Goal: Task Accomplishment & Management: Complete application form

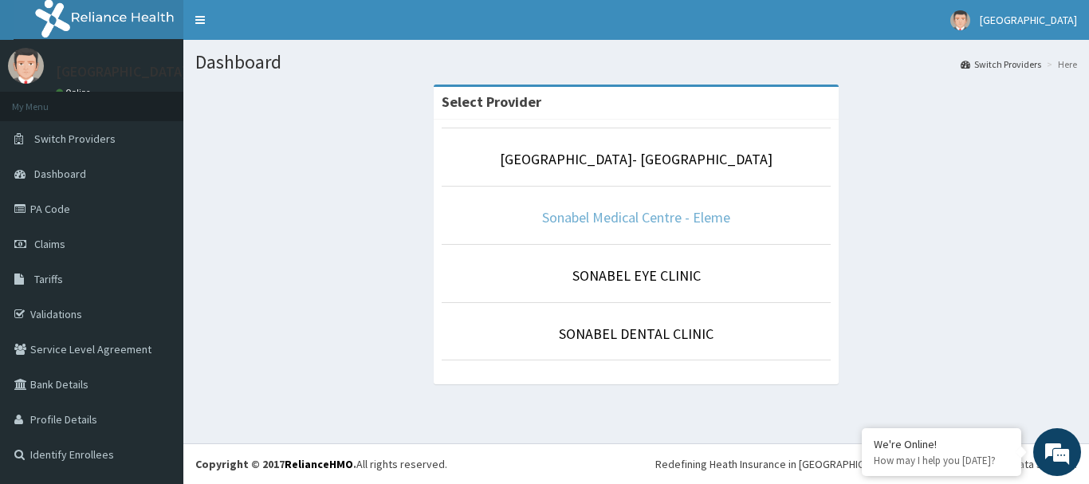
click at [656, 226] on link "Sonabel Medical Centre - Eleme" at bounding box center [636, 217] width 188 height 18
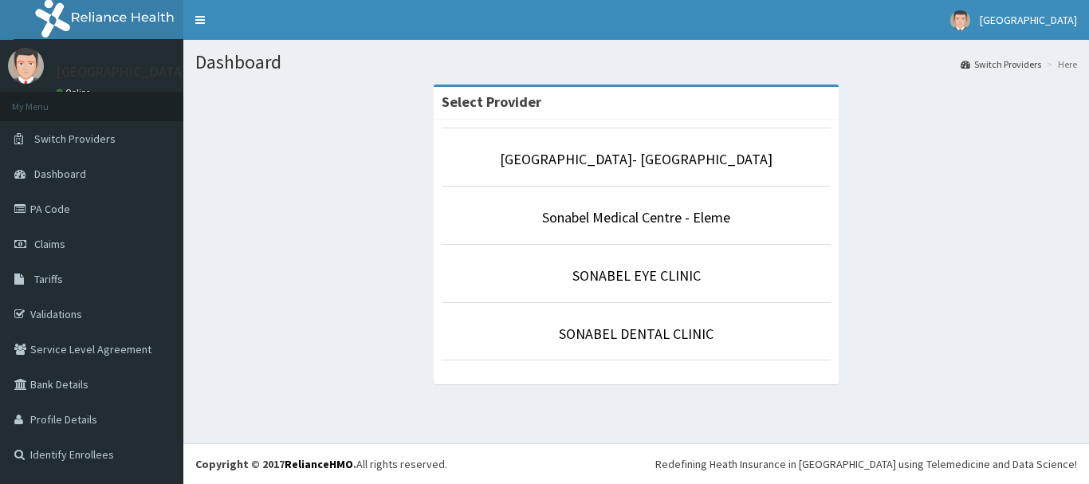
drag, startPoint x: 0, startPoint y: 0, endPoint x: 555, endPoint y: 206, distance: 592.2
click at [555, 206] on li "Sonabel Medical Centre - Eleme" at bounding box center [635, 215] width 389 height 59
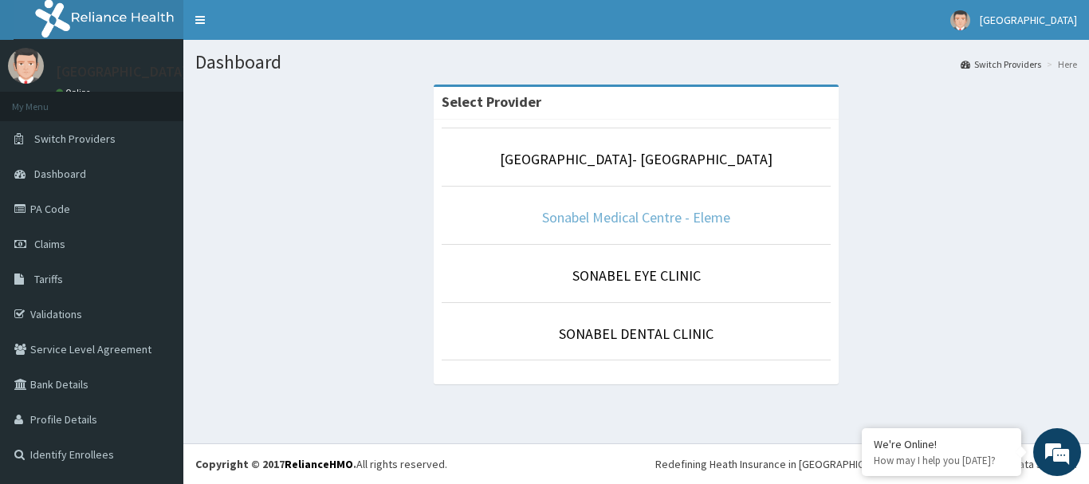
click at [556, 210] on link "Sonabel Medical Centre - Eleme" at bounding box center [636, 217] width 188 height 18
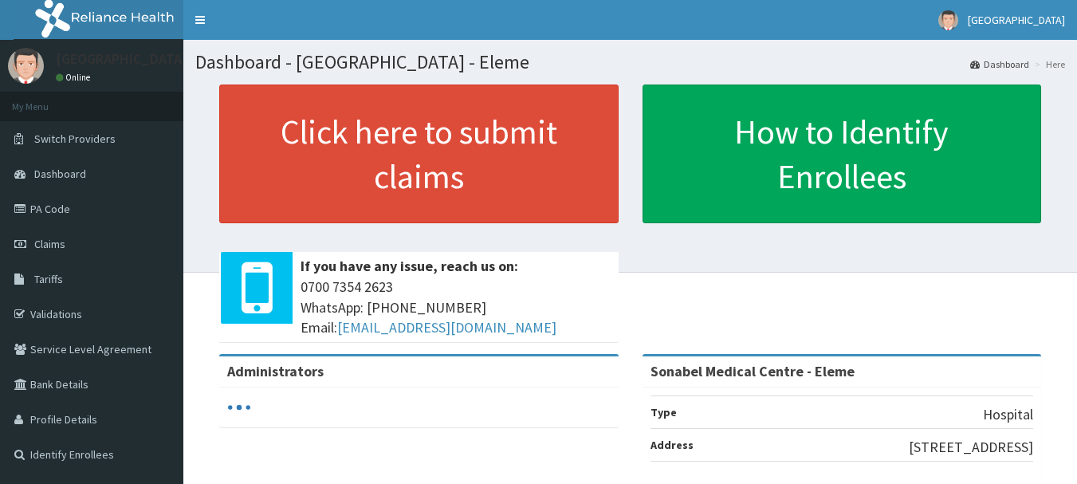
click at [65, 280] on link "Tariffs" at bounding box center [91, 278] width 183 height 35
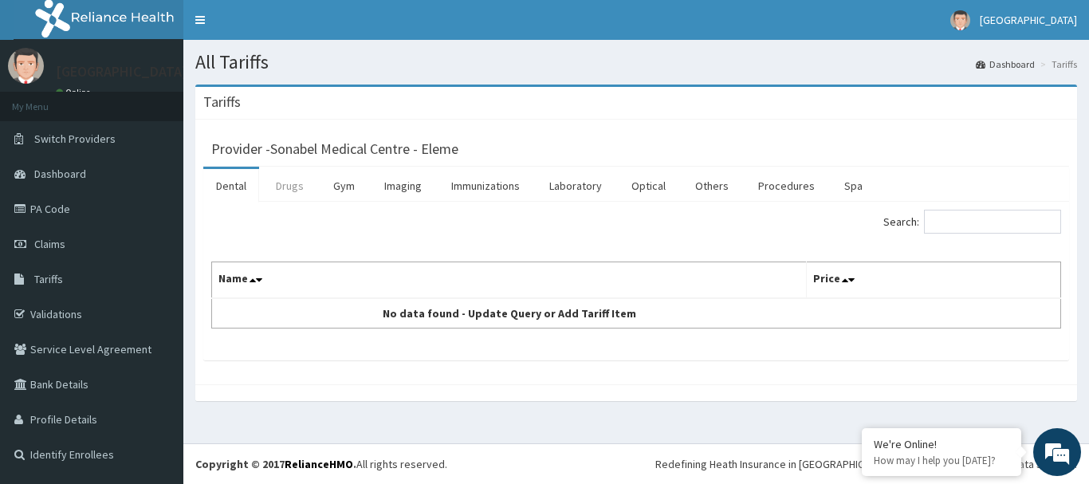
click at [284, 186] on link "Drugs" at bounding box center [289, 185] width 53 height 33
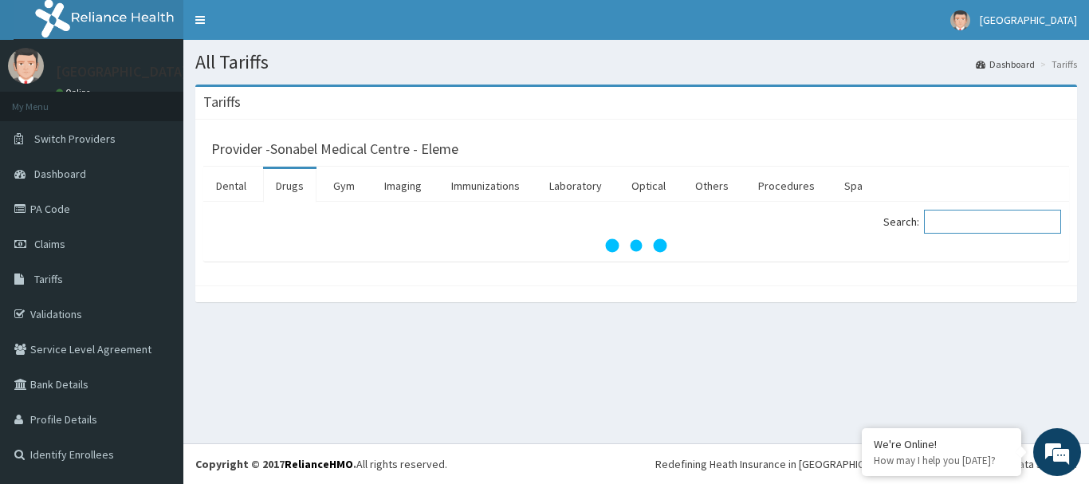
click at [976, 215] on input "Search:" at bounding box center [992, 222] width 137 height 24
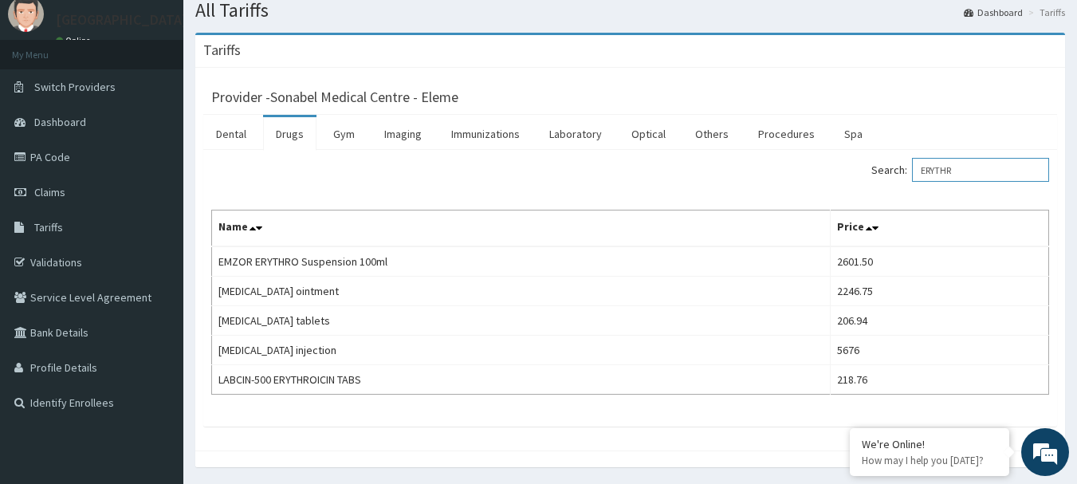
scroll to position [80, 0]
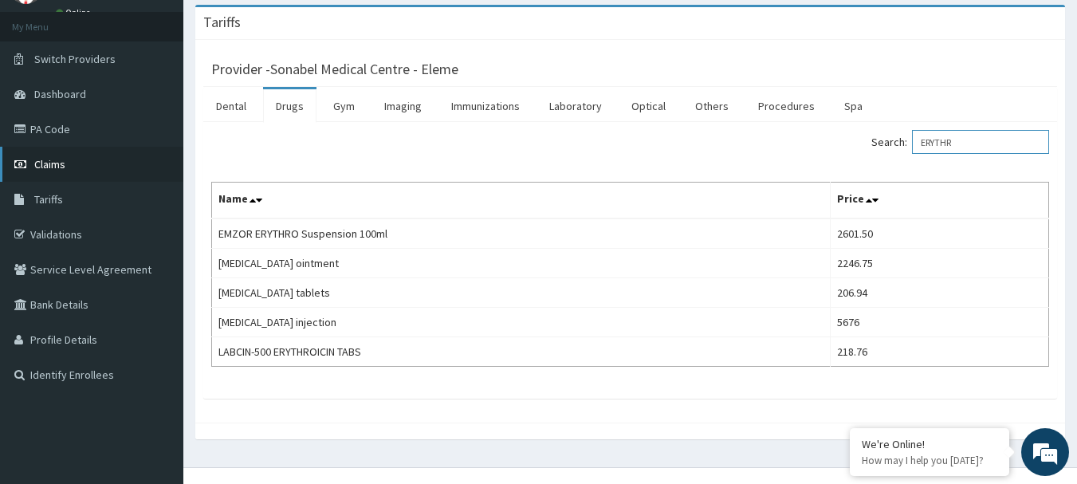
type input "ERYTHR"
click at [83, 160] on link "Claims" at bounding box center [91, 164] width 183 height 35
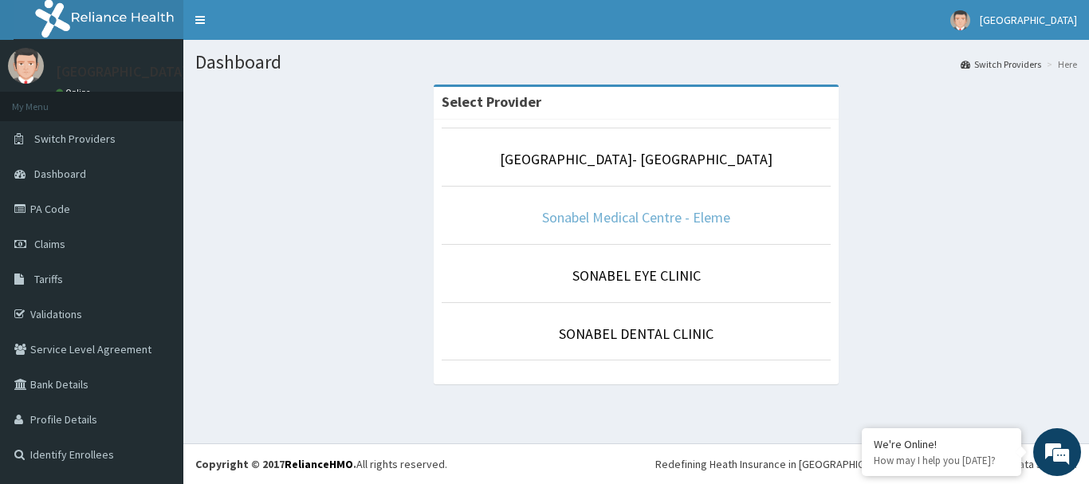
click at [618, 214] on link "Sonabel Medical Centre - Eleme" at bounding box center [636, 217] width 188 height 18
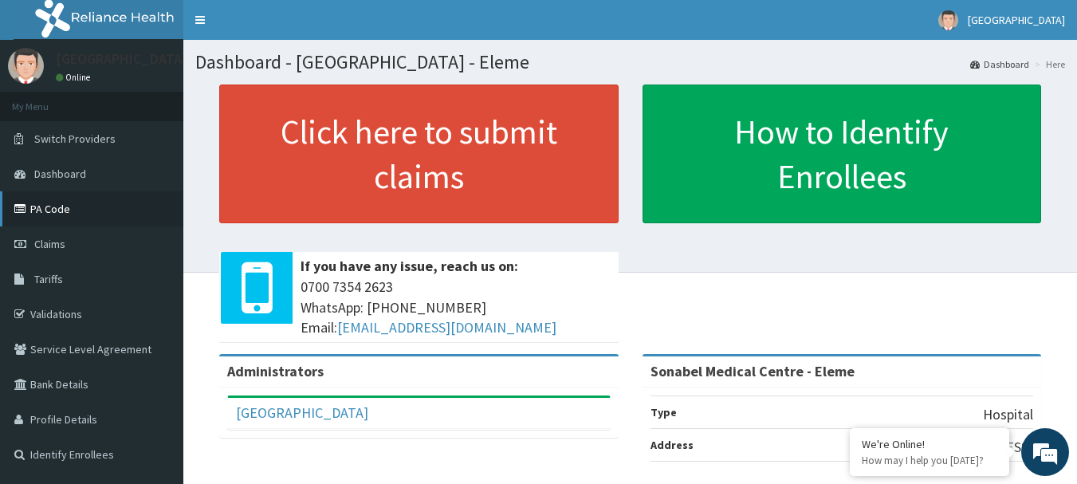
click at [51, 198] on link "PA Code" at bounding box center [91, 208] width 183 height 35
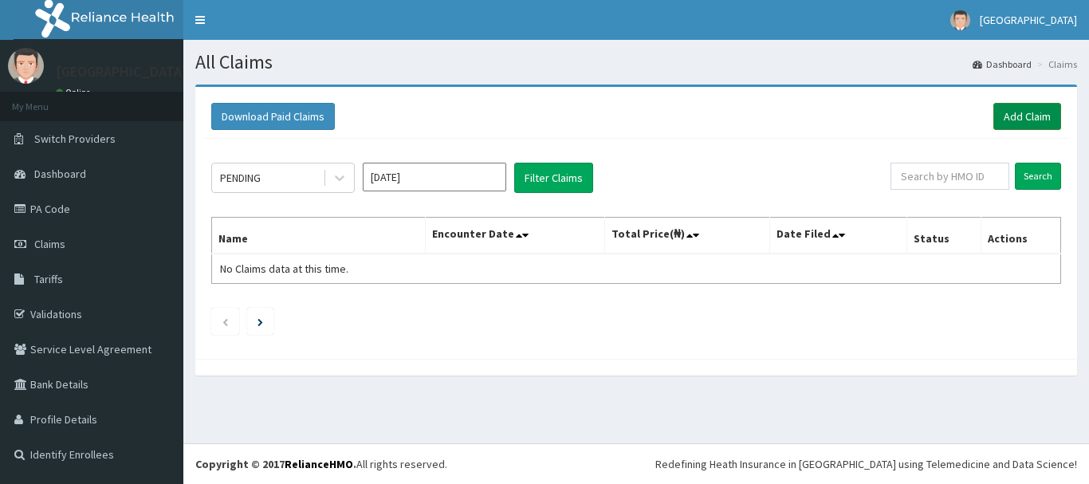
click at [1046, 114] on link "Add Claim" at bounding box center [1027, 116] width 68 height 27
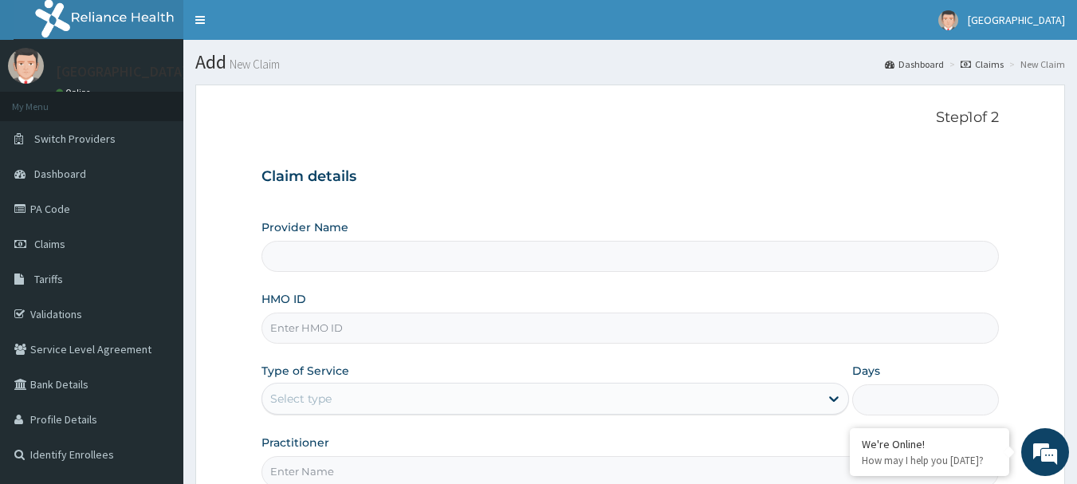
type input "Sonabel Medical Centre - Eleme"
click at [398, 336] on input "HMO ID" at bounding box center [630, 327] width 738 height 31
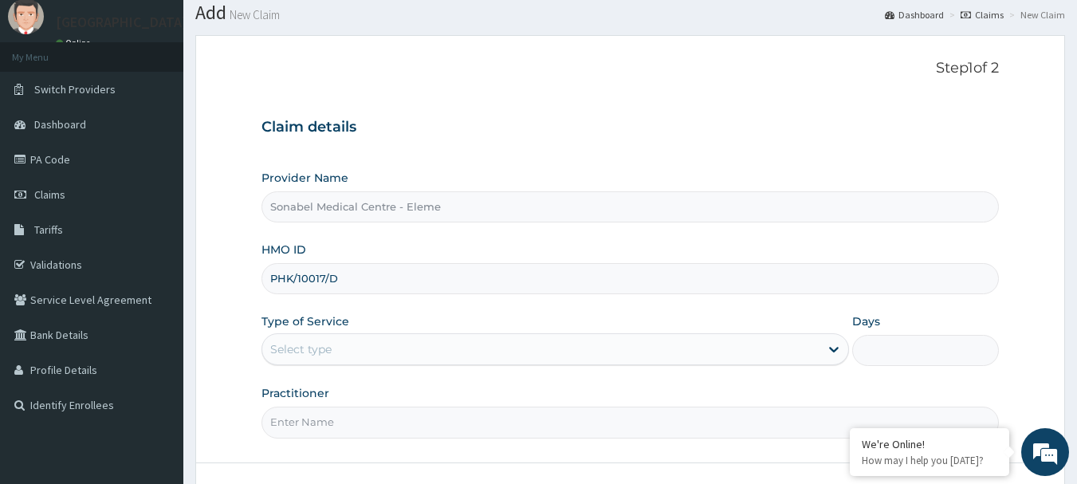
scroll to position [159, 0]
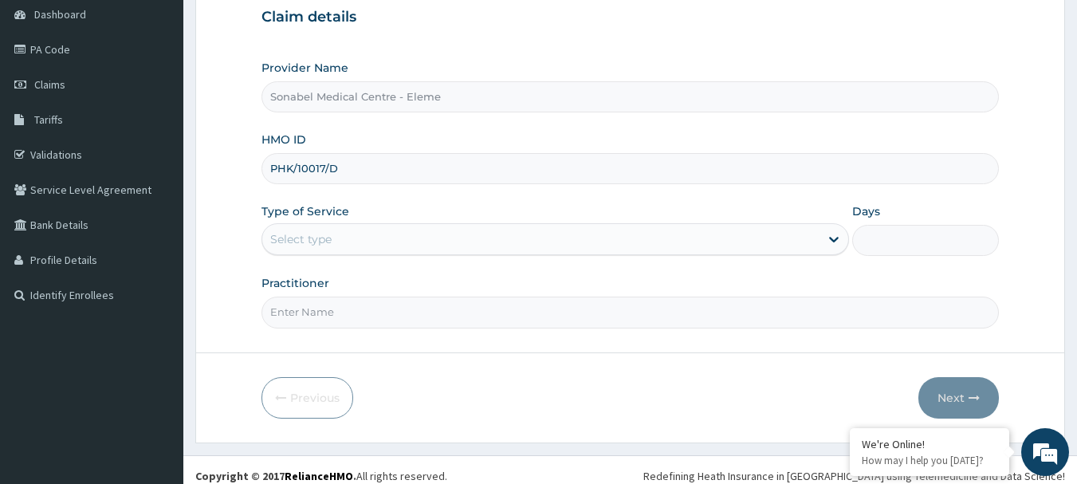
type input "PHK/10017/D"
click at [382, 231] on div "Select type" at bounding box center [540, 238] width 557 height 25
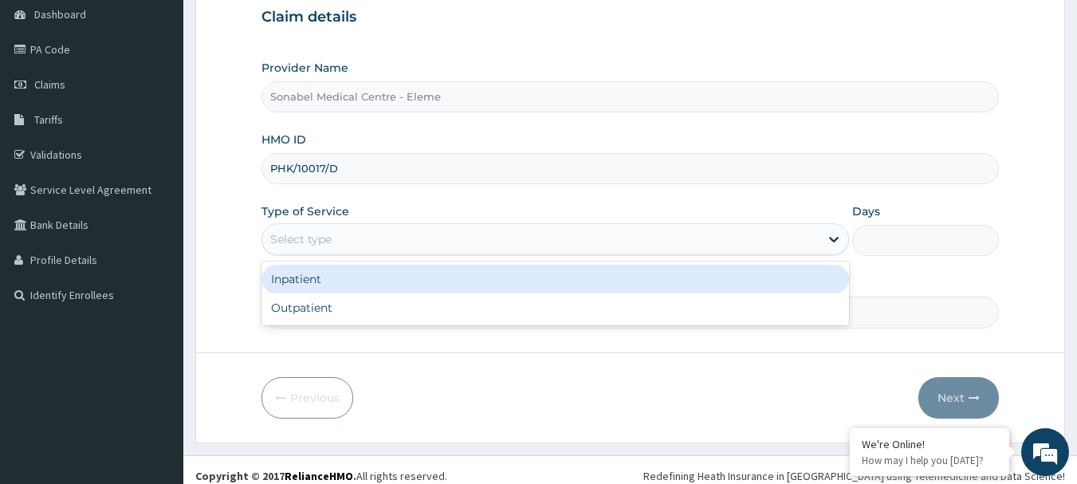
click at [374, 278] on div "Inpatient" at bounding box center [554, 279] width 587 height 29
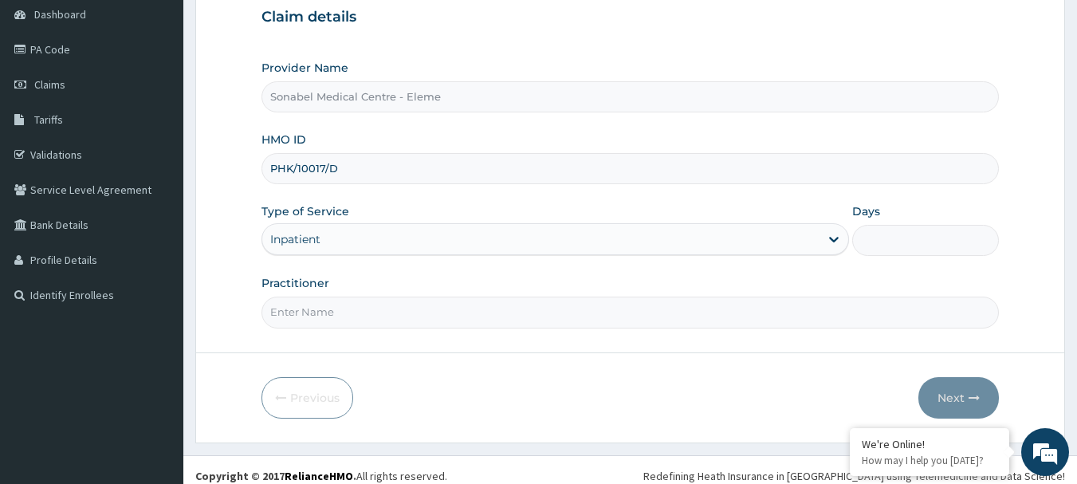
click at [503, 312] on input "Practitioner" at bounding box center [630, 311] width 738 height 31
type input "DR SMART"
click at [879, 230] on input "Days" at bounding box center [925, 240] width 147 height 31
click at [889, 244] on input "Days" at bounding box center [925, 240] width 147 height 31
type input "3"
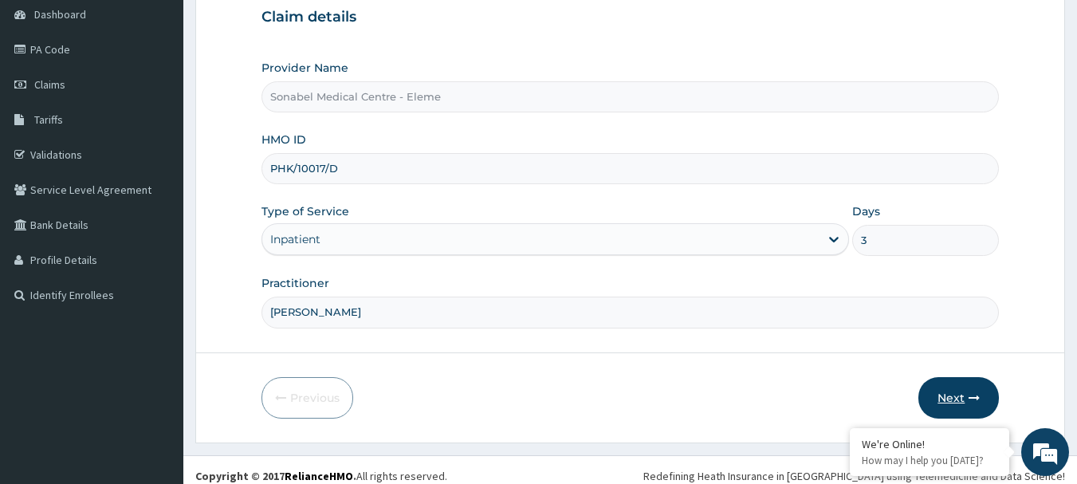
click at [951, 391] on button "Next" at bounding box center [958, 397] width 80 height 41
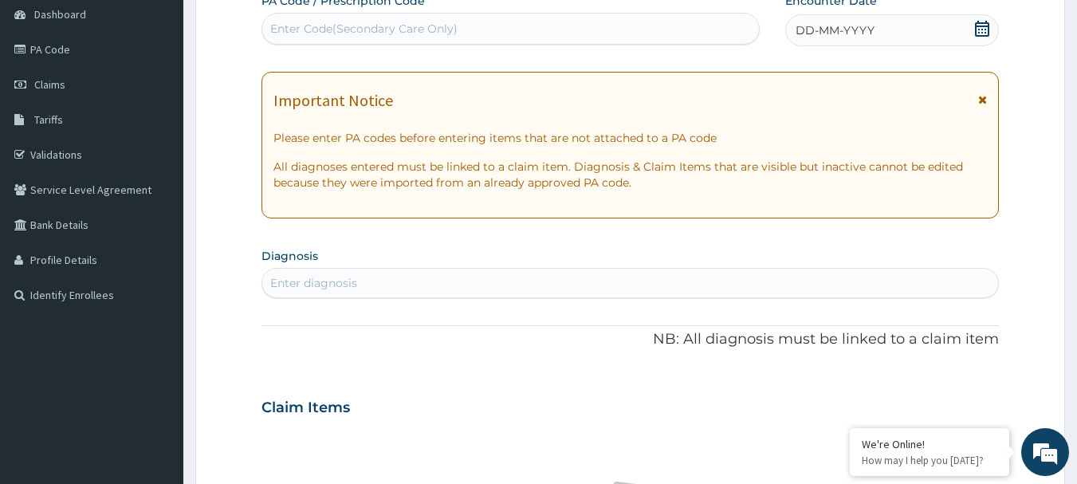
click at [530, 24] on div "Enter Code(Secondary Care Only)" at bounding box center [510, 28] width 497 height 25
paste input "PA/F1FDB1"
type input "PA/F1FDB1"
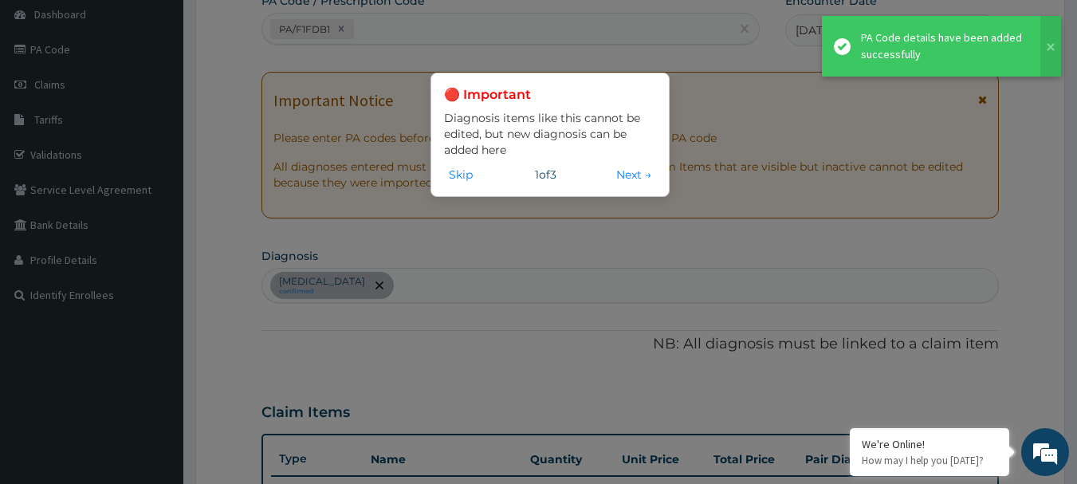
scroll to position [535, 0]
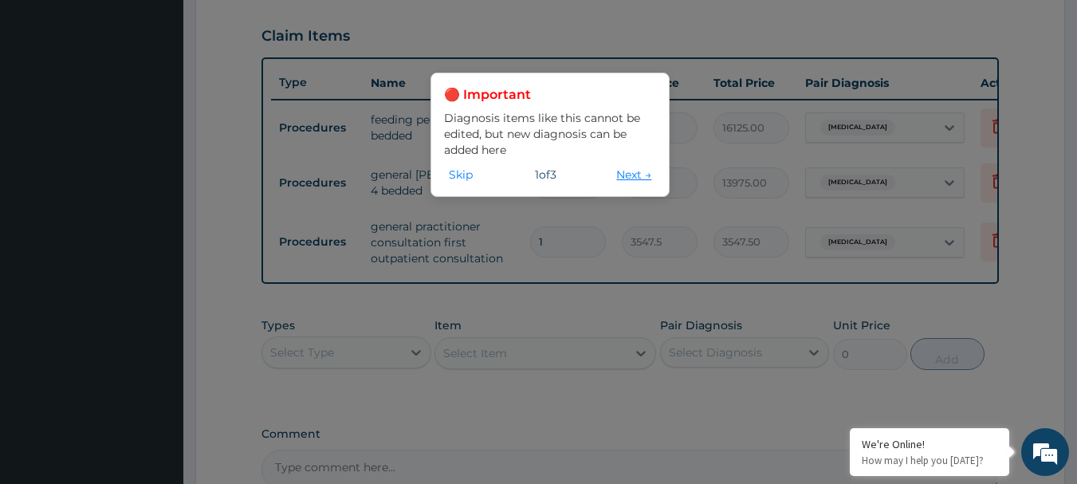
click at [632, 171] on button "Next →" at bounding box center [633, 175] width 45 height 18
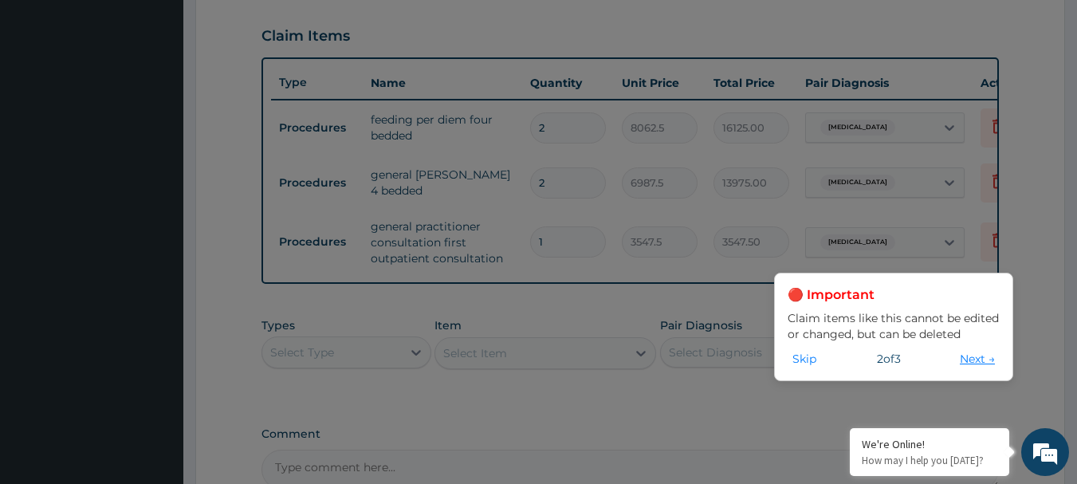
click at [972, 359] on button "Next →" at bounding box center [977, 359] width 45 height 18
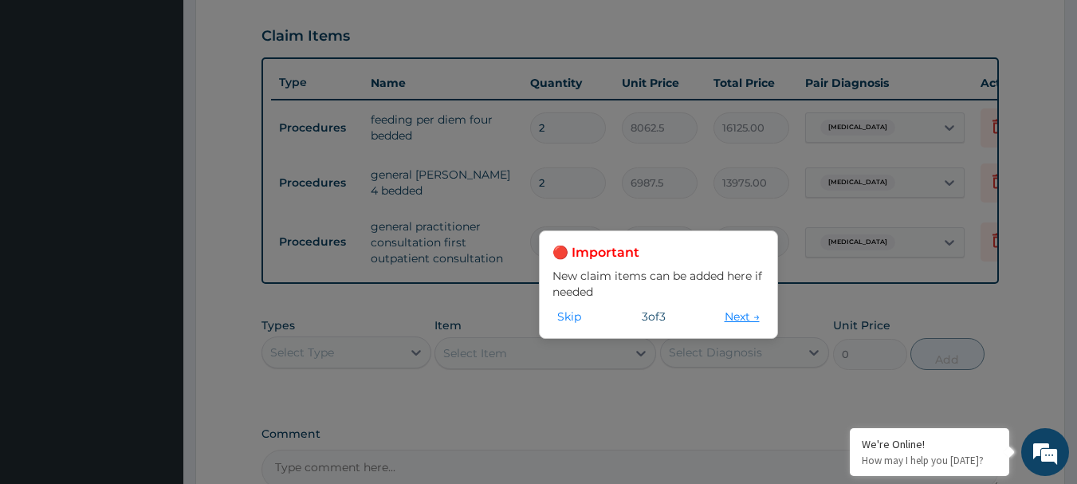
click at [744, 312] on button "Next →" at bounding box center [742, 317] width 45 height 18
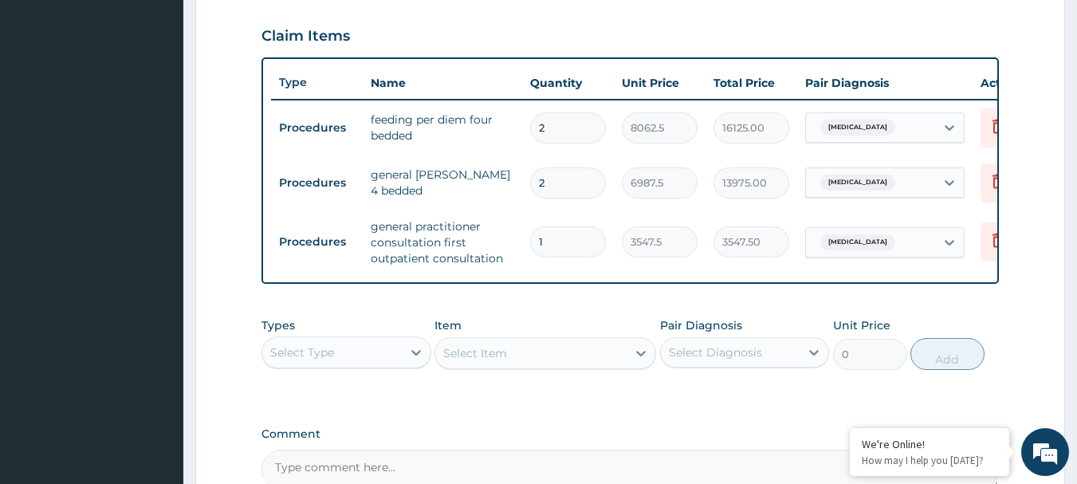
click at [558, 184] on input "2" at bounding box center [568, 182] width 76 height 31
type input "0.00"
type input "3"
type input "20962.50"
type input "3"
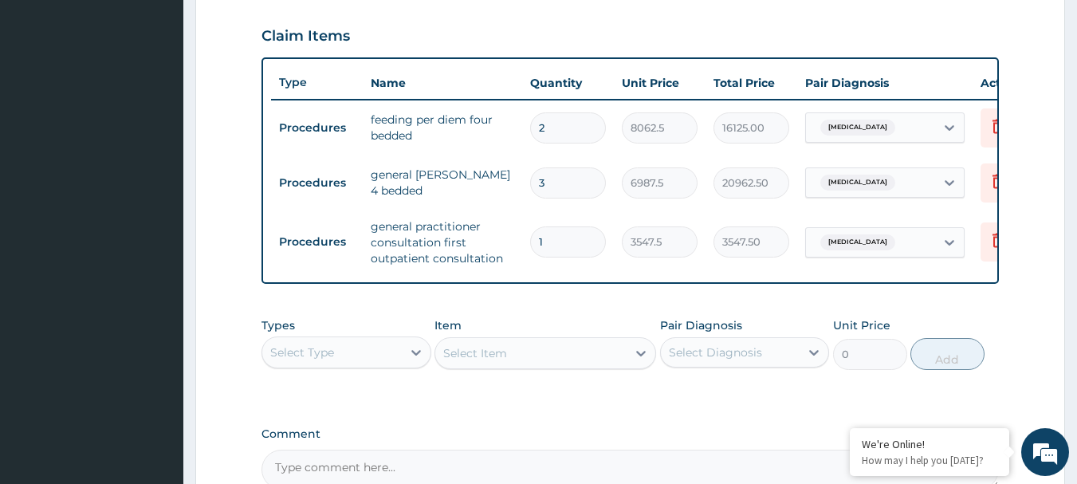
click at [588, 127] on input "2" at bounding box center [568, 127] width 76 height 31
type input "0.00"
type input "3"
type input "24187.50"
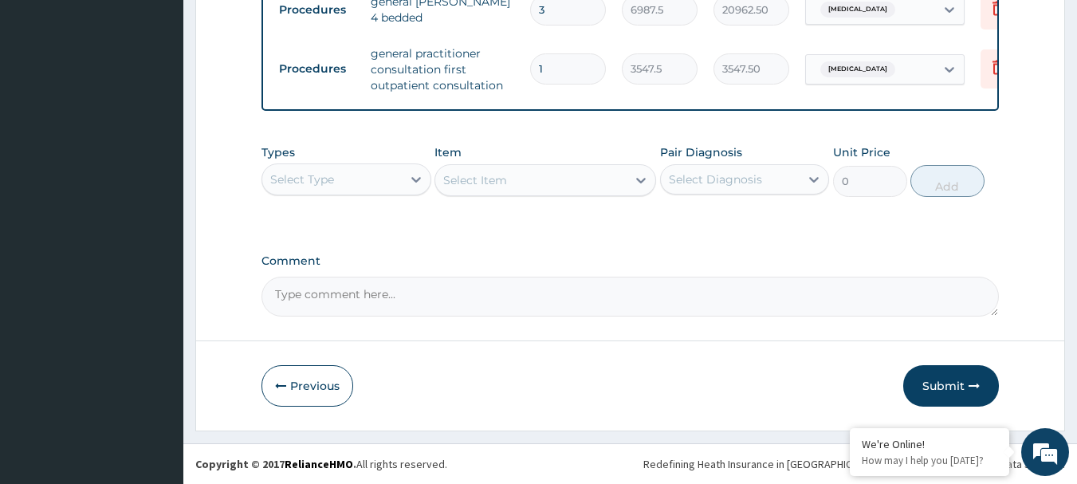
scroll to position [720, 0]
type input "3"
click at [406, 181] on div at bounding box center [416, 179] width 29 height 29
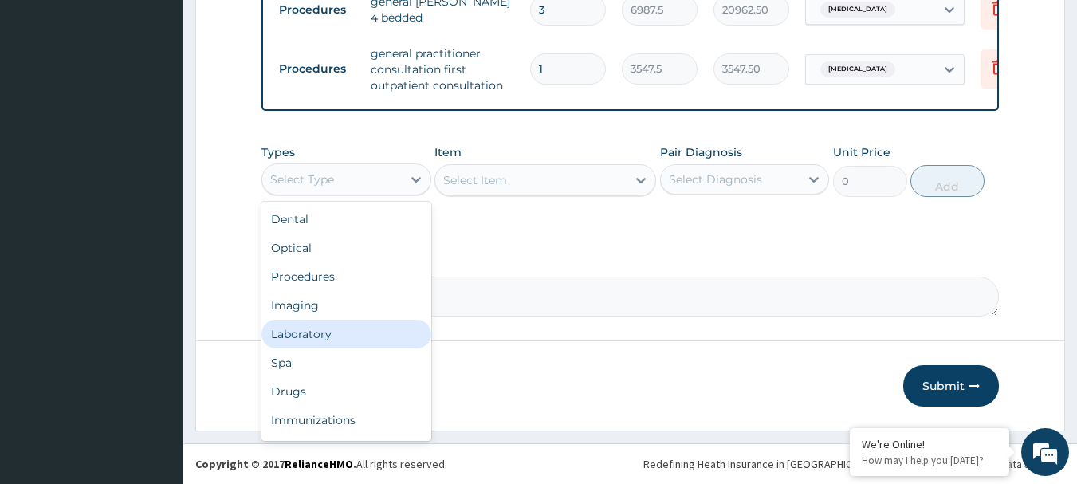
click at [332, 324] on div "Laboratory" at bounding box center [346, 334] width 170 height 29
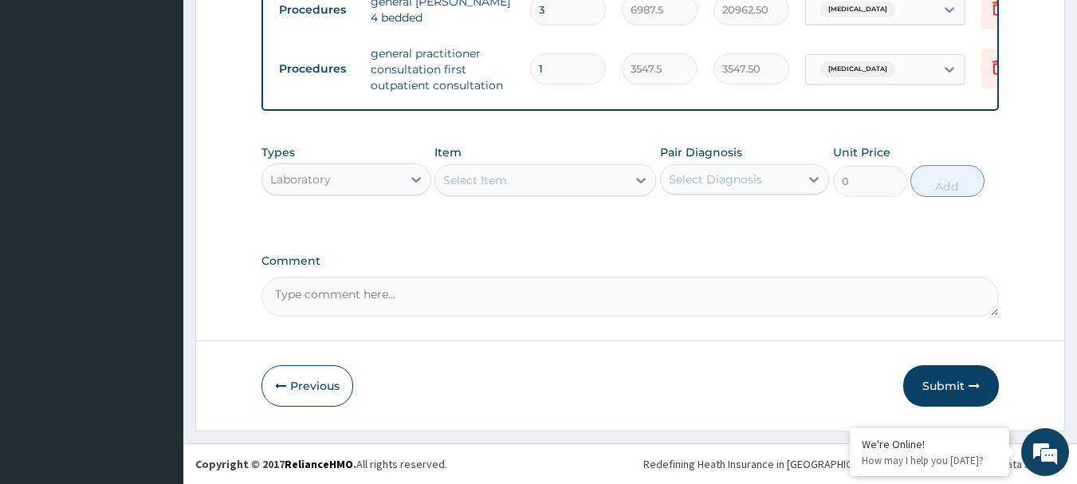
click at [524, 181] on div "Select Item" at bounding box center [530, 179] width 191 height 25
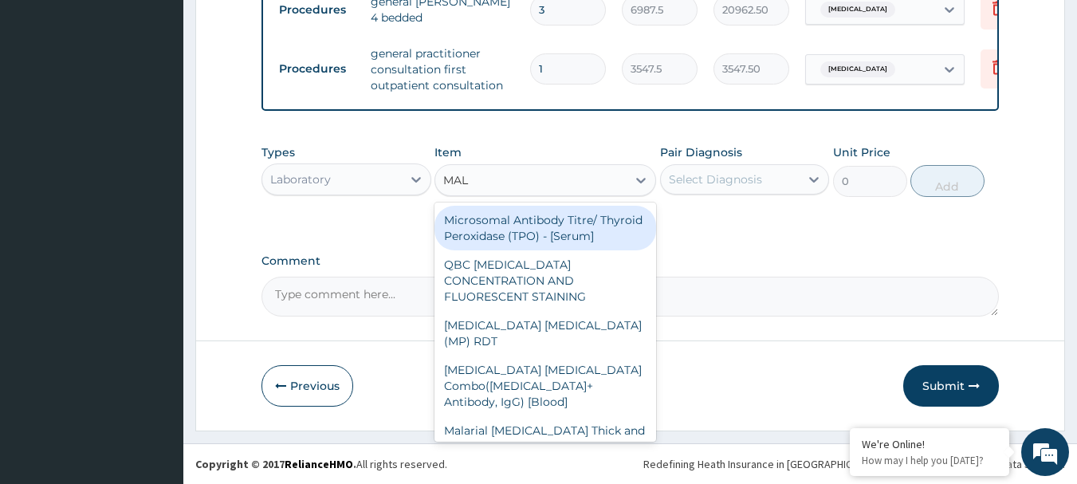
type input "MALA"
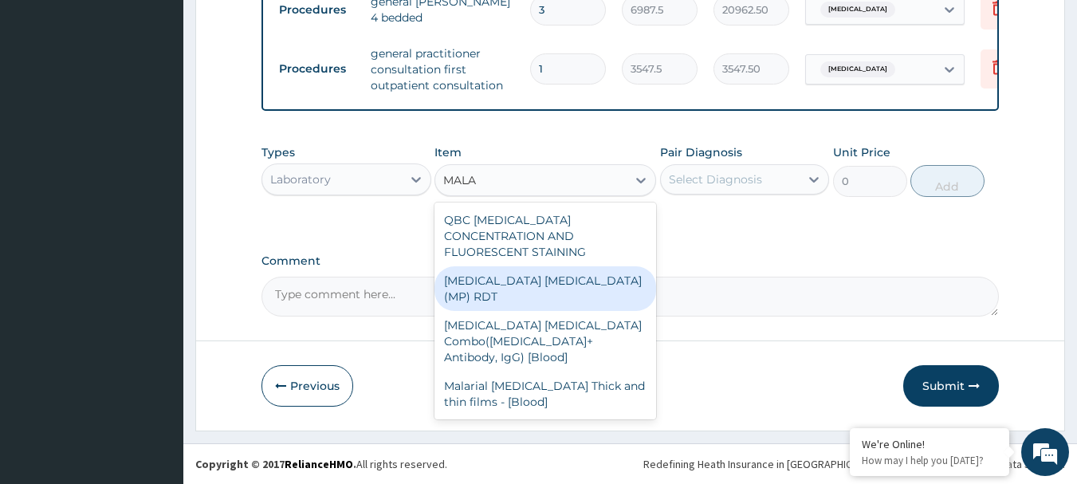
click at [555, 267] on div "[MEDICAL_DATA] [MEDICAL_DATA] (MP) RDT" at bounding box center [545, 288] width 222 height 45
type input "1612.5"
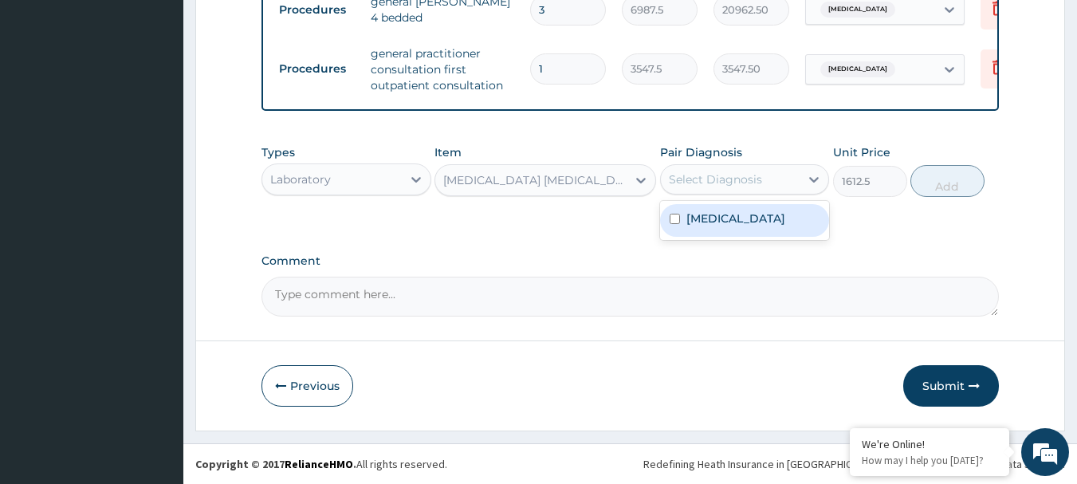
click at [726, 182] on div "Select Diagnosis" at bounding box center [715, 179] width 93 height 16
click at [740, 219] on label "[MEDICAL_DATA]" at bounding box center [735, 218] width 99 height 16
checkbox input "true"
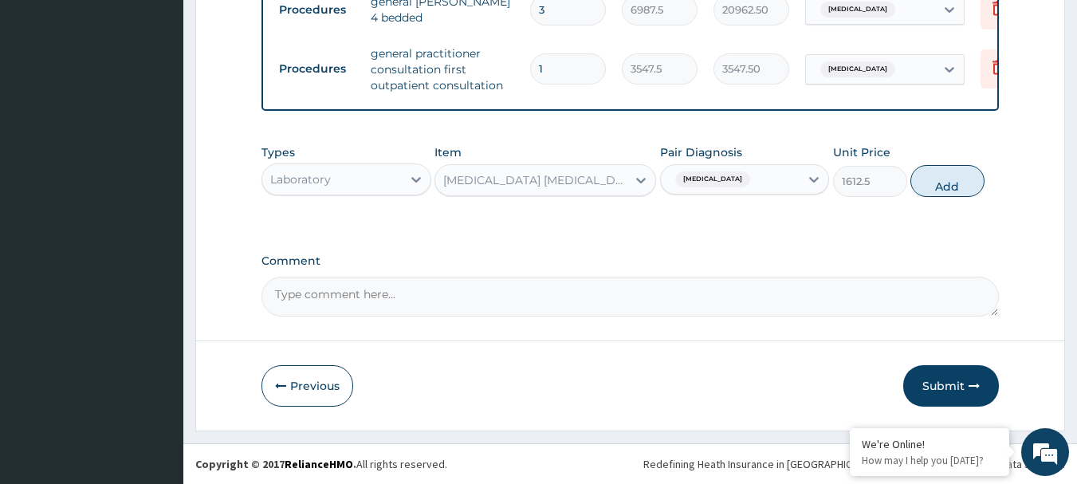
click at [920, 177] on button "Add" at bounding box center [947, 181] width 74 height 32
type input "0"
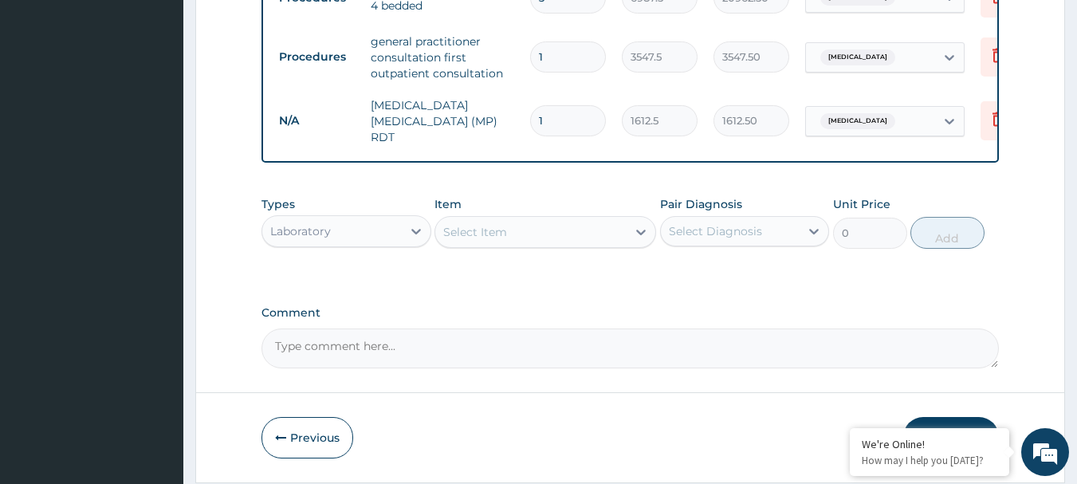
click at [356, 229] on div "Laboratory" at bounding box center [331, 230] width 139 height 25
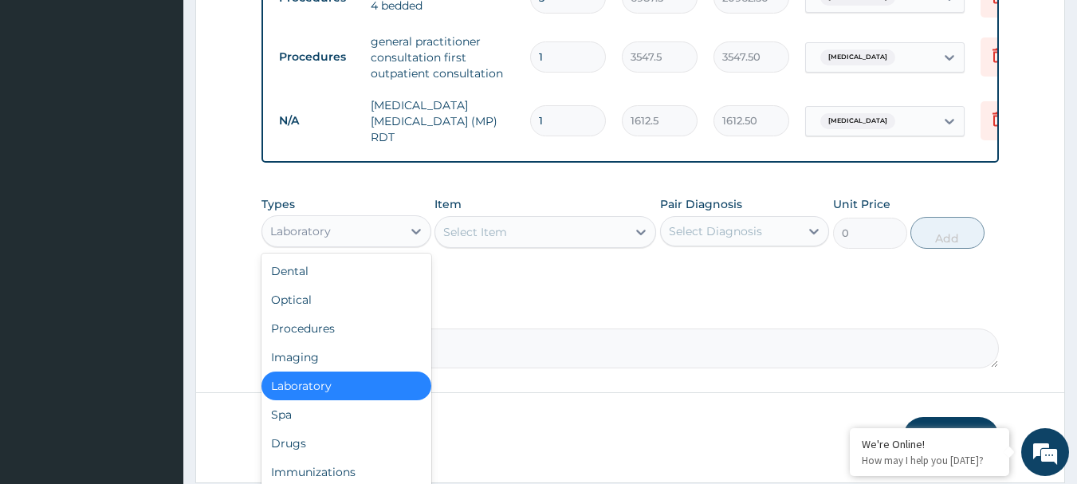
scroll to position [54, 0]
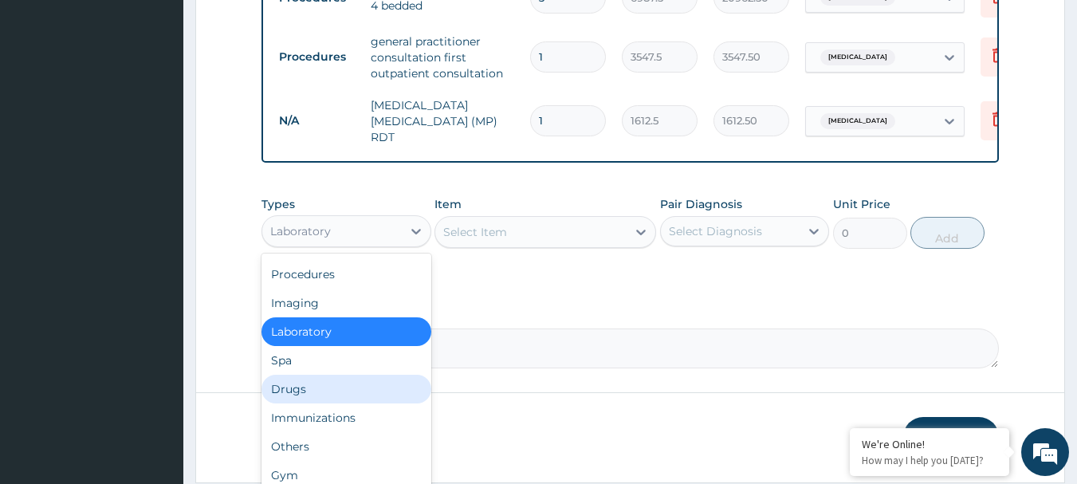
click at [311, 402] on div "Drugs" at bounding box center [346, 389] width 170 height 29
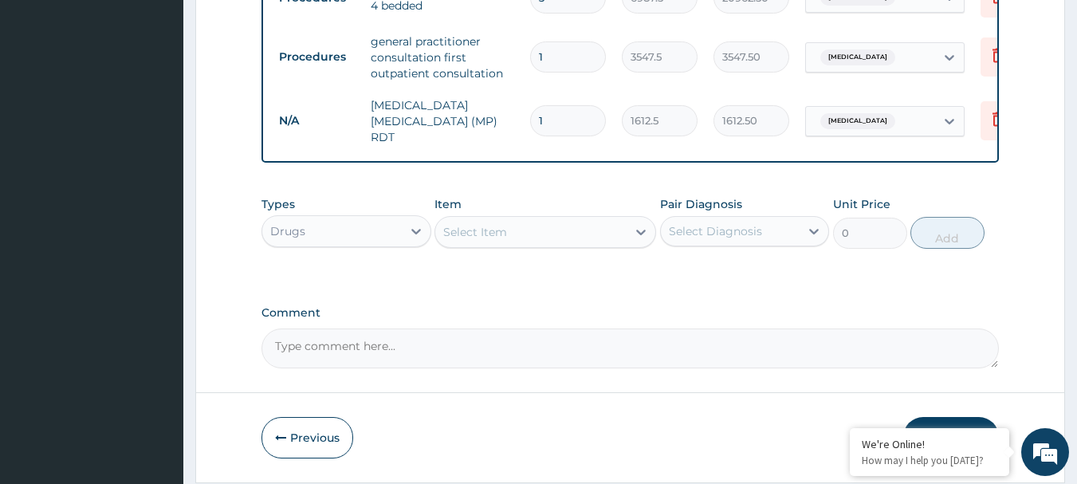
click at [602, 237] on div "Select Item" at bounding box center [530, 231] width 191 height 25
type input "QUIN"
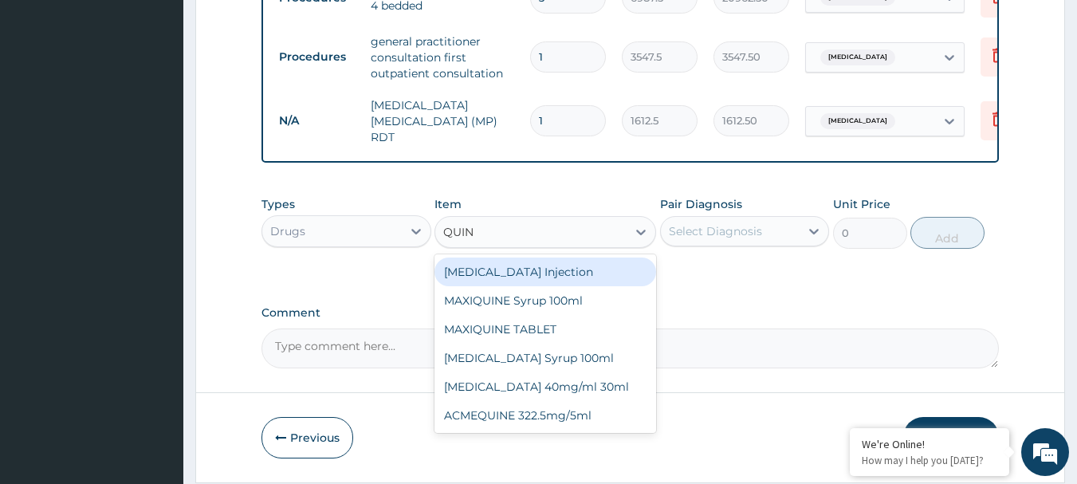
click at [540, 274] on div "[MEDICAL_DATA] Injection" at bounding box center [545, 271] width 222 height 29
type input "591.25"
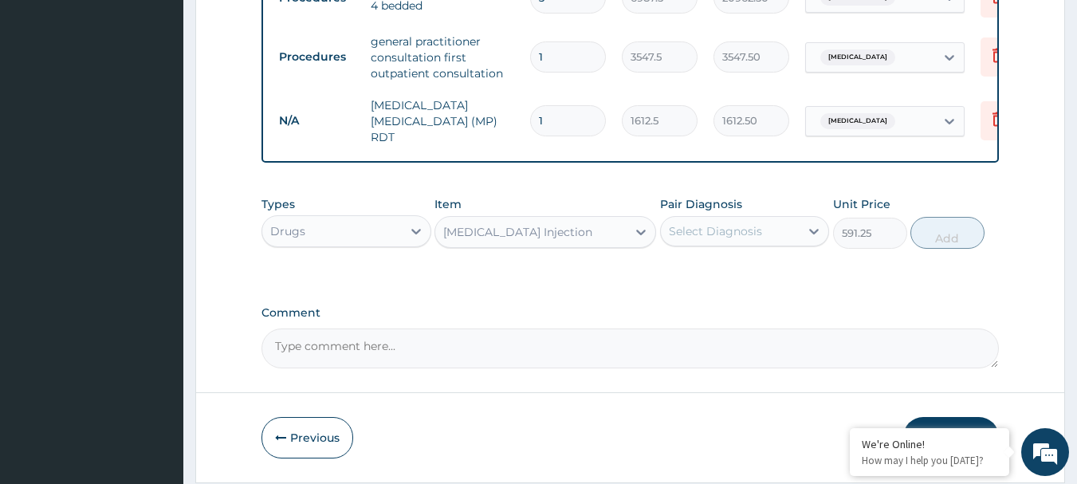
click at [727, 226] on div "Select Diagnosis" at bounding box center [715, 231] width 93 height 16
drag, startPoint x: 721, startPoint y: 265, endPoint x: 724, endPoint y: 255, distance: 10.1
click at [722, 265] on label "[MEDICAL_DATA]" at bounding box center [735, 270] width 99 height 16
checkbox input "true"
click at [941, 231] on button "Add" at bounding box center [947, 233] width 74 height 32
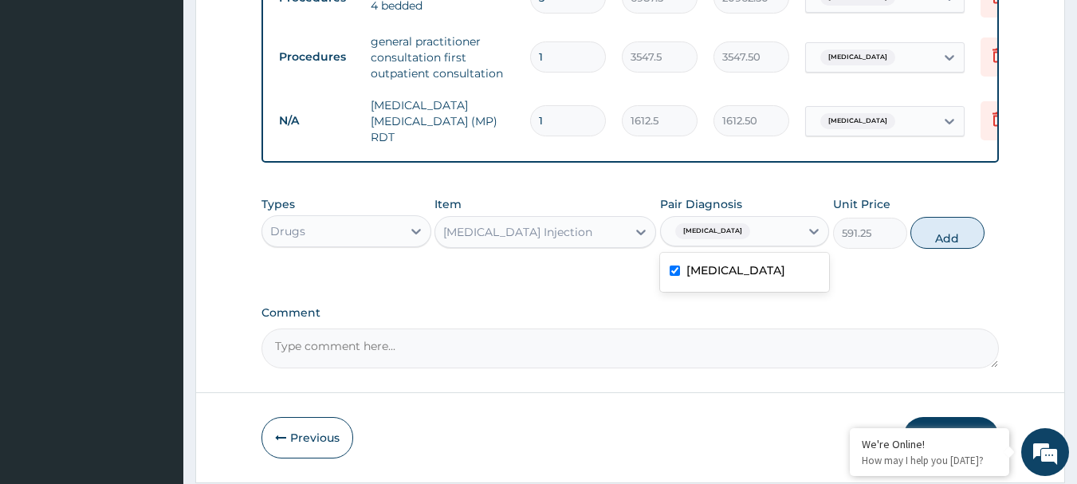
type input "0"
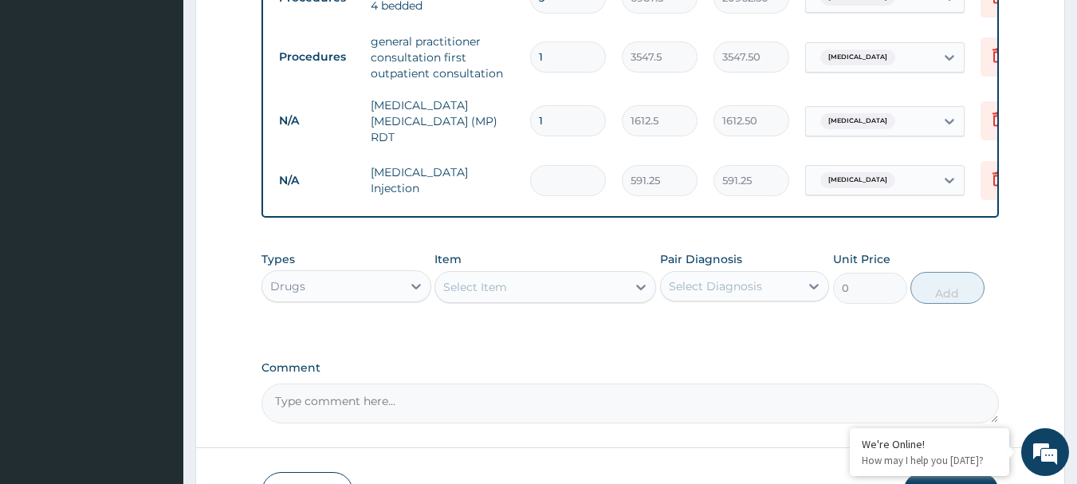
type input "0.00"
type input "3"
type input "1773.75"
type input "0.00"
type input "2"
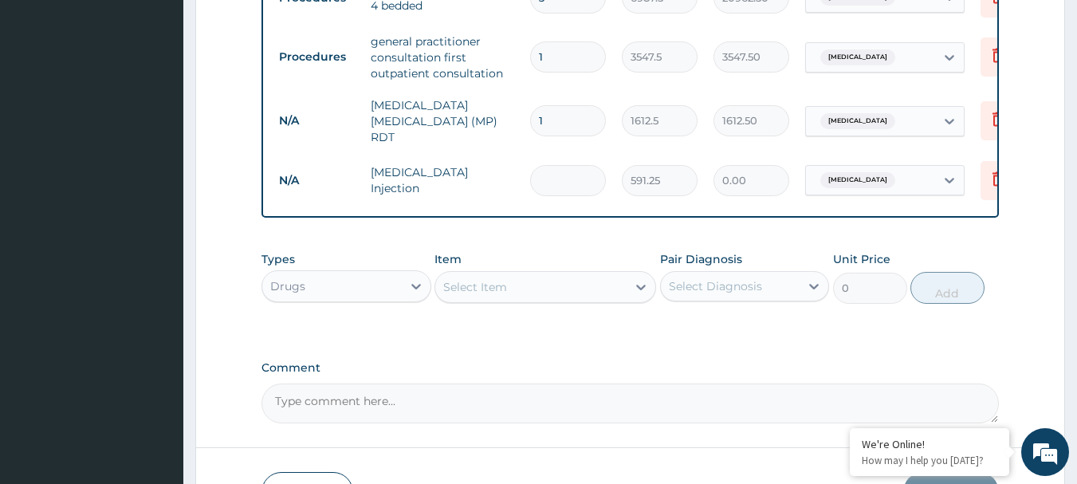
type input "1182.50"
type input "2"
click at [535, 278] on div "Select Item" at bounding box center [530, 286] width 191 height 25
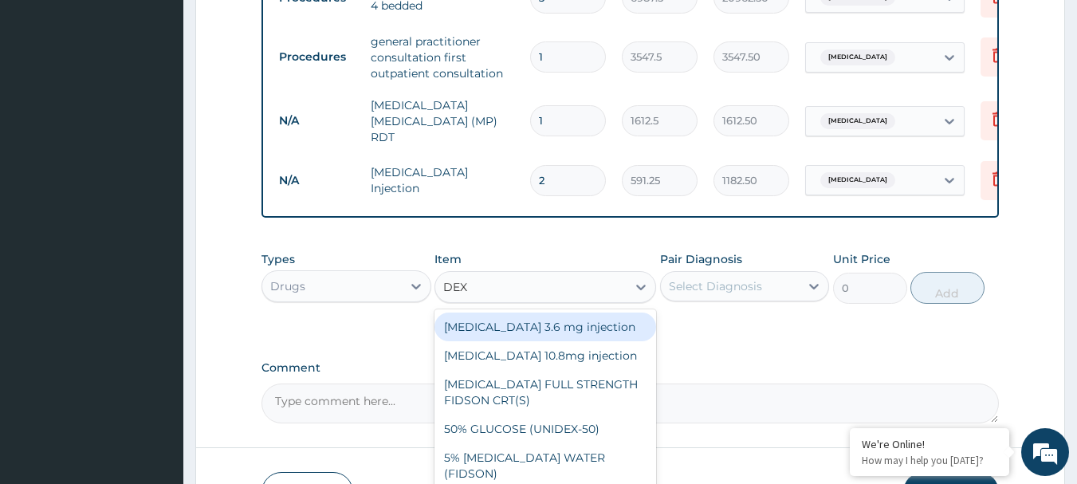
type input "DEXT"
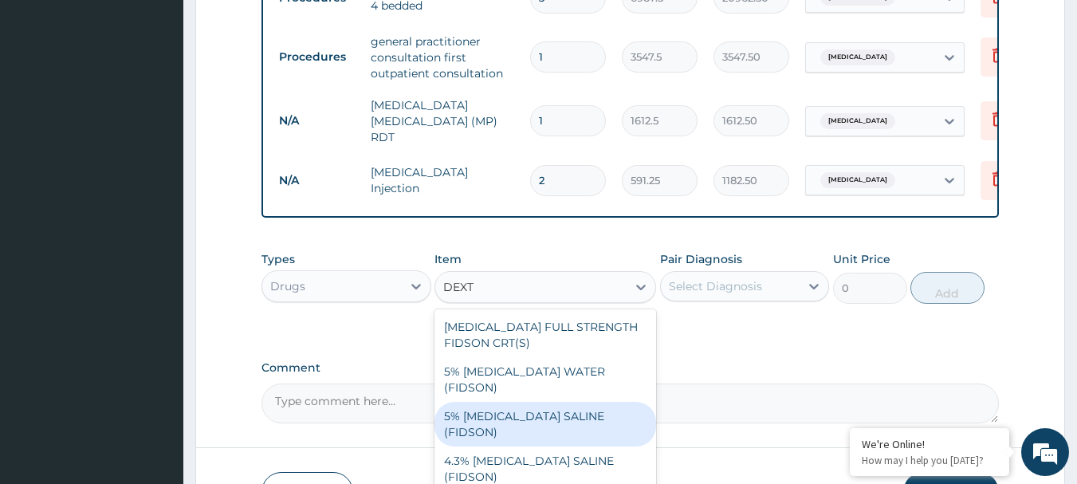
click at [579, 402] on div "5% [MEDICAL_DATA] SALINE (FIDSON)" at bounding box center [545, 424] width 222 height 45
type input "1773.75"
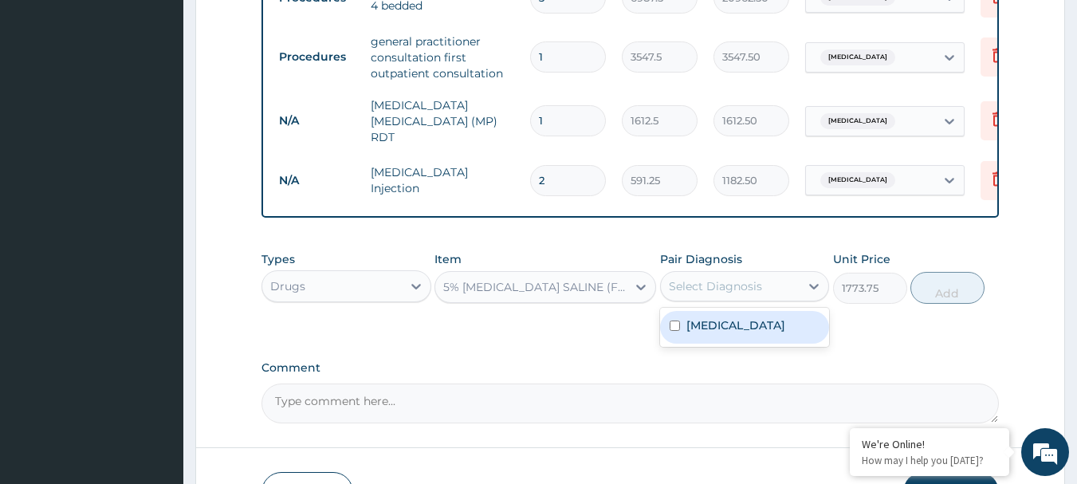
click at [759, 290] on div "Select Diagnosis" at bounding box center [715, 286] width 93 height 16
click at [752, 331] on label "[MEDICAL_DATA]" at bounding box center [735, 325] width 99 height 16
checkbox input "true"
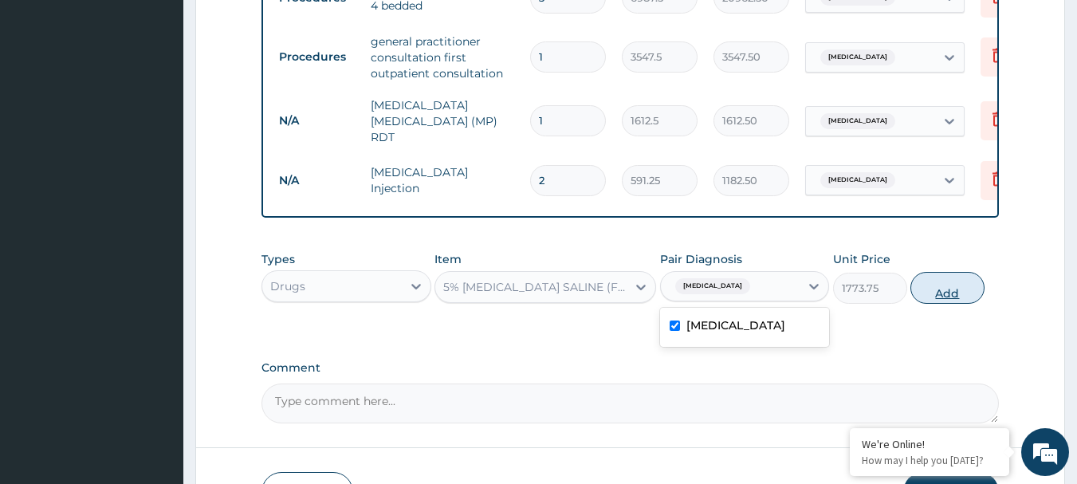
click at [942, 296] on button "Add" at bounding box center [947, 288] width 74 height 32
type input "0"
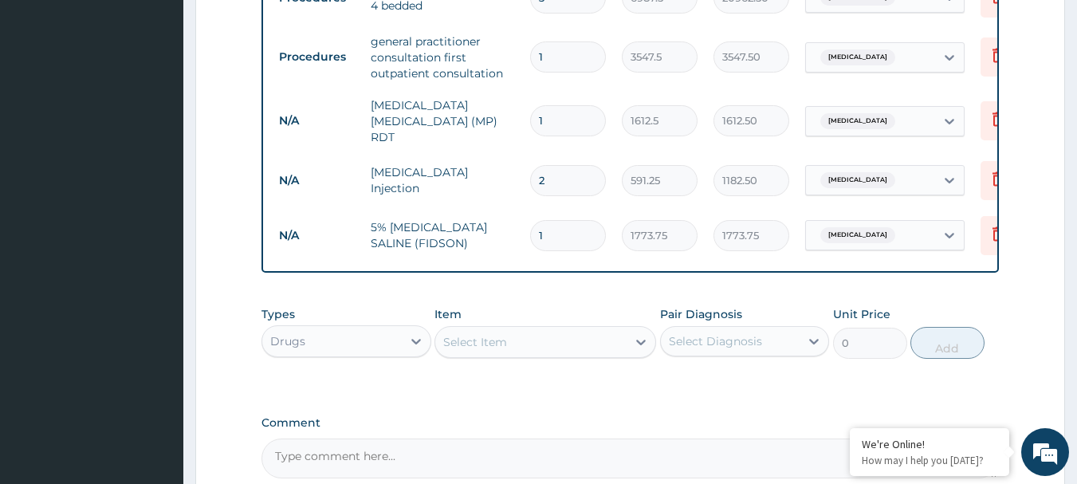
type input "0.00"
type input "2"
type input "3547.50"
type input "2"
click at [583, 349] on div "Select Item" at bounding box center [530, 341] width 191 height 25
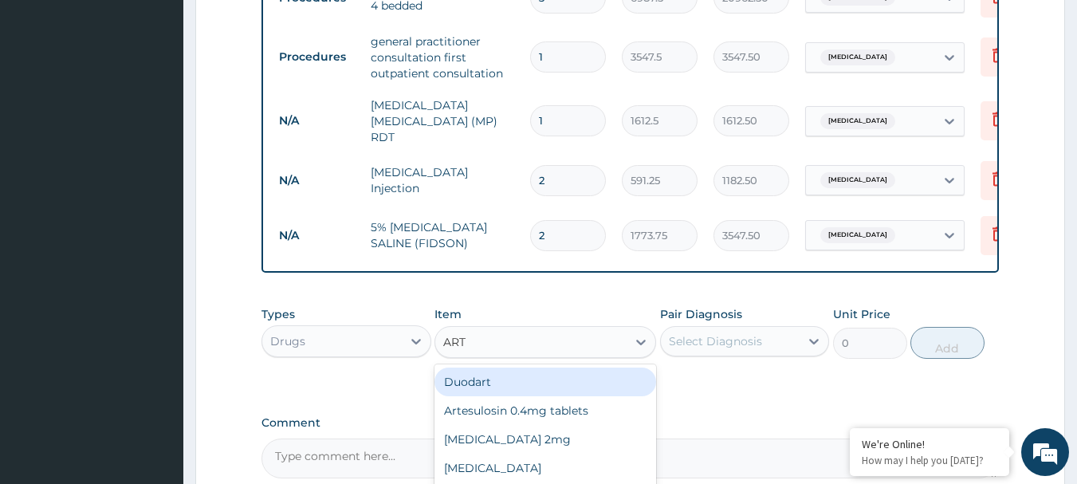
type input "ARTE"
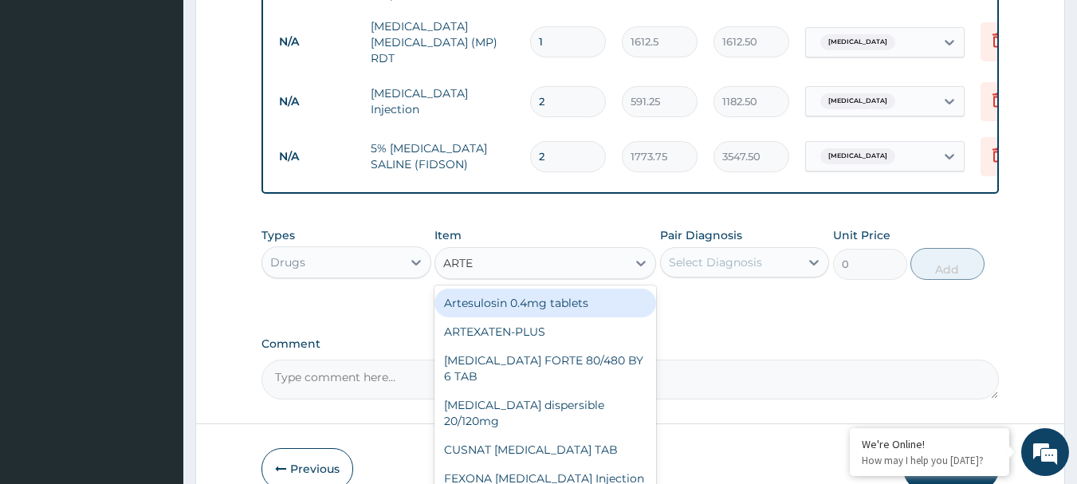
scroll to position [800, 0]
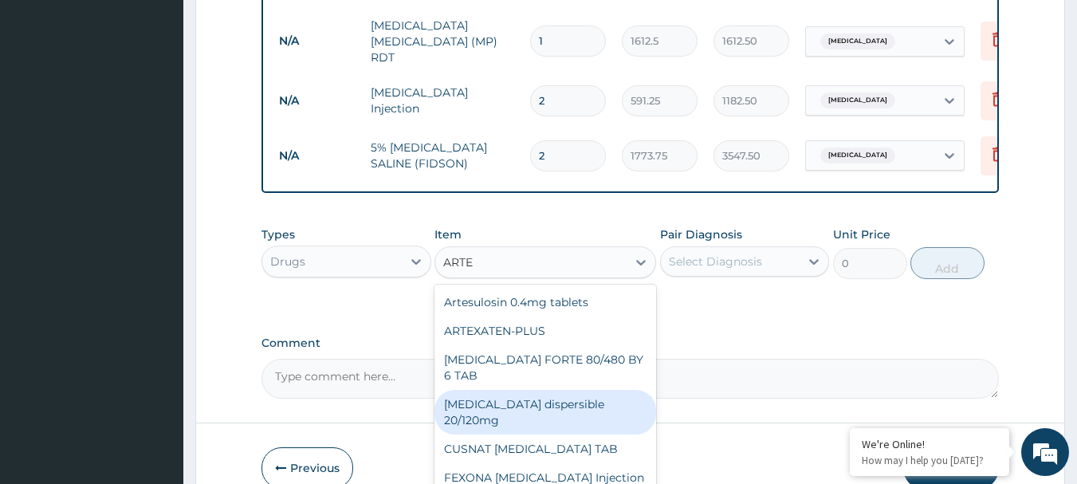
click at [560, 407] on div "[MEDICAL_DATA] dispersible 20/120mg" at bounding box center [545, 412] width 222 height 45
type input "112.3375"
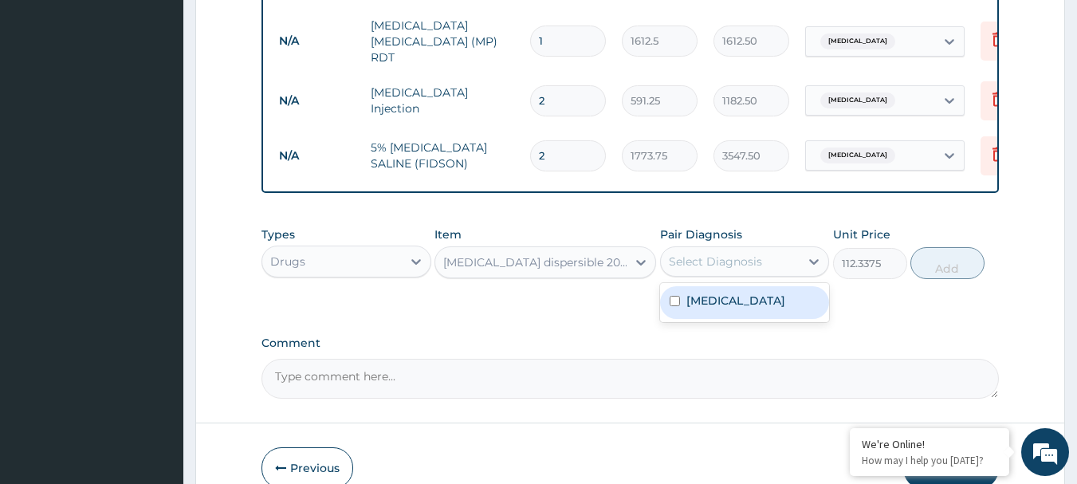
click at [747, 268] on div "Select Diagnosis" at bounding box center [715, 261] width 93 height 16
click at [745, 308] on label "Falciparum malaria" at bounding box center [735, 300] width 99 height 16
checkbox input "true"
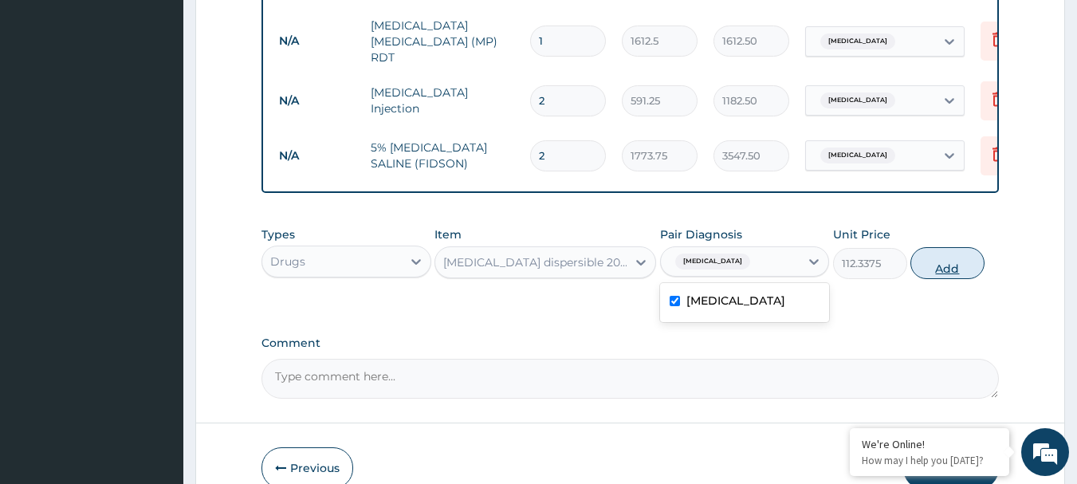
click at [943, 265] on button "Add" at bounding box center [947, 263] width 74 height 32
type input "0"
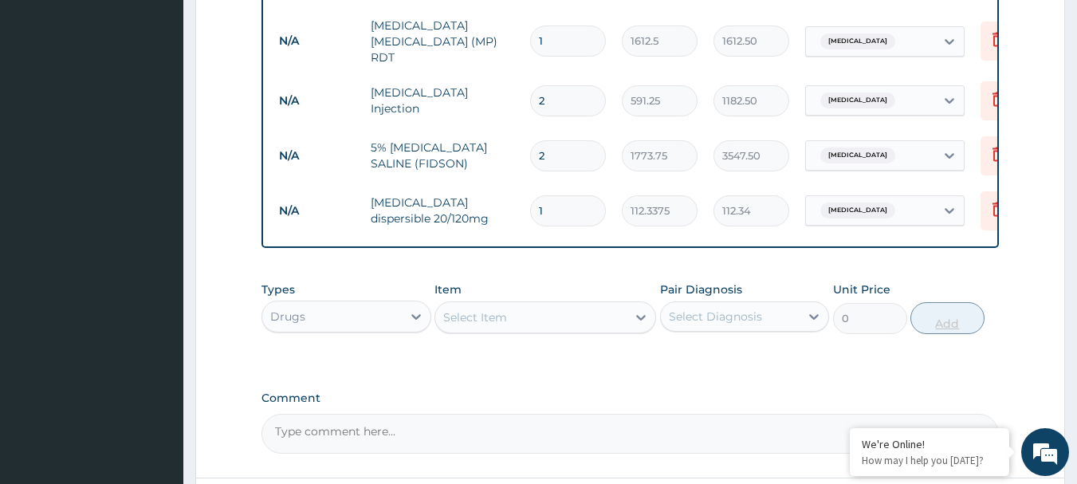
type input "12"
type input "1348.05"
type input "12"
click at [593, 315] on div "Select Item" at bounding box center [530, 316] width 191 height 25
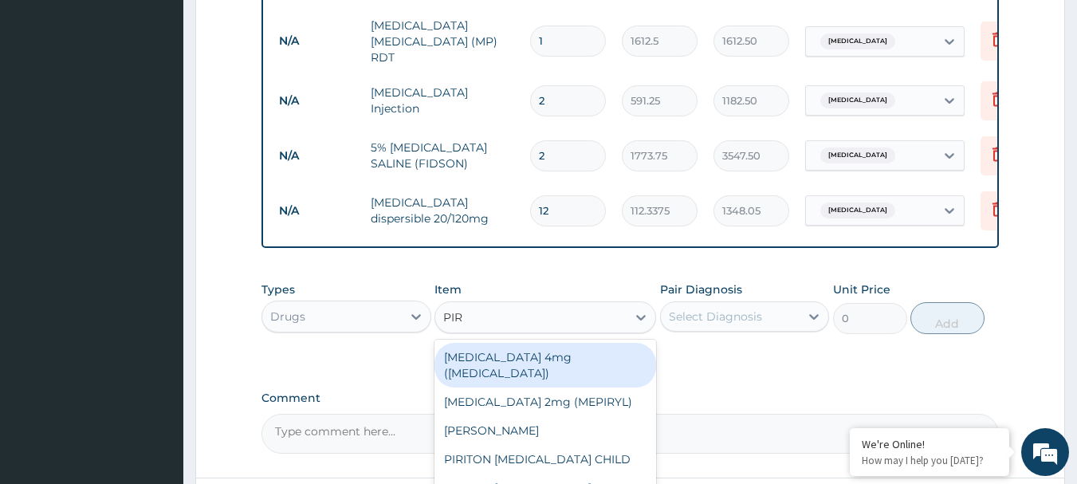
type input "PIRI"
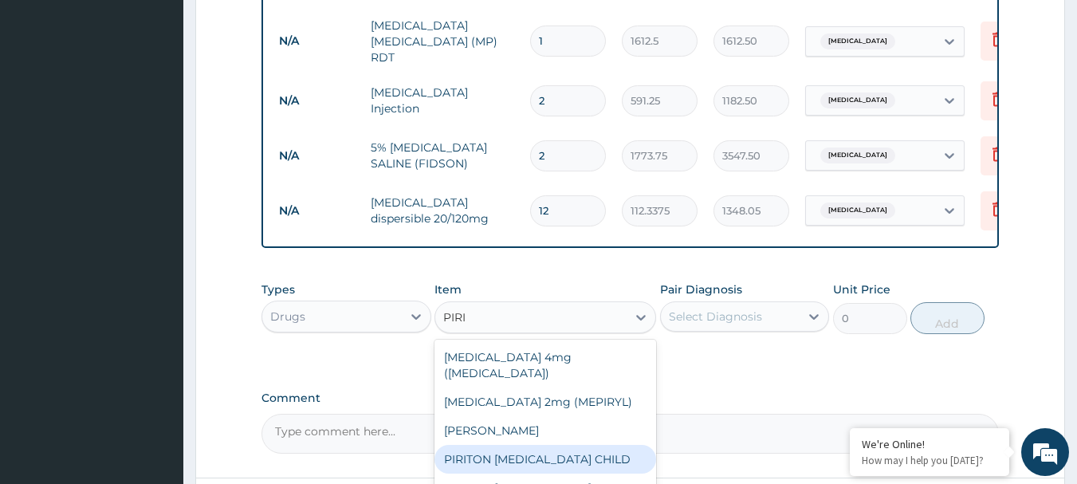
click at [596, 450] on div "PIRITON EXPECTORANT CHILD" at bounding box center [545, 459] width 222 height 29
type input "1182.5"
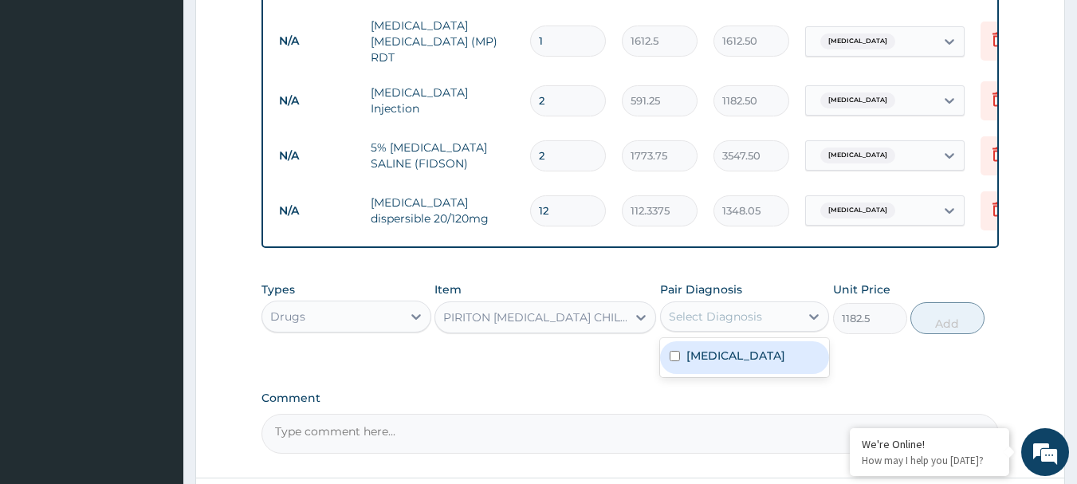
click at [779, 307] on div "Select Diagnosis" at bounding box center [730, 316] width 139 height 25
click at [750, 371] on div "Falciparum malaria" at bounding box center [745, 357] width 170 height 33
checkbox input "true"
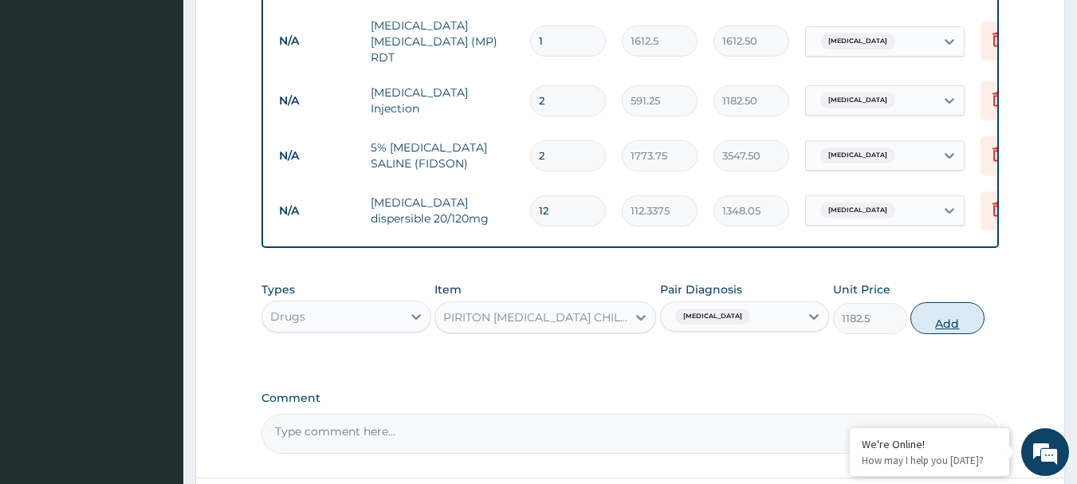
click at [940, 324] on button "Add" at bounding box center [947, 318] width 74 height 32
type input "0"
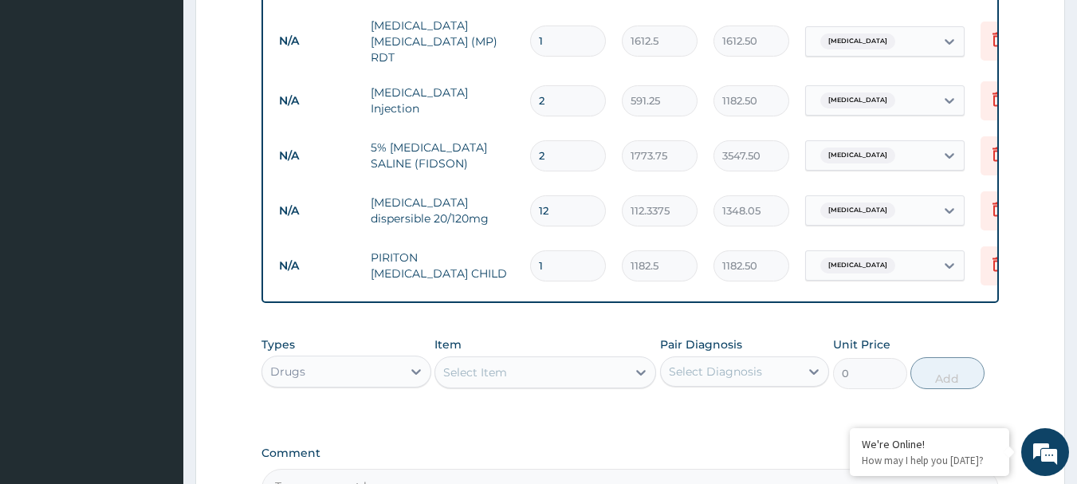
click at [594, 371] on div "Select Item" at bounding box center [530, 371] width 191 height 25
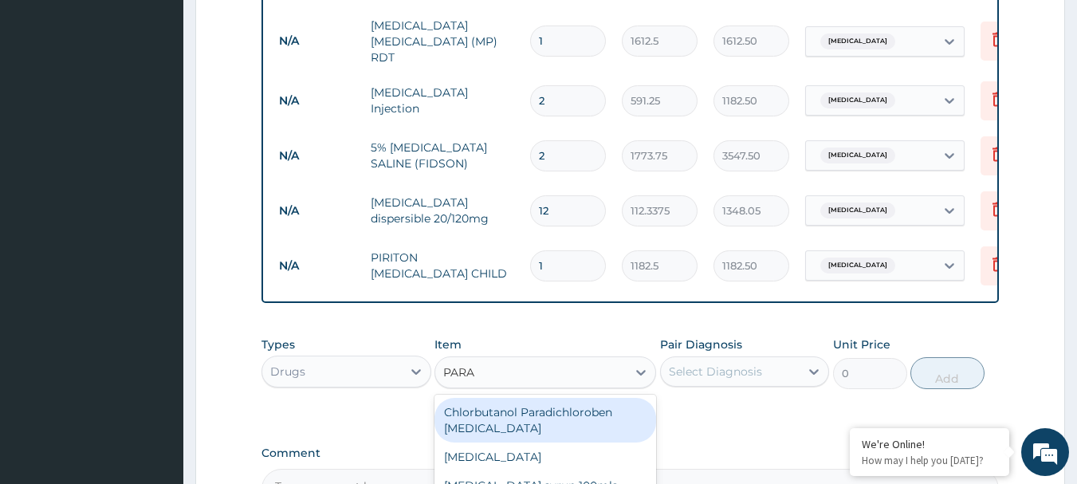
type input "PARAC"
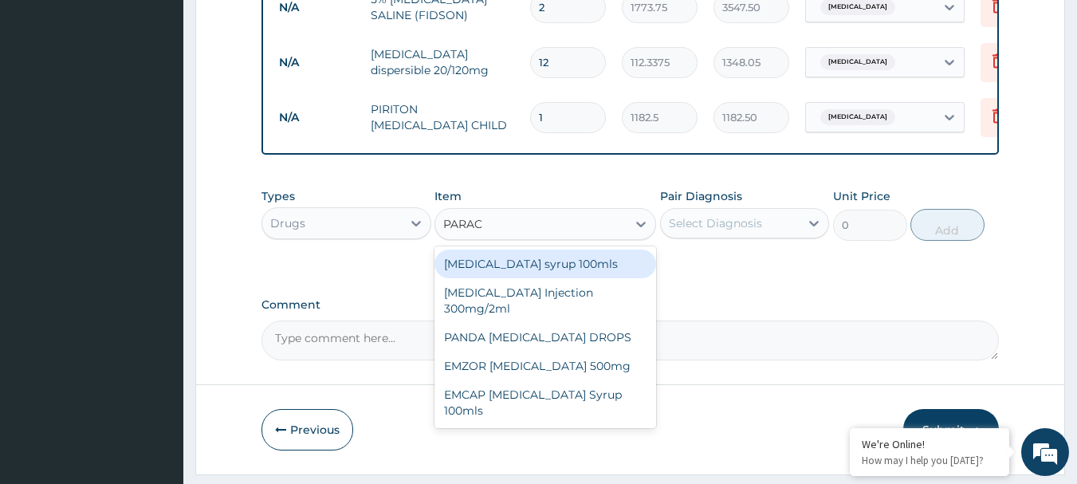
scroll to position [959, 0]
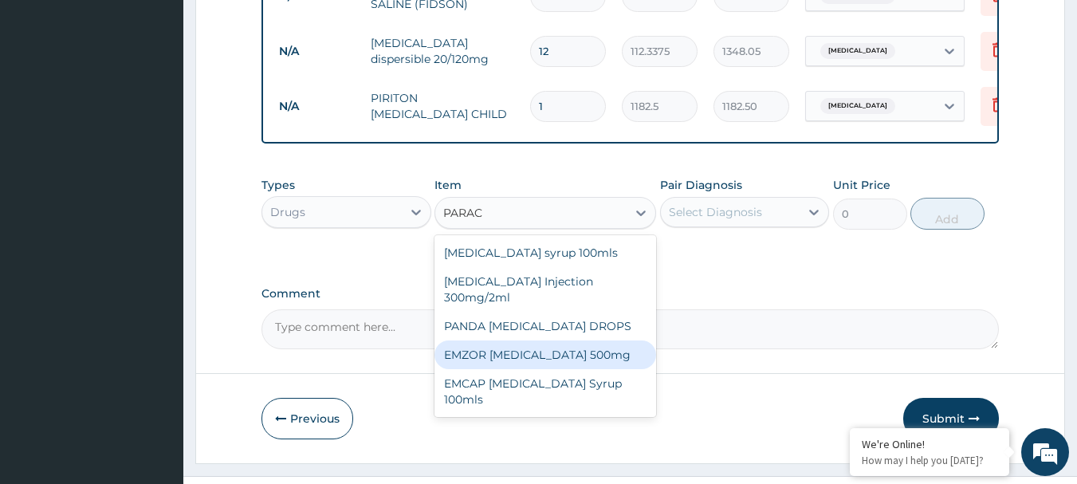
click at [614, 360] on div "EMZOR PARACETAMOL 500mg" at bounding box center [545, 354] width 222 height 29
type input "23.65"
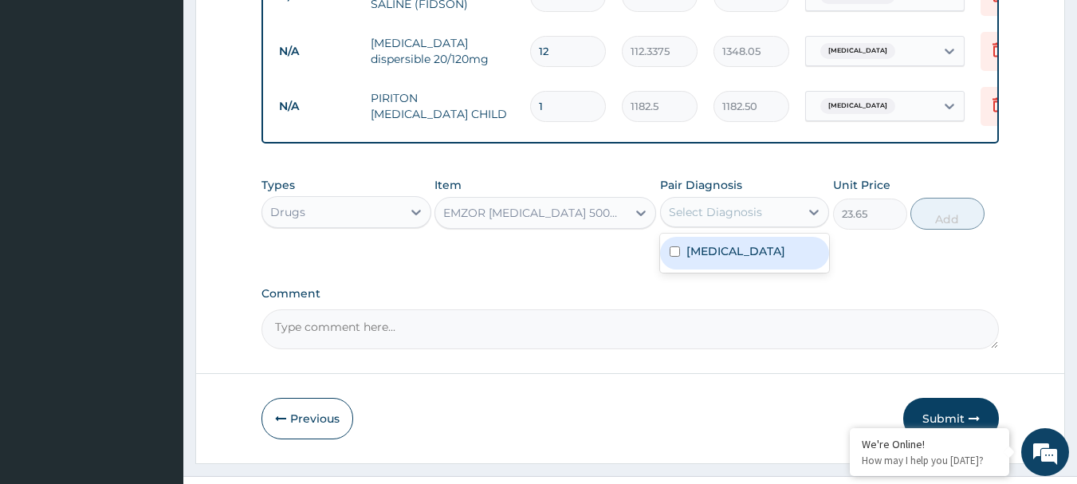
click at [759, 213] on div "Select Diagnosis" at bounding box center [715, 212] width 93 height 16
click at [763, 259] on label "Falciparum malaria" at bounding box center [735, 251] width 99 height 16
checkbox input "true"
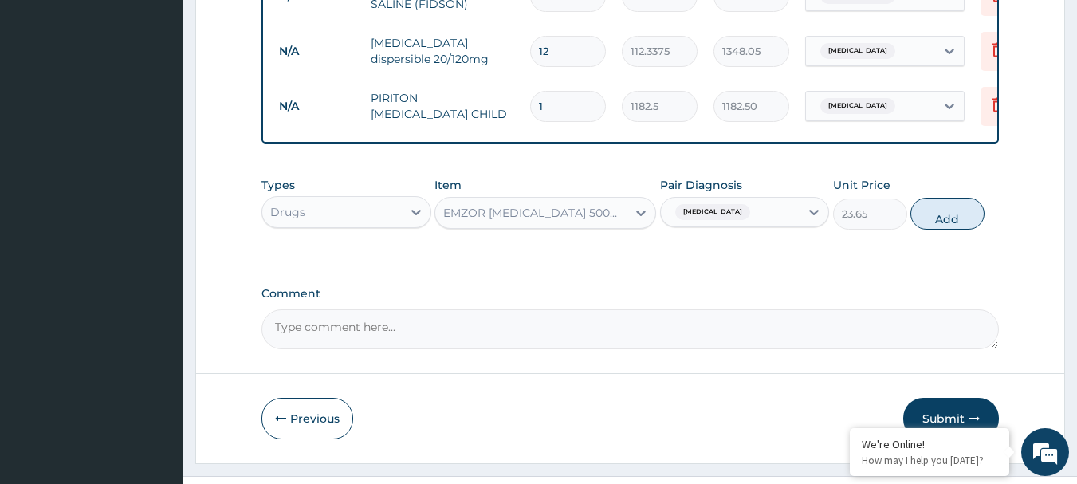
click at [944, 221] on button "Add" at bounding box center [947, 214] width 74 height 32
type input "0"
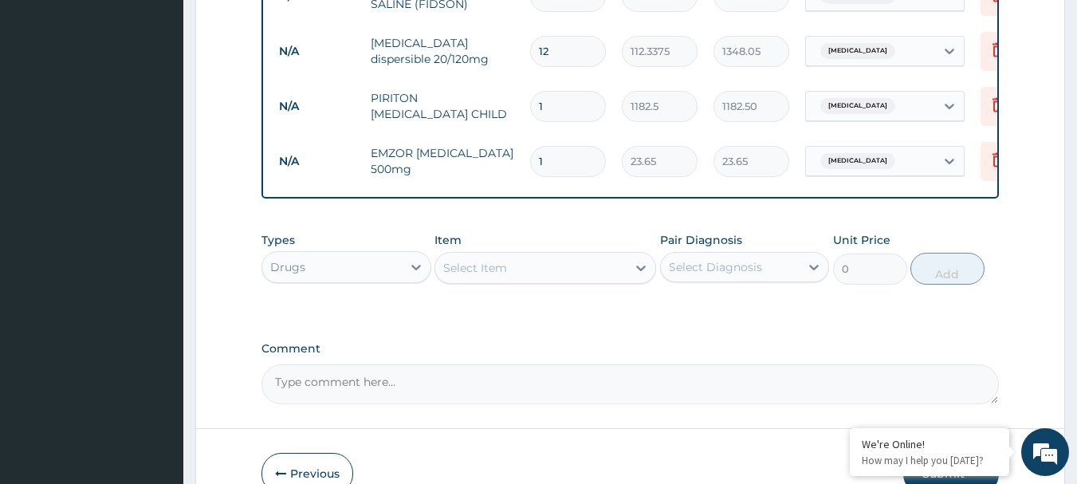
type input "0.00"
type input "6"
type input "141.90"
type input "6"
click at [604, 280] on div "Select Item" at bounding box center [530, 267] width 191 height 25
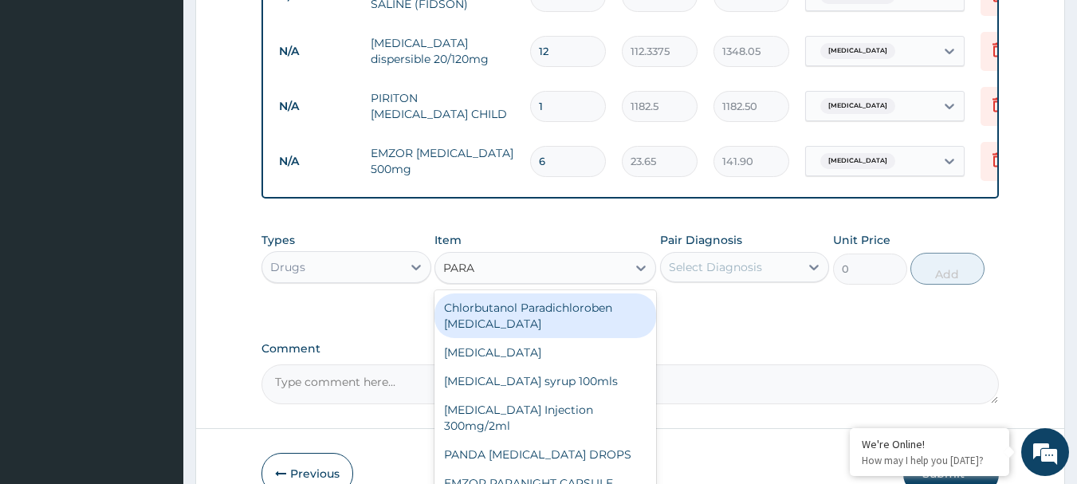
type input "PARAC"
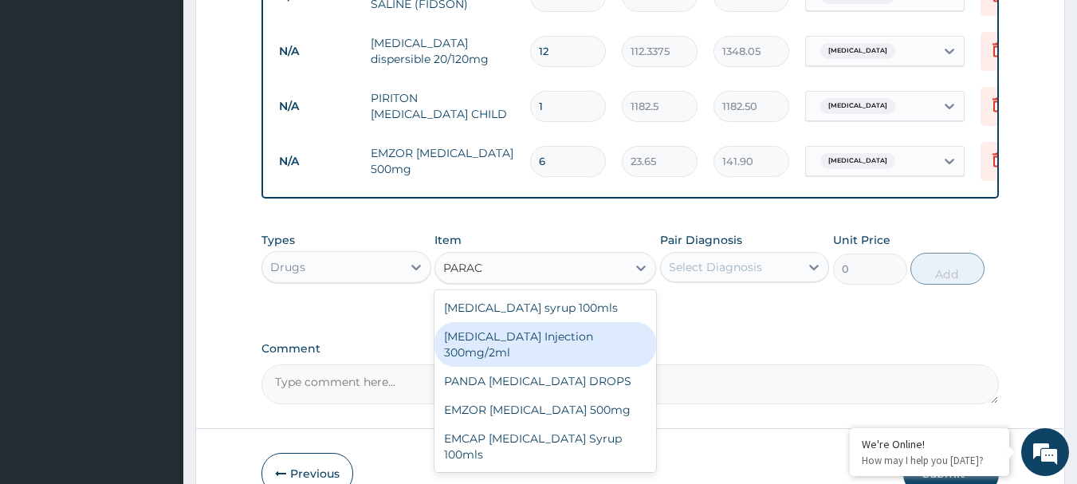
click at [598, 331] on div "[MEDICAL_DATA] Injection 300mg/2ml" at bounding box center [545, 344] width 222 height 45
type input "260.15"
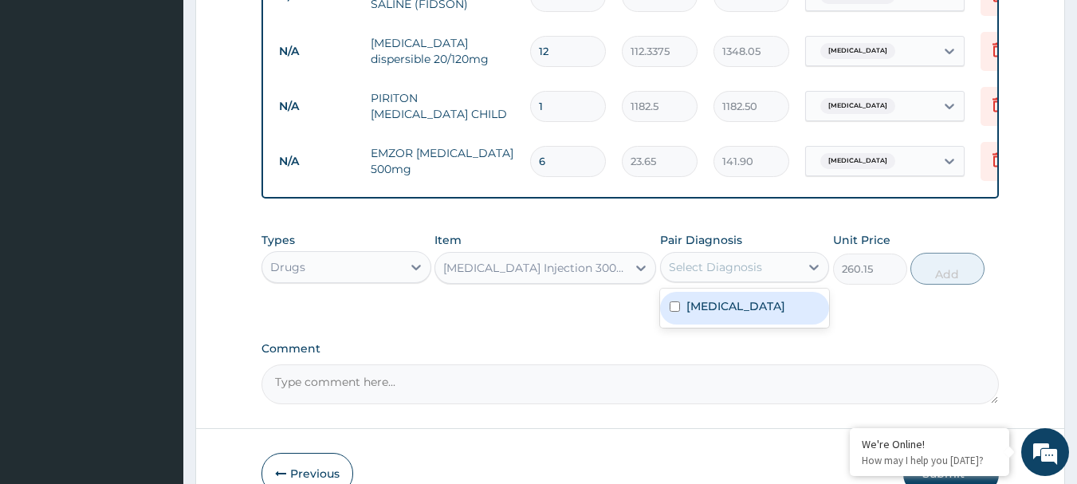
click at [758, 268] on div "Select Diagnosis" at bounding box center [715, 267] width 93 height 16
click at [754, 310] on label "[MEDICAL_DATA]" at bounding box center [735, 306] width 99 height 16
checkbox input "true"
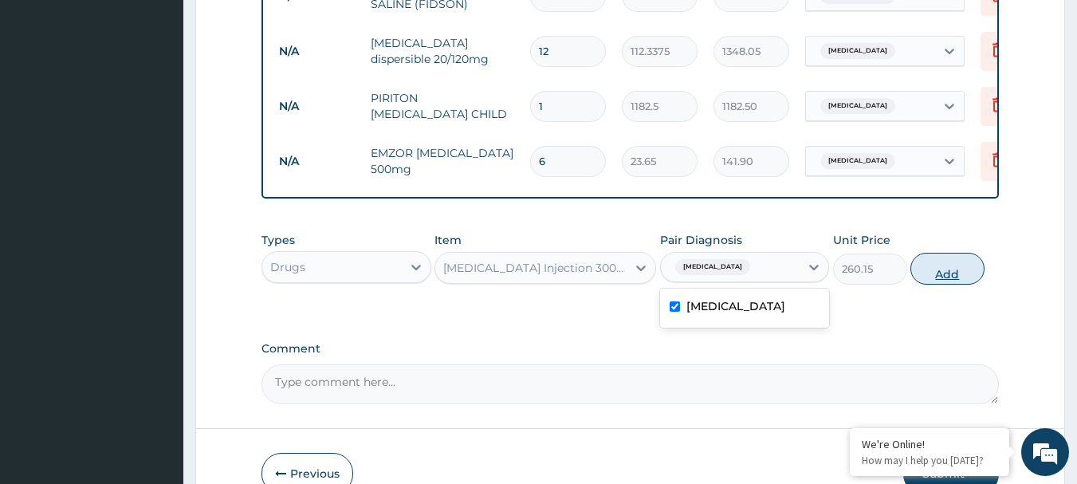
click at [970, 259] on button "Add" at bounding box center [947, 269] width 74 height 32
type input "0"
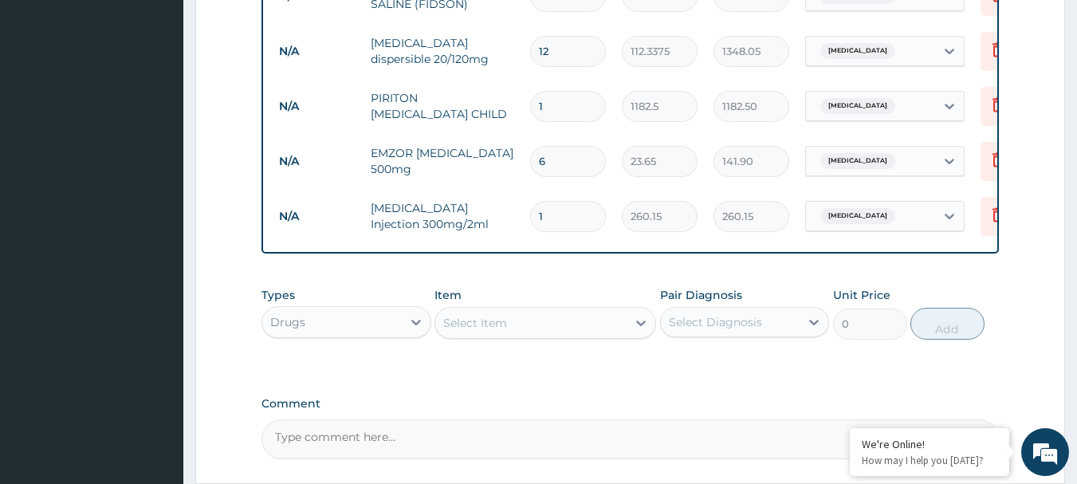
type input "0.00"
type input "3"
type input "780.45"
type input "3"
click at [617, 324] on div "Select Item" at bounding box center [530, 322] width 191 height 25
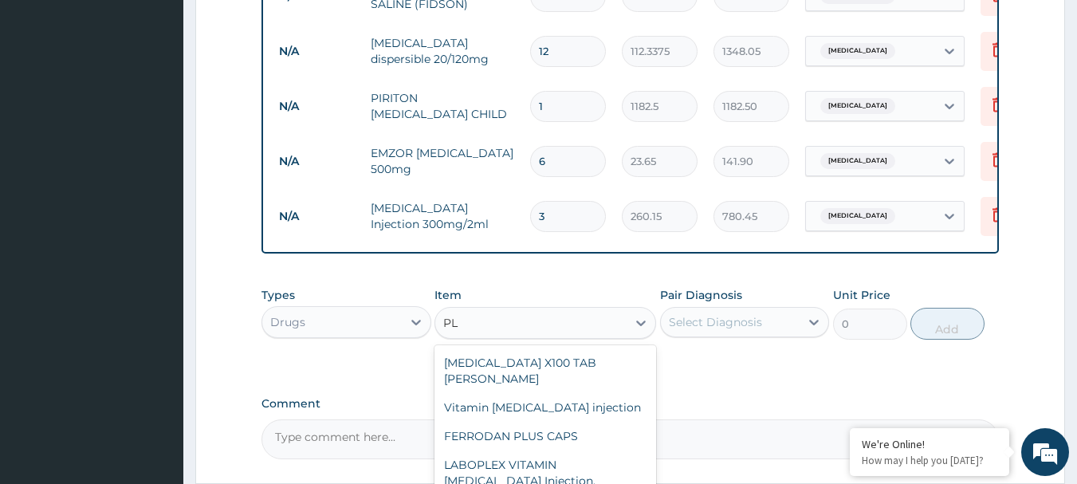
type input "P"
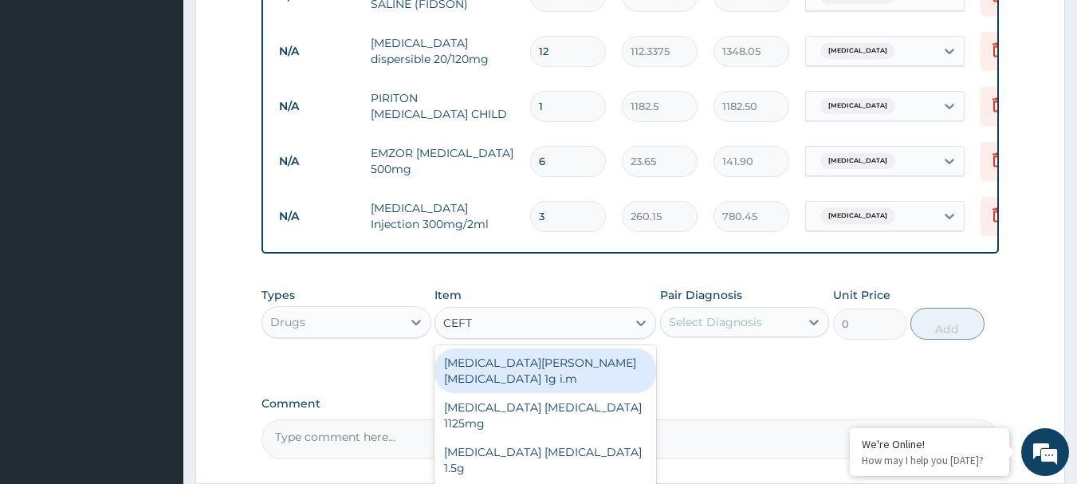
type input "CEFTR"
click at [556, 373] on div "[MEDICAL_DATA][PERSON_NAME][MEDICAL_DATA] 1g i.m" at bounding box center [545, 370] width 222 height 45
type input "8277.5"
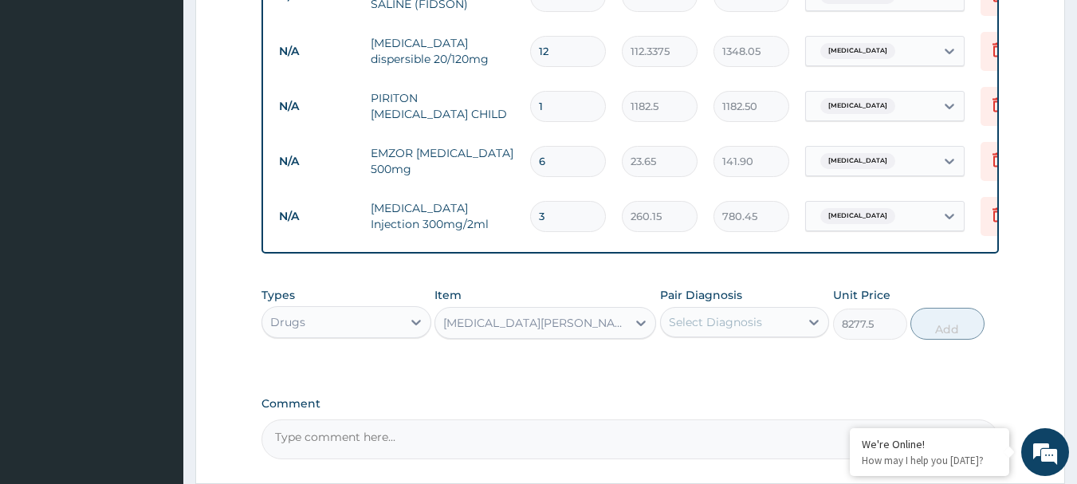
click at [787, 315] on div "Select Diagnosis" at bounding box center [730, 321] width 139 height 25
click at [783, 367] on label "[MEDICAL_DATA]" at bounding box center [735, 361] width 99 height 16
checkbox input "true"
click at [936, 332] on button "Add" at bounding box center [947, 324] width 74 height 32
type input "0"
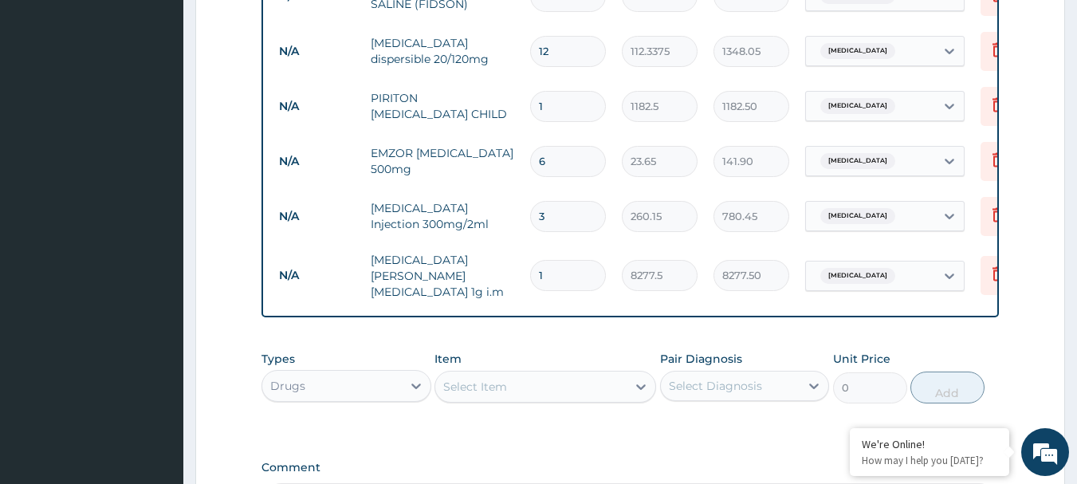
click at [571, 374] on div "Select Item" at bounding box center [530, 386] width 191 height 25
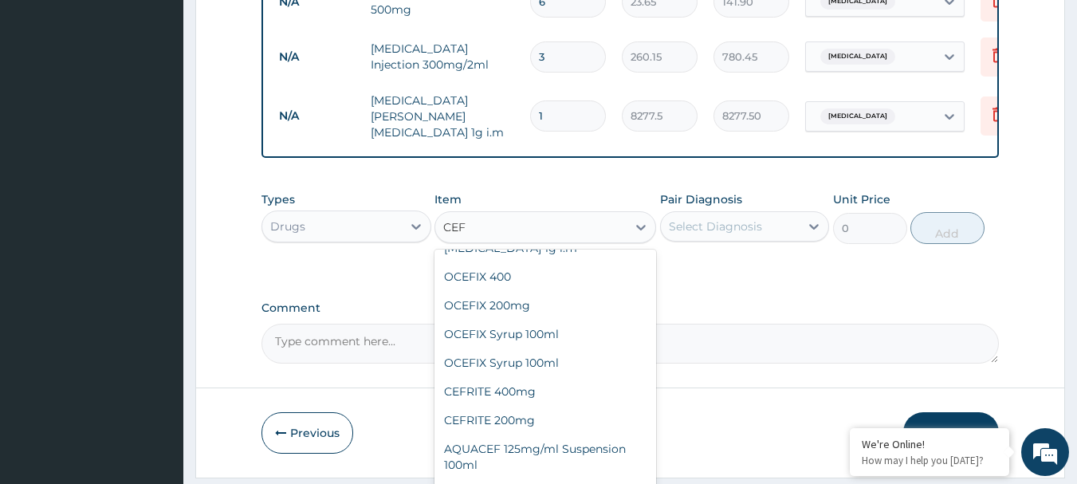
scroll to position [0, 0]
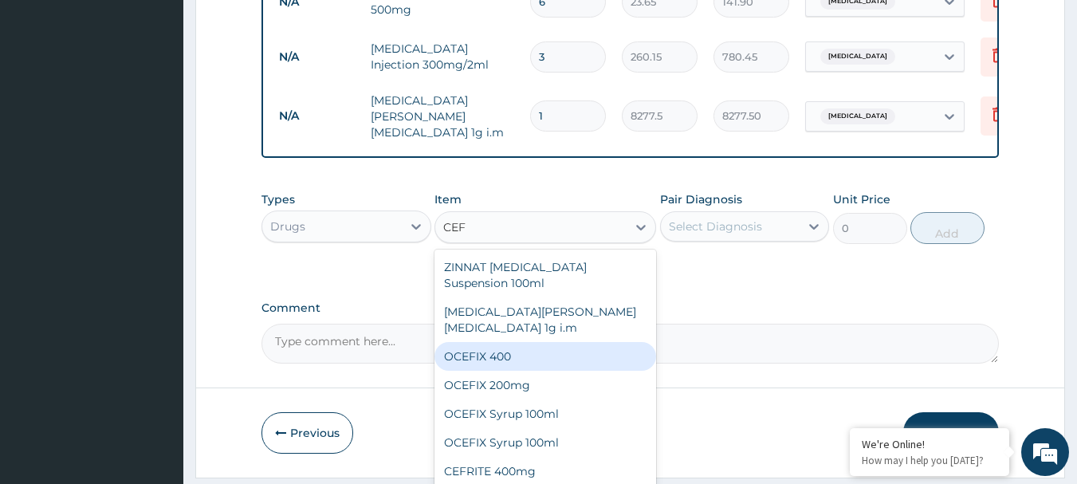
type input "CEF"
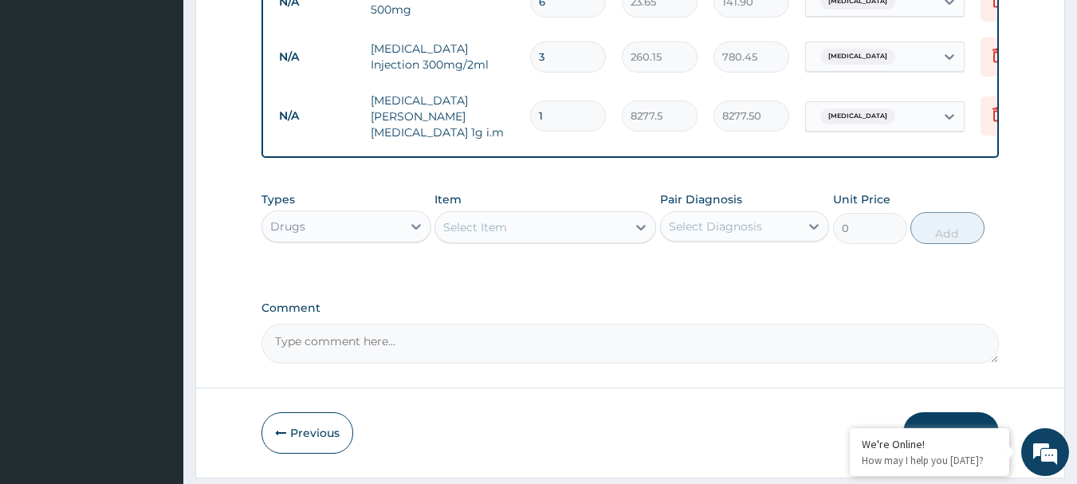
click at [583, 112] on input "1" at bounding box center [568, 115] width 76 height 31
type input "0.00"
type input "2"
type input "16555.00"
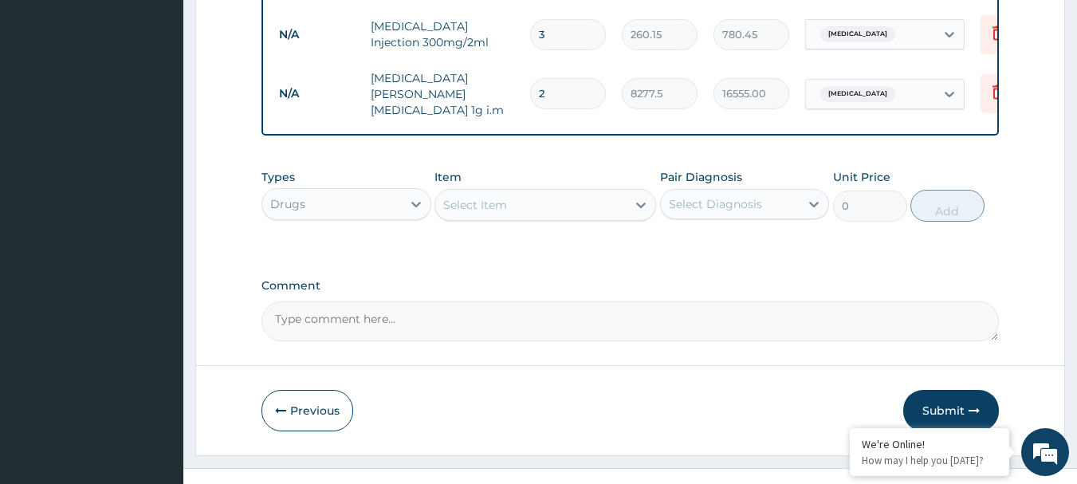
scroll to position [1160, 0]
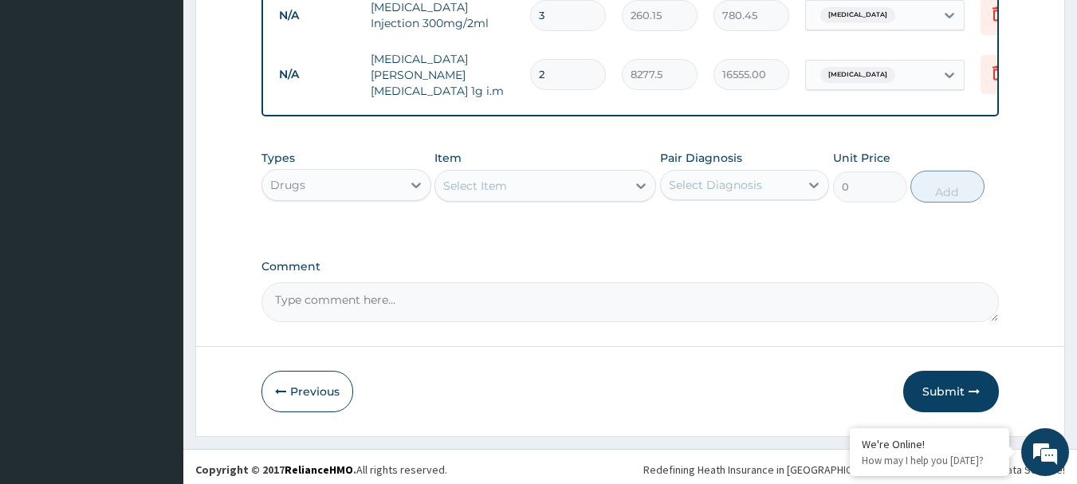
type input "2"
click at [542, 183] on div "Select Item" at bounding box center [530, 185] width 191 height 25
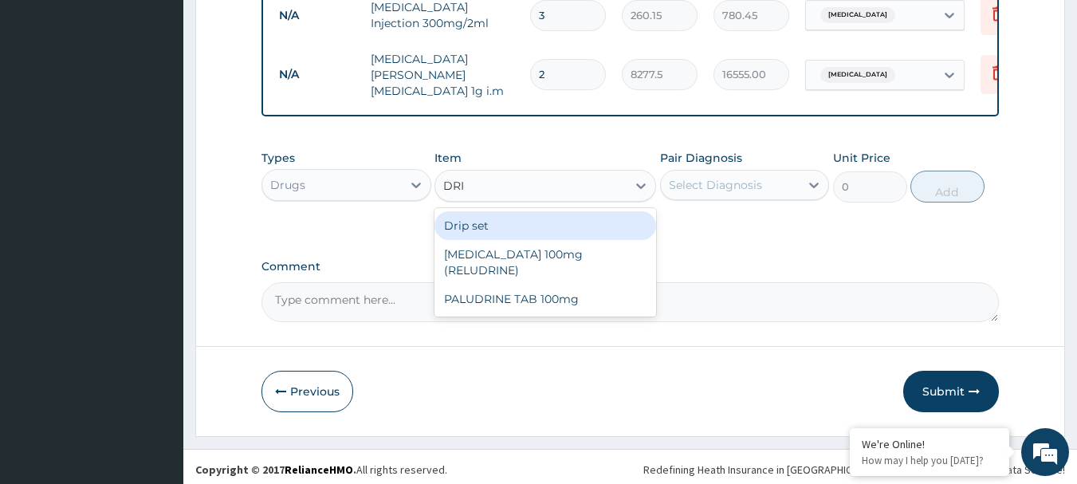
type input "DRIP"
click at [549, 225] on div "Drip set" at bounding box center [545, 225] width 222 height 29
type input "236.5"
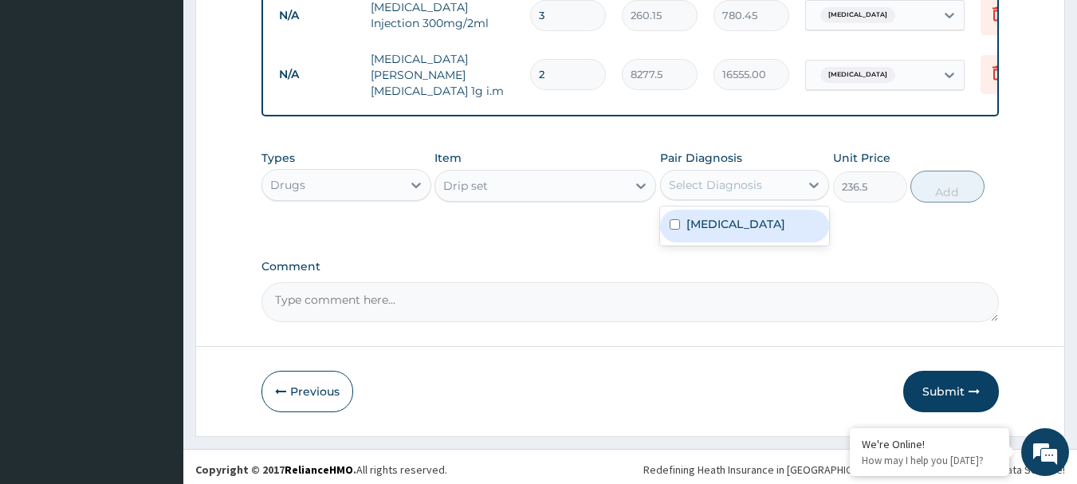
click at [787, 170] on div "Select Diagnosis" at bounding box center [745, 185] width 170 height 30
click at [766, 220] on label "[MEDICAL_DATA]" at bounding box center [735, 224] width 99 height 16
checkbox input "true"
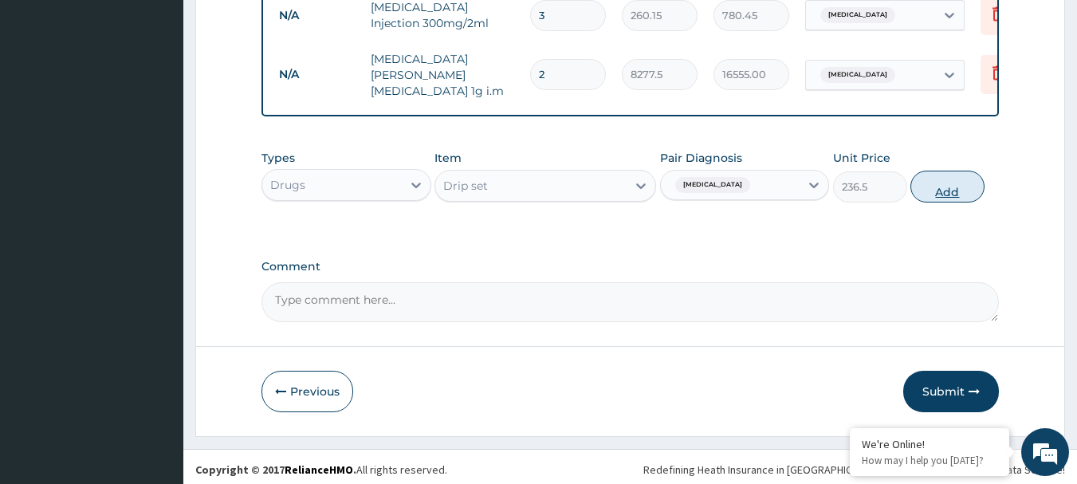
click at [937, 177] on button "Add" at bounding box center [947, 187] width 74 height 32
type input "0"
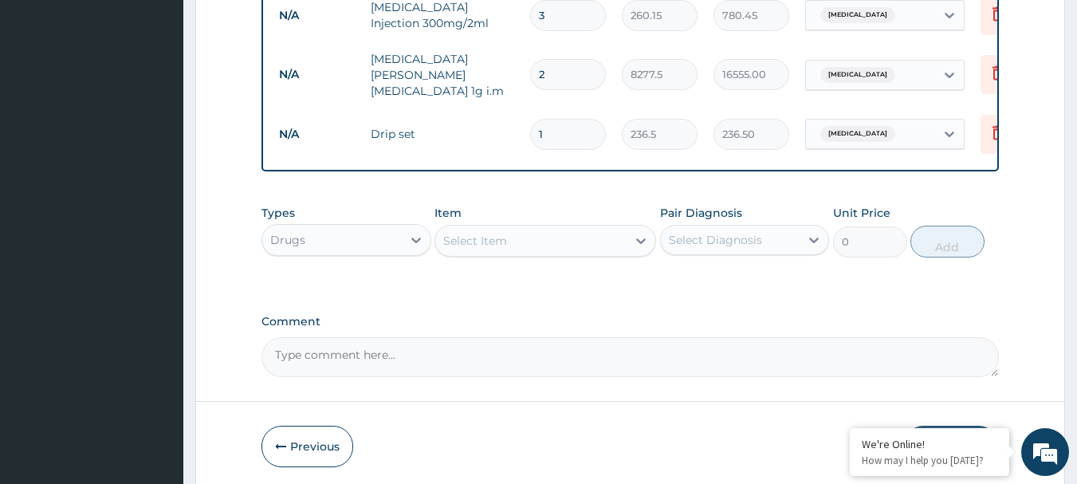
click at [472, 233] on div "Select Item" at bounding box center [475, 241] width 64 height 16
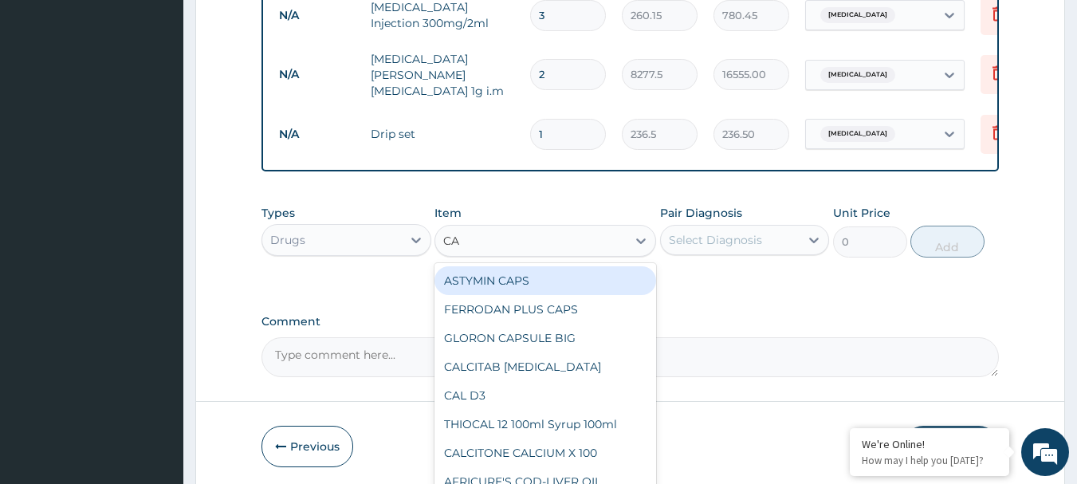
type input "CAN"
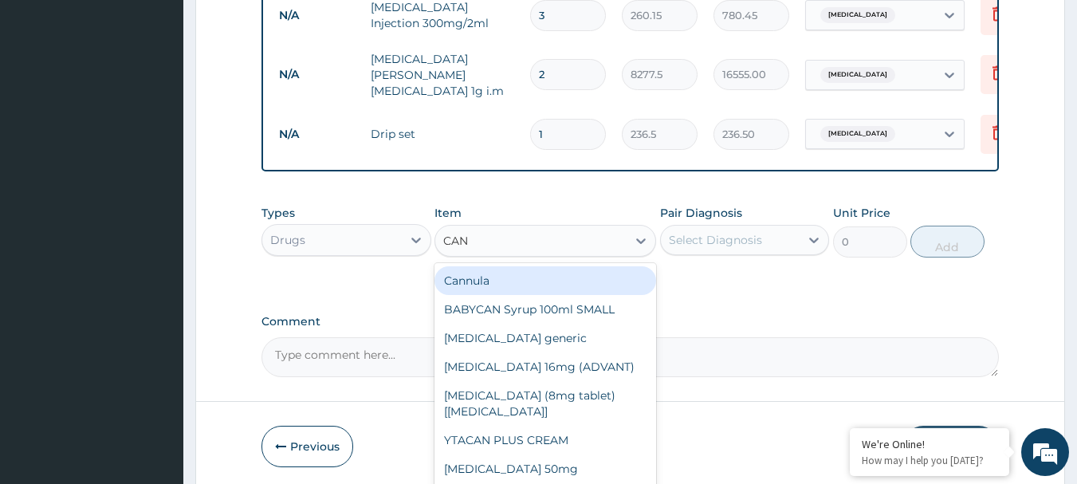
click at [598, 277] on div "Cannula" at bounding box center [545, 280] width 222 height 29
type input "236.5"
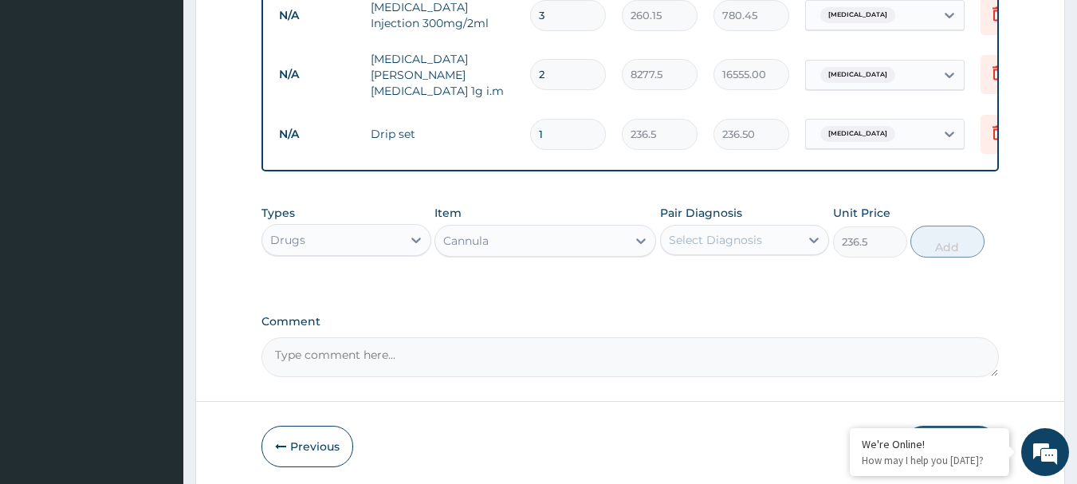
click at [732, 227] on div "Select Diagnosis" at bounding box center [730, 239] width 139 height 25
click at [728, 271] on label "[MEDICAL_DATA]" at bounding box center [735, 279] width 99 height 16
checkbox input "true"
click at [945, 230] on button "Add" at bounding box center [947, 242] width 74 height 32
type input "0"
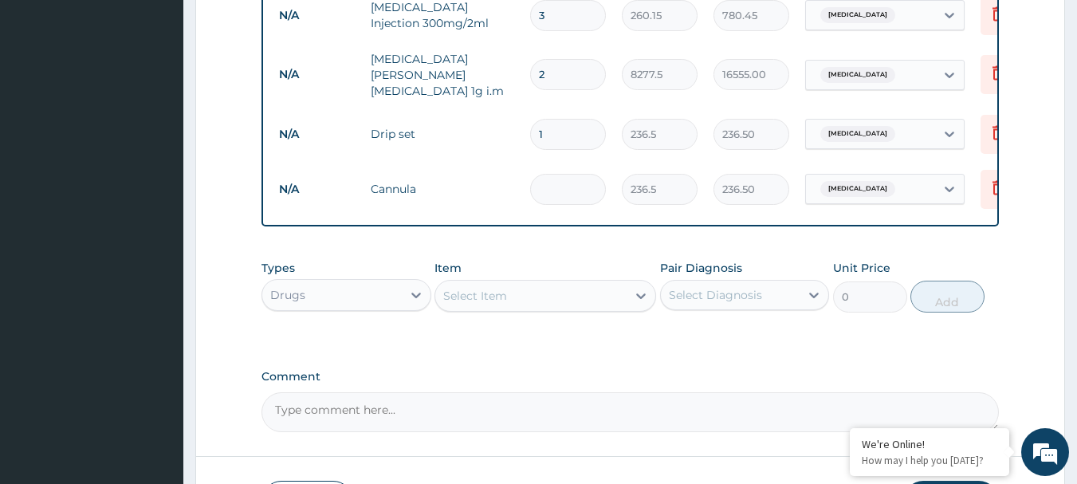
type input "0.00"
type input "2"
type input "473.00"
type input "2"
click at [598, 297] on div "Select Item" at bounding box center [530, 295] width 191 height 25
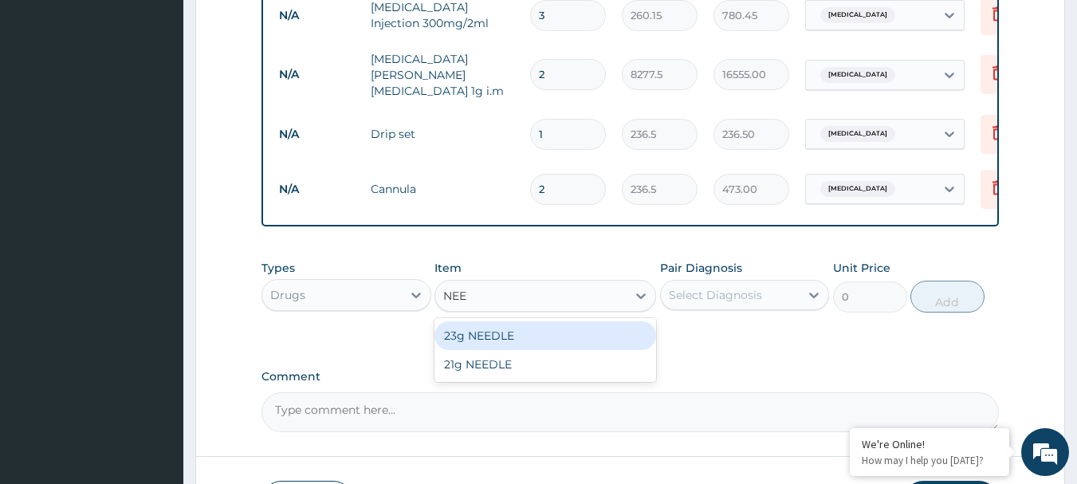
type input "NEED"
click at [510, 332] on div "23g NEEDLE" at bounding box center [545, 335] width 222 height 29
type input "59.125"
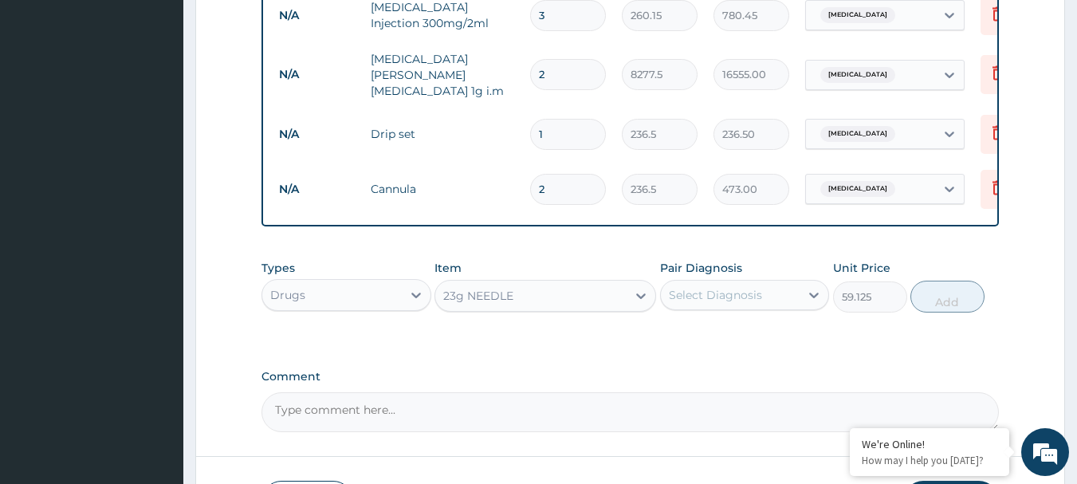
click at [724, 295] on div "Select Diagnosis" at bounding box center [715, 295] width 93 height 16
click at [732, 335] on label "[MEDICAL_DATA]" at bounding box center [735, 334] width 99 height 16
checkbox input "true"
click at [934, 299] on button "Add" at bounding box center [947, 296] width 74 height 32
type input "0"
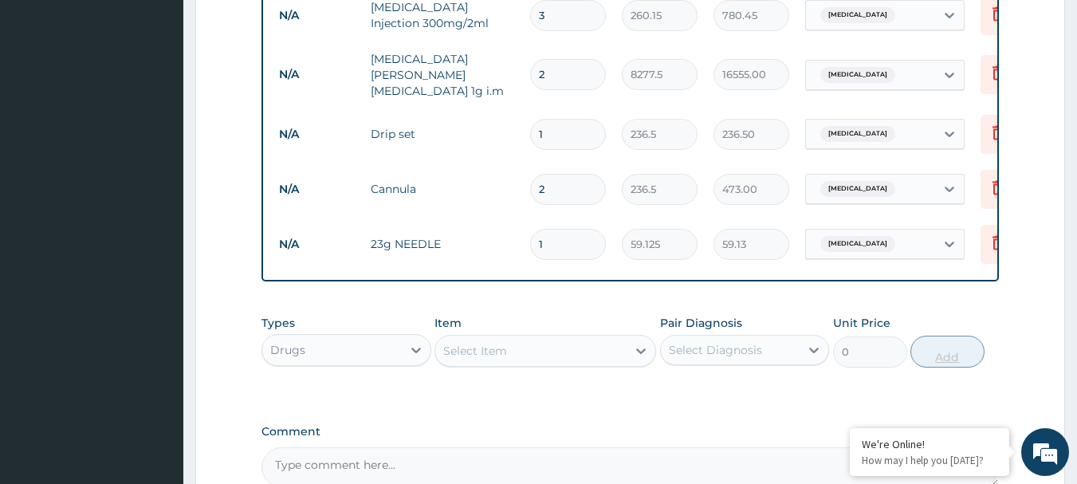
type input "0.00"
type input "2"
type input "118.25"
type input "2"
click at [594, 351] on div "Select Item" at bounding box center [530, 350] width 191 height 25
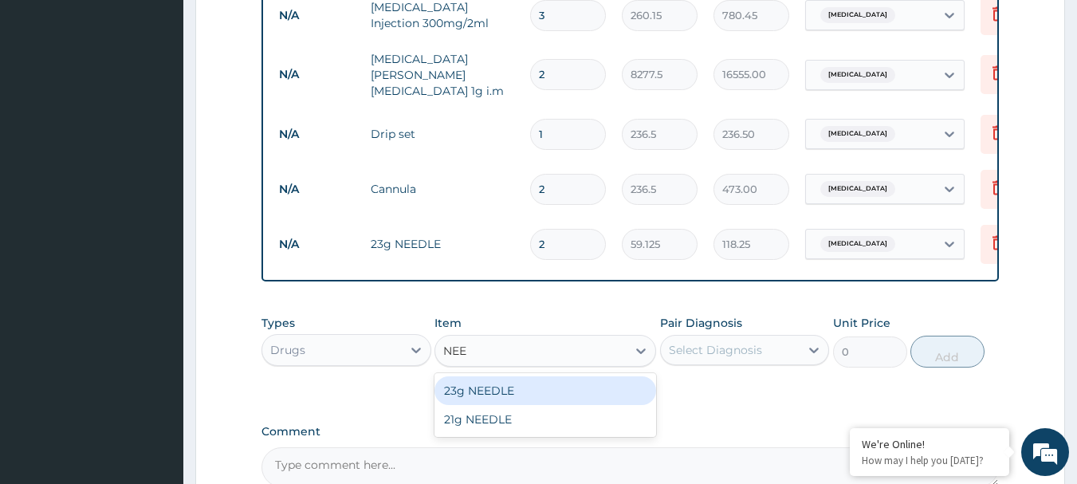
type input "NEED"
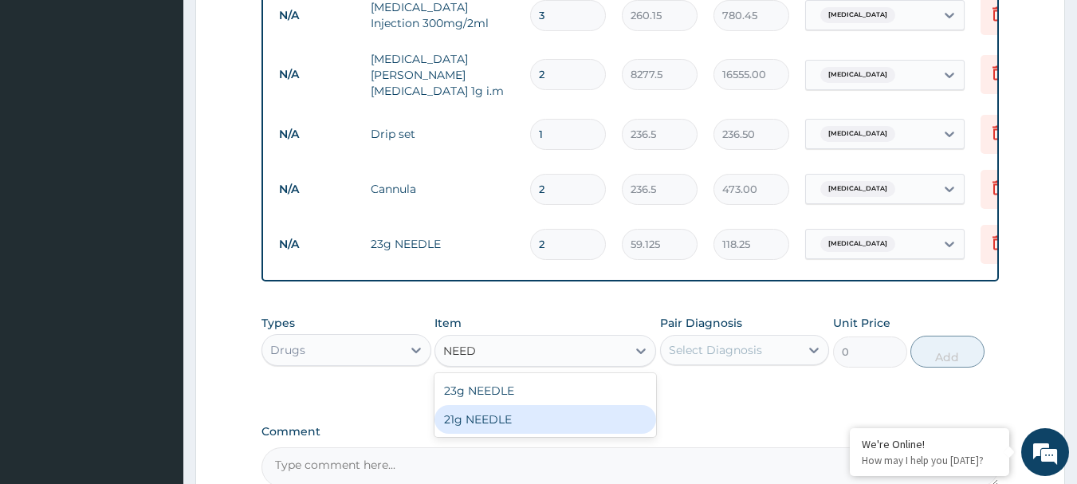
click at [580, 423] on div "21g NEEDLE" at bounding box center [545, 419] width 222 height 29
type input "59.125"
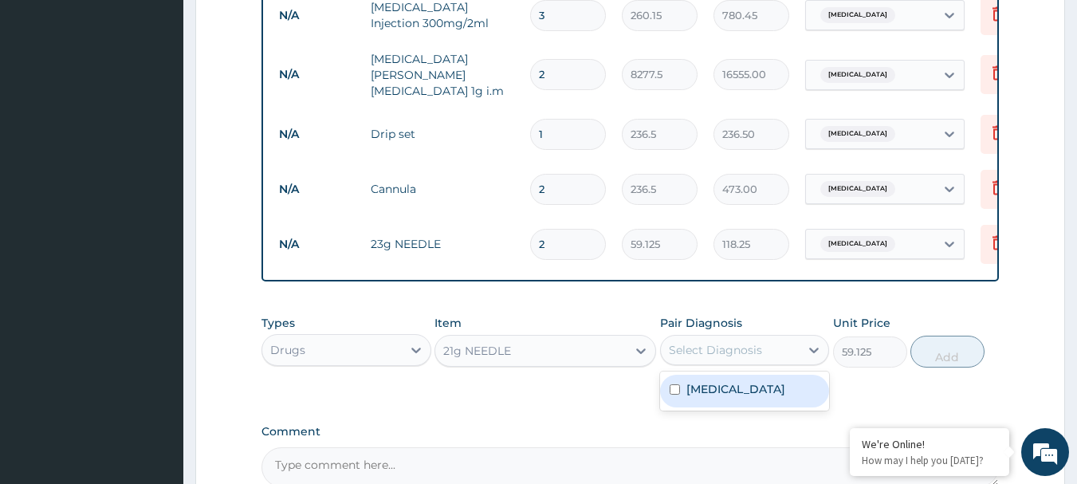
click at [743, 344] on div "Select Diagnosis" at bounding box center [715, 350] width 93 height 16
click at [747, 391] on div "[MEDICAL_DATA]" at bounding box center [745, 391] width 170 height 33
checkbox input "true"
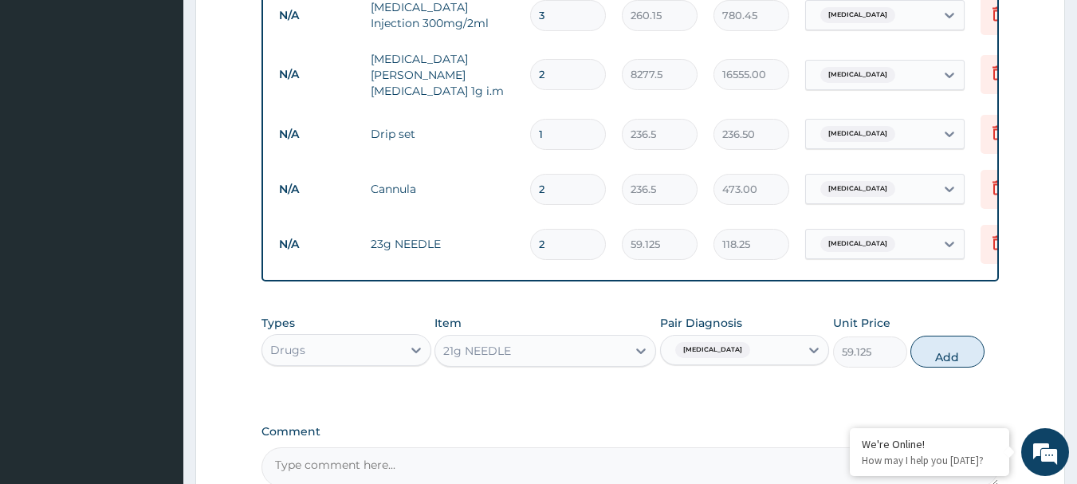
click at [955, 342] on button "Add" at bounding box center [947, 351] width 74 height 32
type input "0"
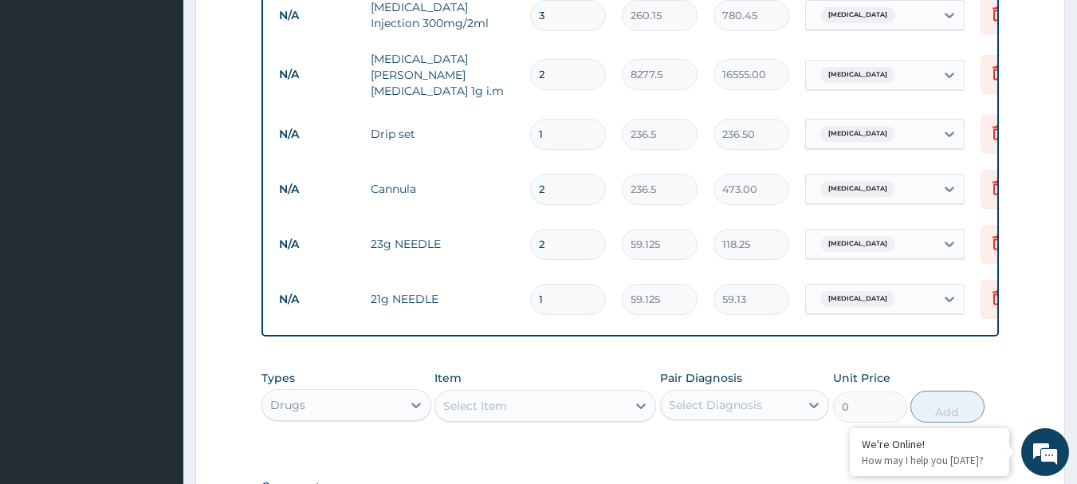
type input "0.00"
type input "3"
type input "177.38"
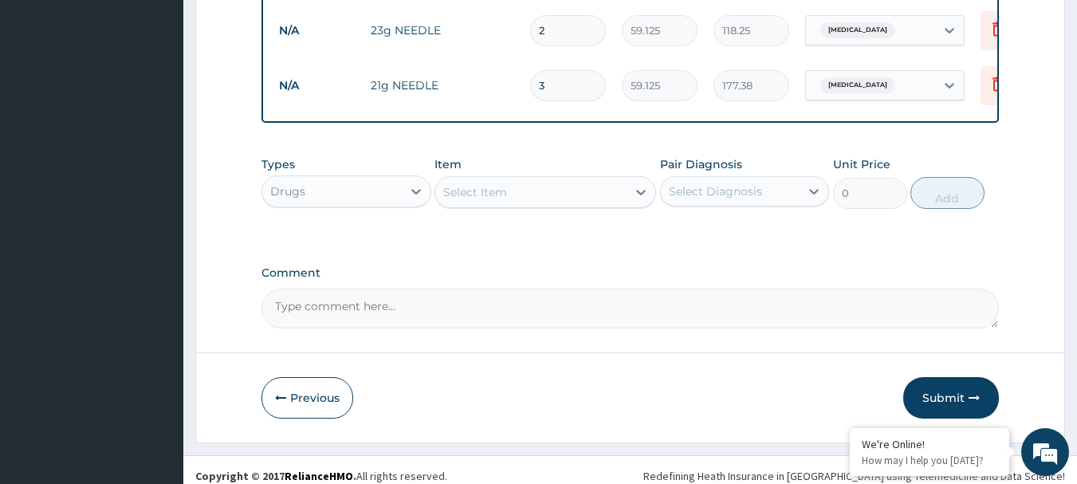
scroll to position [1380, 0]
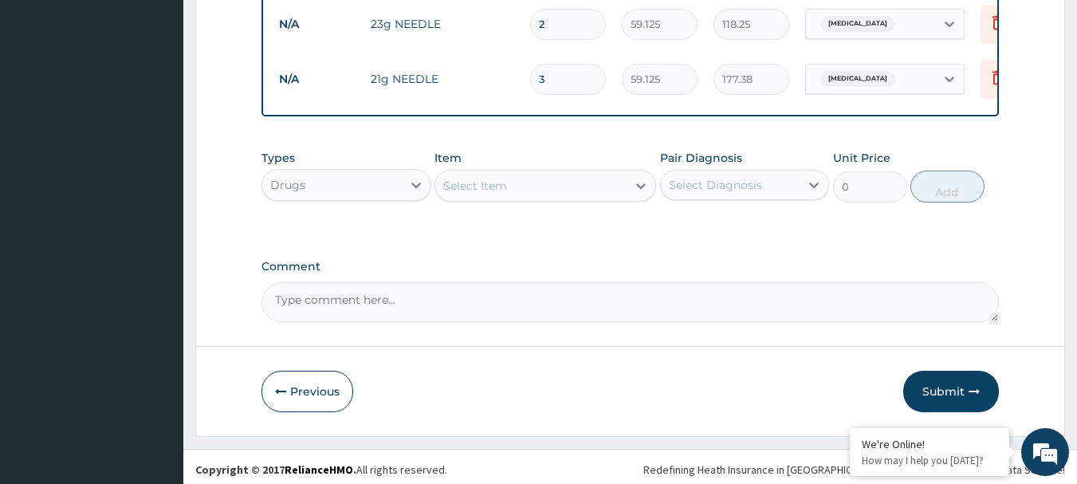
type input "3"
click at [942, 390] on button "Submit" at bounding box center [951, 391] width 96 height 41
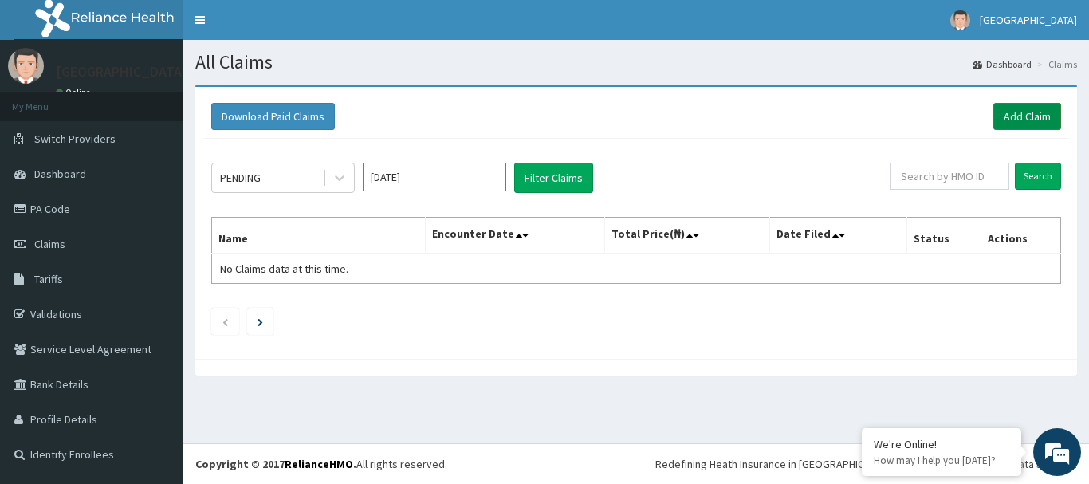
click at [1024, 112] on link "Add Claim" at bounding box center [1027, 116] width 68 height 27
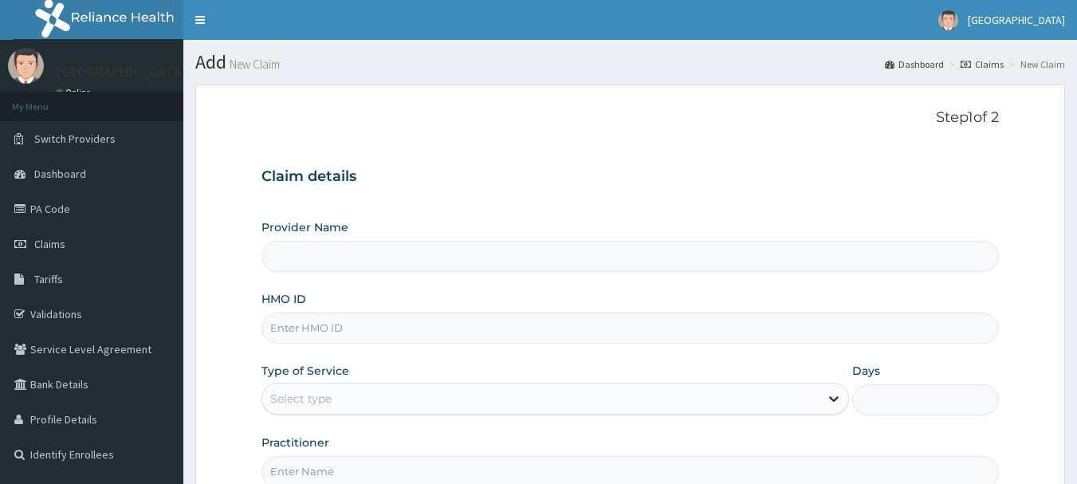
click at [471, 320] on input "HMO ID" at bounding box center [630, 327] width 738 height 31
type input "G"
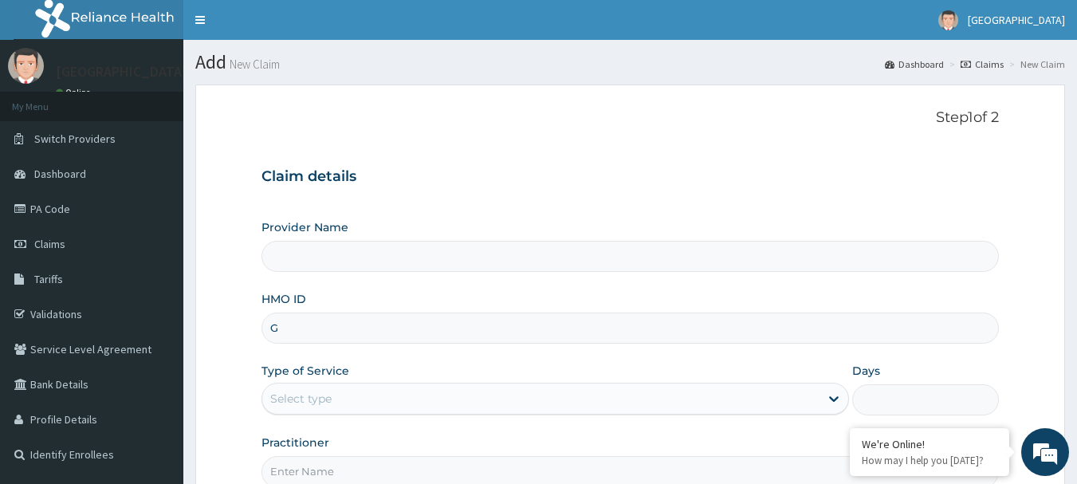
type input "Sonabel Medical Centre - Eleme"
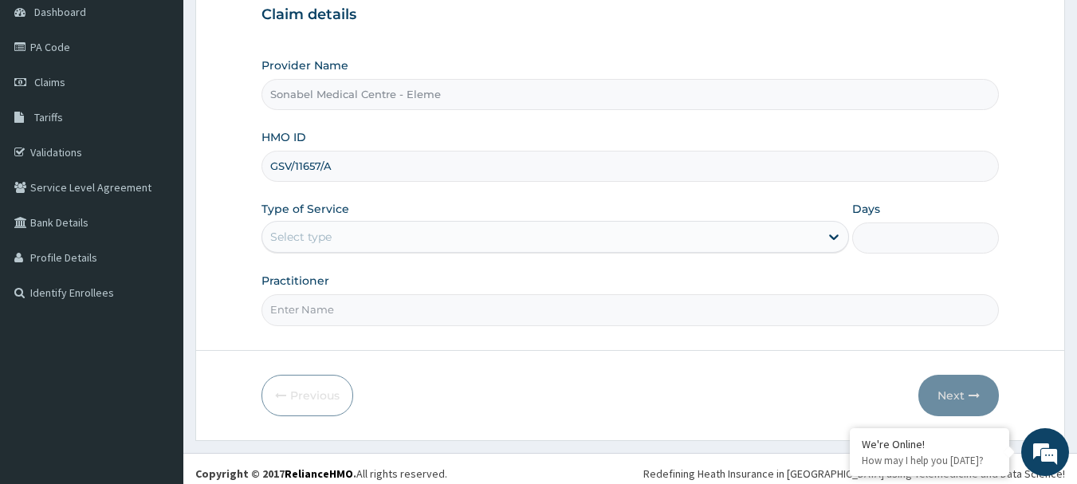
scroll to position [171, 0]
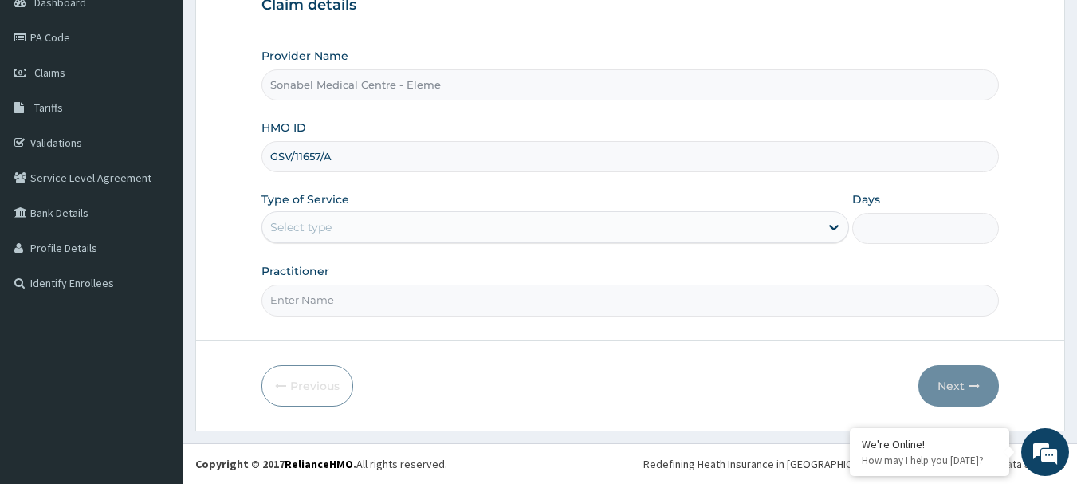
type input "GSV/11657/A"
click at [555, 226] on div "Select type" at bounding box center [540, 226] width 557 height 25
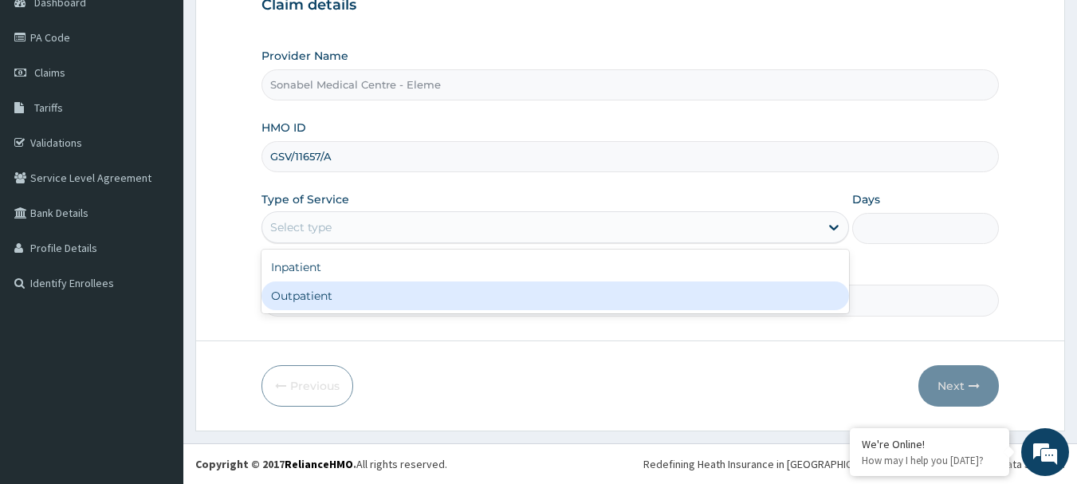
scroll to position [0, 0]
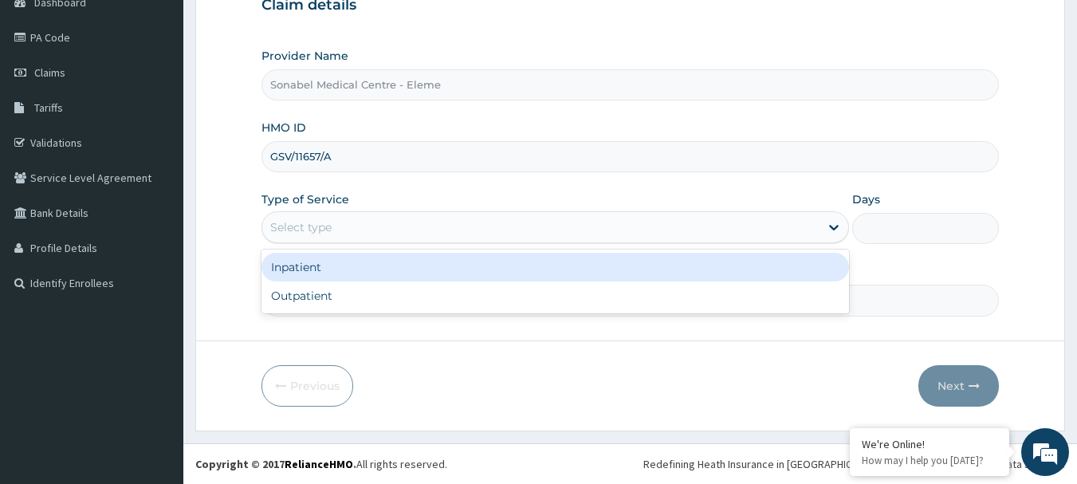
click at [477, 269] on div "Inpatient" at bounding box center [554, 267] width 587 height 29
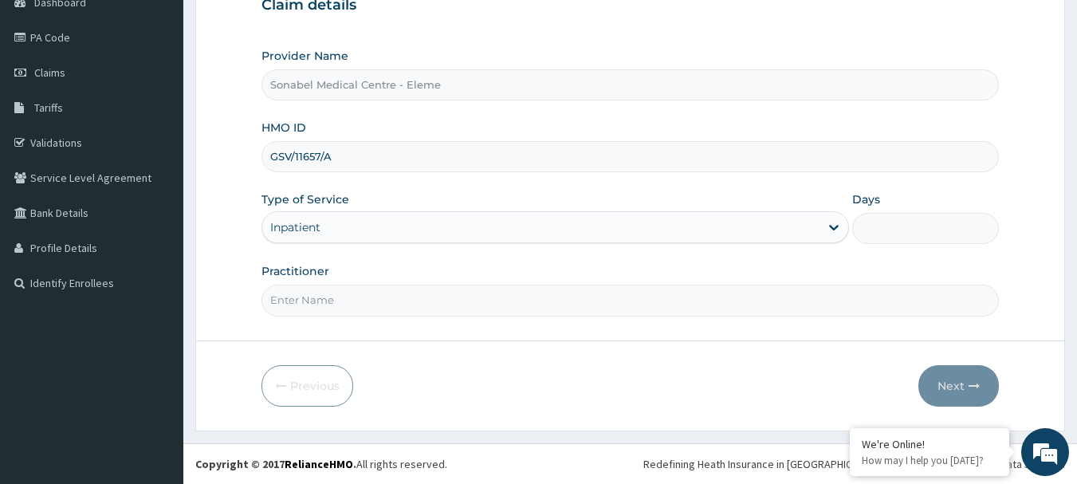
click at [481, 303] on input "Practitioner" at bounding box center [630, 299] width 738 height 31
type input "DR U"
click at [951, 223] on input "Days" at bounding box center [925, 228] width 147 height 31
type input "2"
click at [965, 379] on button "Next" at bounding box center [958, 385] width 80 height 41
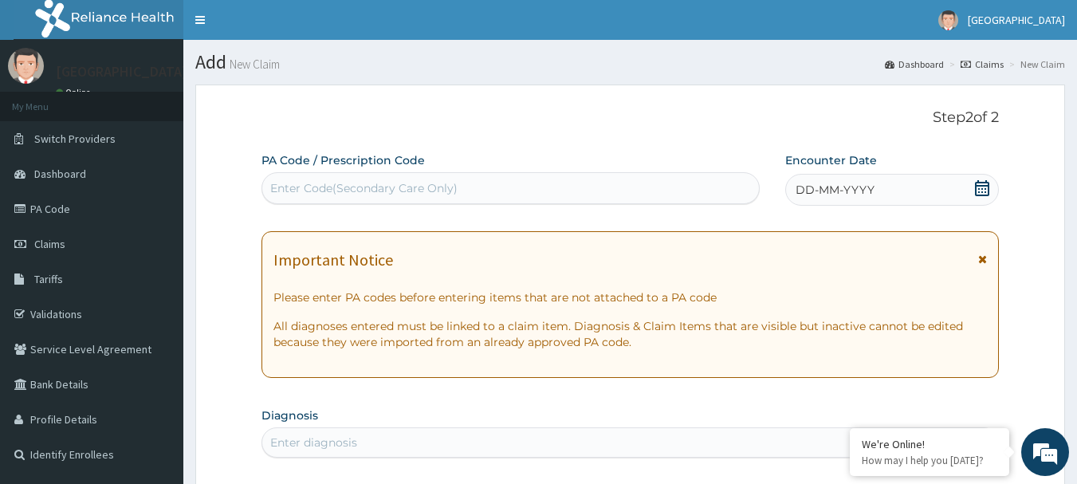
click at [650, 186] on div "Enter Code(Secondary Care Only)" at bounding box center [510, 187] width 497 height 25
paste input "PA/53690B"
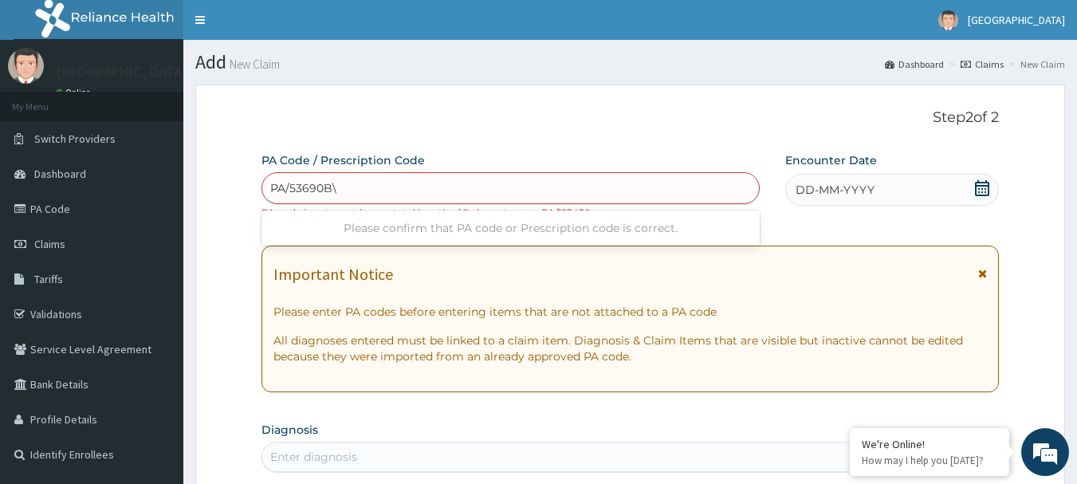
type input "PA/53690B"
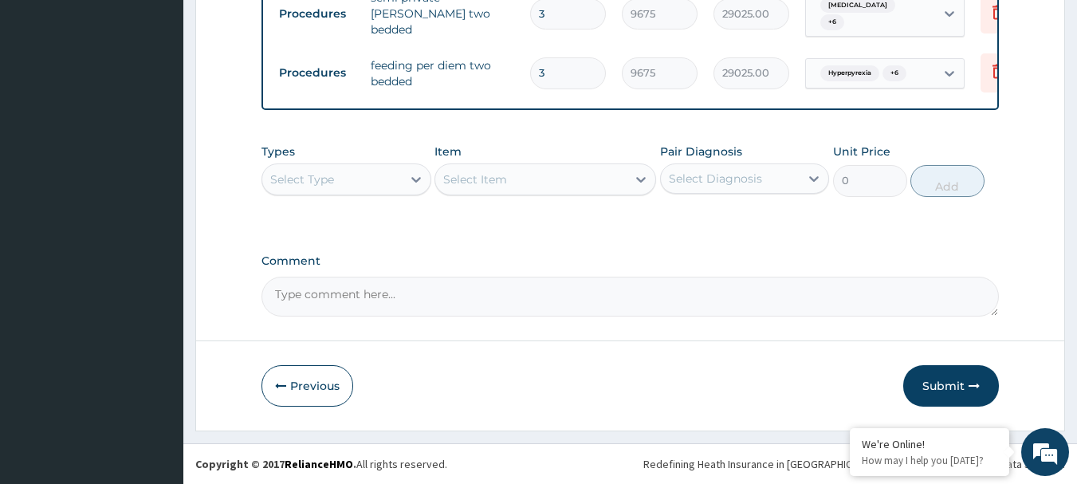
scroll to position [751, 0]
click at [331, 378] on button "Previous" at bounding box center [307, 385] width 92 height 41
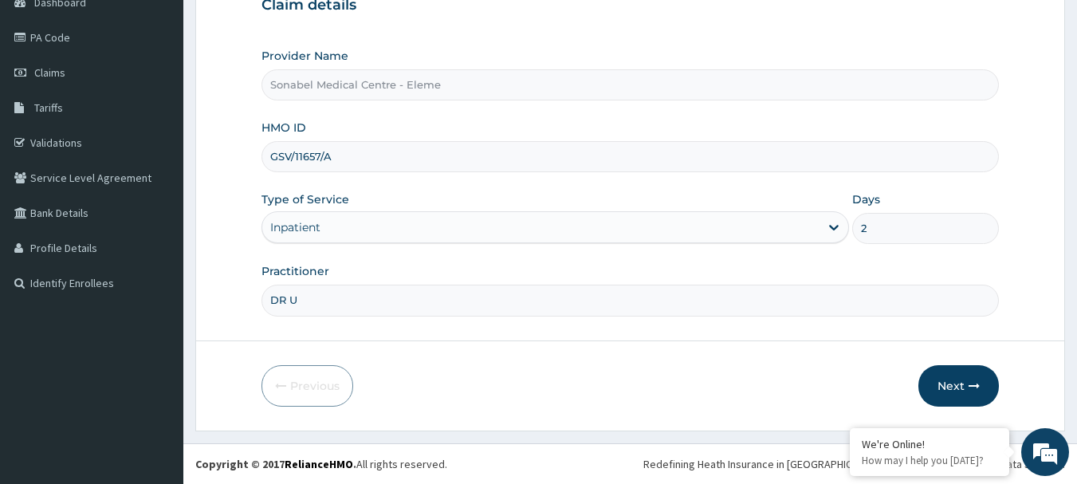
click at [889, 216] on input "2" at bounding box center [925, 228] width 147 height 31
type input "3"
click at [941, 387] on button "Next" at bounding box center [958, 385] width 80 height 41
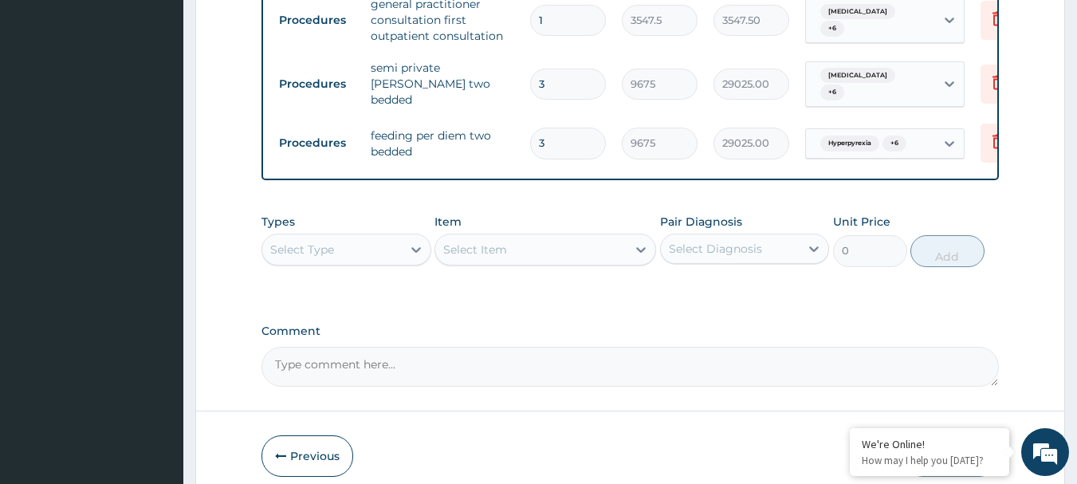
scroll to position [649, 0]
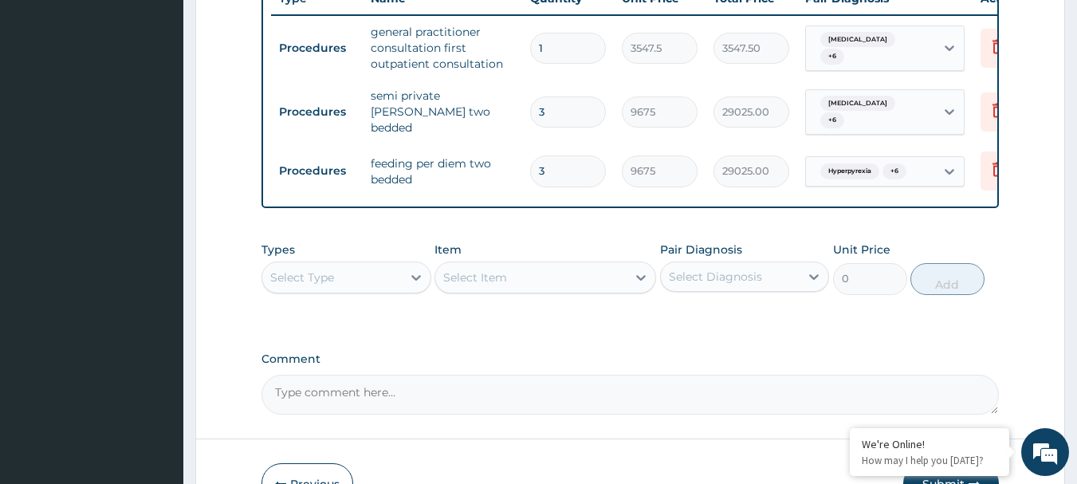
click at [369, 284] on div "Select Type" at bounding box center [331, 277] width 139 height 25
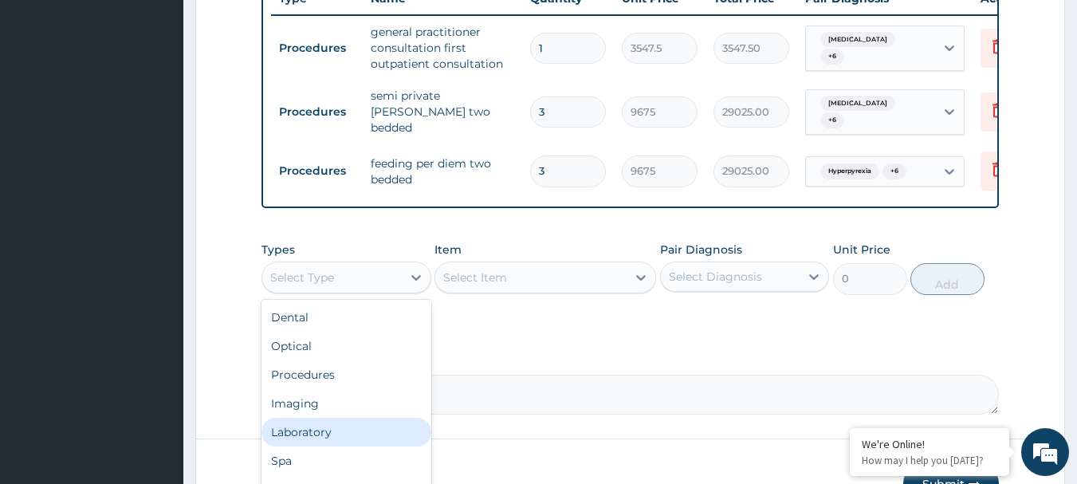
click at [351, 444] on div "Laboratory" at bounding box center [346, 432] width 170 height 29
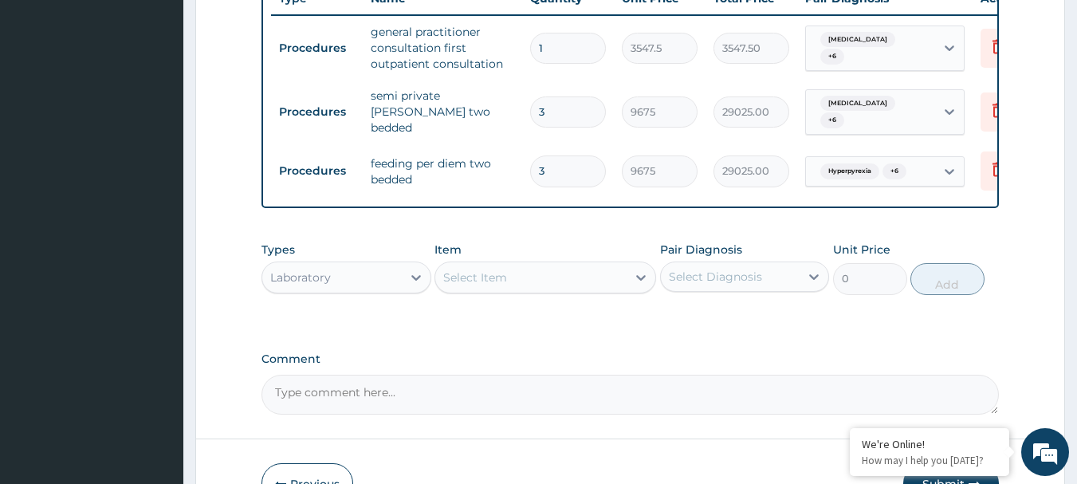
click at [522, 275] on div "Select Item" at bounding box center [530, 277] width 191 height 25
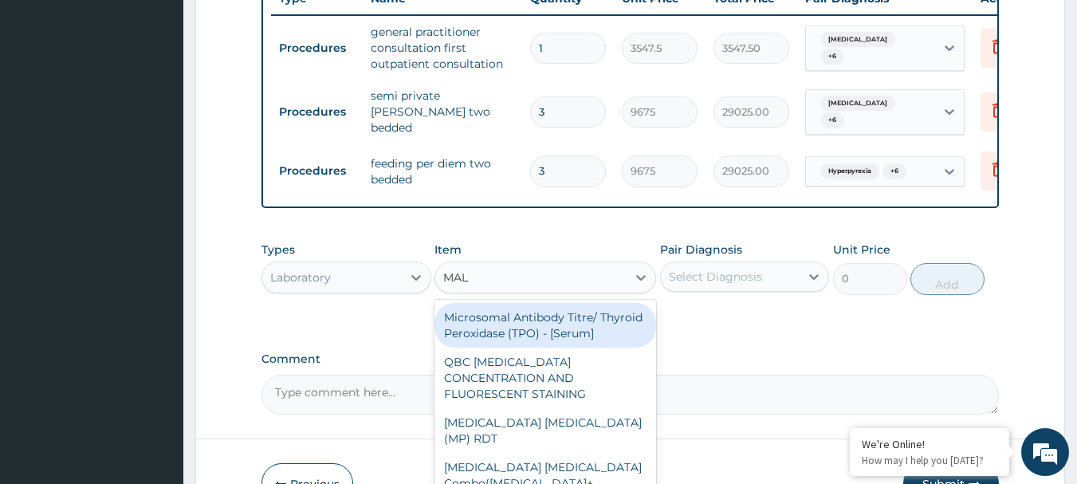
type input "MALA"
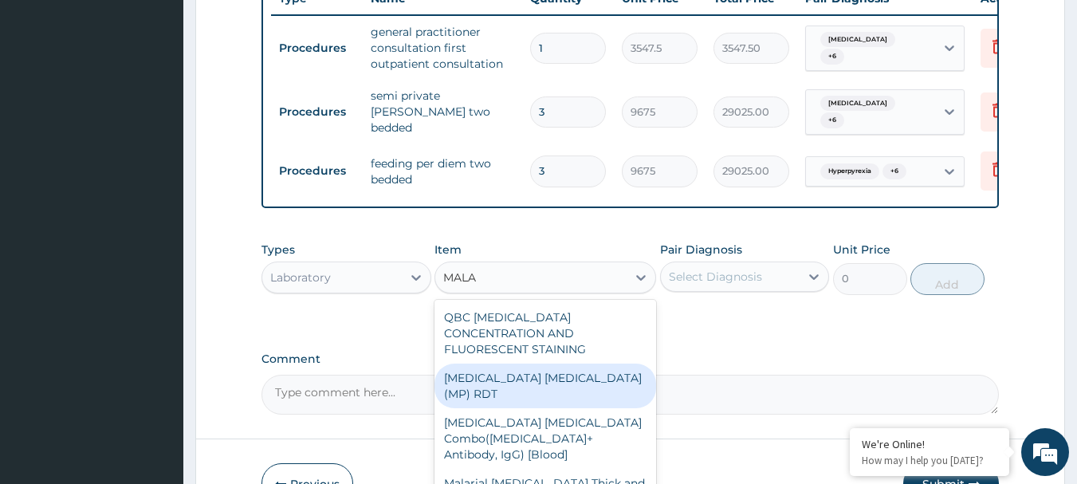
click at [579, 363] on div "[MEDICAL_DATA] [MEDICAL_DATA] (MP) RDT" at bounding box center [545, 385] width 222 height 45
type input "1612.5"
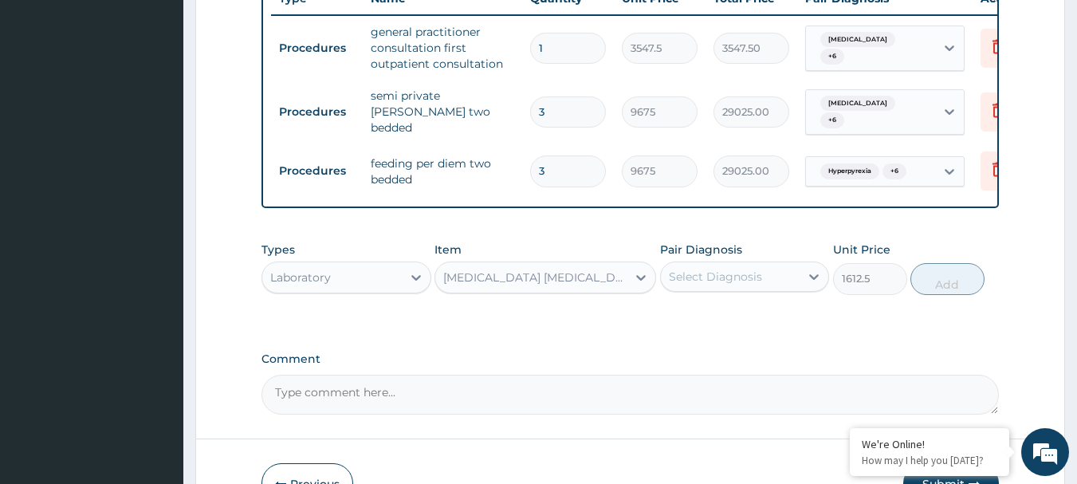
click at [743, 282] on div "Select Diagnosis" at bounding box center [715, 277] width 93 height 16
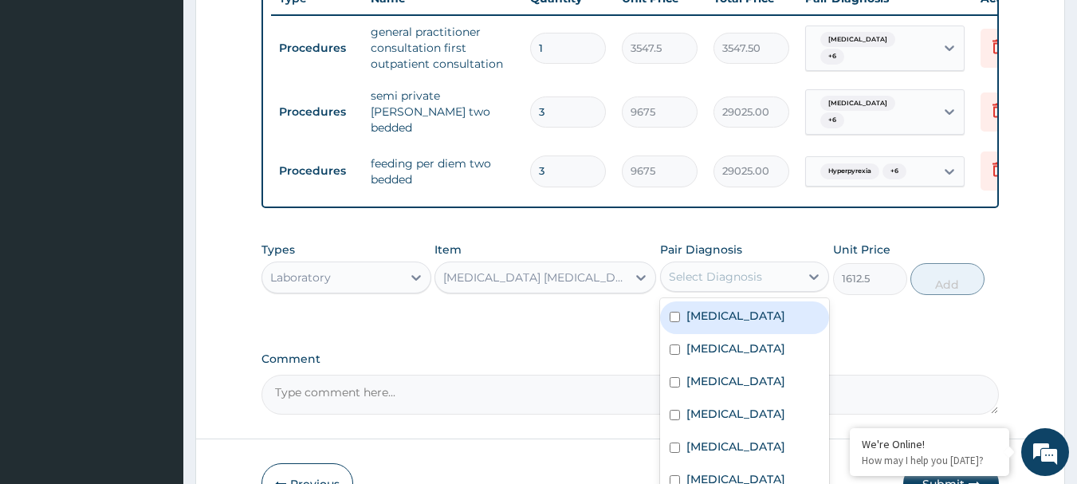
click at [744, 316] on label "[MEDICAL_DATA]" at bounding box center [735, 316] width 99 height 16
checkbox input "true"
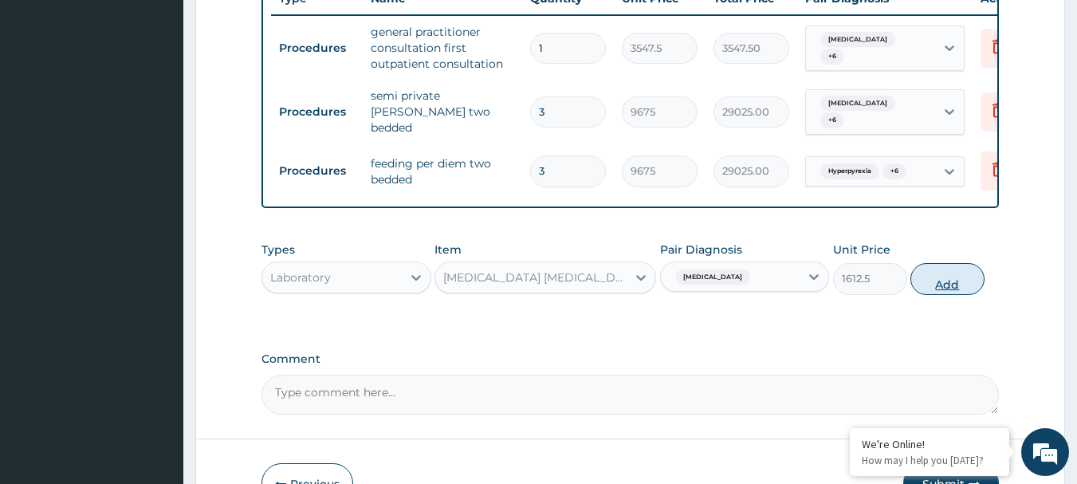
click at [920, 280] on button "Add" at bounding box center [947, 279] width 74 height 32
type input "0"
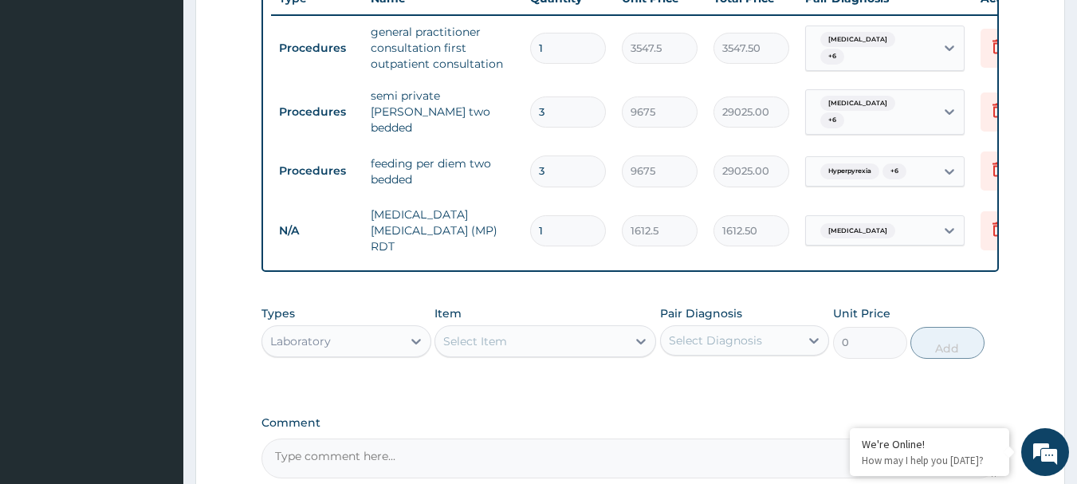
click at [555, 331] on div "Select Item" at bounding box center [530, 340] width 191 height 25
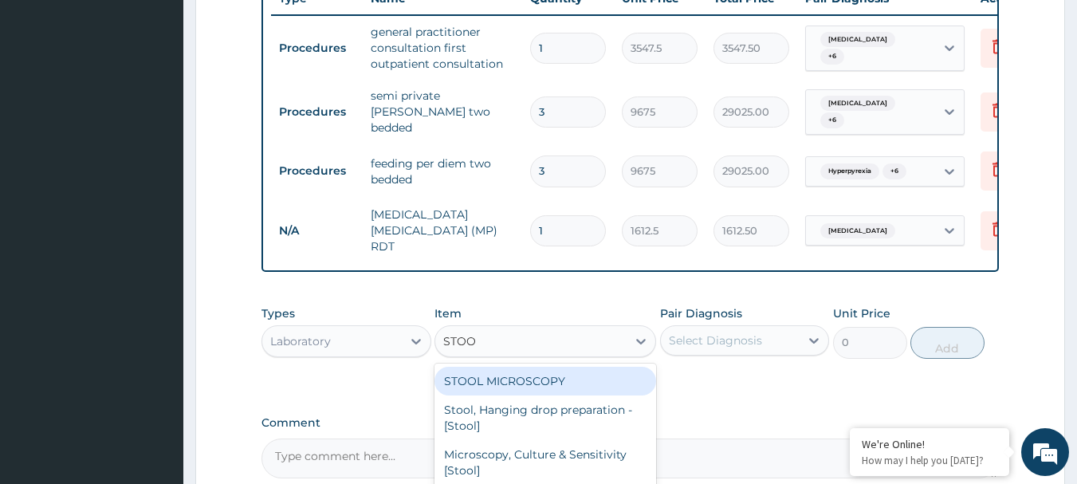
type input "STOOL"
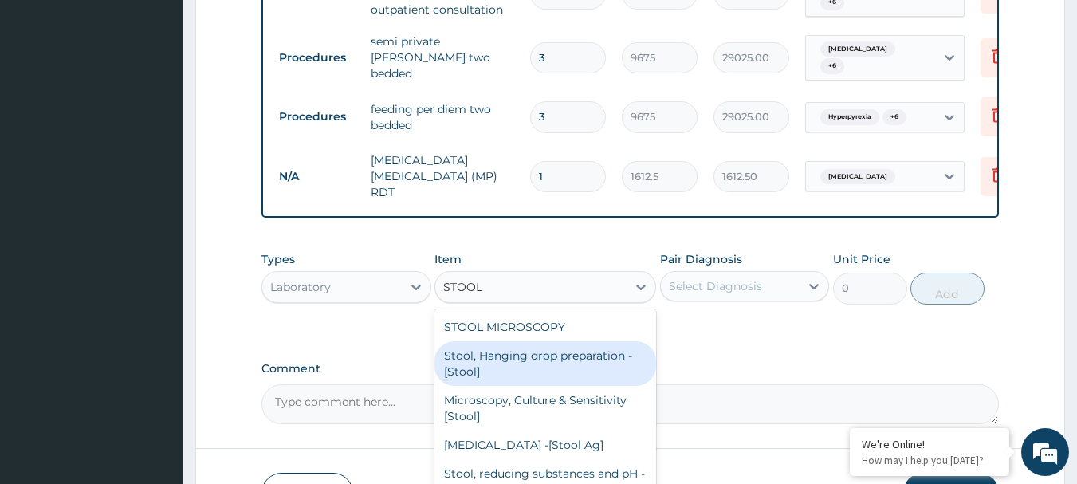
scroll to position [729, 0]
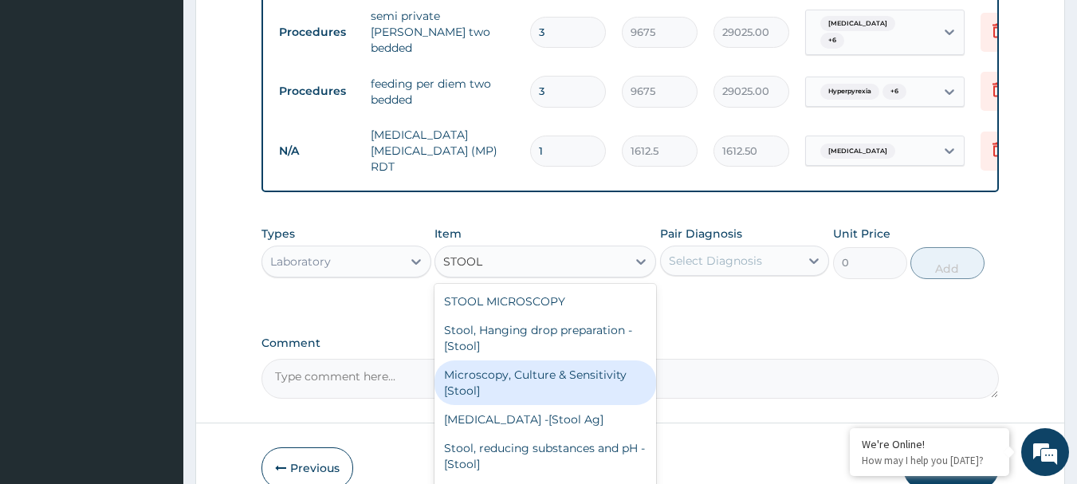
click at [543, 369] on div "Microscopy, Culture & Sensitivity [Stool]" at bounding box center [545, 382] width 222 height 45
type input "4837.5"
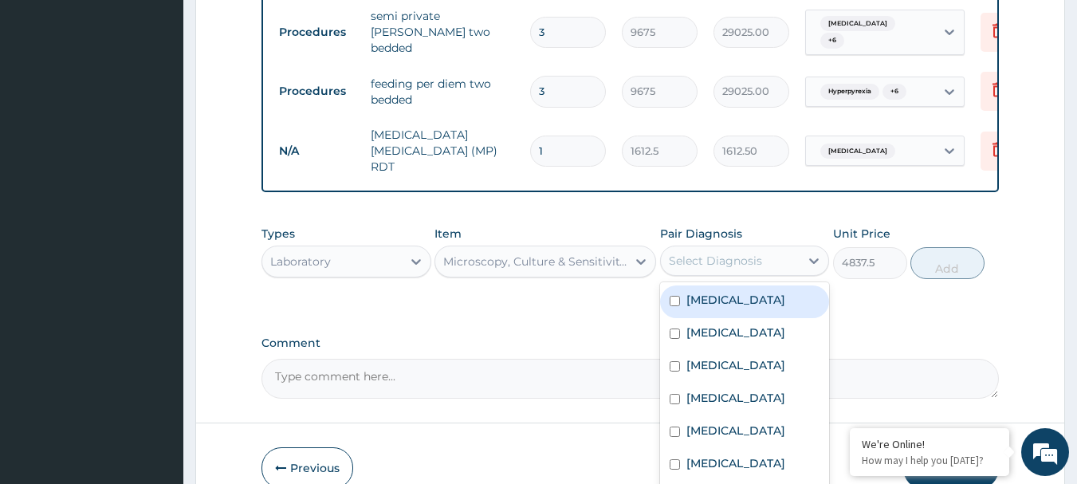
click at [716, 253] on div "Select Diagnosis" at bounding box center [715, 261] width 93 height 16
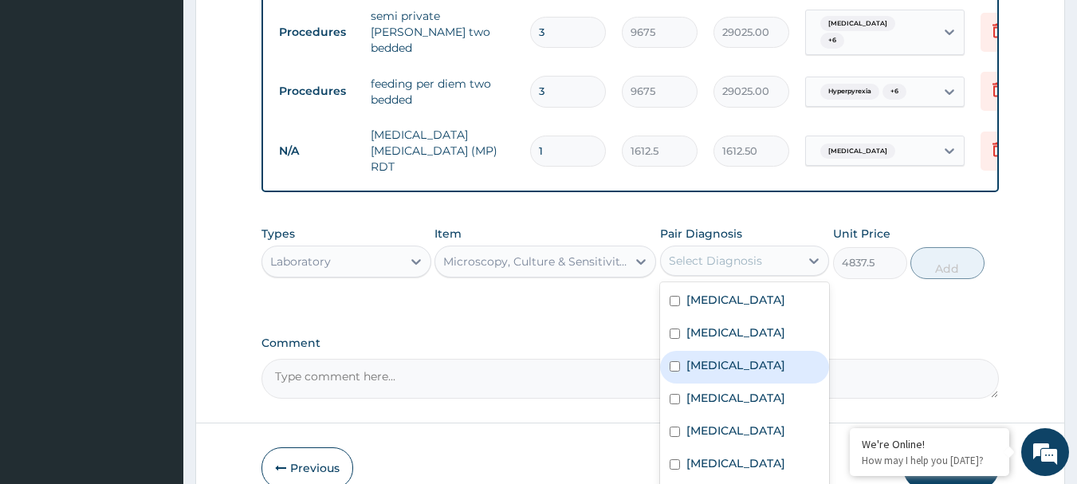
click at [744, 357] on label "[MEDICAL_DATA]" at bounding box center [735, 365] width 99 height 16
checkbox input "true"
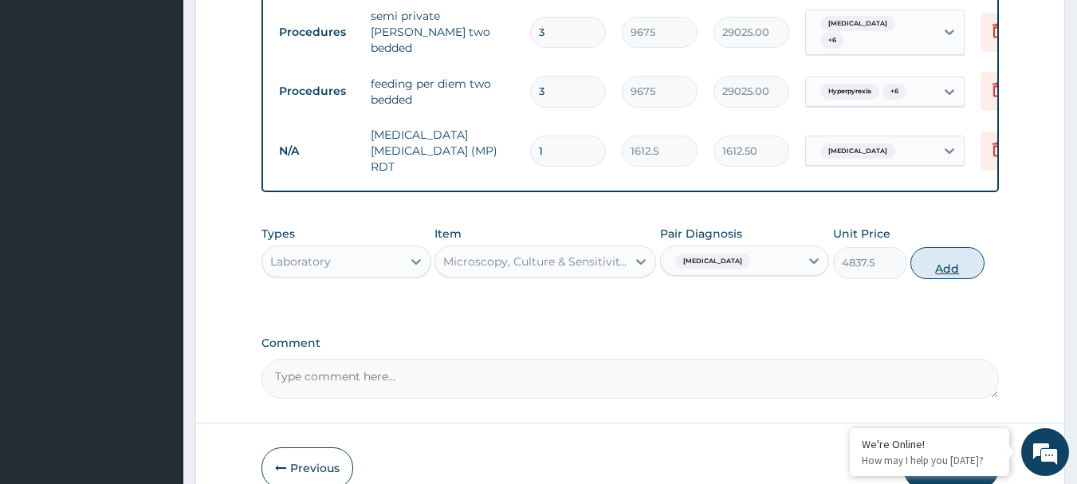
click at [963, 265] on button "Add" at bounding box center [947, 263] width 74 height 32
type input "0"
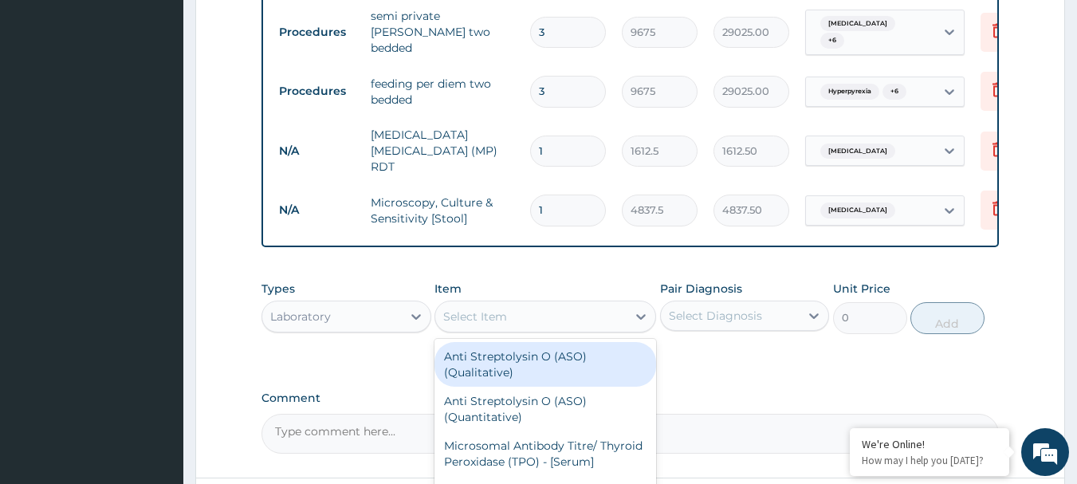
click at [590, 316] on div "Select Item" at bounding box center [530, 316] width 191 height 25
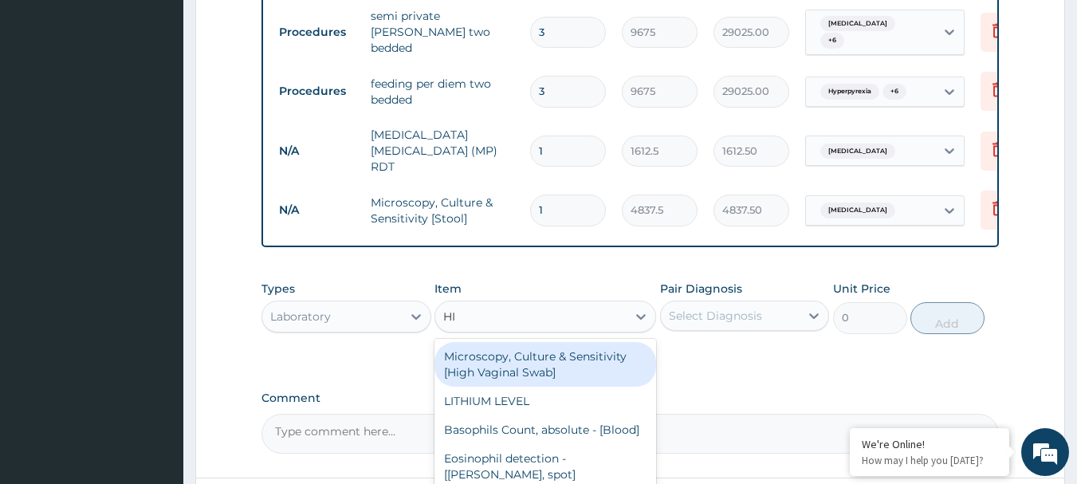
type input "[MEDICAL_DATA]"
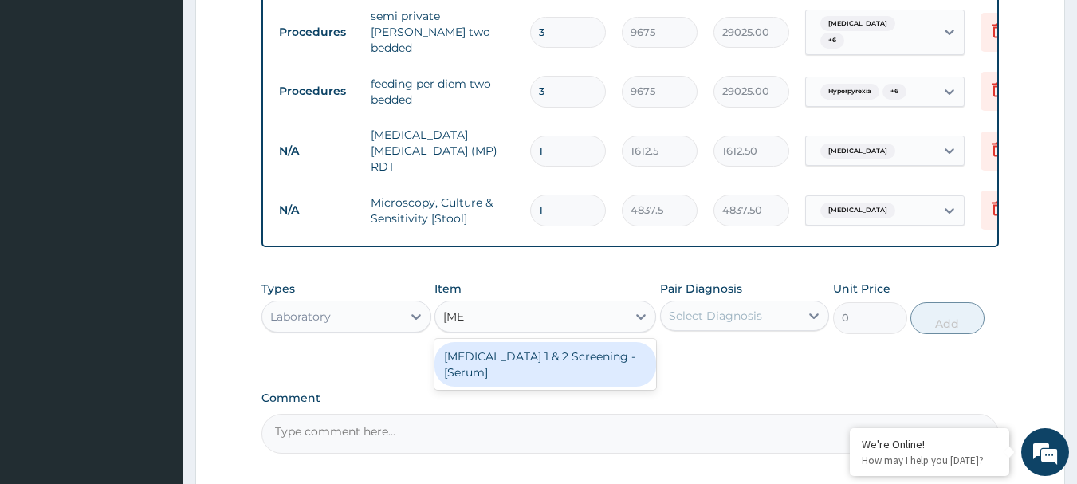
click at [590, 349] on div "[MEDICAL_DATA] 1 & 2 Screening - [Serum]" at bounding box center [545, 364] width 222 height 45
type input "2687.5"
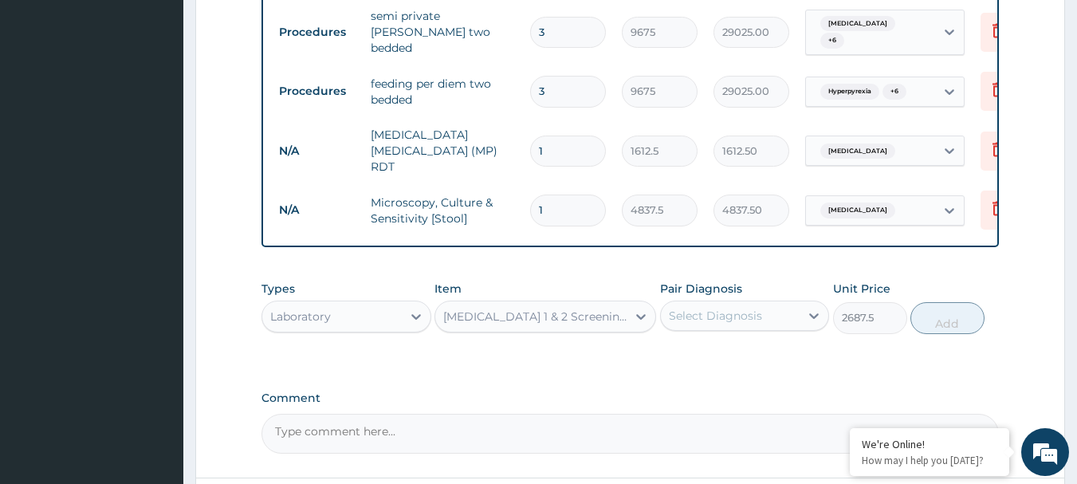
click at [697, 315] on div "Select Diagnosis" at bounding box center [715, 316] width 93 height 16
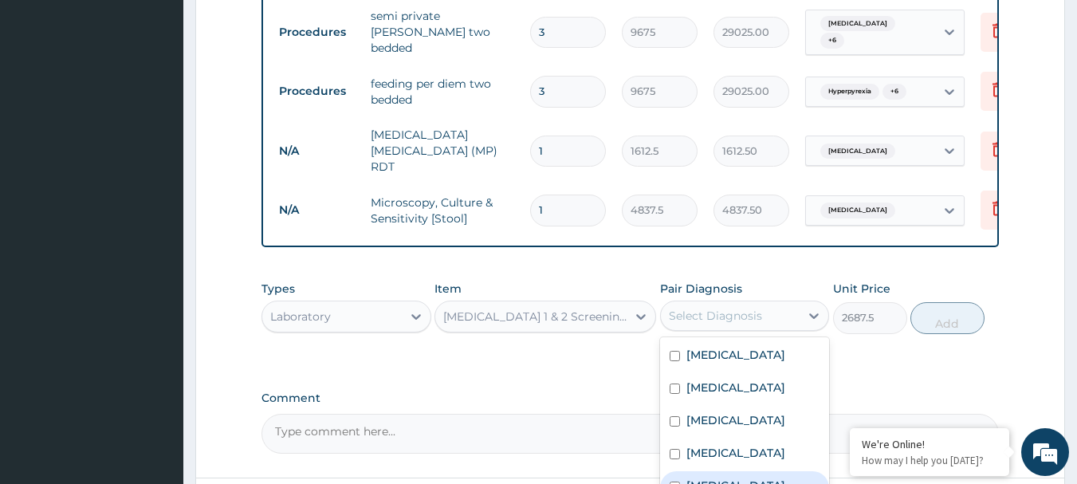
click at [697, 477] on label "[MEDICAL_DATA]" at bounding box center [735, 485] width 99 height 16
checkbox input "true"
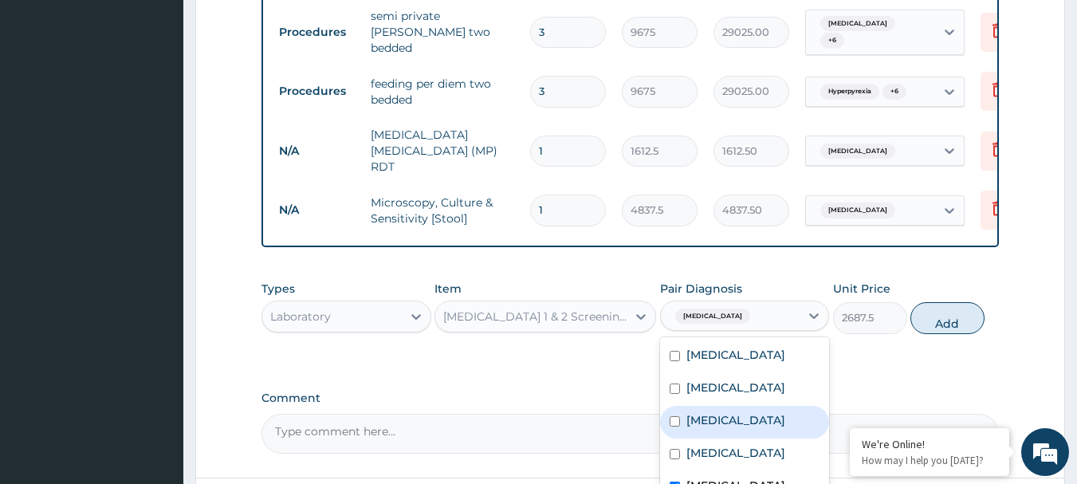
click at [924, 315] on button "Add" at bounding box center [947, 318] width 74 height 32
type input "0"
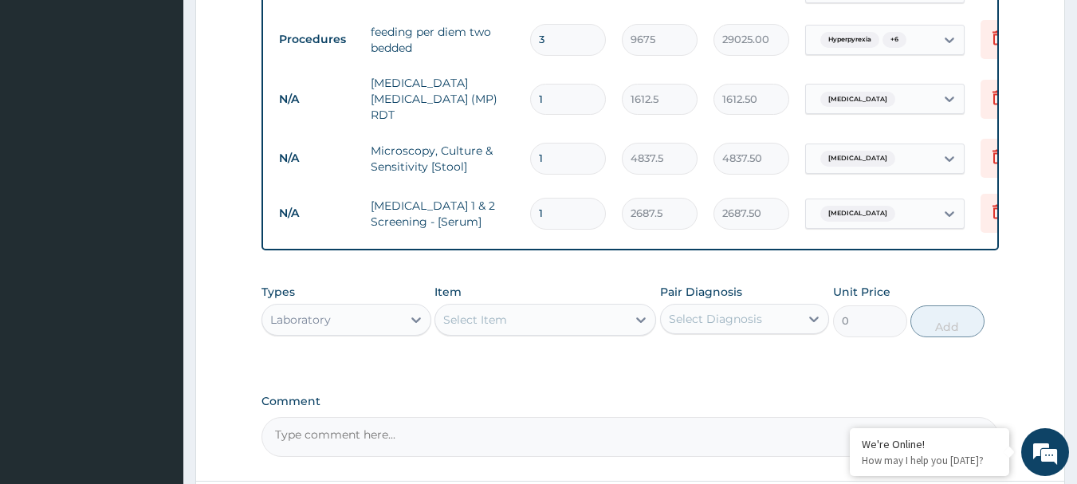
scroll to position [809, 0]
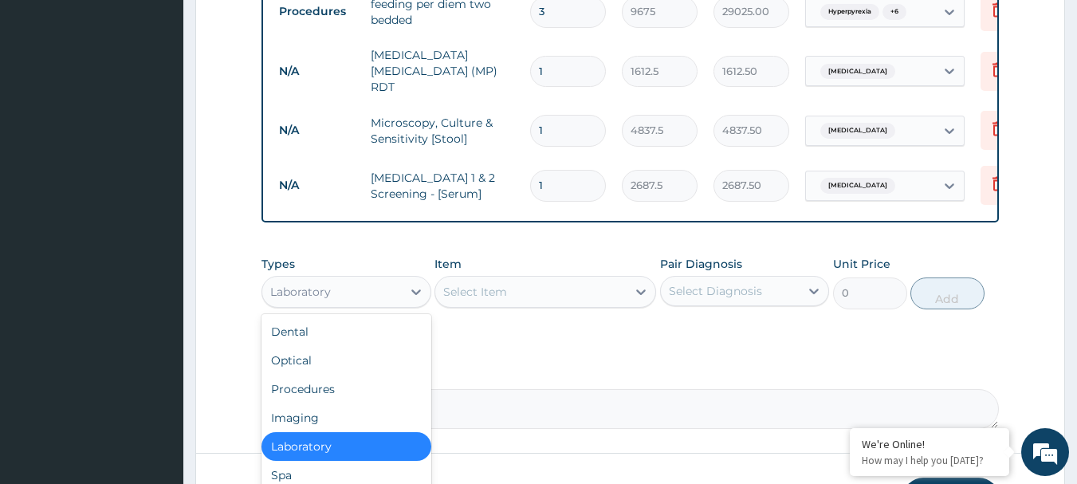
click at [400, 292] on div "Laboratory" at bounding box center [331, 291] width 139 height 25
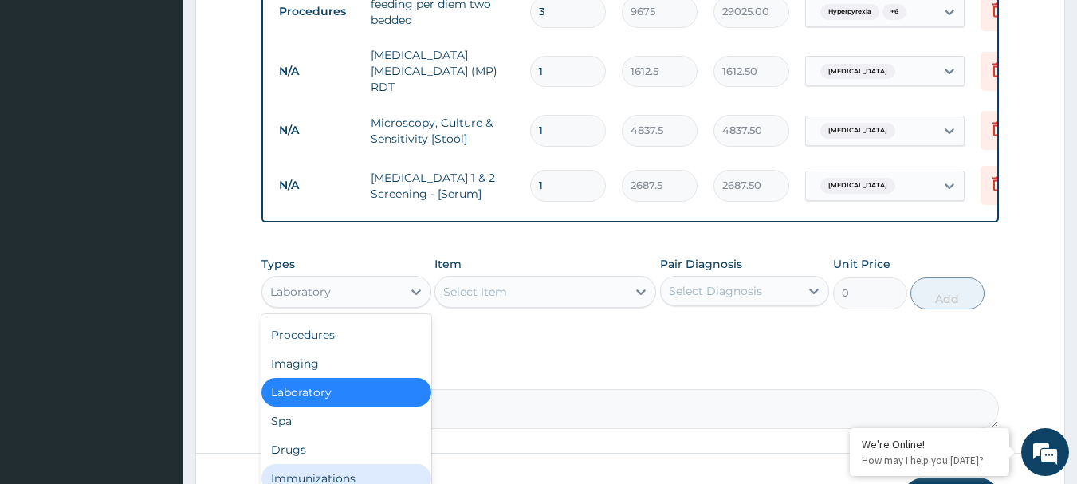
drag, startPoint x: 311, startPoint y: 470, endPoint x: 282, endPoint y: 430, distance: 49.1
click at [312, 469] on div "Immunizations" at bounding box center [346, 478] width 170 height 29
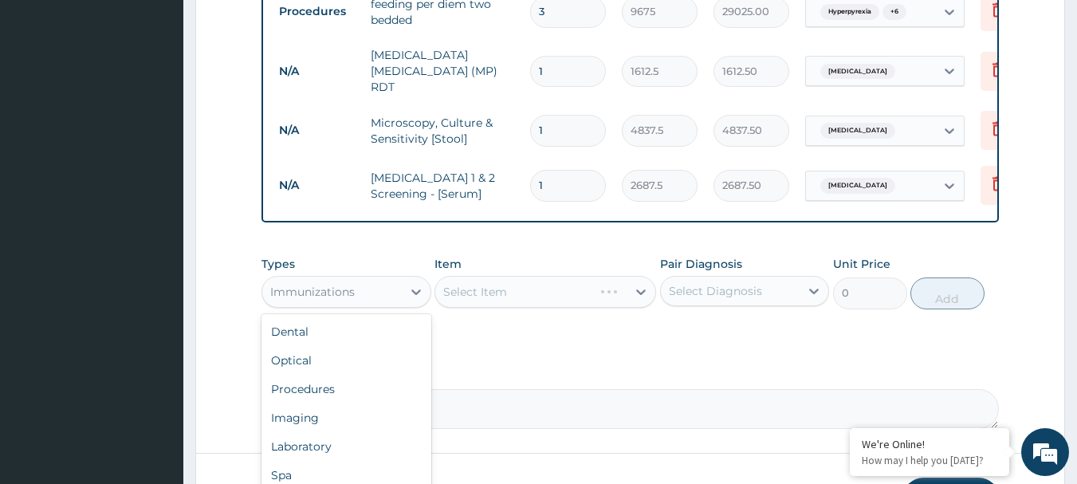
click at [389, 286] on div "Immunizations" at bounding box center [331, 291] width 139 height 25
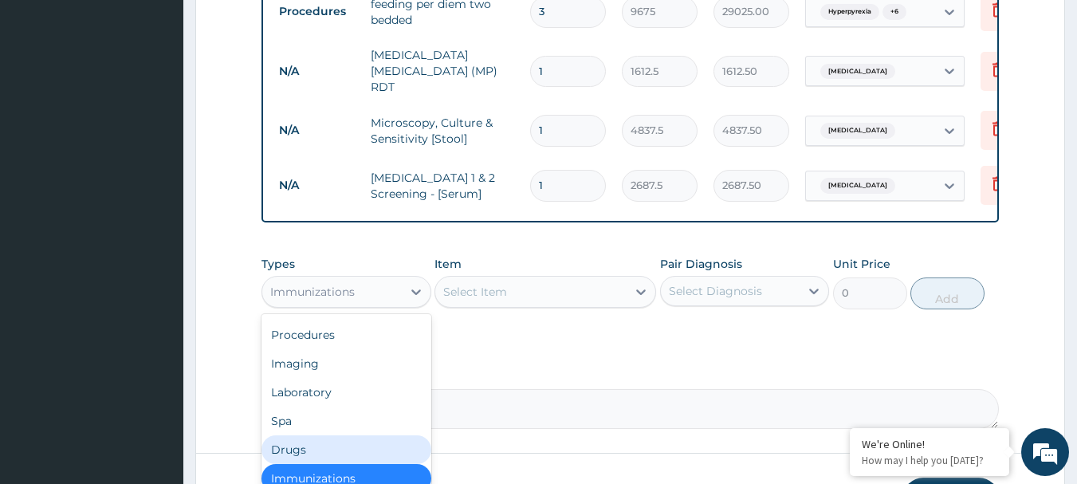
click at [300, 436] on div "Drugs" at bounding box center [346, 449] width 170 height 29
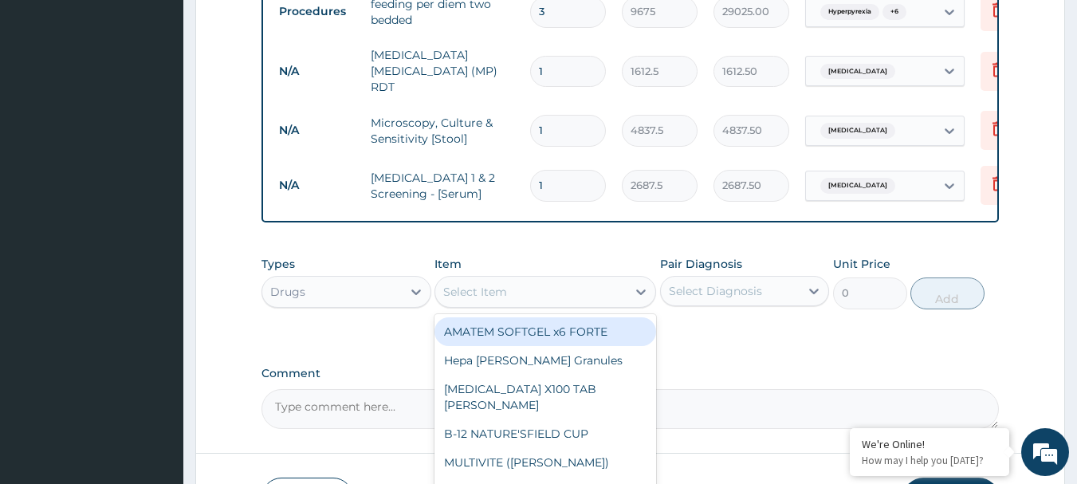
click at [525, 280] on div "Select Item" at bounding box center [530, 291] width 191 height 25
type input "DEXT"
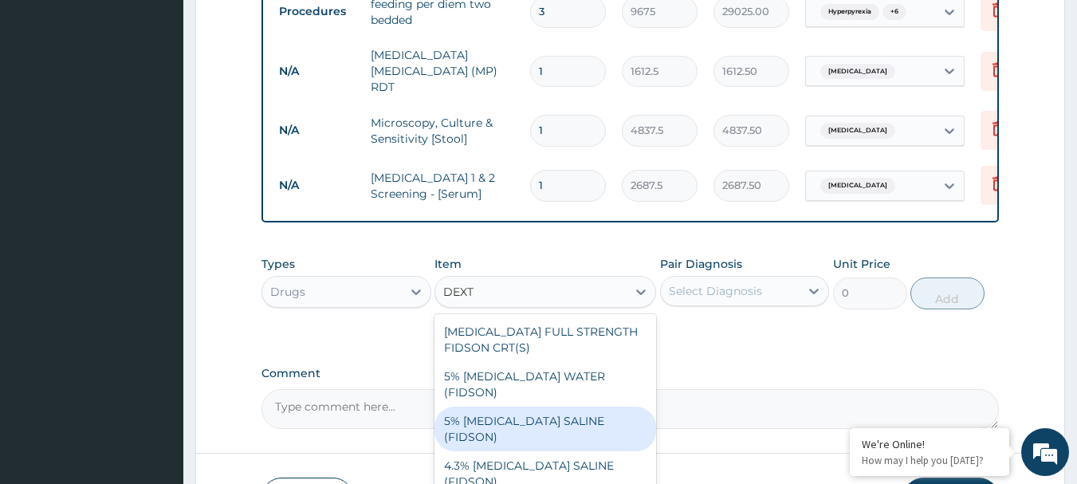
click at [558, 406] on div "5% DEXTROSE SALINE (FIDSON)" at bounding box center [545, 428] width 222 height 45
type input "1773.75"
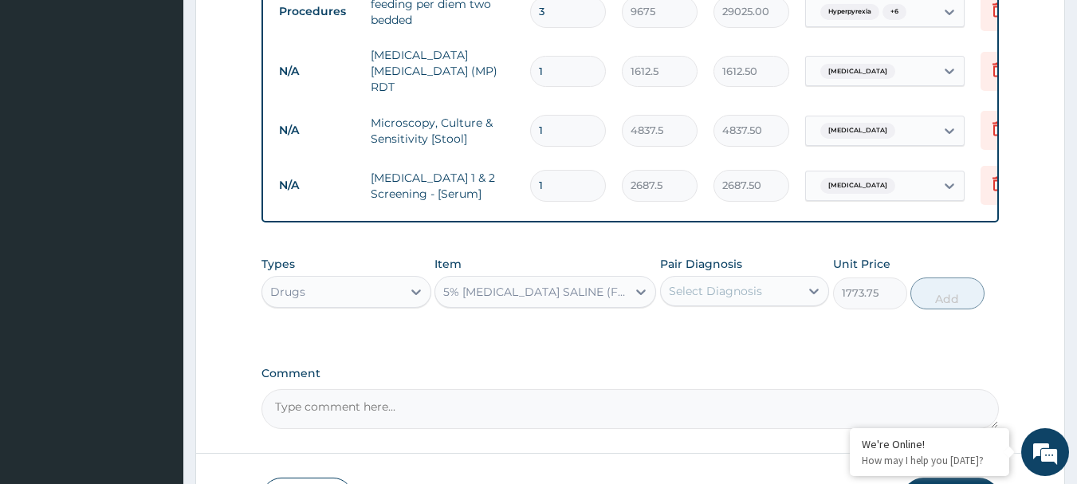
click at [715, 284] on div "Select Diagnosis" at bounding box center [715, 291] width 93 height 16
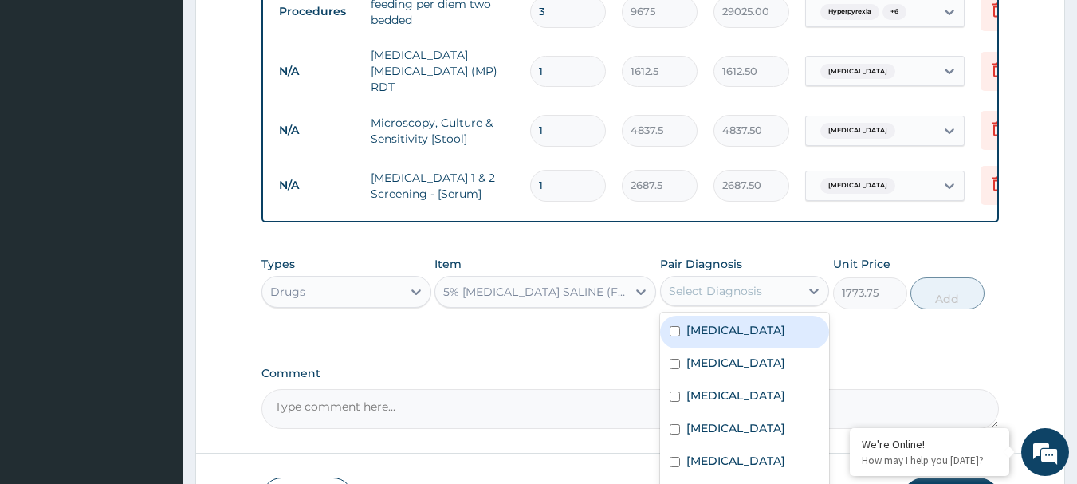
click at [727, 330] on label "[MEDICAL_DATA]" at bounding box center [735, 330] width 99 height 16
checkbox input "true"
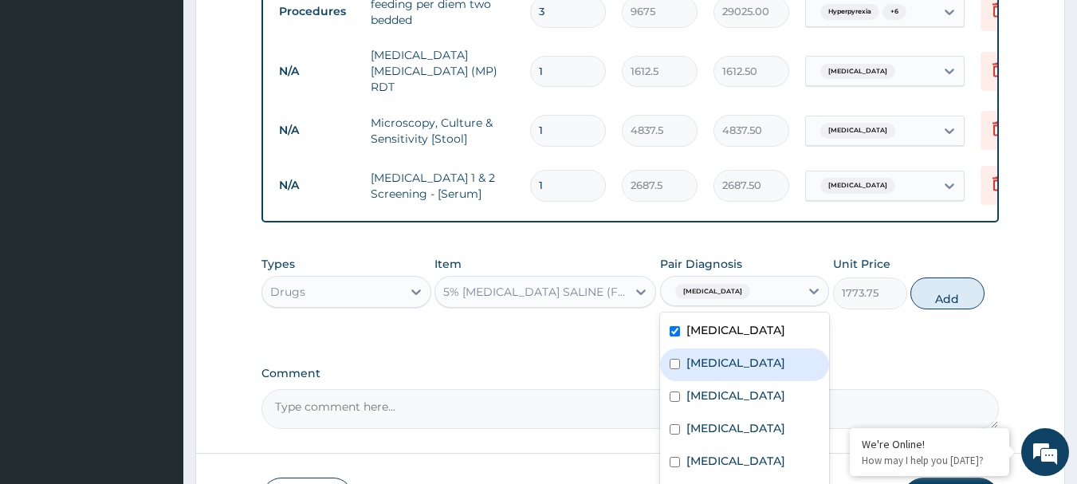
drag, startPoint x: 723, startPoint y: 357, endPoint x: 716, endPoint y: 382, distance: 25.5
click at [723, 358] on label "Bronchitis" at bounding box center [735, 363] width 99 height 16
checkbox input "true"
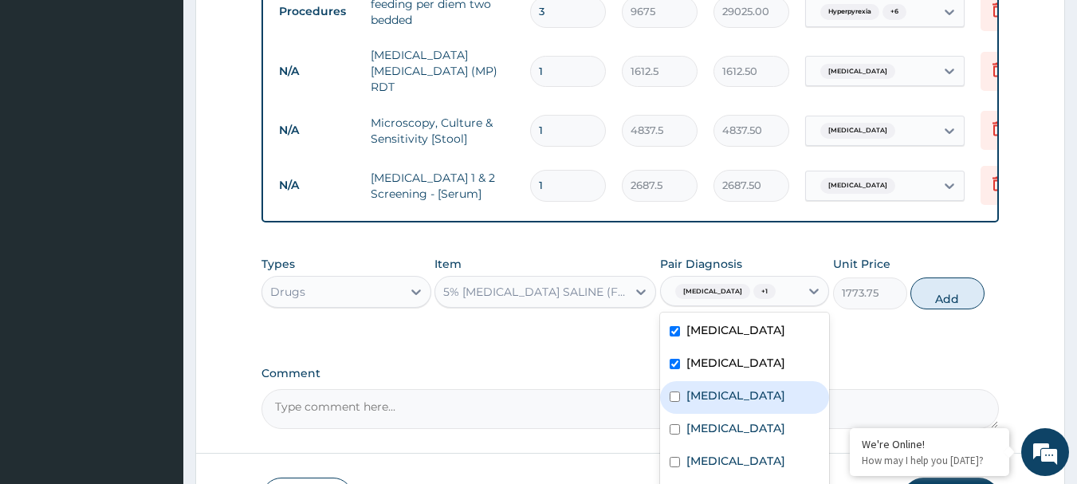
drag, startPoint x: 714, startPoint y: 386, endPoint x: 708, endPoint y: 391, distance: 8.5
click at [712, 387] on label "Typhoid fever" at bounding box center [735, 395] width 99 height 16
checkbox input "true"
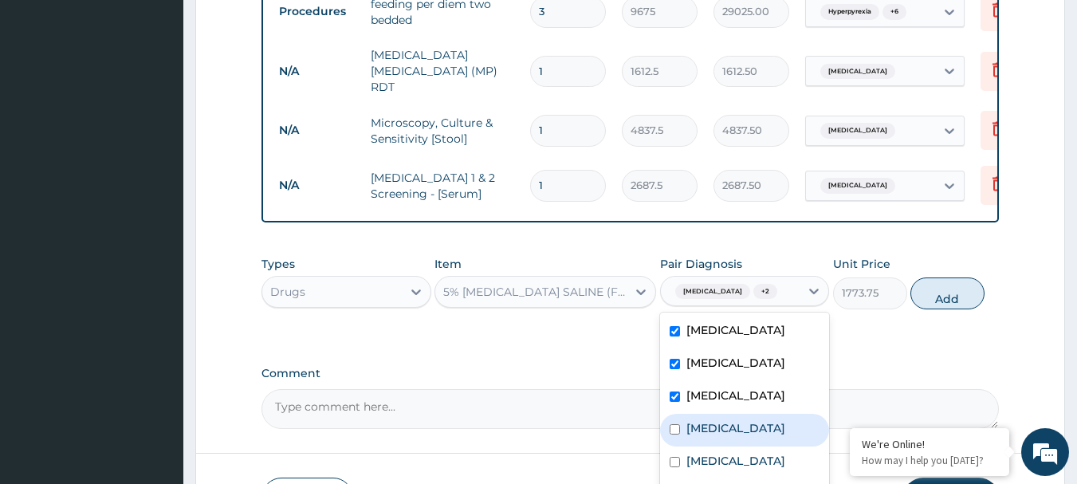
click at [711, 420] on label "Allergic rhinitis" at bounding box center [735, 428] width 99 height 16
checkbox input "true"
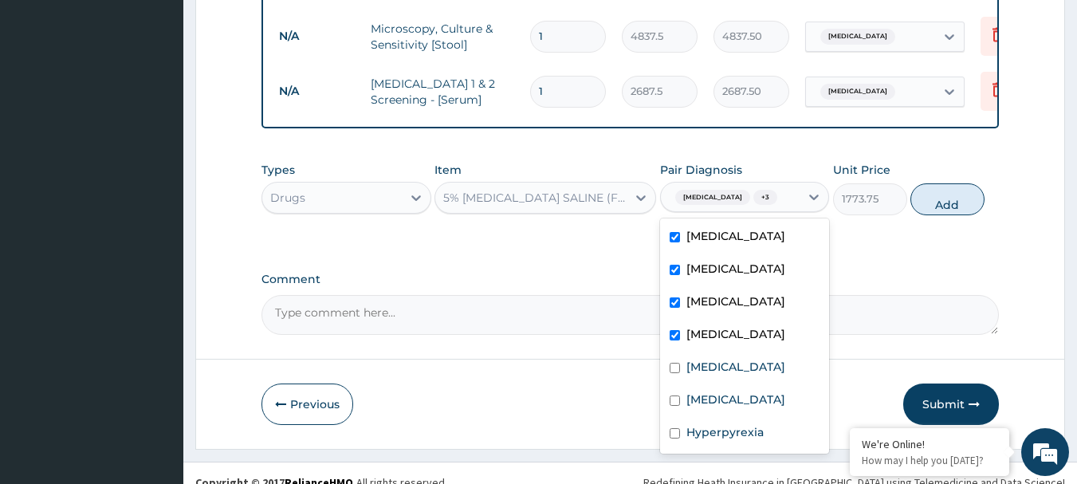
scroll to position [916, 0]
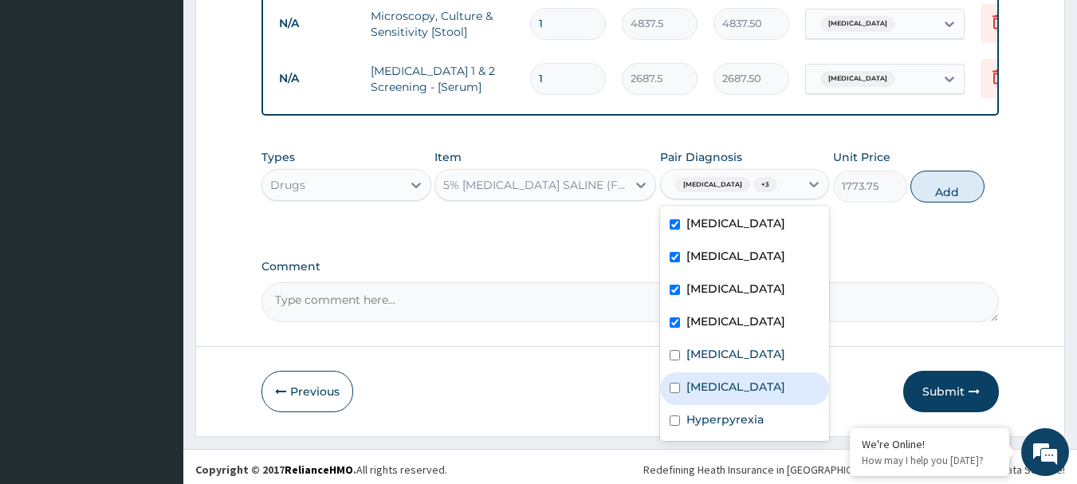
drag, startPoint x: 720, startPoint y: 382, endPoint x: 716, endPoint y: 396, distance: 14.9
click at [719, 382] on label "Sepsis" at bounding box center [735, 387] width 99 height 16
checkbox input "true"
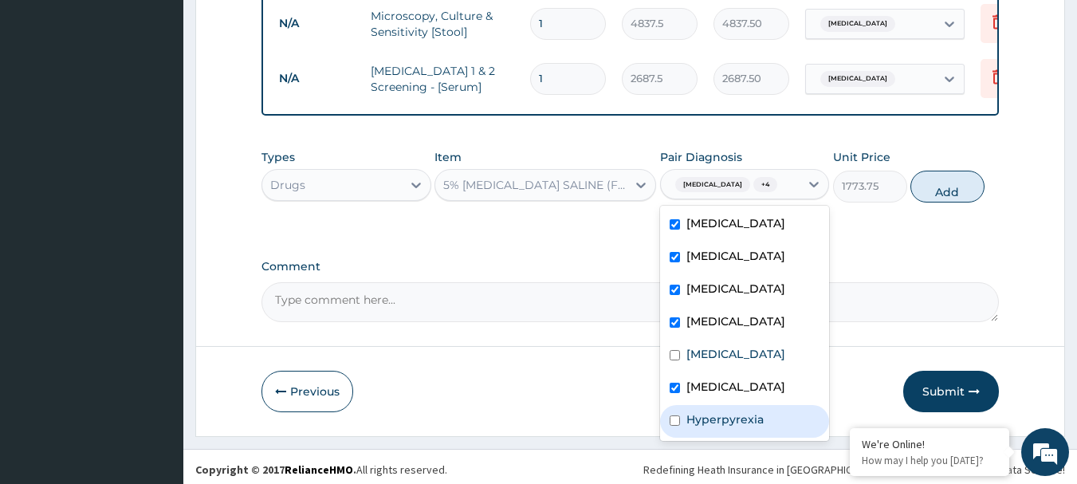
click at [712, 417] on label "Hyperpyrexia" at bounding box center [724, 419] width 77 height 16
checkbox input "true"
click at [936, 175] on button "Add" at bounding box center [947, 187] width 74 height 32
type input "0"
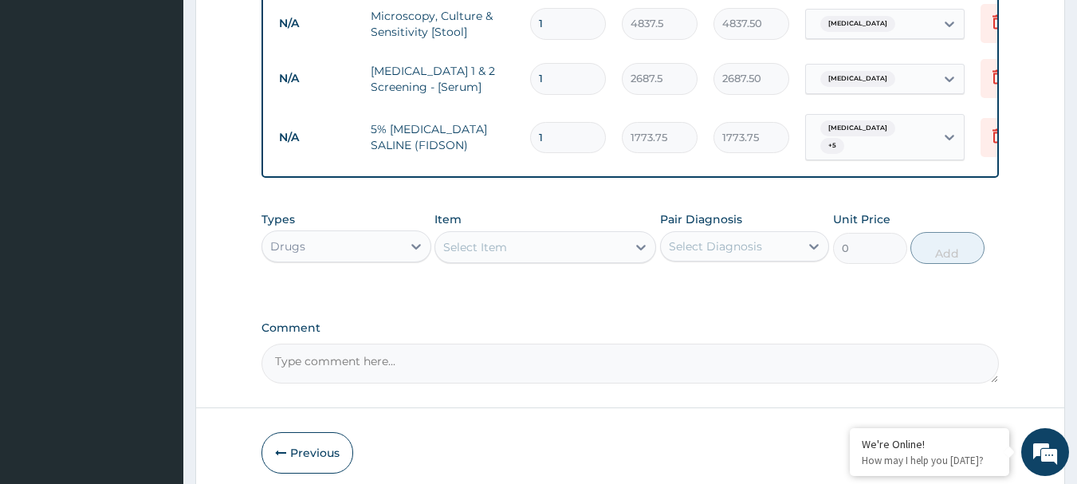
type input "0.00"
type input "3"
type input "5321.25"
type input "3"
click at [620, 247] on div "Select Item" at bounding box center [530, 246] width 191 height 25
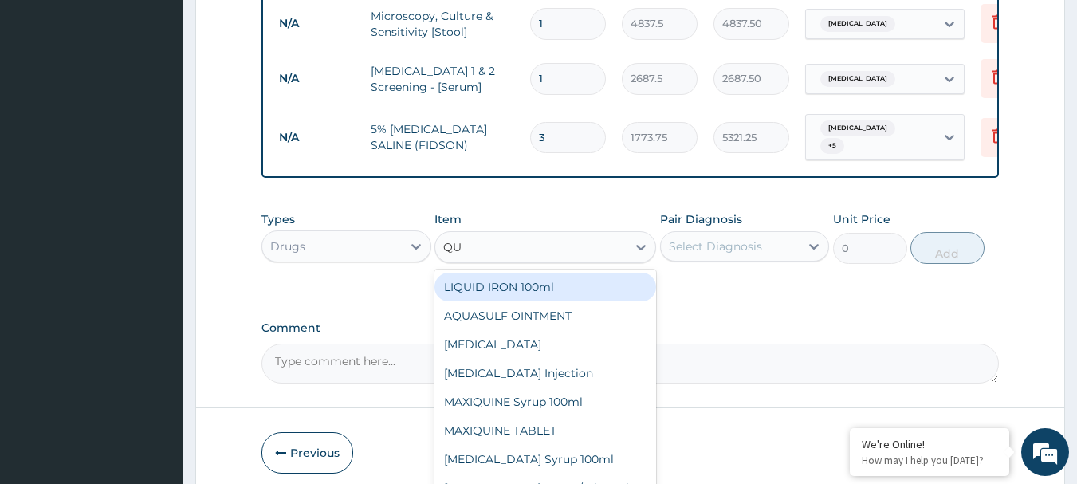
type input "QUI"
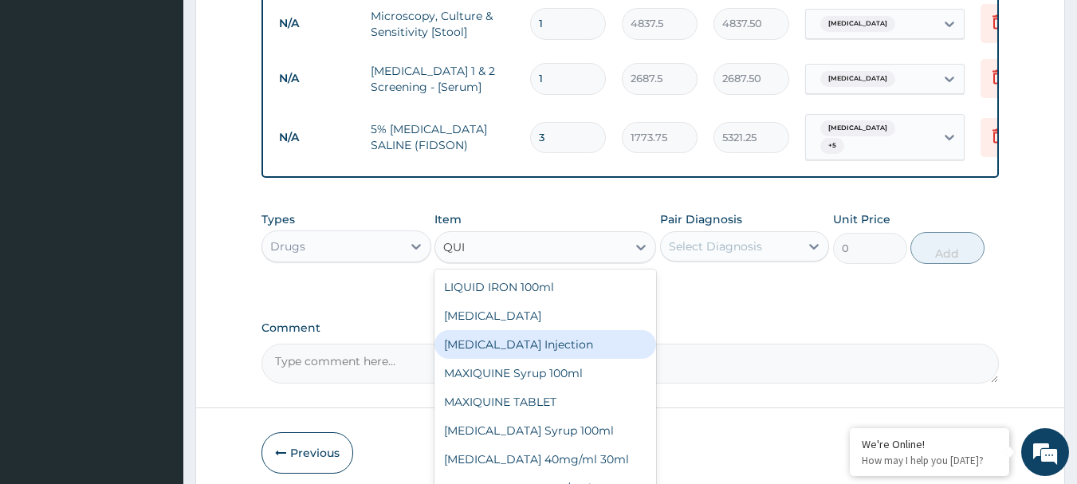
click at [577, 347] on div "[MEDICAL_DATA] Injection" at bounding box center [545, 344] width 222 height 29
type input "591.25"
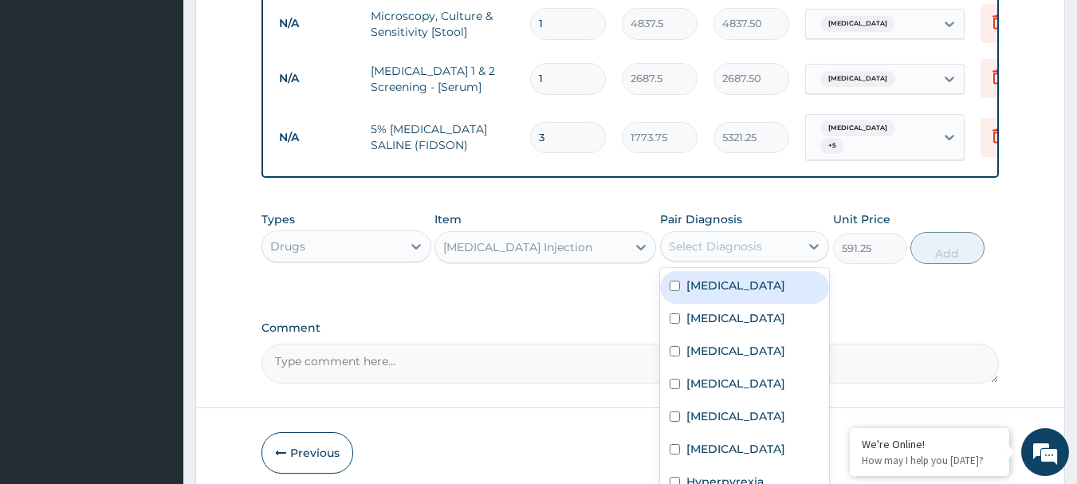
click at [724, 245] on div "Select Diagnosis" at bounding box center [715, 246] width 93 height 16
click at [732, 277] on label "[MEDICAL_DATA]" at bounding box center [735, 285] width 99 height 16
checkbox input "true"
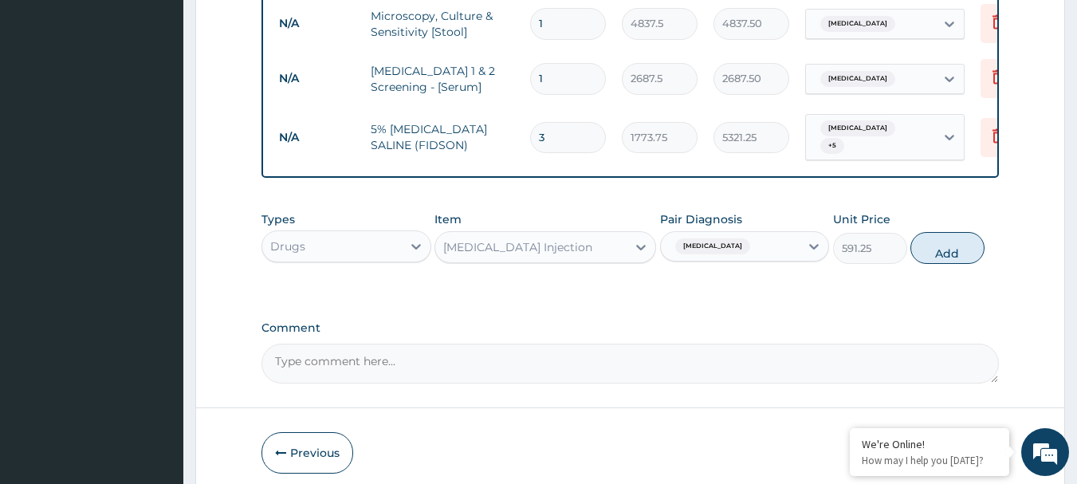
click at [934, 233] on button "Add" at bounding box center [947, 248] width 74 height 32
type input "0"
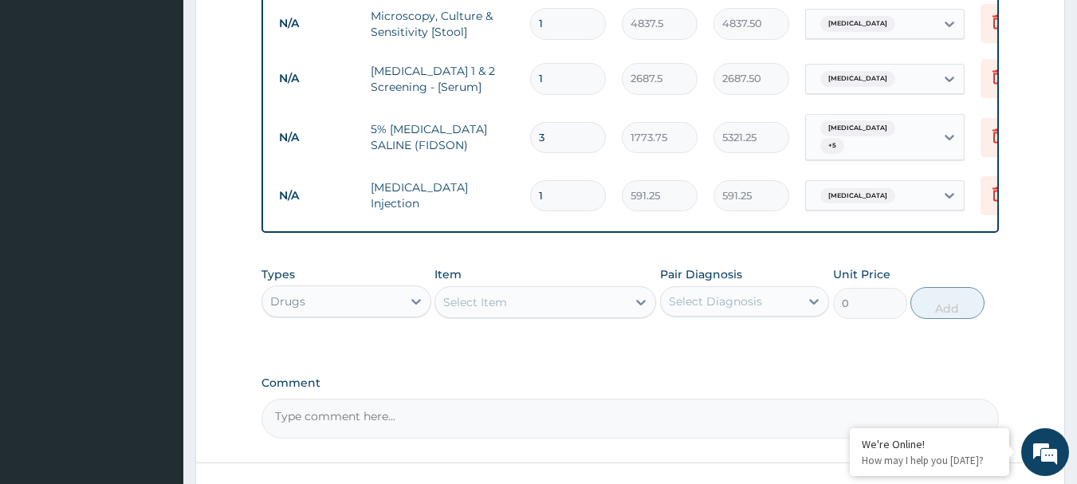
type input "0.00"
type input "3"
type input "1773.75"
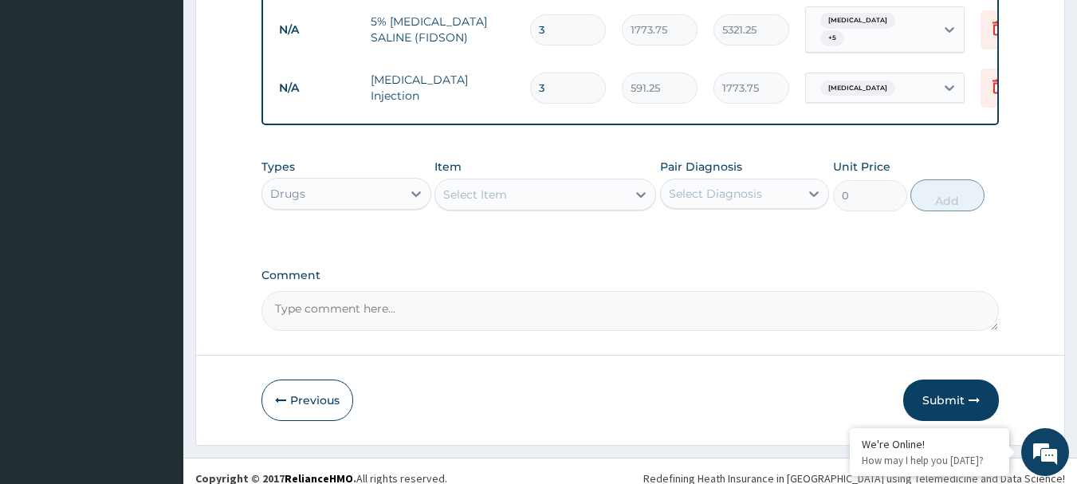
scroll to position [1032, 0]
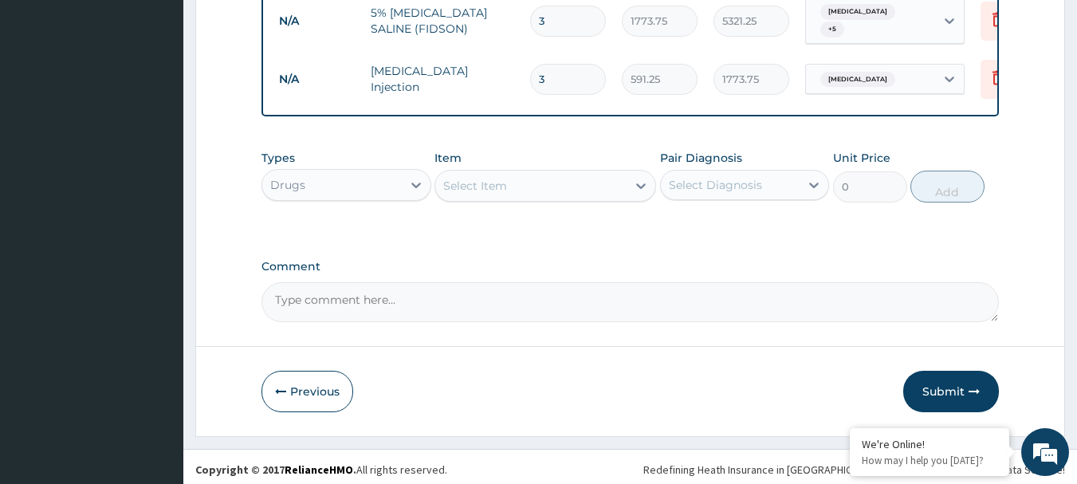
type input "3"
click at [600, 186] on div "Select Item" at bounding box center [530, 185] width 191 height 25
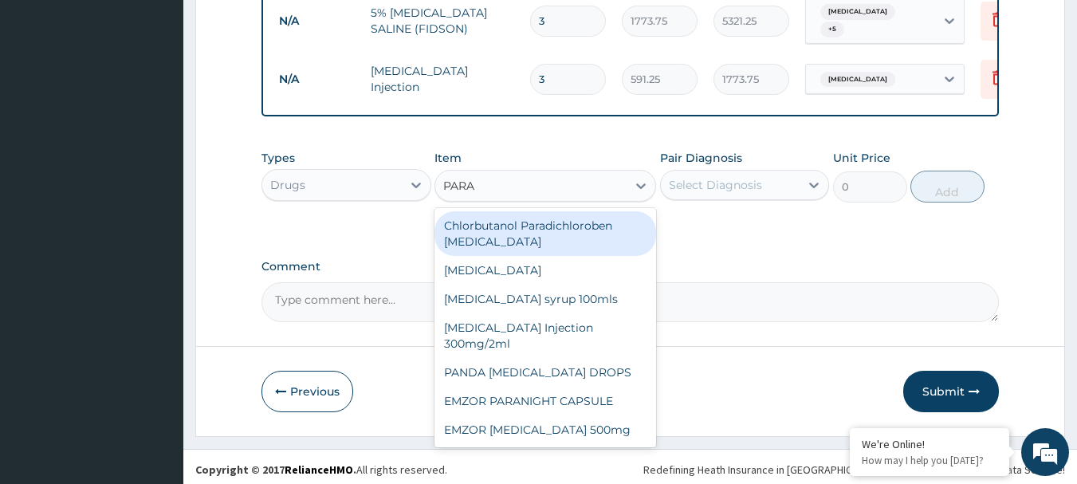
type input "PARAC"
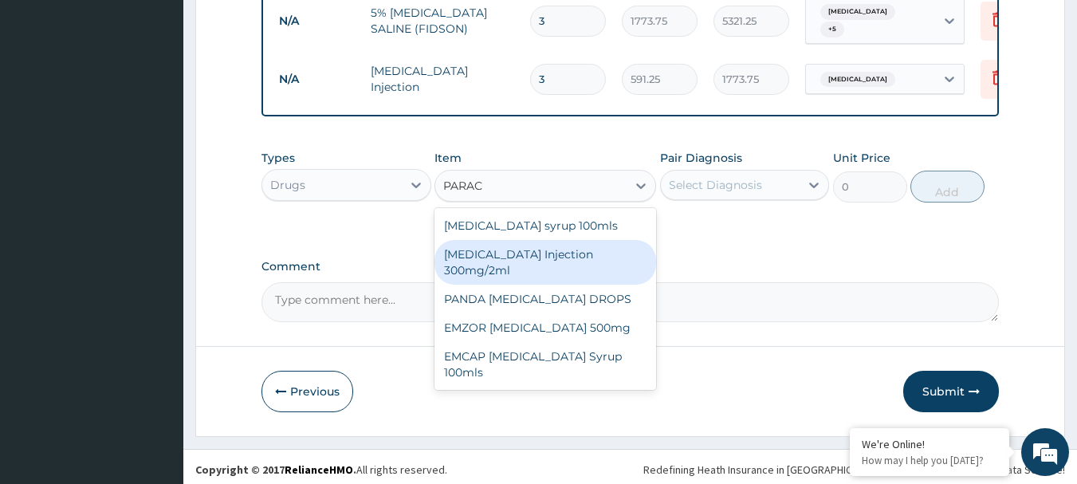
click at [546, 251] on div "[MEDICAL_DATA] Injection 300mg/2ml" at bounding box center [545, 262] width 222 height 45
type input "260.15"
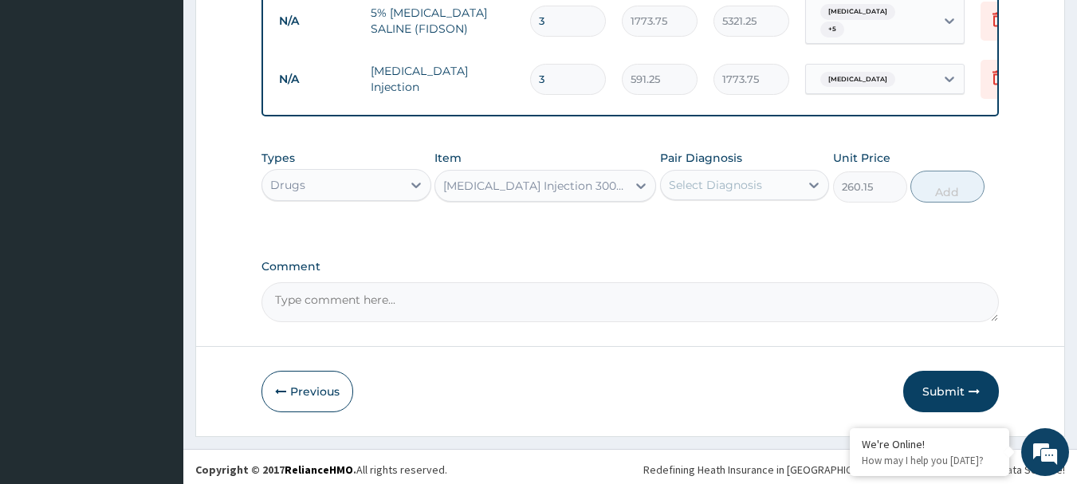
click at [737, 183] on div "Select Diagnosis" at bounding box center [715, 185] width 93 height 16
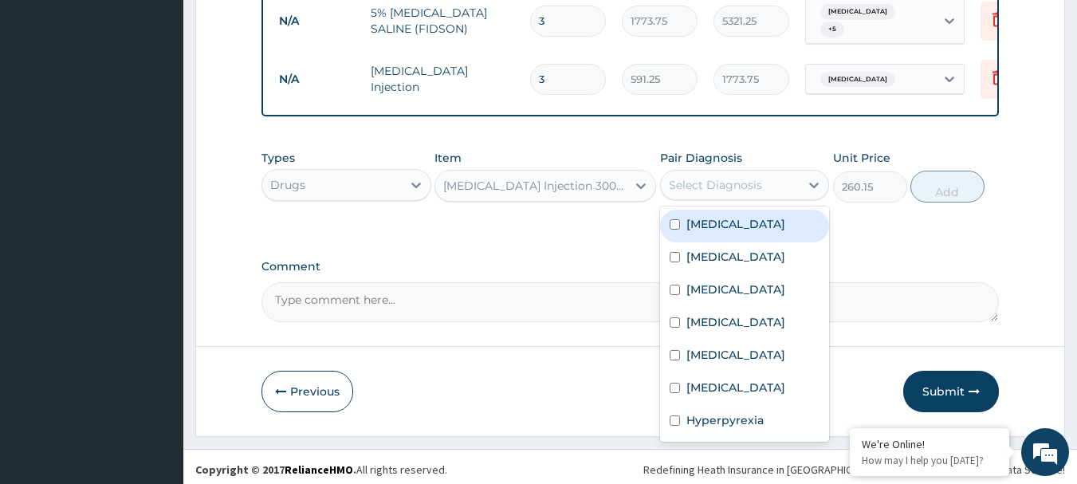
click at [736, 217] on label "[MEDICAL_DATA]" at bounding box center [735, 224] width 99 height 16
checkbox input "true"
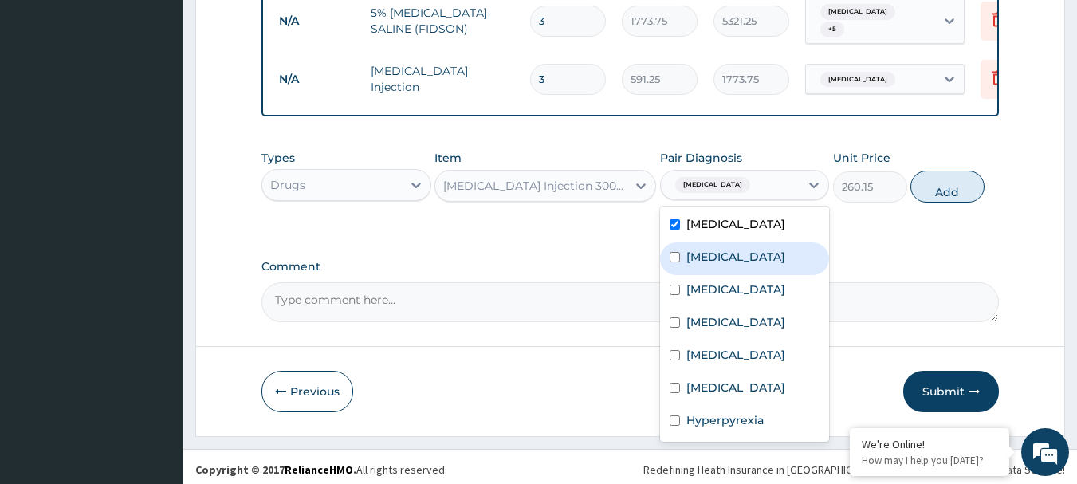
click at [728, 249] on label "Bronchitis" at bounding box center [735, 257] width 99 height 16
checkbox input "true"
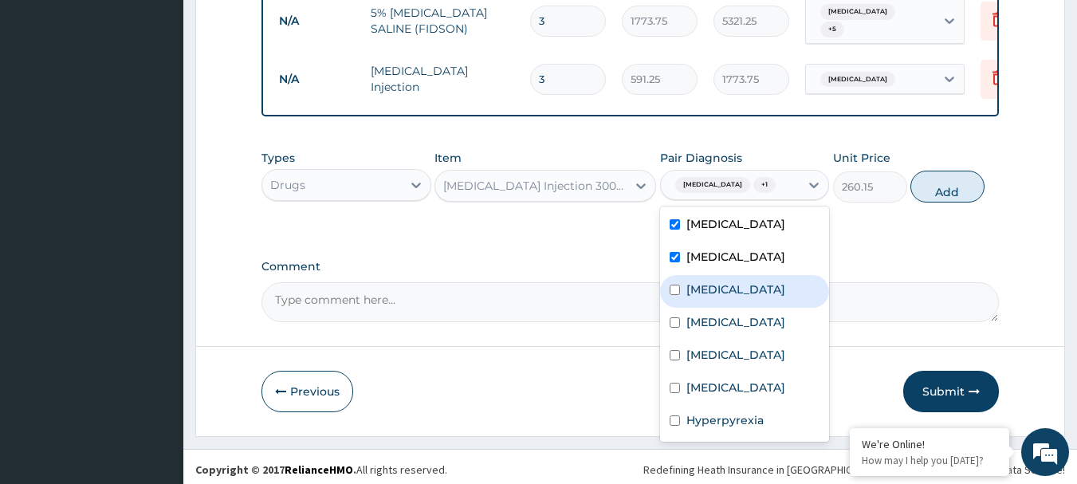
click at [729, 275] on div "[MEDICAL_DATA]" at bounding box center [745, 291] width 170 height 33
checkbox input "true"
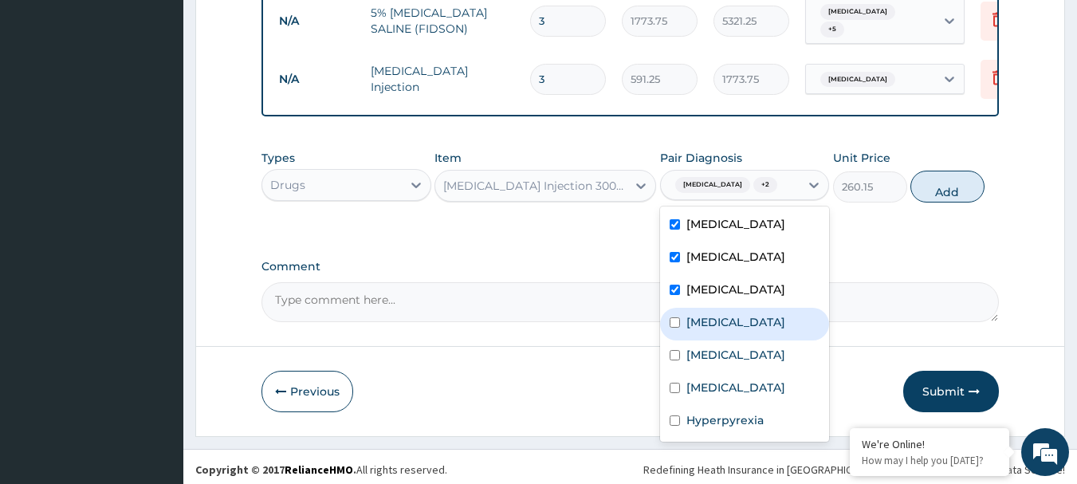
click at [743, 328] on div "[MEDICAL_DATA]" at bounding box center [745, 324] width 170 height 33
checkbox input "true"
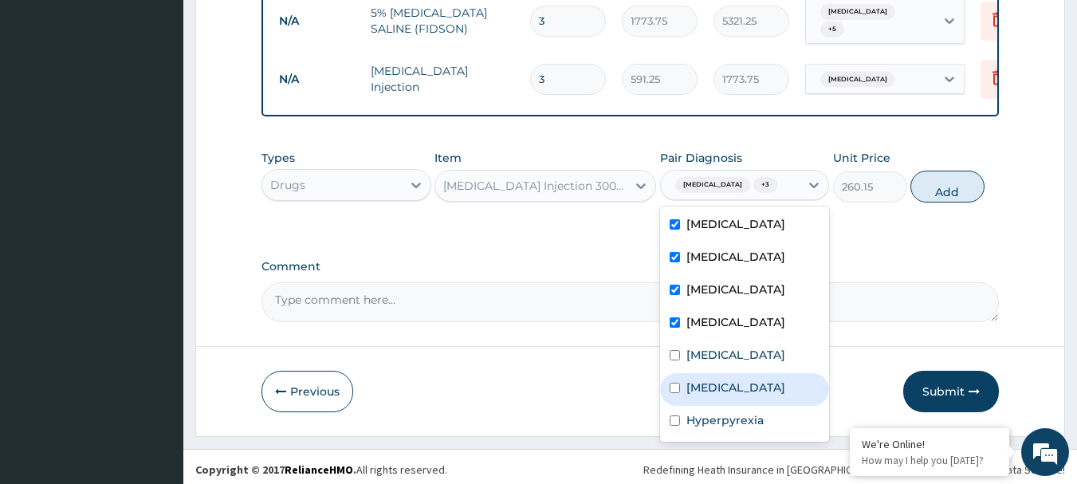
click at [710, 382] on label "Sepsis" at bounding box center [735, 387] width 99 height 16
checkbox input "true"
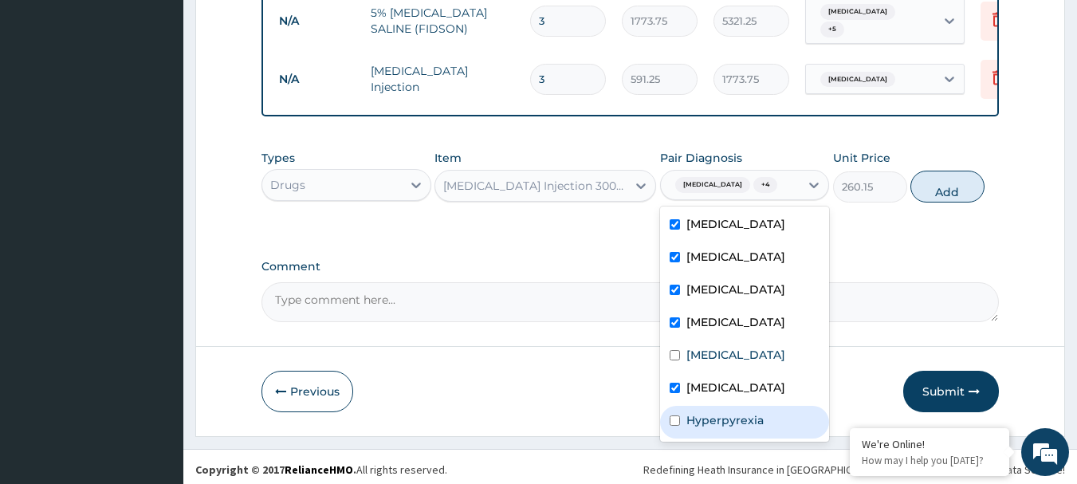
click at [696, 416] on label "Hyperpyrexia" at bounding box center [724, 420] width 77 height 16
checkbox input "true"
click at [937, 189] on button "Add" at bounding box center [947, 187] width 74 height 32
type input "0"
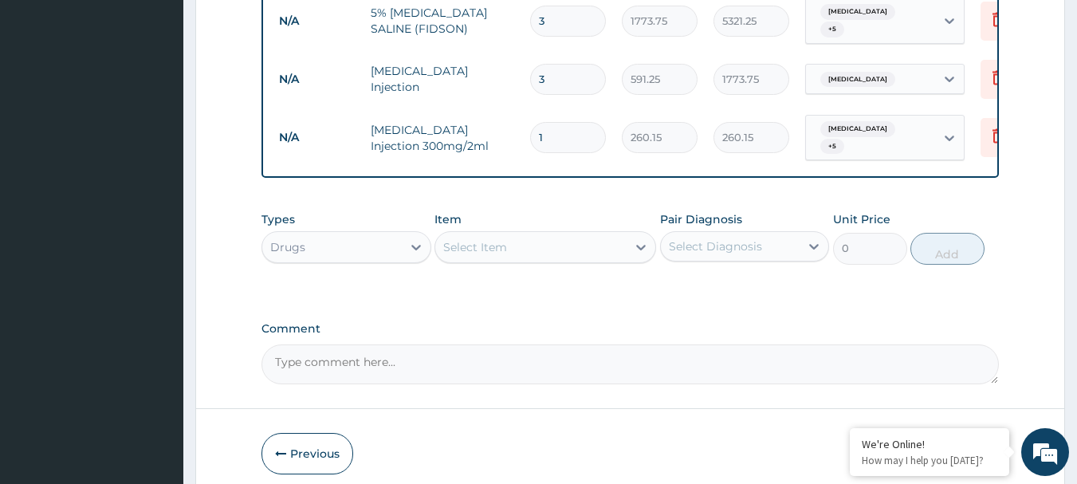
type input "0.00"
type input "2"
type input "520.30"
type input "2"
click at [618, 239] on div "Select Item" at bounding box center [530, 246] width 191 height 25
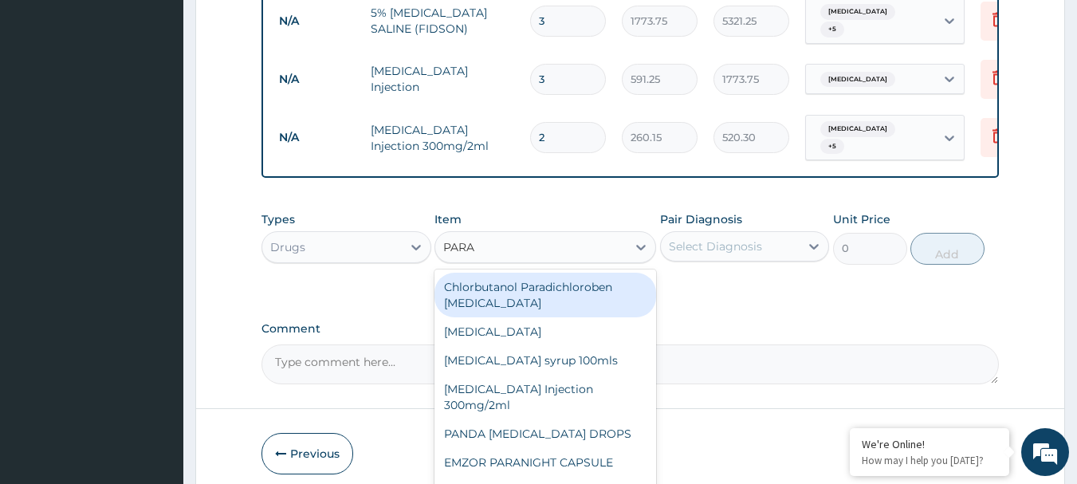
type input "PARAC"
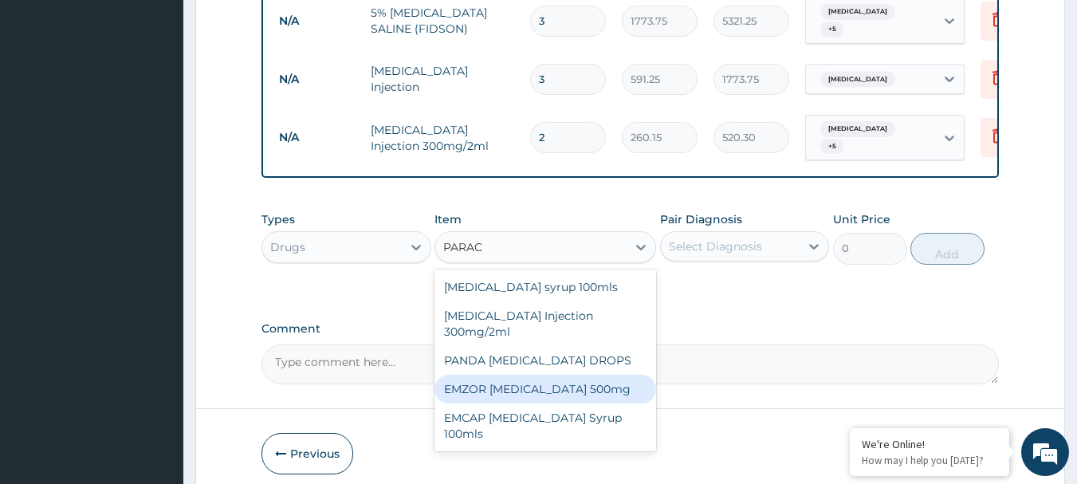
click at [548, 377] on div "EMZOR [MEDICAL_DATA] 500mg" at bounding box center [545, 389] width 222 height 29
type input "23.65"
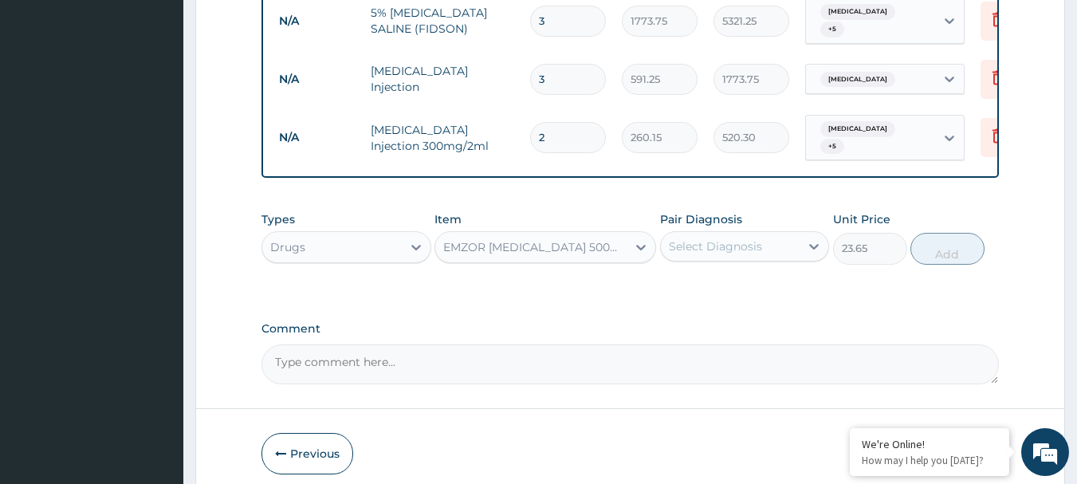
click at [719, 241] on div "Select Diagnosis" at bounding box center [715, 246] width 93 height 16
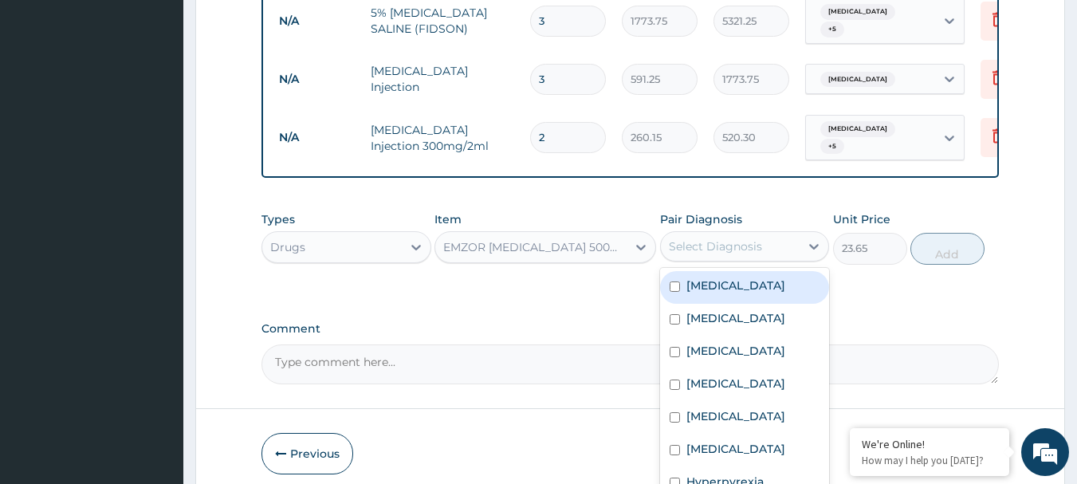
click at [734, 277] on label "[MEDICAL_DATA]" at bounding box center [735, 285] width 99 height 16
checkbox input "true"
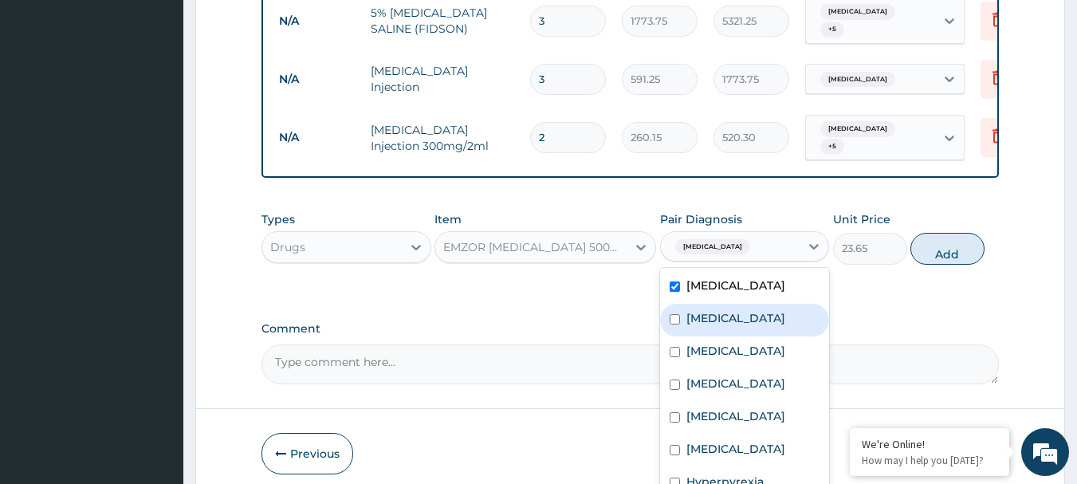
click at [721, 304] on div "Bronchitis" at bounding box center [745, 320] width 170 height 33
checkbox input "true"
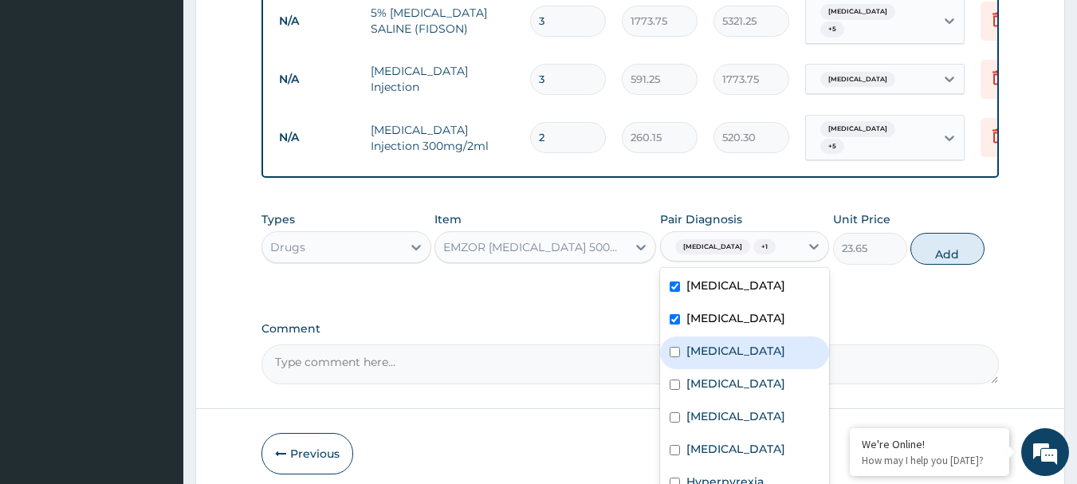
click at [714, 336] on div "[MEDICAL_DATA]" at bounding box center [745, 352] width 170 height 33
checkbox input "true"
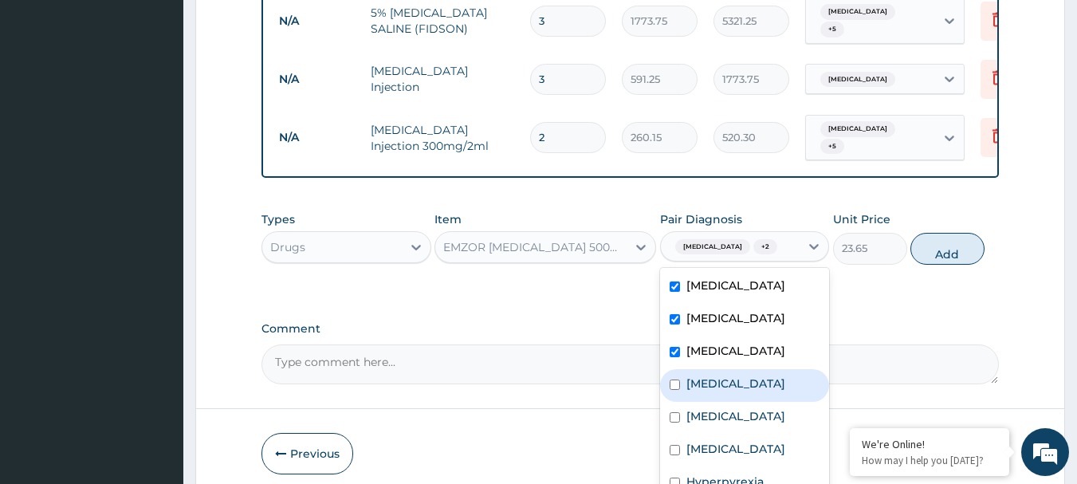
click at [713, 375] on label "[MEDICAL_DATA]" at bounding box center [735, 383] width 99 height 16
checkbox input "true"
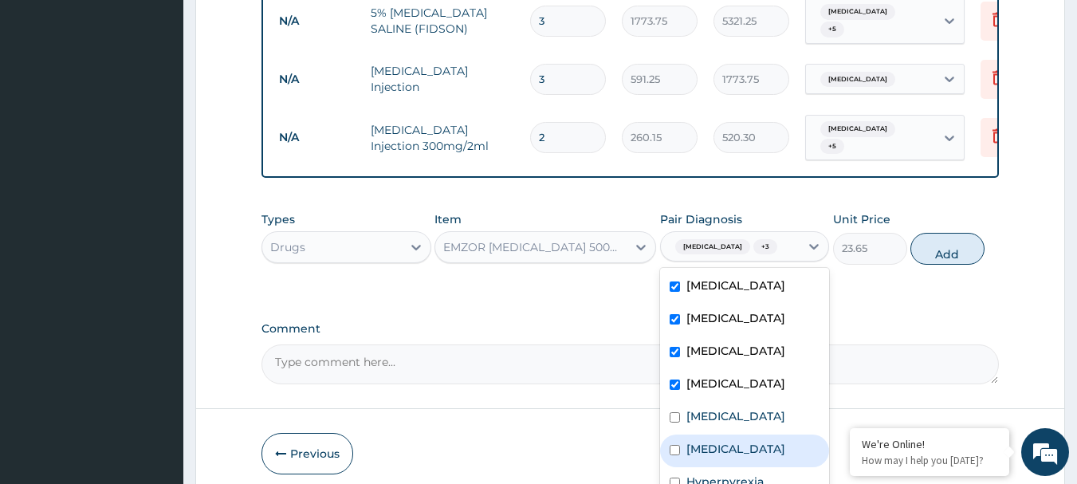
click at [725, 437] on div "Sepsis" at bounding box center [745, 450] width 170 height 33
checkbox input "true"
click at [714, 473] on label "Hyperpyrexia" at bounding box center [724, 481] width 77 height 16
checkbox input "true"
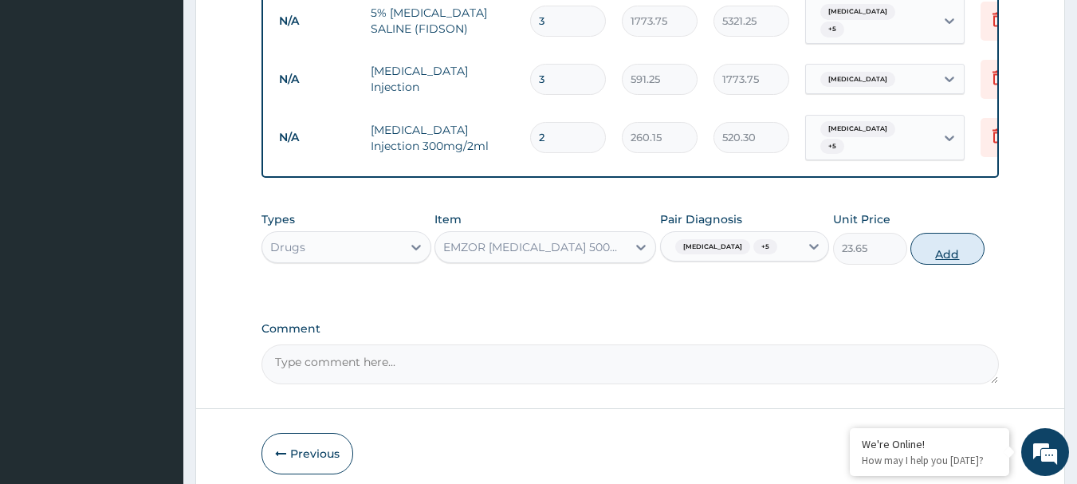
click at [924, 233] on button "Add" at bounding box center [947, 249] width 74 height 32
type input "0"
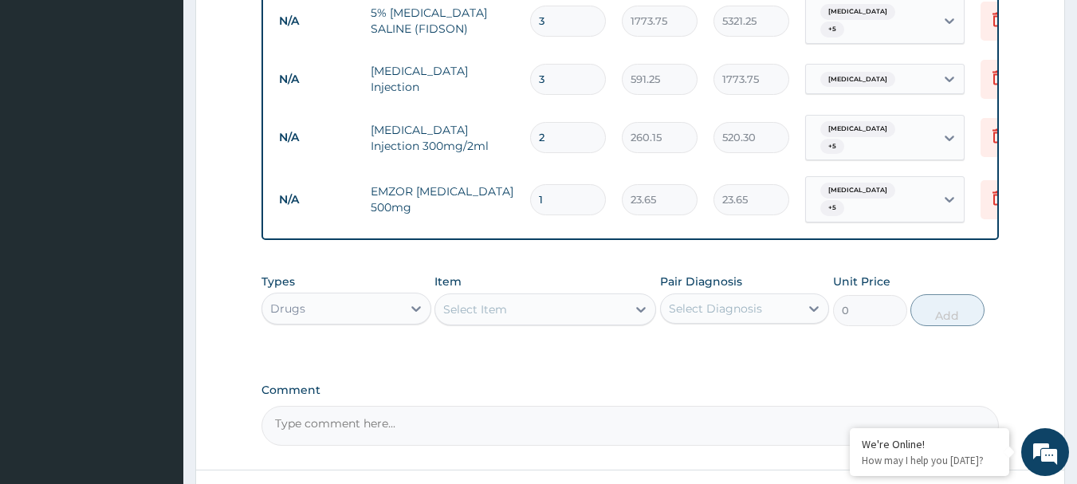
type input "18"
type input "425.70"
type input "18"
click at [519, 308] on div "Select Item" at bounding box center [530, 308] width 191 height 25
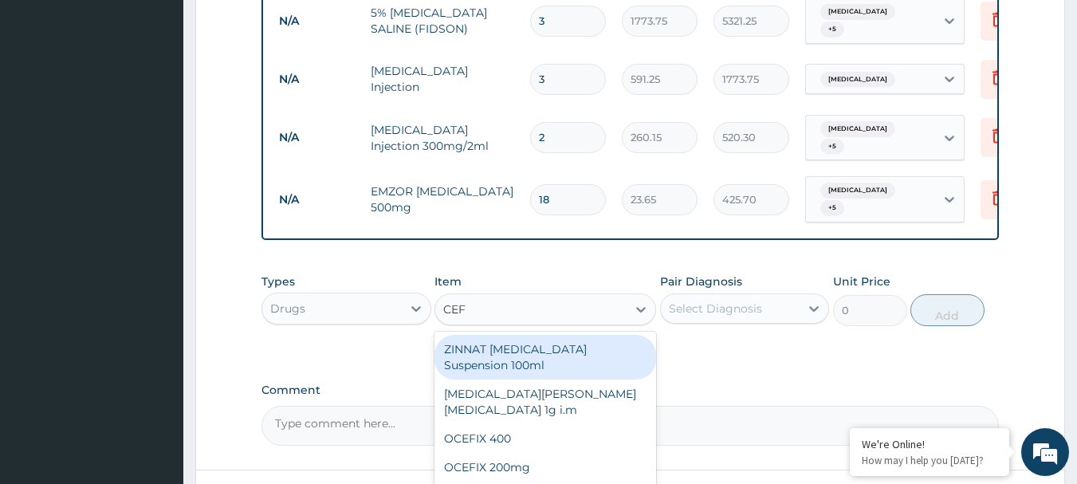
type input "CEFT"
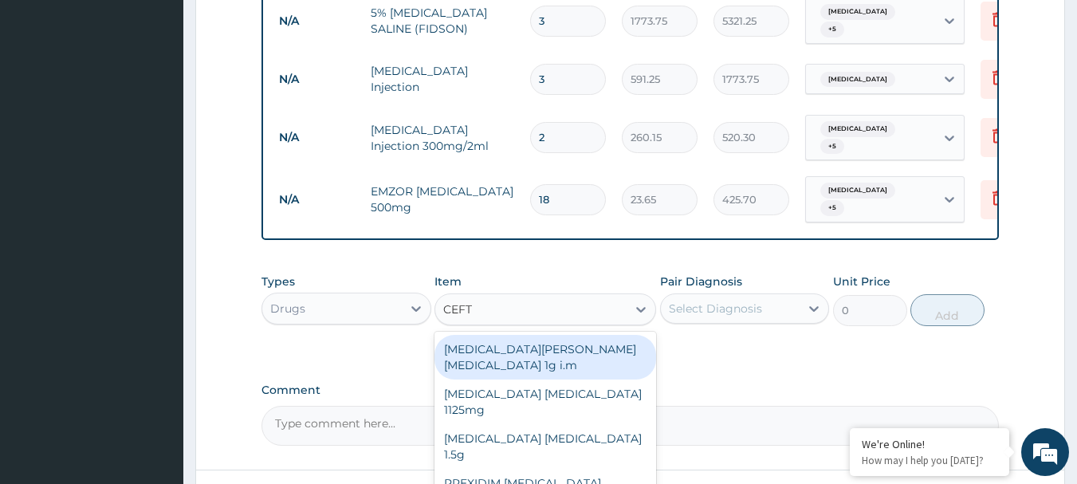
click at [533, 347] on div "[MEDICAL_DATA][PERSON_NAME][MEDICAL_DATA] 1g i.m" at bounding box center [545, 357] width 222 height 45
type input "8277.5"
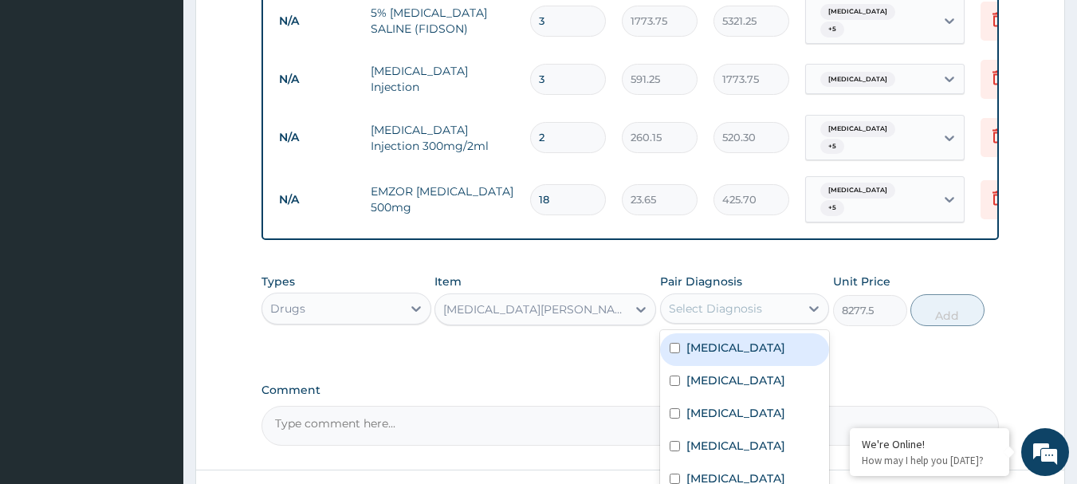
click at [745, 308] on div "Select Diagnosis" at bounding box center [715, 308] width 93 height 16
click at [736, 345] on label "[MEDICAL_DATA]" at bounding box center [735, 347] width 99 height 16
checkbox input "true"
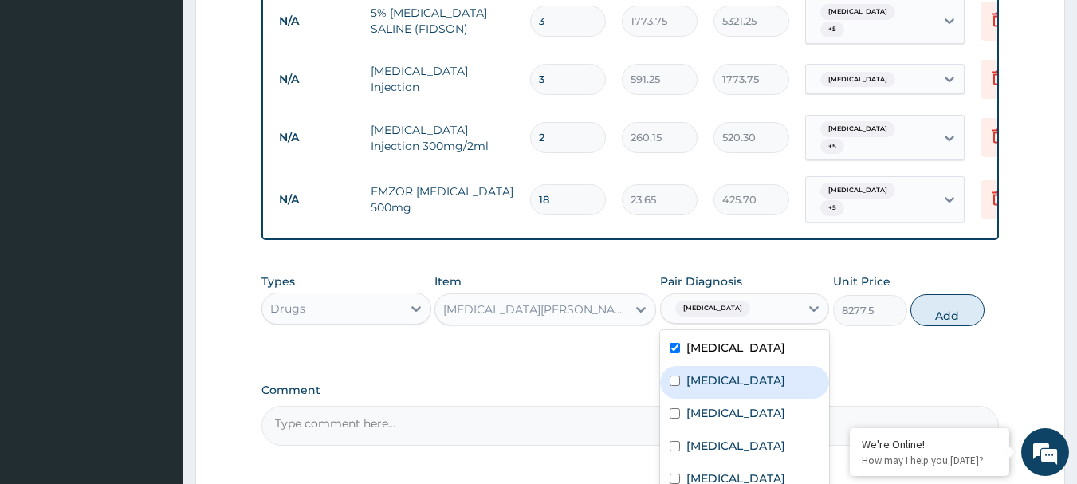
drag, startPoint x: 727, startPoint y: 367, endPoint x: 706, endPoint y: 386, distance: 27.7
click at [724, 366] on div "Bronchitis" at bounding box center [745, 382] width 170 height 33
click at [706, 386] on div "Bronchitis" at bounding box center [745, 382] width 170 height 33
checkbox input "false"
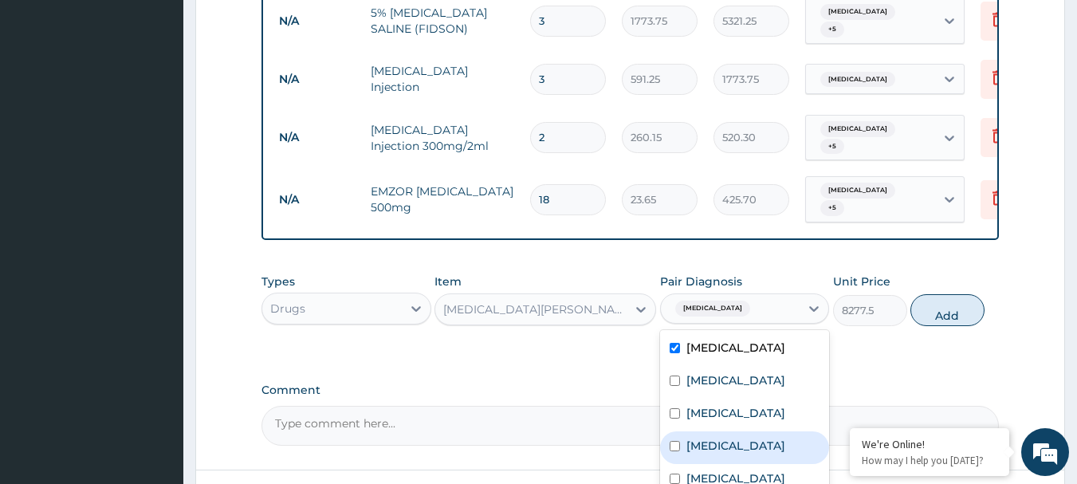
click at [716, 437] on label "[MEDICAL_DATA]" at bounding box center [735, 445] width 99 height 16
checkbox input "true"
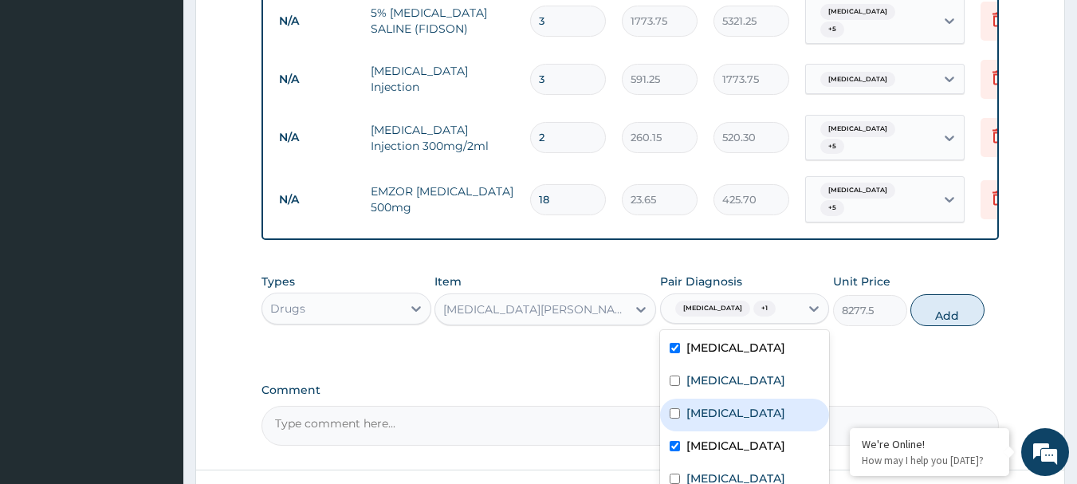
click at [722, 417] on div "[MEDICAL_DATA]" at bounding box center [745, 414] width 170 height 33
checkbox input "true"
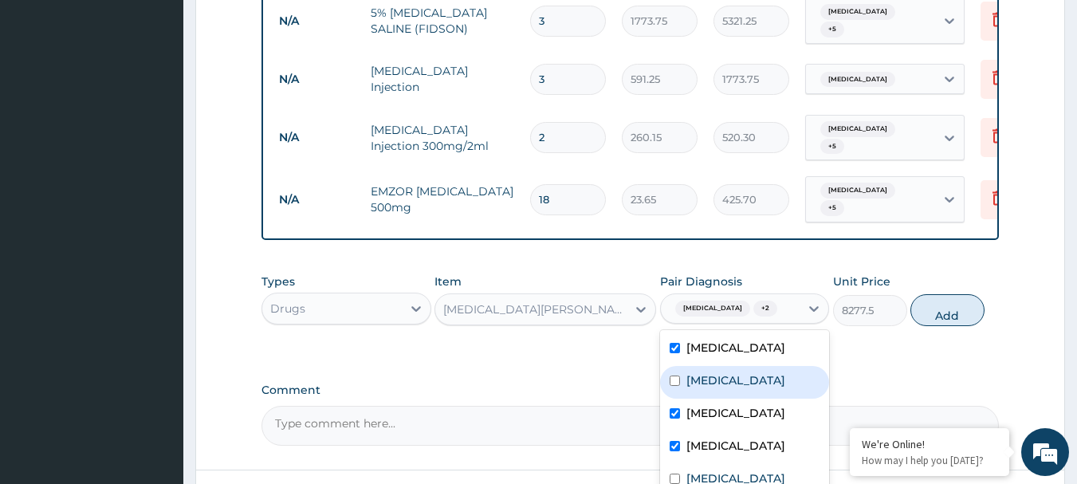
click at [736, 384] on div "Bronchitis" at bounding box center [745, 382] width 170 height 33
checkbox input "true"
click at [954, 312] on button "Add" at bounding box center [947, 310] width 74 height 32
type input "0"
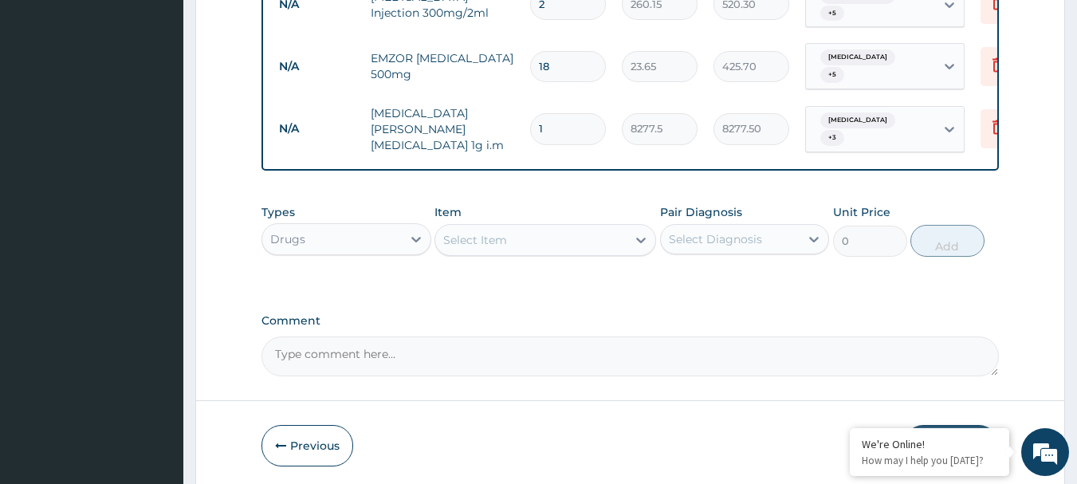
scroll to position [1191, 0]
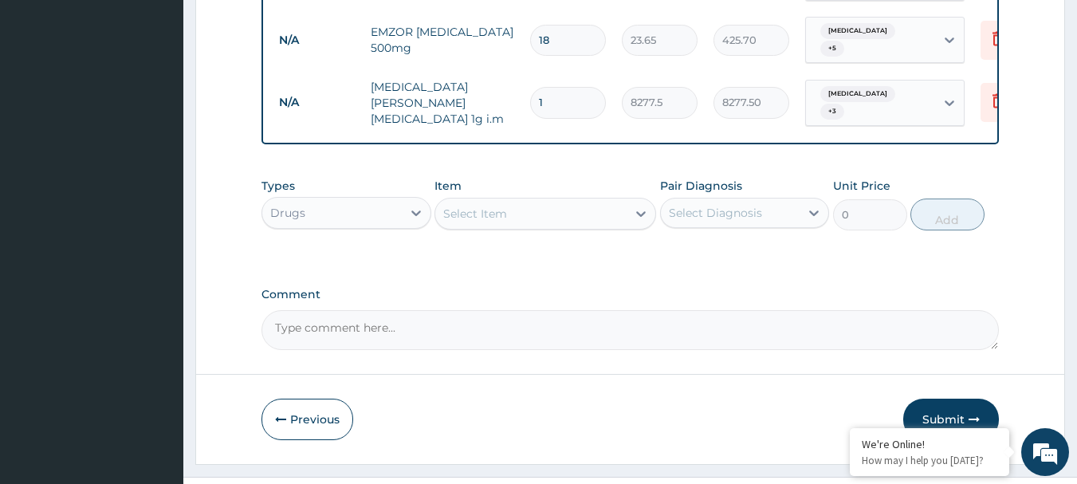
click at [556, 214] on div "Select Item" at bounding box center [530, 213] width 191 height 25
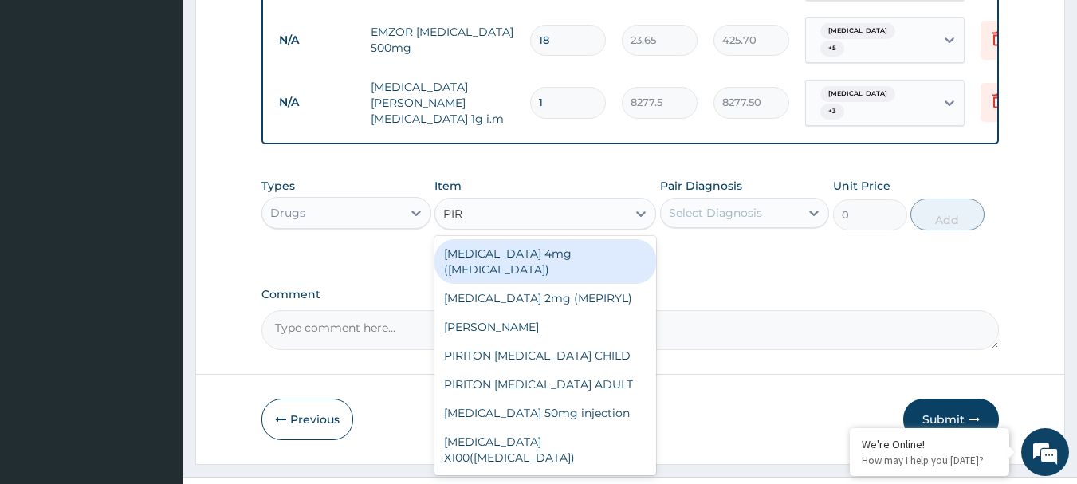
type input "PIRI"
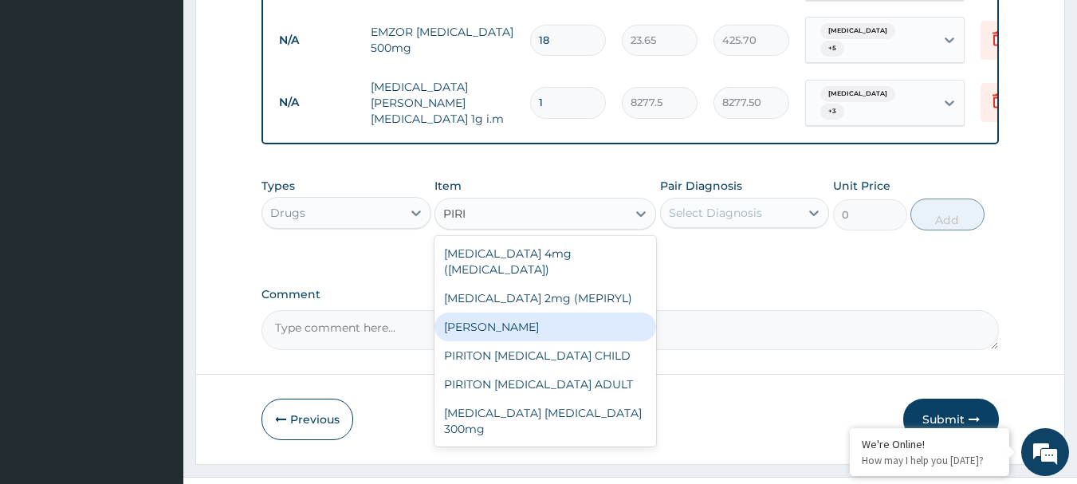
click at [561, 312] on div "[PERSON_NAME]" at bounding box center [545, 326] width 222 height 29
type input "23.65"
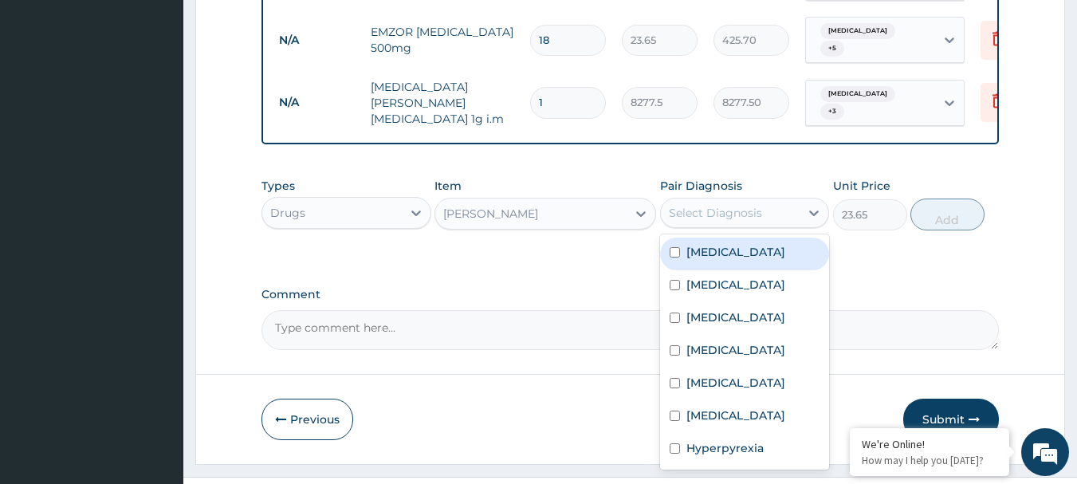
click at [700, 205] on div "Select Diagnosis" at bounding box center [715, 213] width 93 height 16
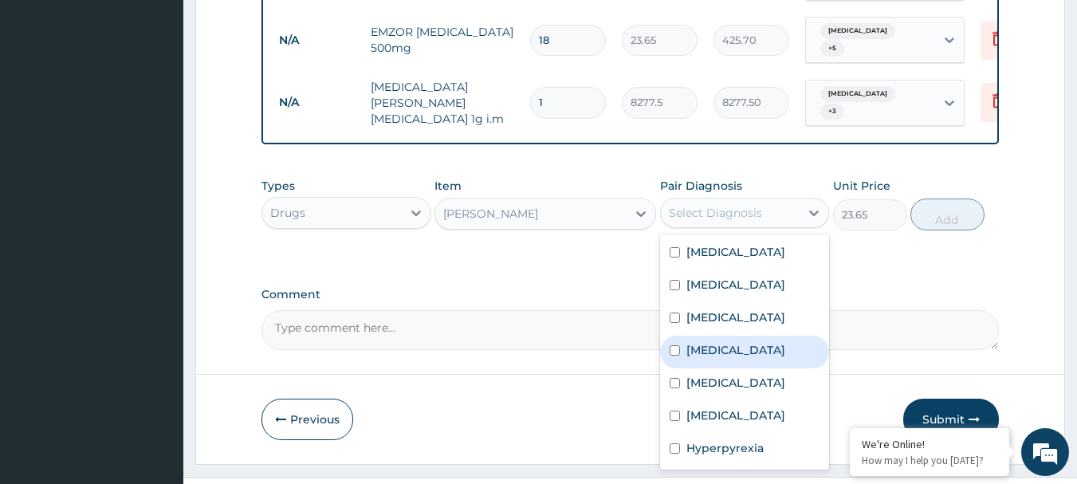
click at [716, 342] on label "[MEDICAL_DATA]" at bounding box center [735, 350] width 99 height 16
checkbox input "true"
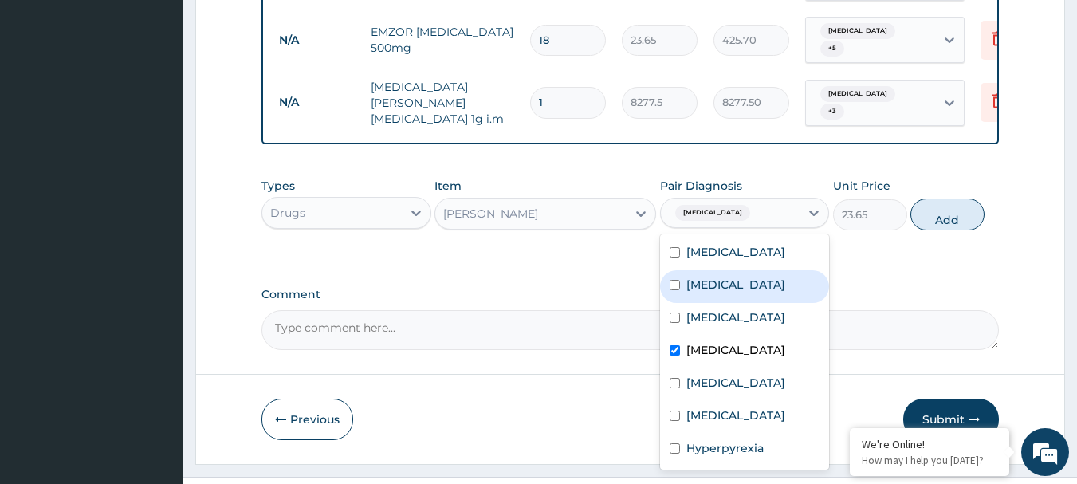
click at [716, 284] on label "Bronchitis" at bounding box center [735, 285] width 99 height 16
checkbox input "true"
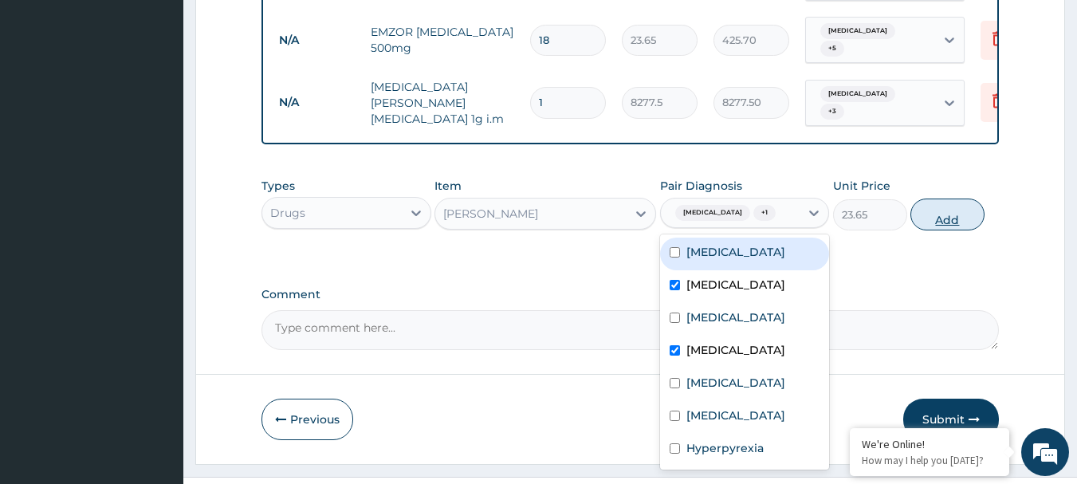
click at [928, 208] on button "Add" at bounding box center [947, 214] width 74 height 32
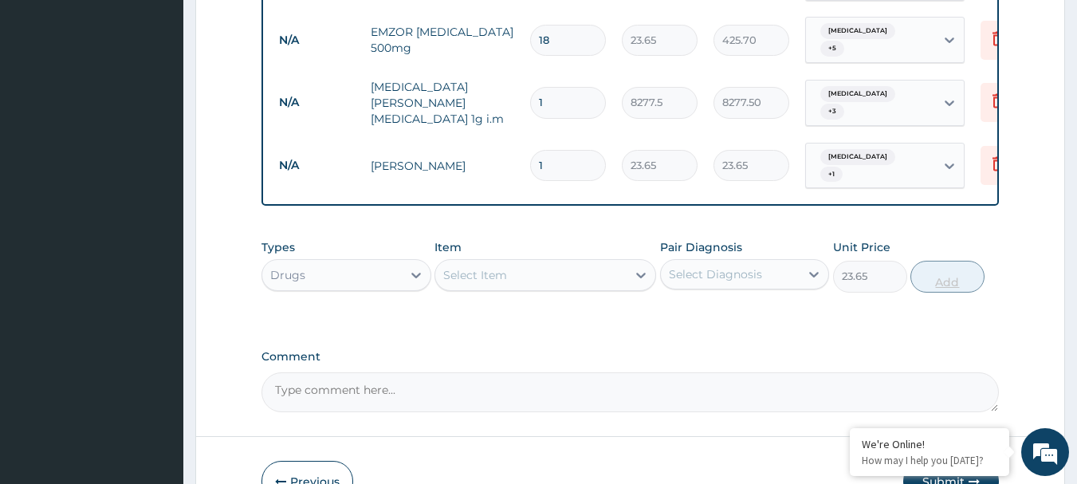
type input "0"
type input "0.00"
type input "6"
type input "141.90"
type input "6"
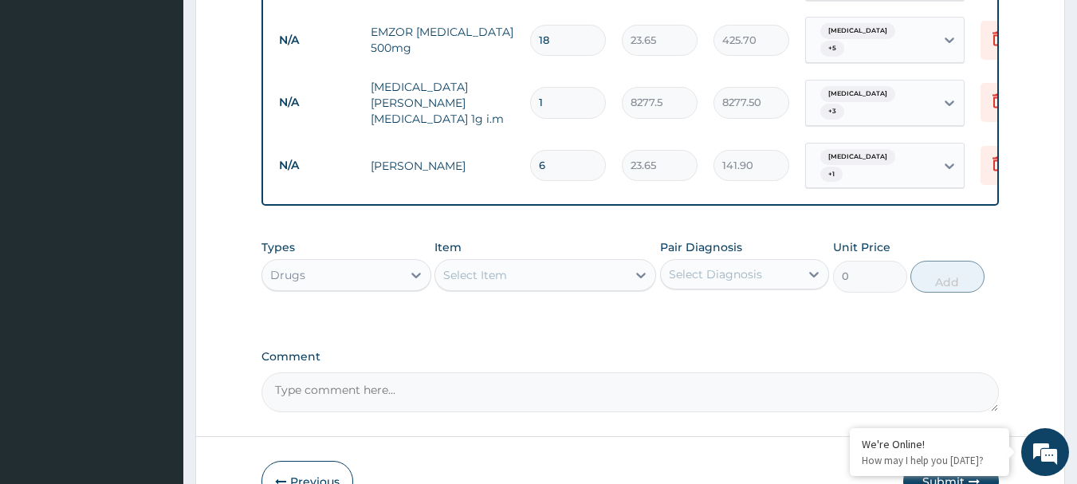
click at [566, 269] on div "Select Item" at bounding box center [530, 274] width 191 height 25
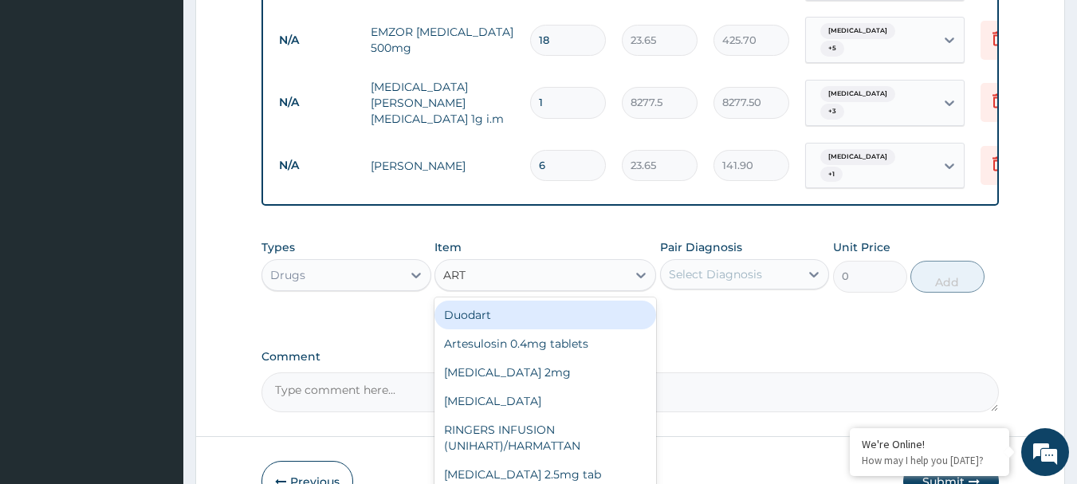
type input "ARTE"
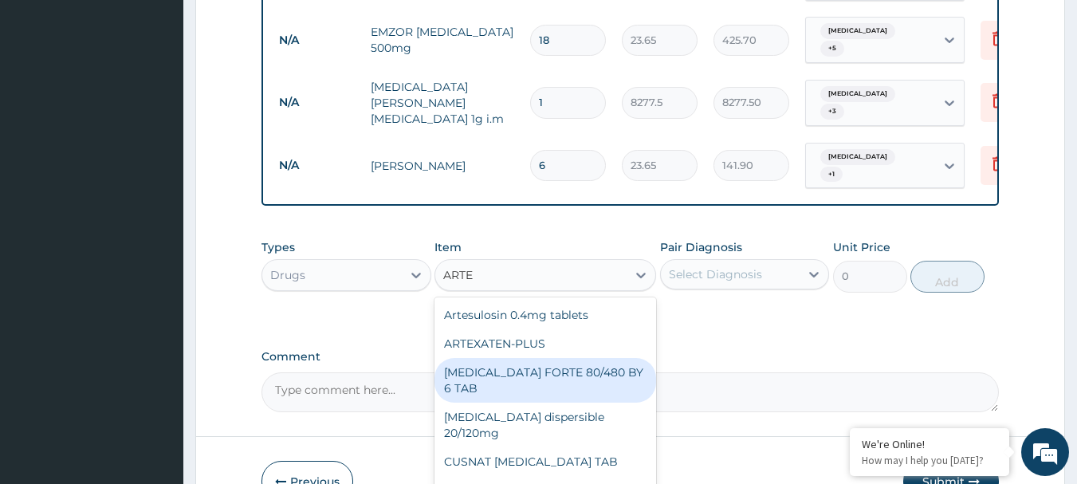
click at [527, 358] on div "[MEDICAL_DATA] FORTE 80/480 BY 6 TAB" at bounding box center [545, 380] width 222 height 45
type input "449.35"
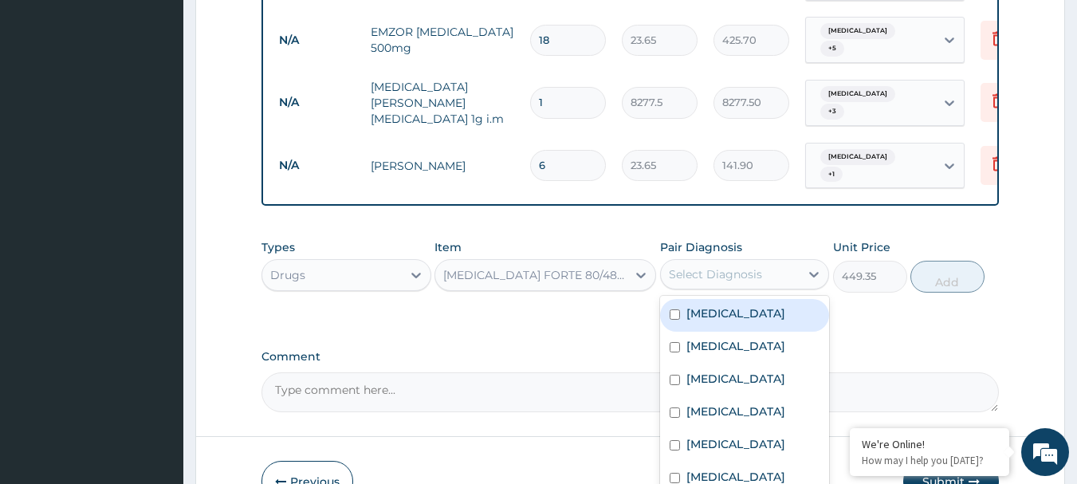
click at [724, 261] on div "Select Diagnosis" at bounding box center [730, 273] width 139 height 25
click at [714, 299] on div "[MEDICAL_DATA]" at bounding box center [745, 315] width 170 height 33
checkbox input "true"
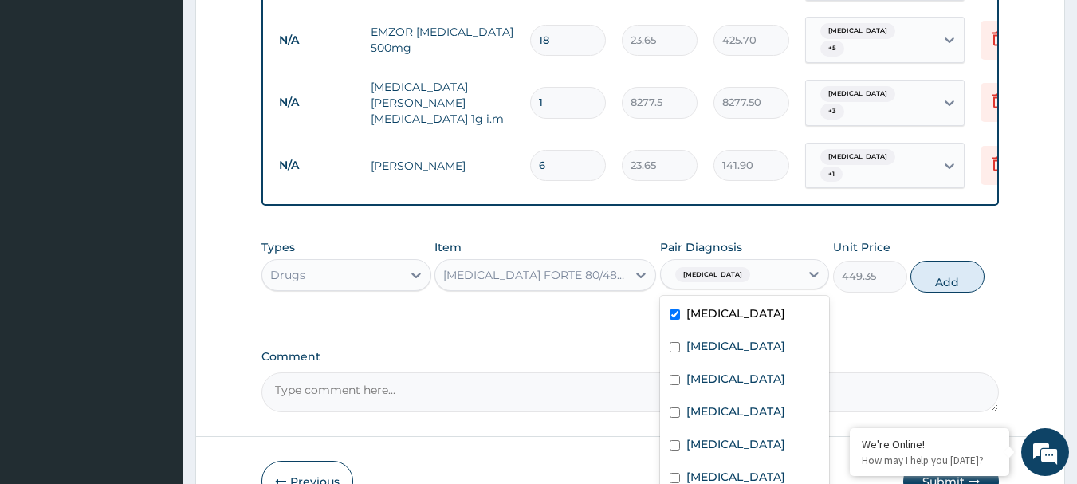
click at [936, 261] on button "Add" at bounding box center [947, 277] width 74 height 32
type input "0"
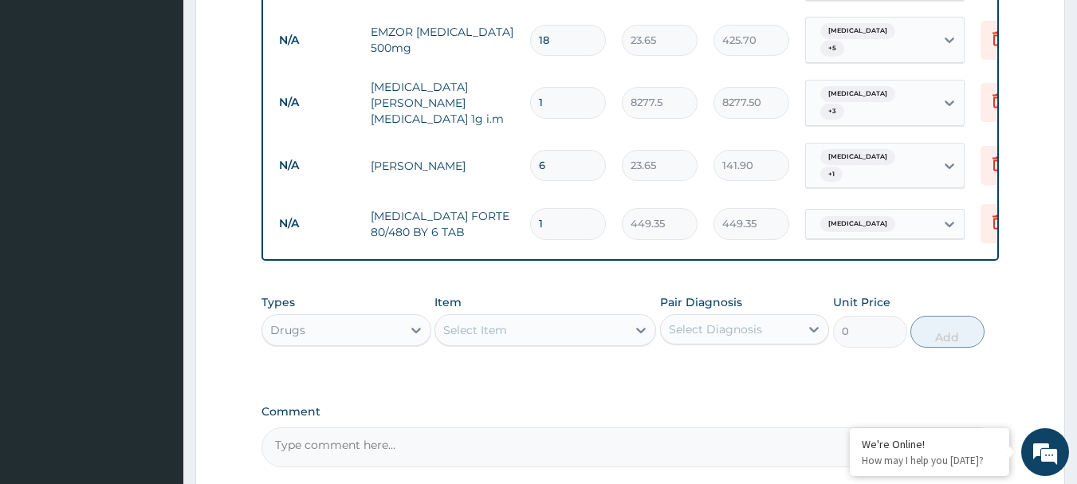
type input "0.00"
type input "6"
type input "2696.10"
type input "6"
click at [582, 330] on div "Select Item" at bounding box center [545, 330] width 222 height 32
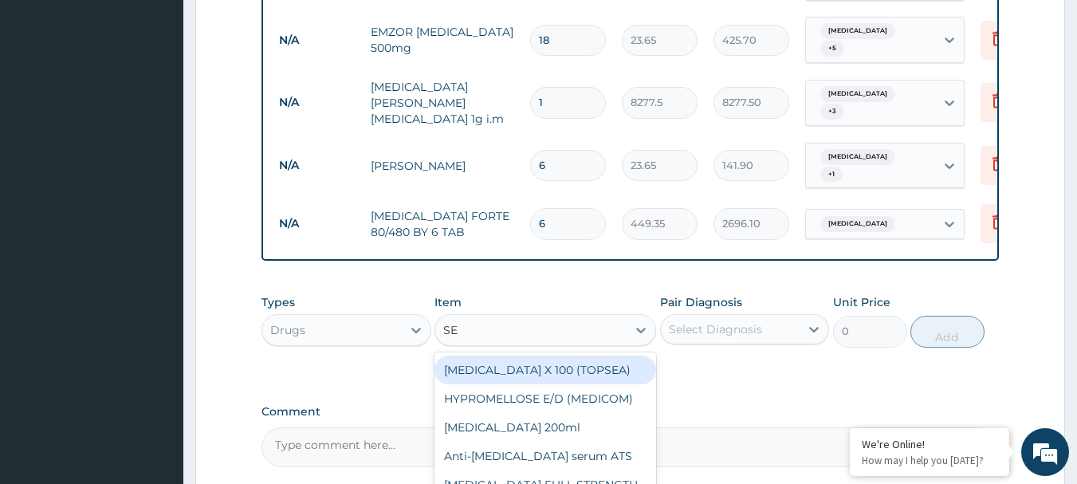
type input "SEP"
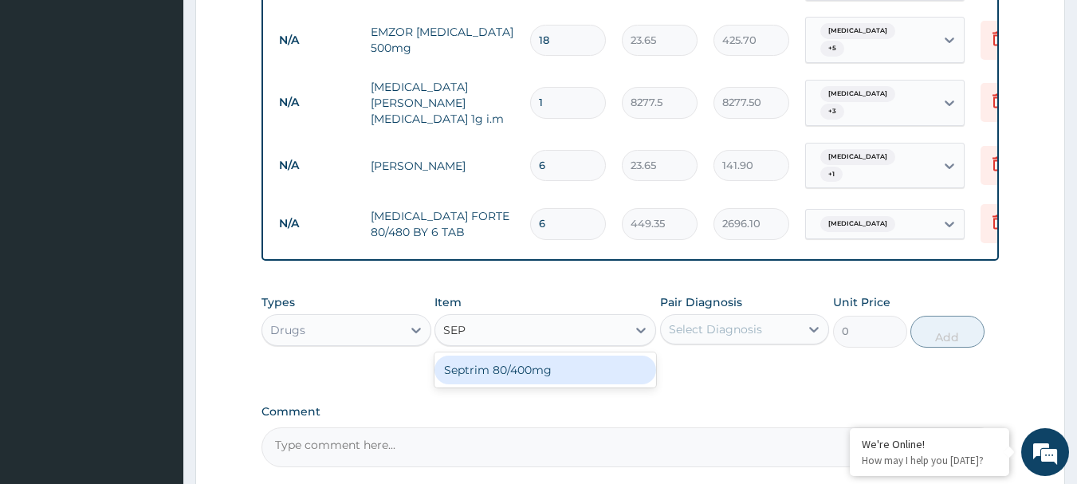
click at [575, 355] on div "Septrim 80/400mg" at bounding box center [545, 369] width 222 height 29
type input "94.6"
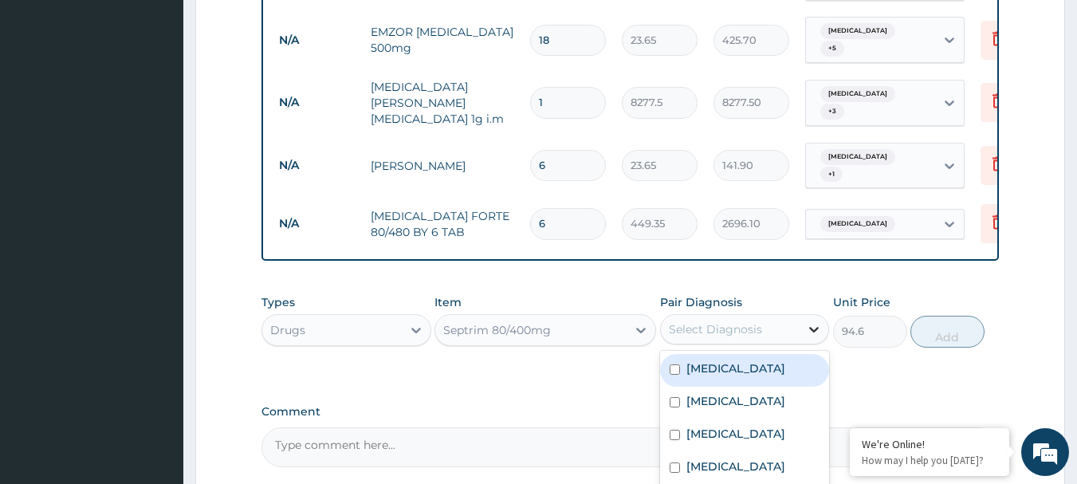
click at [812, 321] on icon at bounding box center [814, 329] width 16 height 16
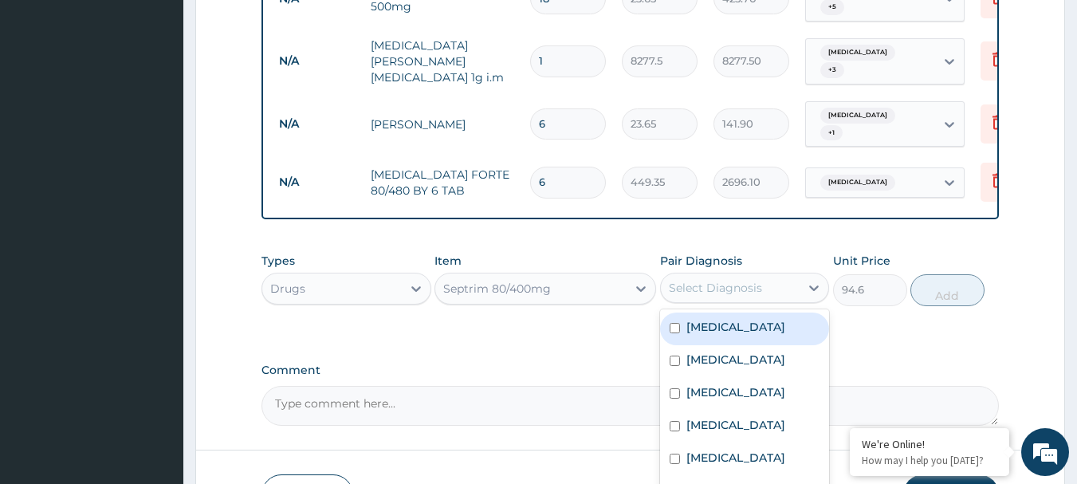
scroll to position [1271, 0]
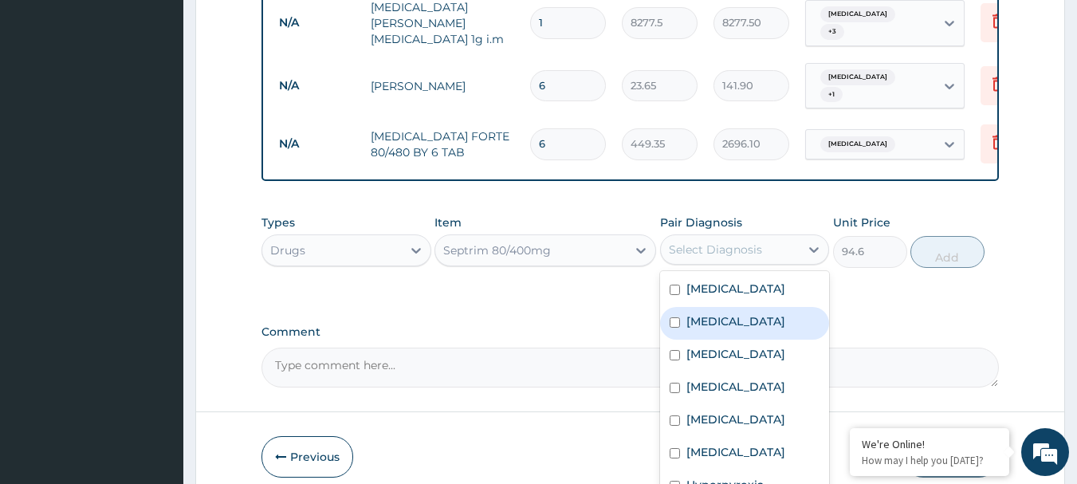
drag, startPoint x: 743, startPoint y: 301, endPoint x: 735, endPoint y: 352, distance: 51.7
click at [743, 313] on label "Bronchitis" at bounding box center [735, 321] width 99 height 16
checkbox input "true"
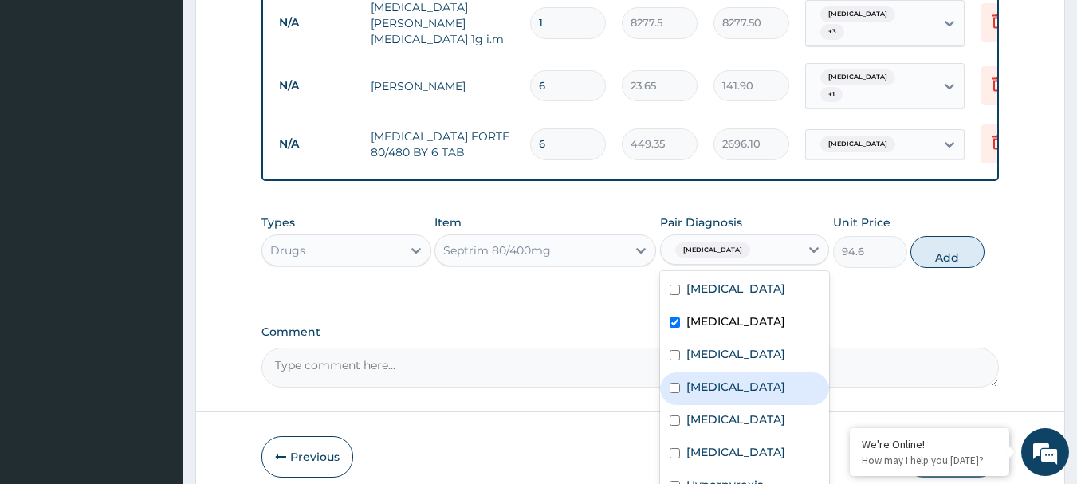
click at [732, 379] on label "[MEDICAL_DATA]" at bounding box center [735, 387] width 99 height 16
checkbox input "true"
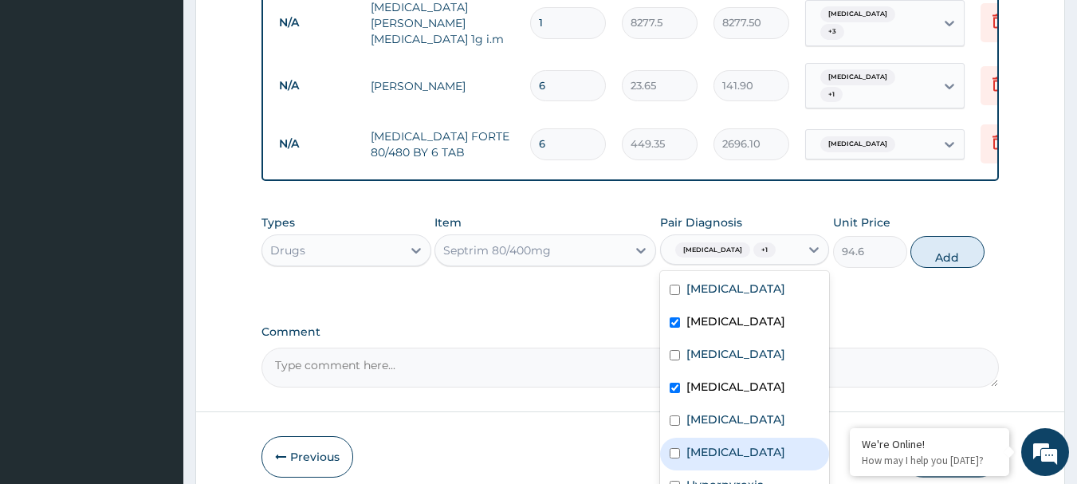
click at [719, 444] on label "Sepsis" at bounding box center [735, 452] width 99 height 16
checkbox input "true"
click at [728, 477] on label "Hyperpyrexia" at bounding box center [724, 485] width 77 height 16
checkbox input "true"
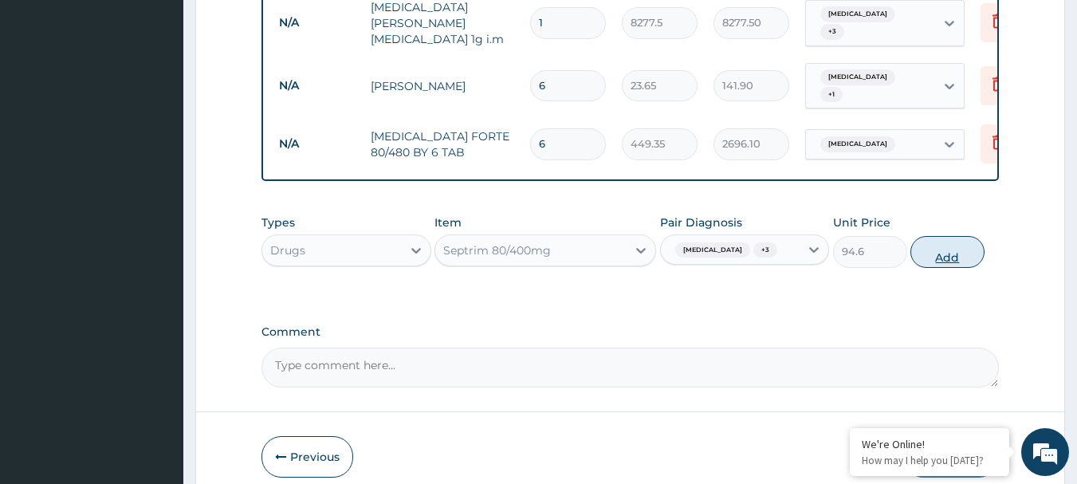
click at [922, 242] on button "Add" at bounding box center [947, 252] width 74 height 32
type input "0"
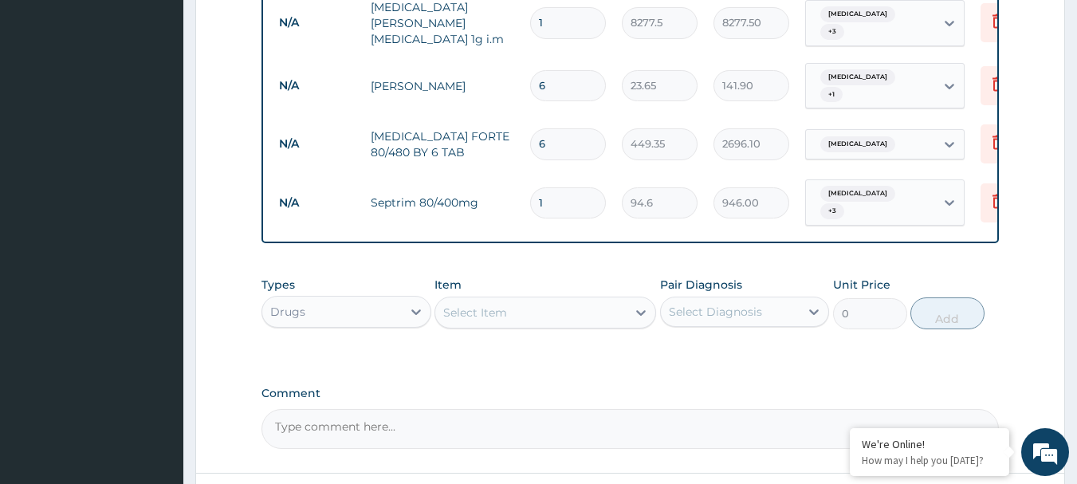
type input "10"
type input "946.00"
type input "10"
click at [609, 300] on div "Select Item" at bounding box center [530, 312] width 191 height 25
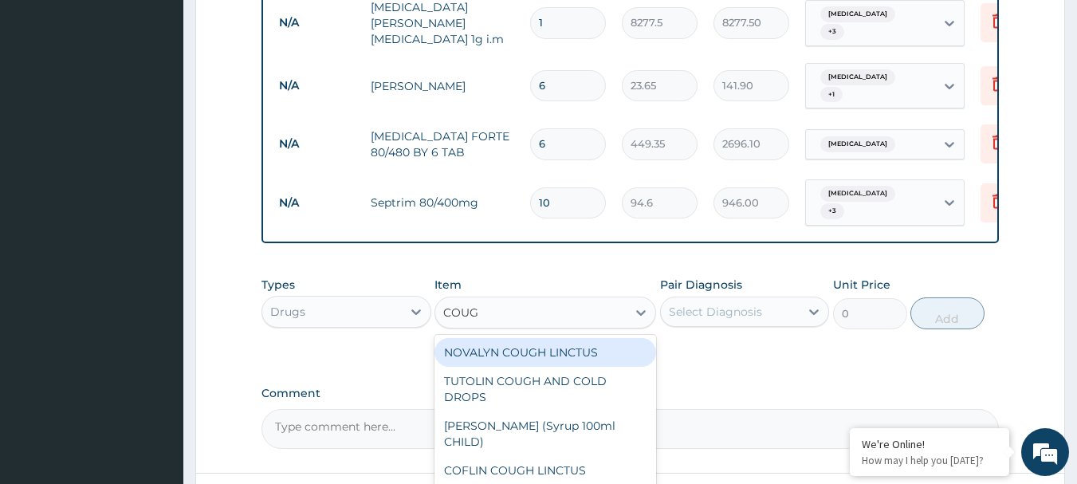
type input "COUGH"
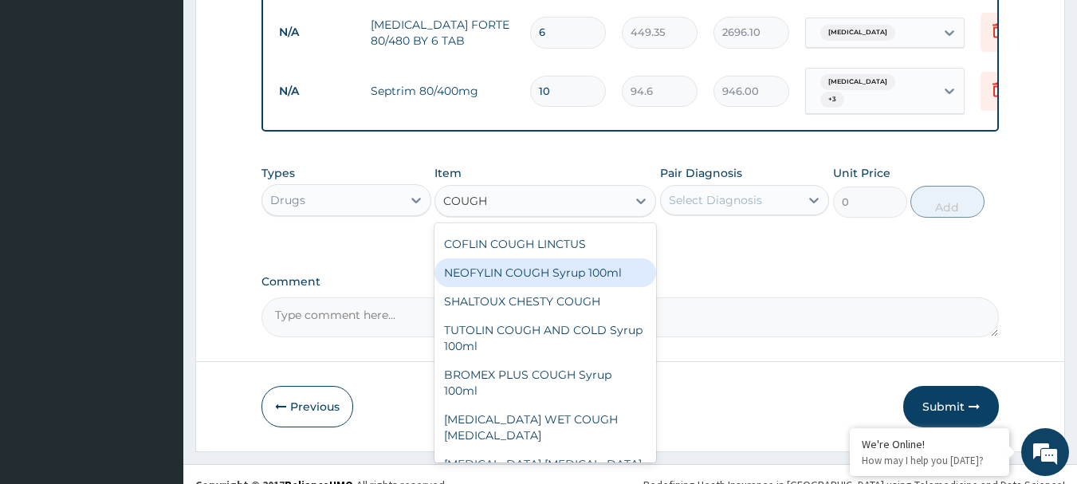
scroll to position [159, 0]
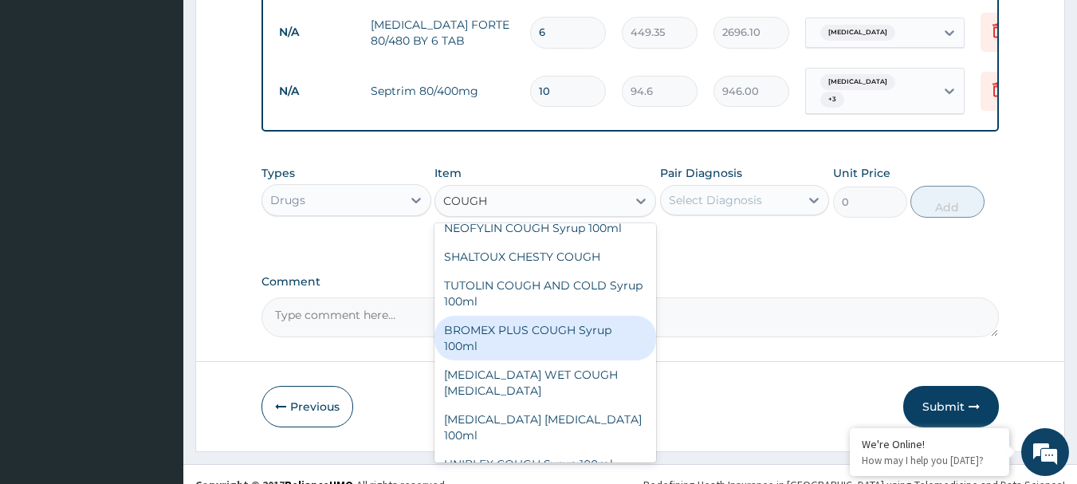
click at [536, 316] on div "BROMEX PLUS COUGH Syrup 100ml" at bounding box center [545, 338] width 222 height 45
type input "1773.75"
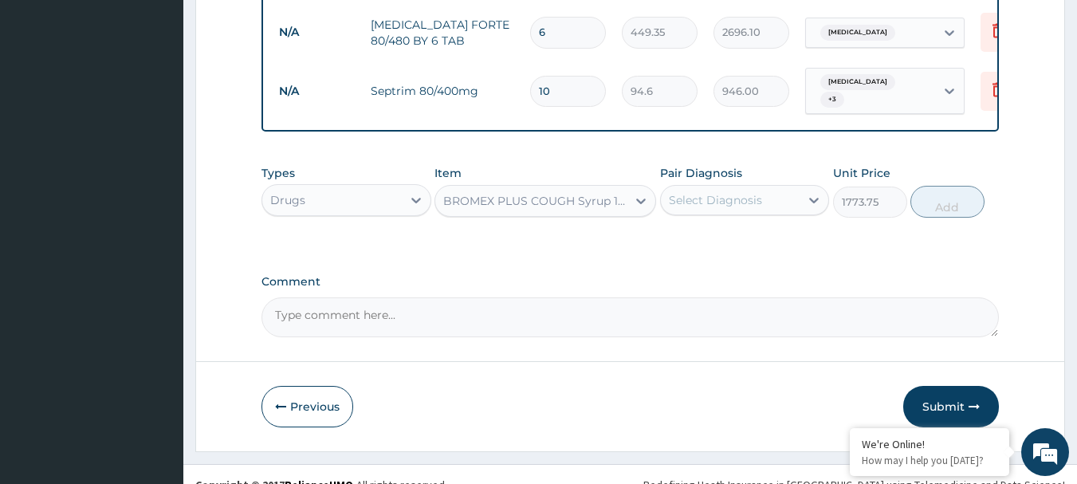
click at [732, 192] on div "Select Diagnosis" at bounding box center [715, 200] width 93 height 16
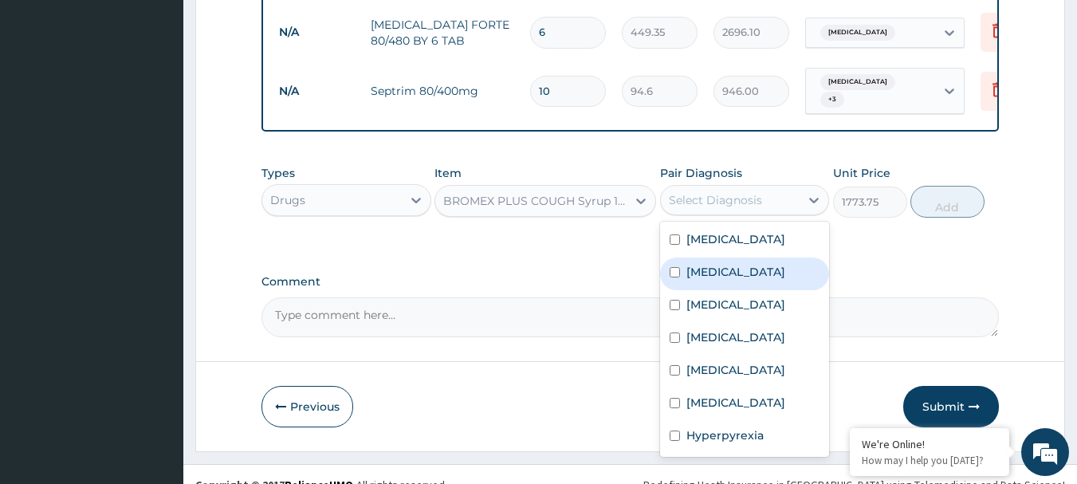
drag, startPoint x: 721, startPoint y: 254, endPoint x: 717, endPoint y: 283, distance: 29.0
click at [720, 264] on label "Bronchitis" at bounding box center [735, 272] width 99 height 16
checkbox input "true"
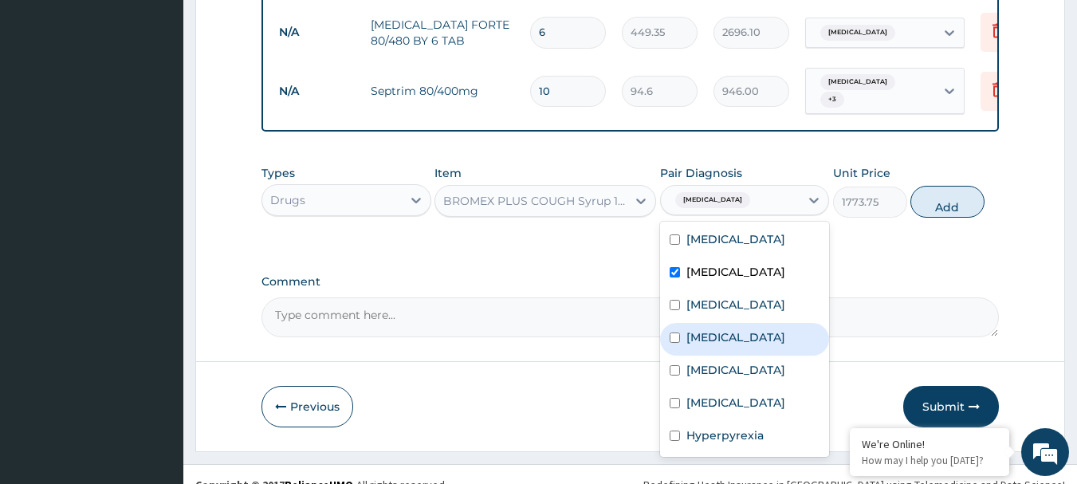
click at [711, 329] on label "Allergic rhinitis" at bounding box center [735, 337] width 99 height 16
checkbox input "true"
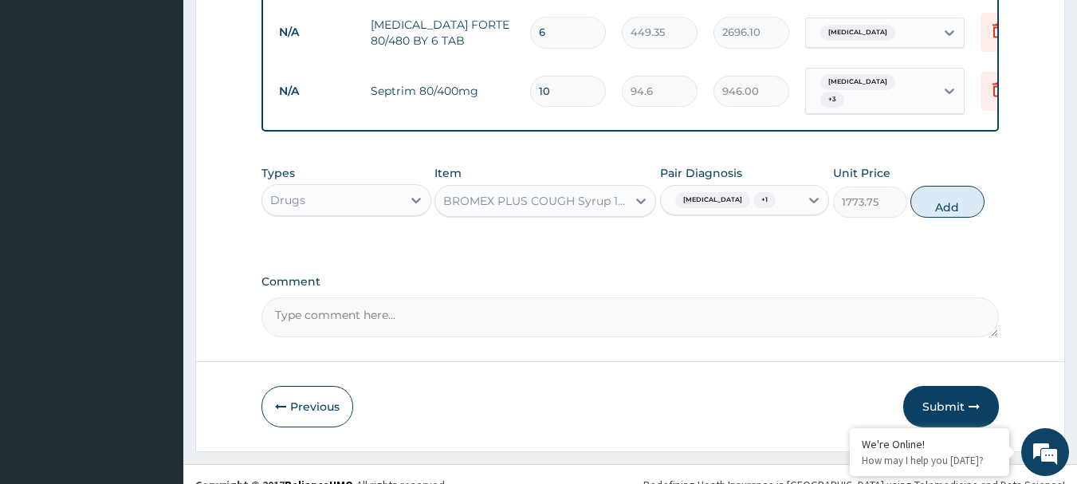
drag, startPoint x: 943, startPoint y: 184, endPoint x: 957, endPoint y: 197, distance: 19.2
click at [955, 192] on button "Add" at bounding box center [947, 202] width 74 height 32
type input "0"
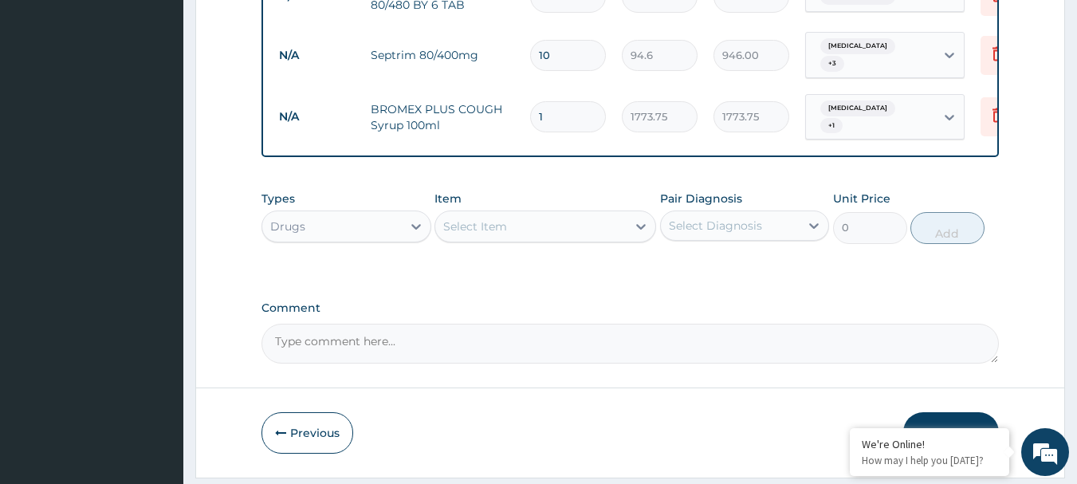
scroll to position [1438, 0]
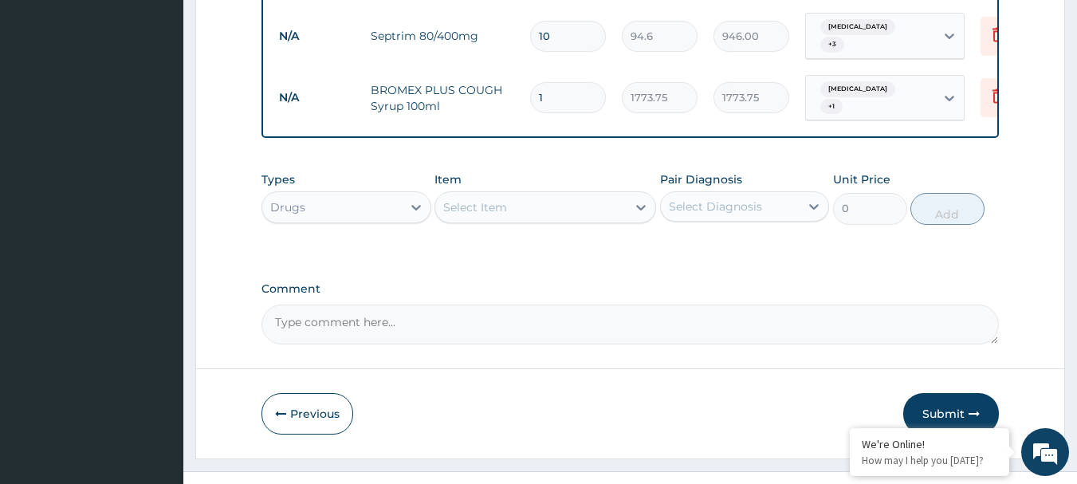
click at [619, 194] on div "Select Item" at bounding box center [530, 206] width 191 height 25
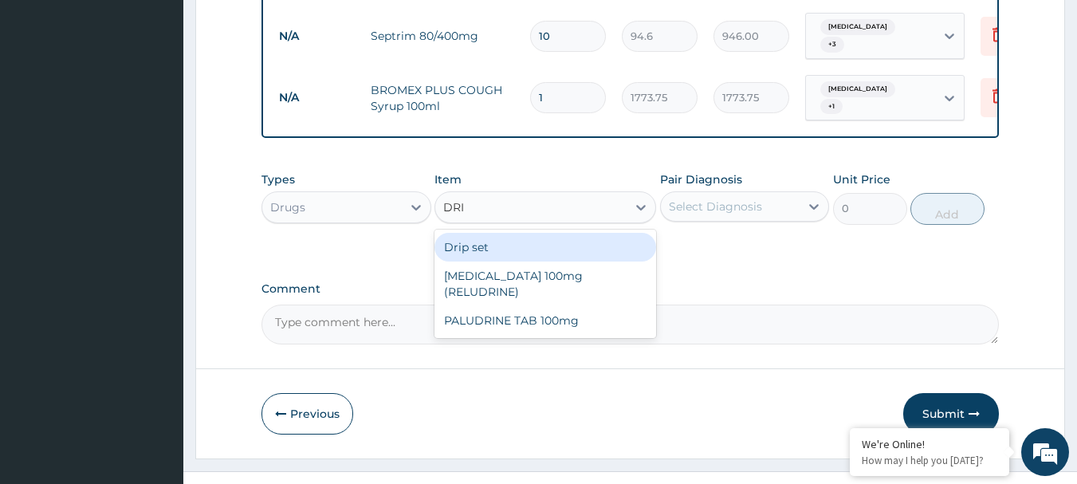
type input "DRIP"
click at [603, 233] on div "Drip set" at bounding box center [545, 247] width 222 height 29
type input "236.5"
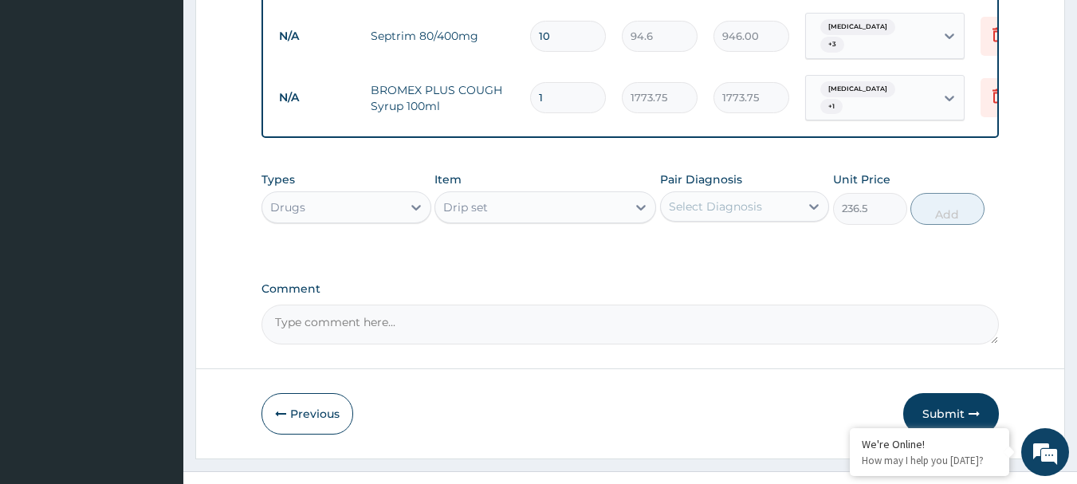
click at [775, 194] on div "Select Diagnosis" at bounding box center [730, 206] width 139 height 25
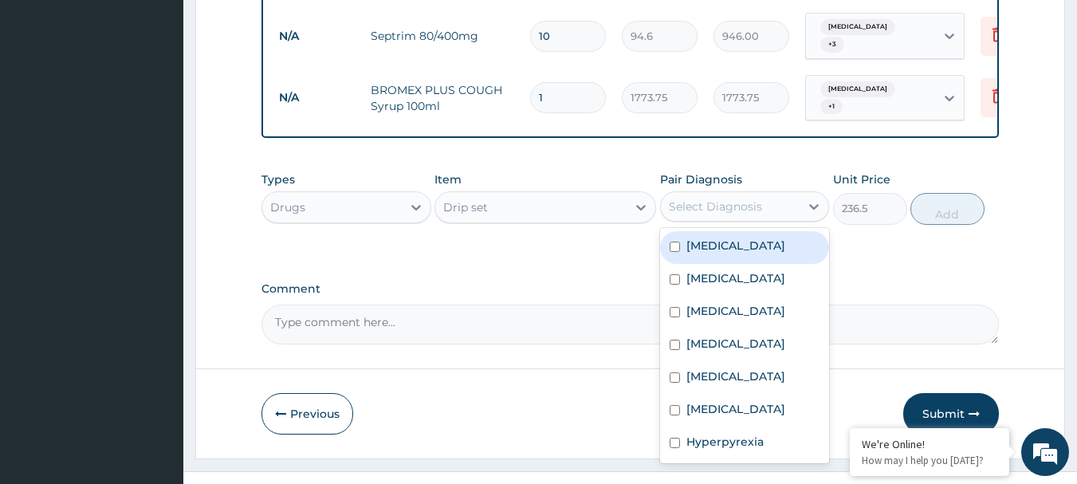
click at [782, 237] on label "Falciparum malaria" at bounding box center [735, 245] width 99 height 16
checkbox input "true"
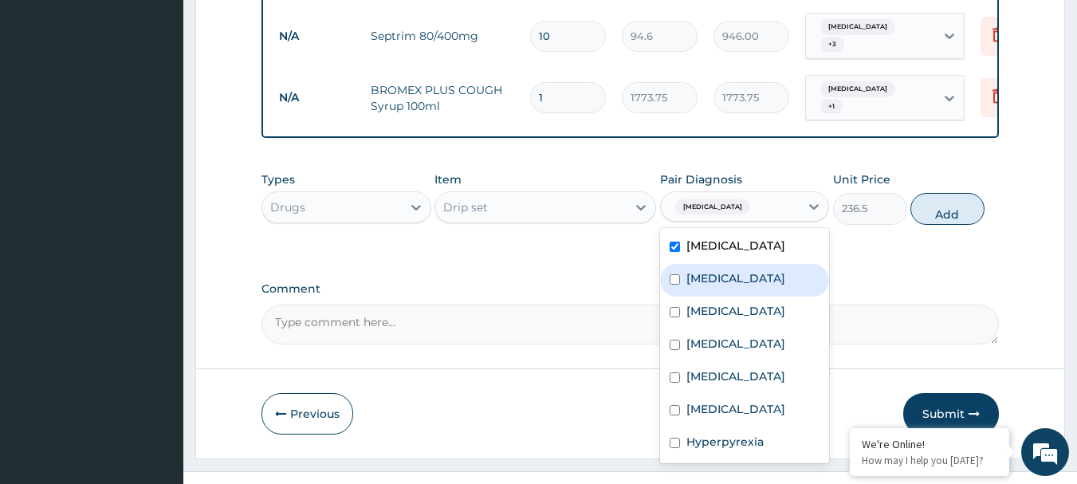
drag, startPoint x: 771, startPoint y: 241, endPoint x: 767, endPoint y: 274, distance: 33.0
click at [771, 264] on div "Bronchitis" at bounding box center [745, 280] width 170 height 33
checkbox input "true"
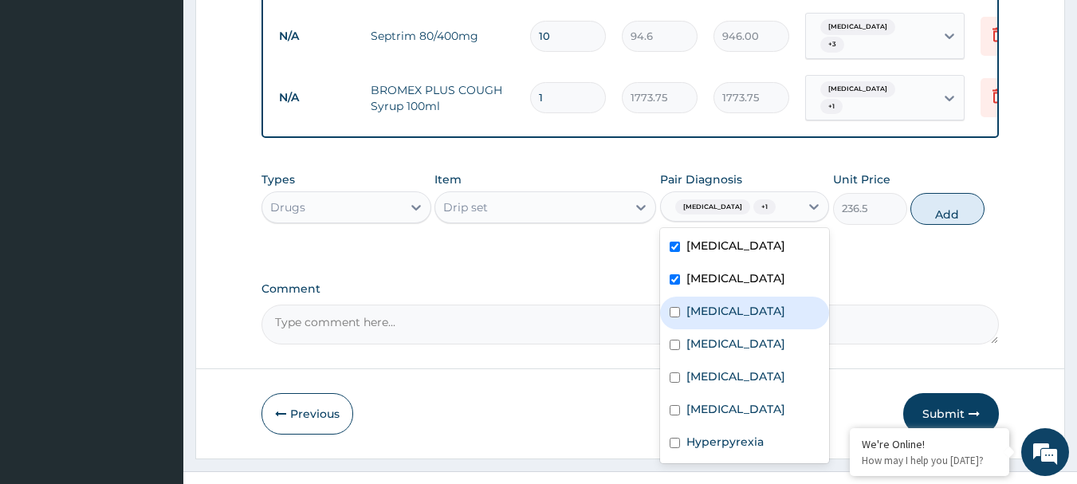
click at [755, 303] on label "Typhoid fever" at bounding box center [735, 311] width 99 height 16
checkbox input "true"
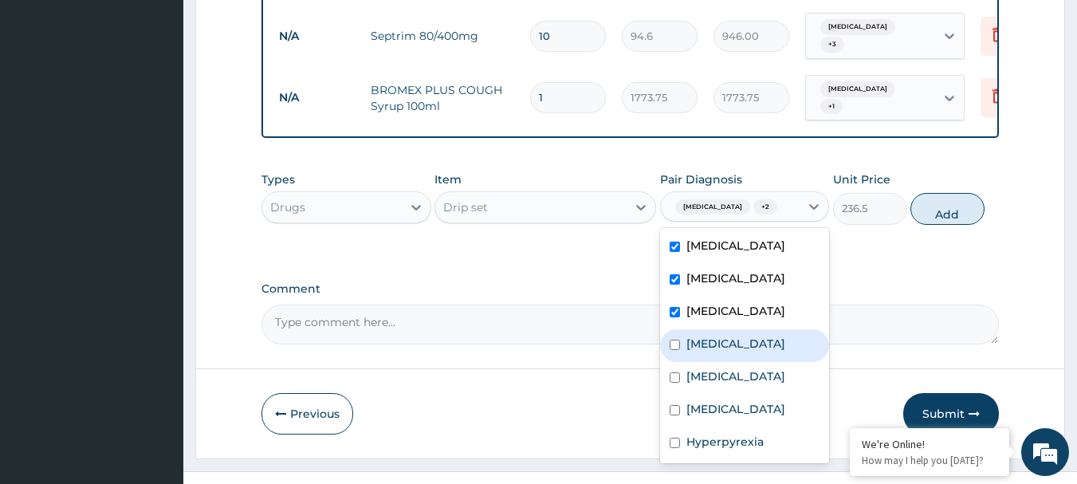
drag, startPoint x: 745, startPoint y: 308, endPoint x: 739, endPoint y: 356, distance: 48.2
click at [744, 335] on label "Allergic rhinitis" at bounding box center [735, 343] width 99 height 16
checkbox input "true"
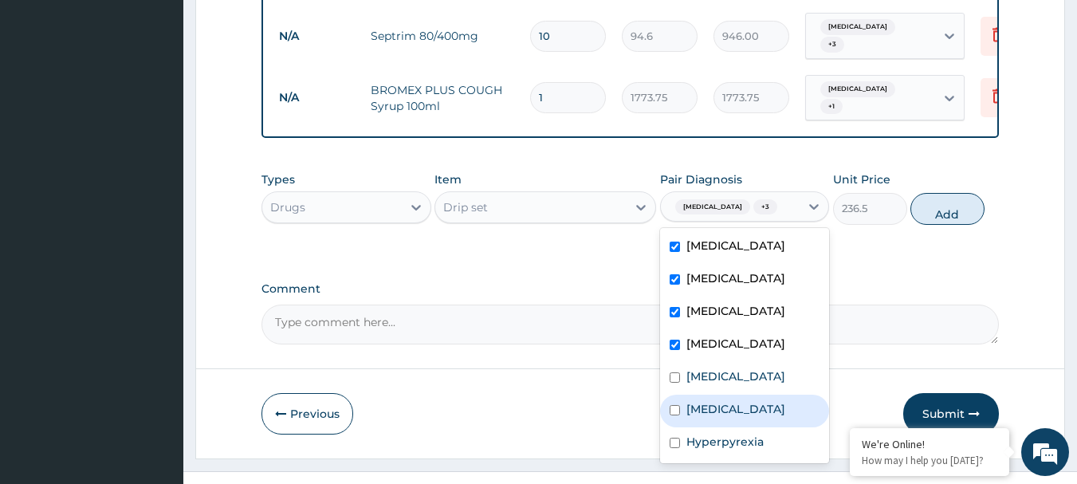
click at [732, 394] on div "Sepsis" at bounding box center [745, 410] width 170 height 33
checkbox input "true"
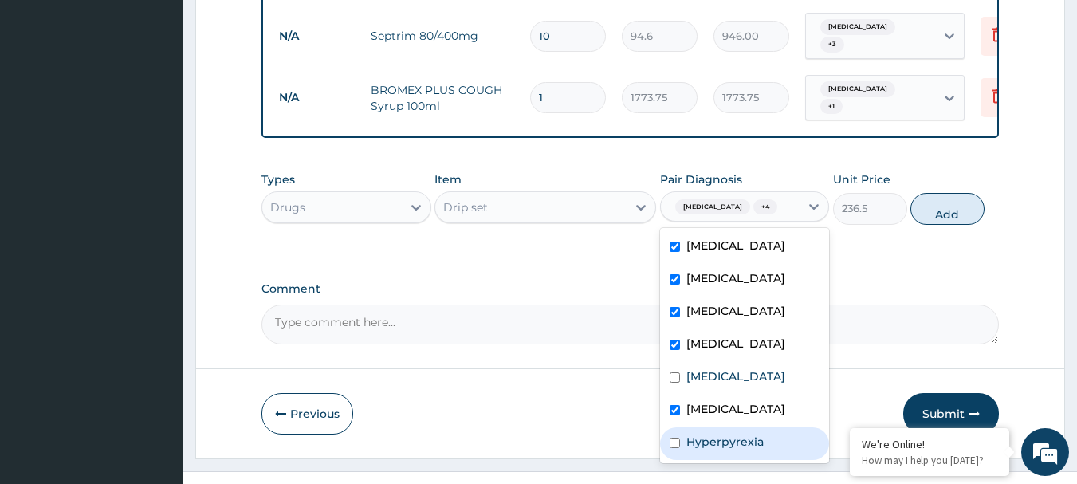
click at [729, 427] on div "Hyperpyrexia" at bounding box center [745, 443] width 170 height 33
checkbox input "true"
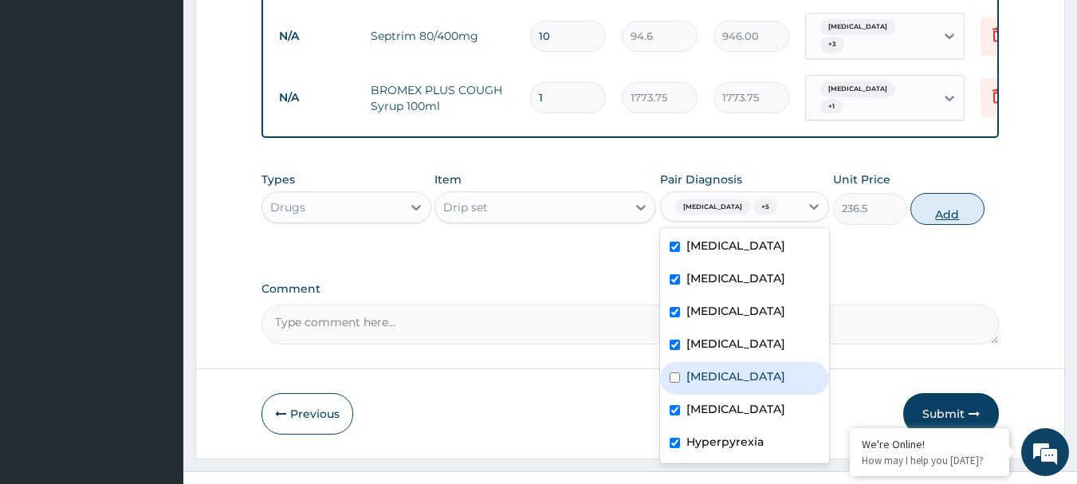
click at [957, 193] on button "Add" at bounding box center [947, 209] width 74 height 32
type input "0"
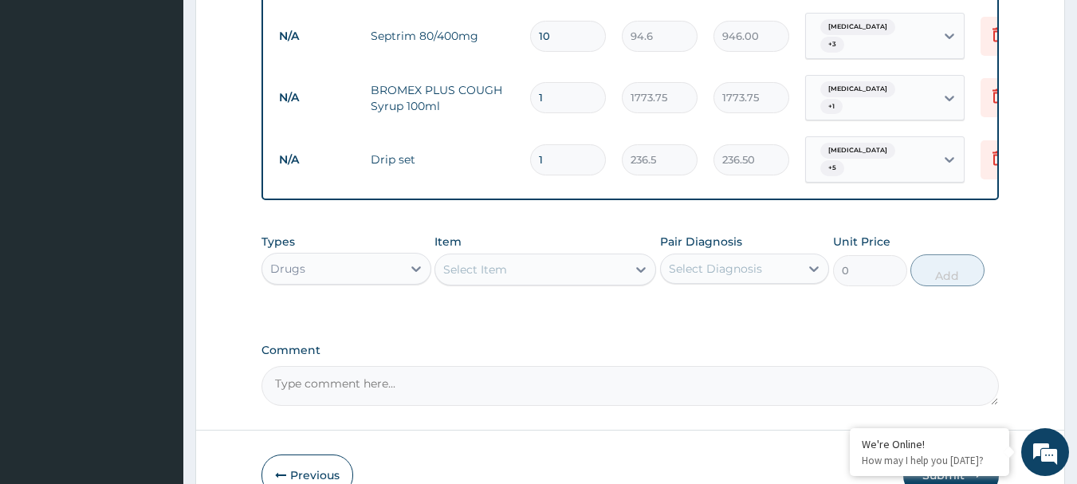
click at [589, 257] on div "Select Item" at bounding box center [530, 269] width 191 height 25
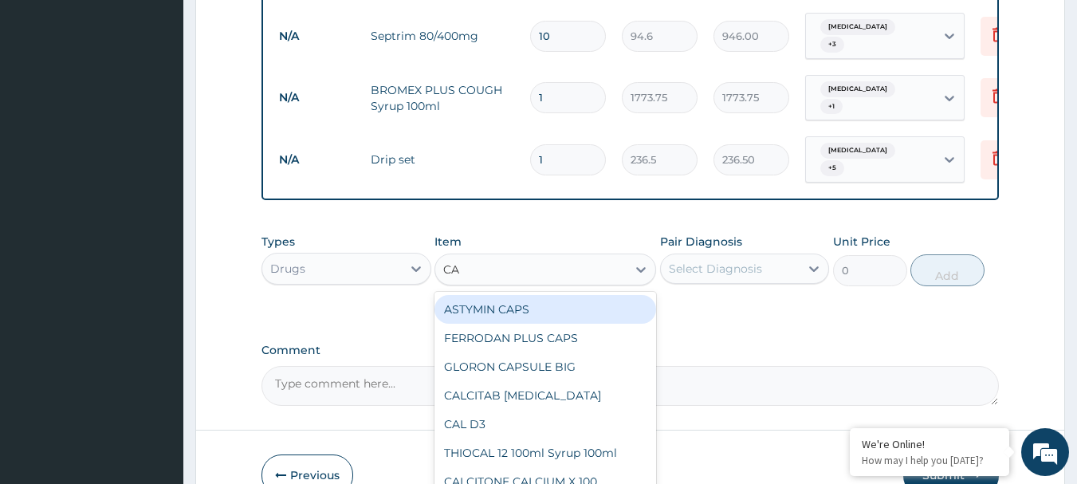
type input "CAN"
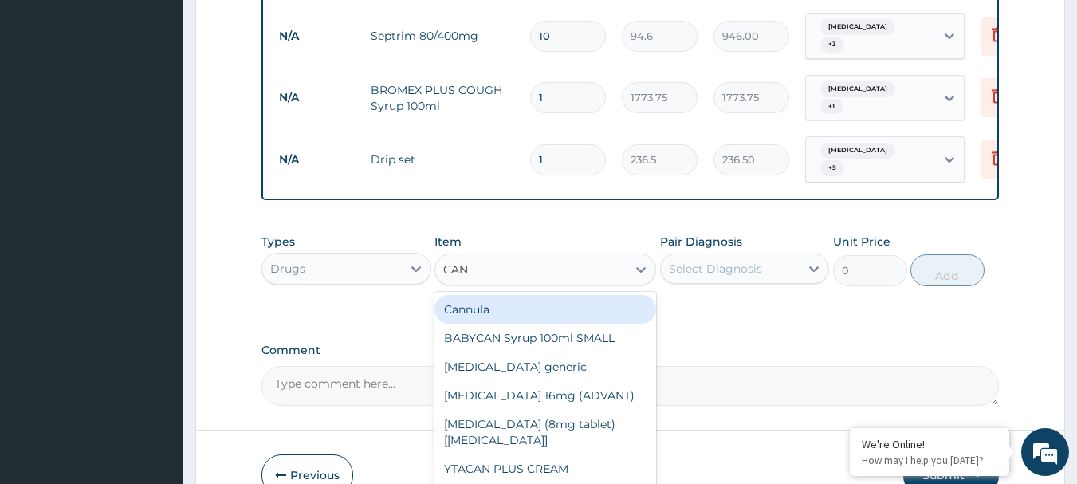
click at [539, 295] on div "Cannula" at bounding box center [545, 309] width 222 height 29
type input "236.5"
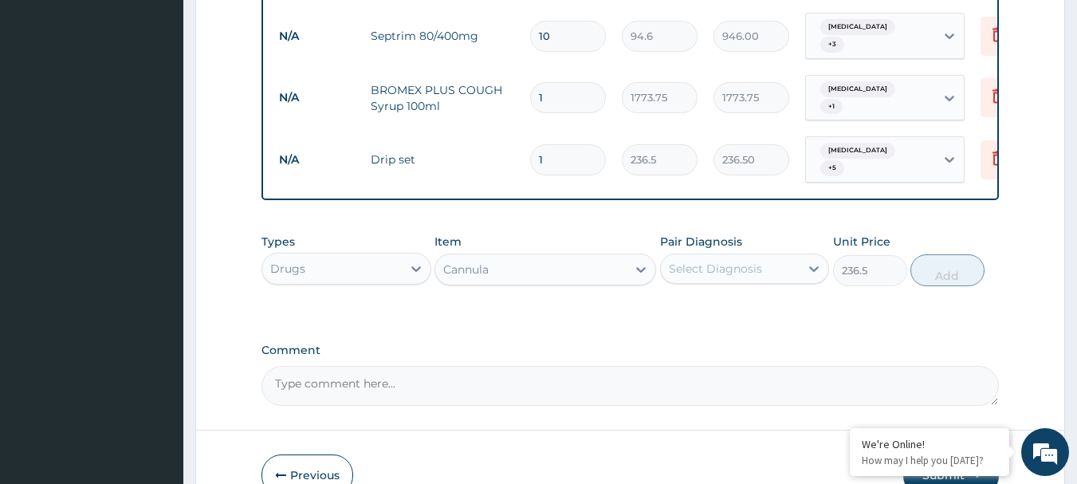
click at [698, 261] on div "Select Diagnosis" at bounding box center [715, 269] width 93 height 16
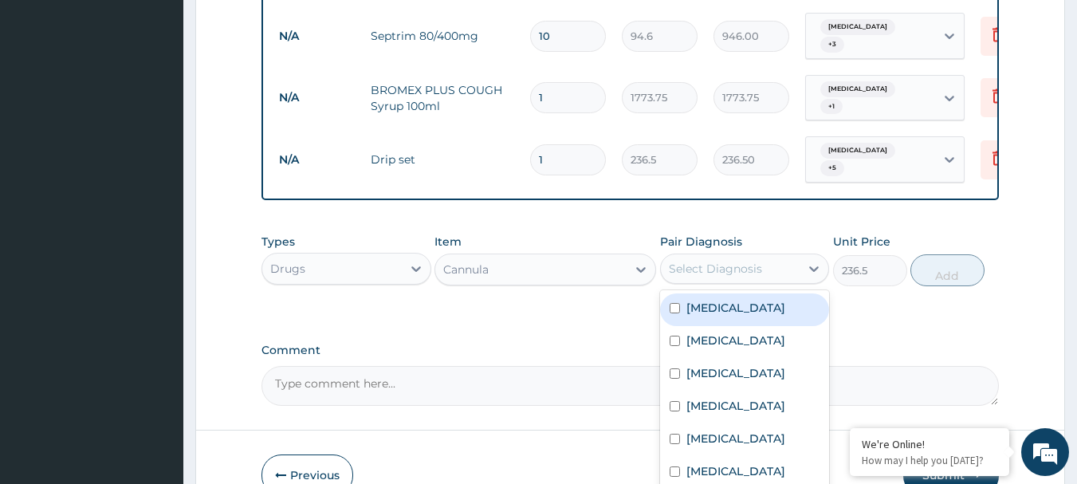
click at [692, 293] on div "Falciparum malaria" at bounding box center [745, 309] width 170 height 33
checkbox input "true"
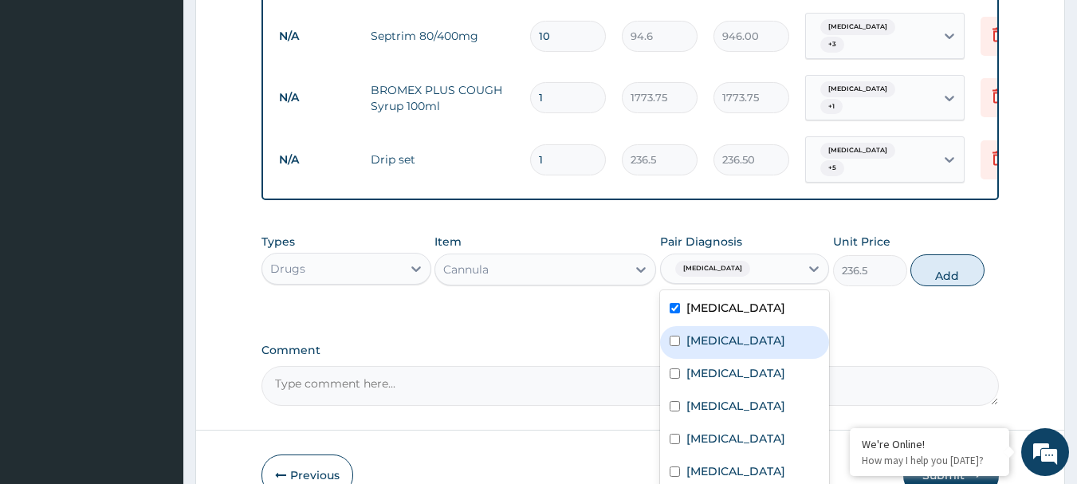
click at [692, 332] on label "Bronchitis" at bounding box center [735, 340] width 99 height 16
drag, startPoint x: 700, startPoint y: 324, endPoint x: 700, endPoint y: 347, distance: 23.1
click at [700, 329] on div "Bronchitis" at bounding box center [745, 342] width 170 height 33
checkbox input "false"
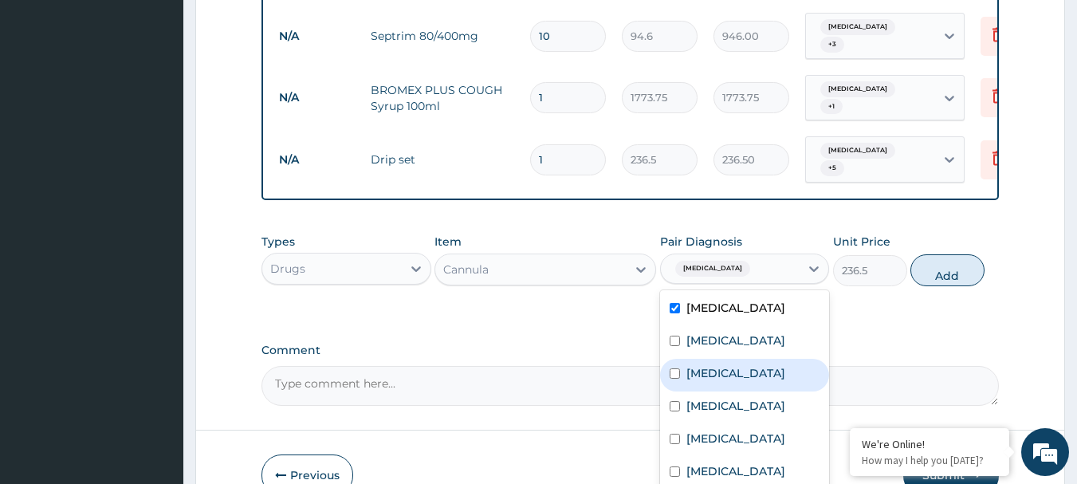
click at [701, 359] on div "Typhoid fever" at bounding box center [745, 375] width 170 height 33
checkbox input "true"
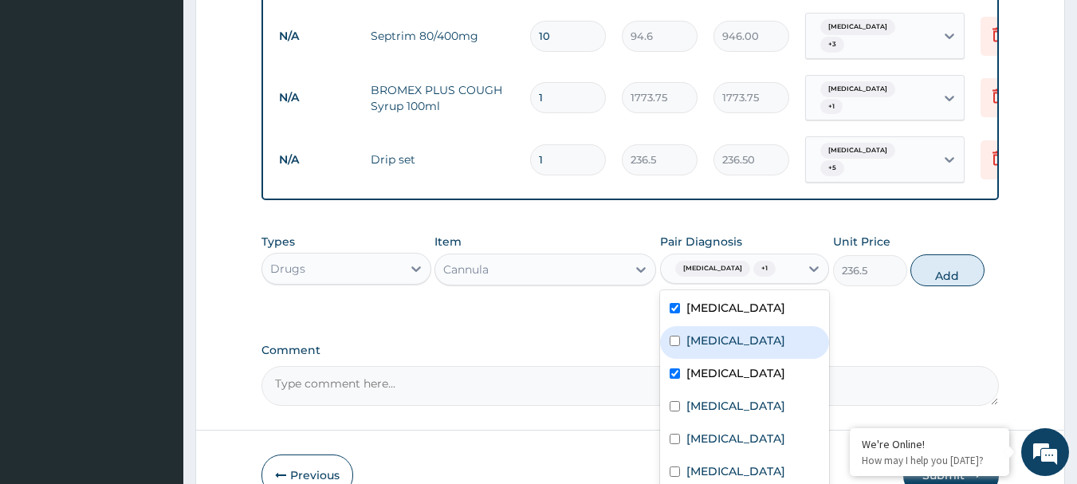
drag, startPoint x: 709, startPoint y: 309, endPoint x: 704, endPoint y: 328, distance: 19.7
click at [715, 332] on label "Bronchitis" at bounding box center [735, 340] width 99 height 16
checkbox input "true"
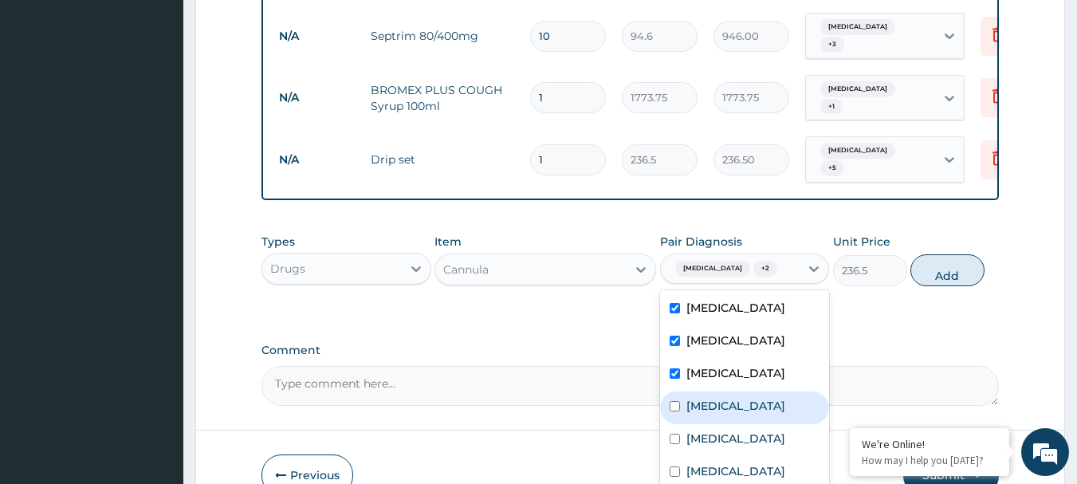
drag, startPoint x: 703, startPoint y: 379, endPoint x: 711, endPoint y: 380, distance: 8.0
click at [709, 398] on label "Allergic rhinitis" at bounding box center [735, 406] width 99 height 16
checkbox input "true"
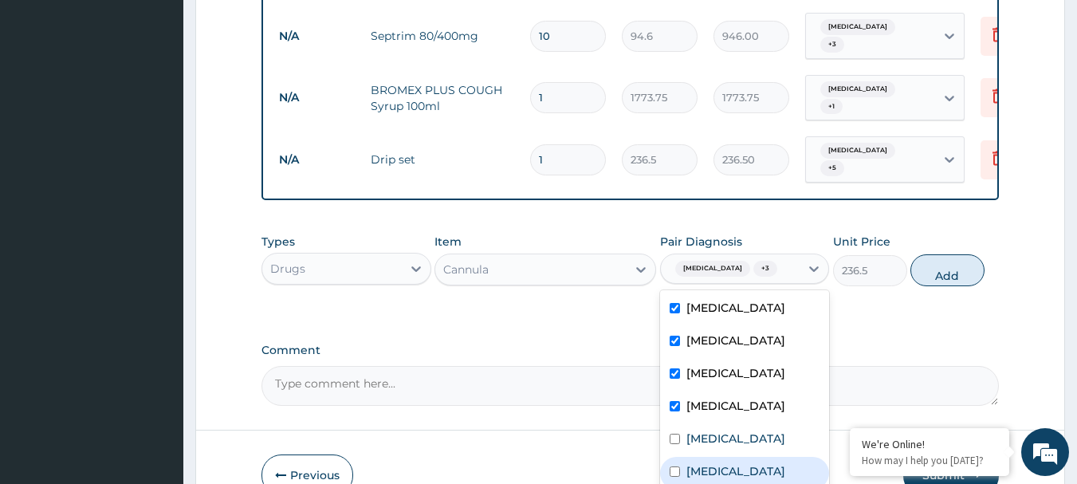
drag, startPoint x: 720, startPoint y: 431, endPoint x: 721, endPoint y: 439, distance: 8.1
click at [720, 457] on div "Sepsis" at bounding box center [745, 473] width 170 height 33
checkbox input "true"
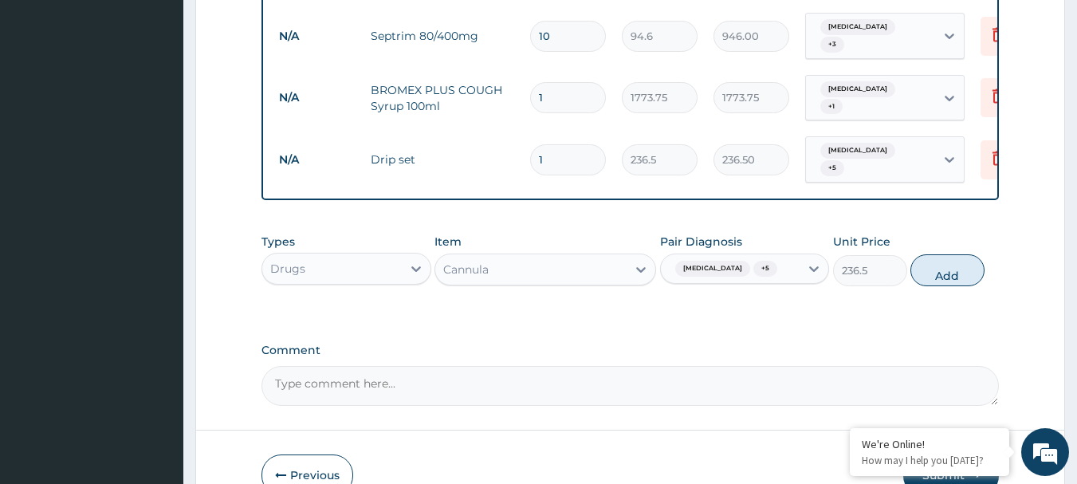
click at [962, 254] on button "Add" at bounding box center [947, 270] width 74 height 32
type input "0"
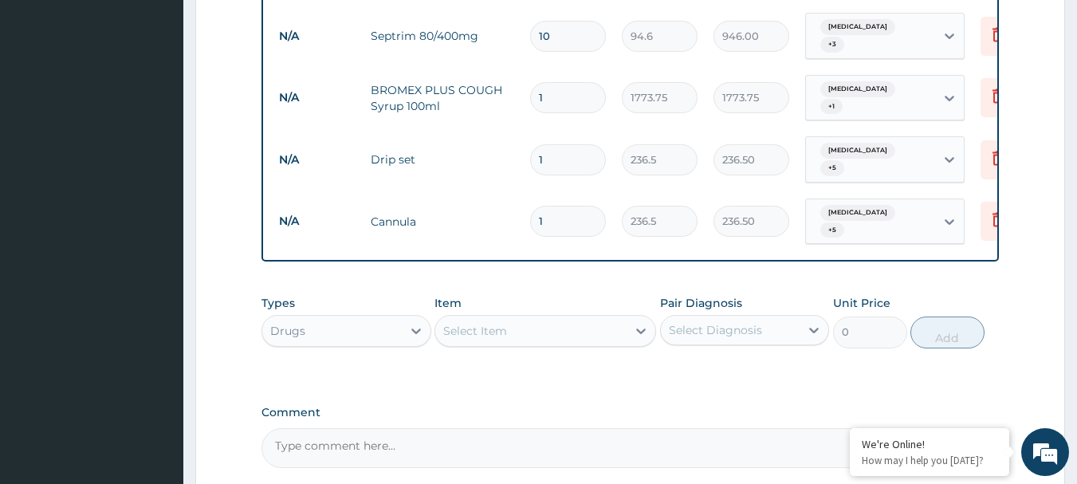
type input "0.00"
type input "2"
type input "473.00"
type input "2"
click at [622, 318] on div "Select Item" at bounding box center [530, 330] width 191 height 25
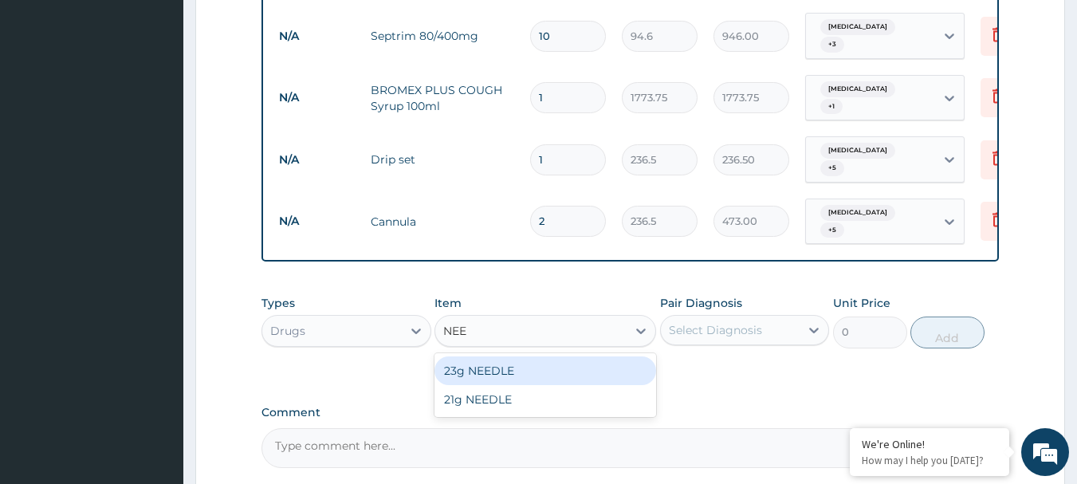
type input "NEED"
click at [608, 356] on div "23g NEEDLE" at bounding box center [545, 370] width 222 height 29
type input "59.125"
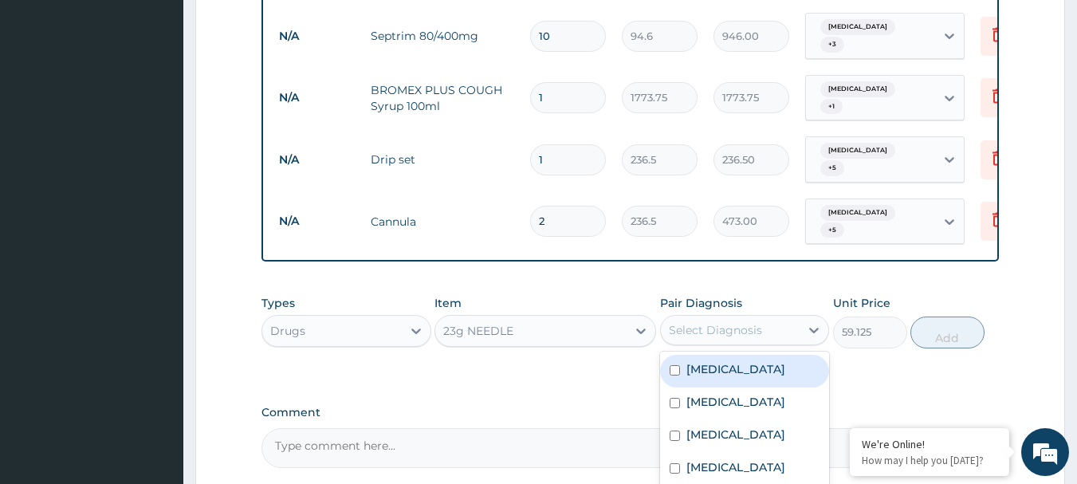
click at [728, 322] on div "Select Diagnosis" at bounding box center [715, 330] width 93 height 16
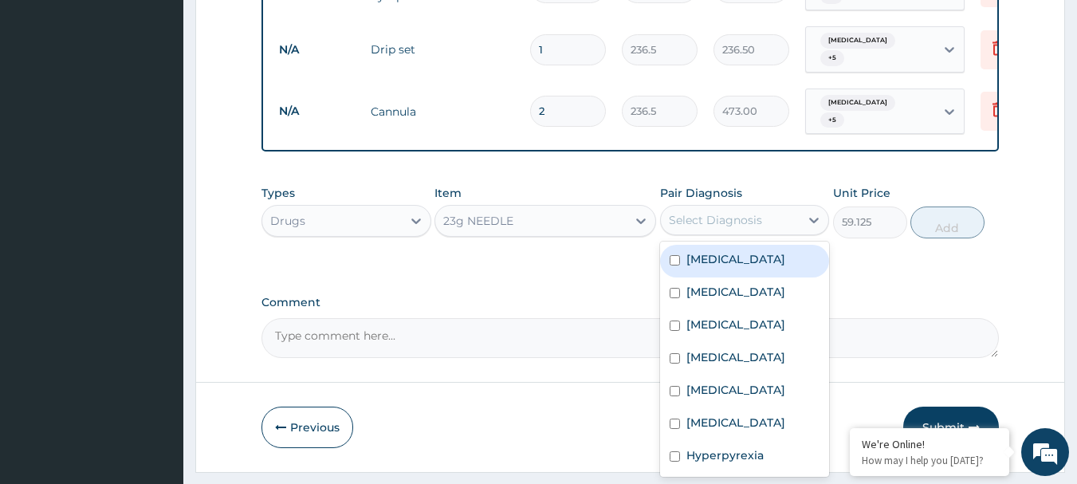
scroll to position [1561, 0]
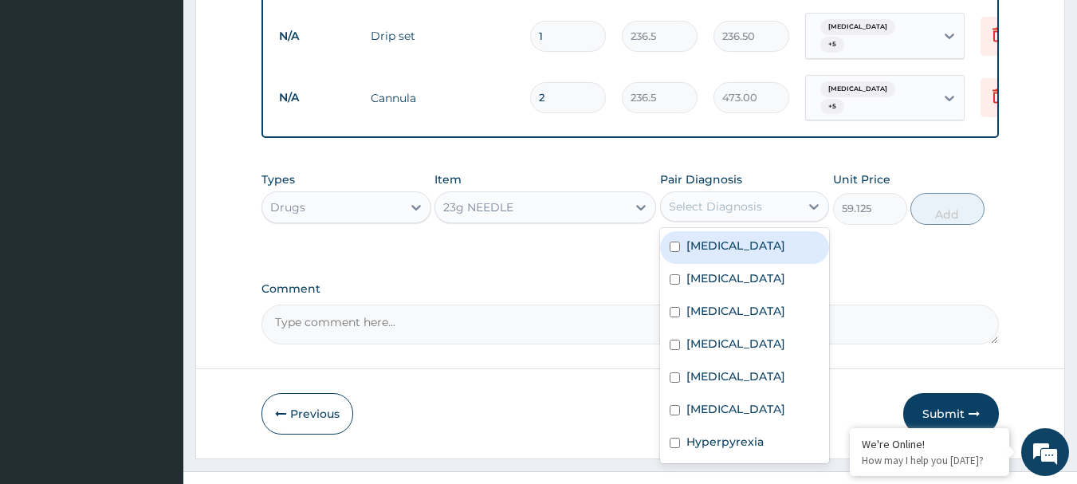
drag, startPoint x: 729, startPoint y: 227, endPoint x: 724, endPoint y: 249, distance: 22.2
click at [728, 231] on div "Falciparum malaria" at bounding box center [745, 247] width 170 height 33
checkbox input "true"
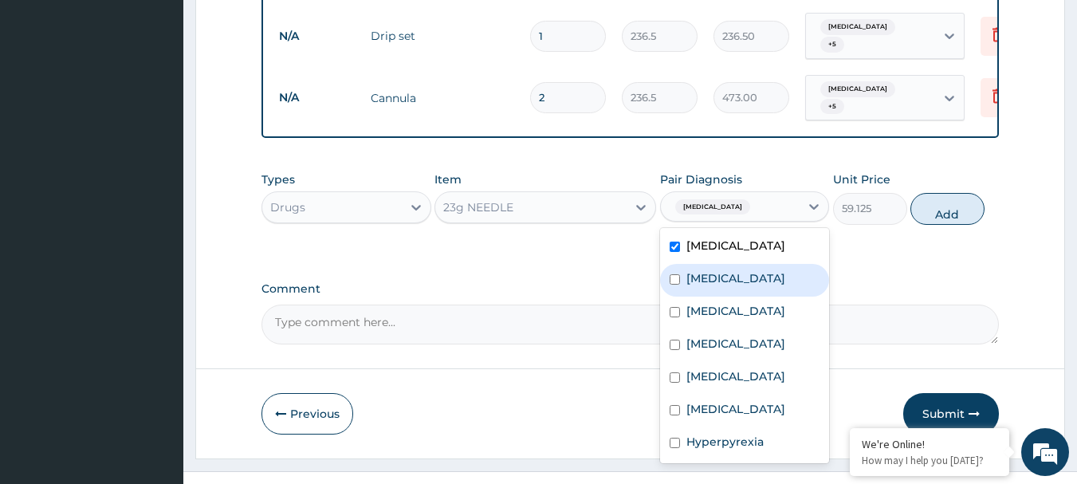
drag, startPoint x: 724, startPoint y: 249, endPoint x: 720, endPoint y: 288, distance: 39.2
click at [722, 264] on div "Bronchitis" at bounding box center [745, 280] width 170 height 33
checkbox input "true"
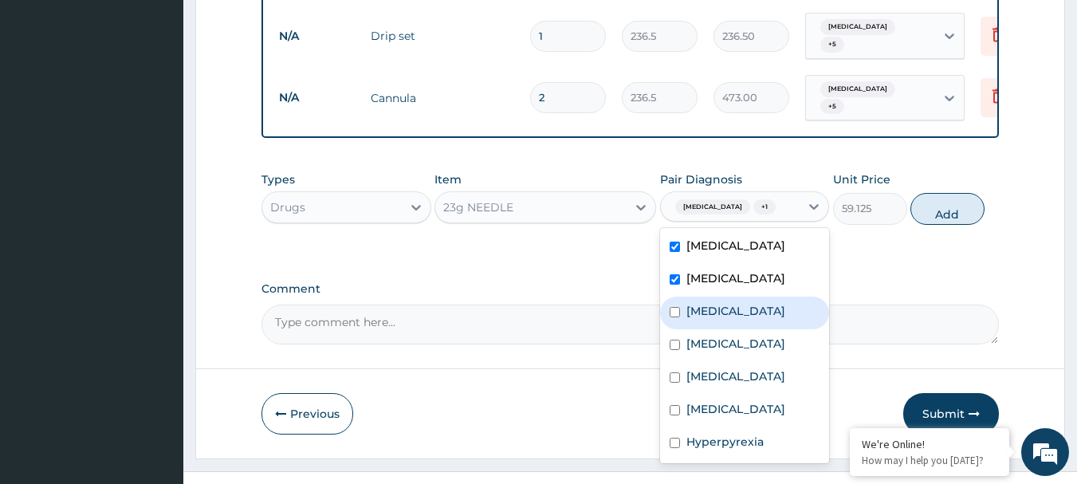
drag, startPoint x: 720, startPoint y: 288, endPoint x: 716, endPoint y: 308, distance: 20.2
click at [717, 296] on div "Typhoid fever" at bounding box center [745, 312] width 170 height 33
checkbox input "true"
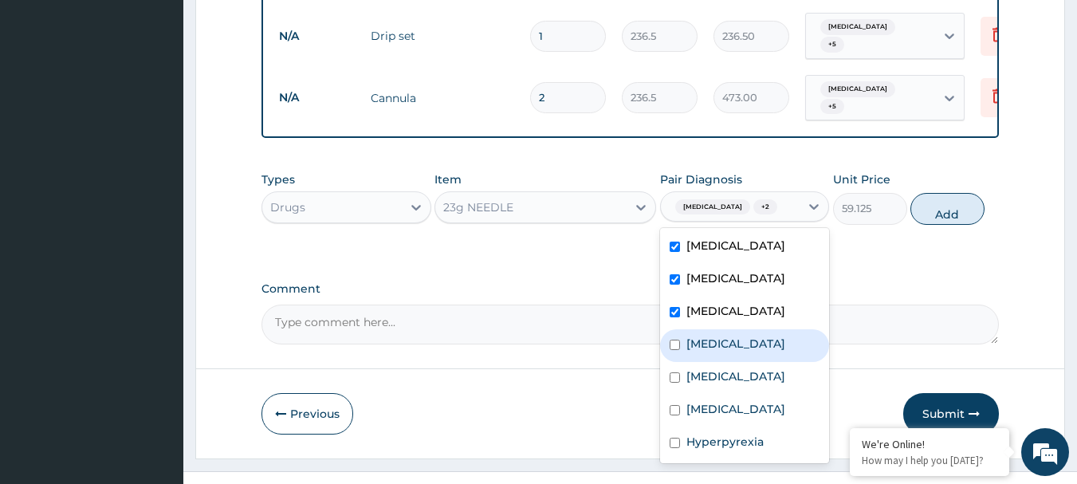
drag, startPoint x: 716, startPoint y: 312, endPoint x: 714, endPoint y: 346, distance: 34.3
click at [718, 335] on label "Allergic rhinitis" at bounding box center [735, 343] width 99 height 16
checkbox input "true"
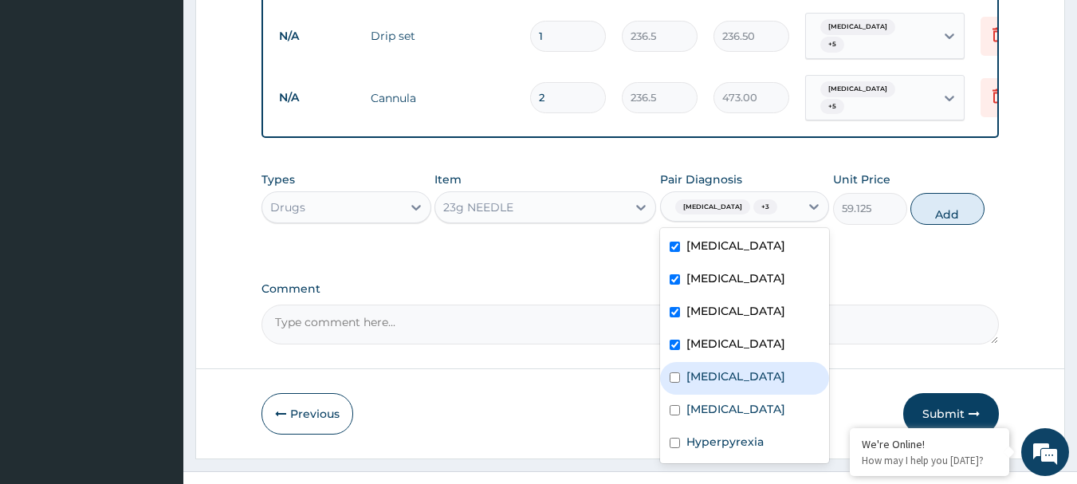
click at [712, 368] on label "Immunosuppression" at bounding box center [735, 376] width 99 height 16
checkbox input "true"
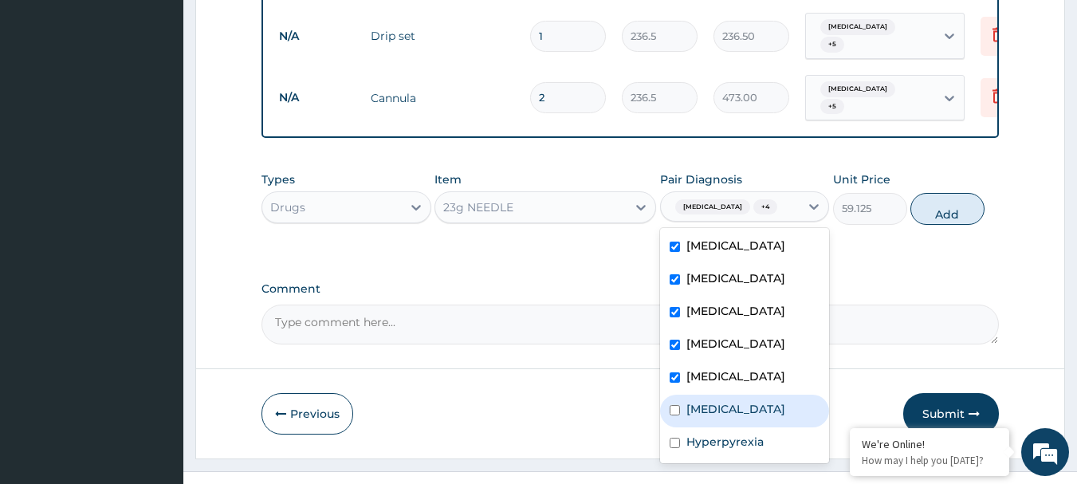
drag, startPoint x: 708, startPoint y: 379, endPoint x: 703, endPoint y: 404, distance: 25.9
click at [705, 401] on label "Sepsis" at bounding box center [735, 409] width 99 height 16
checkbox input "true"
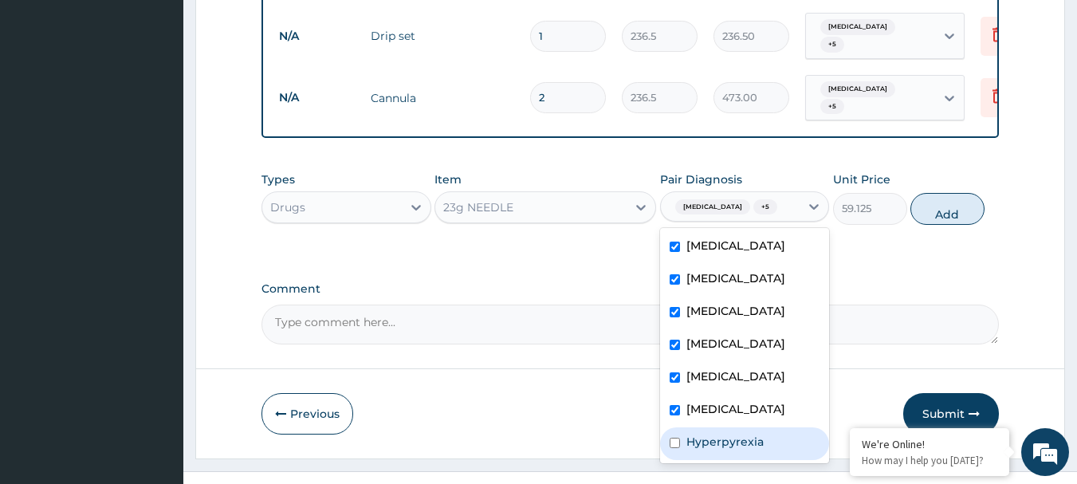
click at [703, 427] on div "Hyperpyrexia" at bounding box center [745, 443] width 170 height 33
checkbox input "true"
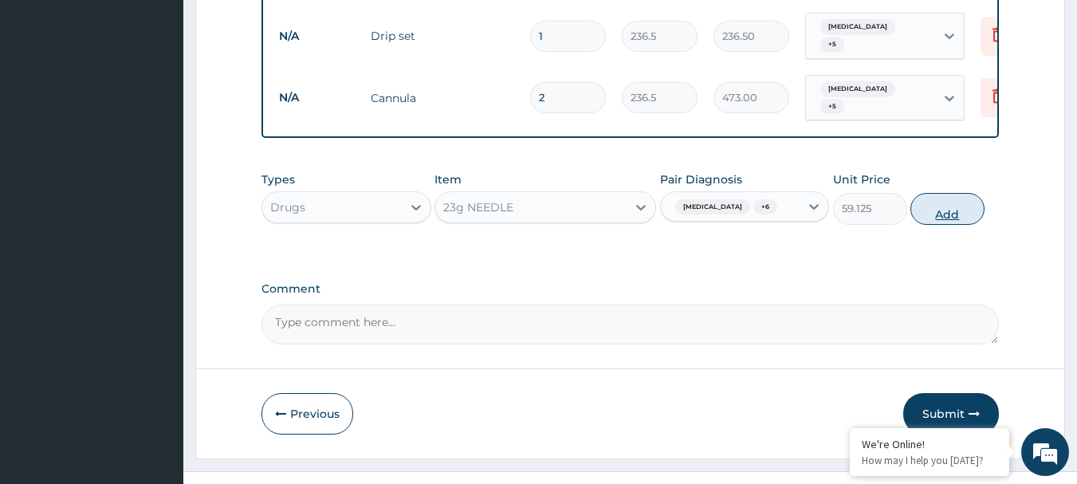
click at [955, 193] on button "Add" at bounding box center [947, 209] width 74 height 32
type input "0"
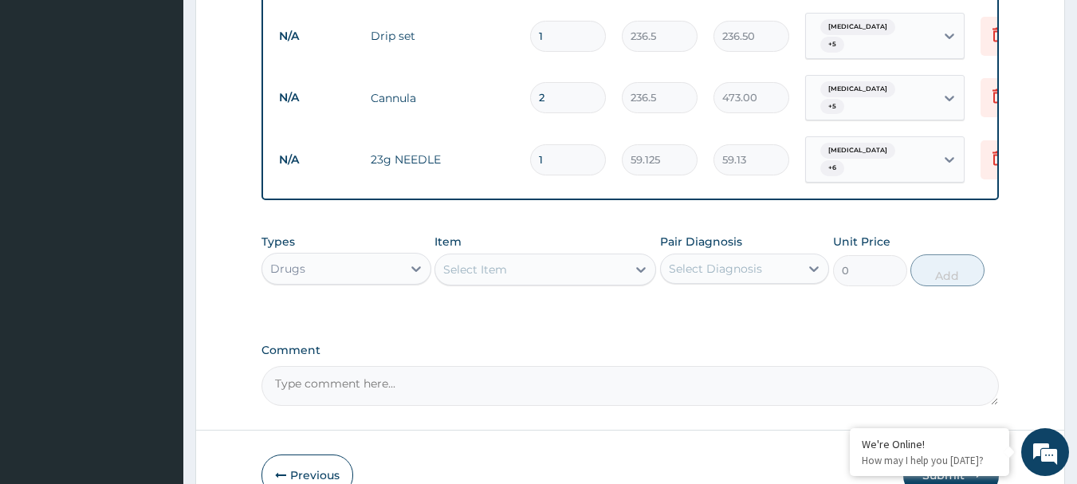
type input "0.00"
type input "3"
type input "177.38"
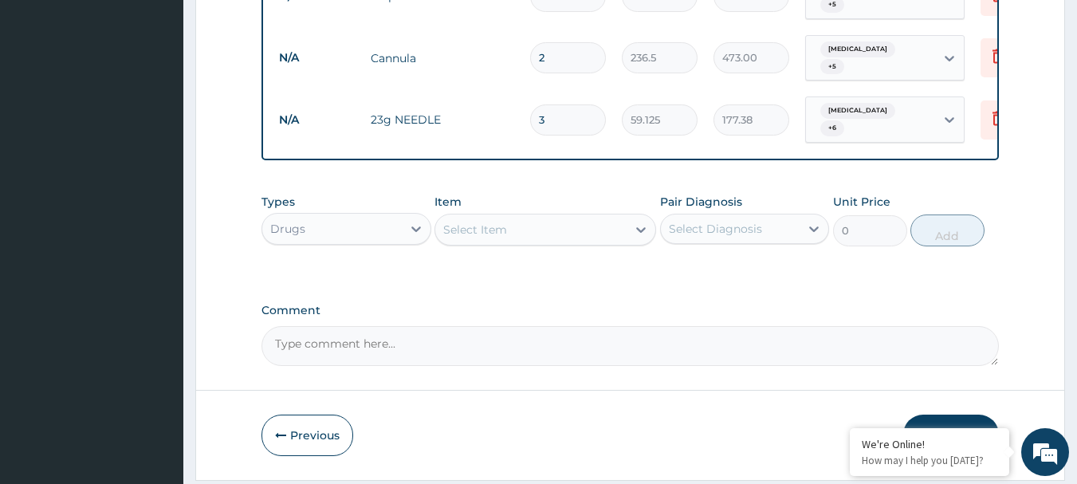
scroll to position [1622, 0]
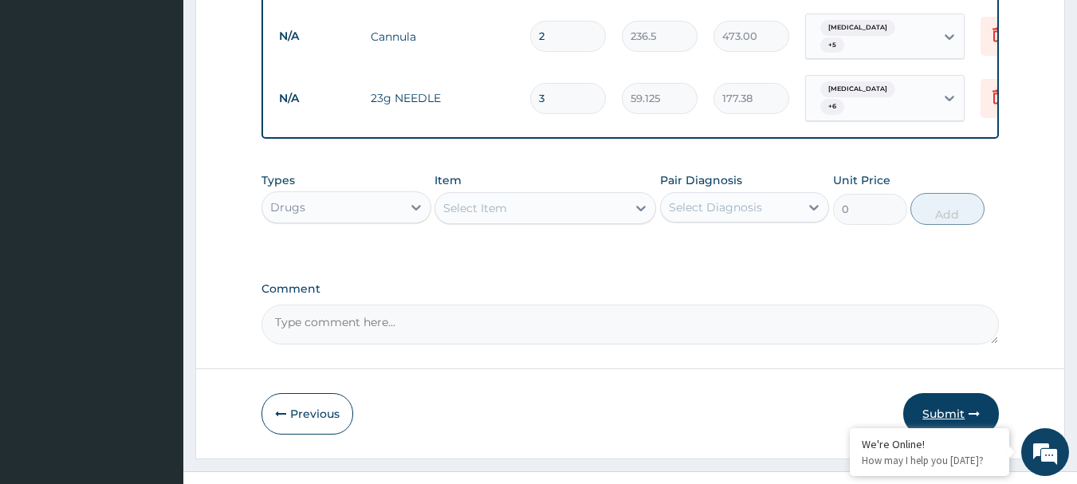
type input "3"
click at [932, 393] on button "Submit" at bounding box center [951, 413] width 96 height 41
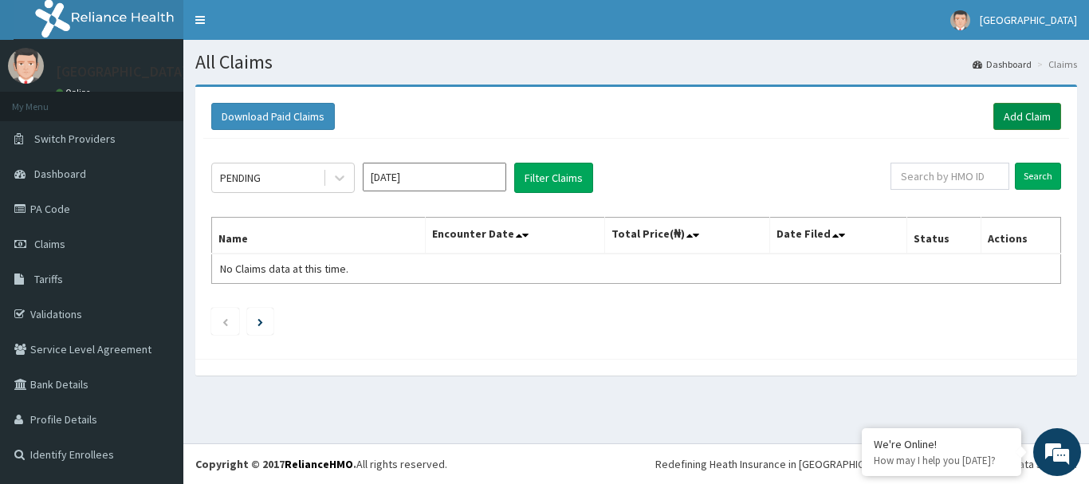
click at [1008, 112] on link "Add Claim" at bounding box center [1027, 116] width 68 height 27
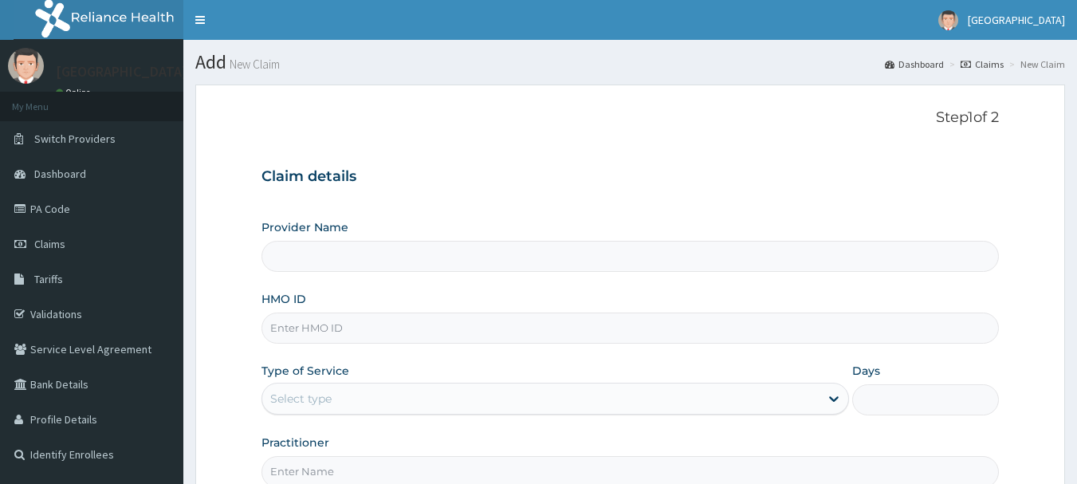
click at [488, 331] on input "HMO ID" at bounding box center [630, 327] width 738 height 31
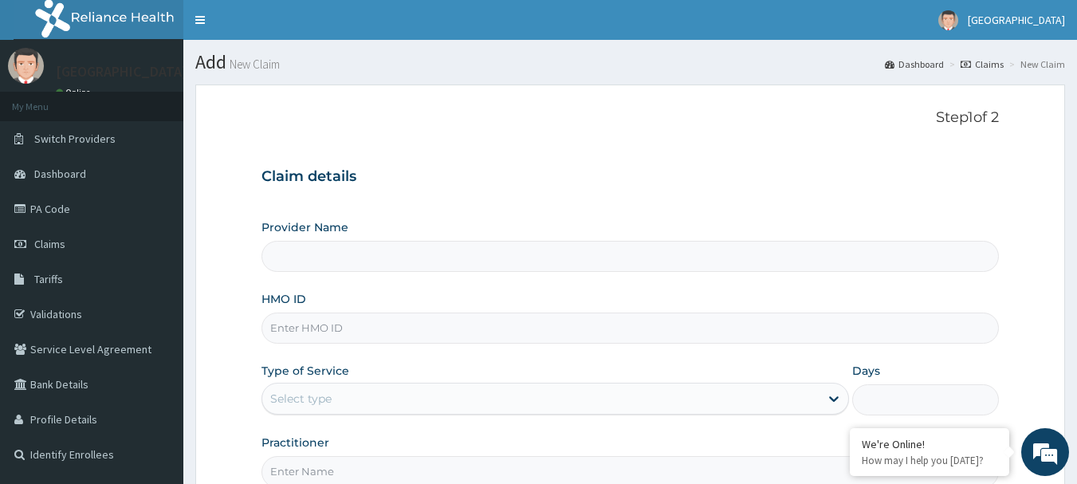
type input "Sonabel Medical Centre - Eleme"
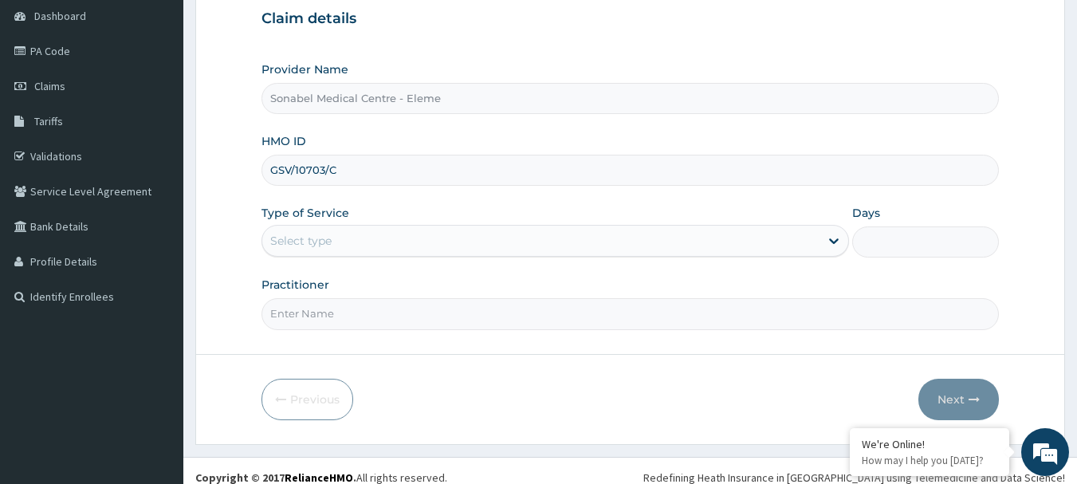
scroll to position [171, 0]
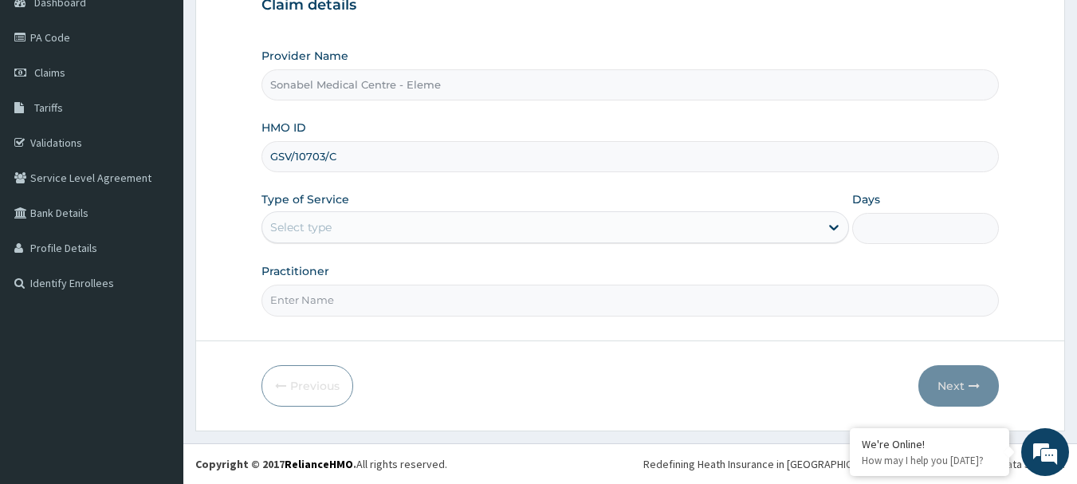
type input "GSV/10703/C"
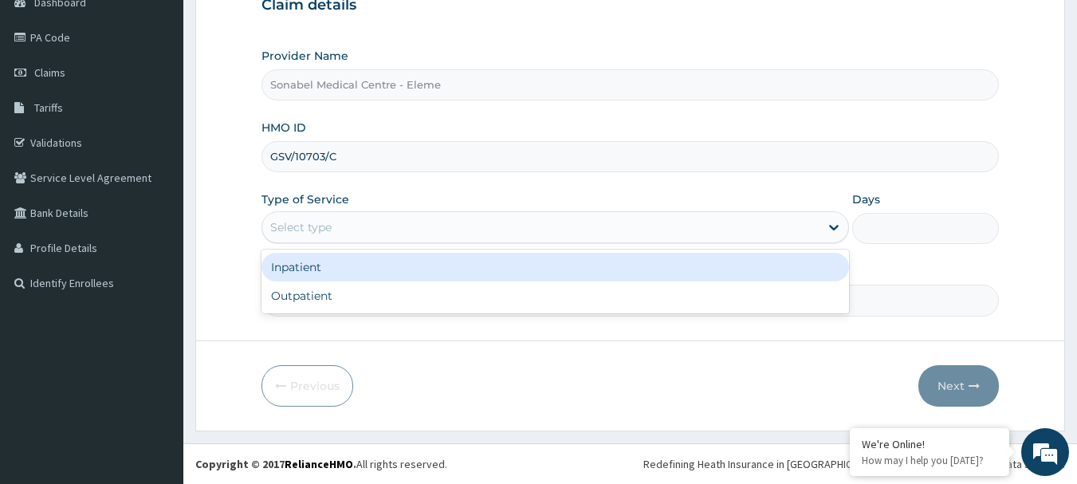
drag, startPoint x: 492, startPoint y: 222, endPoint x: 484, endPoint y: 226, distance: 8.6
click at [488, 222] on div "Select type" at bounding box center [540, 226] width 557 height 25
click at [425, 269] on div "Inpatient" at bounding box center [554, 267] width 587 height 29
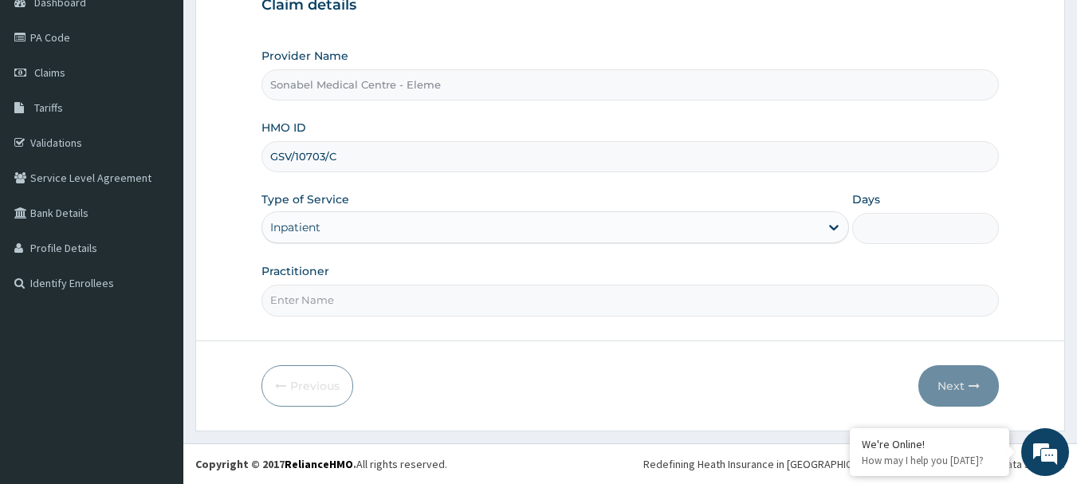
click at [945, 206] on div "Days" at bounding box center [925, 217] width 147 height 53
click at [928, 219] on input "Days" at bounding box center [925, 228] width 147 height 31
type input "2"
click at [798, 303] on input "Practitioner" at bounding box center [630, 299] width 738 height 31
type input "DR OBELE"
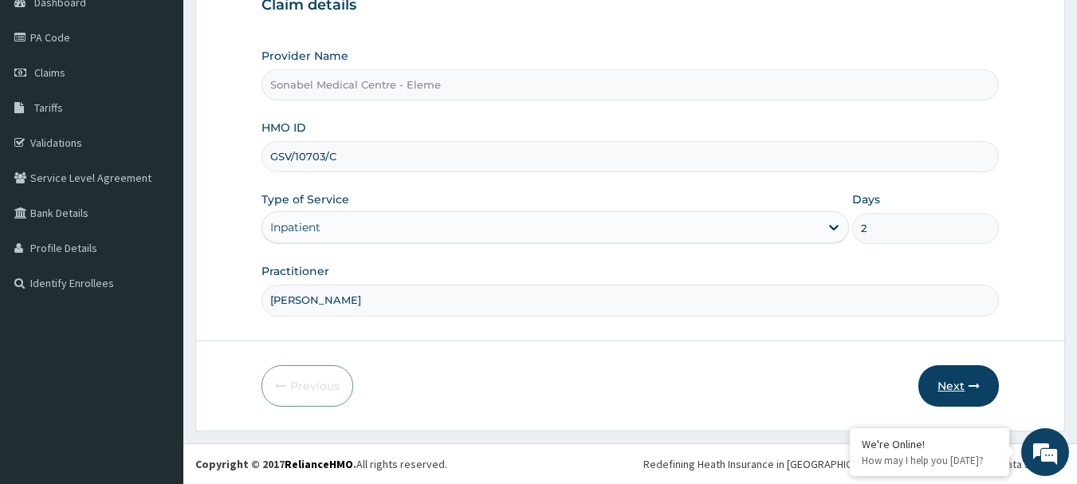
click at [945, 379] on button "Next" at bounding box center [958, 385] width 80 height 41
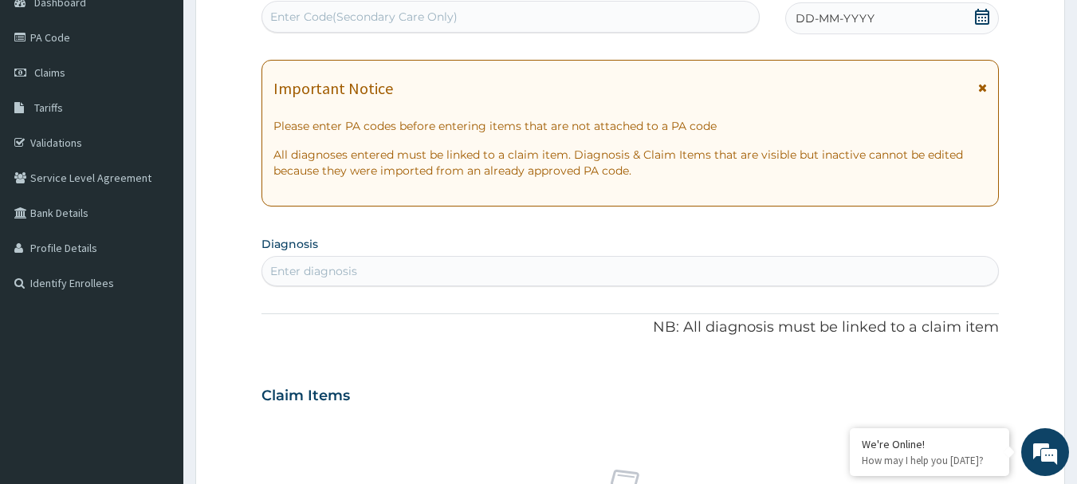
click at [565, 16] on div "Enter Code(Secondary Care Only)" at bounding box center [510, 16] width 497 height 25
paste input "PA/CB28E6"
type input "PA/CB28E6"
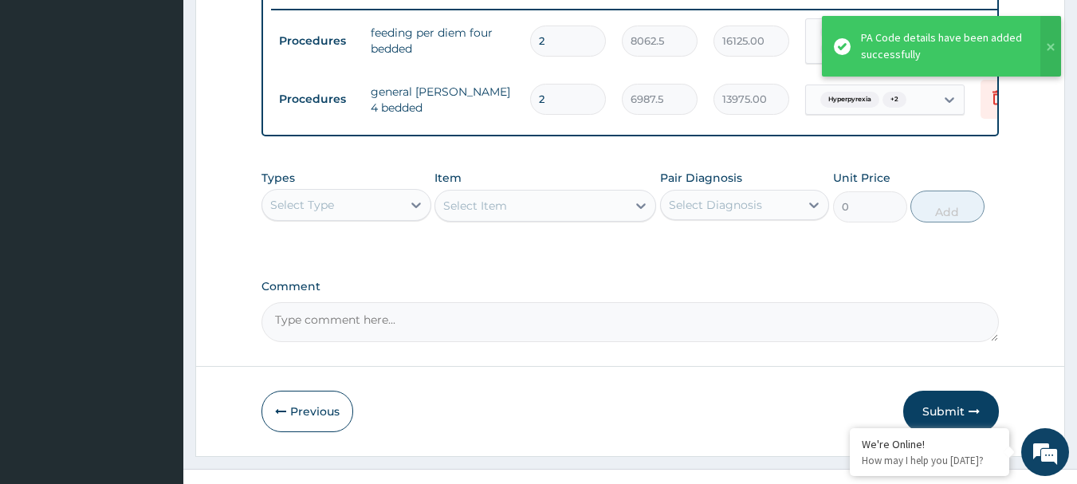
scroll to position [642, 0]
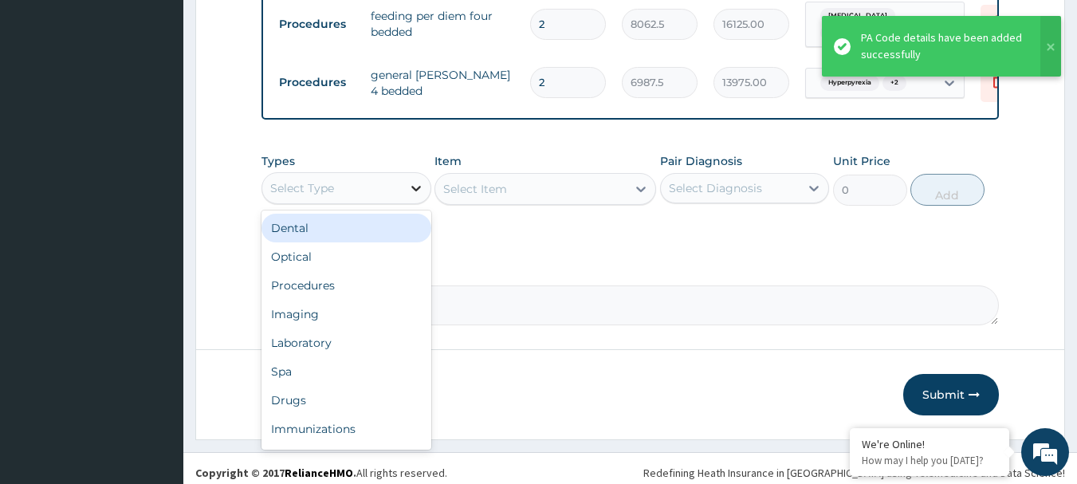
click at [408, 196] on icon at bounding box center [416, 188] width 16 height 16
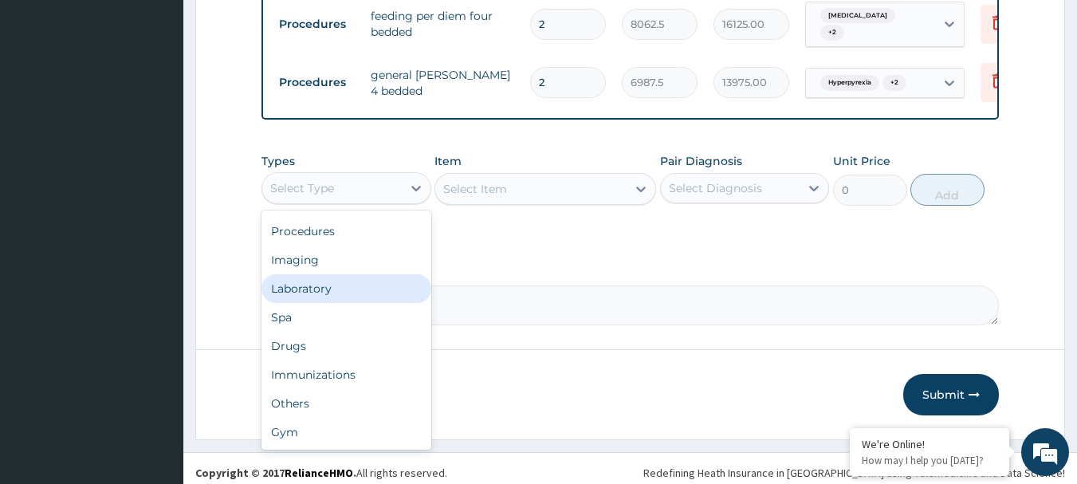
scroll to position [0, 0]
click at [357, 299] on div "Procedures" at bounding box center [346, 285] width 170 height 29
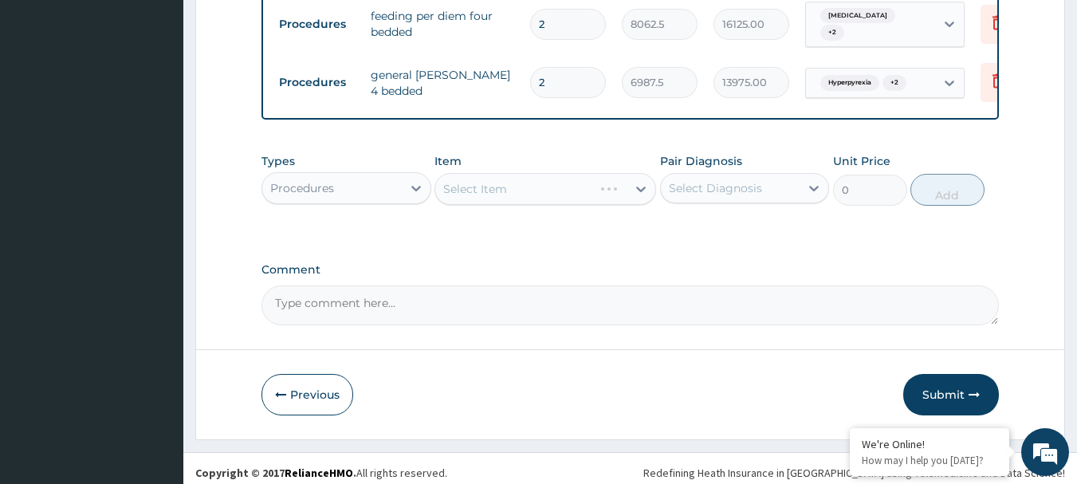
click at [590, 202] on div "Select Item" at bounding box center [545, 189] width 222 height 32
click at [591, 202] on div "Select Item" at bounding box center [530, 188] width 191 height 25
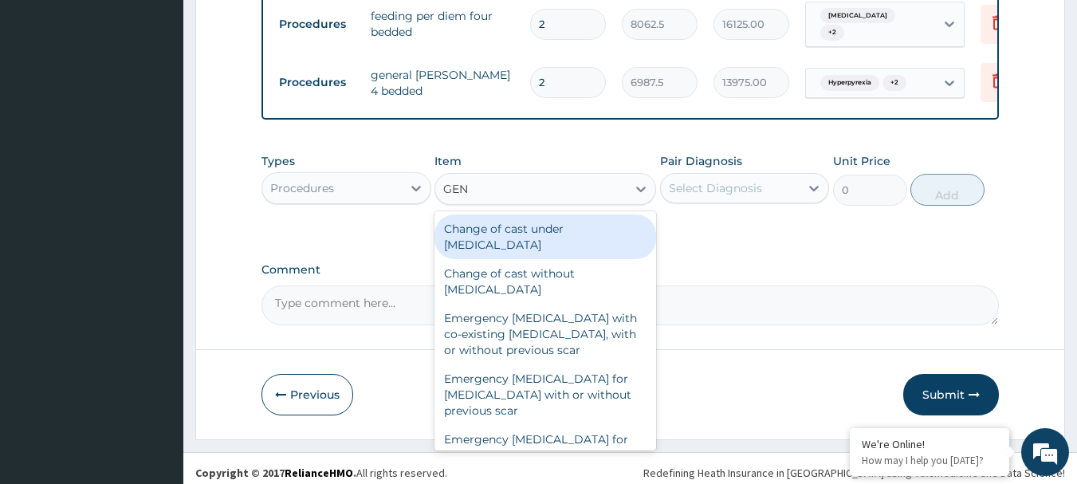
type input "GENE"
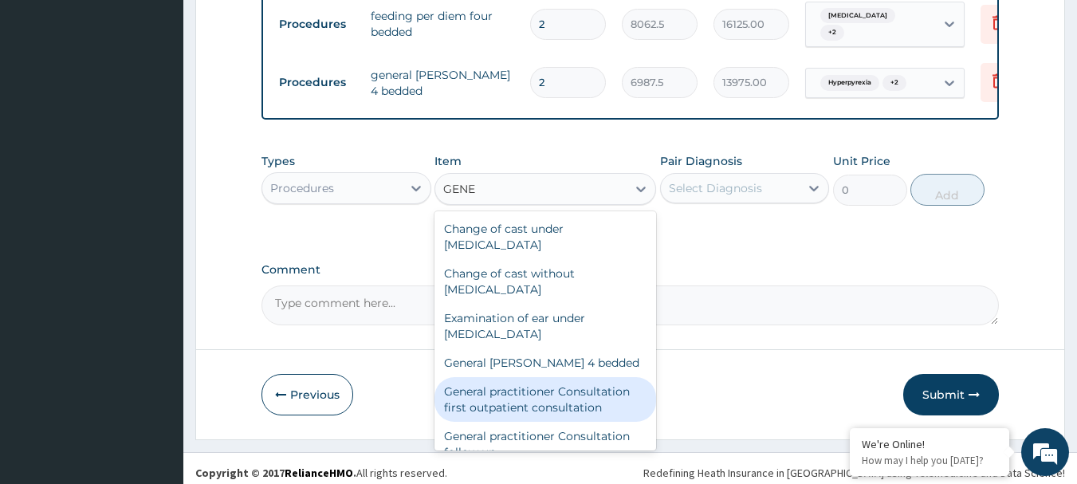
click at [539, 397] on div "General practitioner Consultation first outpatient consultation" at bounding box center [545, 399] width 222 height 45
type input "3547.5"
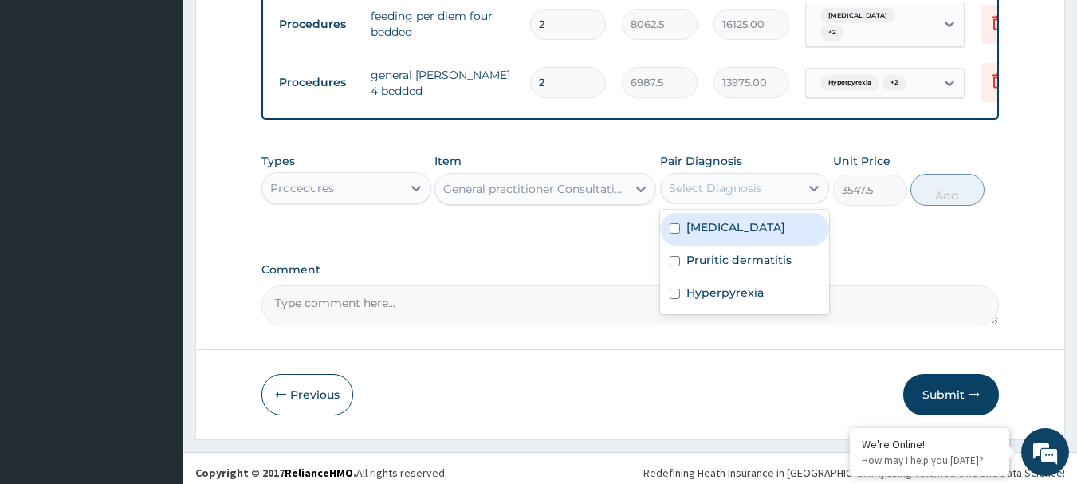
click at [778, 196] on div "Select Diagnosis" at bounding box center [730, 187] width 139 height 25
drag, startPoint x: 763, startPoint y: 246, endPoint x: 750, endPoint y: 275, distance: 31.4
click at [762, 245] on div "[MEDICAL_DATA]" at bounding box center [745, 229] width 170 height 33
checkbox input "true"
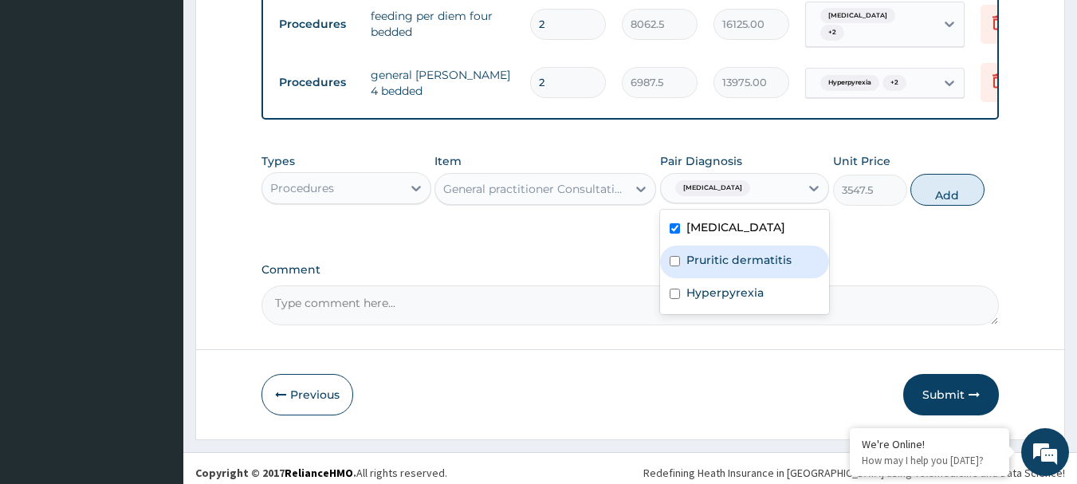
click at [746, 278] on div "Pruritic dermatitis" at bounding box center [745, 261] width 170 height 33
checkbox input "true"
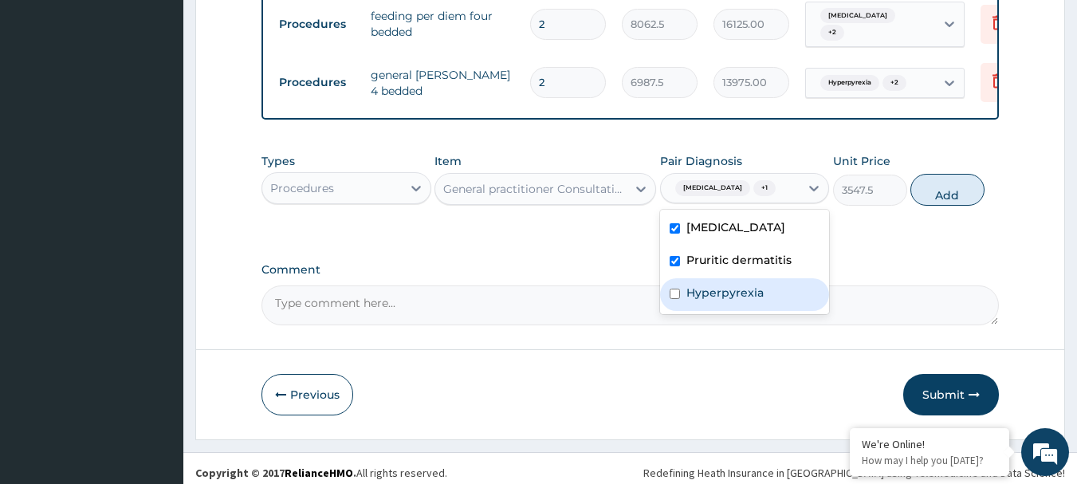
click at [736, 299] on label "Hyperpyrexia" at bounding box center [724, 292] width 77 height 16
checkbox input "true"
click at [935, 206] on button "Add" at bounding box center [947, 190] width 74 height 32
type input "0"
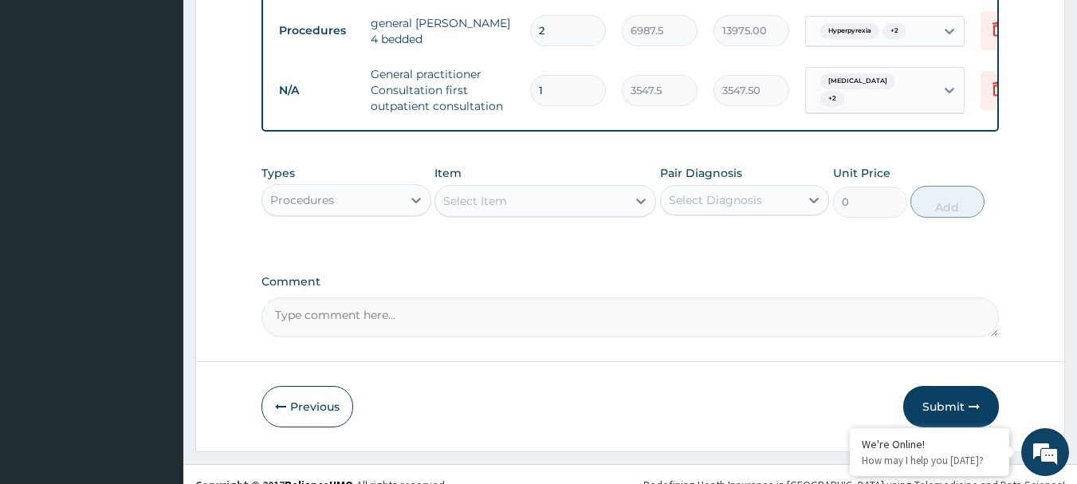
scroll to position [722, 0]
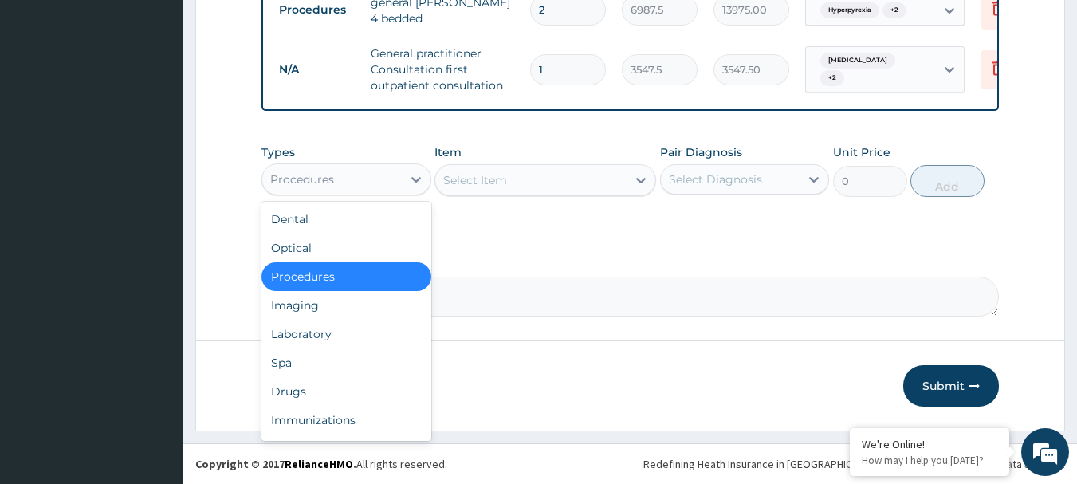
click at [390, 180] on div "Procedures" at bounding box center [331, 179] width 139 height 25
click at [293, 339] on div "Laboratory" at bounding box center [346, 334] width 170 height 29
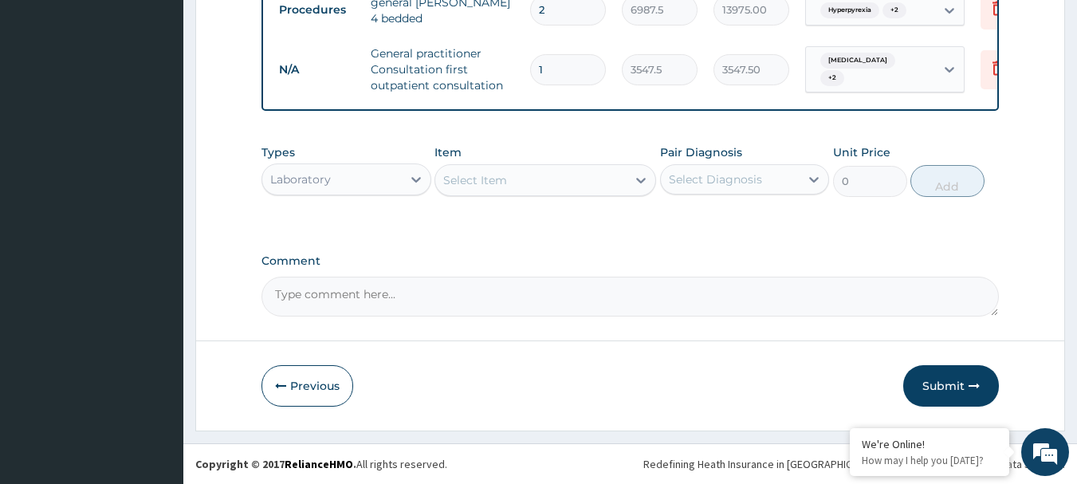
click at [483, 180] on div "Select Item" at bounding box center [475, 180] width 64 height 16
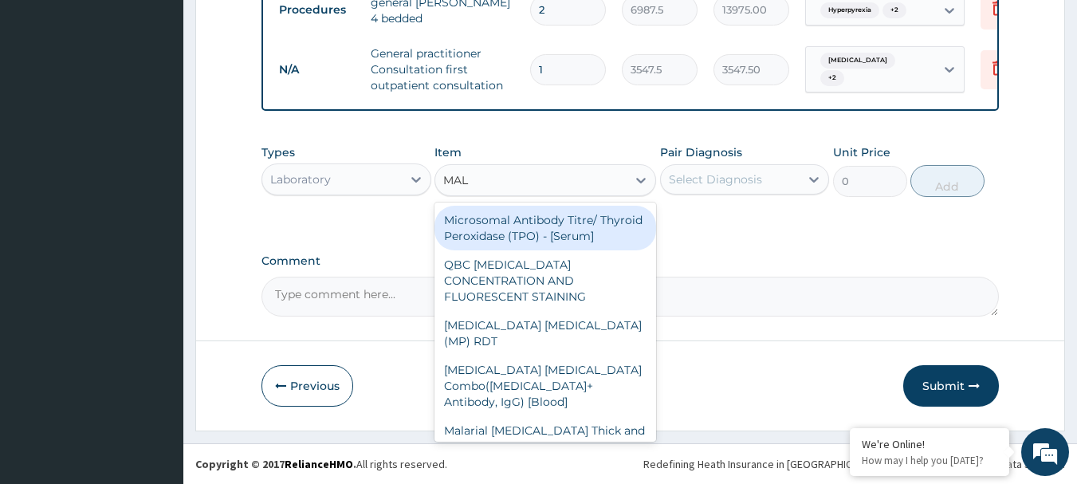
type input "MALA"
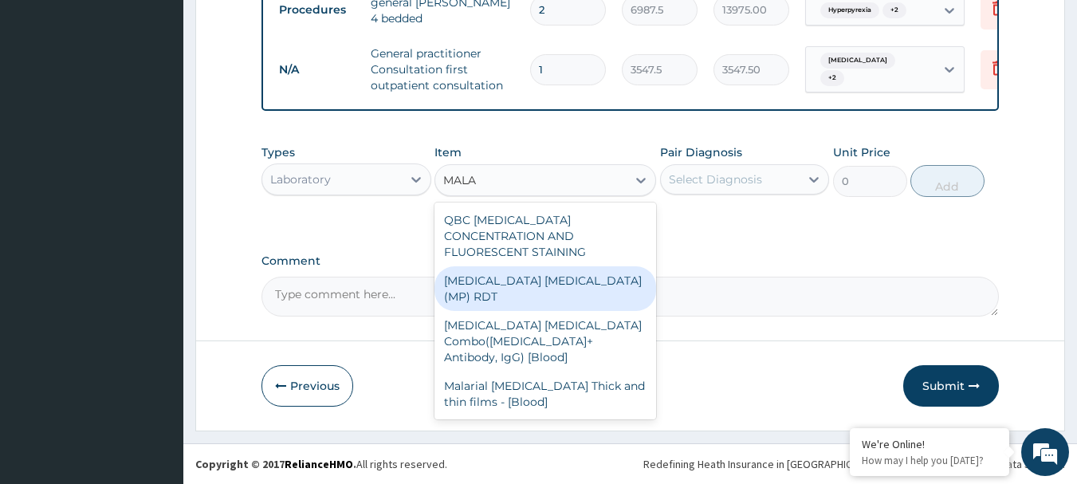
click at [499, 266] on div "[MEDICAL_DATA] [MEDICAL_DATA] (MP) RDT" at bounding box center [545, 288] width 222 height 45
type input "1612.5"
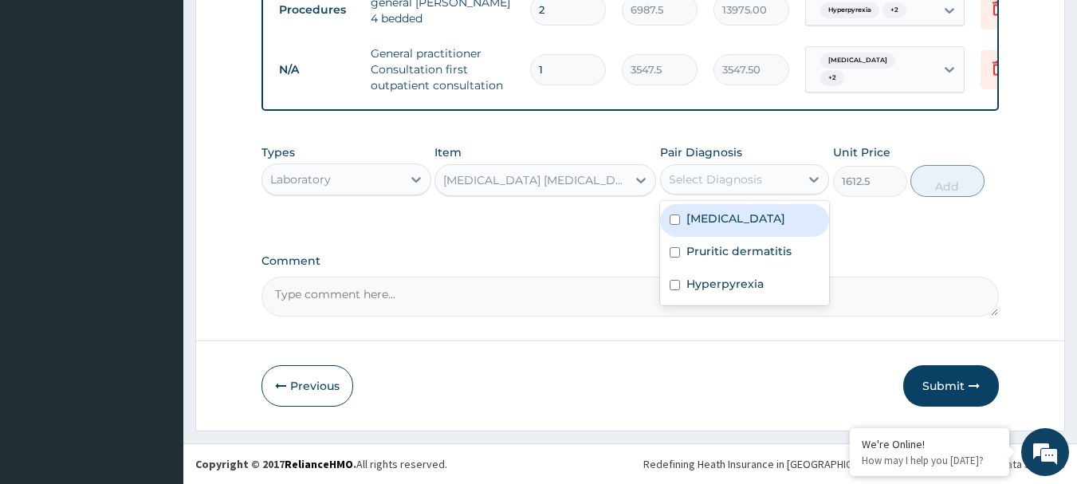
click at [764, 189] on div "Select Diagnosis" at bounding box center [730, 179] width 139 height 25
click at [737, 226] on label "[MEDICAL_DATA]" at bounding box center [735, 218] width 99 height 16
checkbox input "true"
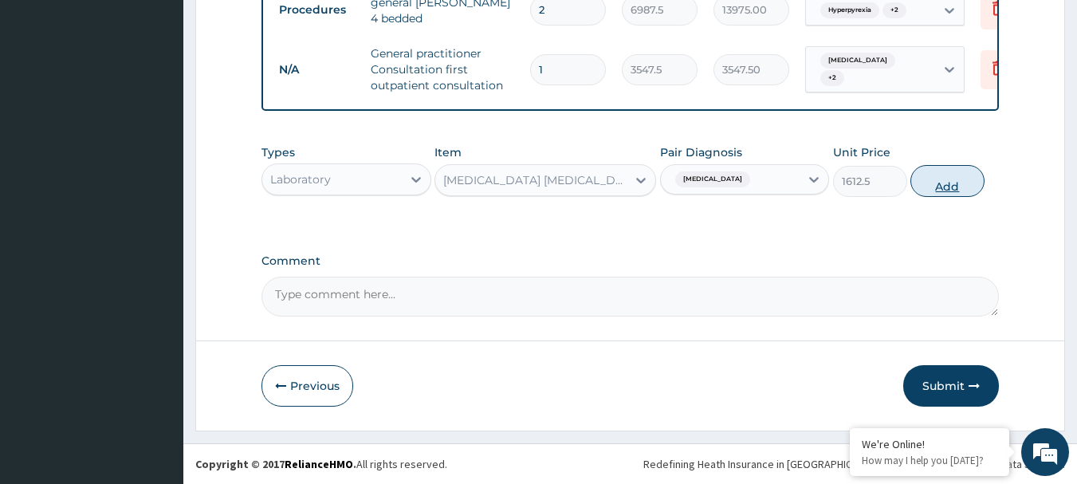
click at [959, 186] on button "Add" at bounding box center [947, 181] width 74 height 32
type input "0"
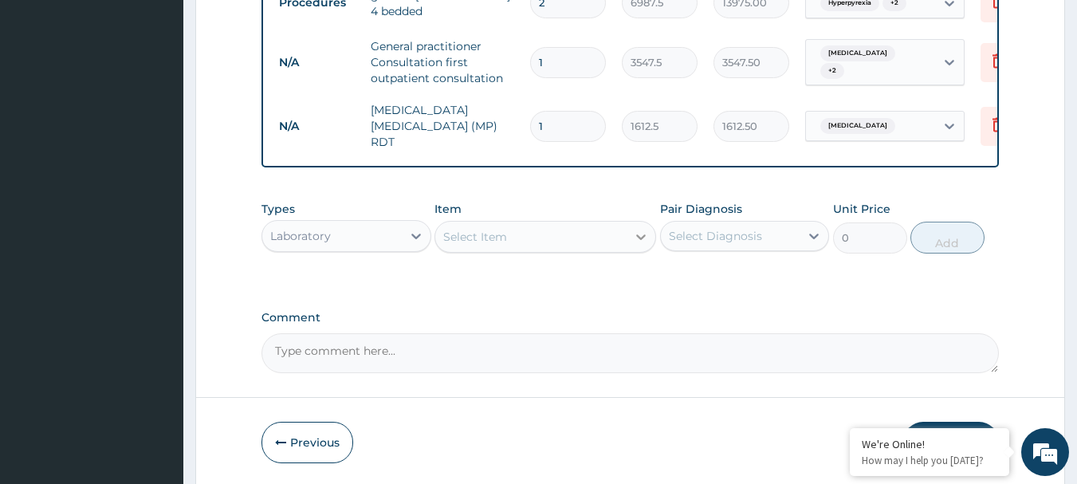
click at [630, 248] on div at bounding box center [640, 236] width 29 height 29
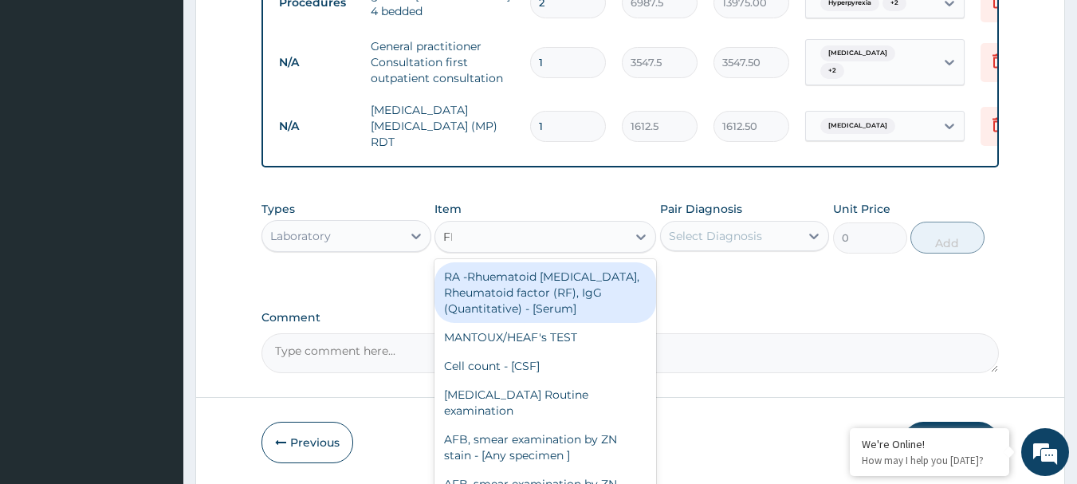
type input "FBC"
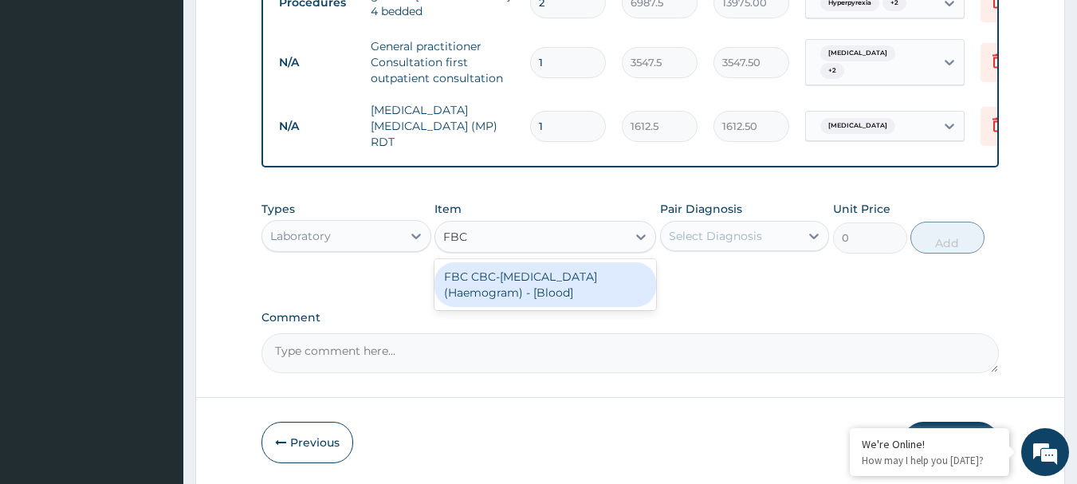
click at [595, 277] on div "FBC CBC-[MEDICAL_DATA] (Haemogram) - [Blood]" at bounding box center [545, 284] width 222 height 45
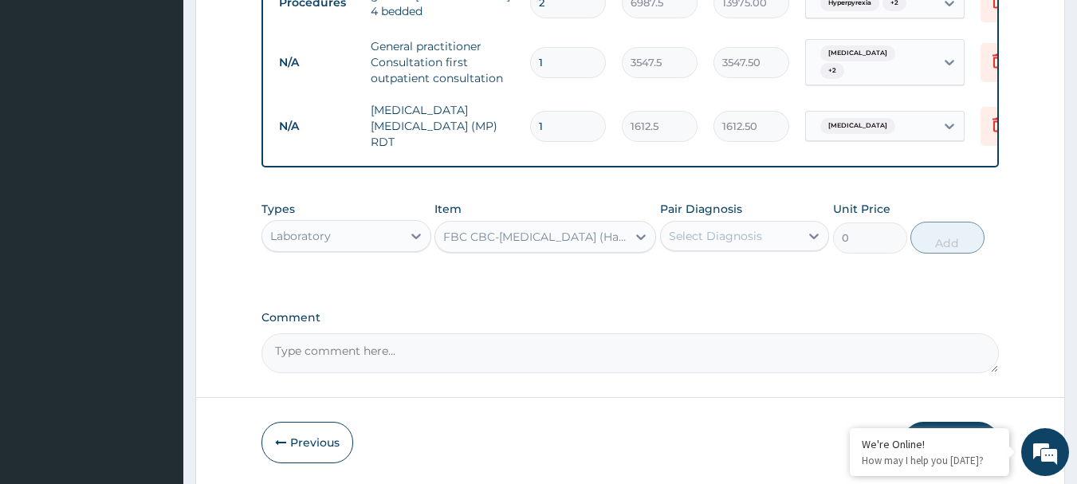
type input "4300"
click at [716, 232] on div "Select Diagnosis" at bounding box center [715, 236] width 93 height 16
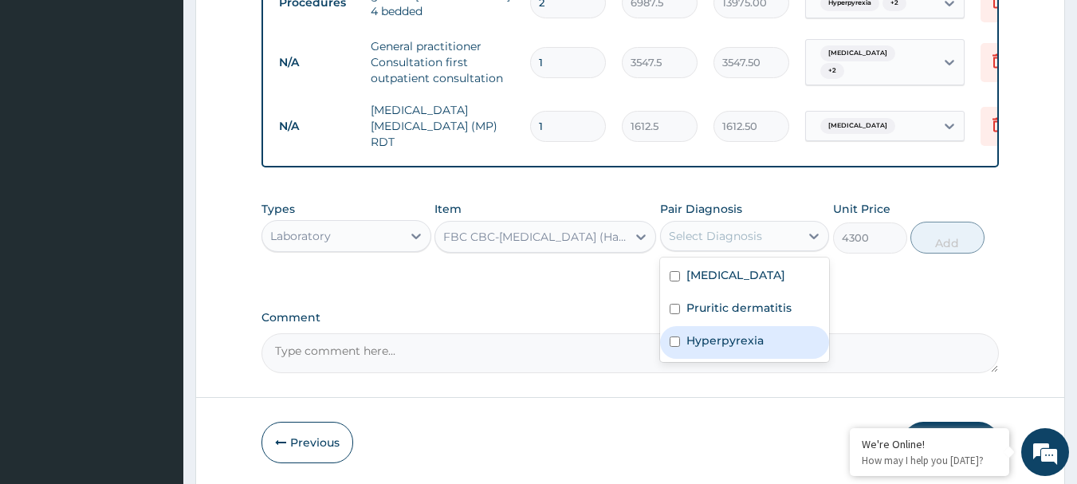
click at [714, 342] on label "Hyperpyrexia" at bounding box center [724, 340] width 77 height 16
checkbox input "true"
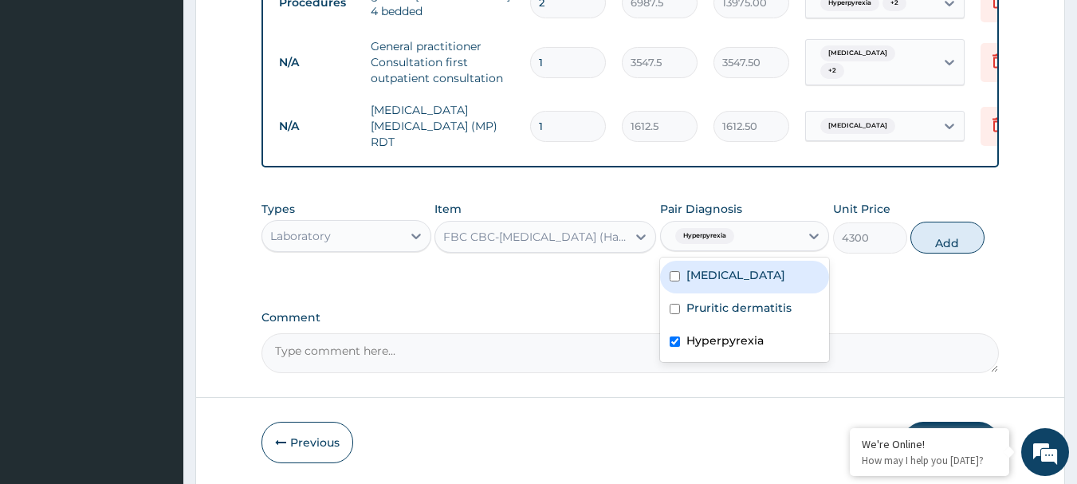
click at [811, 283] on div "[MEDICAL_DATA]" at bounding box center [745, 277] width 170 height 33
checkbox input "true"
click at [959, 233] on button "Add" at bounding box center [947, 238] width 74 height 32
type input "0"
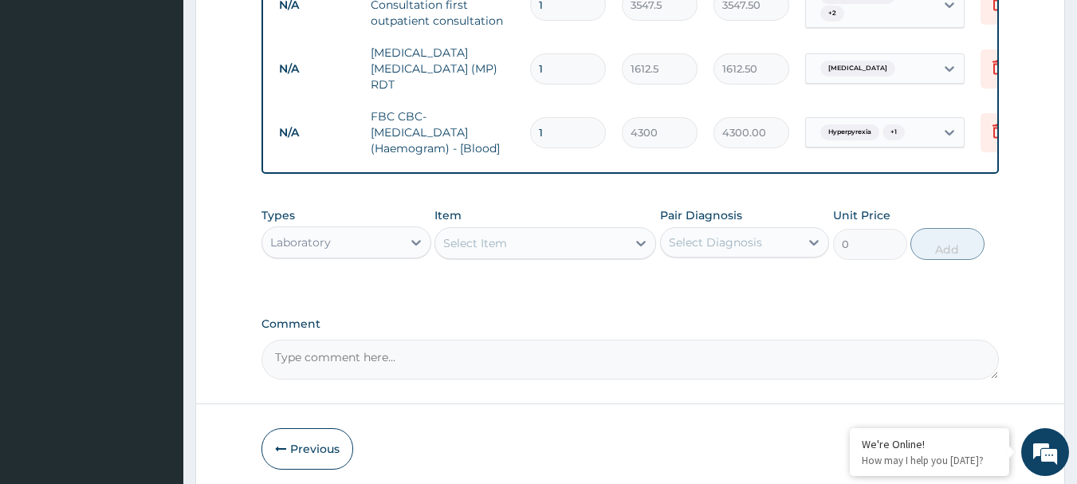
scroll to position [845, 0]
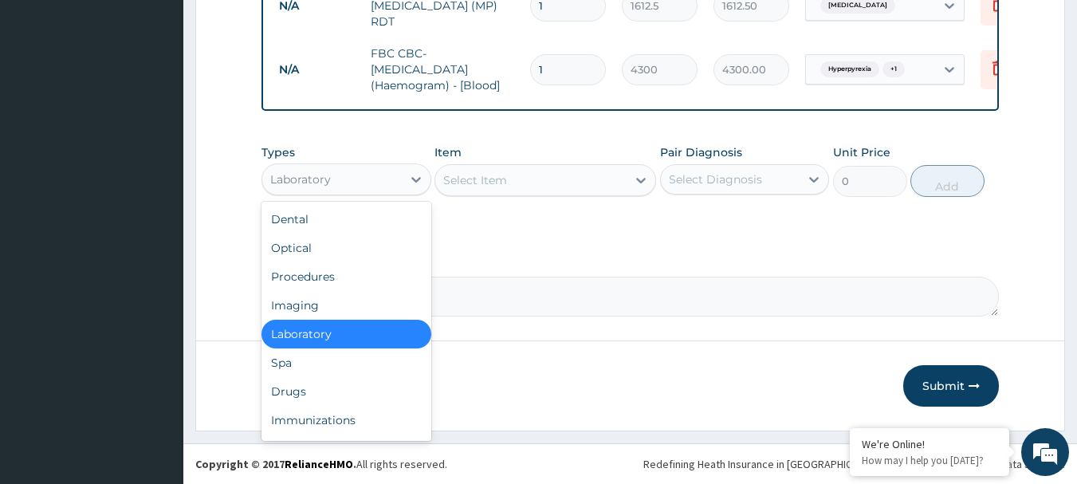
drag, startPoint x: 385, startPoint y: 179, endPoint x: 388, endPoint y: 190, distance: 10.8
click at [385, 178] on div "Laboratory" at bounding box center [331, 179] width 139 height 25
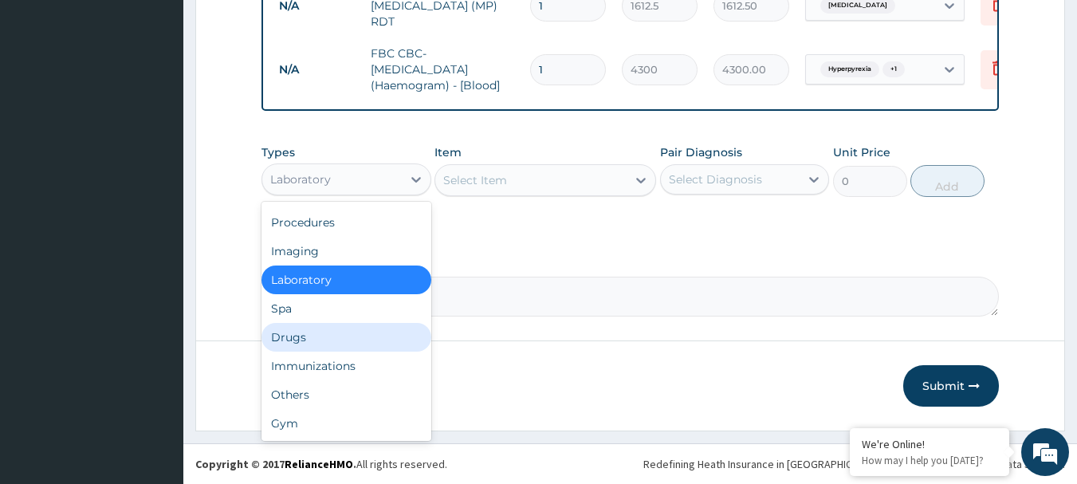
click at [347, 345] on div "Drugs" at bounding box center [346, 337] width 170 height 29
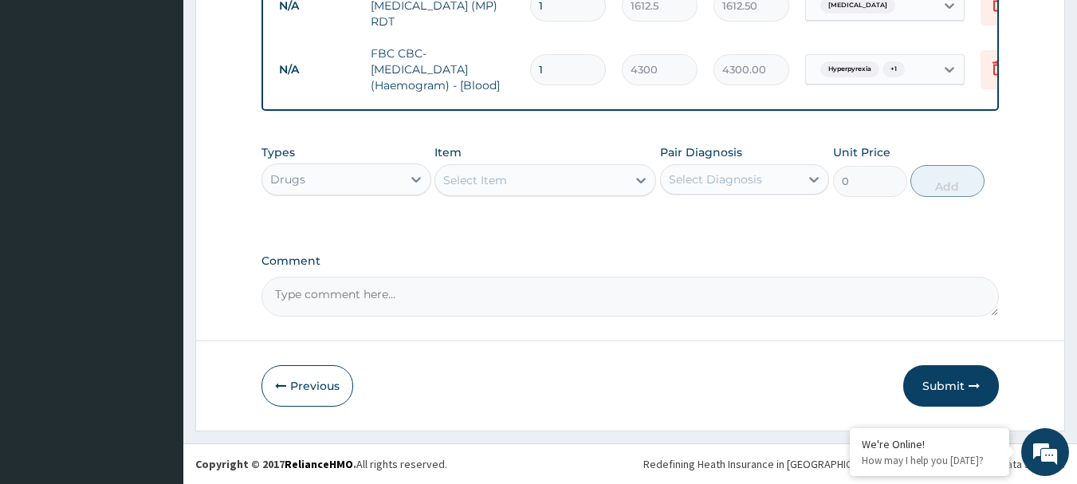
click at [580, 177] on div "Select Item" at bounding box center [530, 179] width 191 height 25
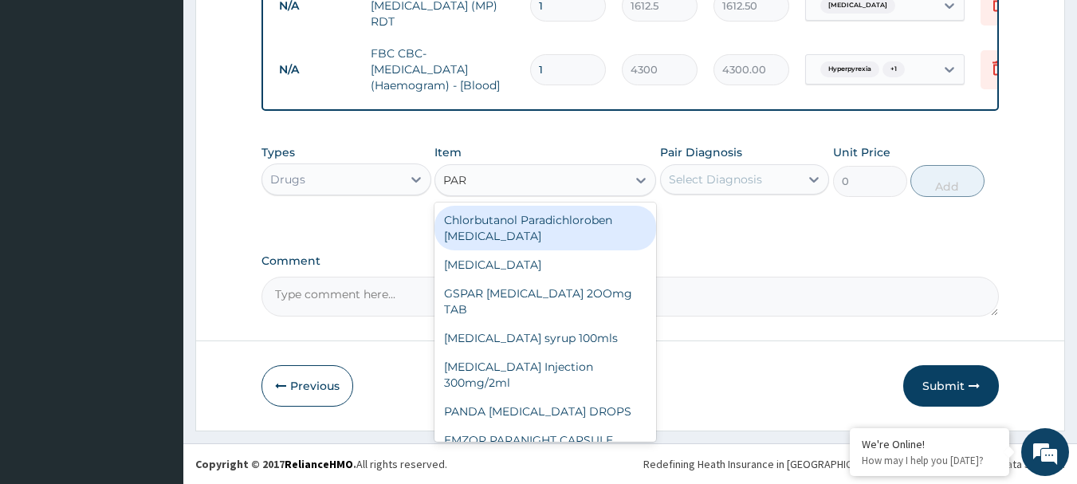
type input "PARA"
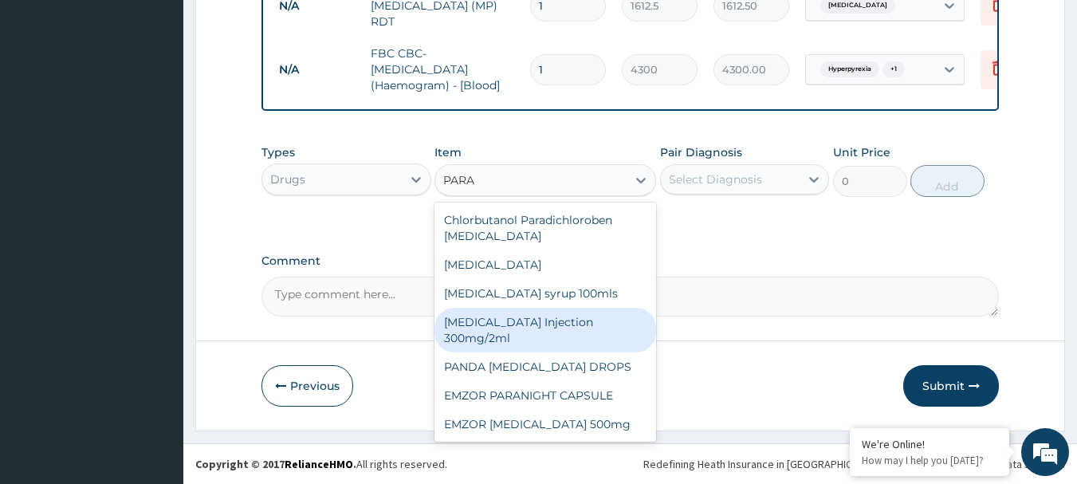
click at [532, 322] on div "[MEDICAL_DATA] Injection 300mg/2ml" at bounding box center [545, 330] width 222 height 45
type input "260.15"
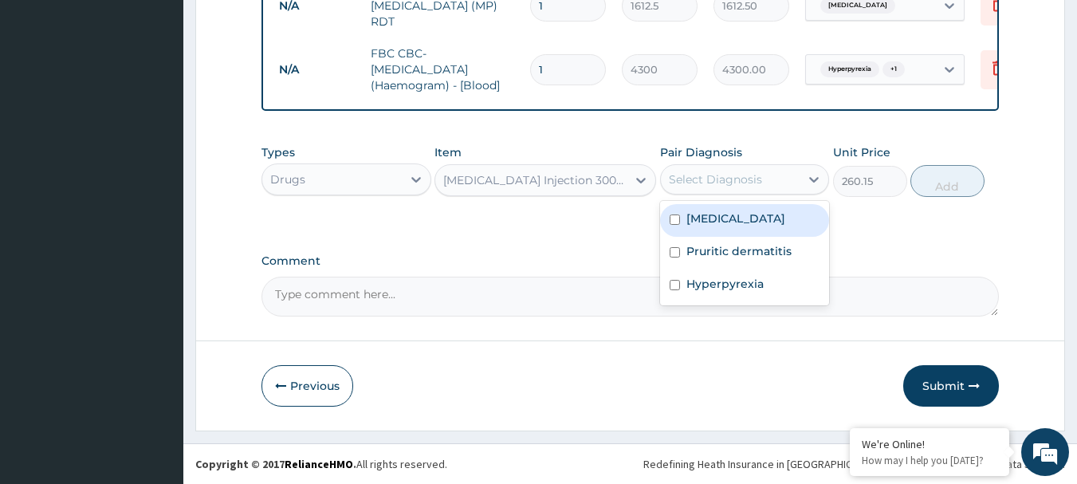
click at [743, 171] on div "Select Diagnosis" at bounding box center [730, 179] width 139 height 25
drag, startPoint x: 730, startPoint y: 214, endPoint x: 727, endPoint y: 253, distance: 39.2
click at [730, 223] on label "[MEDICAL_DATA]" at bounding box center [735, 218] width 99 height 16
checkbox input "true"
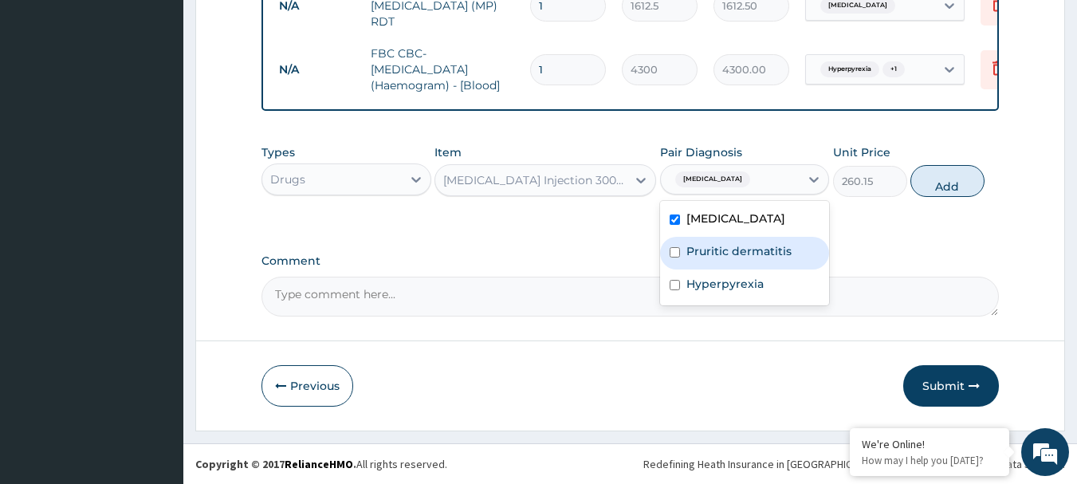
drag, startPoint x: 726, startPoint y: 254, endPoint x: 707, endPoint y: 279, distance: 31.2
click at [720, 259] on label "Pruritic dermatitis" at bounding box center [738, 251] width 105 height 16
checkbox input "true"
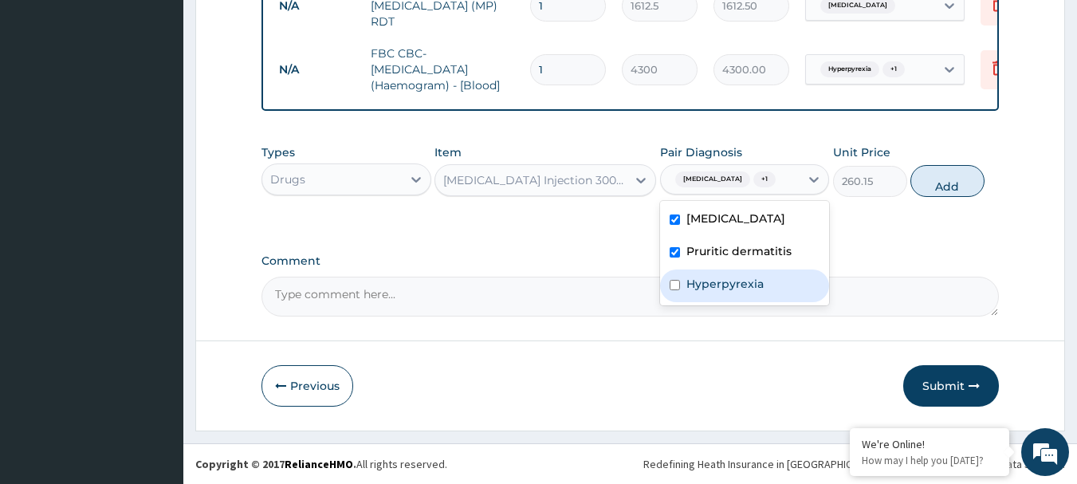
click at [704, 287] on label "Hyperpyrexia" at bounding box center [724, 284] width 77 height 16
checkbox input "true"
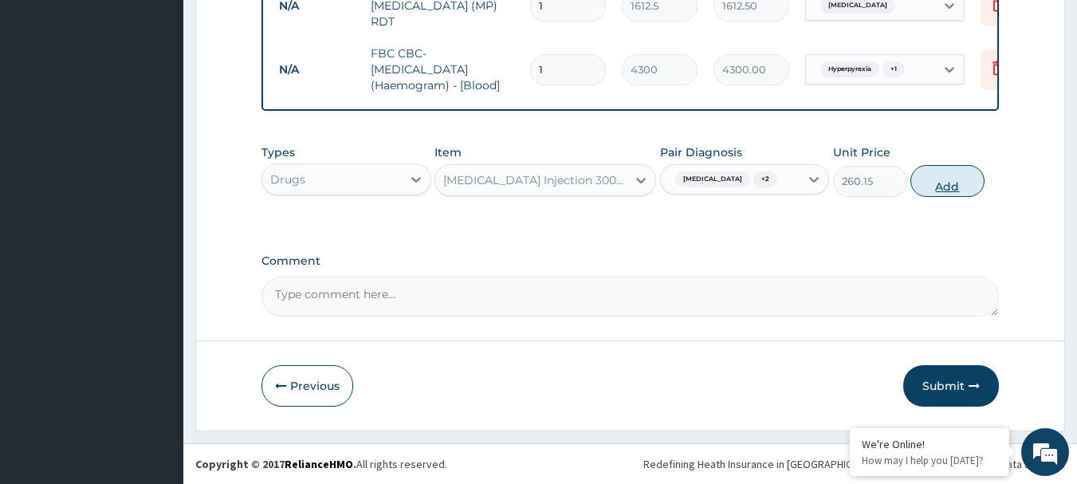
click at [924, 186] on button "Add" at bounding box center [947, 181] width 74 height 32
type input "0"
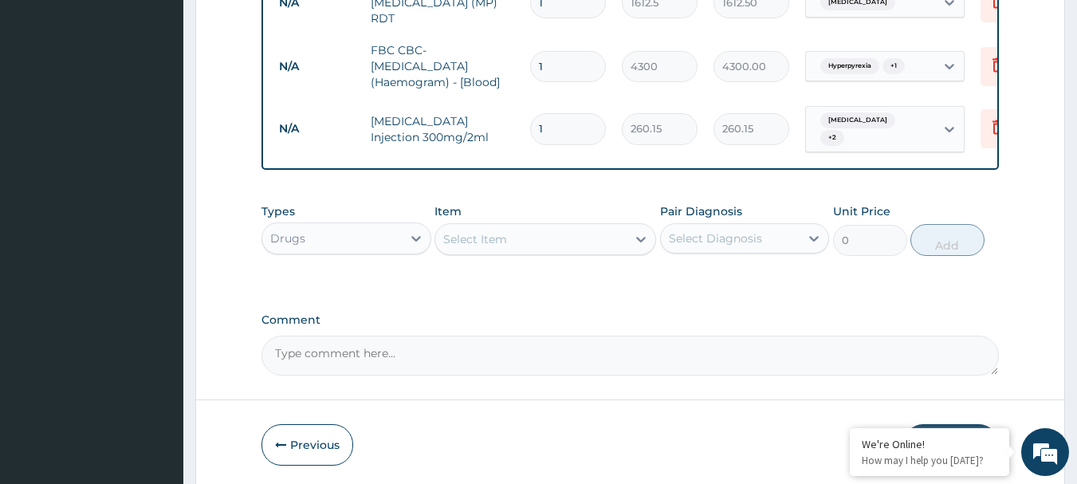
type input "0.00"
type input "3"
type input "780.45"
type input "3"
click at [589, 237] on div "Select Item" at bounding box center [530, 238] width 191 height 25
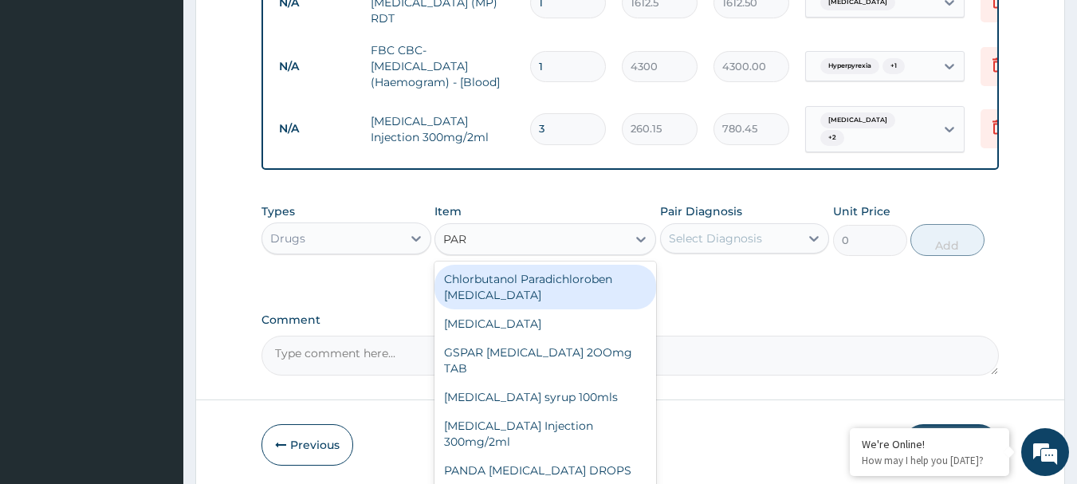
type input "PARA"
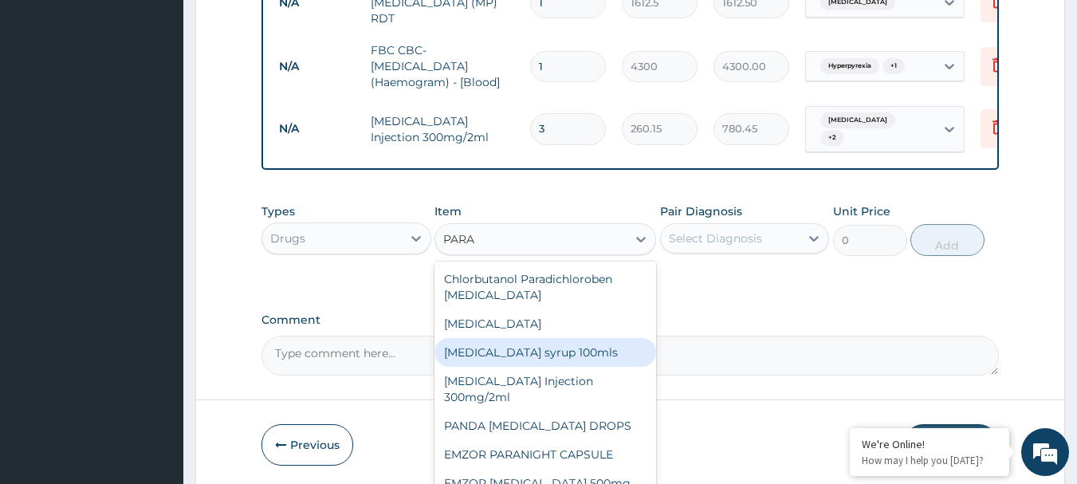
click at [556, 351] on div "[MEDICAL_DATA] syrup 100mls" at bounding box center [545, 352] width 222 height 29
type input "709.5"
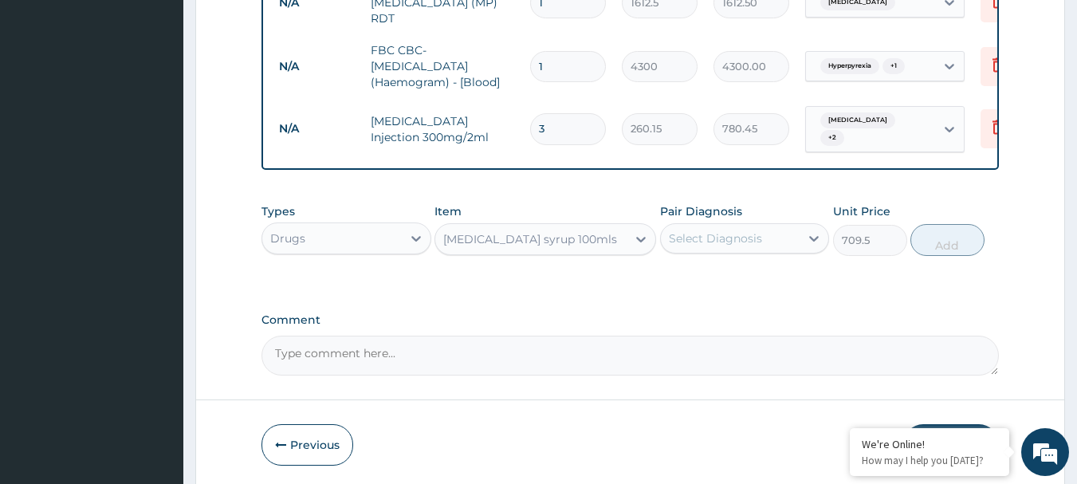
click at [786, 243] on div "Select Diagnosis" at bounding box center [730, 238] width 139 height 25
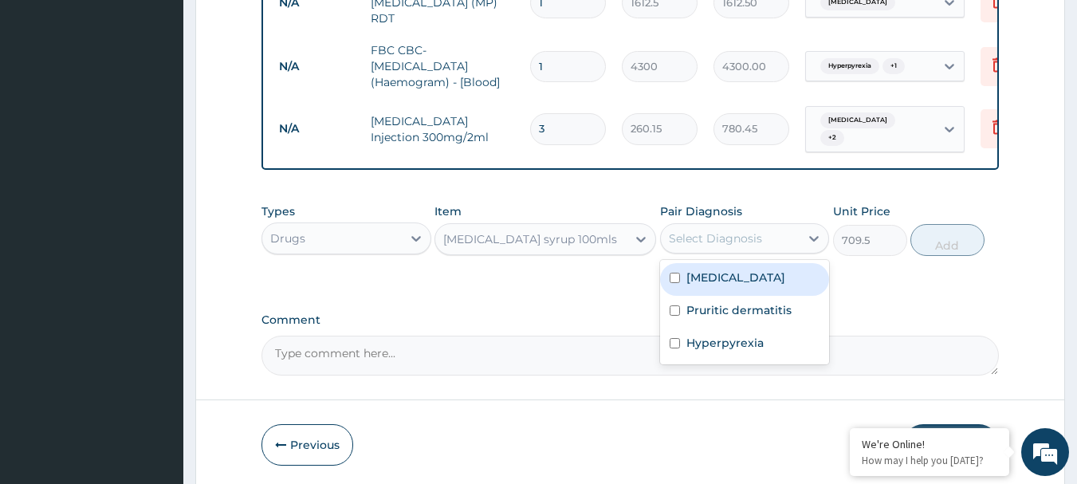
click at [762, 274] on label "[MEDICAL_DATA]" at bounding box center [735, 277] width 99 height 16
checkbox input "true"
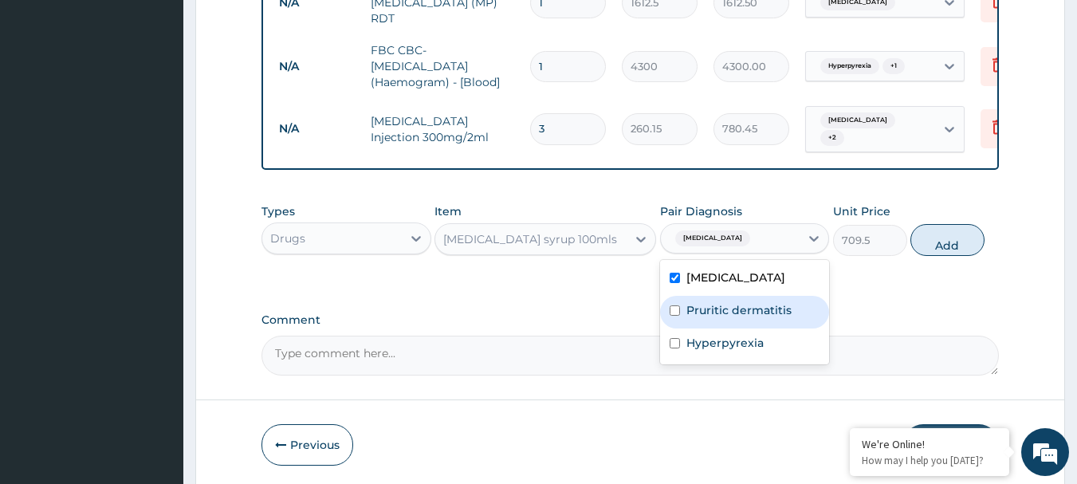
drag, startPoint x: 751, startPoint y: 305, endPoint x: 738, endPoint y: 328, distance: 26.8
click at [751, 307] on label "Pruritic dermatitis" at bounding box center [738, 310] width 105 height 16
checkbox input "true"
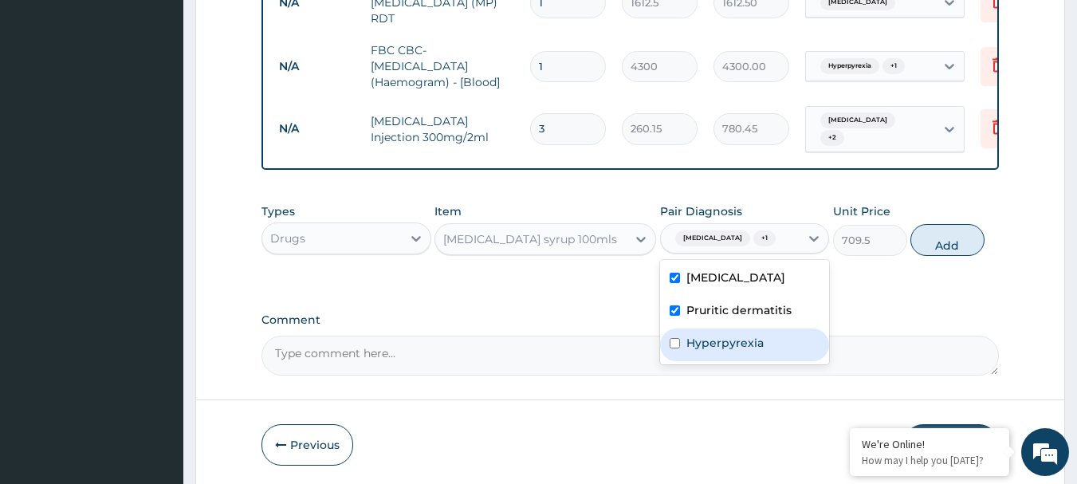
click at [725, 355] on div "Hyperpyrexia" at bounding box center [745, 344] width 170 height 33
checkbox input "true"
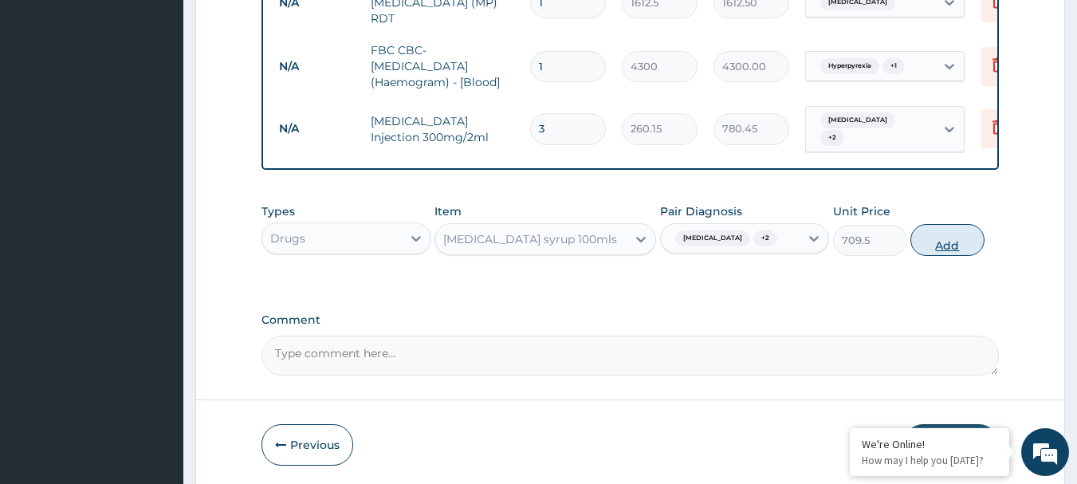
click at [940, 246] on button "Add" at bounding box center [947, 240] width 74 height 32
type input "0"
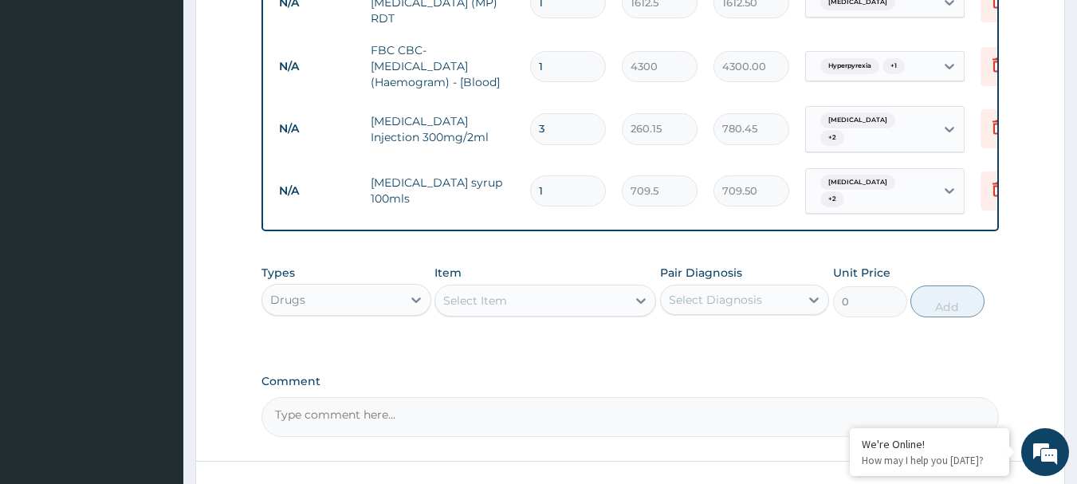
click at [602, 294] on div "Select Item" at bounding box center [530, 300] width 191 height 25
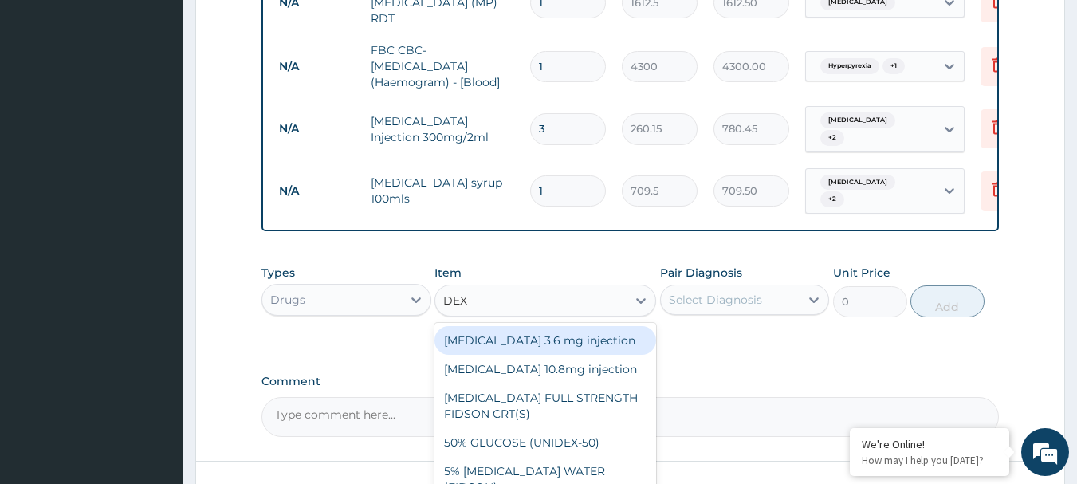
type input "DEXT"
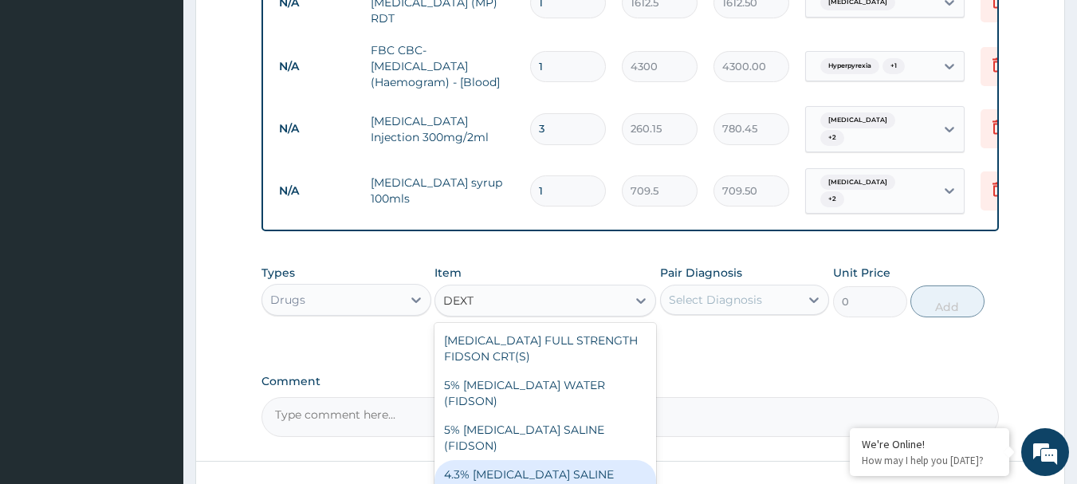
click at [508, 460] on div "4.3% [MEDICAL_DATA] SALINE (FIDSON)" at bounding box center [545, 482] width 222 height 45
type input "1773.75"
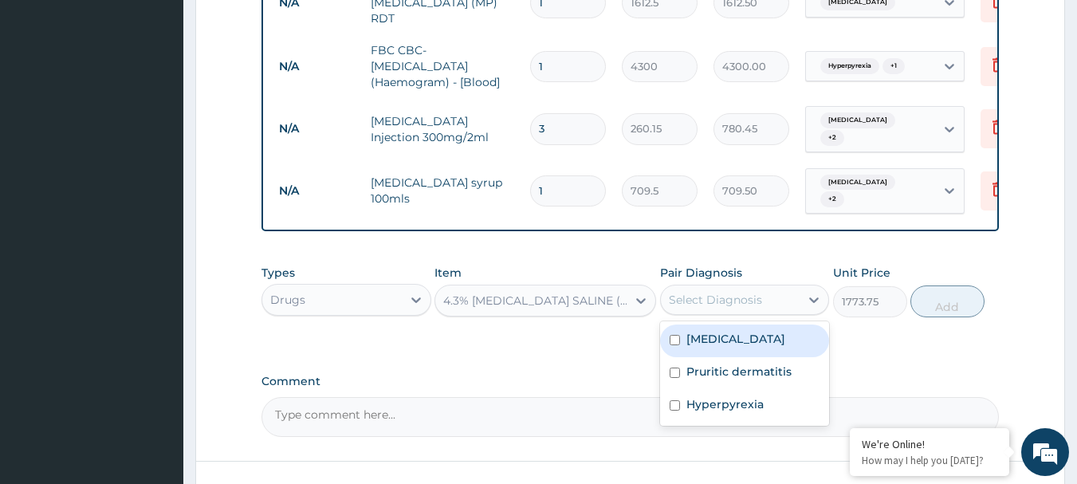
click at [775, 308] on div "Select Diagnosis" at bounding box center [730, 299] width 139 height 25
drag, startPoint x: 743, startPoint y: 347, endPoint x: 733, endPoint y: 363, distance: 19.0
click at [743, 347] on label "[MEDICAL_DATA]" at bounding box center [735, 339] width 99 height 16
checkbox input "true"
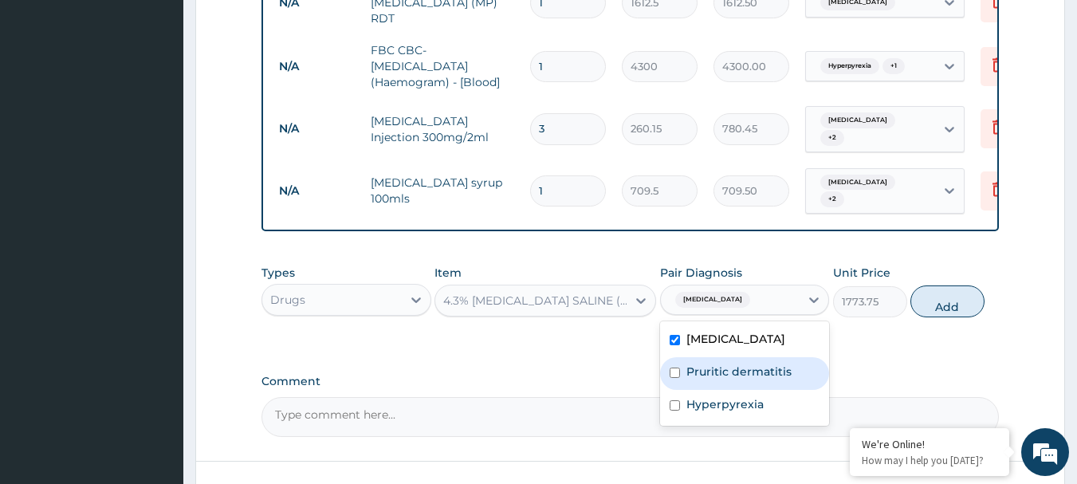
drag, startPoint x: 732, startPoint y: 367, endPoint x: 713, endPoint y: 385, distance: 25.9
click at [724, 371] on label "Pruritic dermatitis" at bounding box center [738, 371] width 105 height 16
click at [713, 386] on div "Pruritic dermatitis" at bounding box center [745, 373] width 170 height 33
checkbox input "false"
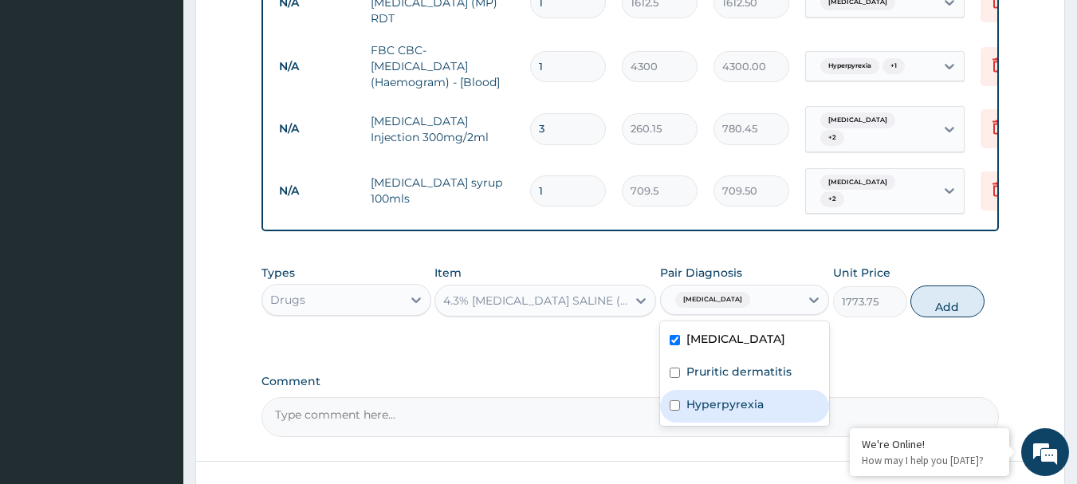
click at [720, 406] on label "Hyperpyrexia" at bounding box center [724, 404] width 77 height 16
checkbox input "true"
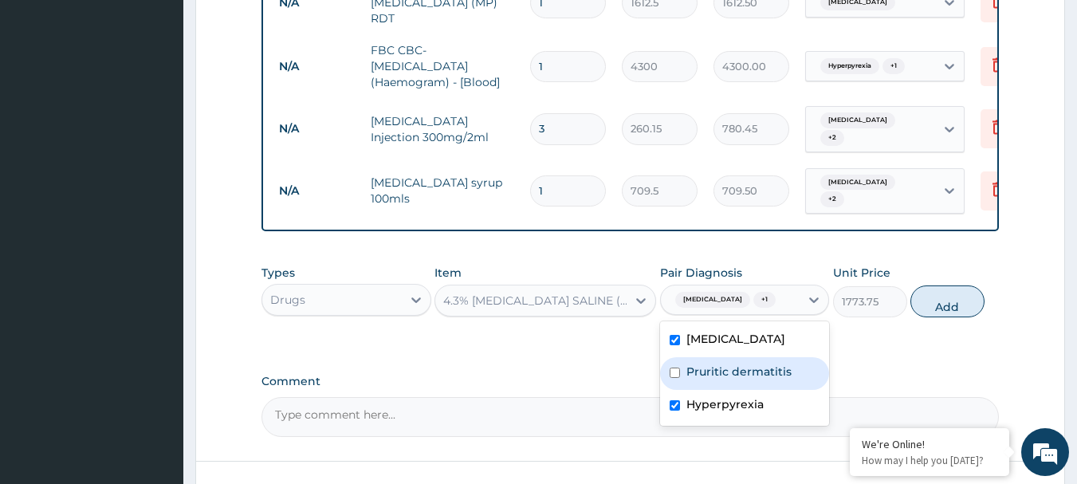
click at [740, 375] on label "Pruritic dermatitis" at bounding box center [738, 371] width 105 height 16
checkbox input "true"
click at [943, 308] on button "Add" at bounding box center [947, 301] width 74 height 32
type input "0"
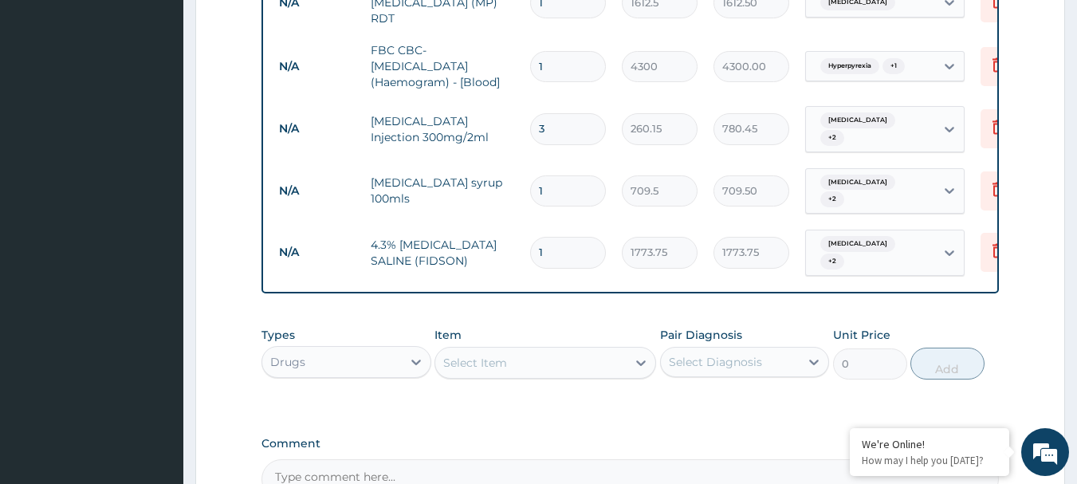
type input "0.00"
type input "3"
type input "5321.25"
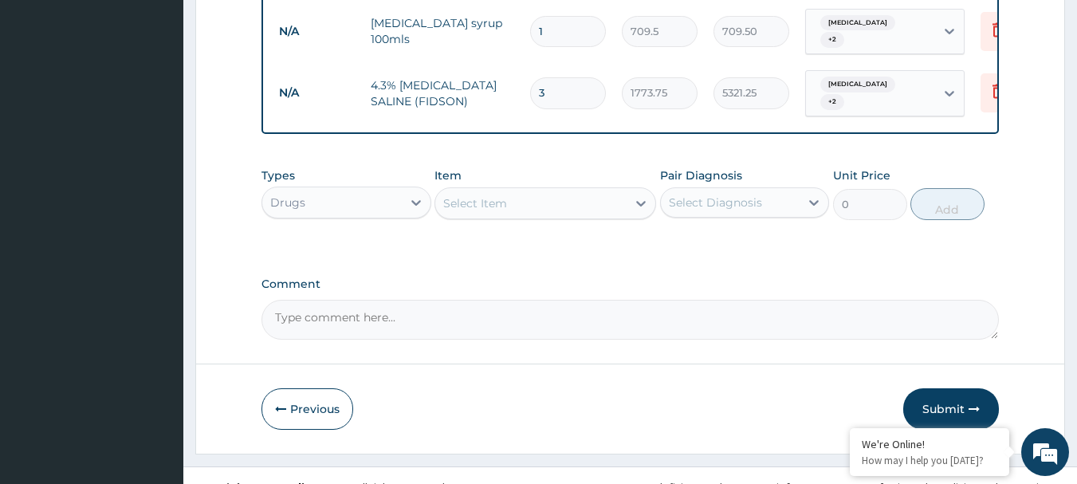
scroll to position [1031, 0]
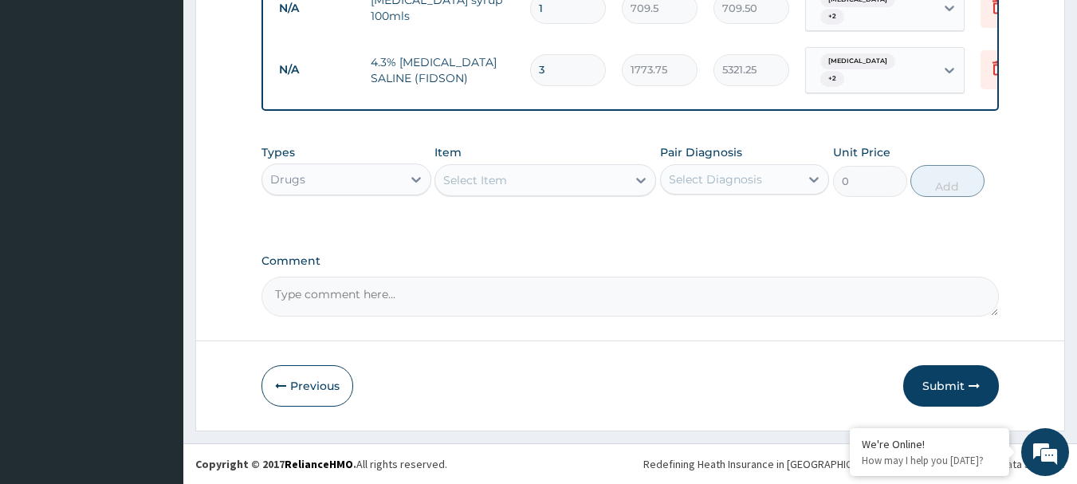
type input "3"
click at [578, 177] on div "Select Item" at bounding box center [530, 179] width 191 height 25
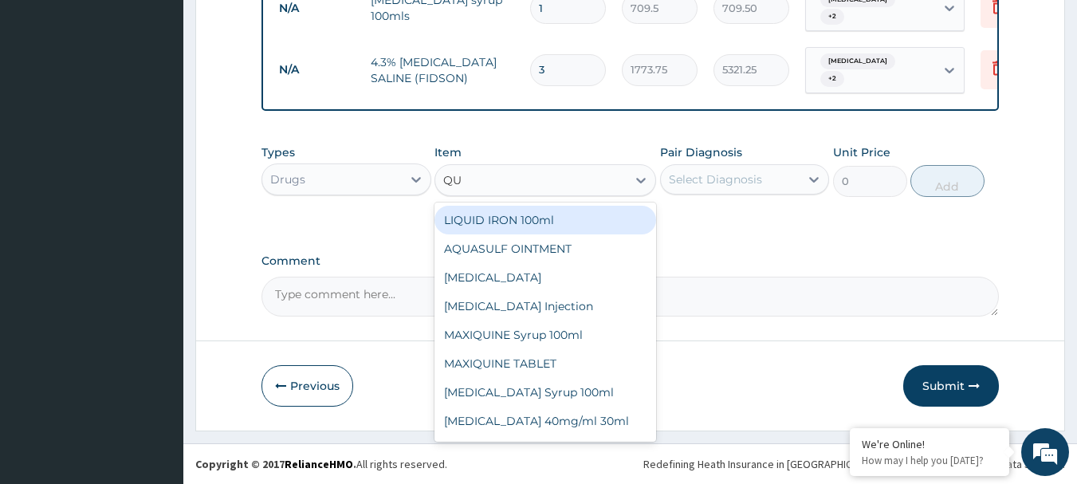
type input "QUI"
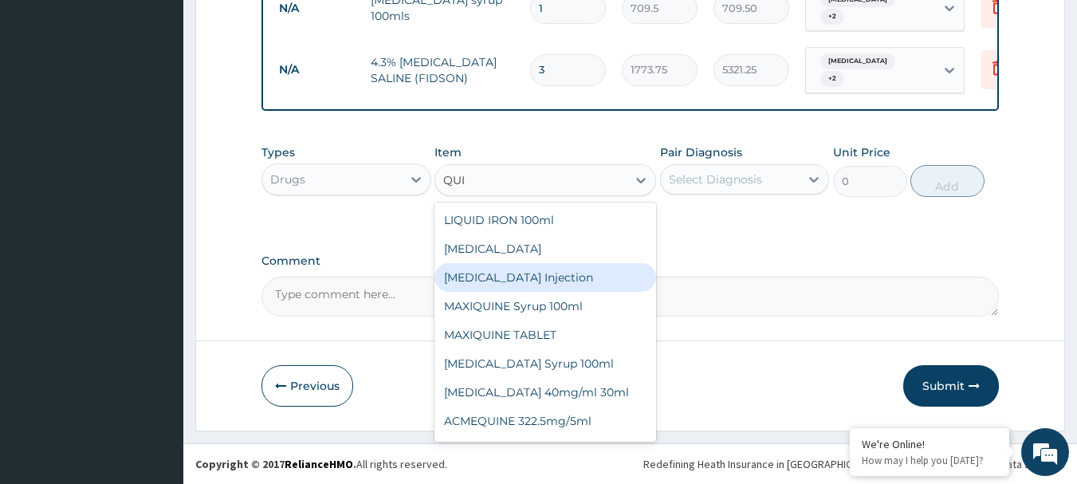
click at [544, 283] on div "[MEDICAL_DATA] Injection" at bounding box center [545, 277] width 222 height 29
type input "591.25"
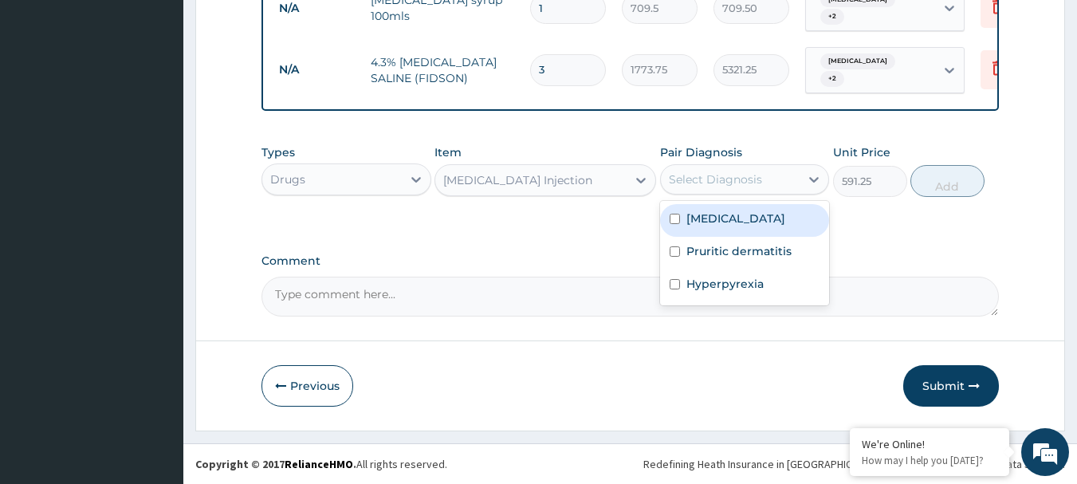
click at [699, 177] on div "Select Diagnosis" at bounding box center [715, 179] width 93 height 16
click at [702, 213] on label "[MEDICAL_DATA]" at bounding box center [735, 218] width 99 height 16
checkbox input "true"
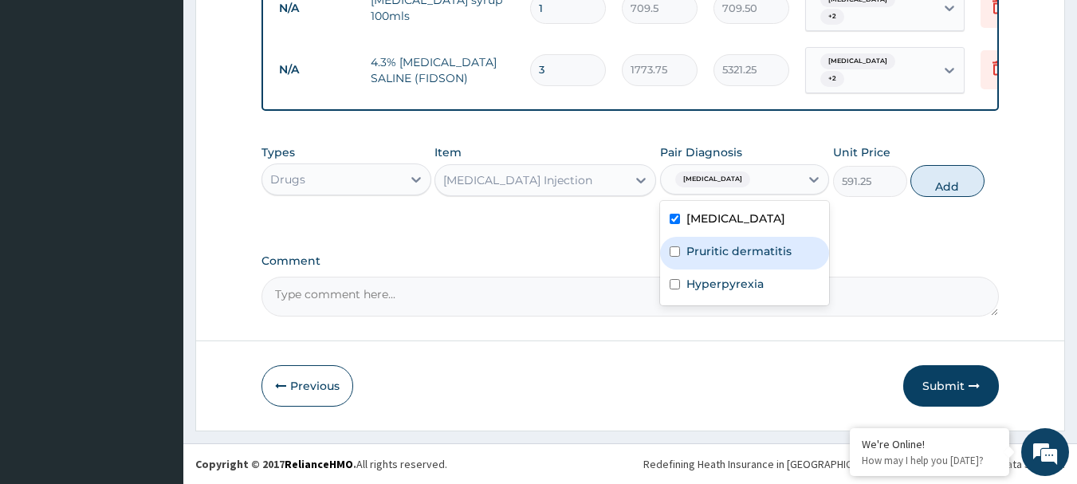
click at [696, 256] on label "Pruritic dermatitis" at bounding box center [738, 251] width 105 height 16
checkbox input "true"
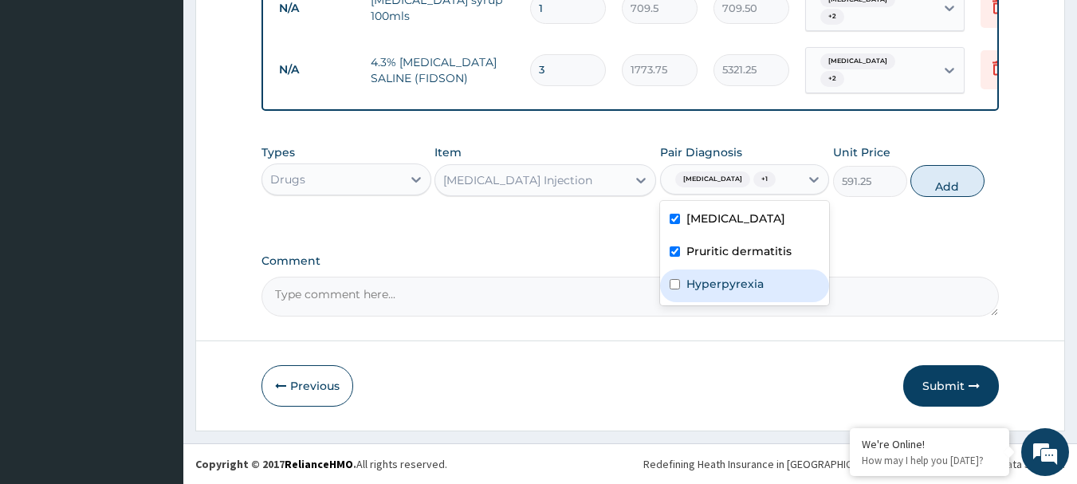
click at [692, 296] on div "Hyperpyrexia" at bounding box center [745, 285] width 170 height 33
checkbox input "true"
click at [952, 182] on button "Add" at bounding box center [947, 181] width 74 height 32
type input "0"
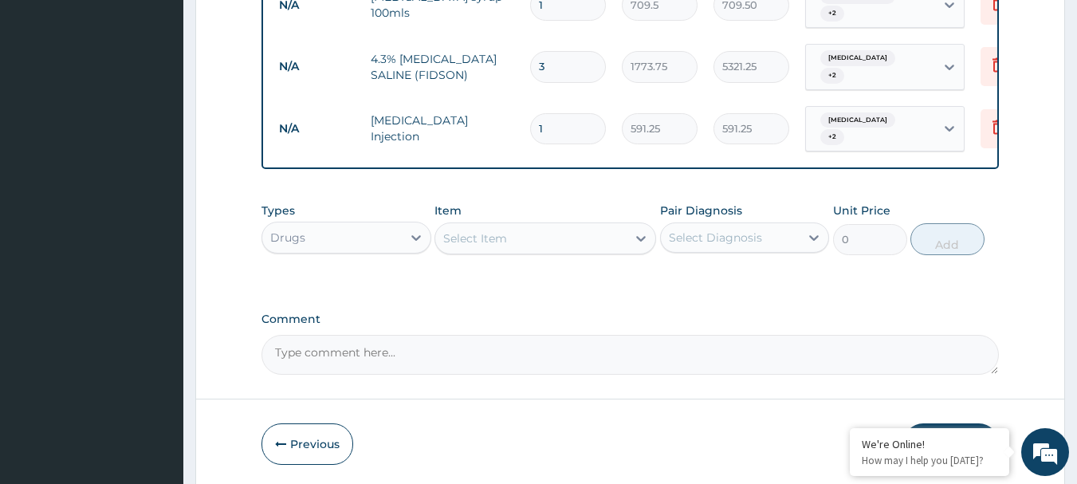
type input "0.00"
type input "3"
type input "1773.75"
type input "3"
click at [562, 238] on div "Select Item" at bounding box center [530, 238] width 191 height 25
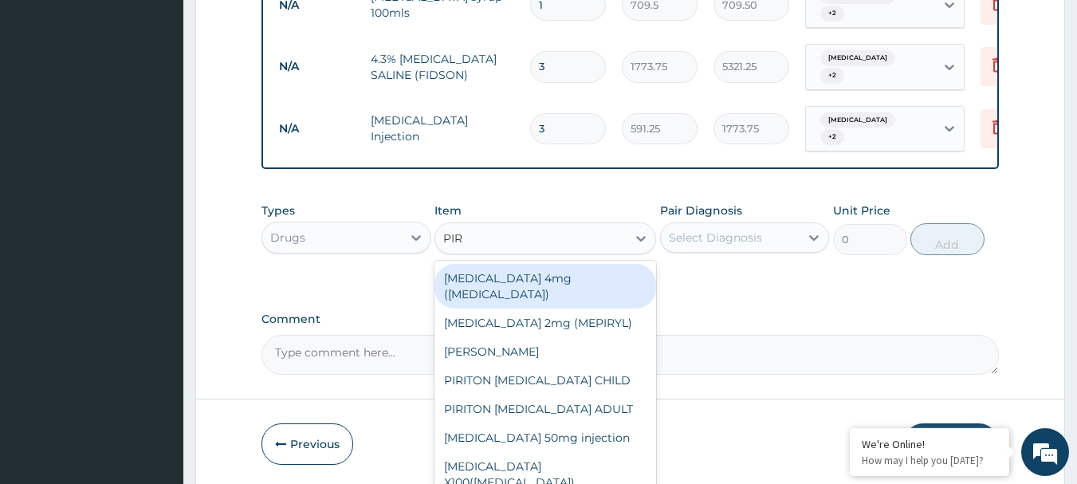
type input "PIRI"
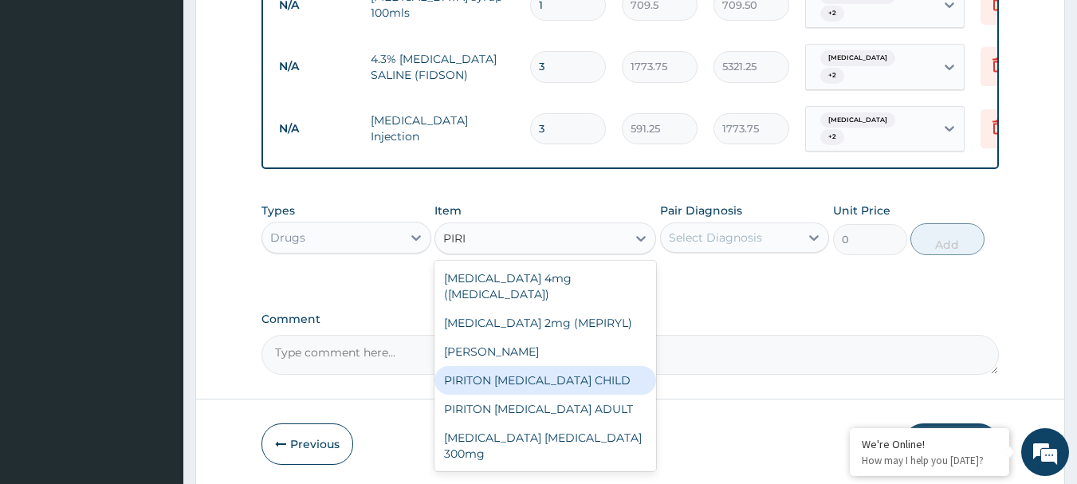
click at [530, 366] on div "PIRITON [MEDICAL_DATA] CHILD" at bounding box center [545, 380] width 222 height 29
type input "1182.5"
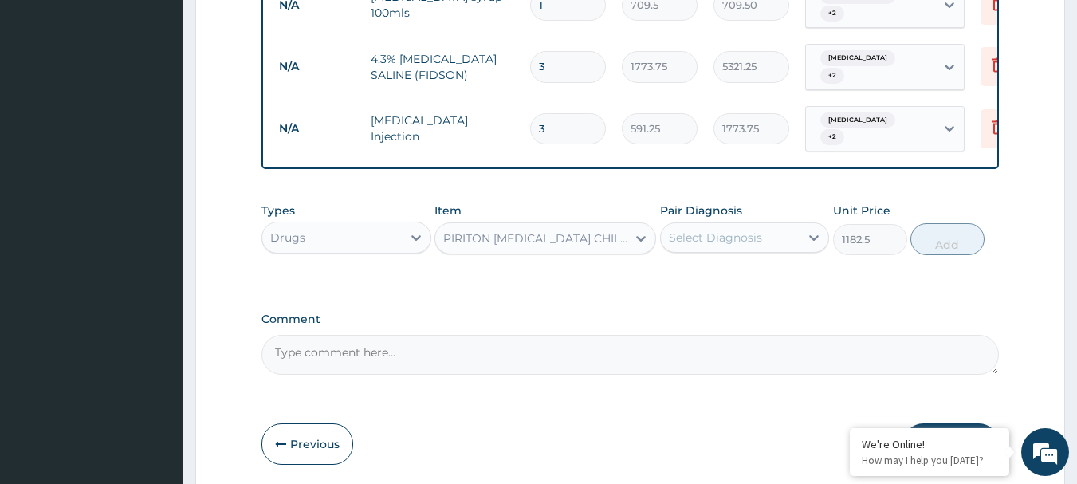
click at [701, 238] on div "Select Diagnosis" at bounding box center [715, 237] width 93 height 16
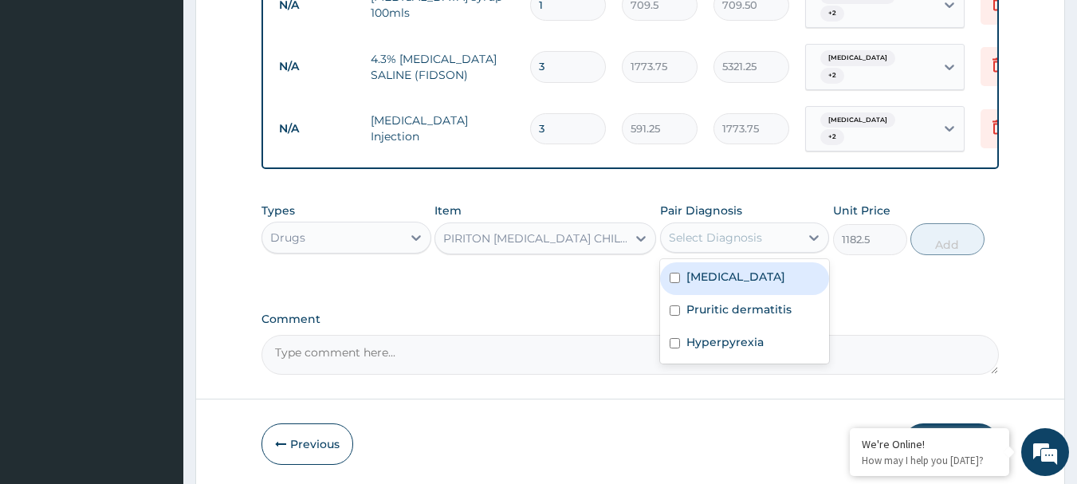
click at [705, 282] on label "[MEDICAL_DATA]" at bounding box center [735, 277] width 99 height 16
checkbox input "true"
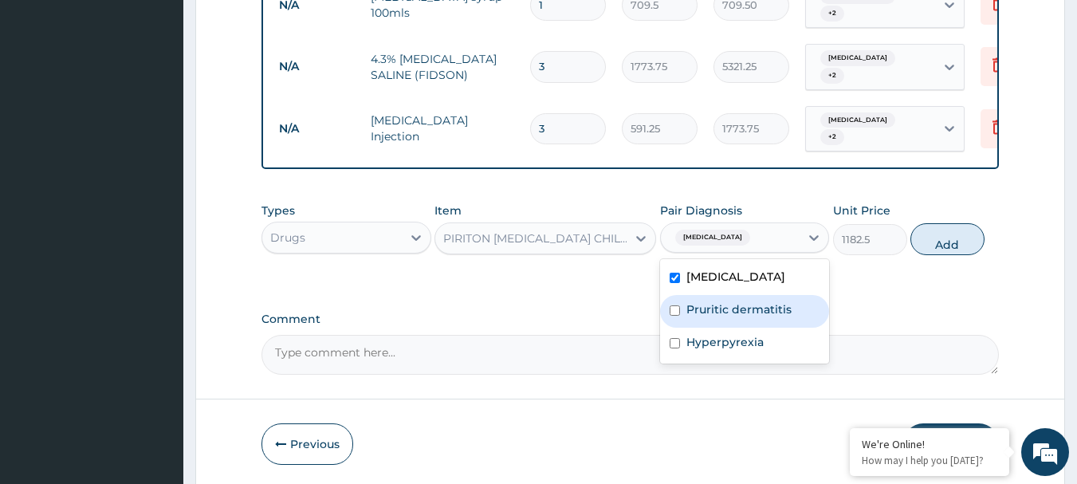
click at [708, 317] on label "Pruritic dermatitis" at bounding box center [738, 309] width 105 height 16
checkbox input "true"
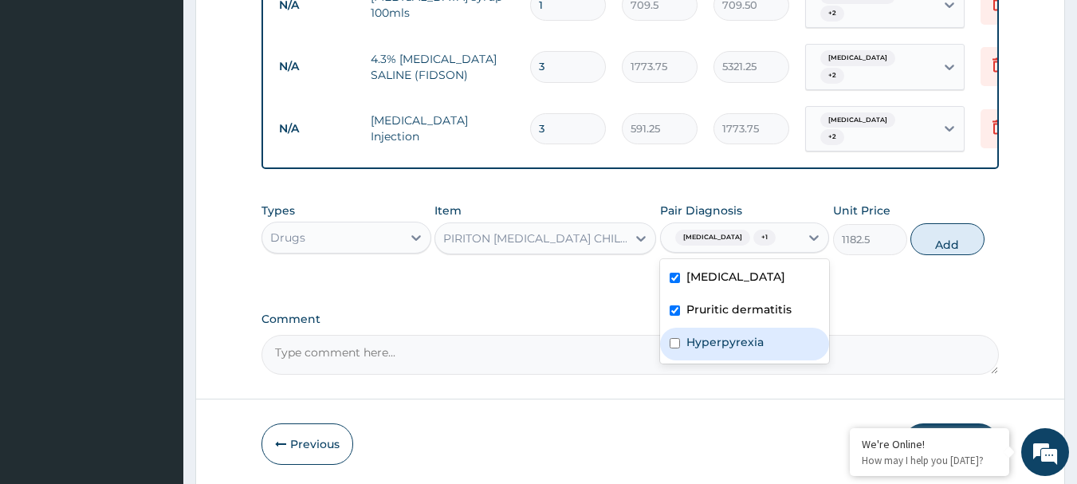
click at [704, 350] on label "Hyperpyrexia" at bounding box center [724, 342] width 77 height 16
checkbox input "true"
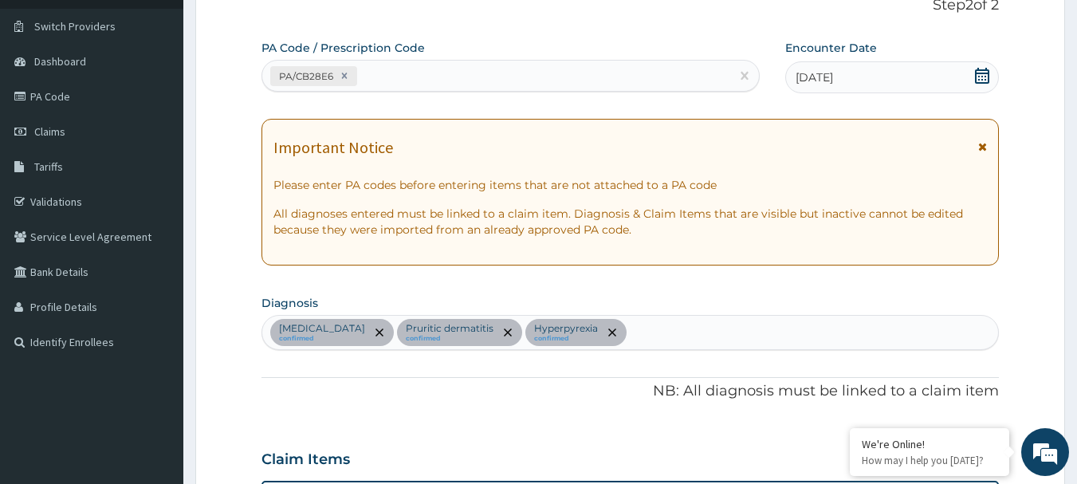
scroll to position [75, 0]
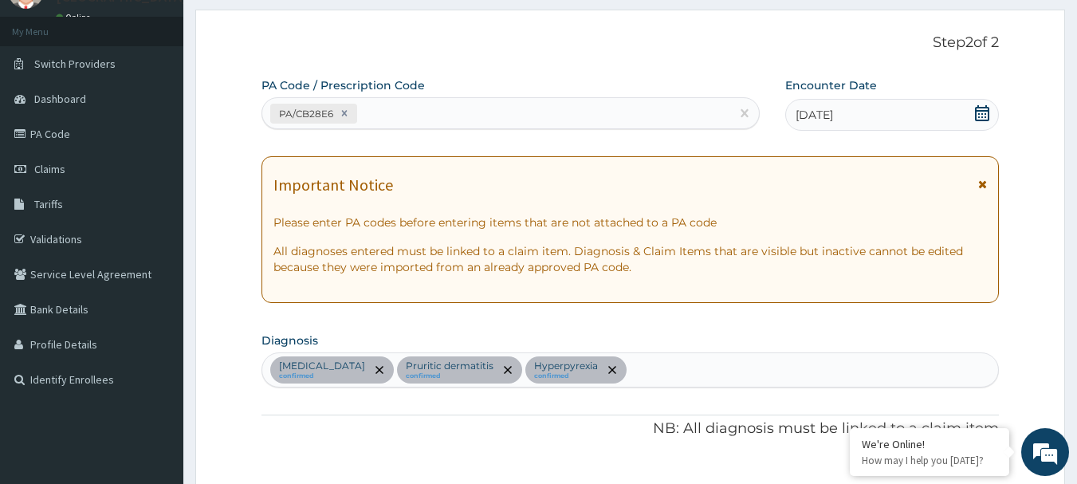
click at [670, 370] on div "Falciparum malaria confirmed Pruritic dermatitis confirmed Hyperpyrexia confirm…" at bounding box center [630, 369] width 736 height 33
type input "SEPS"
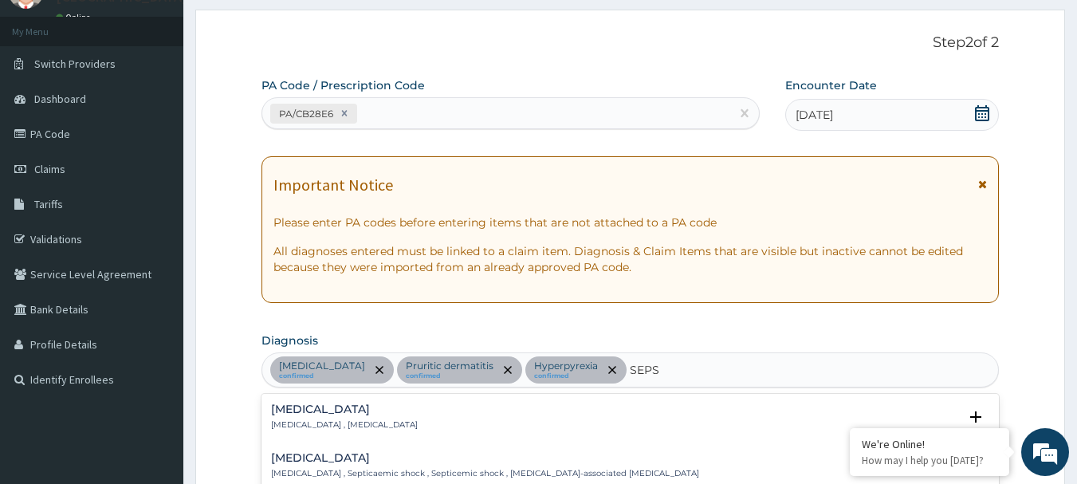
click at [446, 425] on div "Sepsis Systemic infection , Sepsis" at bounding box center [630, 417] width 719 height 28
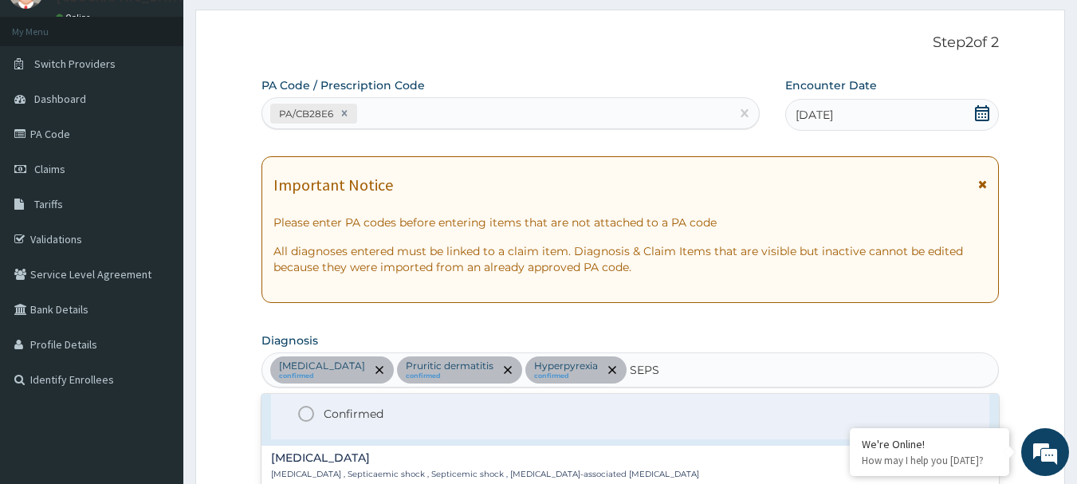
scroll to position [80, 0]
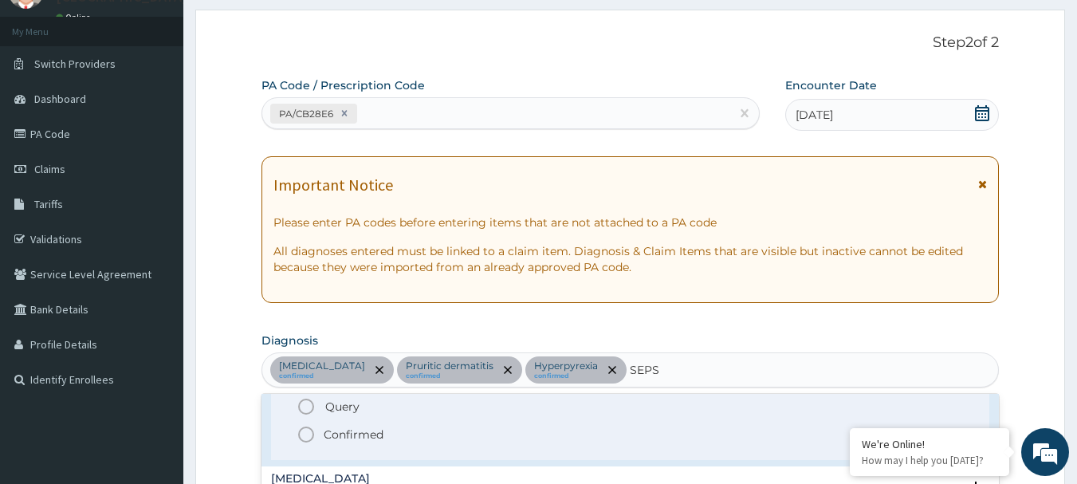
click at [312, 433] on circle "status option filled" at bounding box center [306, 434] width 14 height 14
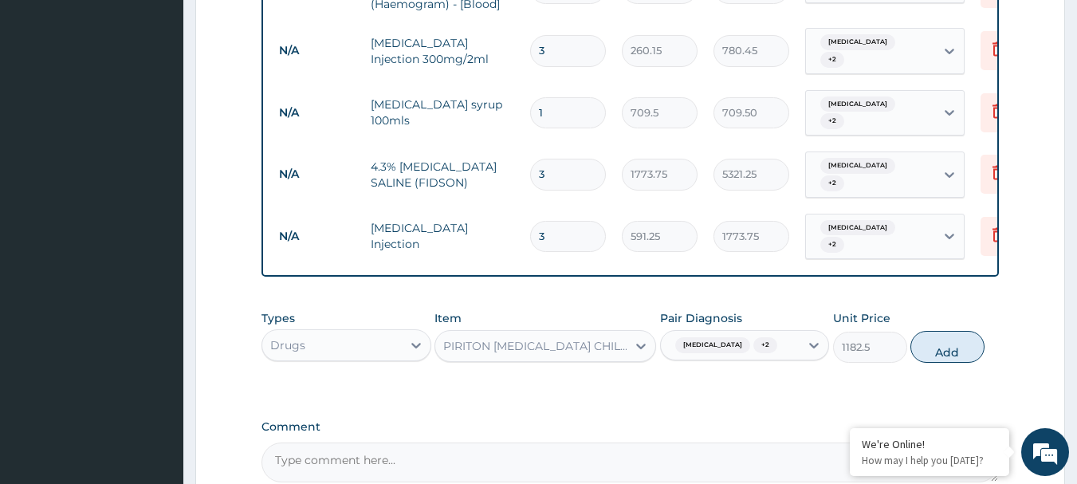
scroll to position [951, 0]
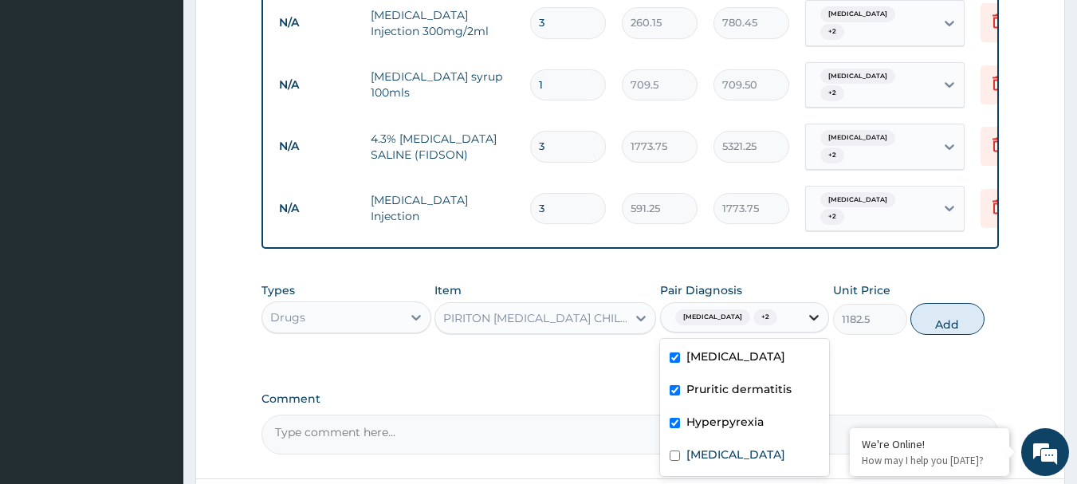
click at [806, 319] on icon at bounding box center [814, 317] width 16 height 16
click at [739, 454] on div "Sepsis" at bounding box center [745, 456] width 170 height 33
checkbox input "true"
click at [926, 328] on button "Add" at bounding box center [947, 319] width 74 height 32
type input "0"
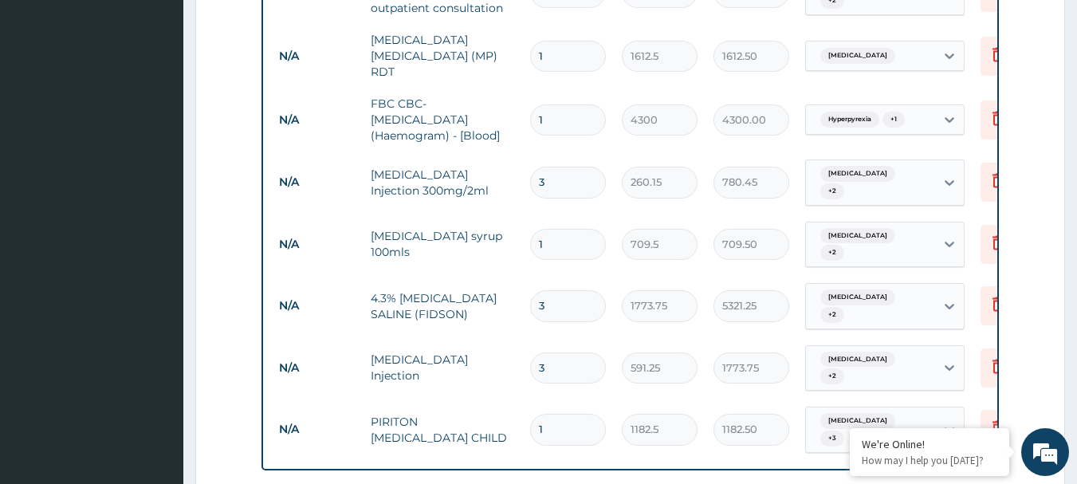
scroll to position [712, 0]
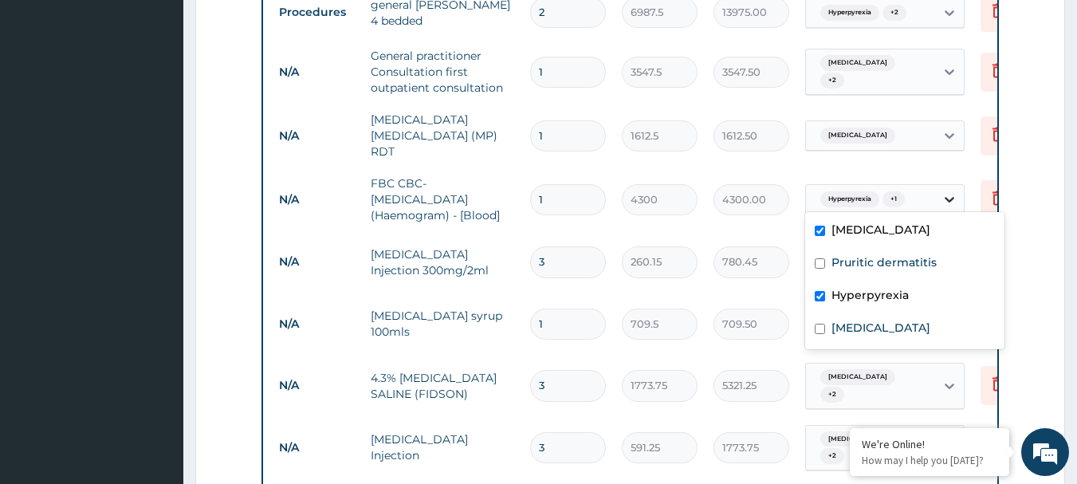
click at [947, 197] on icon at bounding box center [949, 200] width 10 height 6
click at [861, 326] on label "Sepsis" at bounding box center [880, 328] width 99 height 16
checkbox input "true"
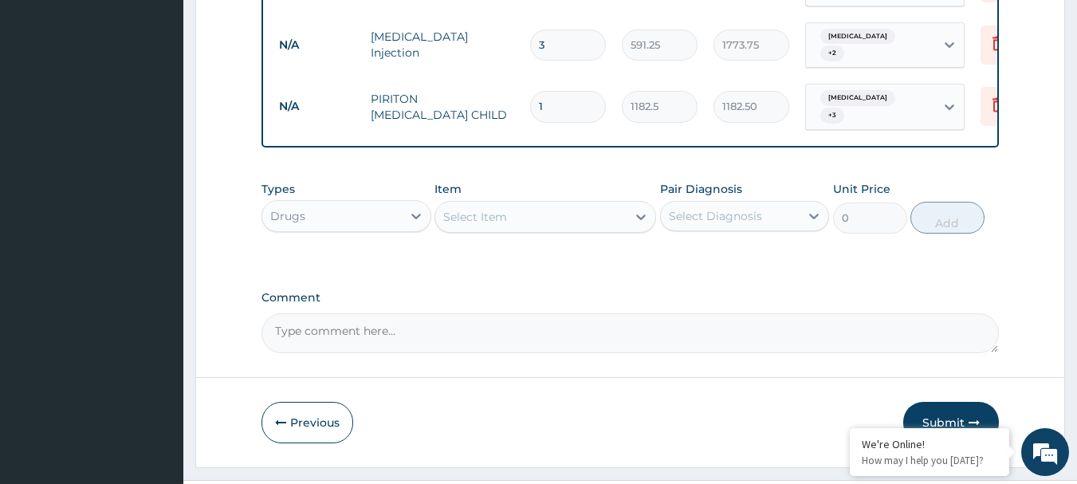
scroll to position [1155, 0]
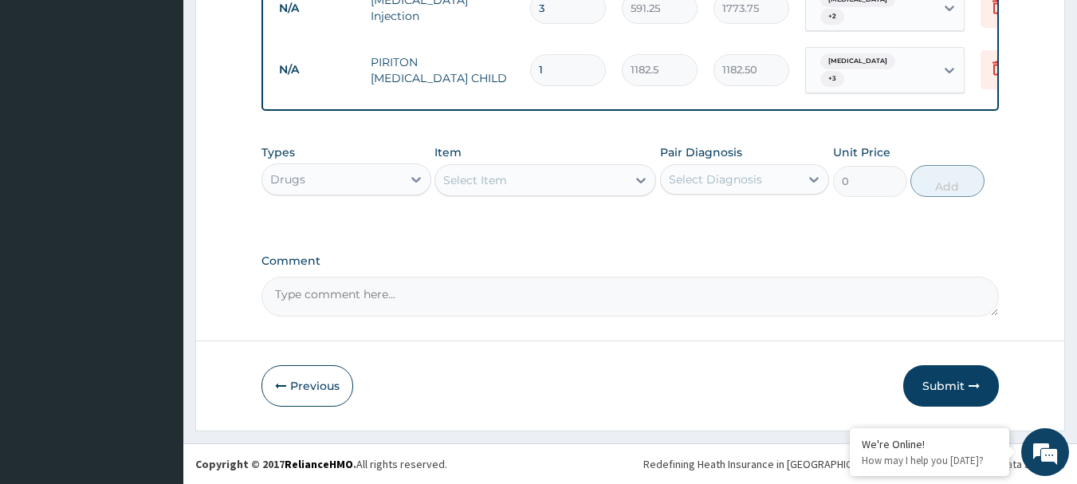
click at [487, 183] on div "Select Item" at bounding box center [475, 180] width 64 height 16
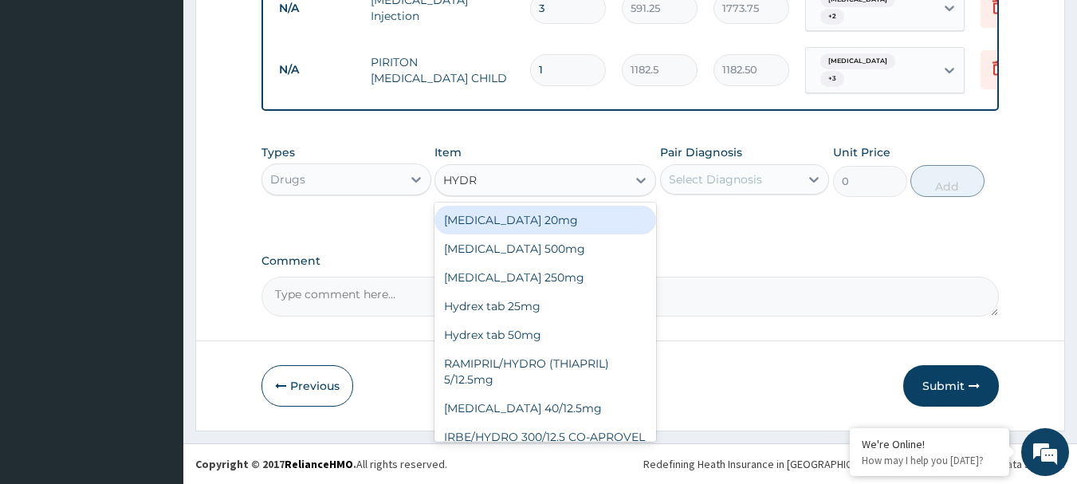
type input "HYDRO"
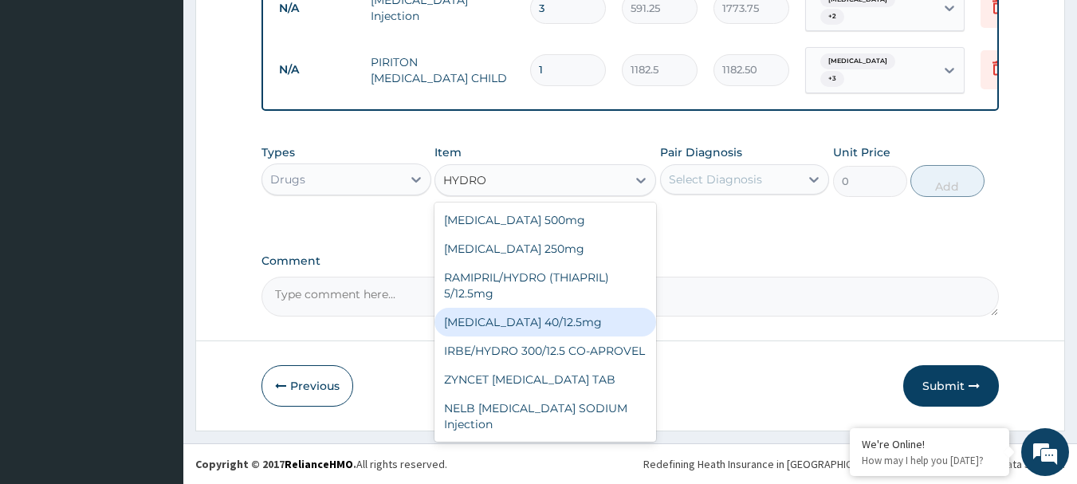
scroll to position [48, 0]
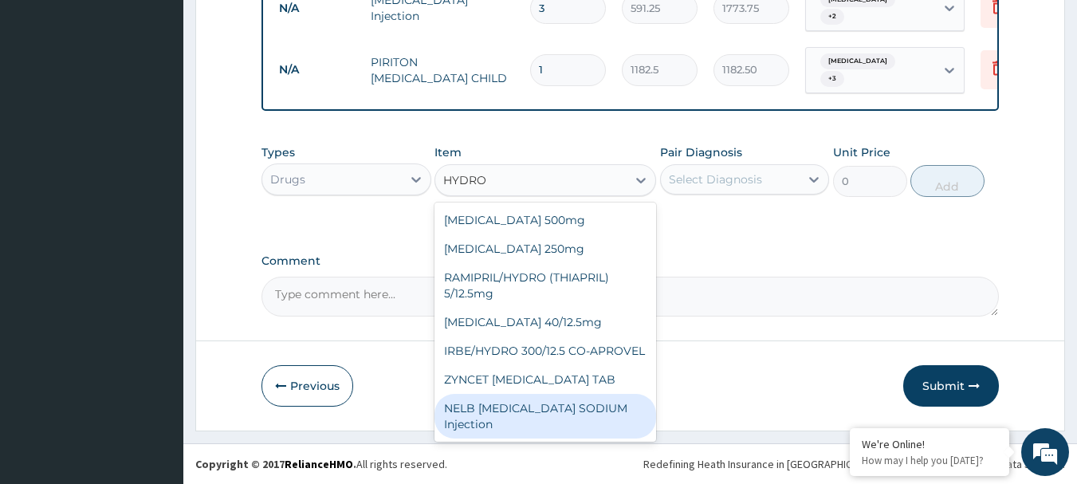
click at [511, 410] on div "NELB HYDROCORTISONE SODIUM Injection" at bounding box center [545, 416] width 222 height 45
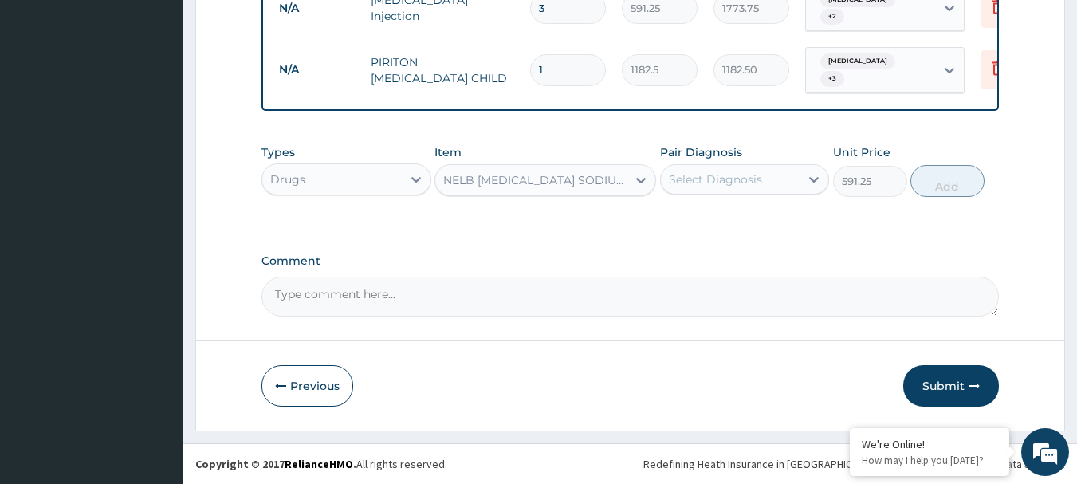
click at [565, 184] on div "NELB HYDROCORTISONE SODIUM Injection" at bounding box center [535, 180] width 185 height 16
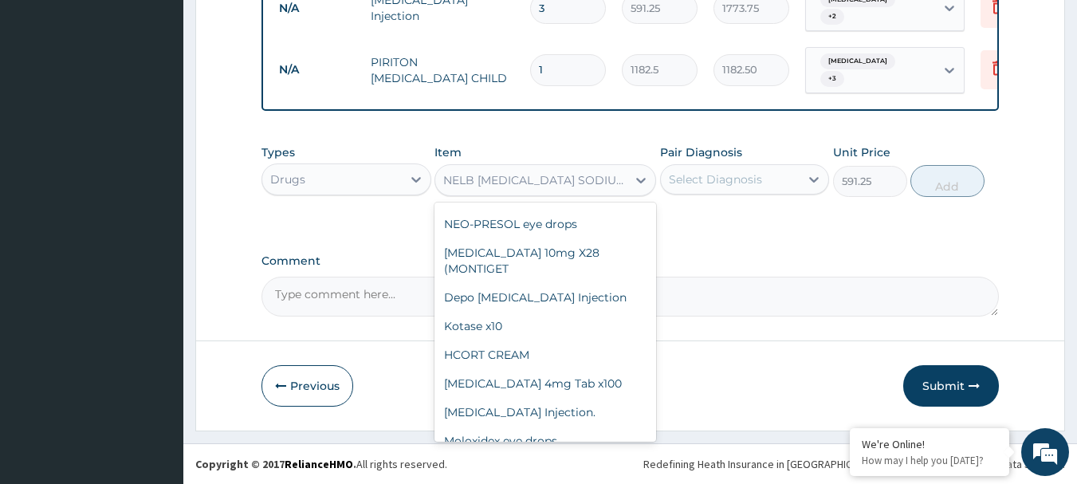
scroll to position [20775, 0]
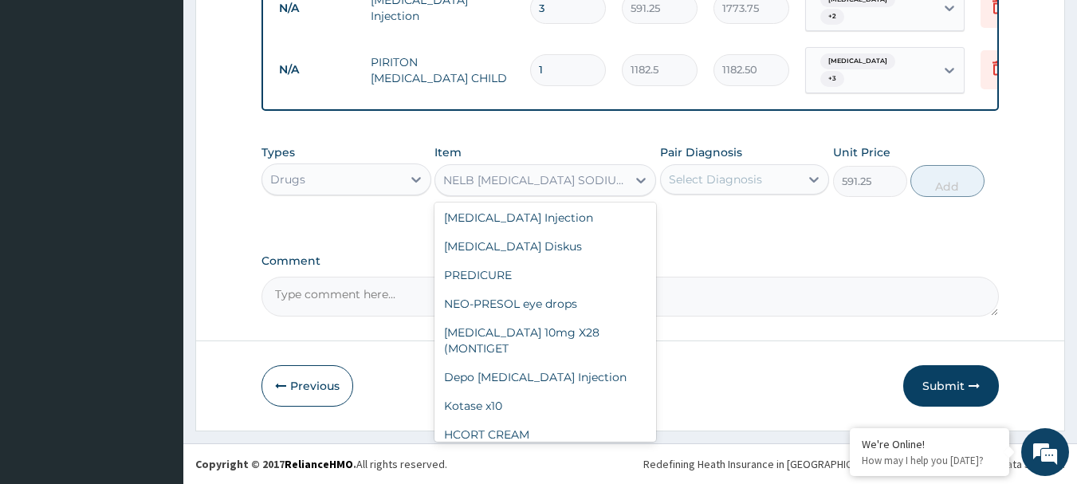
type input "827.75"
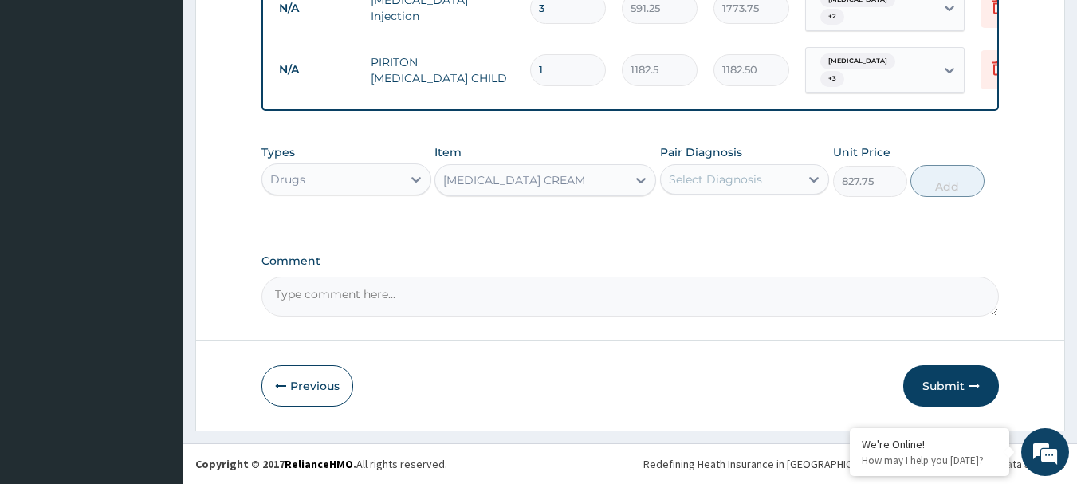
click at [562, 186] on div "BETAMETHASONE CREAM" at bounding box center [514, 180] width 142 height 16
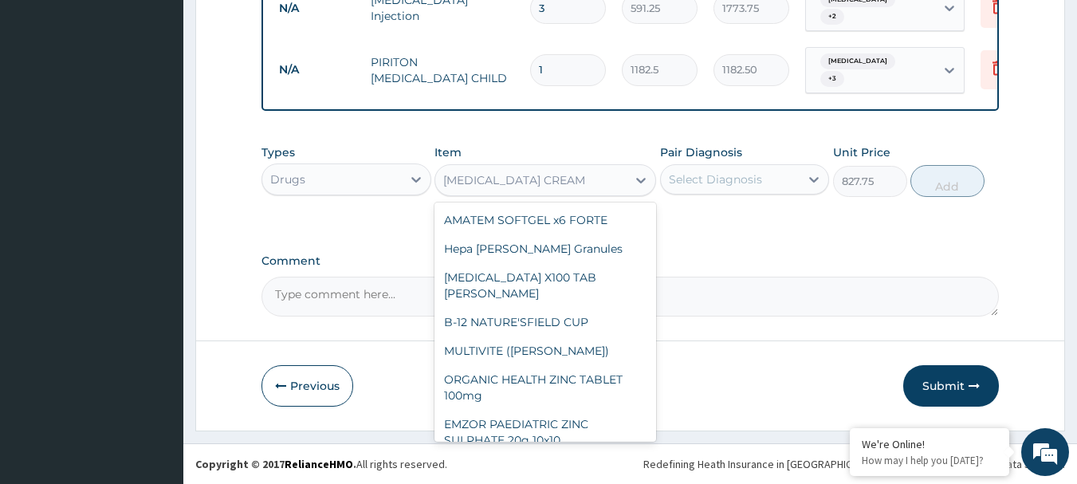
scroll to position [20610, 0]
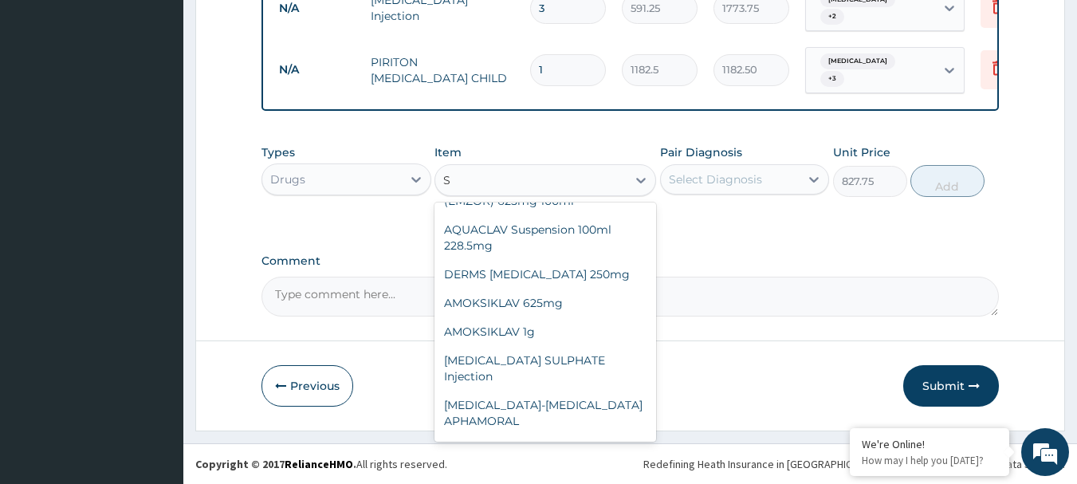
type input "SE"
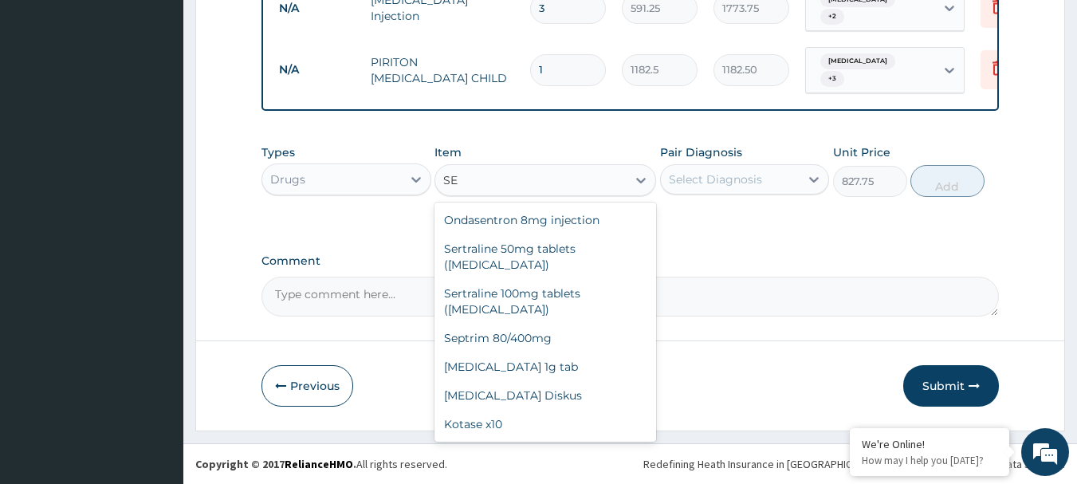
scroll to position [631, 0]
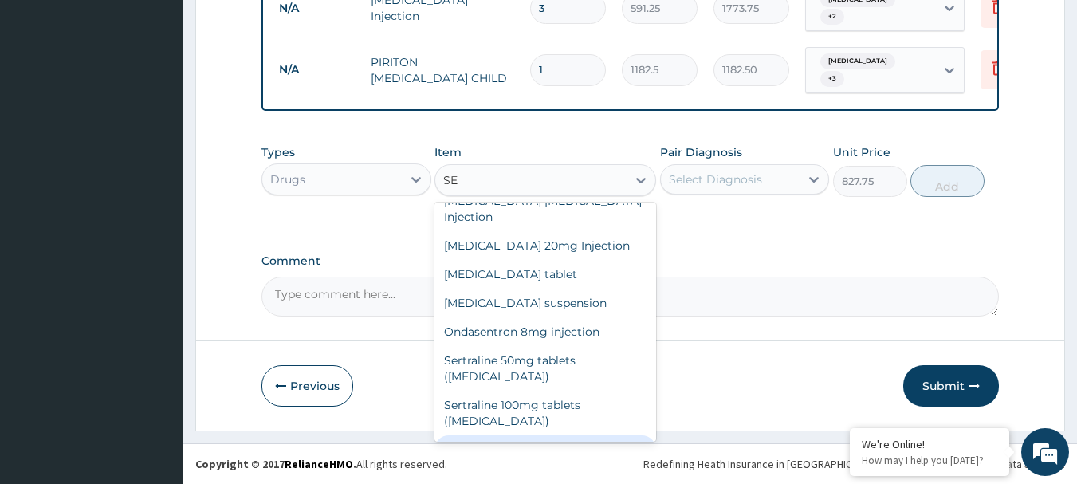
click at [524, 435] on div "Septrim 80/400mg" at bounding box center [545, 449] width 222 height 29
type input "94.6"
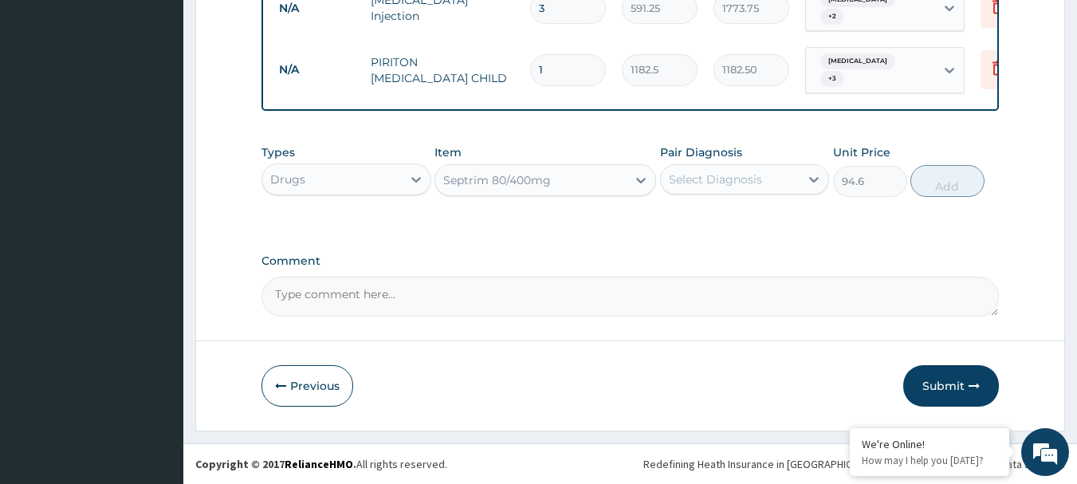
click at [794, 170] on div "Select Diagnosis" at bounding box center [730, 179] width 139 height 25
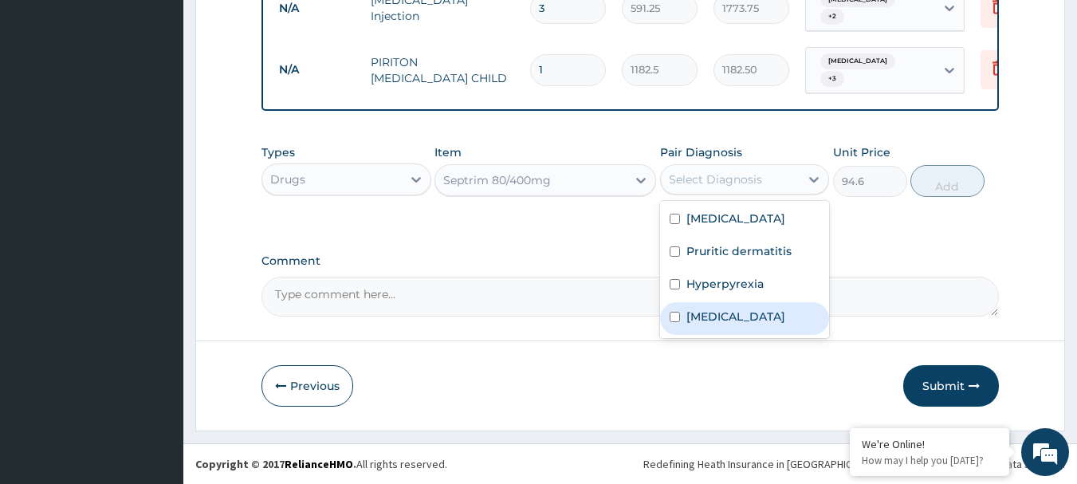
click at [716, 321] on label "Sepsis" at bounding box center [735, 316] width 99 height 16
checkbox input "true"
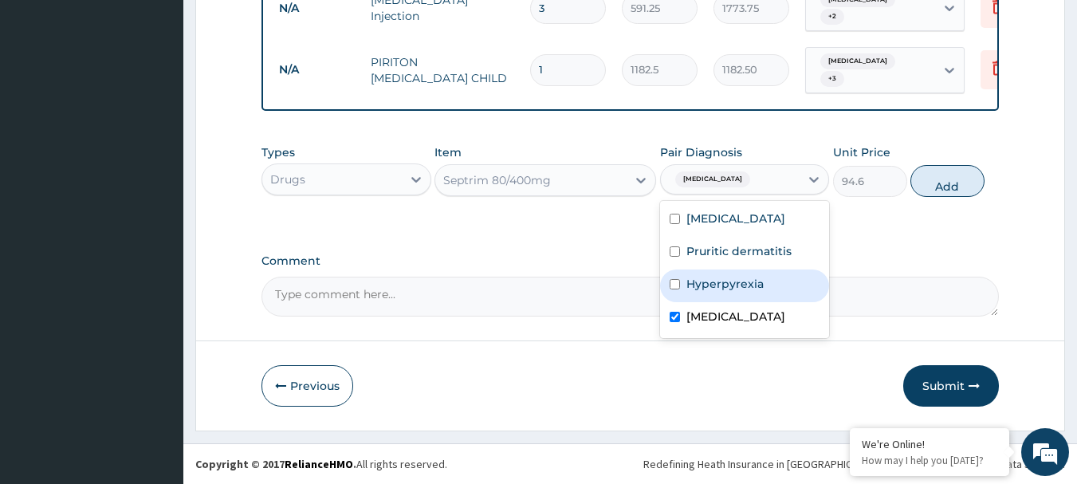
click at [731, 283] on label "Hyperpyrexia" at bounding box center [724, 284] width 77 height 16
checkbox input "true"
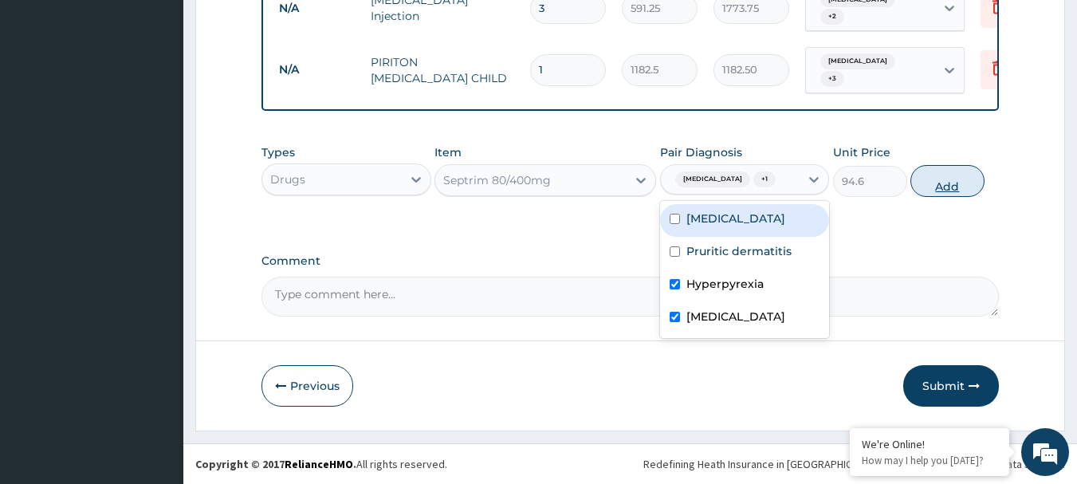
click at [920, 186] on button "Add" at bounding box center [947, 181] width 74 height 32
type input "0"
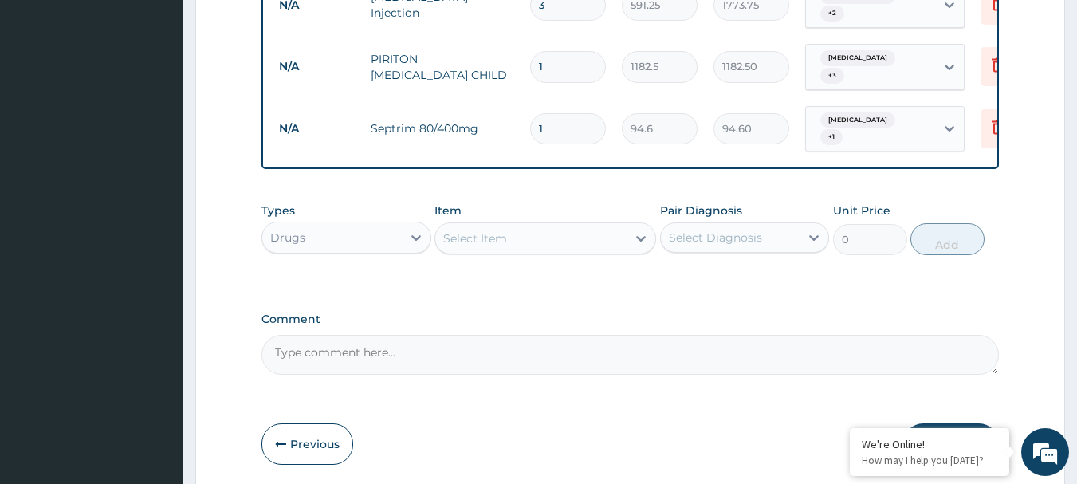
type input "10"
type input "946.00"
type input "10"
click at [611, 238] on div "Select Item" at bounding box center [530, 238] width 191 height 25
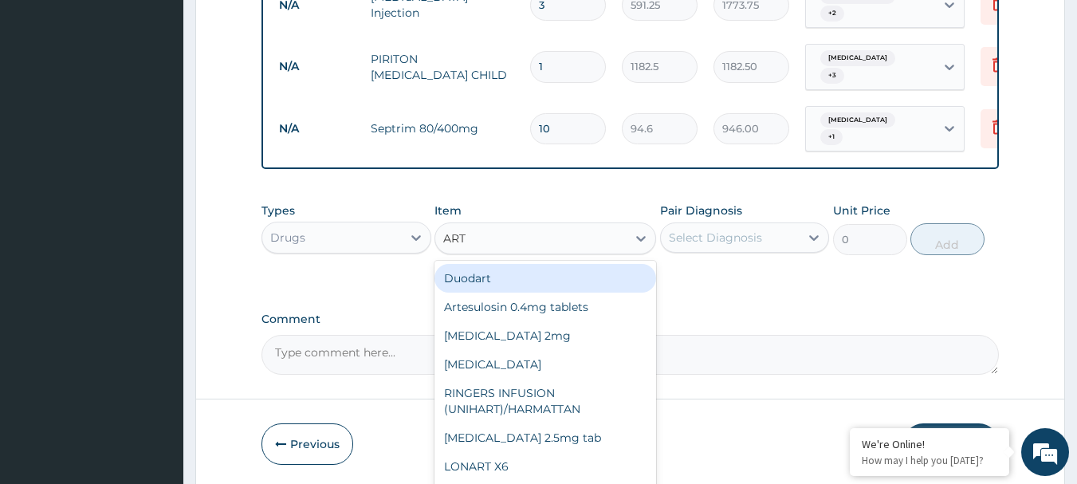
type input "ARTE"
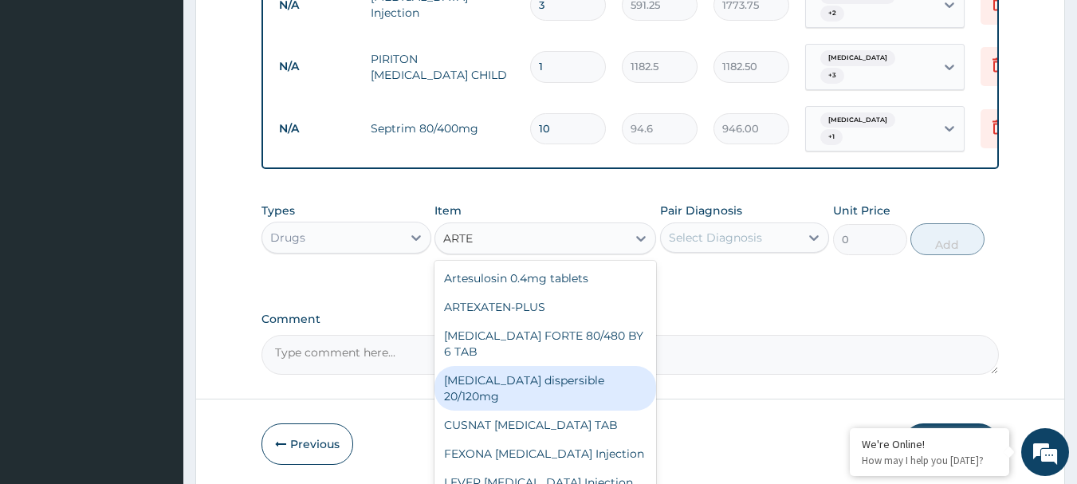
click at [539, 378] on div "Coartem dispersible 20/120mg" at bounding box center [545, 388] width 222 height 45
type input "112.3375"
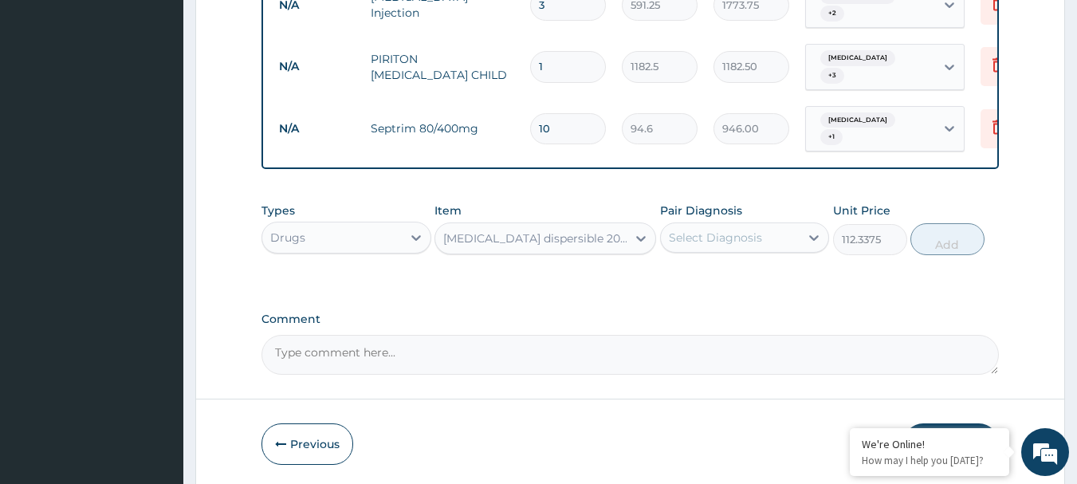
click at [778, 237] on div "Select Diagnosis" at bounding box center [730, 237] width 139 height 25
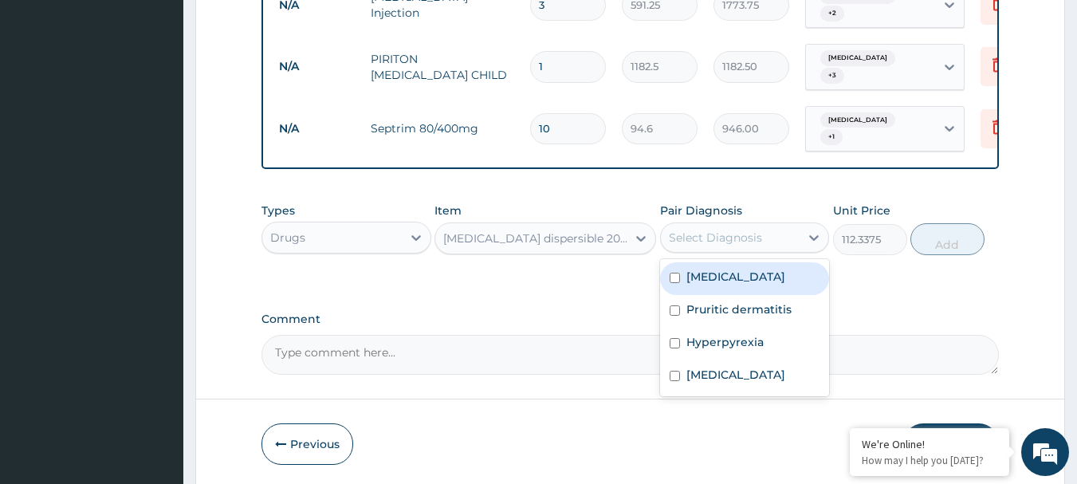
drag, startPoint x: 747, startPoint y: 267, endPoint x: 789, endPoint y: 258, distance: 42.4
click at [748, 269] on label "Falciparum malaria" at bounding box center [735, 277] width 99 height 16
checkbox input "true"
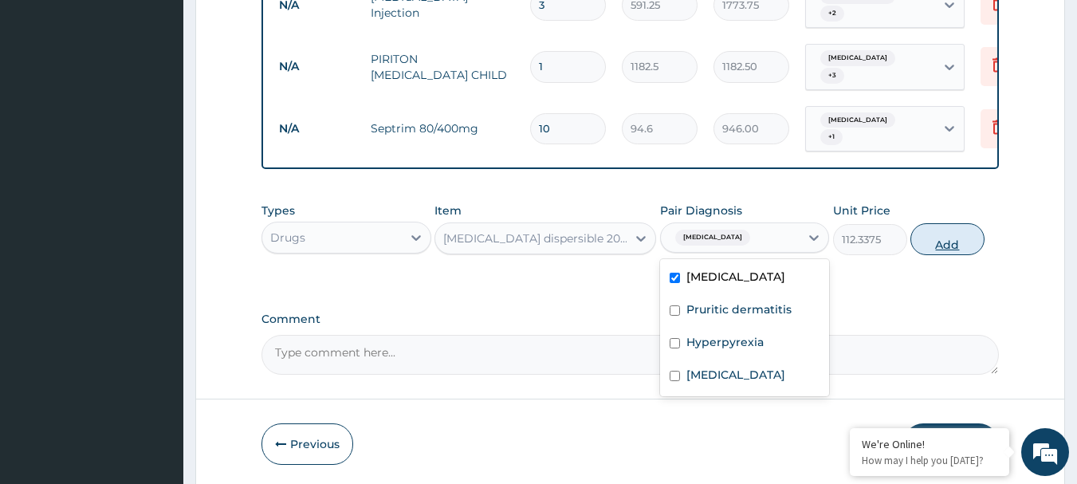
click at [921, 241] on button "Add" at bounding box center [947, 239] width 74 height 32
type input "0"
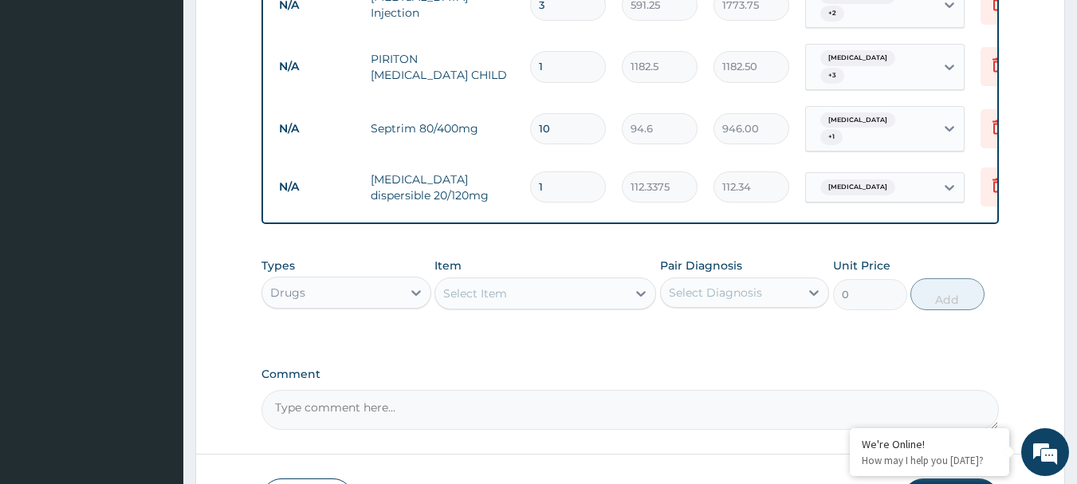
type input "0.00"
type input "6"
type input "674.03"
type input "6"
click at [600, 296] on div "Select Item" at bounding box center [530, 292] width 191 height 25
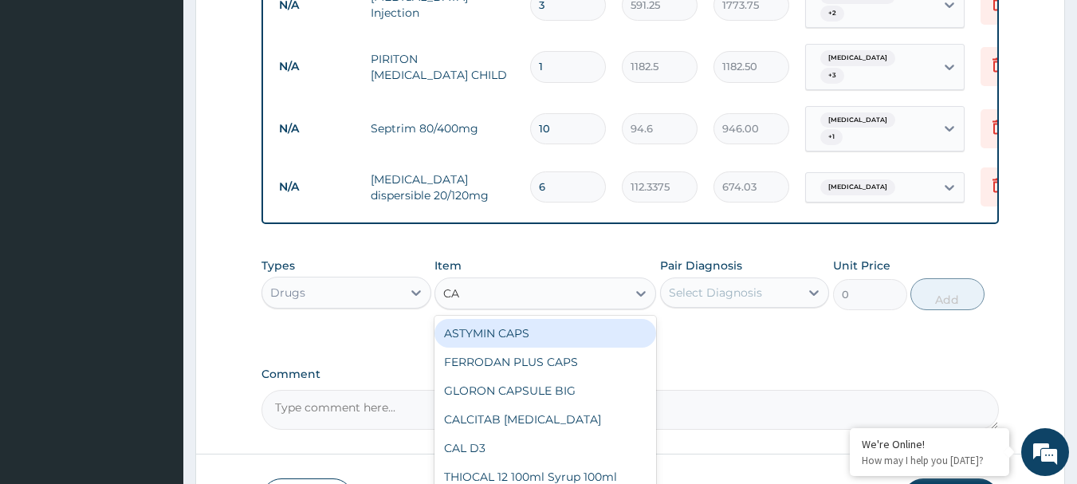
type input "CAN"
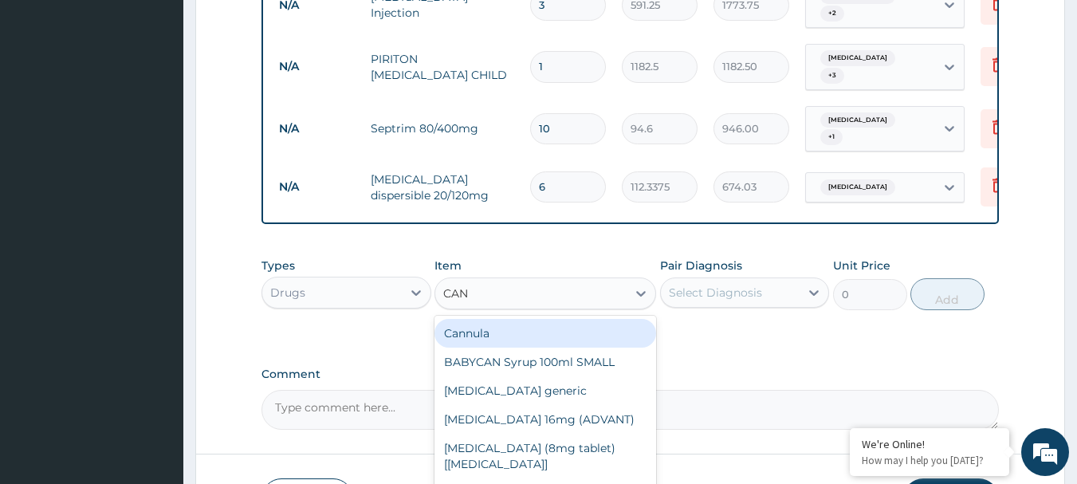
click at [609, 328] on div "Cannula" at bounding box center [545, 333] width 222 height 29
type input "236.5"
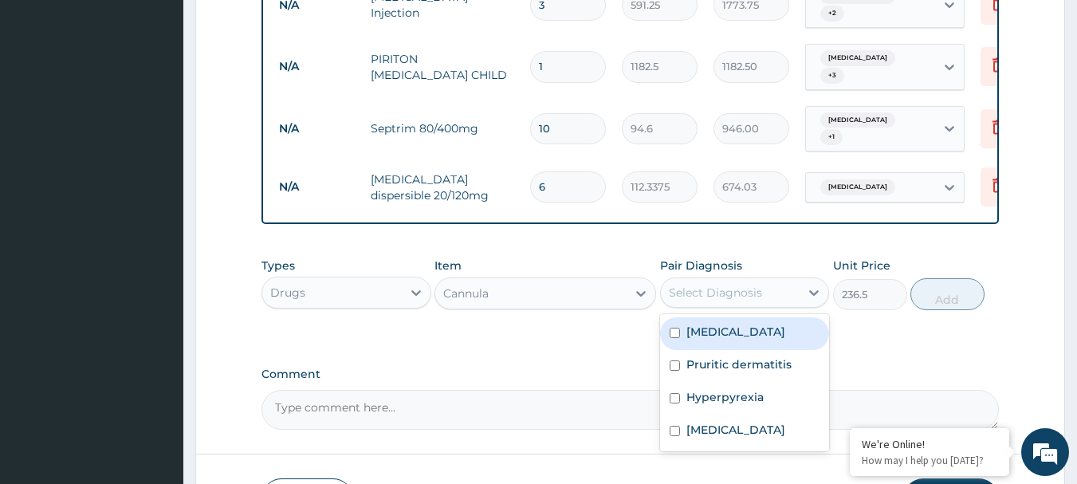
click at [757, 287] on div "Select Diagnosis" at bounding box center [715, 292] width 93 height 16
click at [747, 324] on label "Falciparum malaria" at bounding box center [735, 332] width 99 height 16
checkbox input "true"
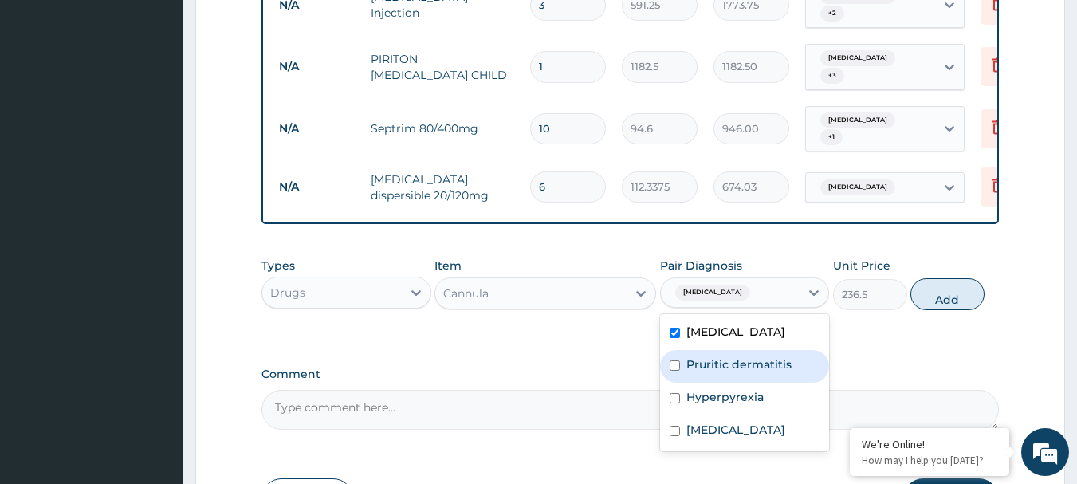
click at [744, 356] on label "Pruritic dermatitis" at bounding box center [738, 364] width 105 height 16
checkbox input "true"
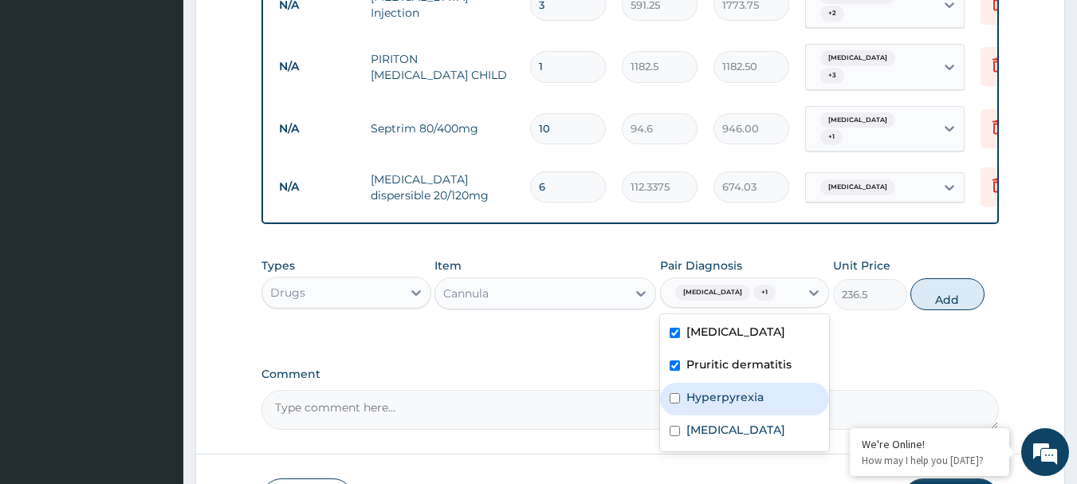
drag, startPoint x: 738, startPoint y: 386, endPoint x: 725, endPoint y: 414, distance: 30.7
click at [732, 401] on label "Hyperpyrexia" at bounding box center [724, 397] width 77 height 16
checkbox input "true"
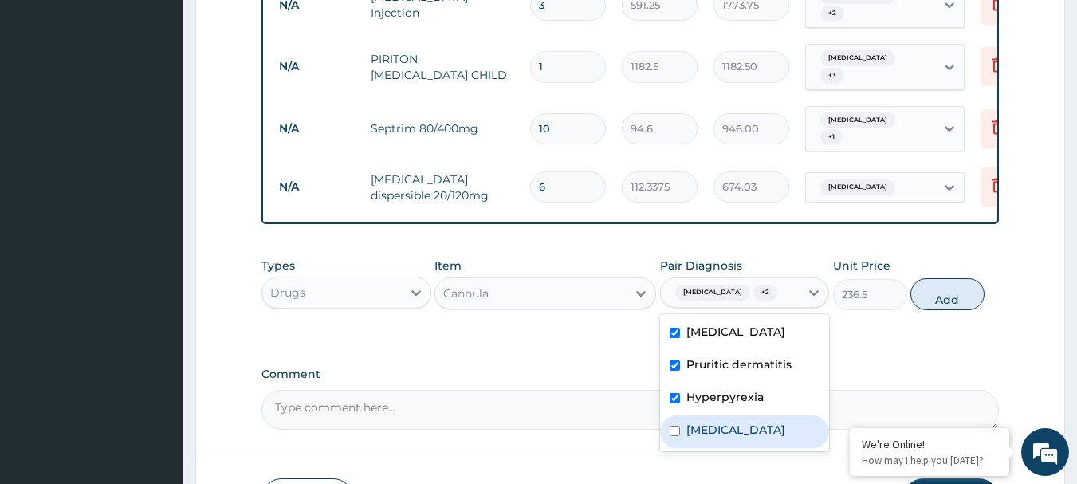
click at [723, 419] on div "Sepsis" at bounding box center [745, 431] width 170 height 33
checkbox input "true"
click at [947, 297] on button "Add" at bounding box center [947, 294] width 74 height 32
type input "0"
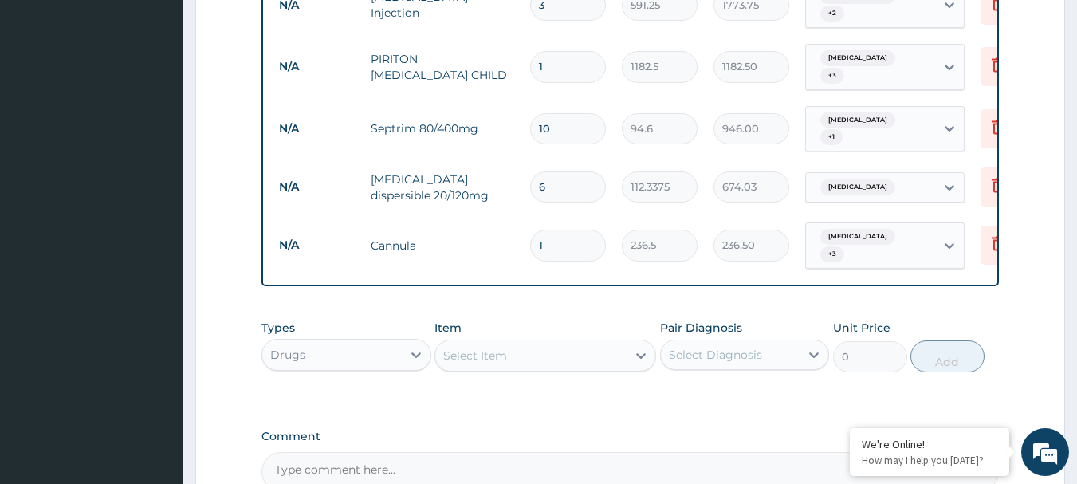
type input "0.00"
type input "2"
type input "473.00"
type input "2"
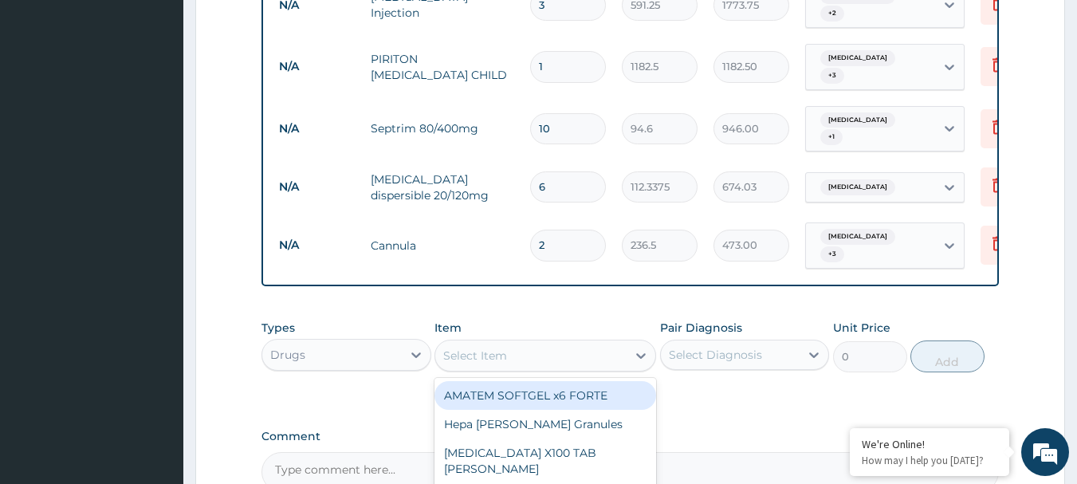
click at [512, 347] on div "Select Item" at bounding box center [530, 355] width 191 height 25
type input "NEE"
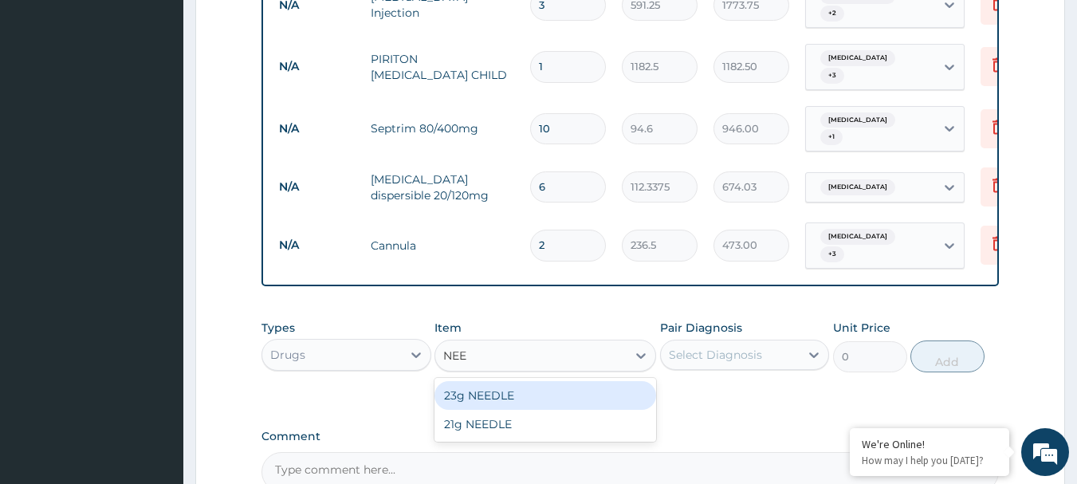
click at [528, 381] on div "23g NEEDLE" at bounding box center [545, 395] width 222 height 29
type input "59.125"
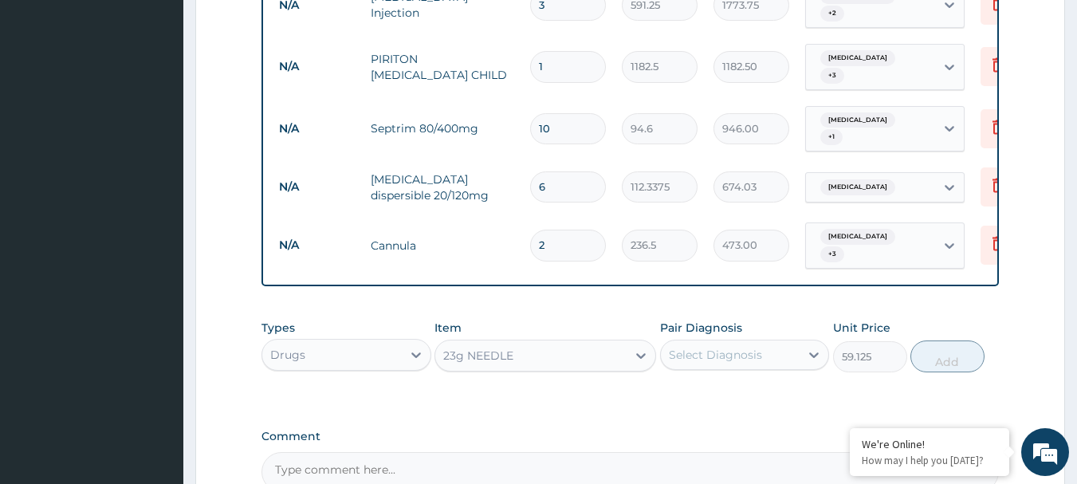
click at [615, 354] on div "23g NEEDLE" at bounding box center [530, 355] width 191 height 25
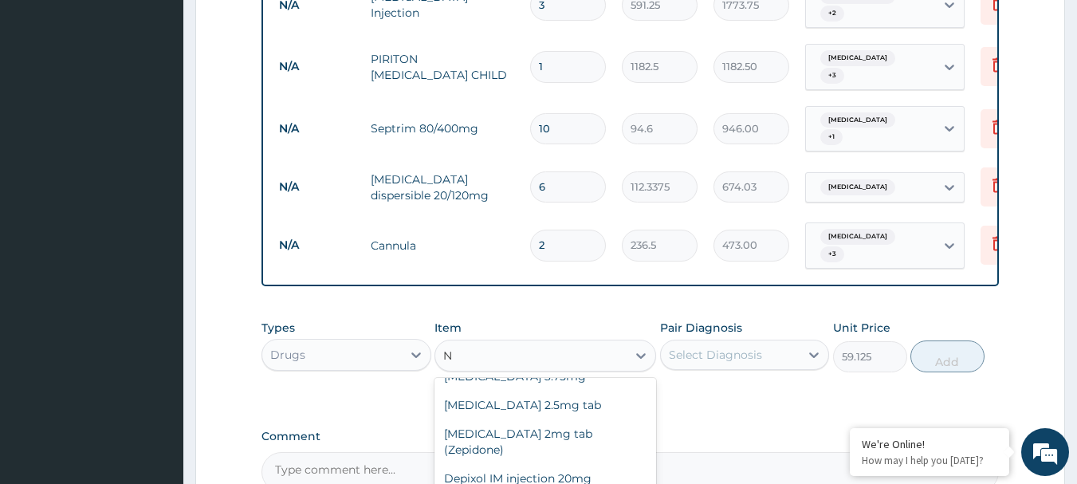
scroll to position [3838, 0]
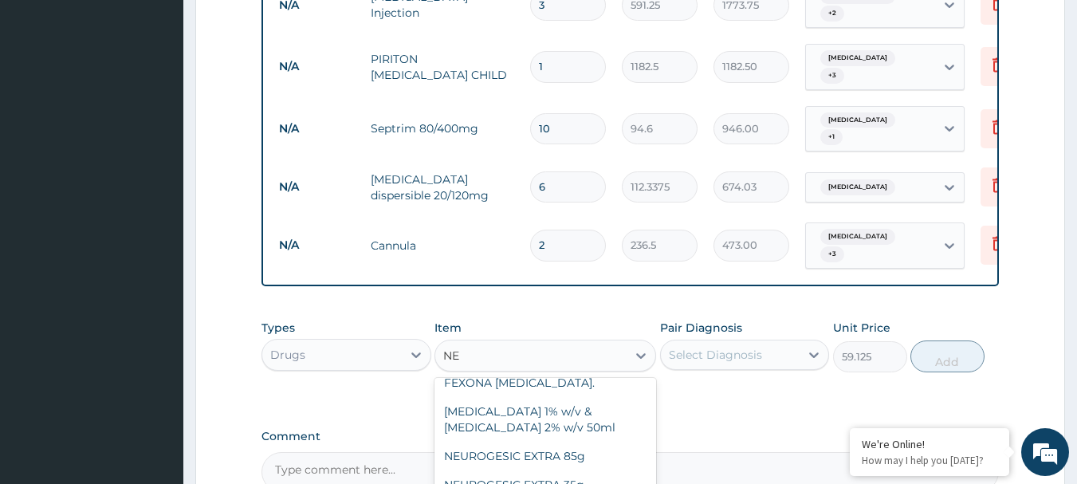
type input "NEE"
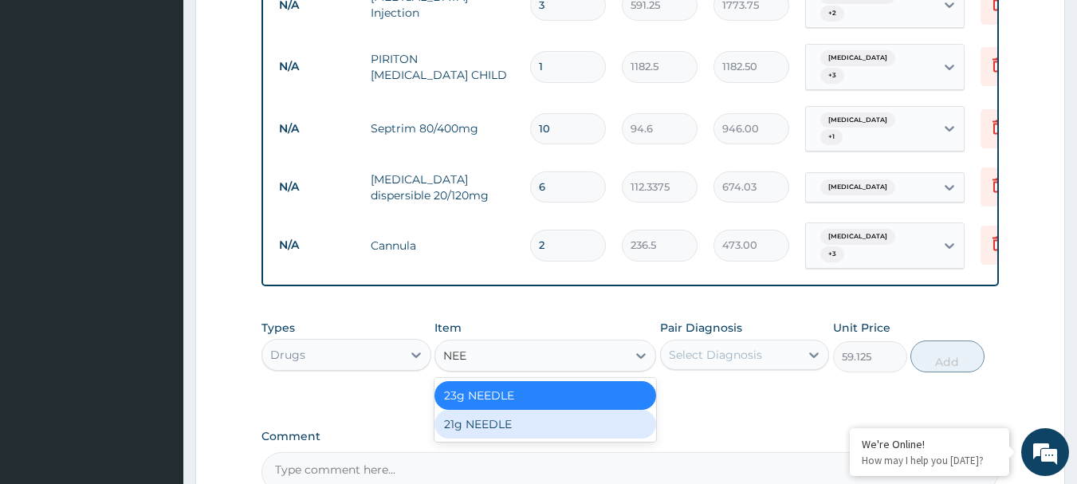
click at [587, 412] on div "21g NEEDLE" at bounding box center [545, 424] width 222 height 29
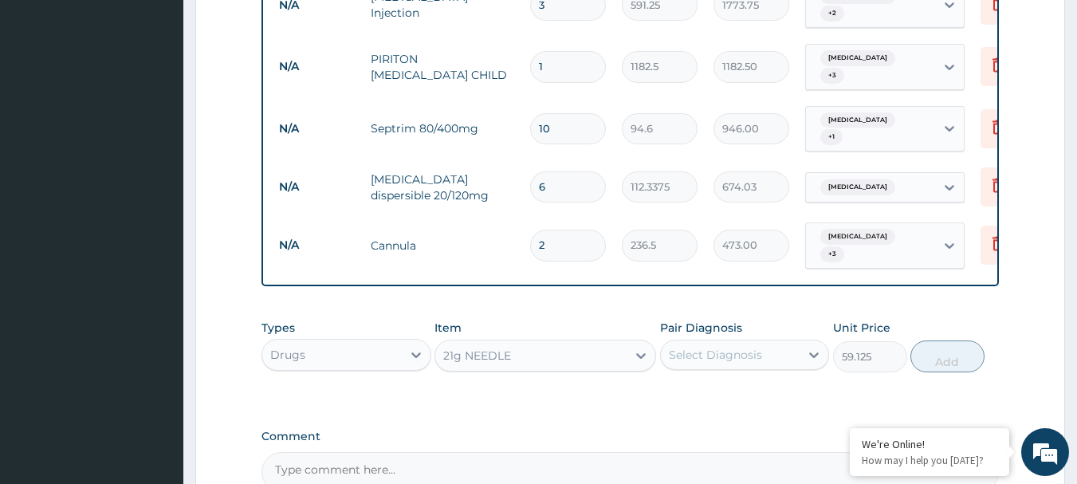
click at [716, 352] on div "Select Diagnosis" at bounding box center [715, 355] width 93 height 16
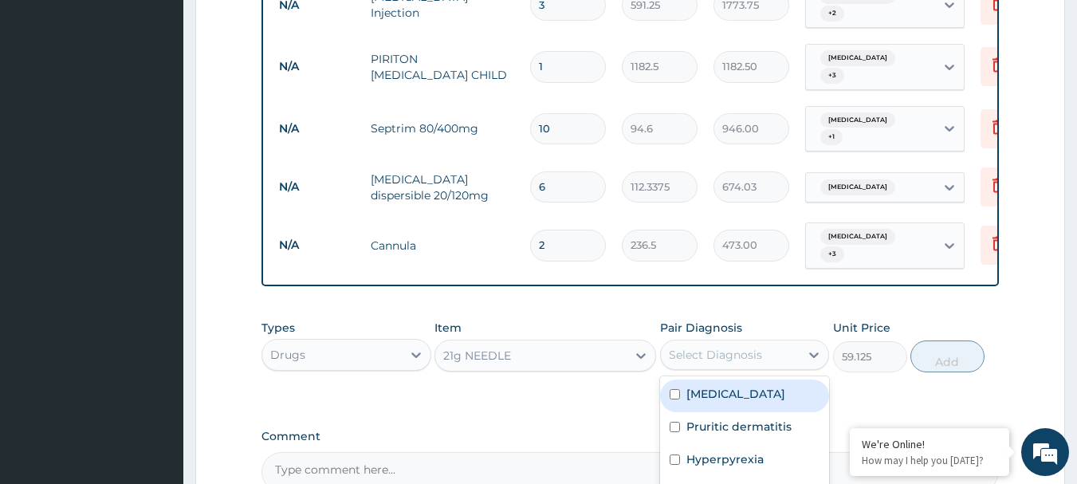
click at [720, 395] on label "Falciparum malaria" at bounding box center [735, 394] width 99 height 16
checkbox input "true"
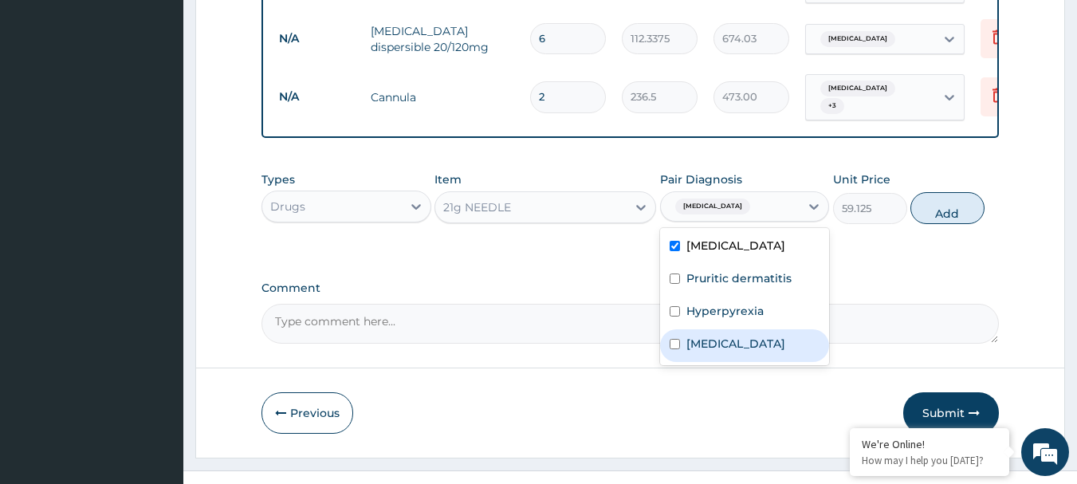
scroll to position [1314, 0]
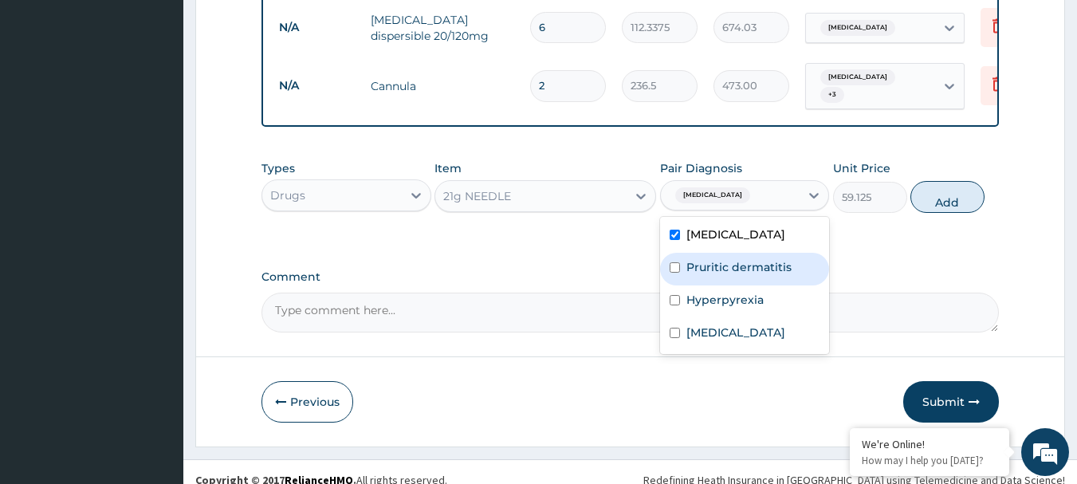
drag, startPoint x: 755, startPoint y: 260, endPoint x: 746, endPoint y: 300, distance: 41.0
click at [755, 265] on label "Pruritic dermatitis" at bounding box center [738, 267] width 105 height 16
checkbox input "true"
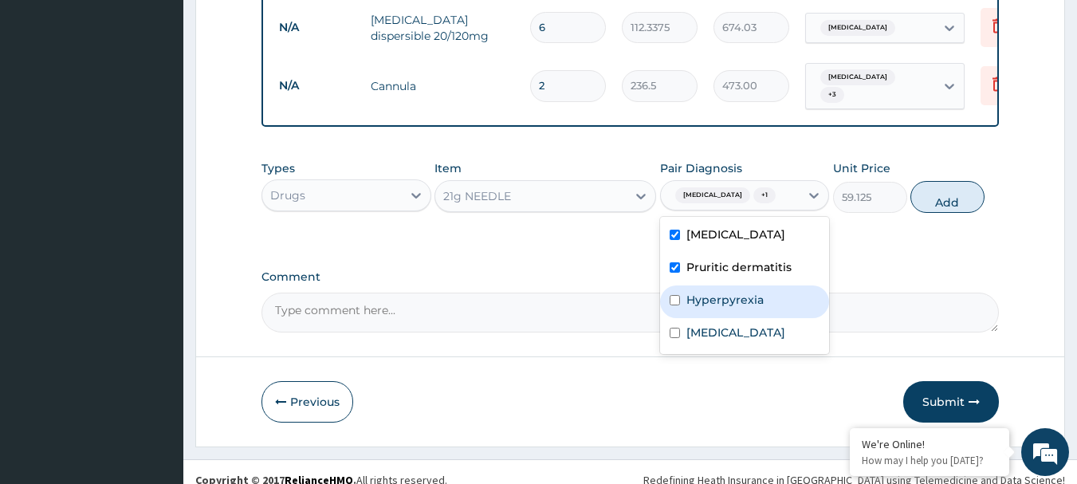
click at [743, 307] on div "Hyperpyrexia" at bounding box center [745, 301] width 170 height 33
checkbox input "true"
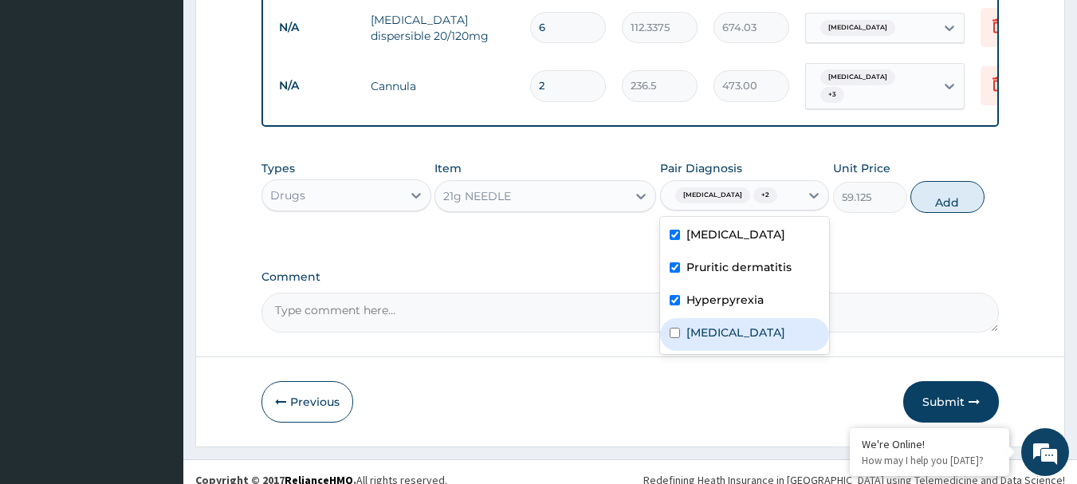
click at [736, 325] on div "Sepsis" at bounding box center [745, 334] width 170 height 33
checkbox input "true"
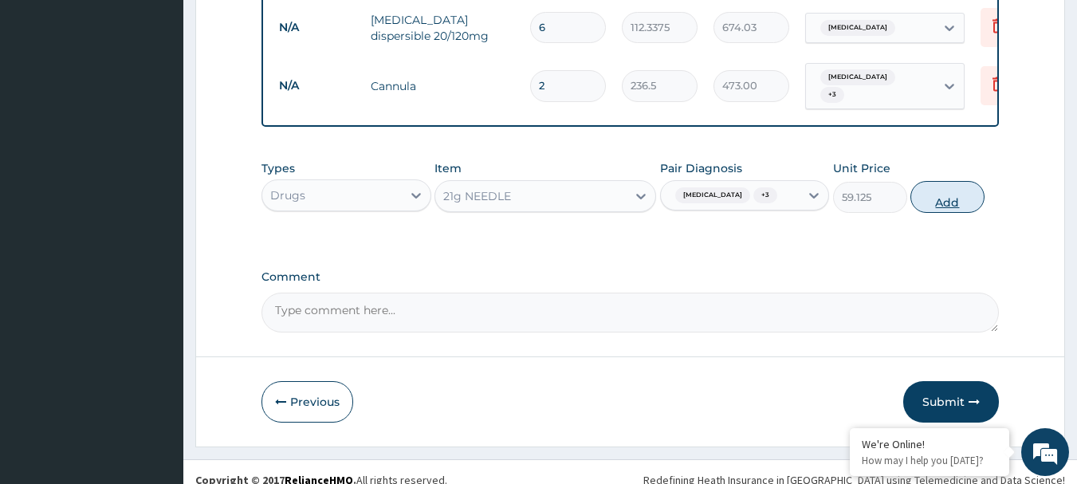
click at [959, 198] on button "Add" at bounding box center [947, 197] width 74 height 32
type input "0"
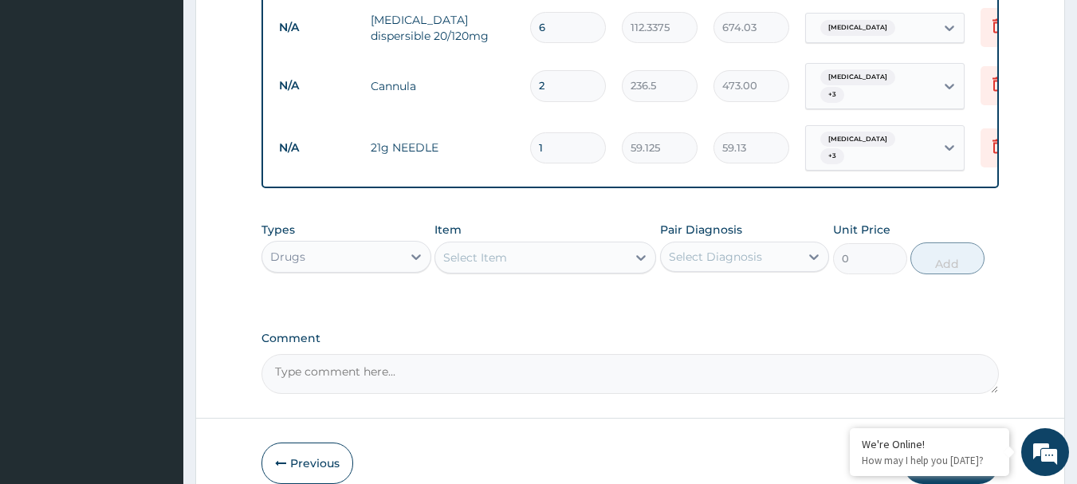
type input "0.00"
type input "6"
type input "354.75"
type input "6"
click at [511, 261] on div "Select Item" at bounding box center [530, 257] width 191 height 25
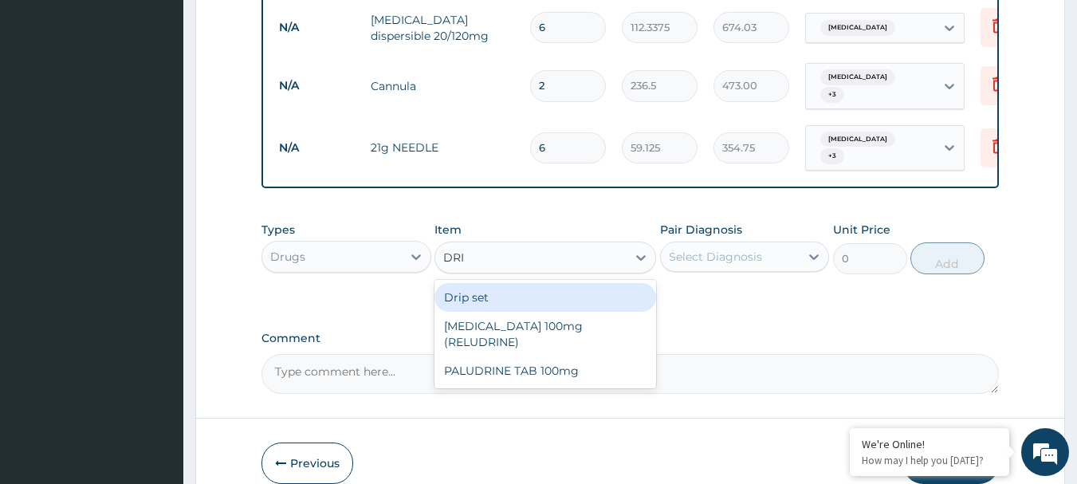
type input "DRIP"
click at [512, 288] on div "Drip set" at bounding box center [545, 297] width 222 height 29
type input "236.5"
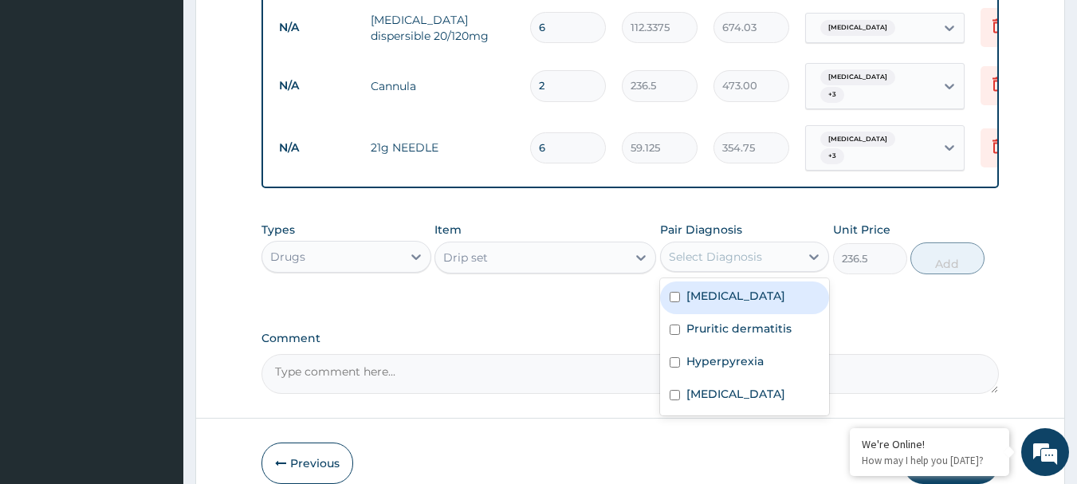
click at [716, 252] on div "Select Diagnosis" at bounding box center [715, 257] width 93 height 16
click at [724, 296] on label "Falciparum malaria" at bounding box center [735, 296] width 99 height 16
checkbox input "true"
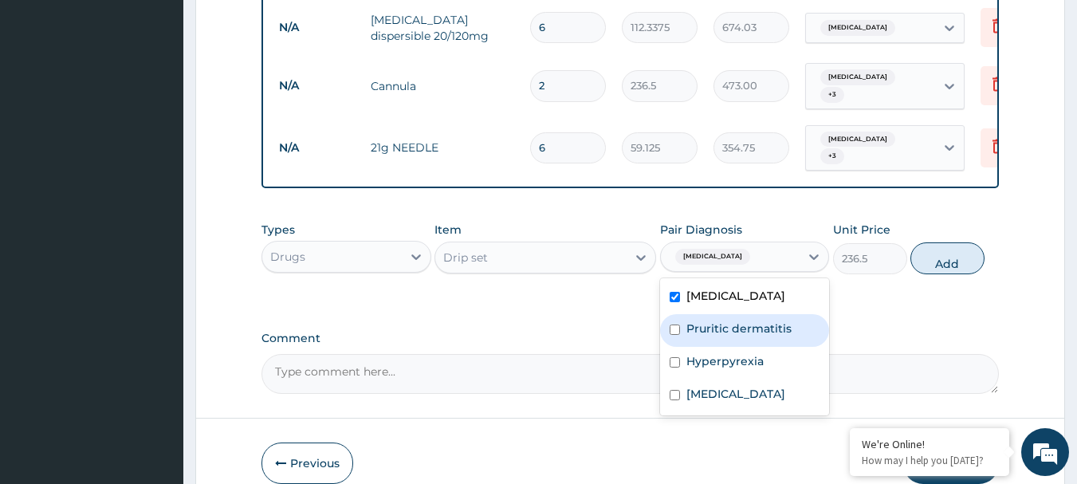
drag, startPoint x: 721, startPoint y: 335, endPoint x: 721, endPoint y: 363, distance: 27.9
click at [721, 343] on div "Falciparum malaria Pruritic dermatitis Hyperpyrexia Sepsis" at bounding box center [745, 346] width 170 height 137
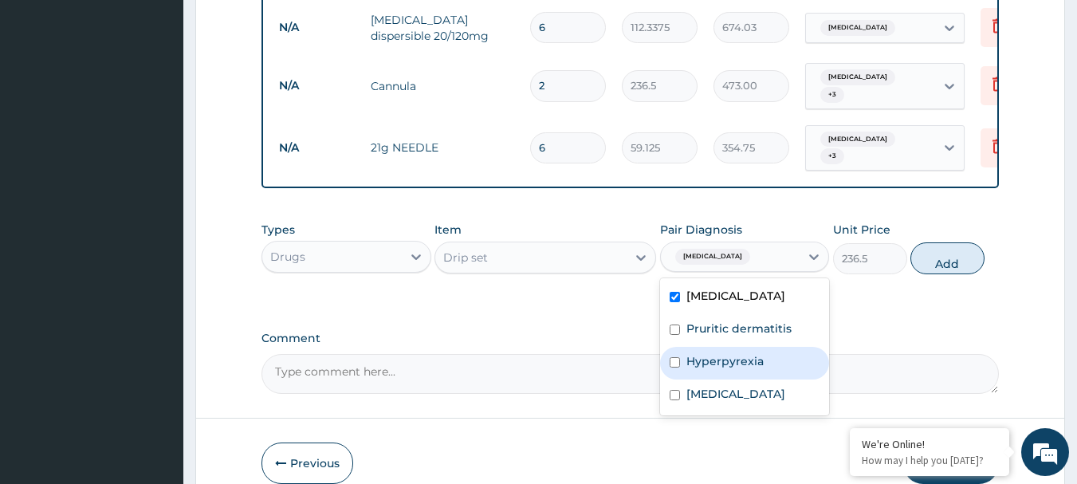
drag, startPoint x: 721, startPoint y: 363, endPoint x: 718, endPoint y: 394, distance: 30.4
click at [722, 363] on label "Hyperpyrexia" at bounding box center [724, 361] width 77 height 16
checkbox input "true"
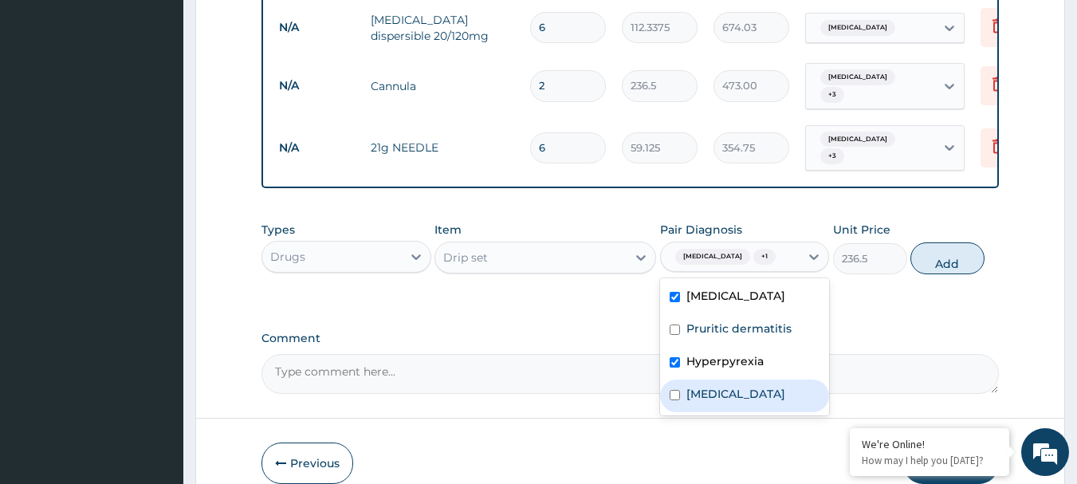
click at [718, 394] on label "Sepsis" at bounding box center [735, 394] width 99 height 16
checkbox input "true"
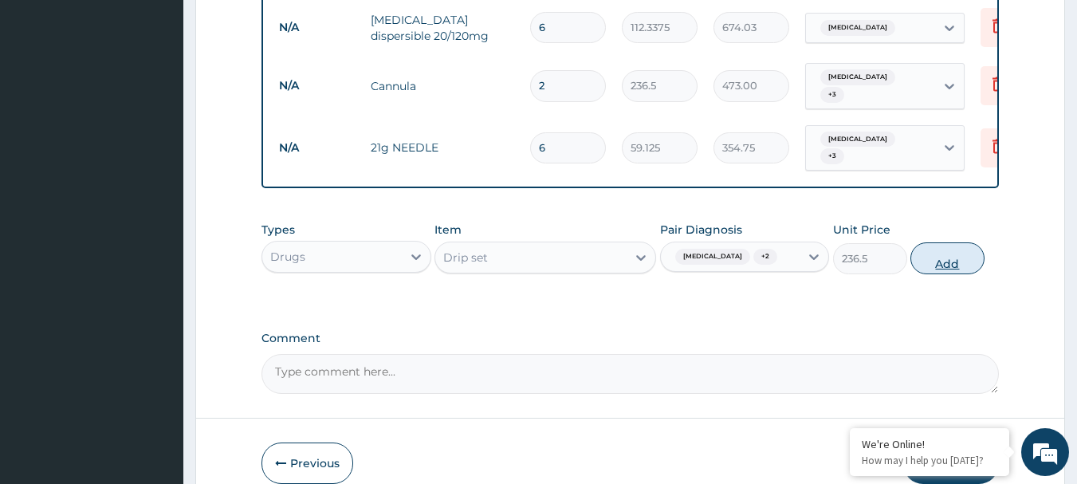
click at [965, 263] on button "Add" at bounding box center [947, 258] width 74 height 32
type input "0"
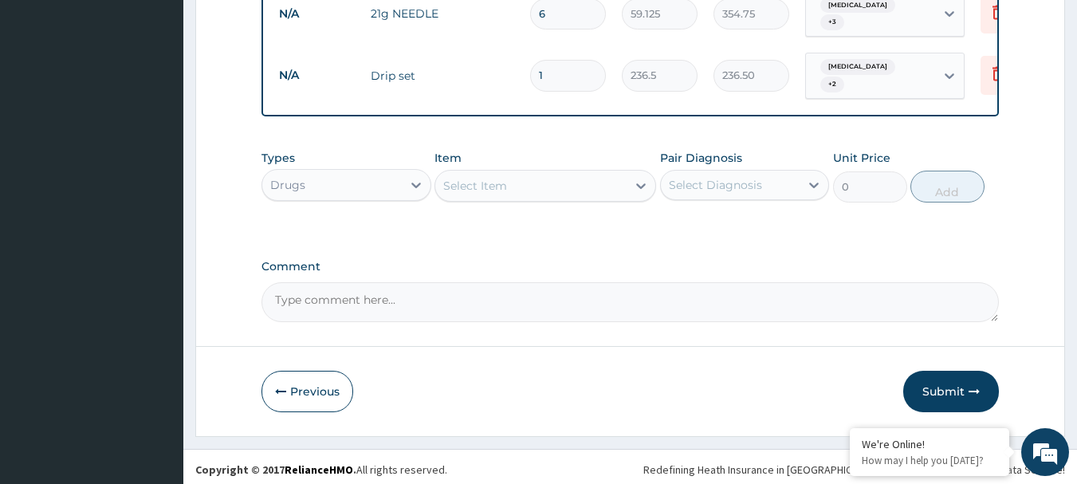
scroll to position [1449, 0]
click at [938, 383] on button "Submit" at bounding box center [951, 389] width 96 height 41
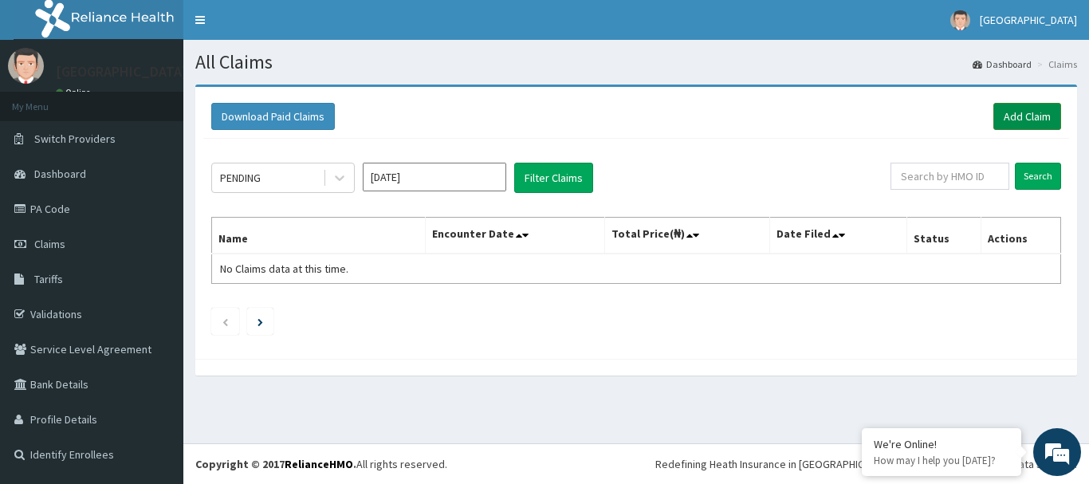
click at [1014, 122] on link "Add Claim" at bounding box center [1027, 116] width 68 height 27
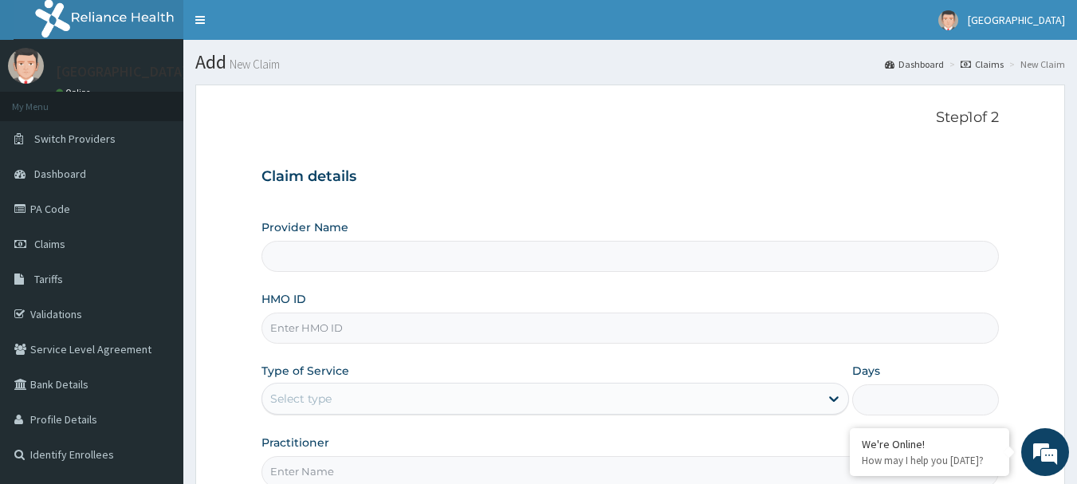
type input "Sonabel Medical Centre - Eleme"
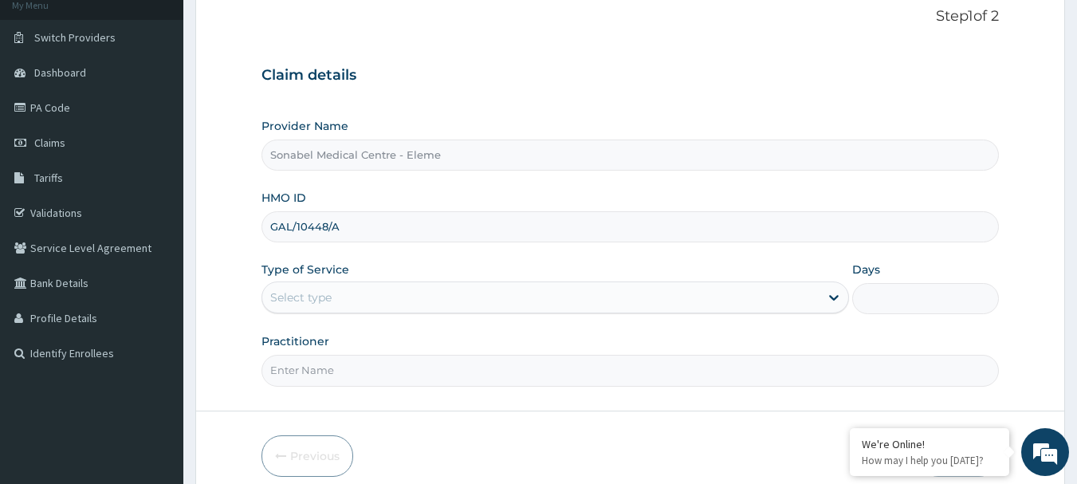
scroll to position [159, 0]
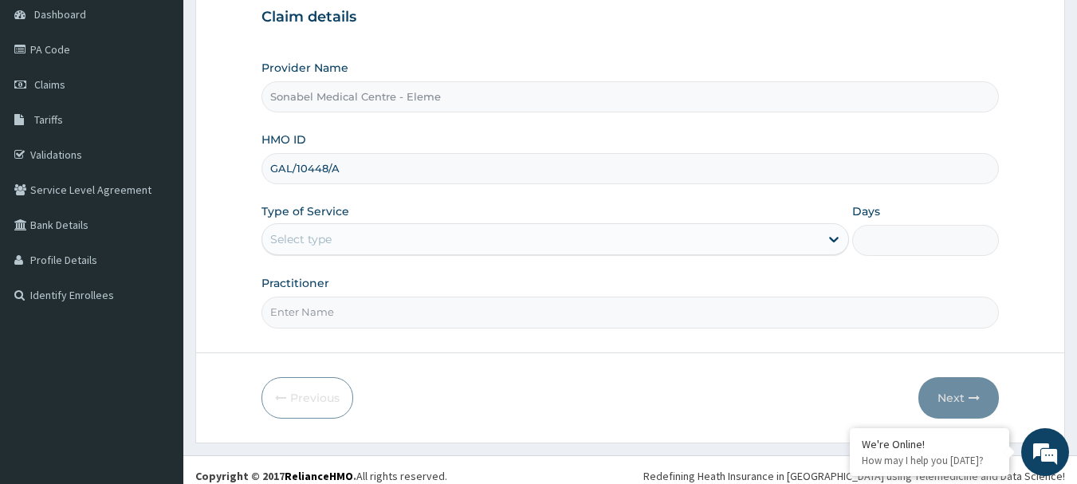
type input "GAL/10448/A"
click at [610, 243] on div "Select type" at bounding box center [540, 238] width 557 height 25
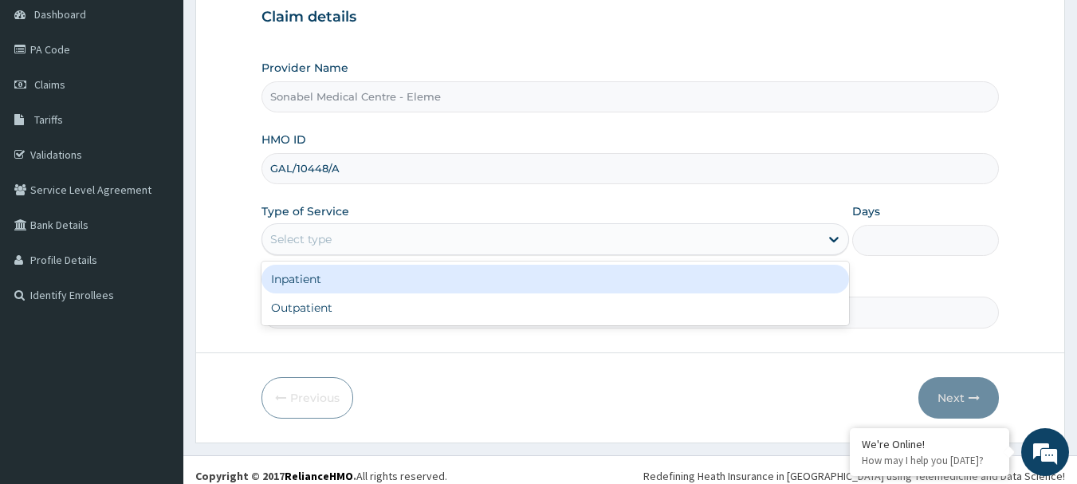
click at [561, 281] on div "Inpatient" at bounding box center [554, 279] width 587 height 29
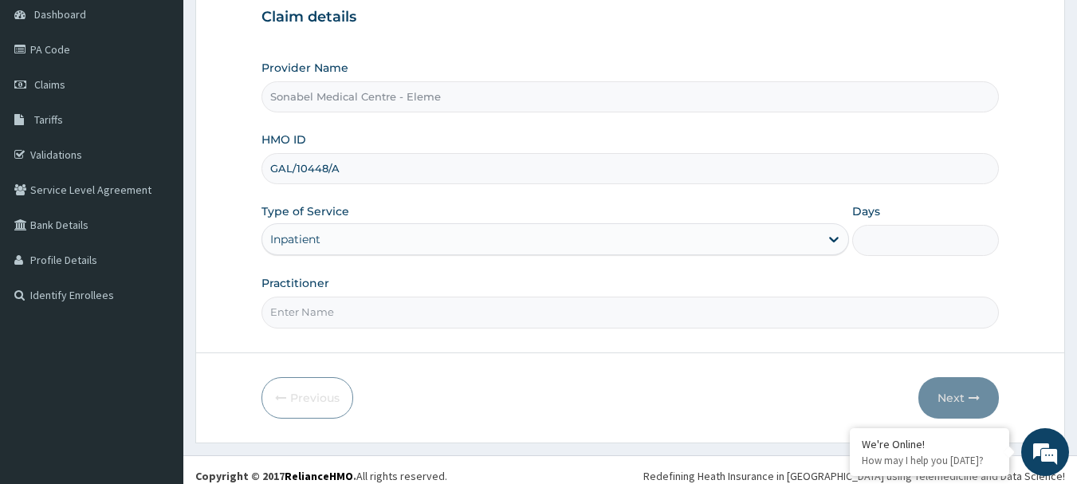
click at [738, 315] on input "Practitioner" at bounding box center [630, 311] width 738 height 31
type input "[PERSON_NAME]"
click at [877, 229] on input "Days" at bounding box center [925, 240] width 147 height 31
type input "2"
click at [934, 393] on button "Next" at bounding box center [958, 397] width 80 height 41
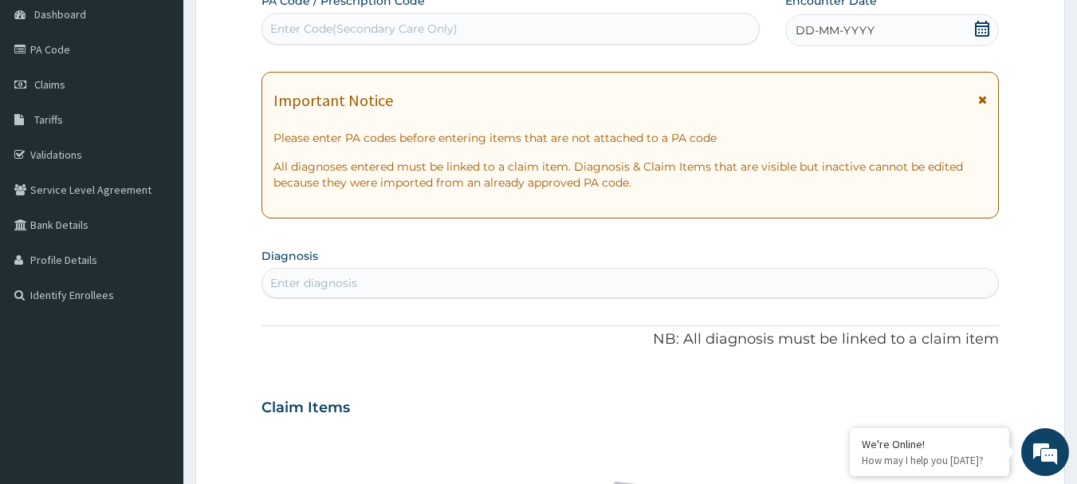
click at [577, 24] on div "Enter Code(Secondary Care Only)" at bounding box center [510, 28] width 497 height 25
paste input "PA/BFC7D4"
type input "PA/BFC7D4"
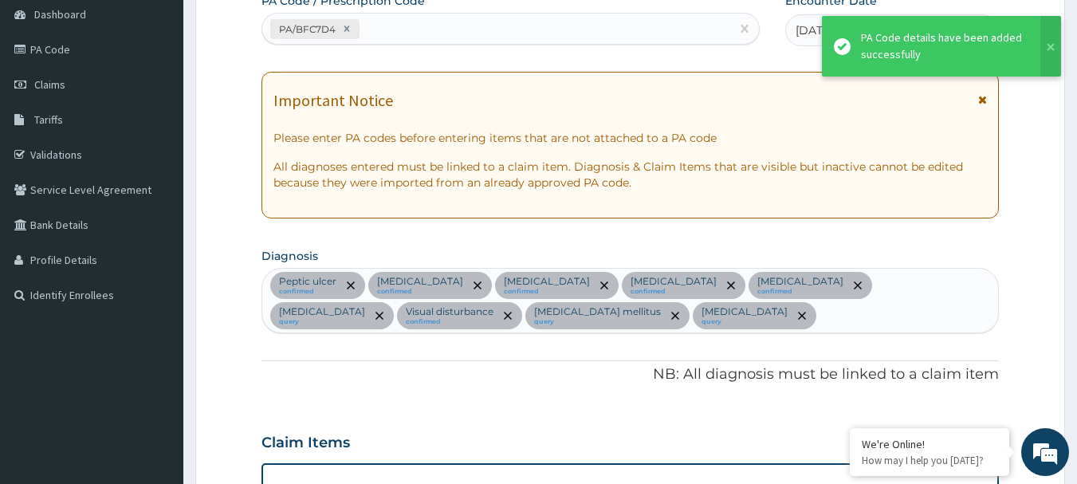
scroll to position [625, 0]
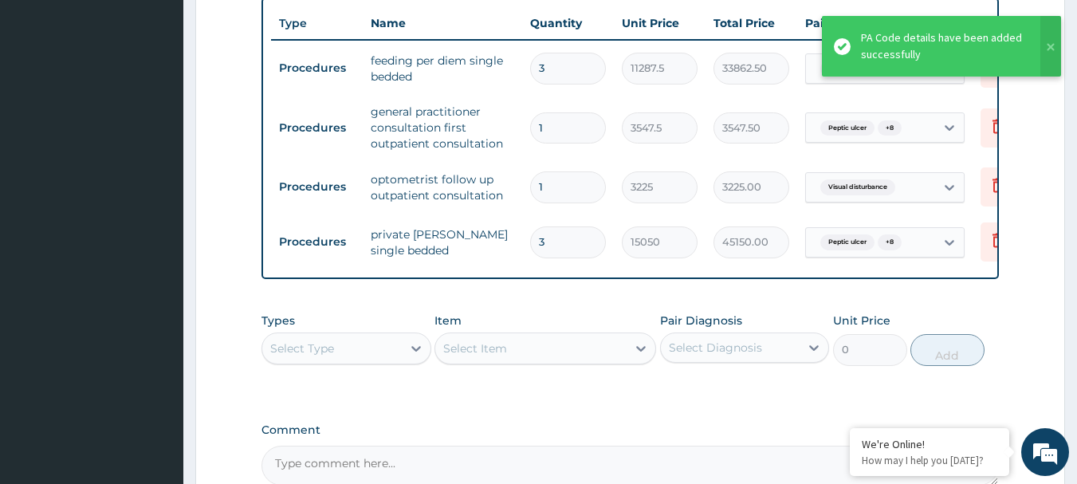
type input "0.00"
type input "2"
type input "30100.00"
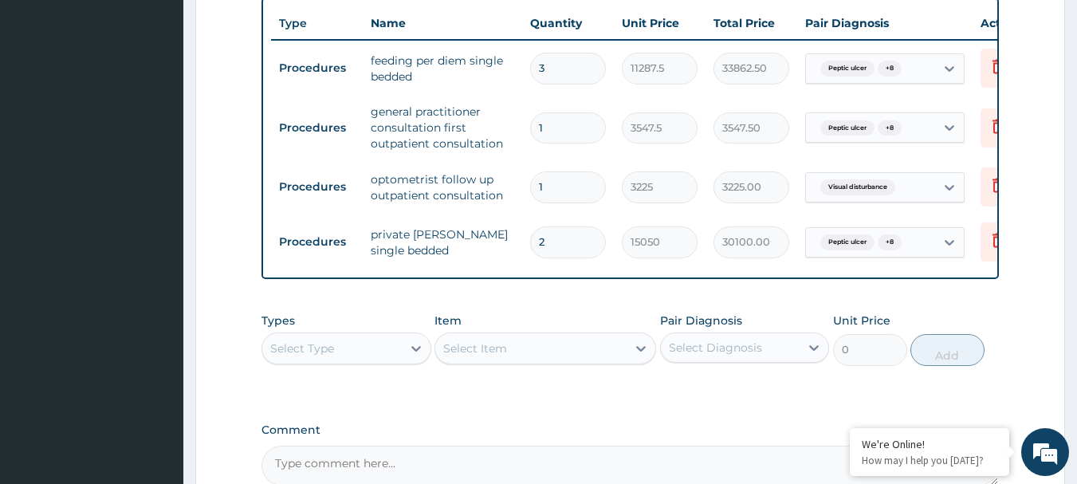
type input "2"
click at [583, 70] on input "3" at bounding box center [568, 68] width 76 height 31
type input "0.00"
type input "2"
type input "22575.00"
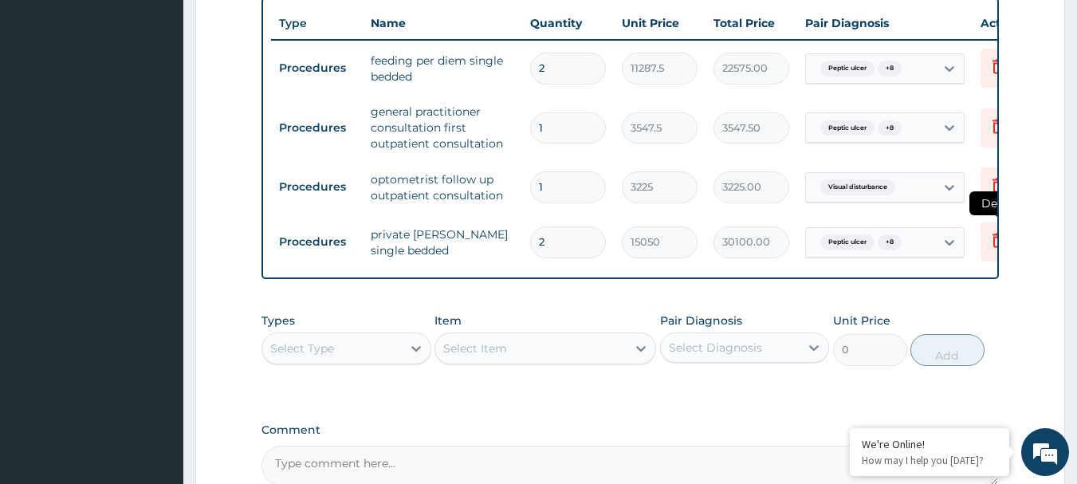
type input "2"
click at [983, 245] on icon at bounding box center [997, 241] width 35 height 39
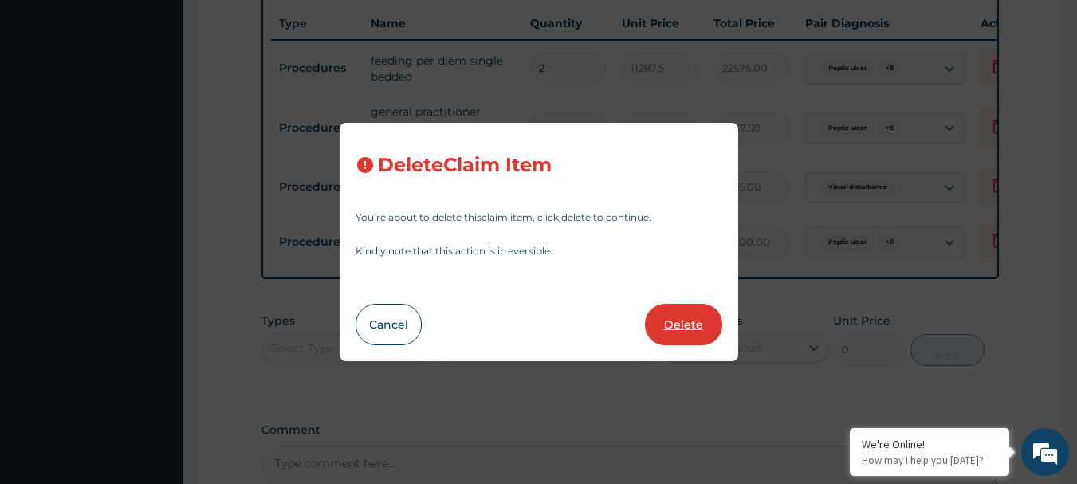
click at [686, 334] on button "Delete" at bounding box center [683, 324] width 77 height 41
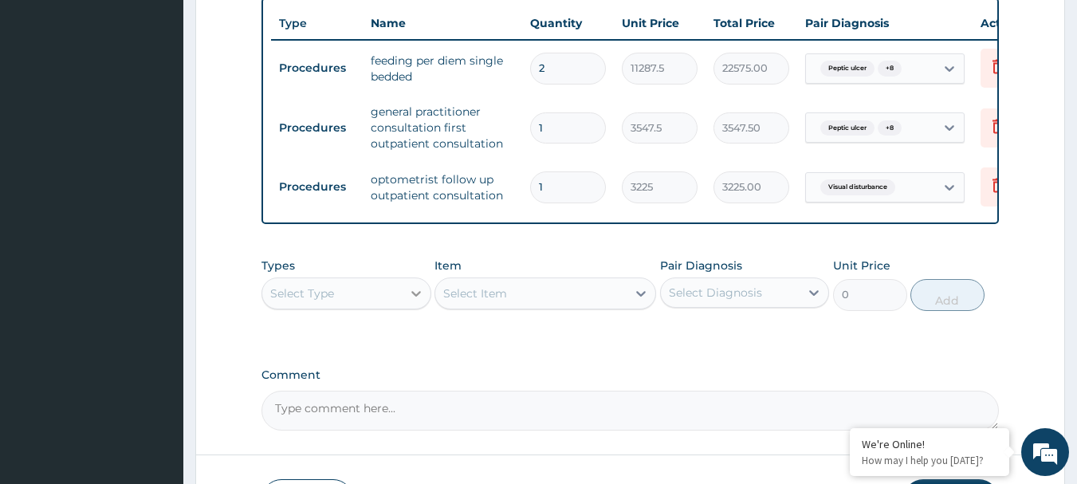
click at [410, 301] on icon at bounding box center [416, 293] width 16 height 16
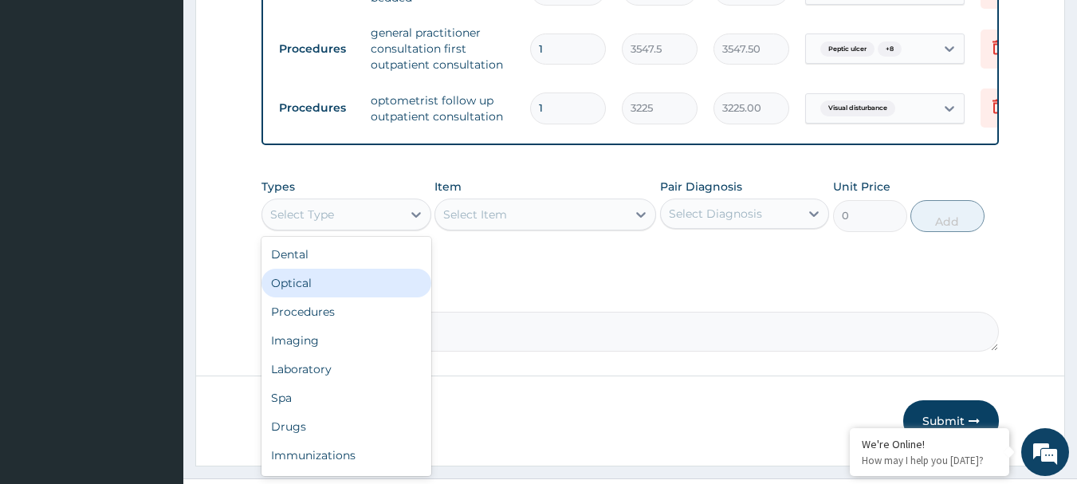
scroll to position [704, 0]
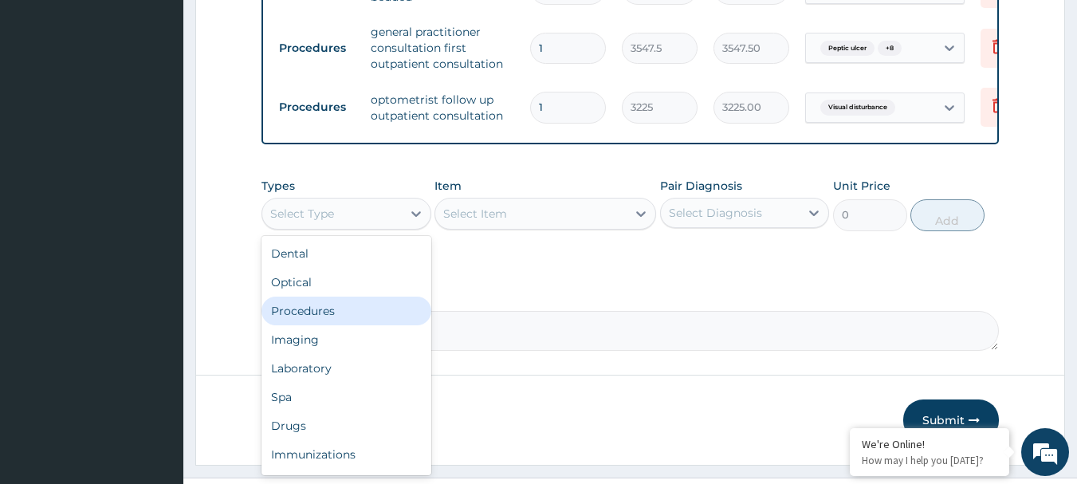
click at [341, 311] on div "Procedures" at bounding box center [346, 310] width 170 height 29
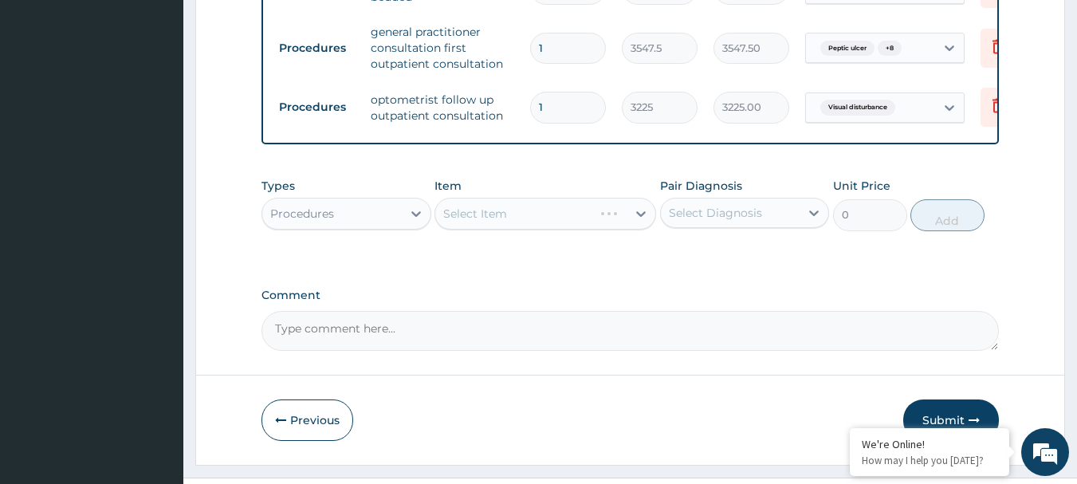
click at [504, 222] on div "Select Item" at bounding box center [545, 214] width 222 height 32
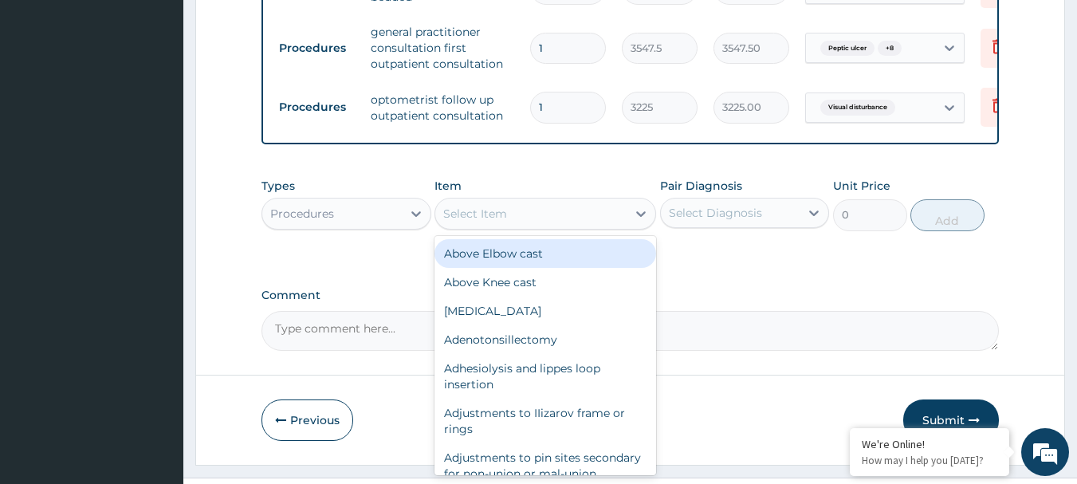
click at [504, 222] on div "Select Item" at bounding box center [475, 214] width 64 height 16
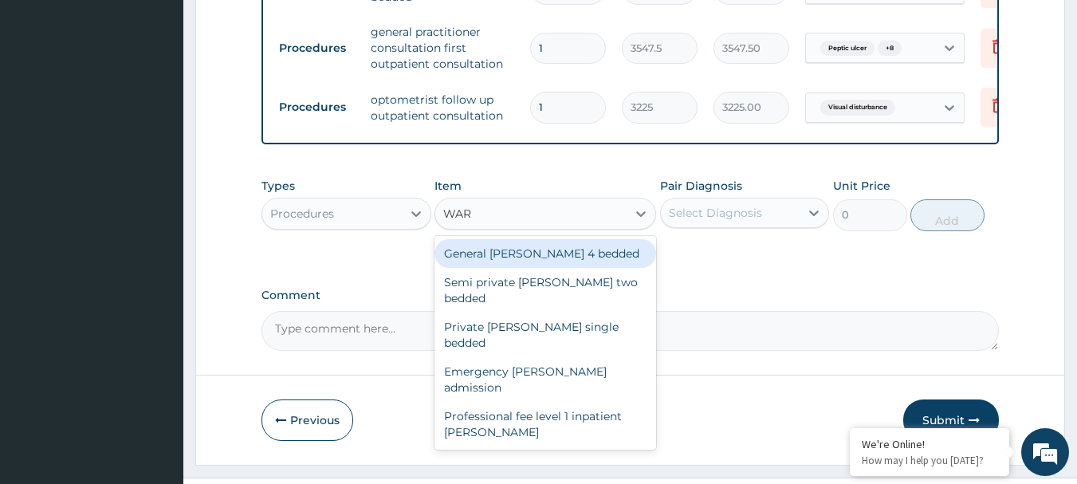
type input "[PERSON_NAME]"
click at [522, 268] on div "General [PERSON_NAME] 4 bedded" at bounding box center [545, 253] width 222 height 29
type input "6987.5"
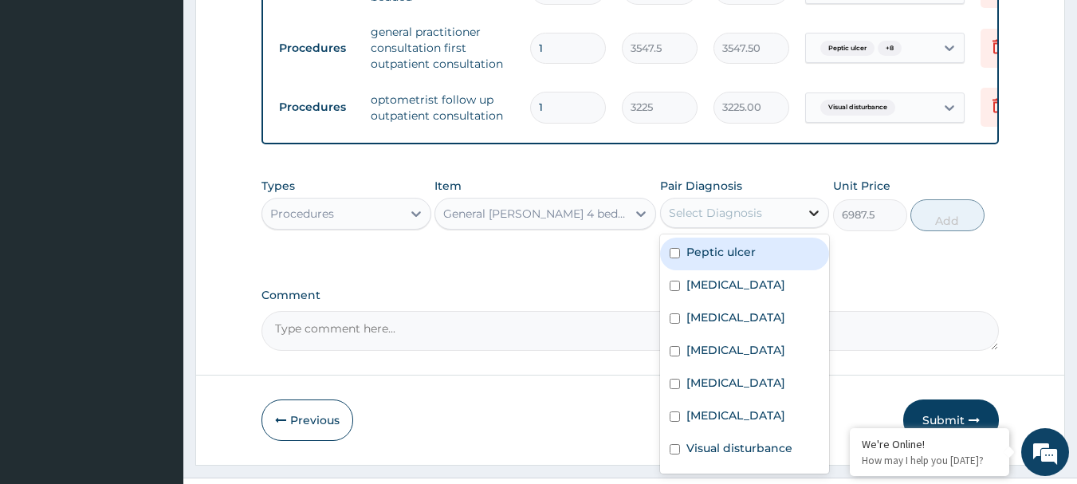
click at [804, 226] on div at bounding box center [813, 212] width 29 height 29
click at [786, 270] on div "Peptic ulcer" at bounding box center [745, 253] width 170 height 33
checkbox input "true"
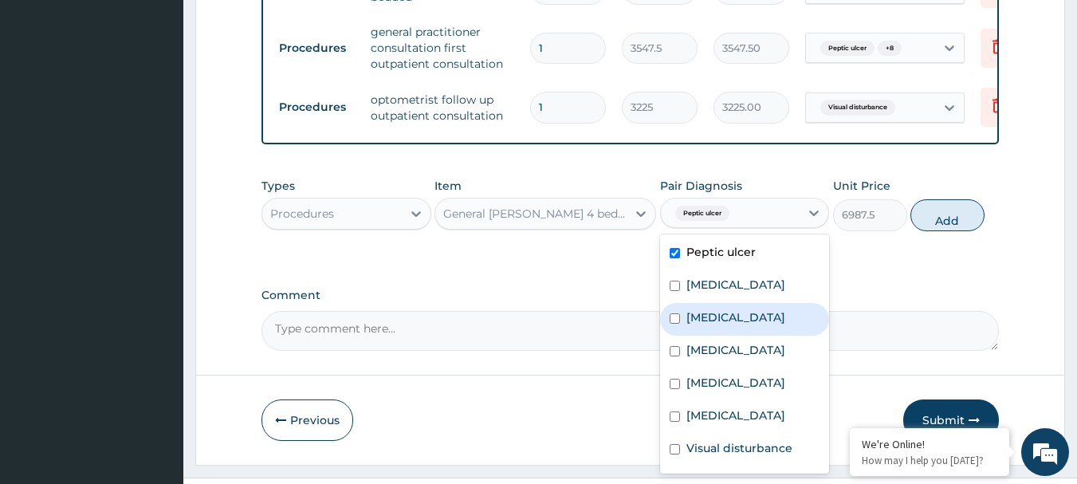
scroll to position [61, 0]
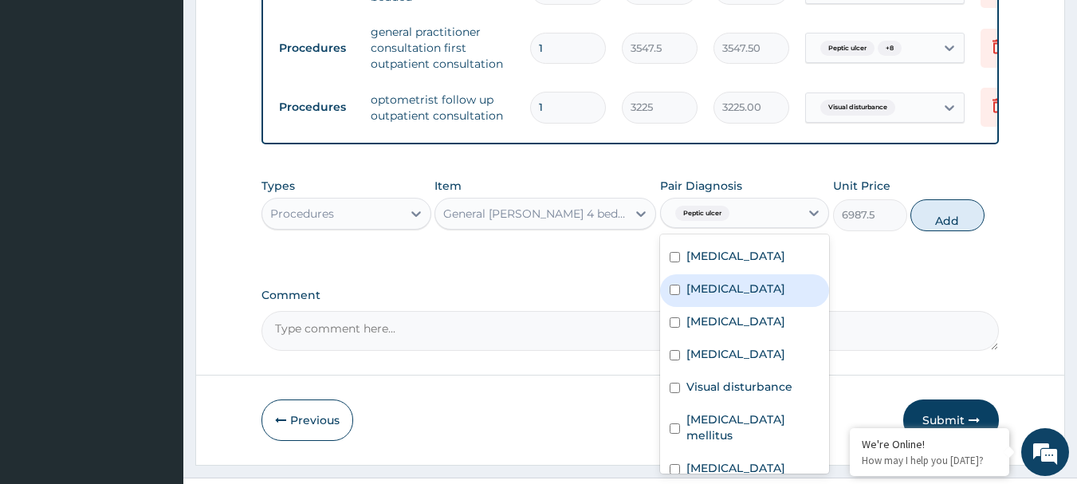
drag, startPoint x: 776, startPoint y: 295, endPoint x: 763, endPoint y: 313, distance: 22.3
click at [775, 296] on label "[MEDICAL_DATA]" at bounding box center [735, 288] width 99 height 16
checkbox input "true"
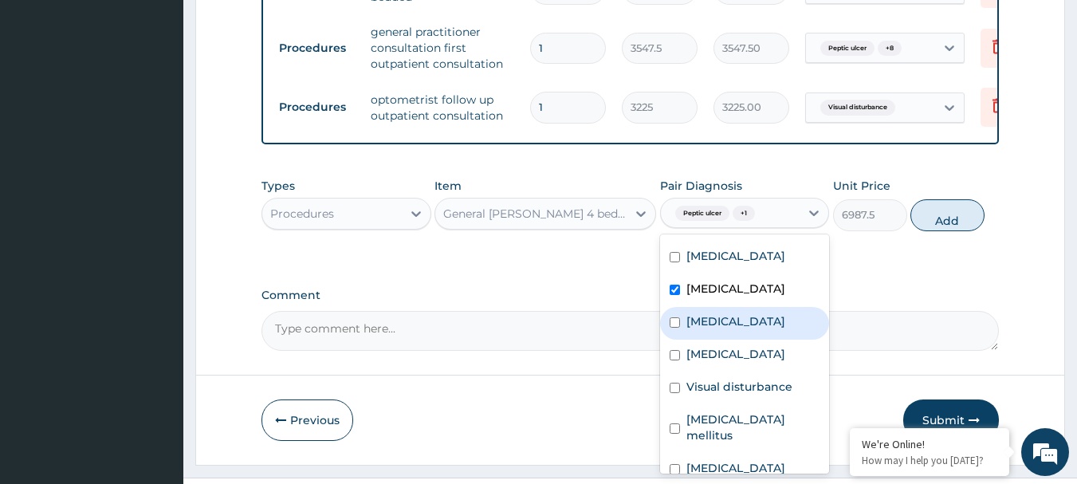
click at [760, 323] on div "[MEDICAL_DATA]" at bounding box center [745, 323] width 170 height 33
checkbox input "true"
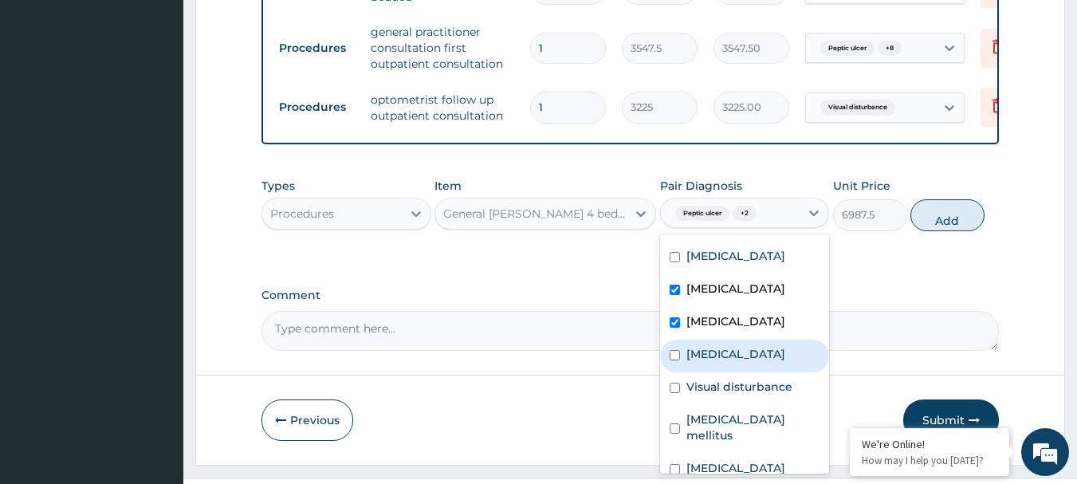
click at [763, 361] on label "[MEDICAL_DATA]" at bounding box center [735, 354] width 99 height 16
checkbox input "true"
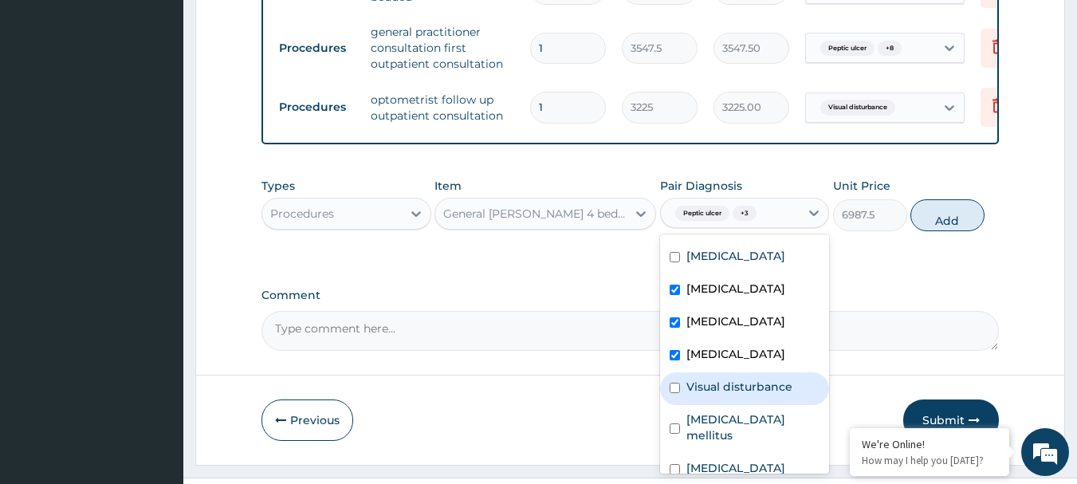
click at [763, 386] on div "Visual disturbance" at bounding box center [745, 388] width 170 height 33
click at [759, 405] on div "Visual disturbance" at bounding box center [745, 388] width 170 height 33
checkbox input "false"
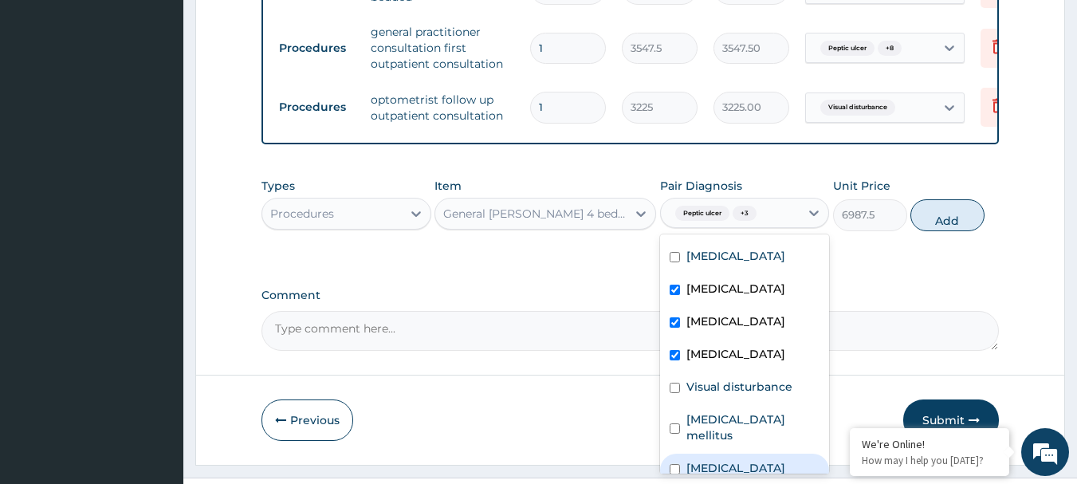
click at [737, 473] on div "[MEDICAL_DATA]" at bounding box center [745, 469] width 170 height 33
checkbox input "true"
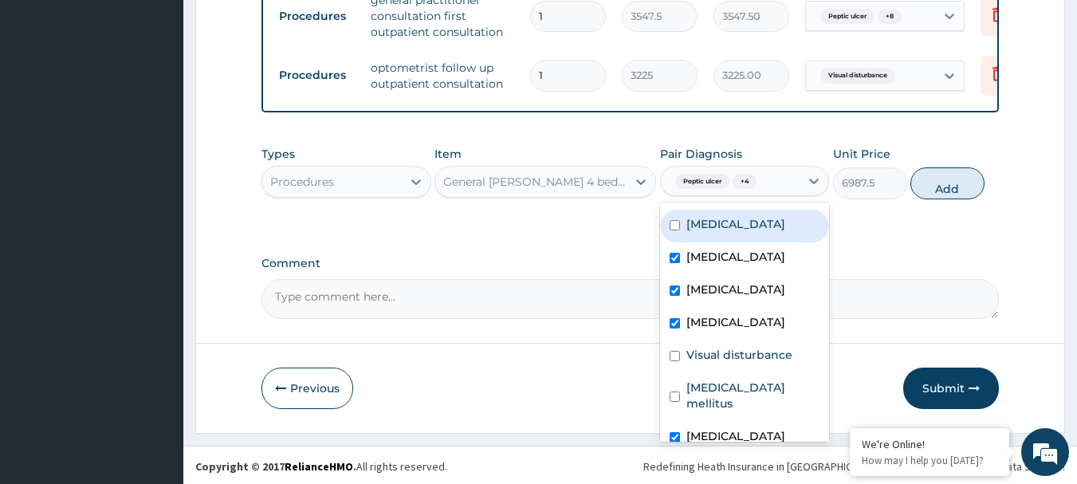
scroll to position [751, 0]
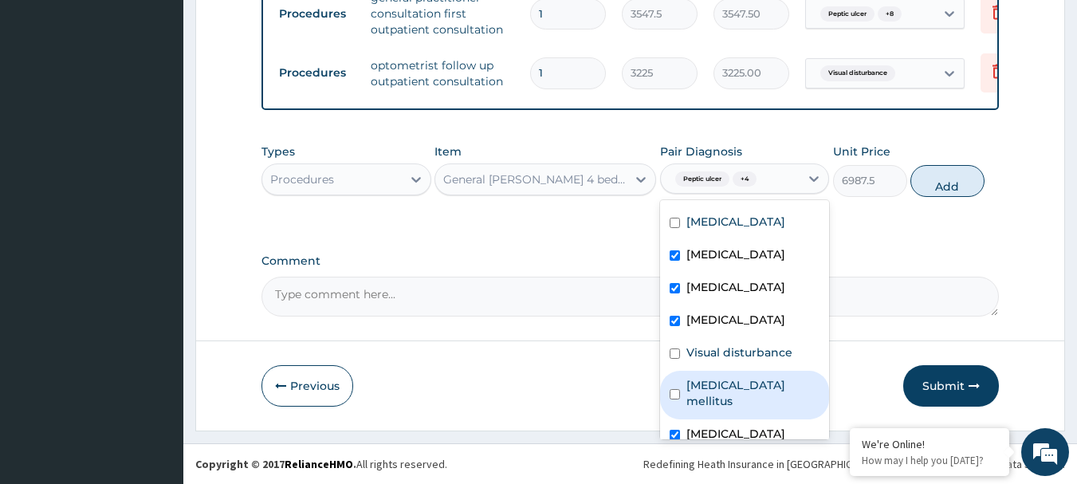
click at [727, 382] on label "[MEDICAL_DATA] mellitus" at bounding box center [753, 393] width 134 height 32
checkbox input "true"
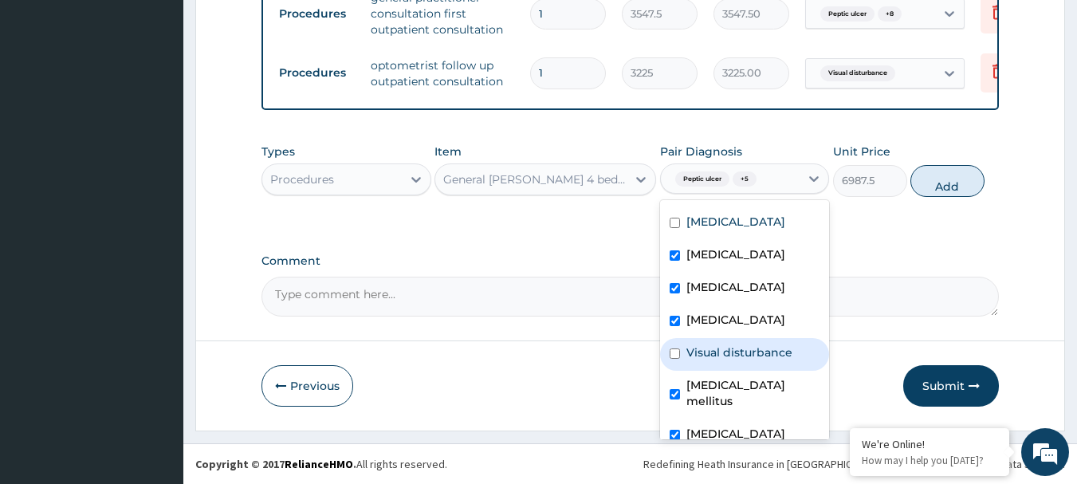
click at [720, 354] on label "Visual disturbance" at bounding box center [739, 352] width 106 height 16
checkbox input "true"
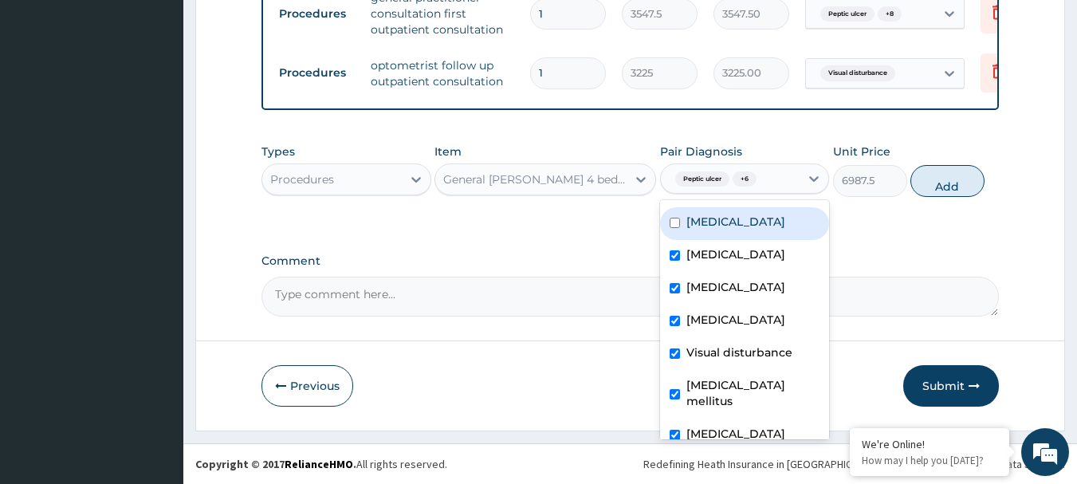
click at [782, 222] on div "[MEDICAL_DATA]" at bounding box center [745, 223] width 170 height 33
checkbox input "true"
click at [955, 171] on button "Add" at bounding box center [947, 181] width 74 height 32
type input "0"
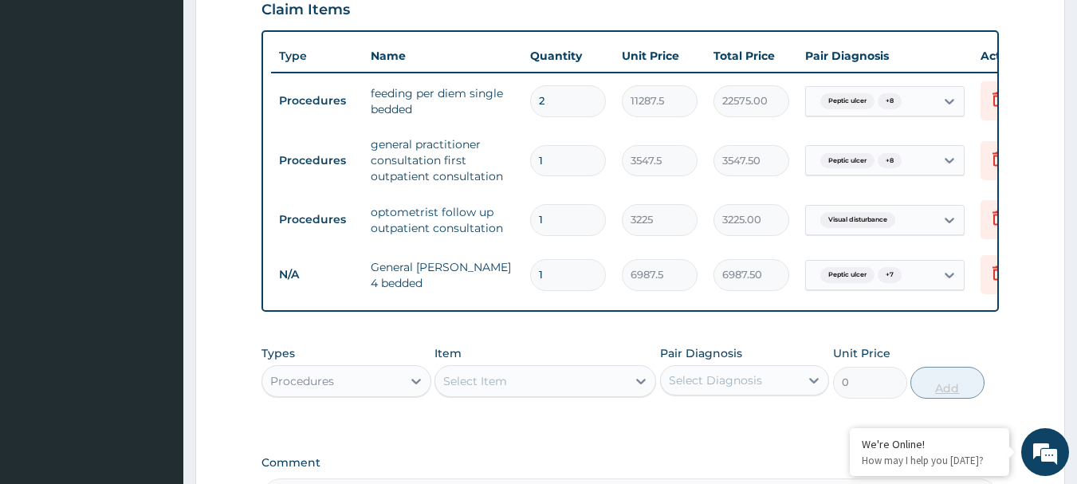
scroll to position [671, 0]
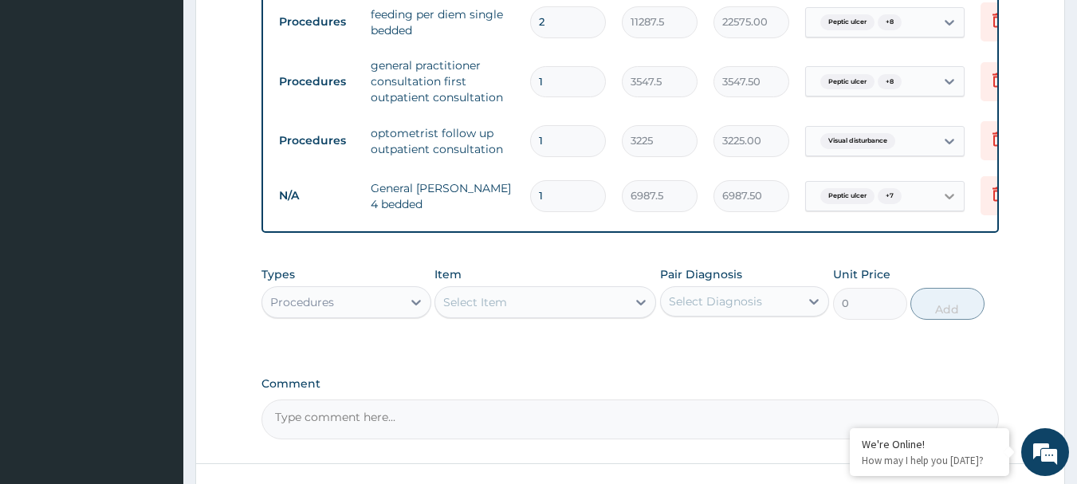
type input "0.00"
type input "2"
type input "13975.00"
type input "2"
click at [371, 315] on div "Procedures" at bounding box center [331, 301] width 139 height 25
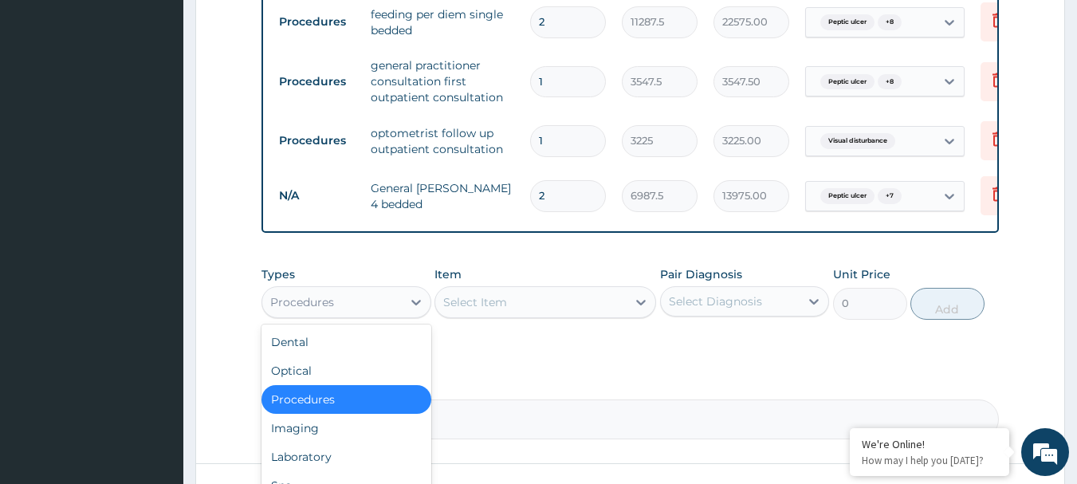
scroll to position [806, 0]
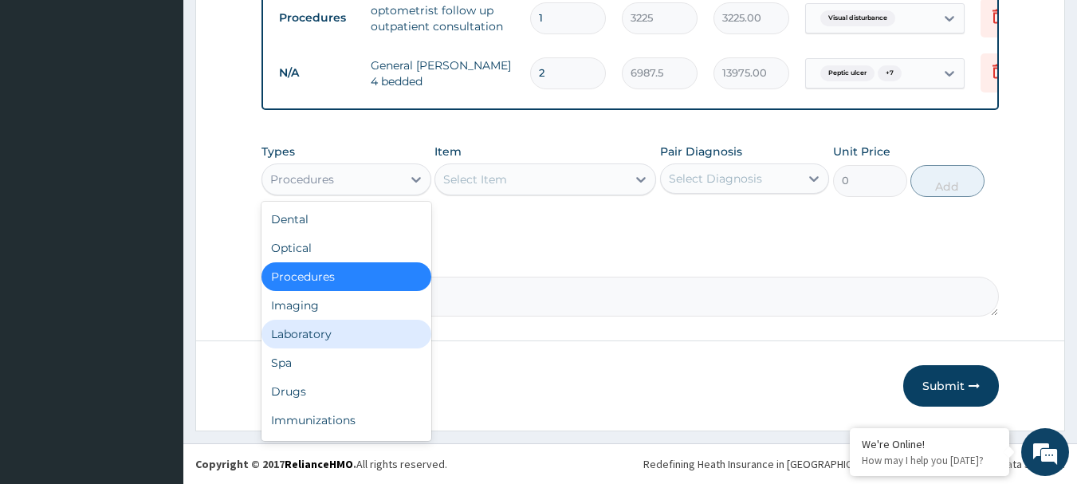
click at [288, 332] on div "Laboratory" at bounding box center [346, 334] width 170 height 29
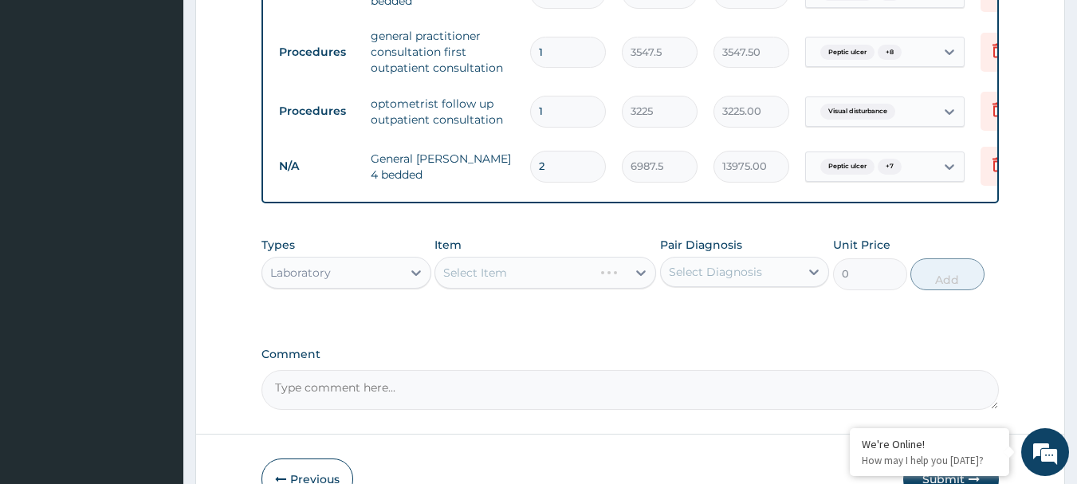
scroll to position [726, 0]
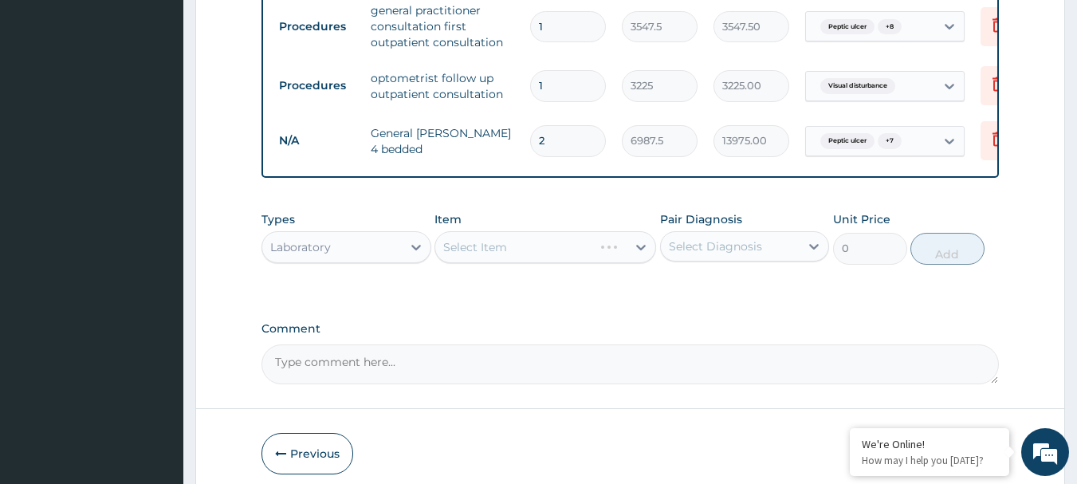
click at [479, 253] on div "Select Item" at bounding box center [545, 247] width 222 height 32
click at [489, 259] on div "Select Item" at bounding box center [545, 247] width 222 height 32
click at [583, 254] on div "Select Item" at bounding box center [530, 246] width 191 height 25
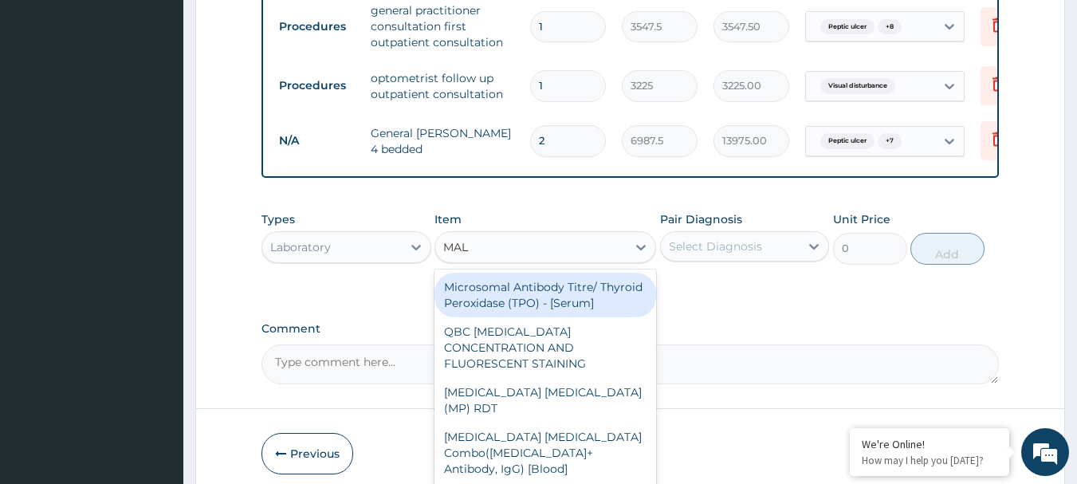
type input "MALA"
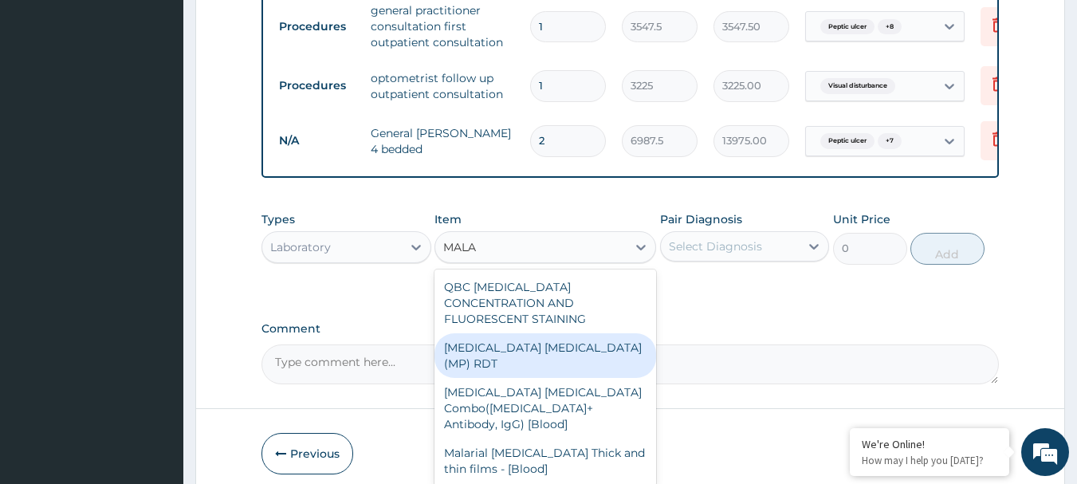
click at [565, 352] on div "[MEDICAL_DATA] [MEDICAL_DATA] (MP) RDT" at bounding box center [545, 355] width 222 height 45
type input "1612.5"
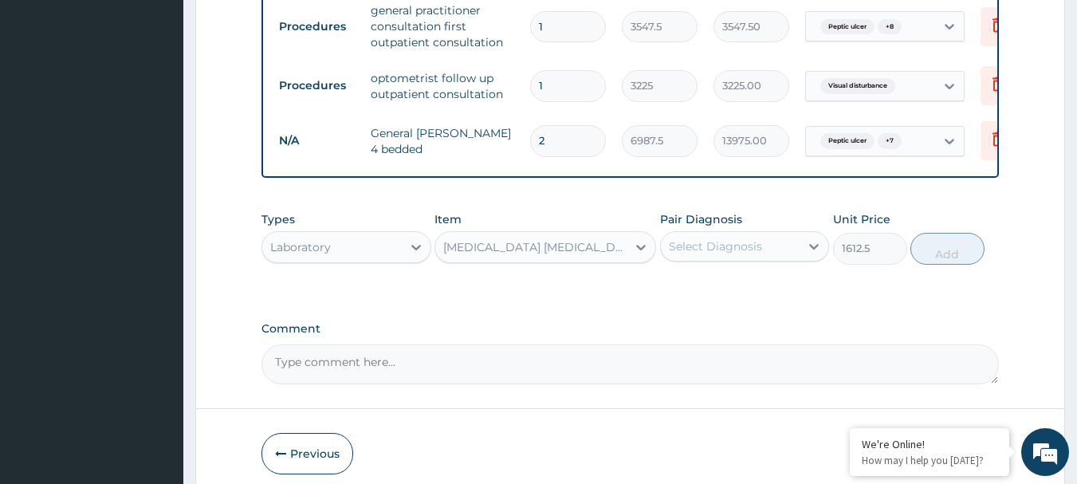
click at [723, 254] on div "Select Diagnosis" at bounding box center [715, 246] width 93 height 16
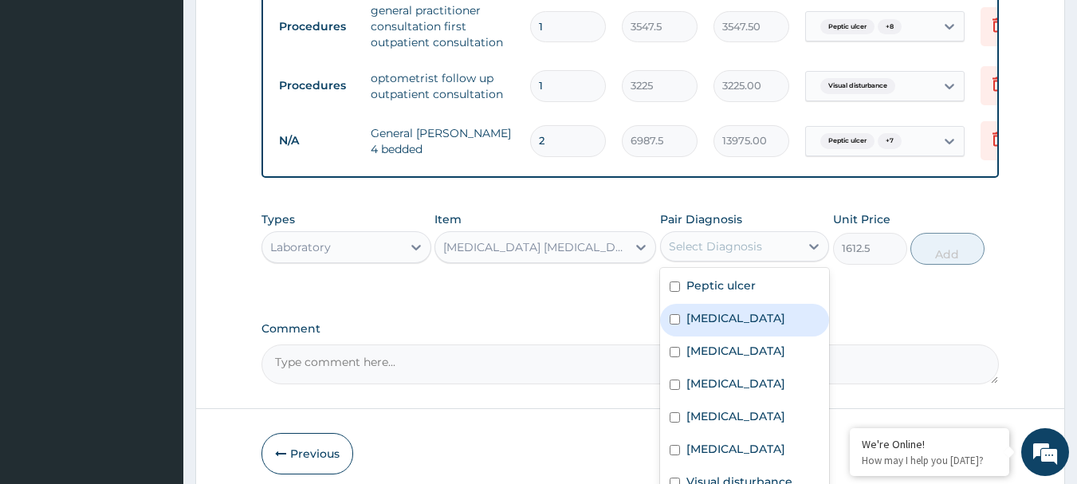
click at [733, 326] on label "[MEDICAL_DATA]" at bounding box center [735, 318] width 99 height 16
checkbox input "true"
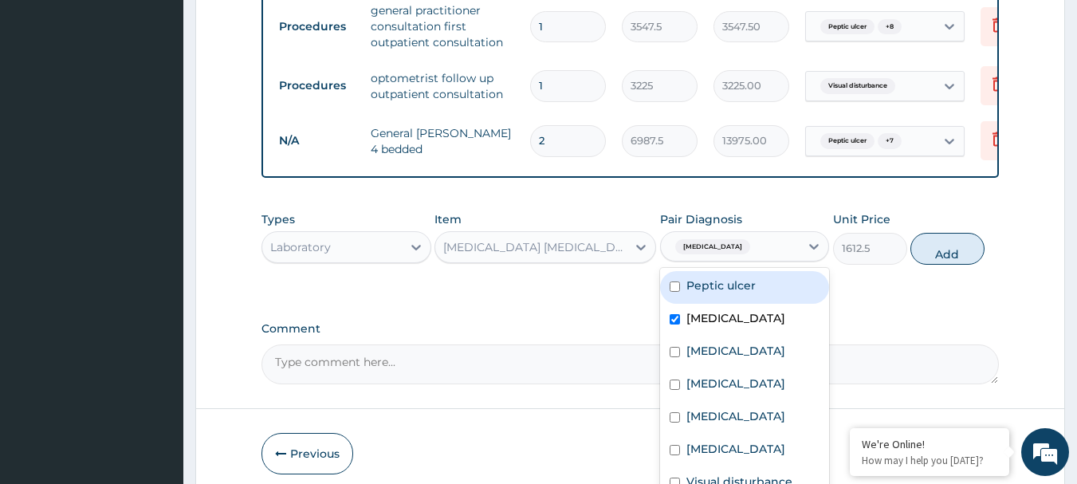
click at [963, 263] on button "Add" at bounding box center [947, 249] width 74 height 32
type input "0"
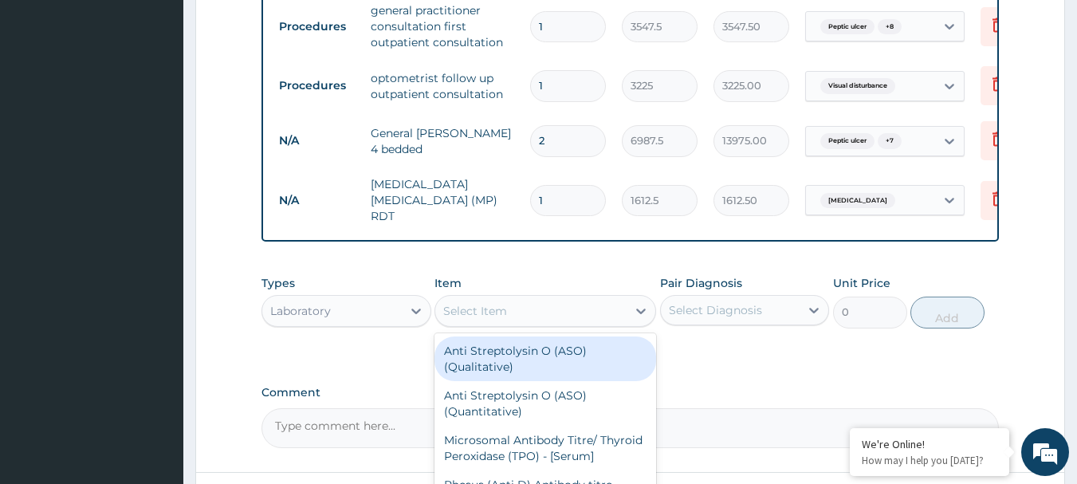
click at [622, 308] on div "Select Item" at bounding box center [530, 310] width 191 height 25
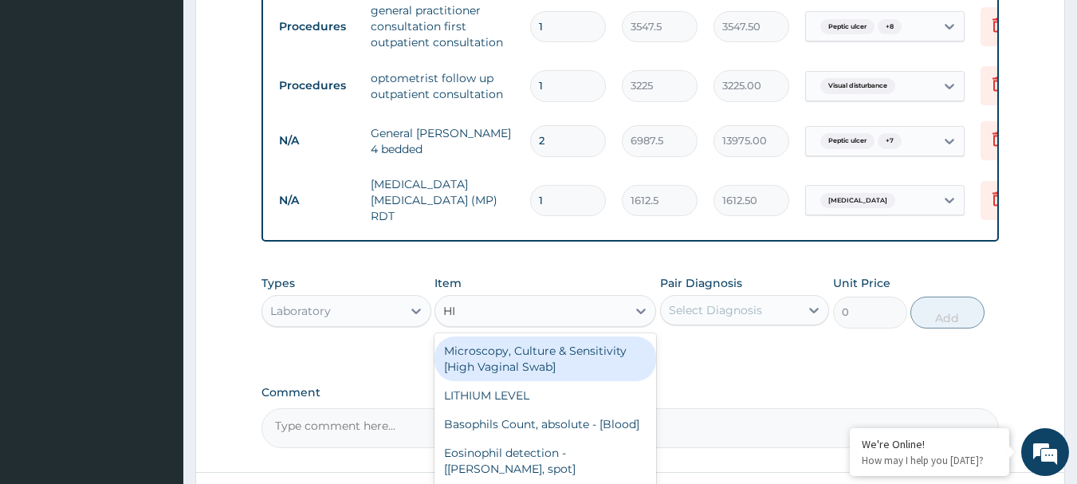
type input "[MEDICAL_DATA]"
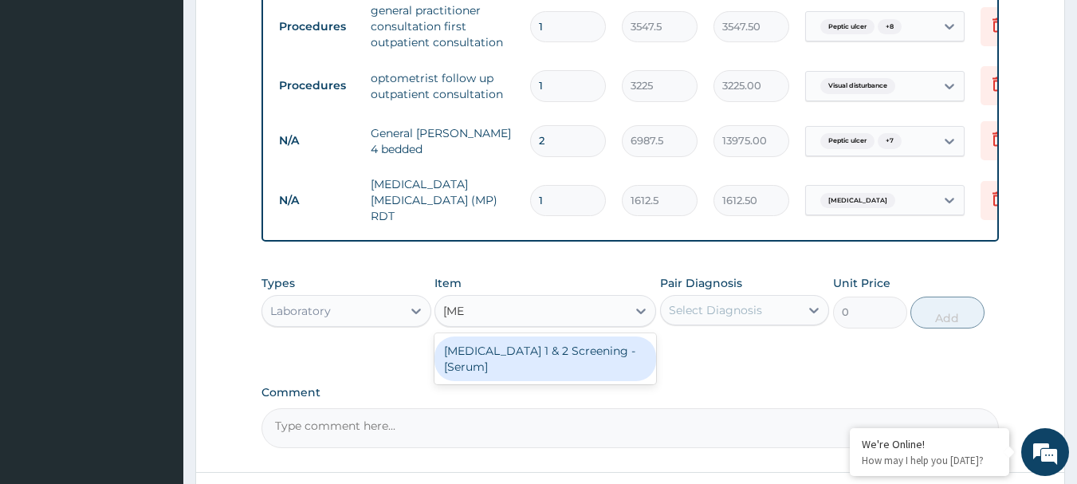
click at [570, 352] on div "[MEDICAL_DATA] 1 & 2 Screening - [Serum]" at bounding box center [545, 358] width 222 height 45
type input "2687.5"
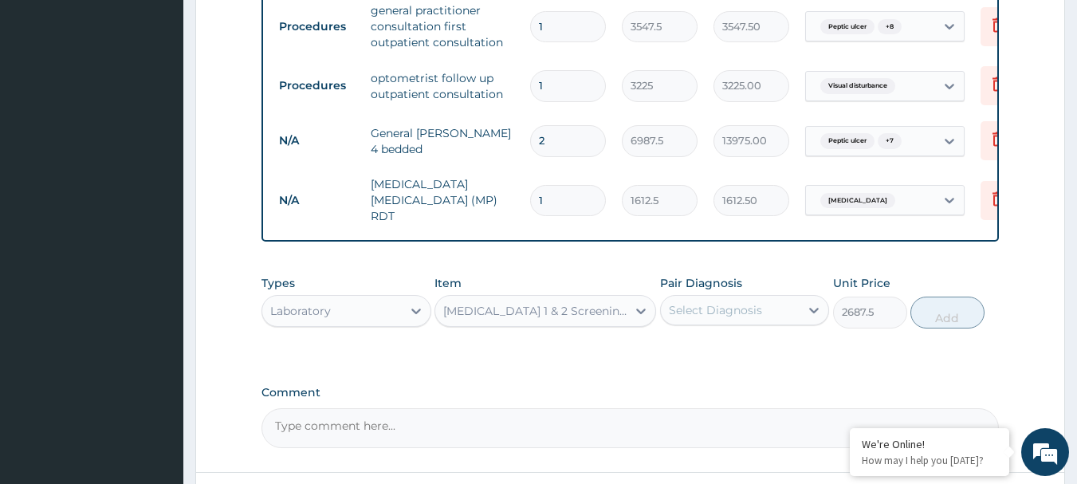
click at [698, 312] on div "Select Diagnosis" at bounding box center [715, 310] width 93 height 16
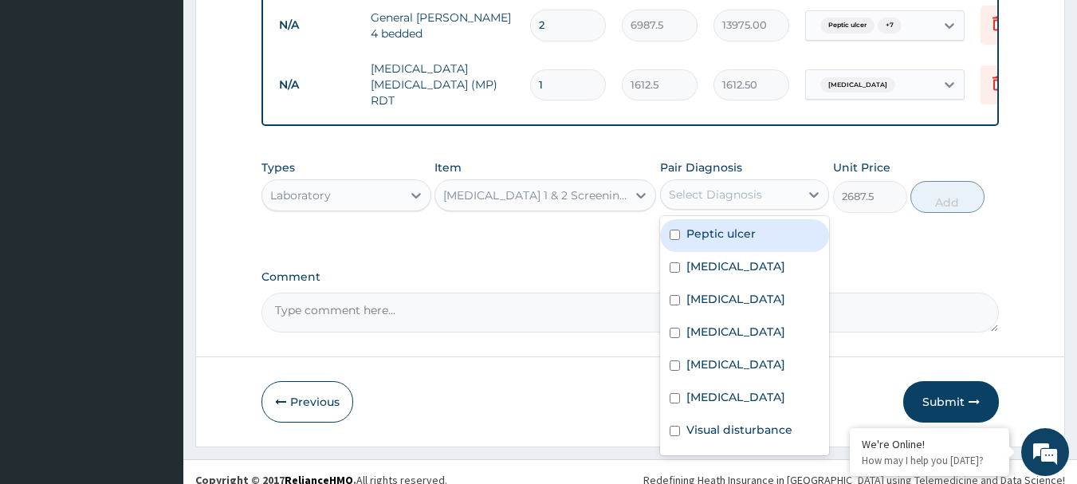
scroll to position [861, 0]
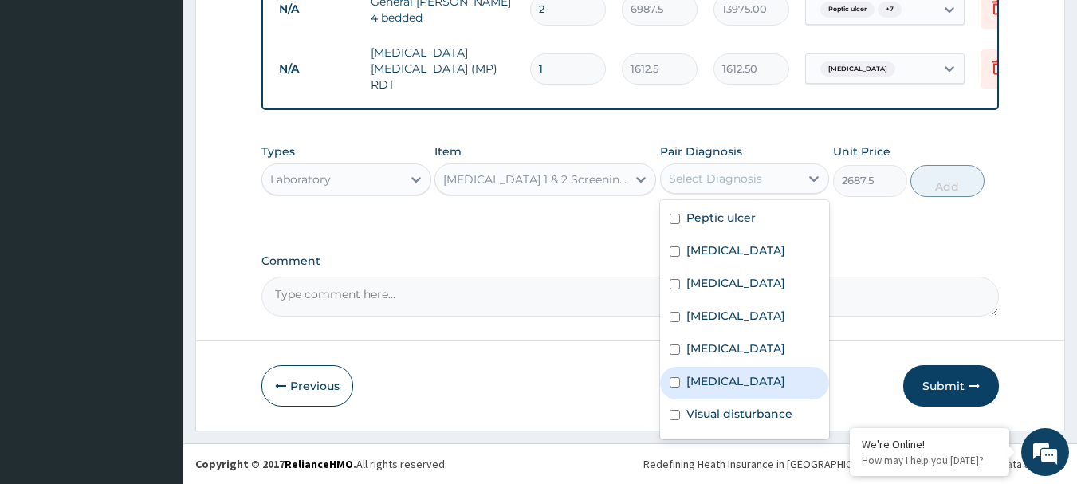
click at [713, 380] on label "[MEDICAL_DATA]" at bounding box center [735, 381] width 99 height 16
checkbox input "true"
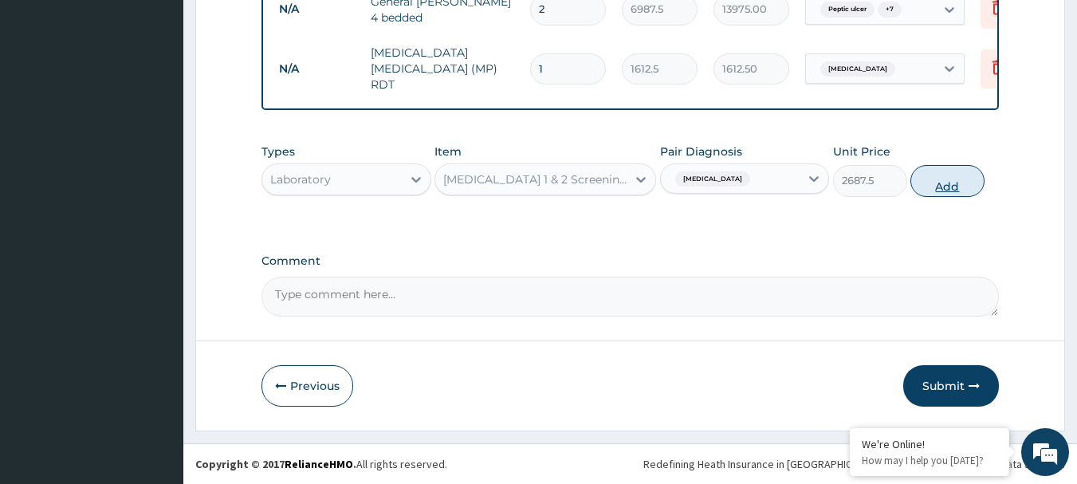
click at [967, 183] on button "Add" at bounding box center [947, 181] width 74 height 32
type input "0"
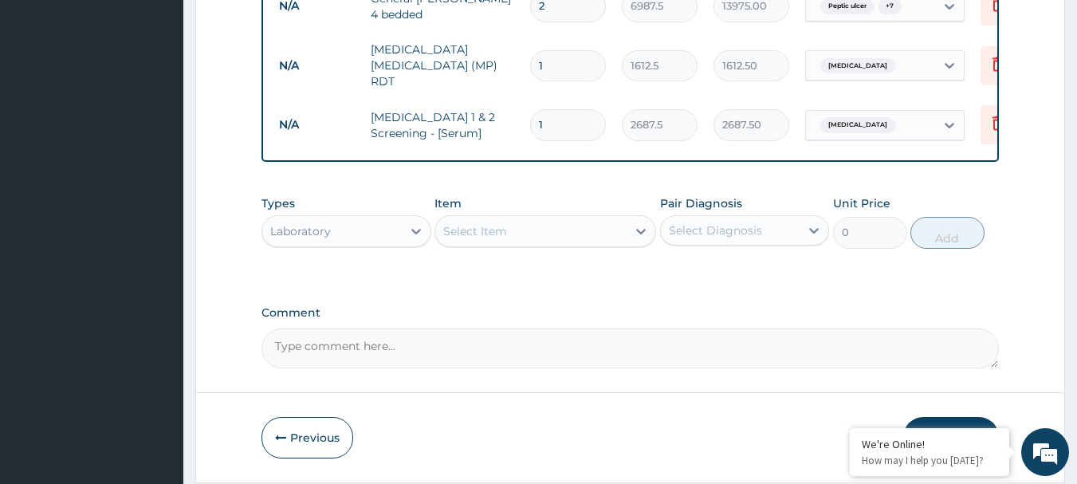
click at [594, 228] on div "Select Item" at bounding box center [530, 230] width 191 height 25
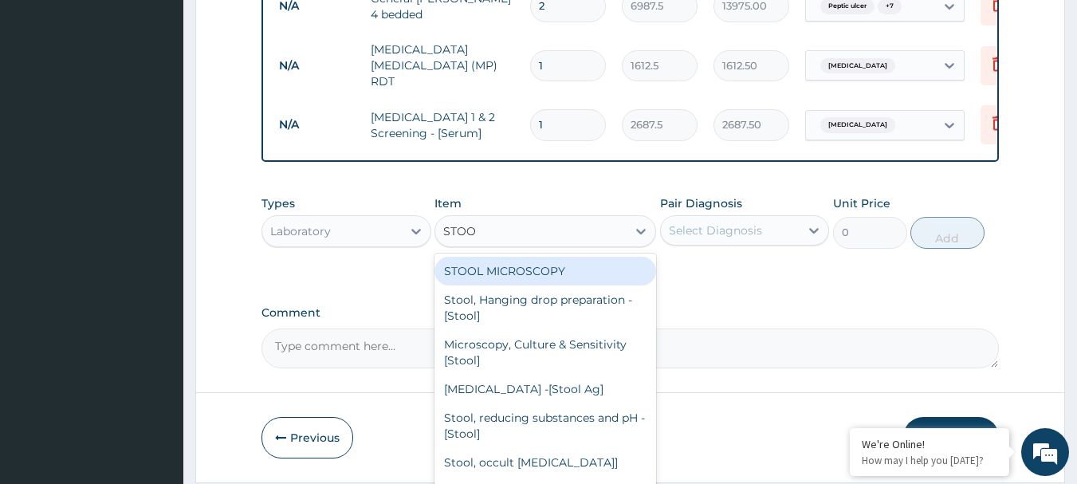
type input "STOOL"
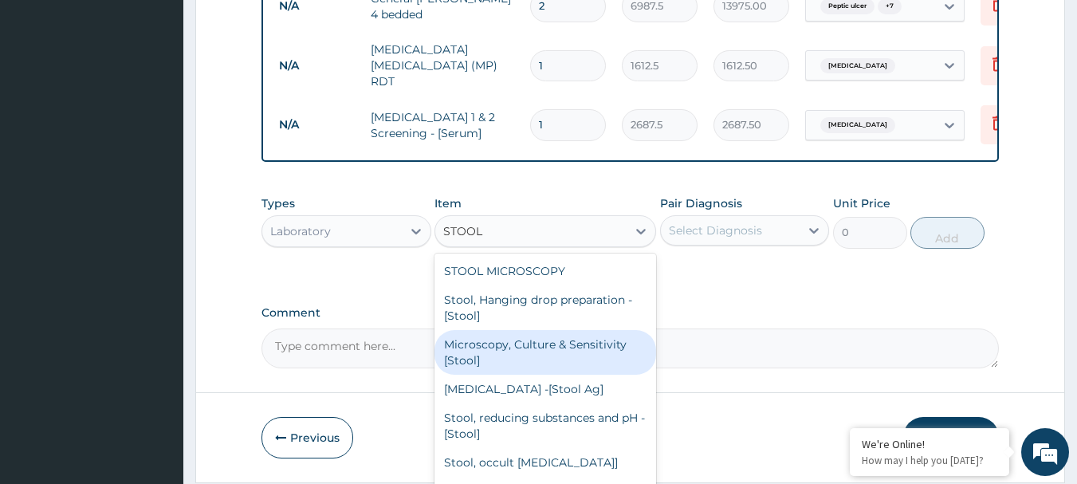
click at [555, 351] on div "Microscopy, Culture & Sensitivity [Stool]" at bounding box center [545, 352] width 222 height 45
type input "4837.5"
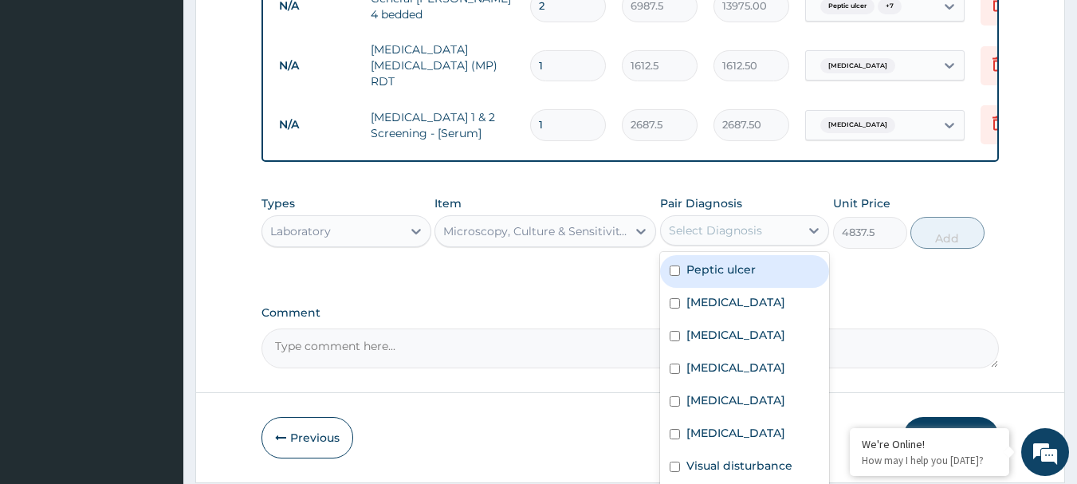
click at [739, 237] on div "Select Diagnosis" at bounding box center [715, 230] width 93 height 16
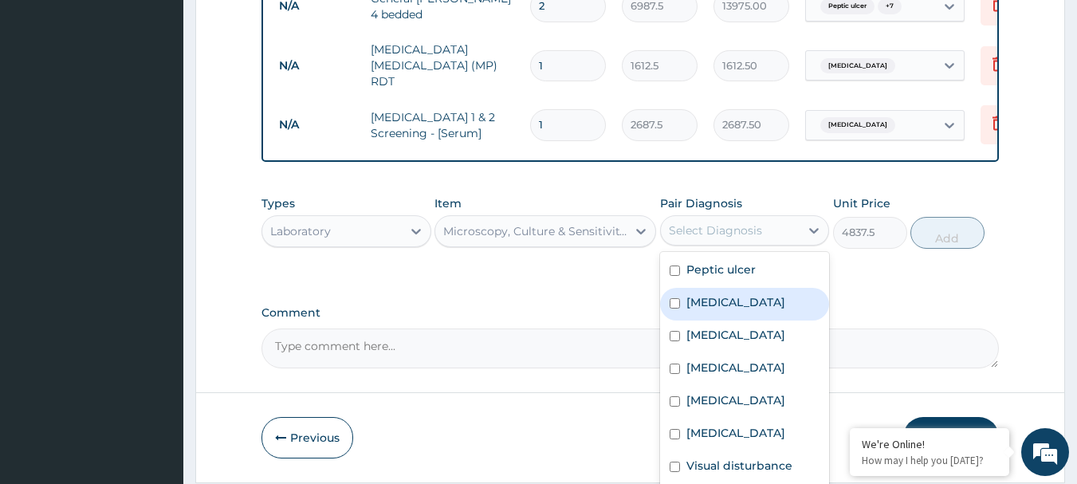
scroll to position [61, 0]
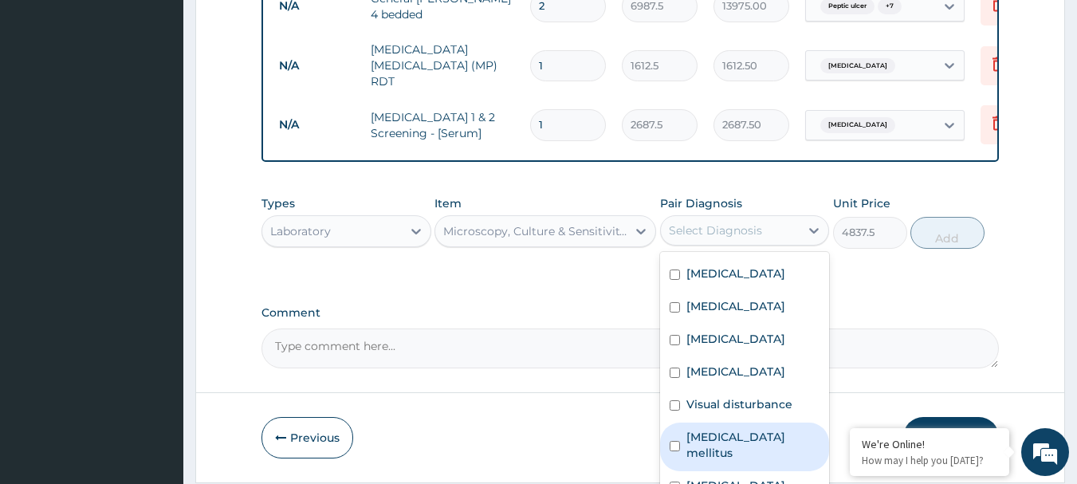
click at [703, 455] on div "[MEDICAL_DATA] mellitus" at bounding box center [745, 446] width 170 height 49
click at [703, 456] on div "[MEDICAL_DATA] mellitus" at bounding box center [745, 446] width 170 height 49
checkbox input "false"
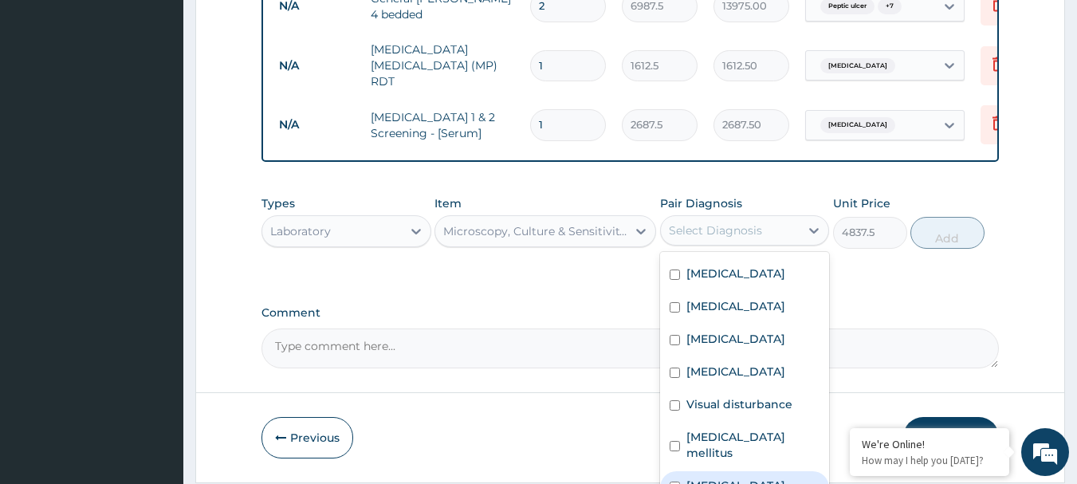
click at [716, 477] on label "[MEDICAL_DATA]" at bounding box center [735, 485] width 99 height 16
checkbox input "true"
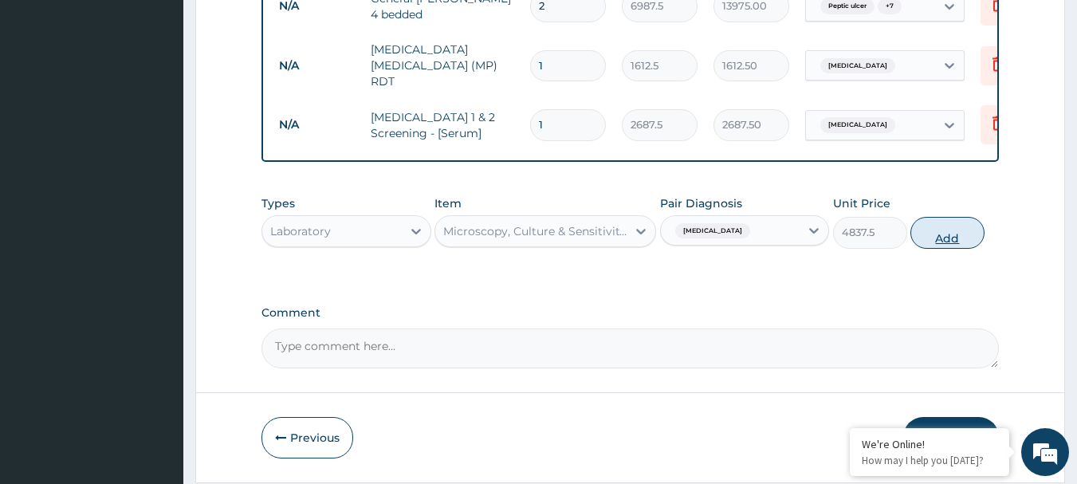
click at [951, 245] on button "Add" at bounding box center [947, 233] width 74 height 32
type input "0"
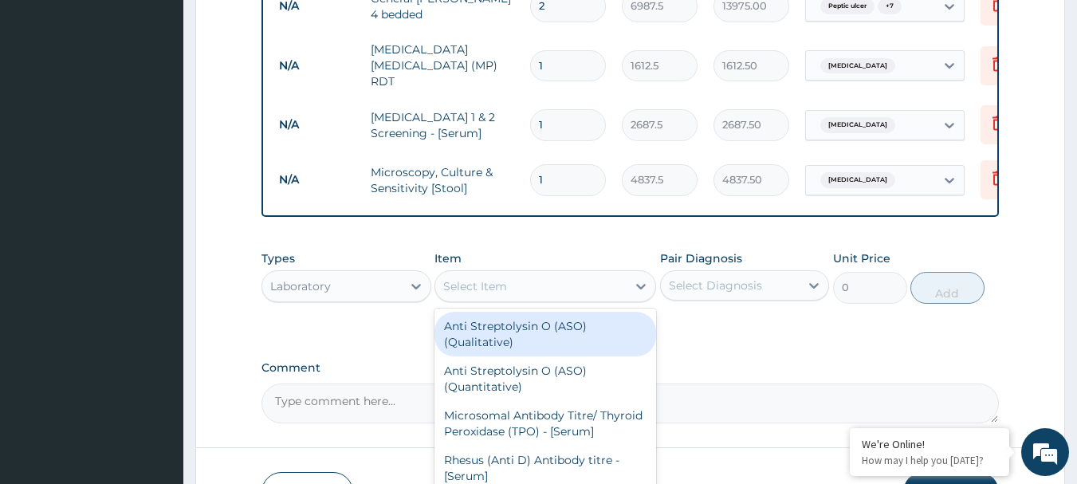
click at [619, 280] on div "Select Item" at bounding box center [530, 285] width 191 height 25
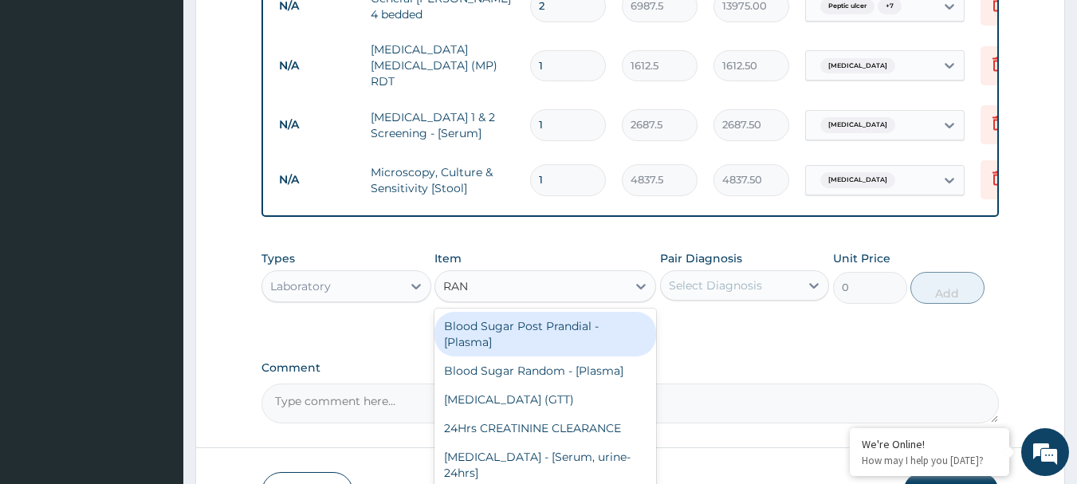
type input "RAND"
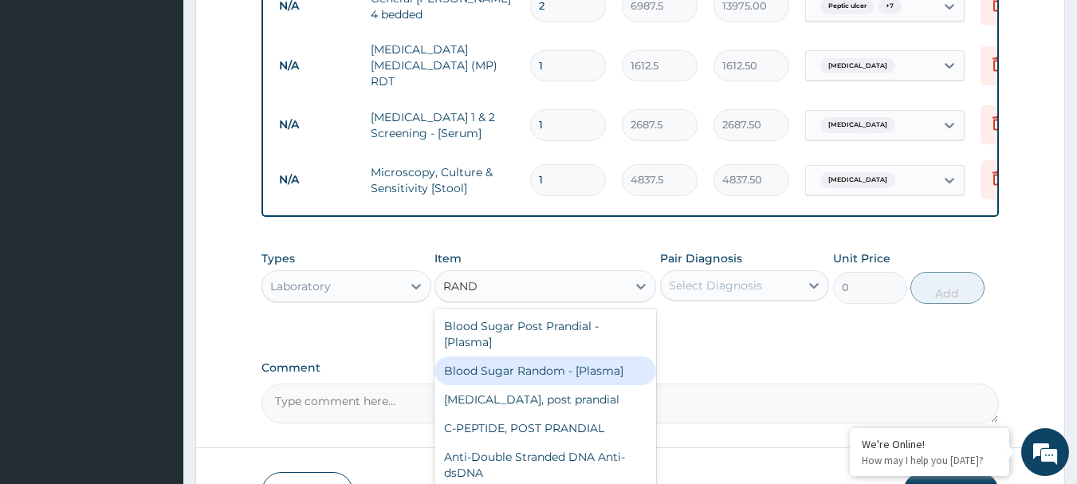
click at [585, 384] on div "Blood Sugar Random - [Plasma]" at bounding box center [545, 370] width 222 height 29
type input "1290"
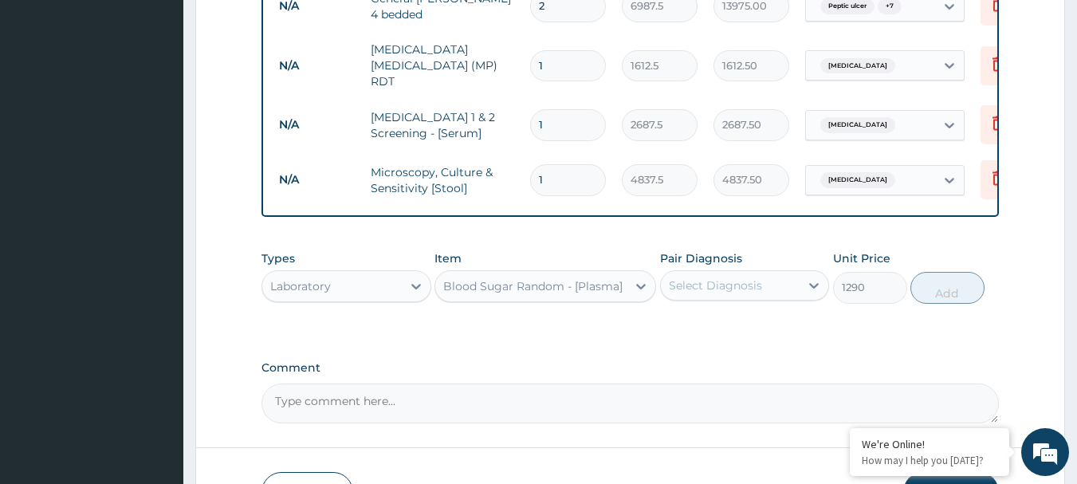
click at [784, 290] on div "Select Diagnosis" at bounding box center [730, 285] width 139 height 25
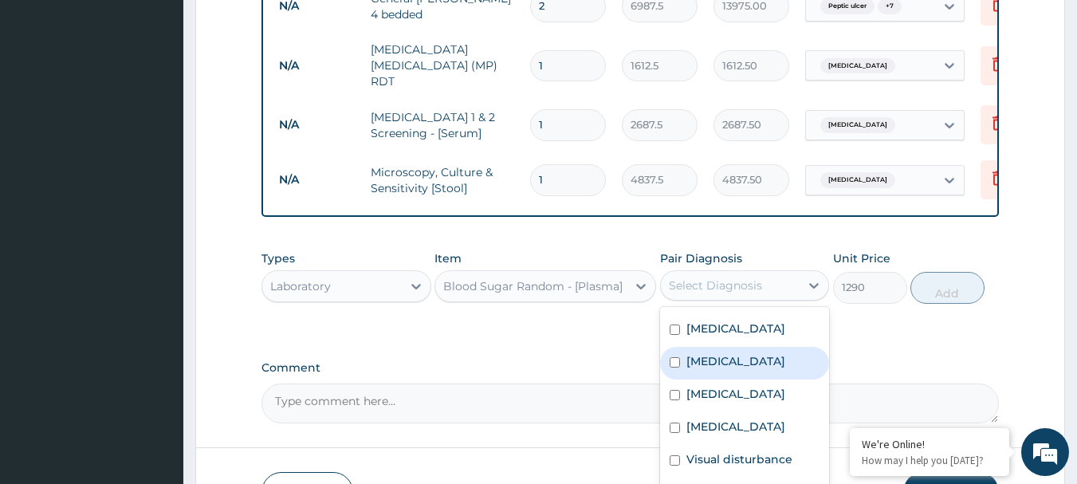
click at [755, 362] on label "[MEDICAL_DATA]" at bounding box center [735, 361] width 99 height 16
checkbox input "true"
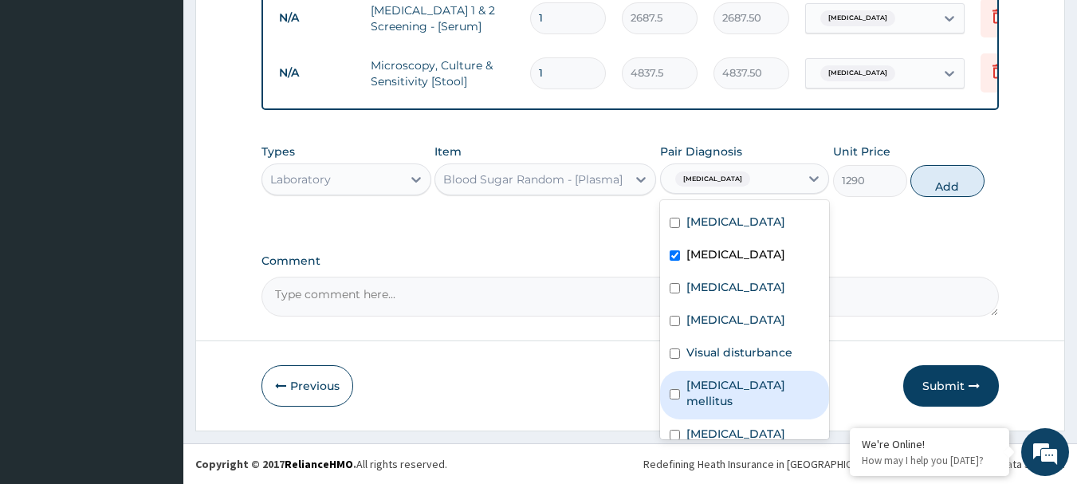
click at [770, 386] on label "[MEDICAL_DATA] mellitus" at bounding box center [753, 393] width 134 height 32
checkbox input "true"
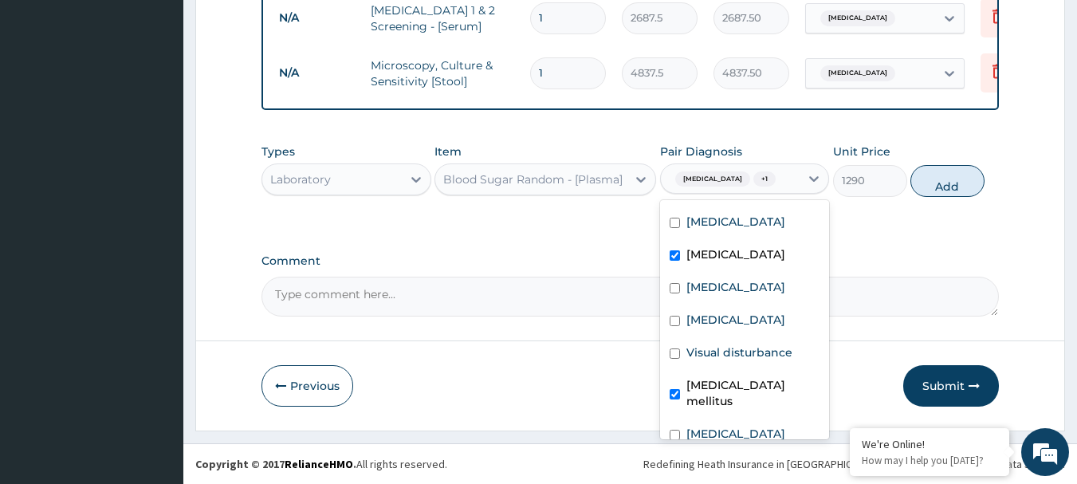
click at [771, 251] on label "[MEDICAL_DATA]" at bounding box center [735, 254] width 99 height 16
checkbox input "false"
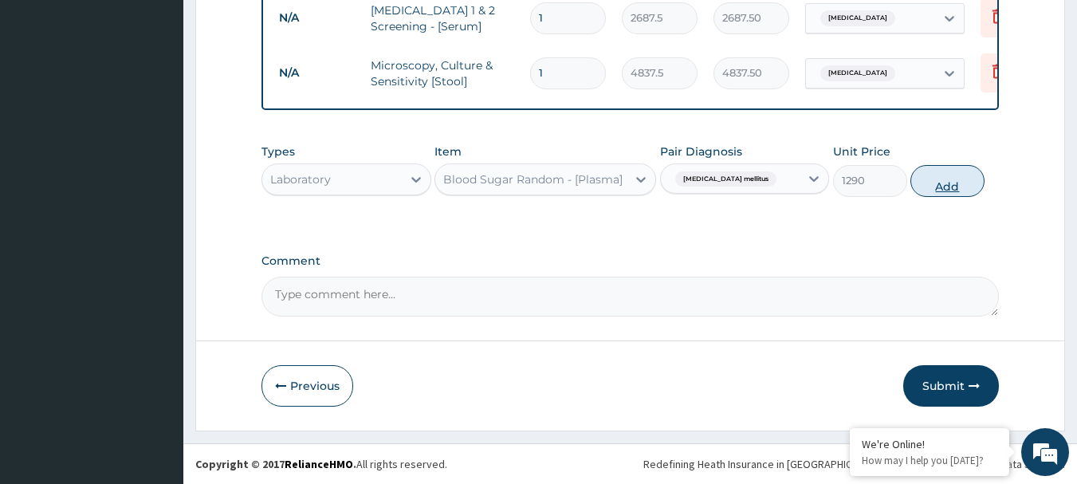
click at [950, 174] on button "Add" at bounding box center [947, 181] width 74 height 32
type input "0"
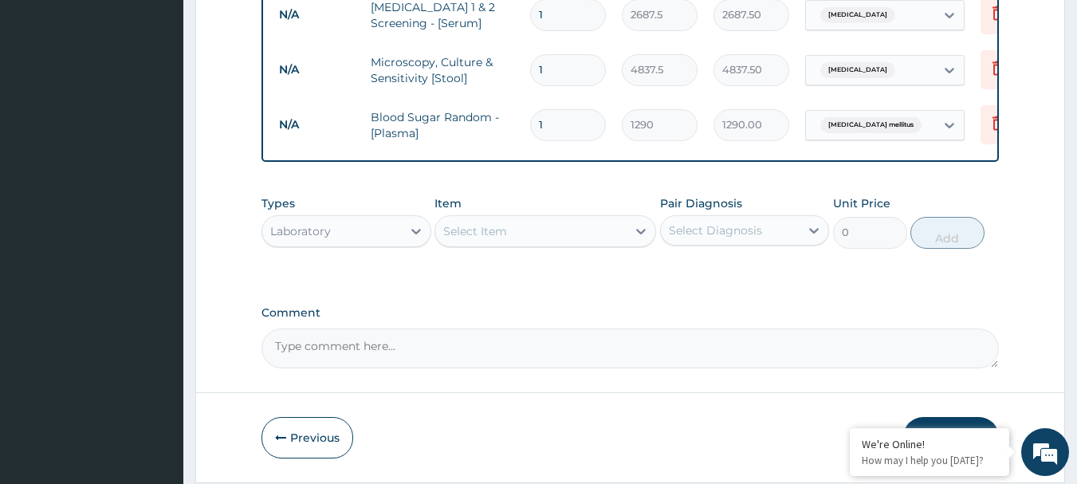
click at [346, 241] on div "Laboratory" at bounding box center [331, 230] width 139 height 25
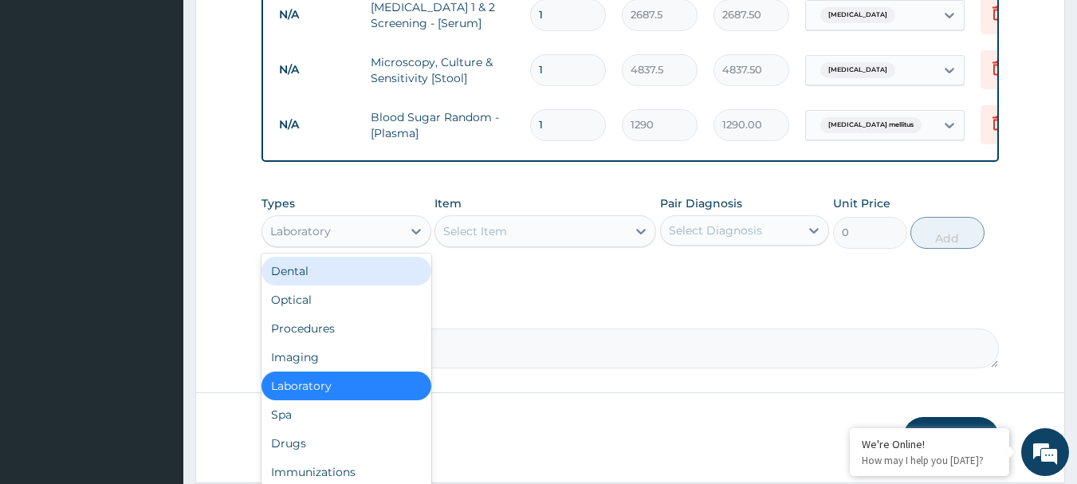
scroll to position [54, 0]
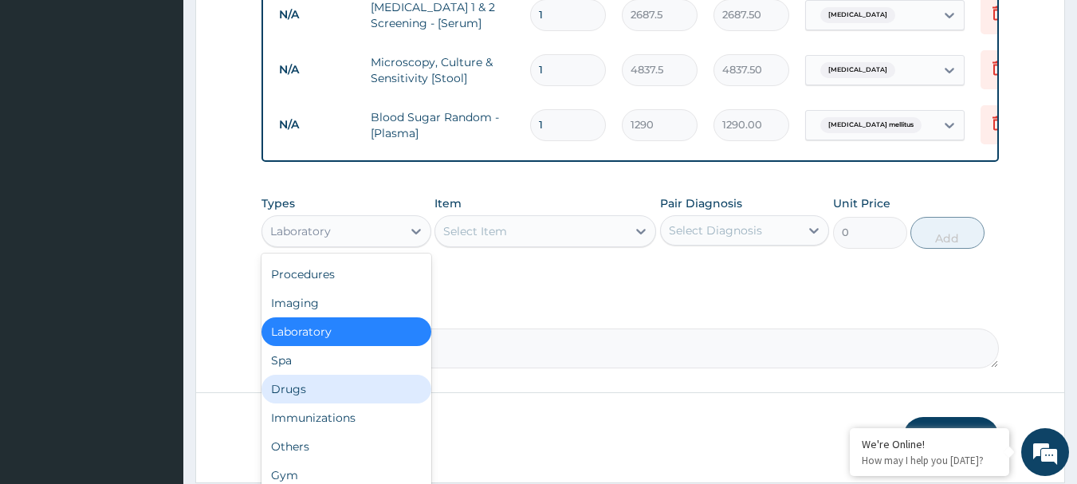
click at [302, 384] on div "Drugs" at bounding box center [346, 389] width 170 height 29
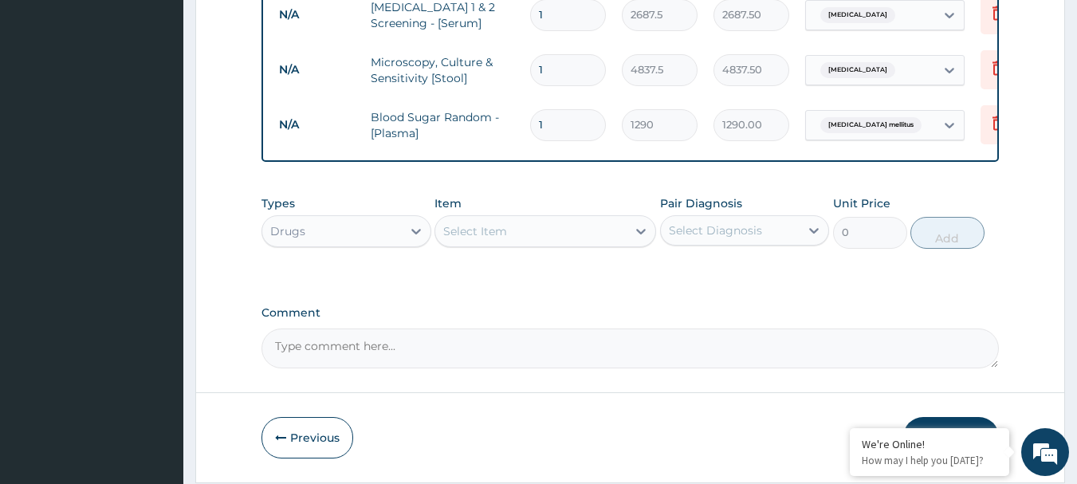
click at [502, 228] on div "Select Item" at bounding box center [475, 231] width 64 height 16
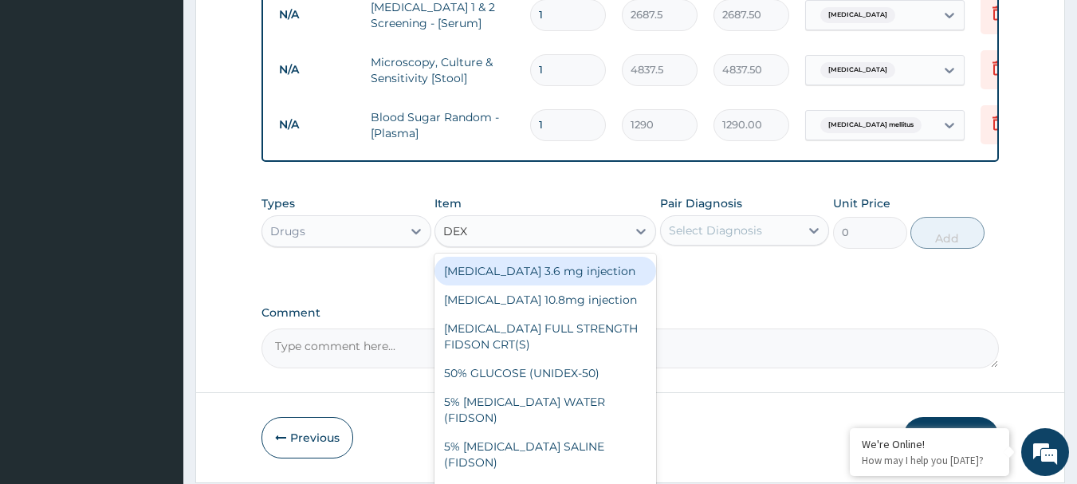
type input "DEXT"
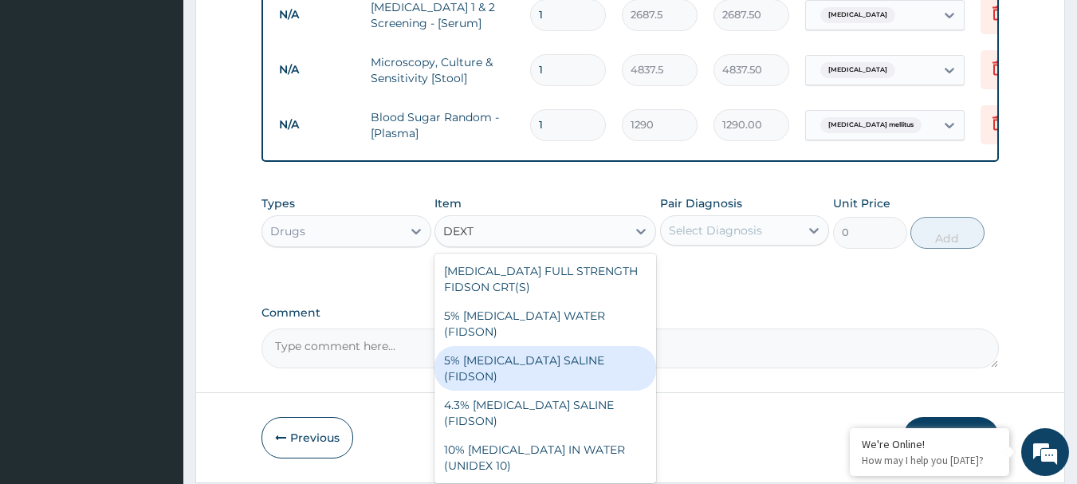
click at [496, 346] on div "5% [MEDICAL_DATA] SALINE (FIDSON)" at bounding box center [545, 368] width 222 height 45
type input "1773.75"
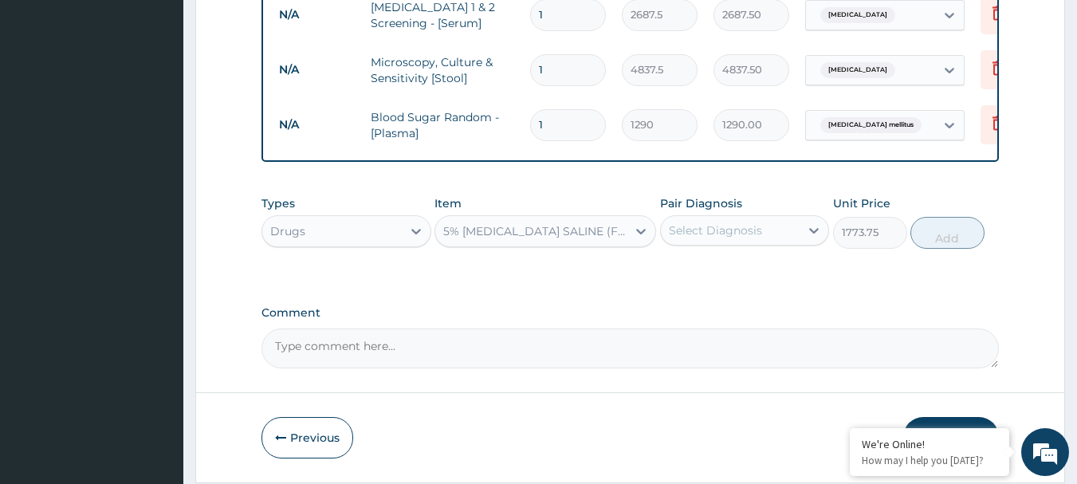
click at [750, 219] on div "Select Diagnosis" at bounding box center [745, 230] width 170 height 30
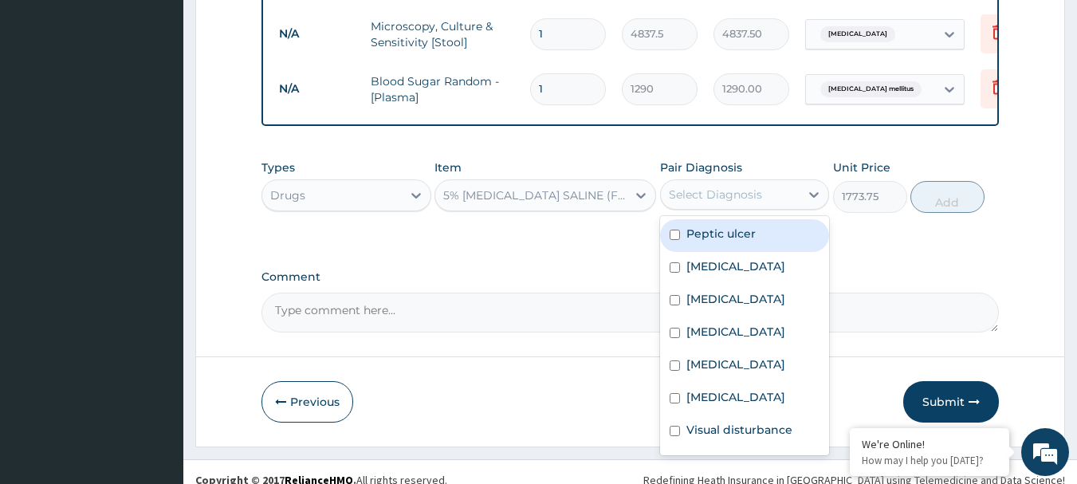
scroll to position [1026, 0]
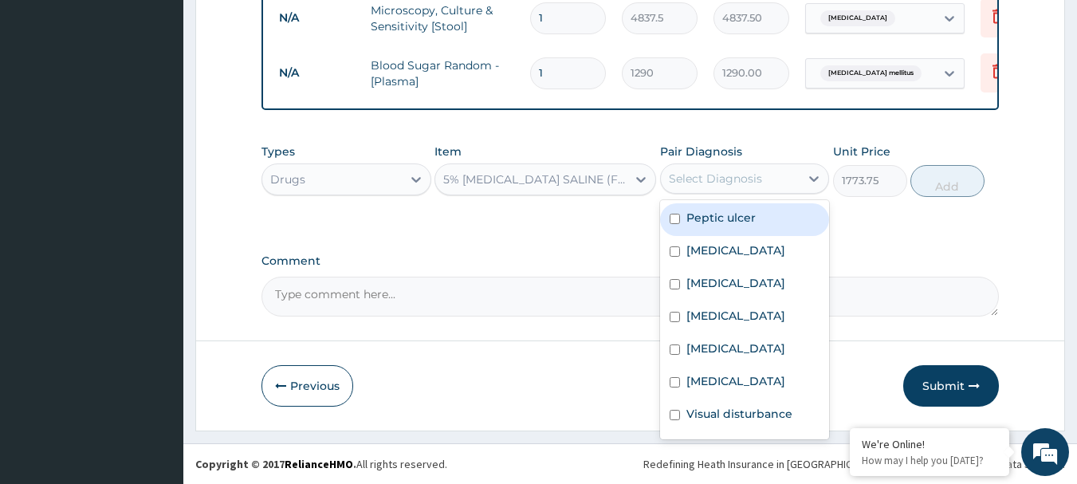
click at [754, 210] on div "Peptic ulcer" at bounding box center [745, 219] width 170 height 33
checkbox input "true"
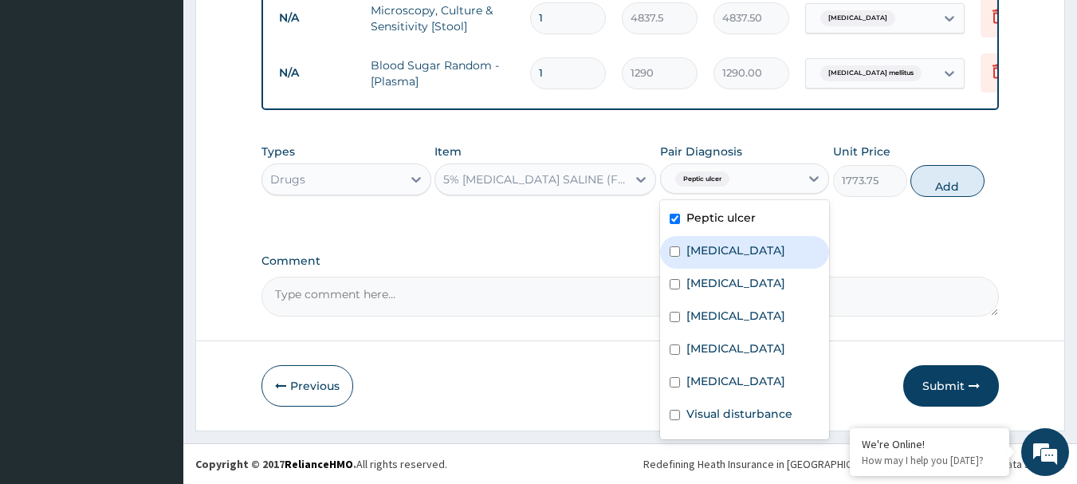
click at [748, 251] on label "[MEDICAL_DATA]" at bounding box center [735, 250] width 99 height 16
checkbox input "true"
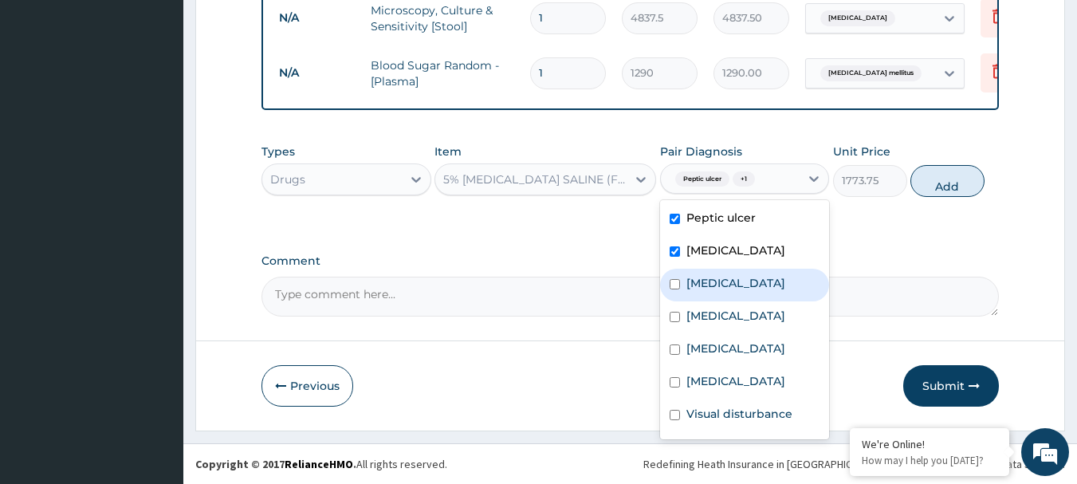
click at [739, 294] on div "Allergic rhinitis" at bounding box center [745, 285] width 170 height 33
checkbox input "true"
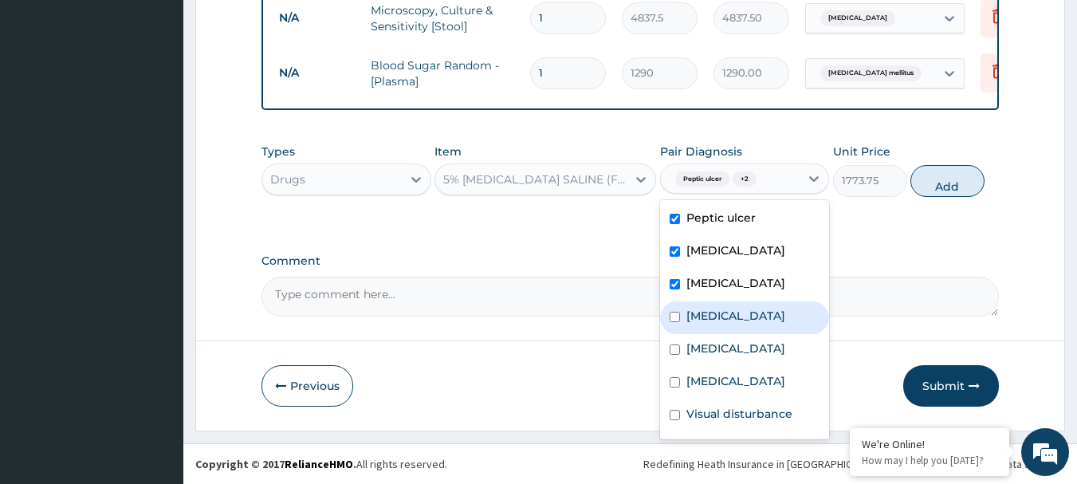
drag, startPoint x: 734, startPoint y: 313, endPoint x: 731, endPoint y: 336, distance: 23.3
click at [732, 324] on label "Severe diarrhoea" at bounding box center [735, 316] width 99 height 16
checkbox input "true"
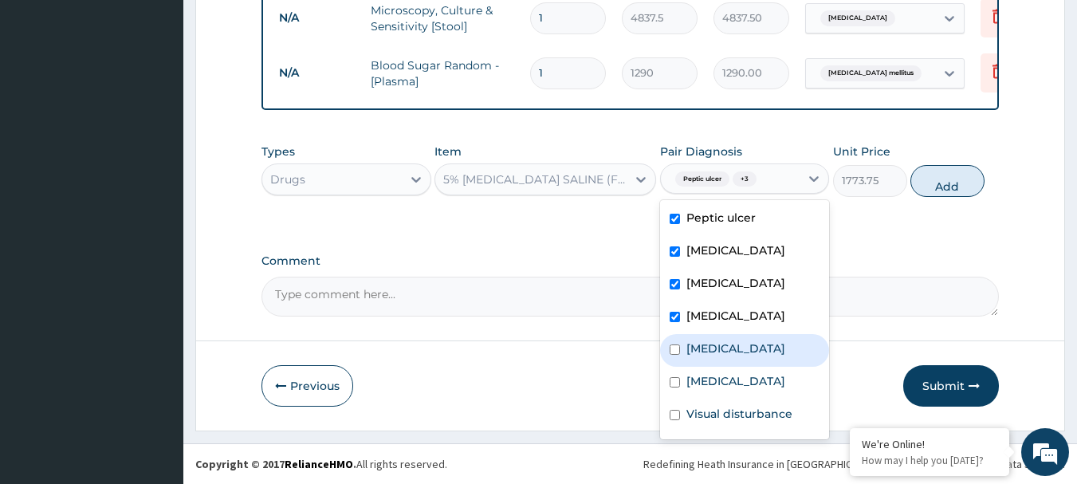
click at [730, 347] on label "Chronic bronchitis" at bounding box center [735, 348] width 99 height 16
checkbox input "true"
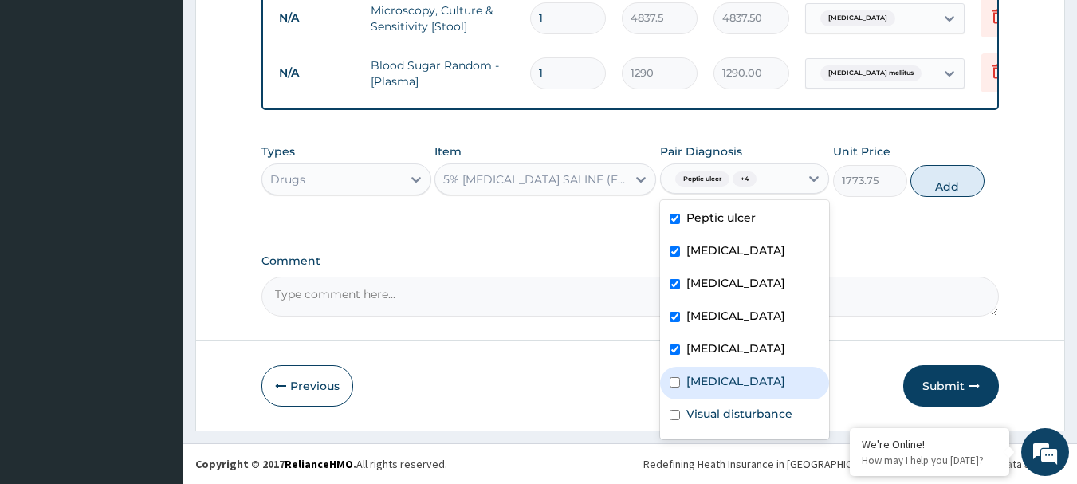
click at [720, 375] on label "Immunosuppression" at bounding box center [735, 381] width 99 height 16
checkbox input "true"
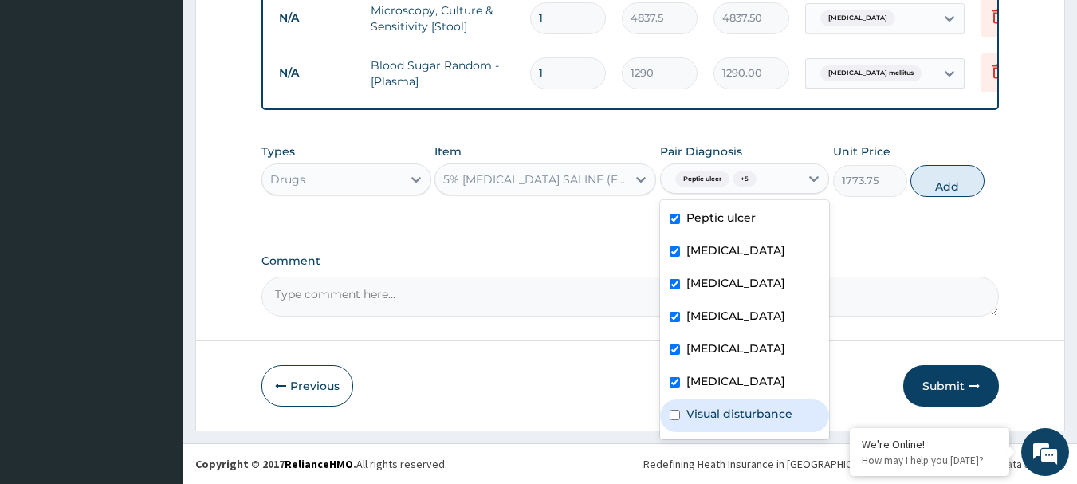
click at [715, 419] on label "Visual disturbance" at bounding box center [739, 414] width 106 height 16
checkbox input "true"
click at [962, 181] on button "Add" at bounding box center [947, 181] width 74 height 32
type input "0"
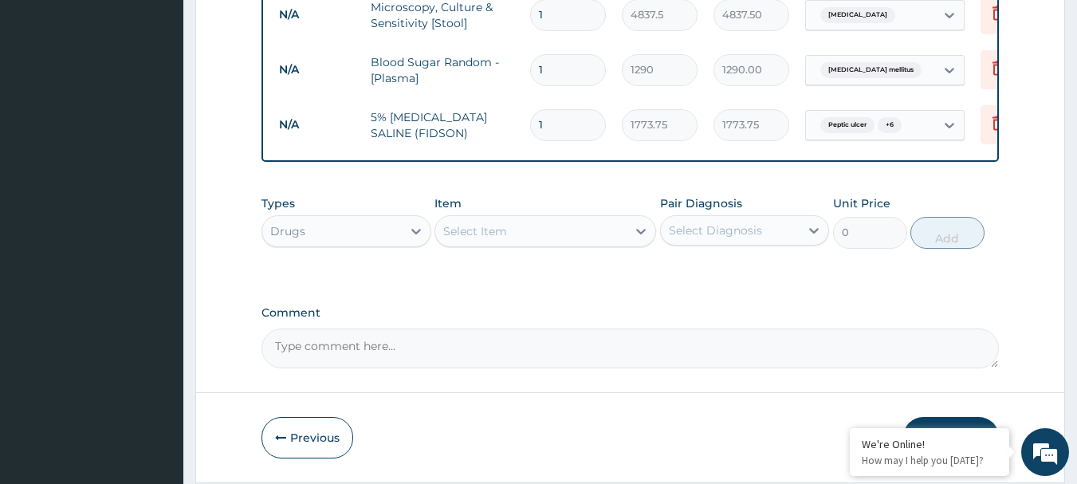
type input "0.00"
type input "3"
type input "5321.25"
type input "3"
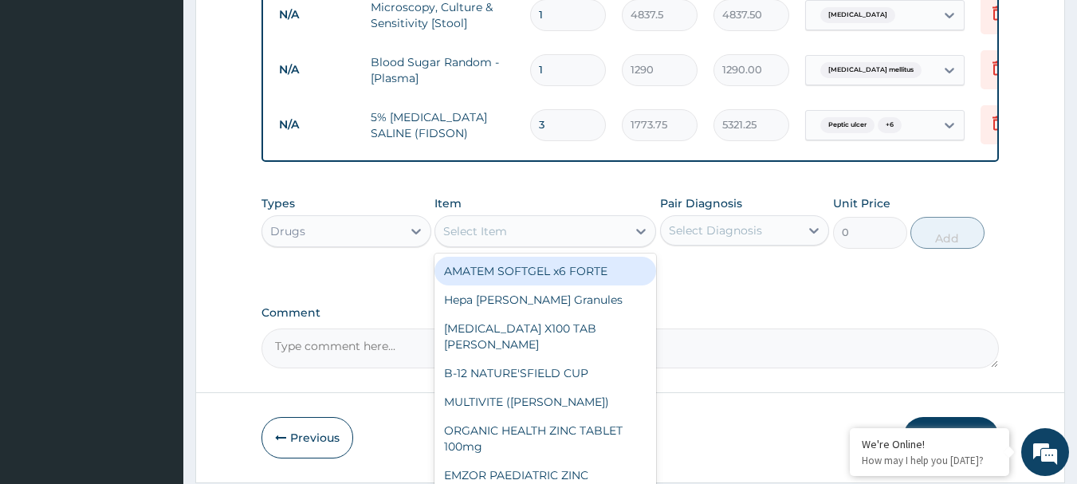
click at [626, 222] on div "Select Item" at bounding box center [530, 230] width 191 height 25
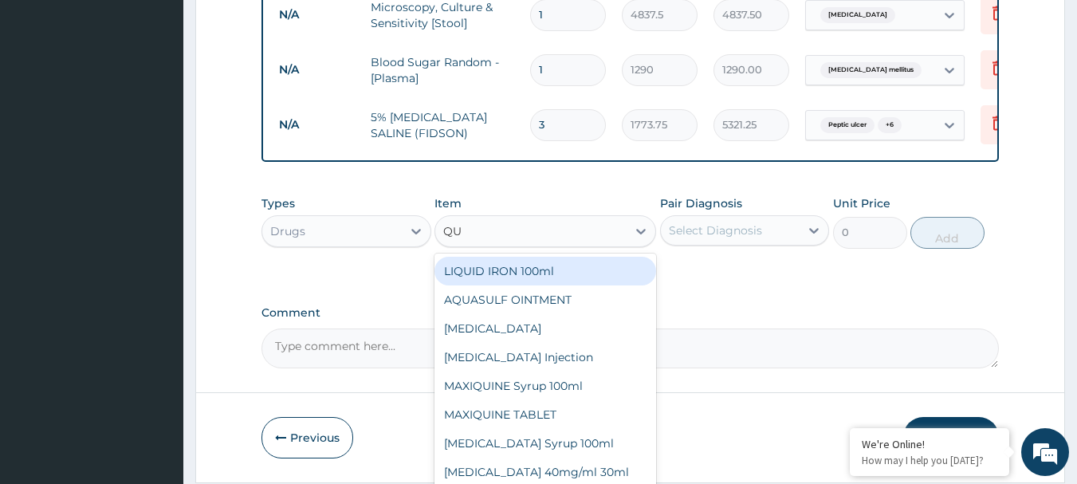
type input "QUI"
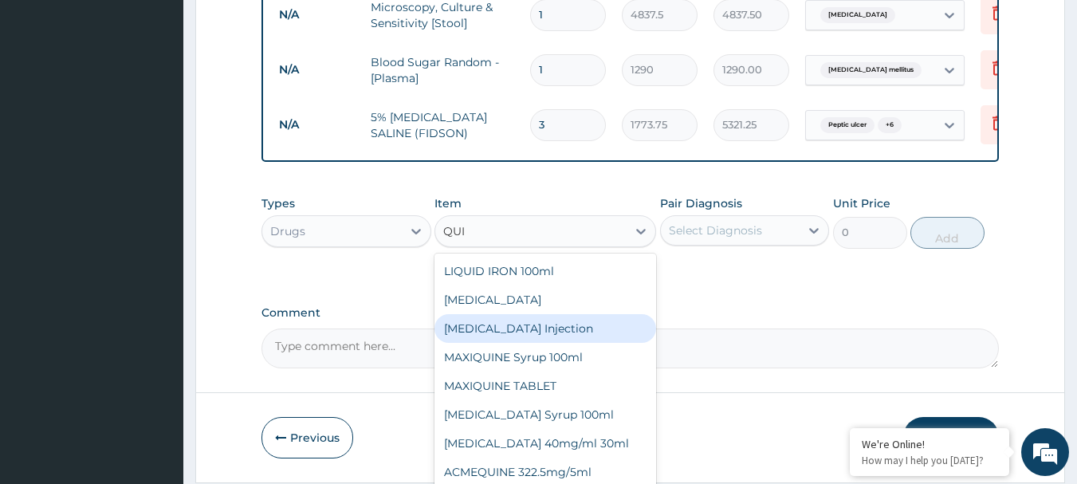
click at [610, 322] on div "QUININE Injection" at bounding box center [545, 328] width 222 height 29
type input "591.25"
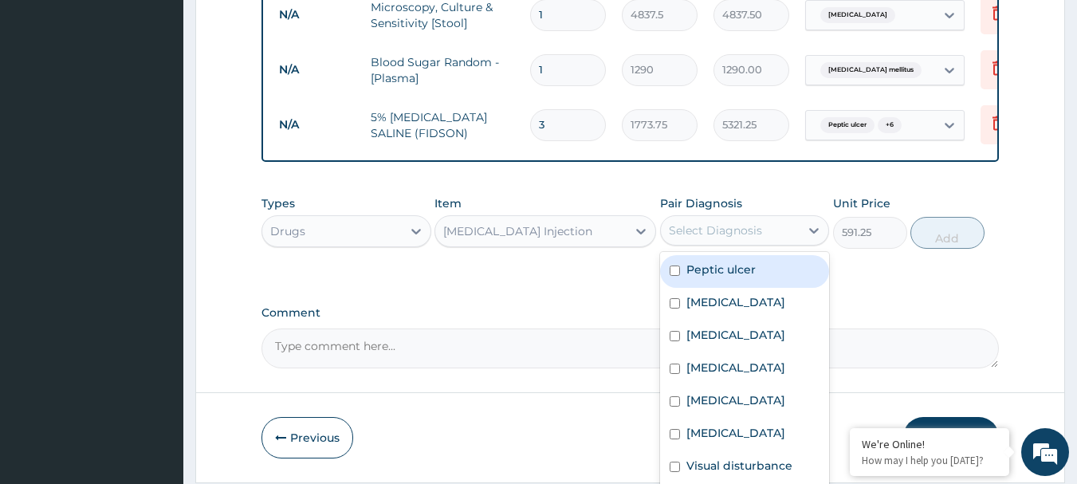
click at [715, 238] on div "Select Diagnosis" at bounding box center [715, 230] width 93 height 16
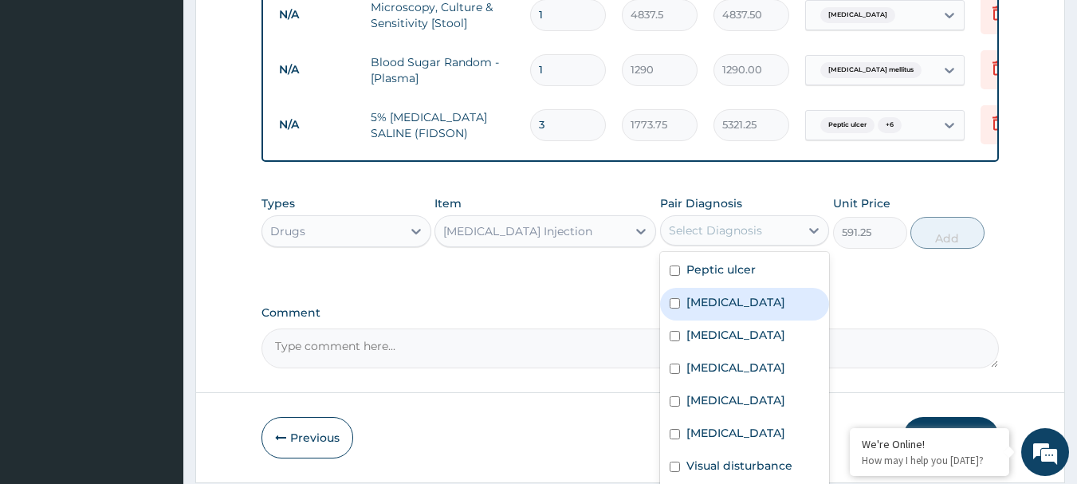
click at [701, 320] on div "Falciparum malaria" at bounding box center [745, 304] width 170 height 33
checkbox input "true"
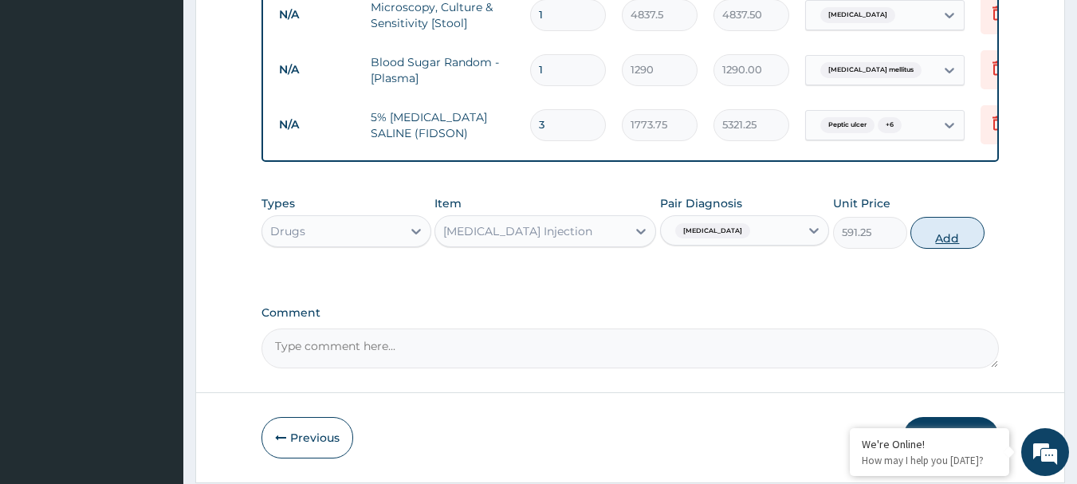
click at [932, 229] on button "Add" at bounding box center [947, 233] width 74 height 32
type input "0"
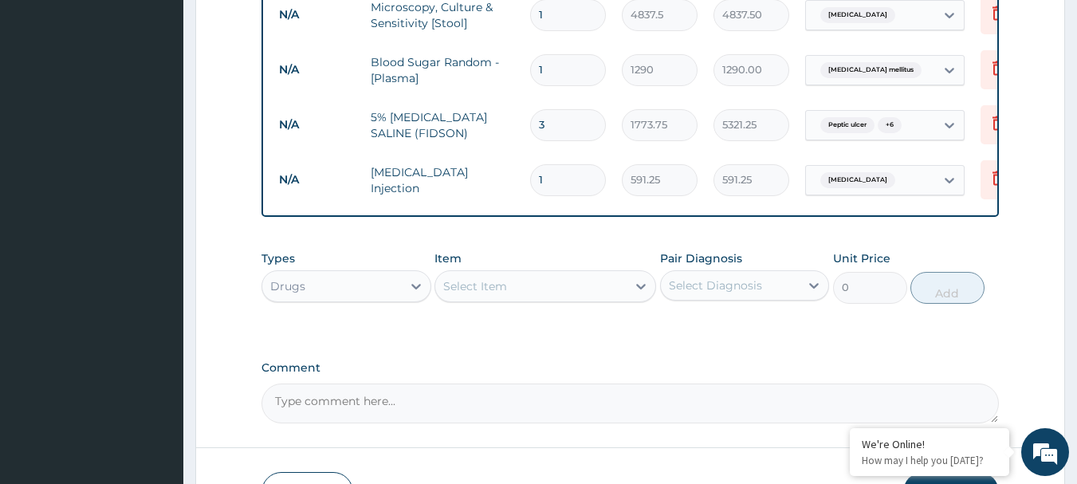
type input "0.00"
type input "3"
type input "1773.75"
type input "3"
click at [556, 294] on div "Select Item" at bounding box center [530, 285] width 191 height 25
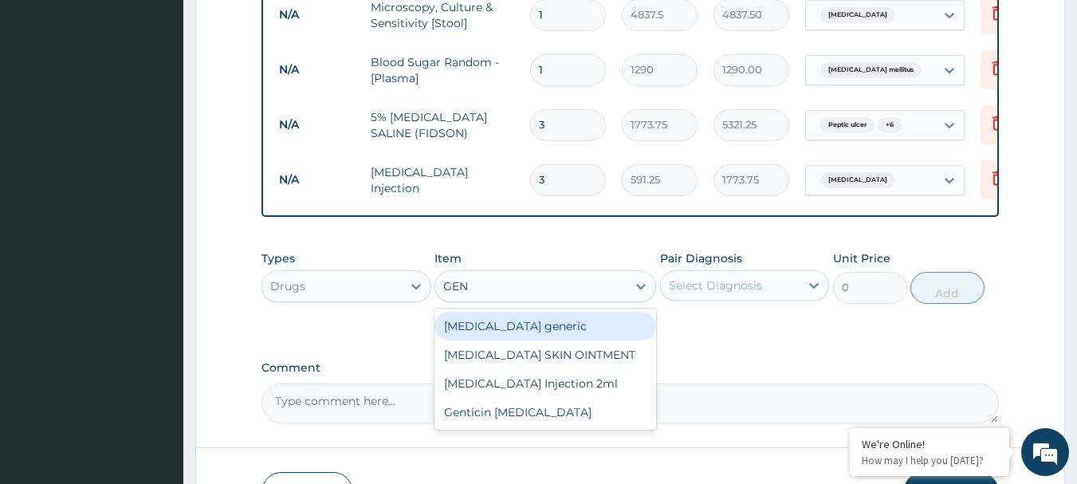
type input "GENT"
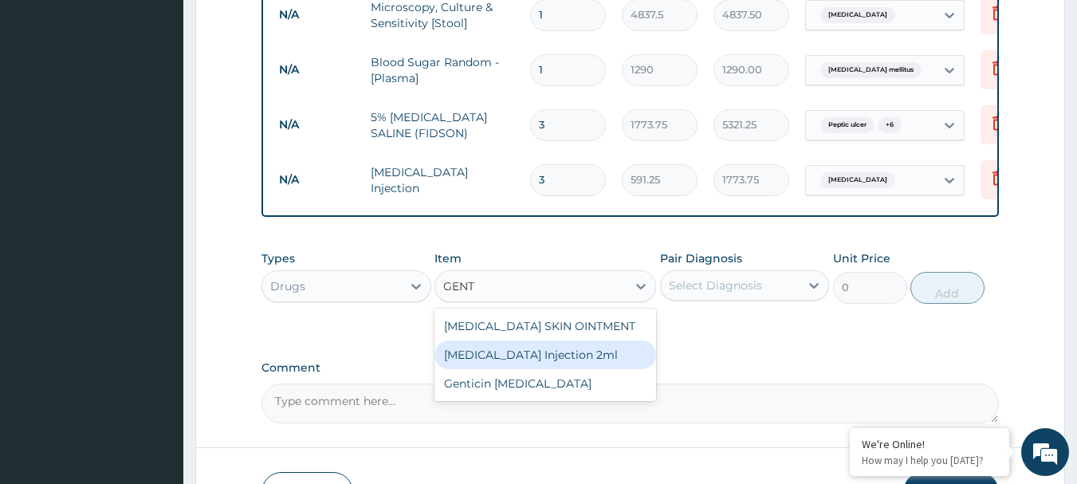
click at [579, 359] on div "GENTAMICIN Injection 2ml" at bounding box center [545, 354] width 222 height 29
type input "331.1"
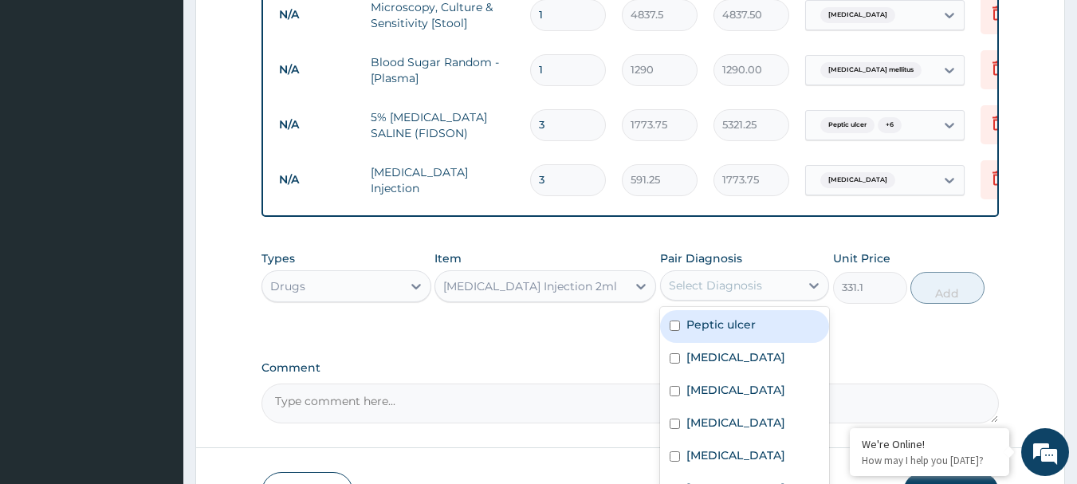
click at [770, 292] on div "Select Diagnosis" at bounding box center [730, 285] width 139 height 25
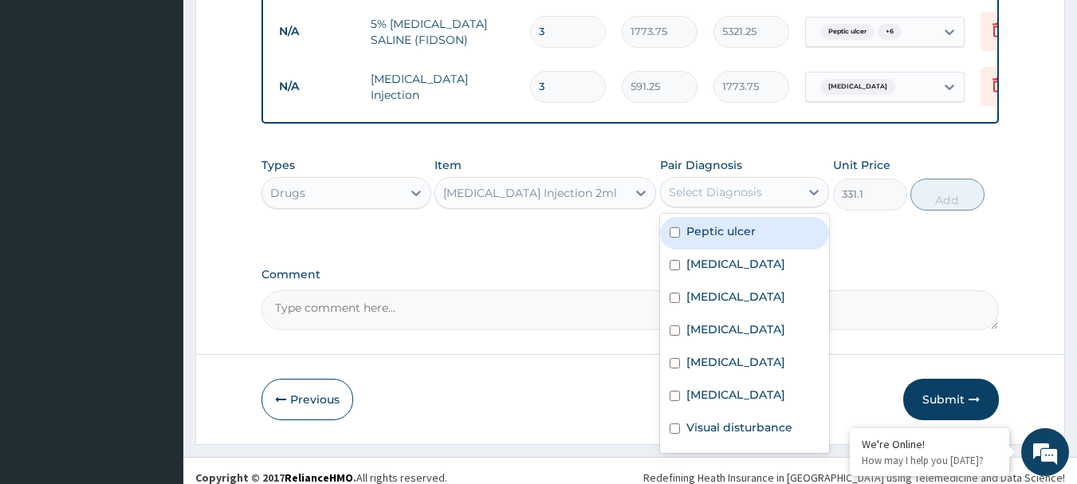
scroll to position [1136, 0]
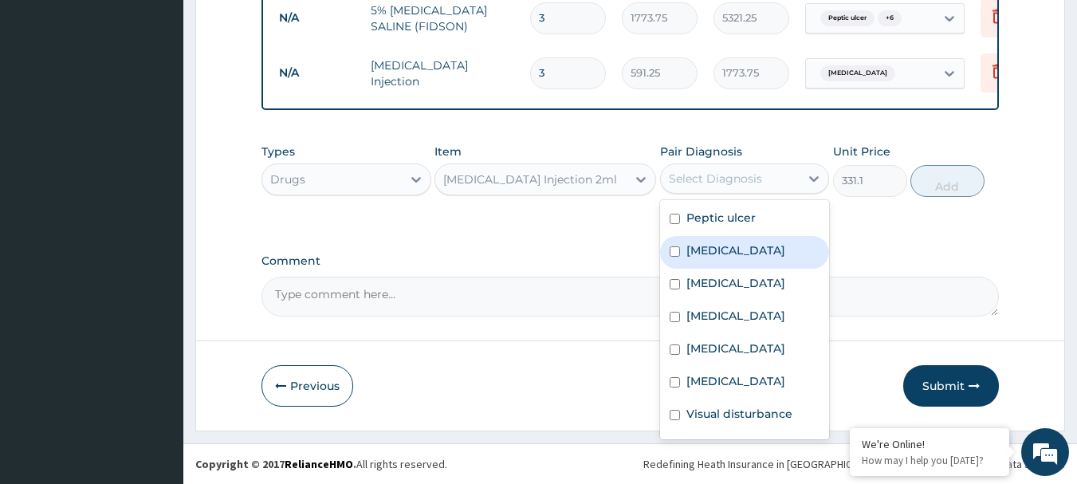
click at [781, 249] on label "Falciparum malaria" at bounding box center [735, 250] width 99 height 16
checkbox input "true"
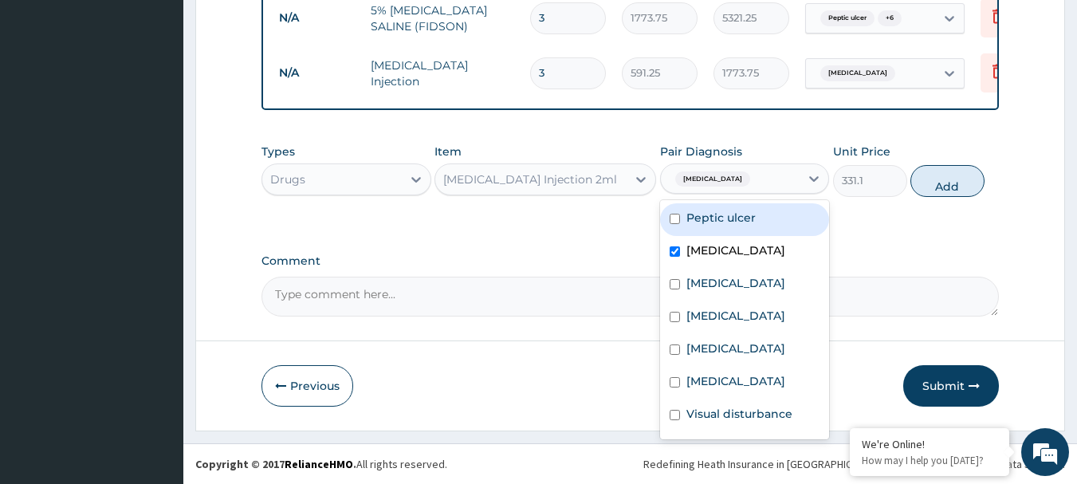
drag, startPoint x: 779, startPoint y: 217, endPoint x: 713, endPoint y: 355, distance: 153.3
click at [775, 222] on div "Peptic ulcer" at bounding box center [745, 219] width 170 height 33
checkbox input "true"
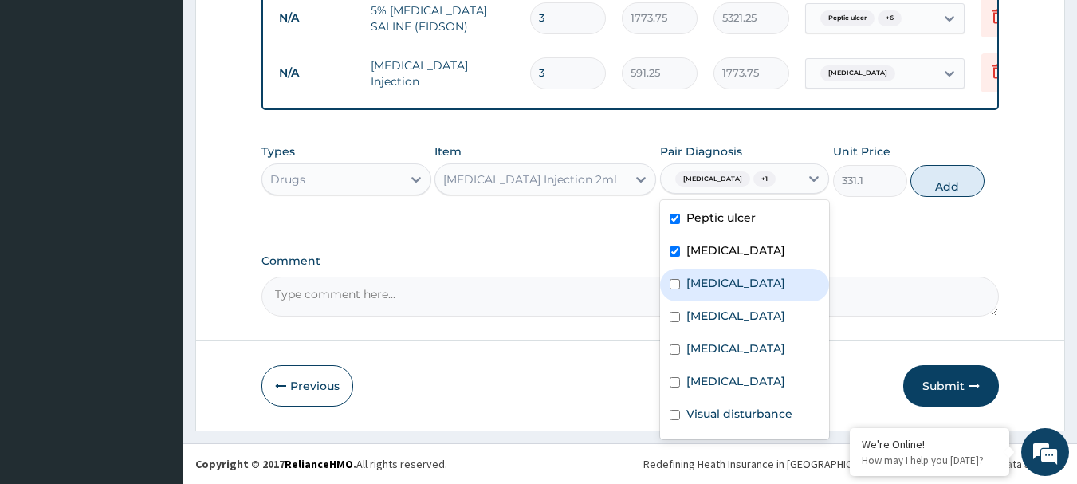
drag, startPoint x: 743, startPoint y: 275, endPoint x: 729, endPoint y: 324, distance: 50.7
click at [740, 280] on label "Allergic rhinitis" at bounding box center [735, 283] width 99 height 16
checkbox input "true"
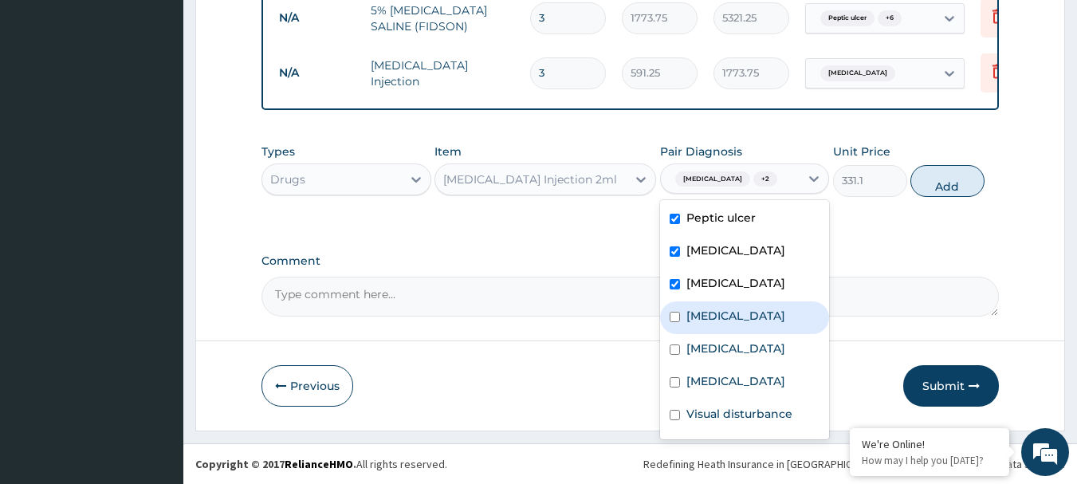
drag, startPoint x: 731, startPoint y: 324, endPoint x: 731, endPoint y: 332, distance: 8.8
click at [731, 326] on div "Severe diarrhoea" at bounding box center [745, 317] width 170 height 33
checkbox input "true"
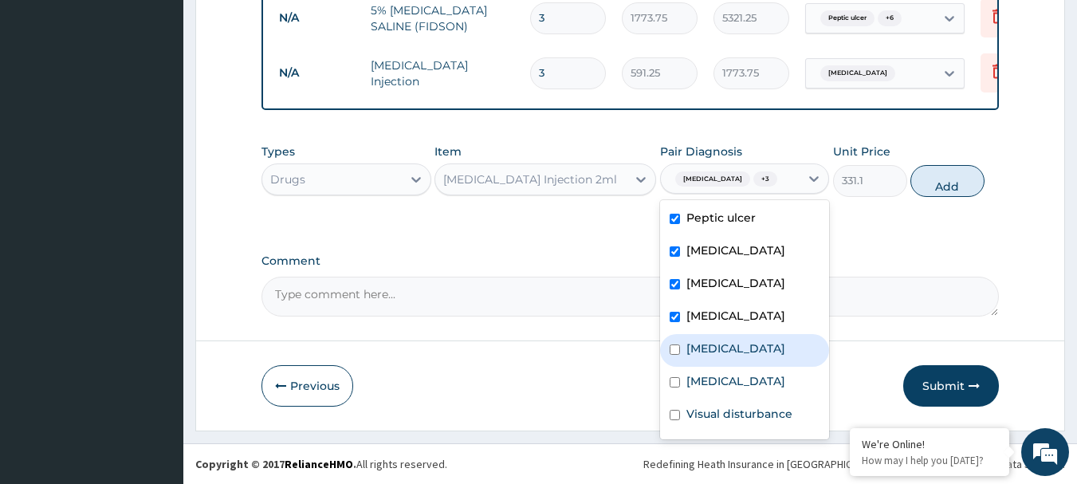
click at [732, 359] on div "Chronic bronchitis" at bounding box center [745, 350] width 170 height 33
checkbox input "true"
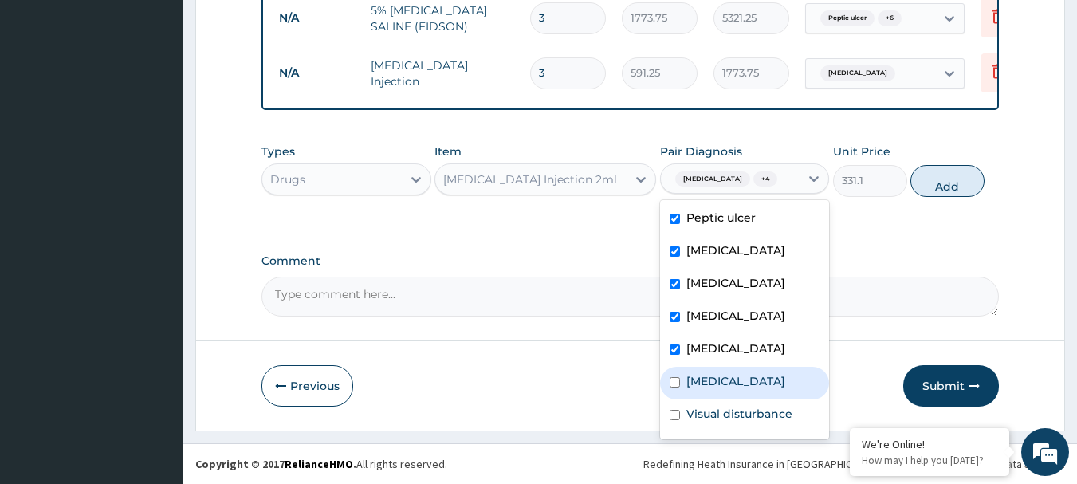
click at [732, 370] on div "Immunosuppression" at bounding box center [745, 383] width 170 height 33
checkbox input "true"
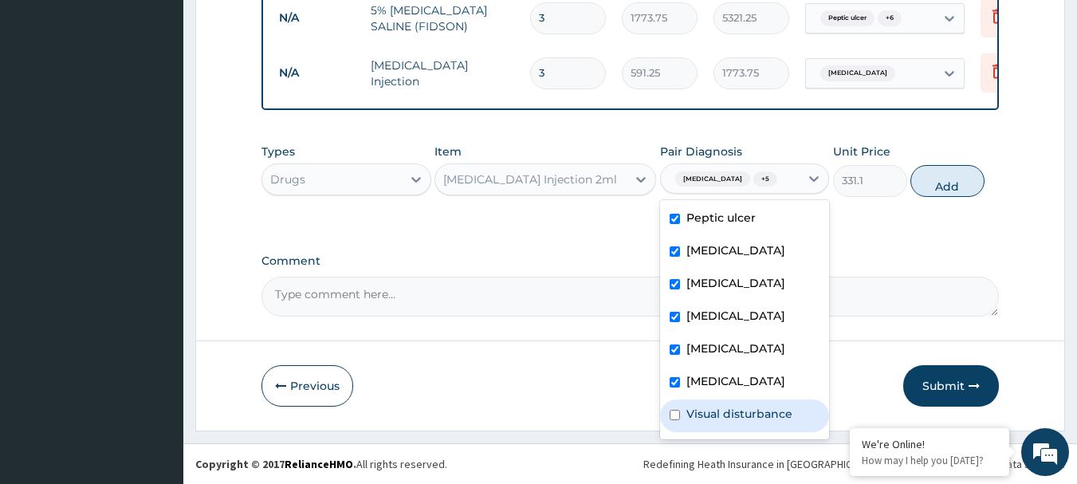
drag, startPoint x: 726, startPoint y: 413, endPoint x: 747, endPoint y: 390, distance: 31.0
click at [727, 413] on label "Visual disturbance" at bounding box center [739, 414] width 106 height 16
checkbox input "true"
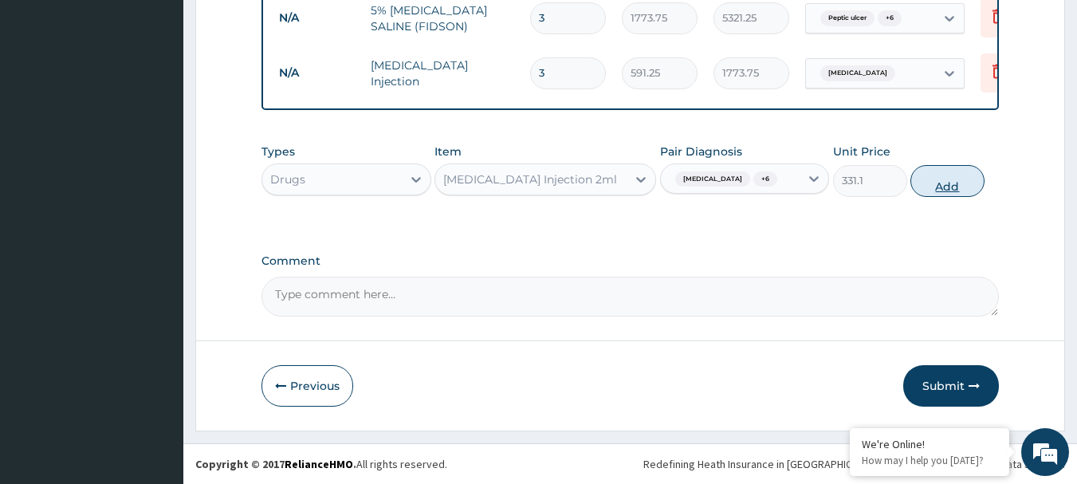
click at [927, 185] on button "Add" at bounding box center [947, 181] width 74 height 32
type input "0"
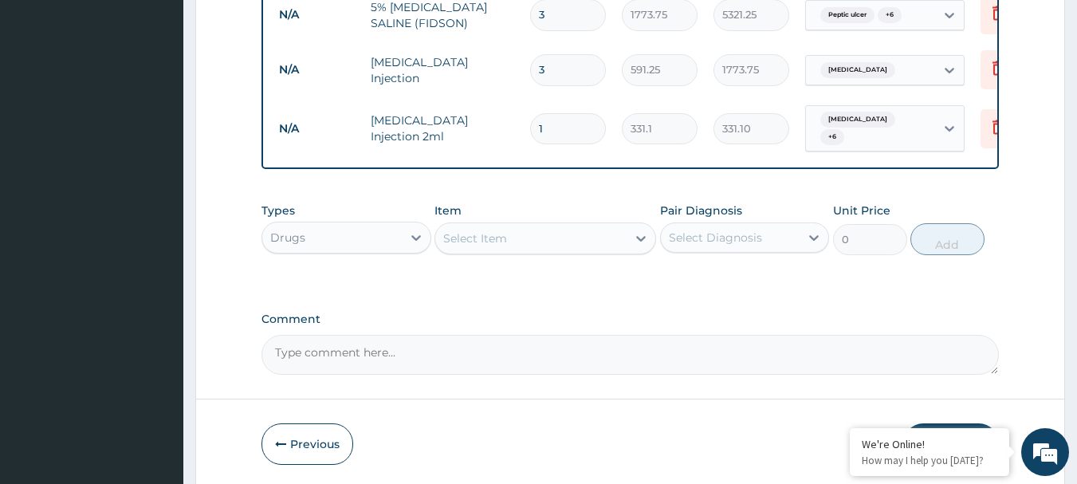
type input "0.00"
type input "6"
type input "1986.60"
type input "6"
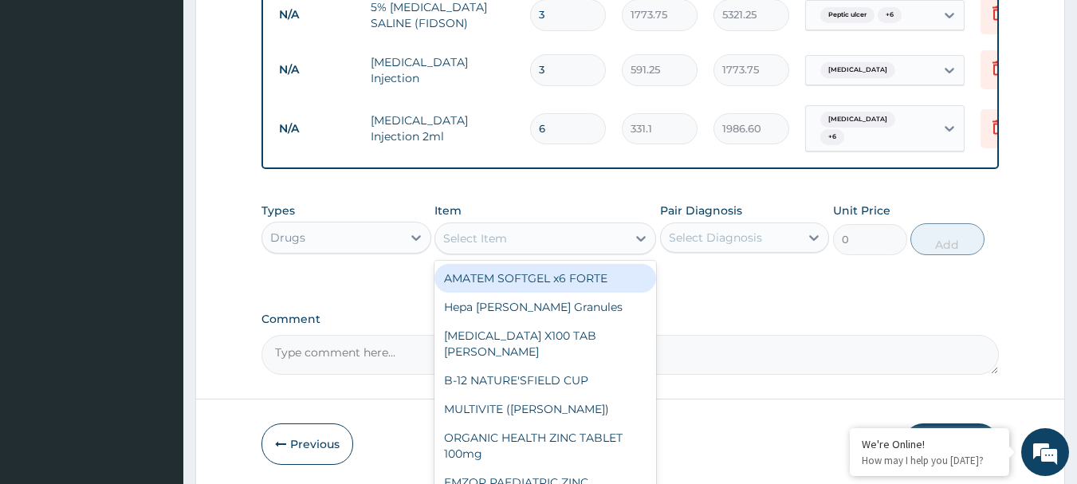
click at [494, 238] on div "Select Item" at bounding box center [475, 238] width 64 height 16
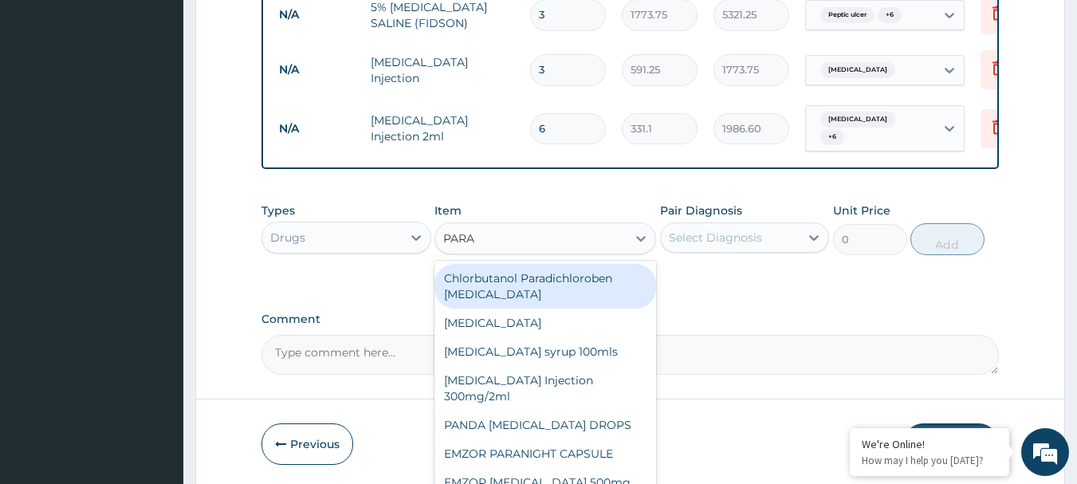
type input "PARAC"
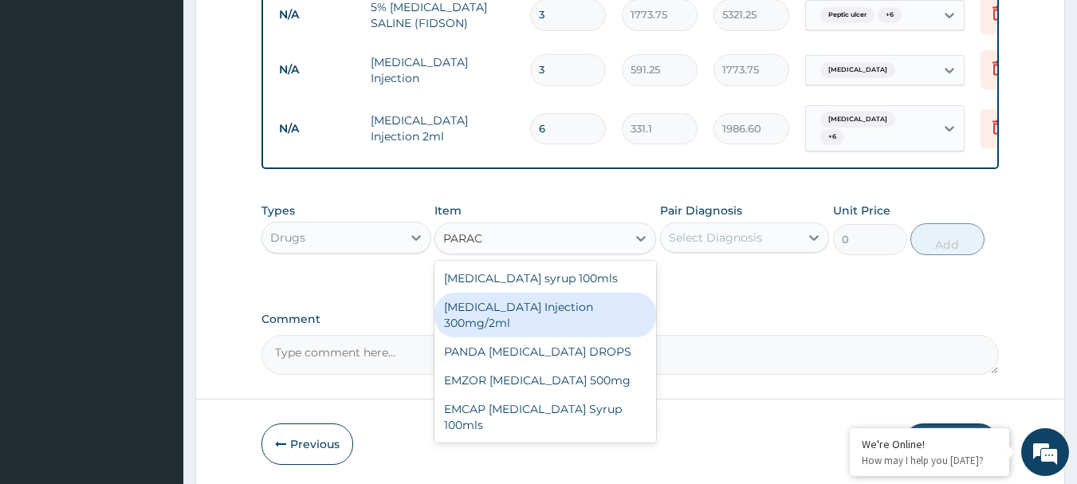
click at [529, 307] on div "PARACETAMOL Injection 300mg/2ml" at bounding box center [545, 314] width 222 height 45
type input "260.15"
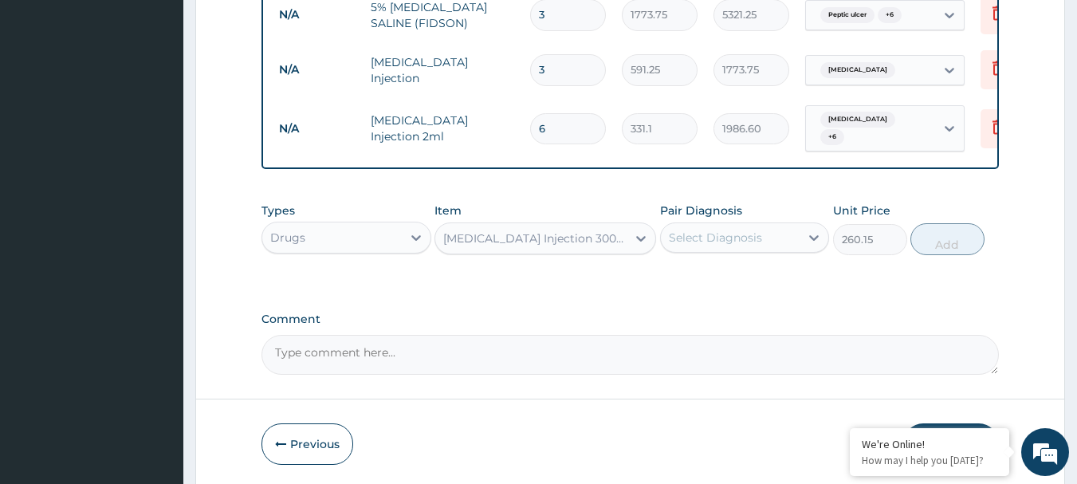
click at [768, 229] on div "Select Diagnosis" at bounding box center [730, 237] width 139 height 25
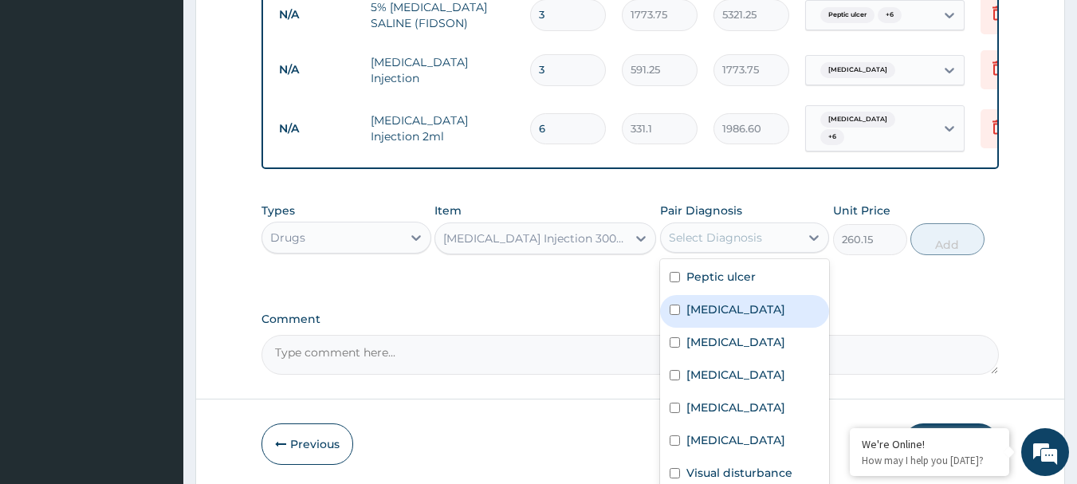
drag, startPoint x: 744, startPoint y: 307, endPoint x: 736, endPoint y: 339, distance: 33.6
click at [739, 322] on div "Falciparum malaria" at bounding box center [745, 311] width 170 height 33
checkbox input "true"
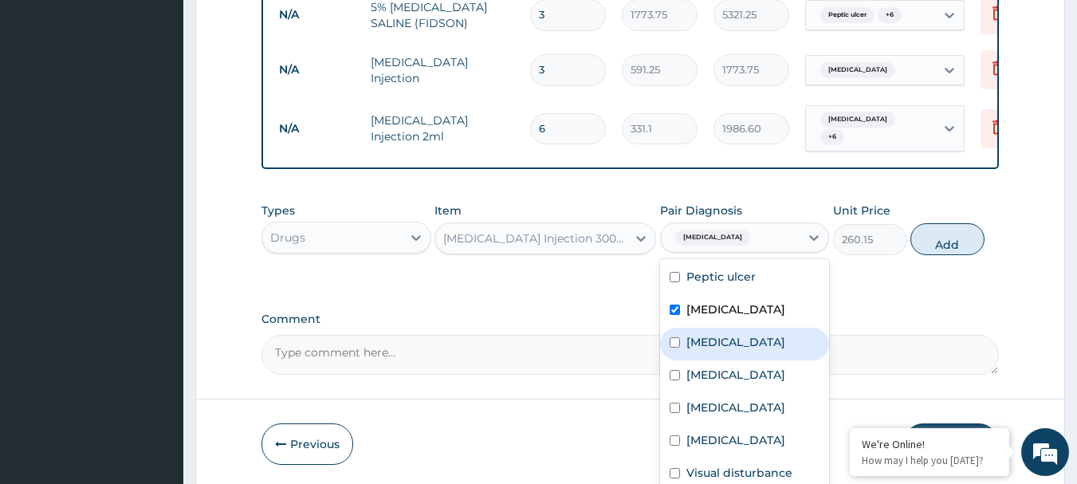
click at [736, 339] on label "Allergic rhinitis" at bounding box center [735, 342] width 99 height 16
checkbox input "true"
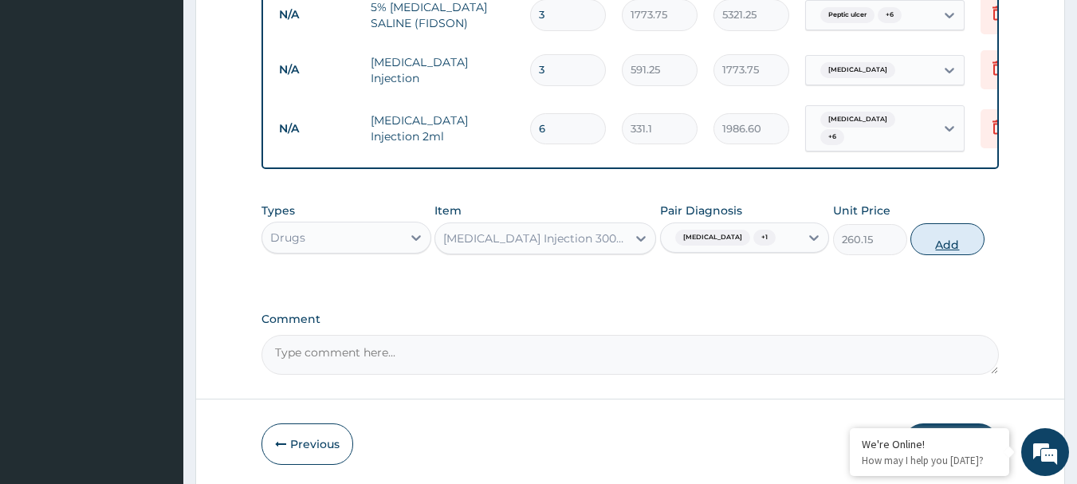
click at [924, 248] on button "Add" at bounding box center [947, 239] width 74 height 32
type input "0"
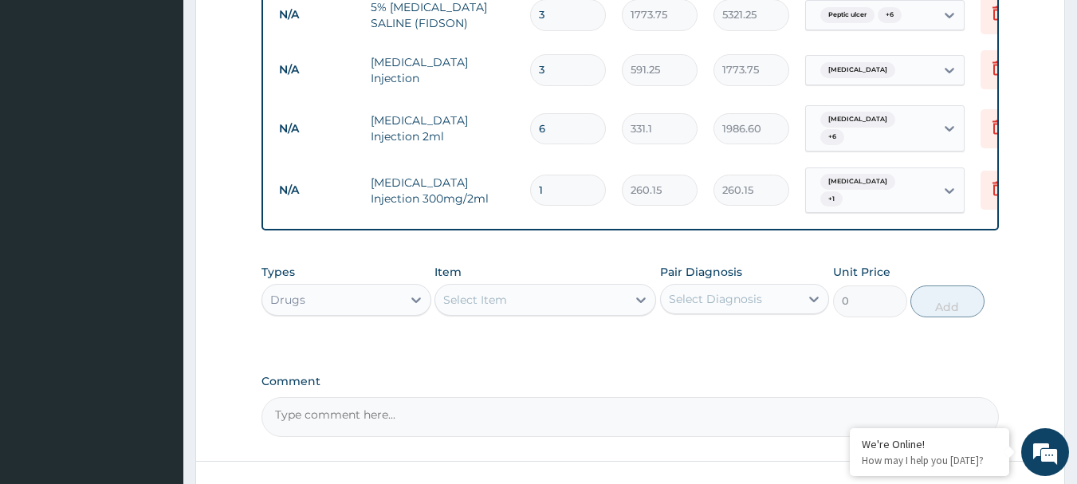
type input "0.00"
type input "2"
type input "520.30"
type input "2"
click at [573, 306] on div "Select Item" at bounding box center [530, 299] width 191 height 25
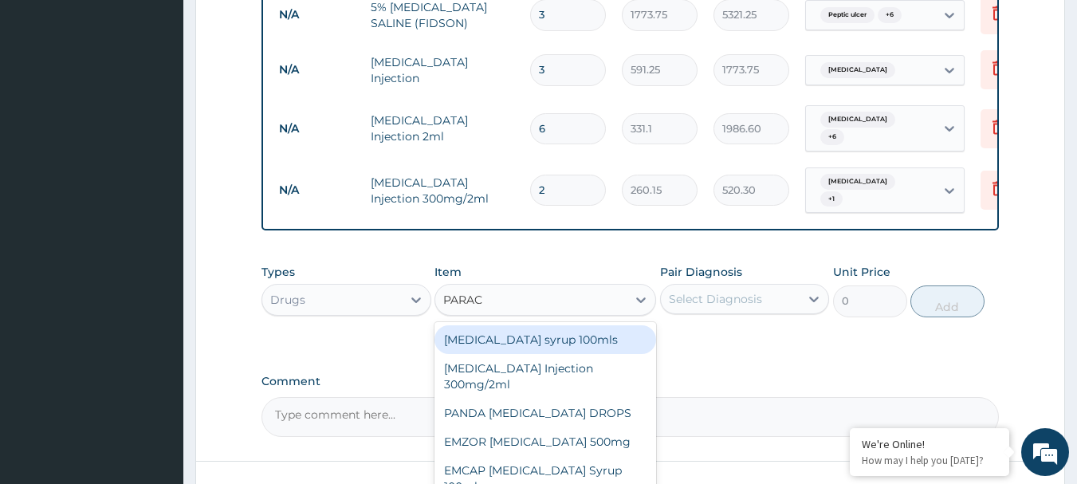
type input "PARACE"
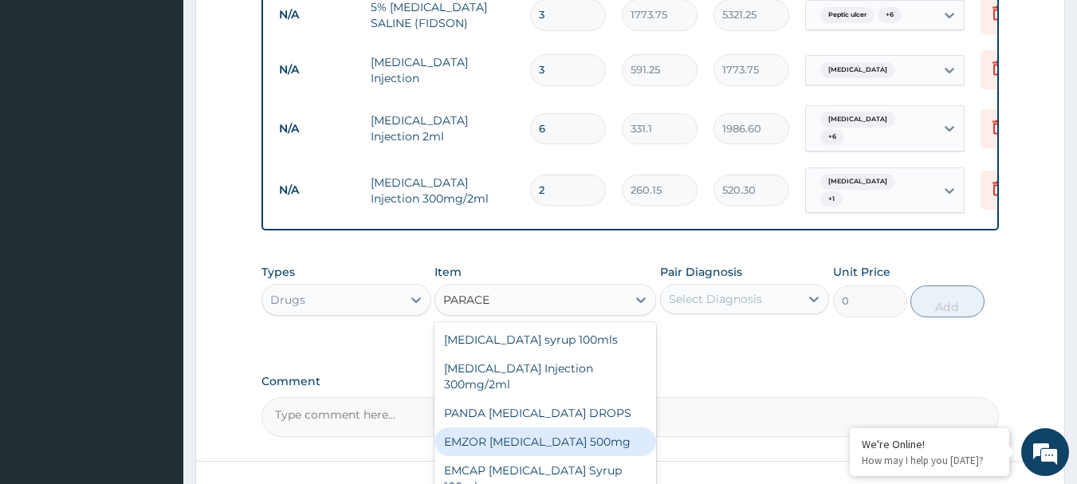
click at [580, 441] on div "EMZOR PARACETAMOL 500mg" at bounding box center [545, 441] width 222 height 29
type input "23.65"
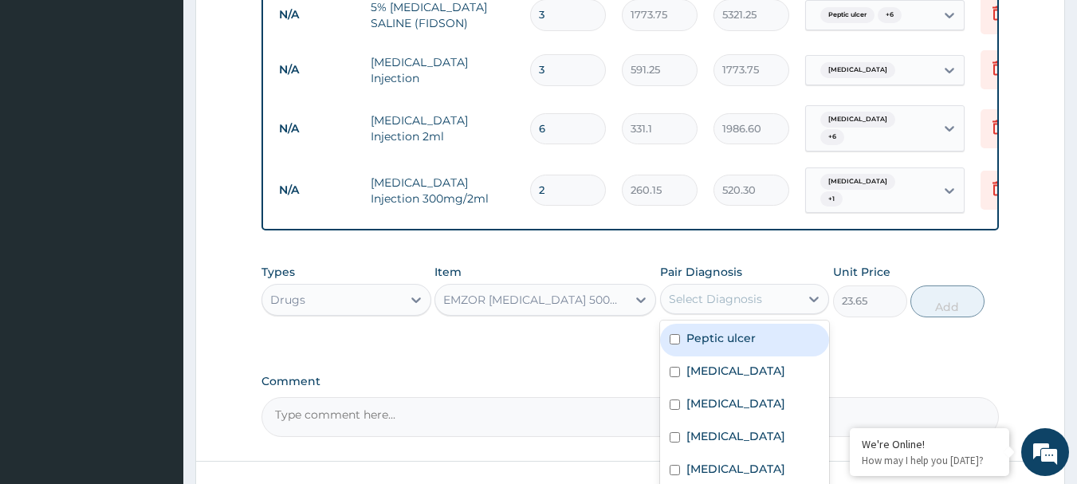
click at [759, 301] on div "Select Diagnosis" at bounding box center [715, 299] width 93 height 16
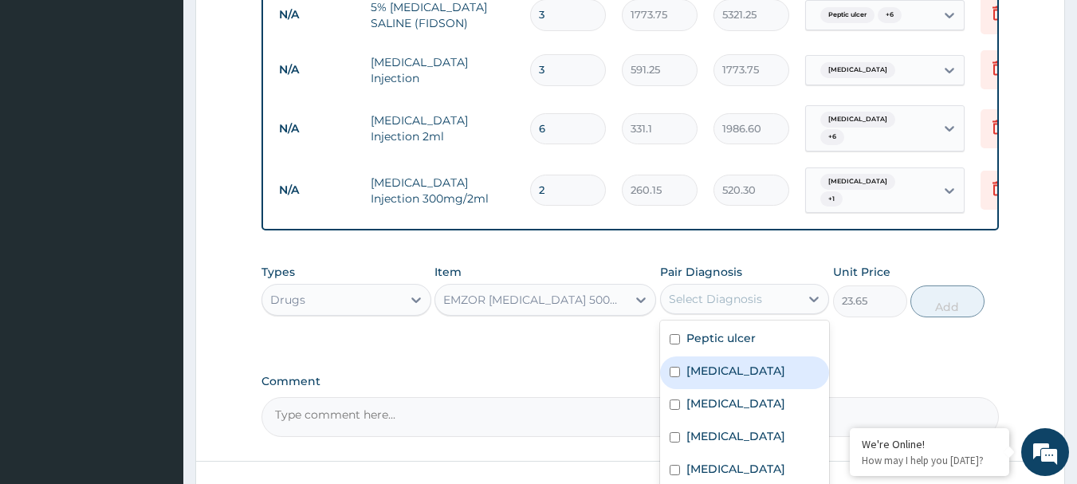
click at [751, 367] on label "Falciparum malaria" at bounding box center [735, 371] width 99 height 16
checkbox input "true"
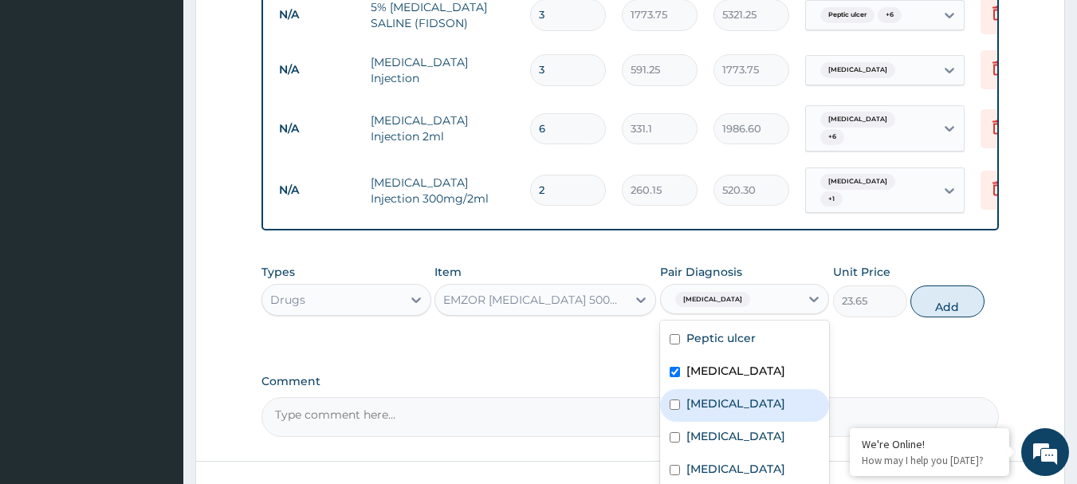
click at [742, 401] on label "Allergic rhinitis" at bounding box center [735, 403] width 99 height 16
checkbox input "true"
click at [948, 306] on button "Add" at bounding box center [947, 301] width 74 height 32
type input "0"
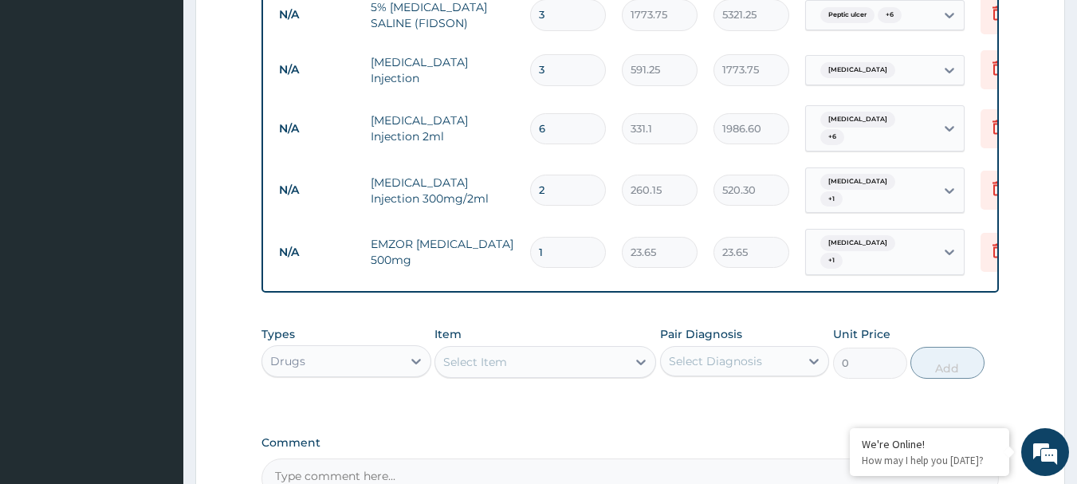
type input "18"
type input "425.70"
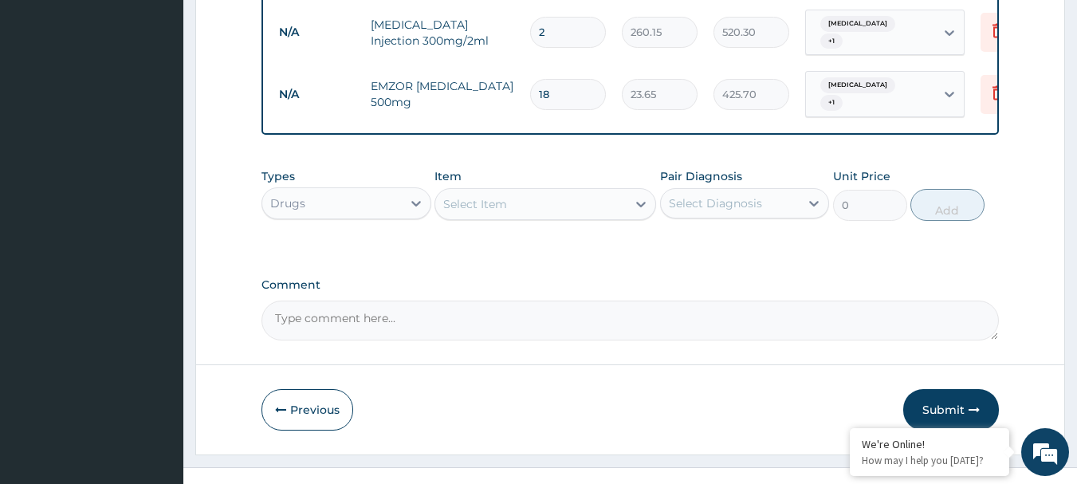
scroll to position [1320, 0]
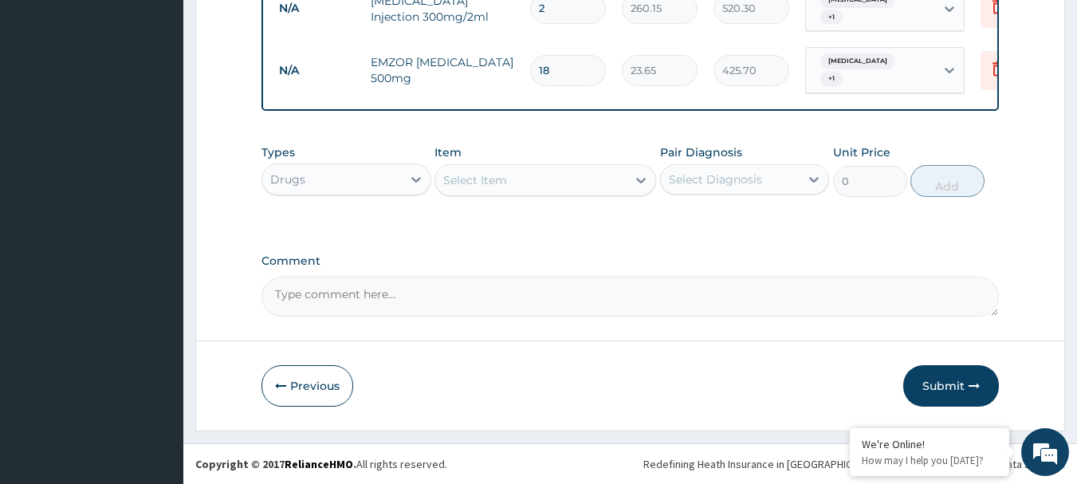
type input "18"
click at [601, 182] on div "Select Item" at bounding box center [530, 179] width 191 height 25
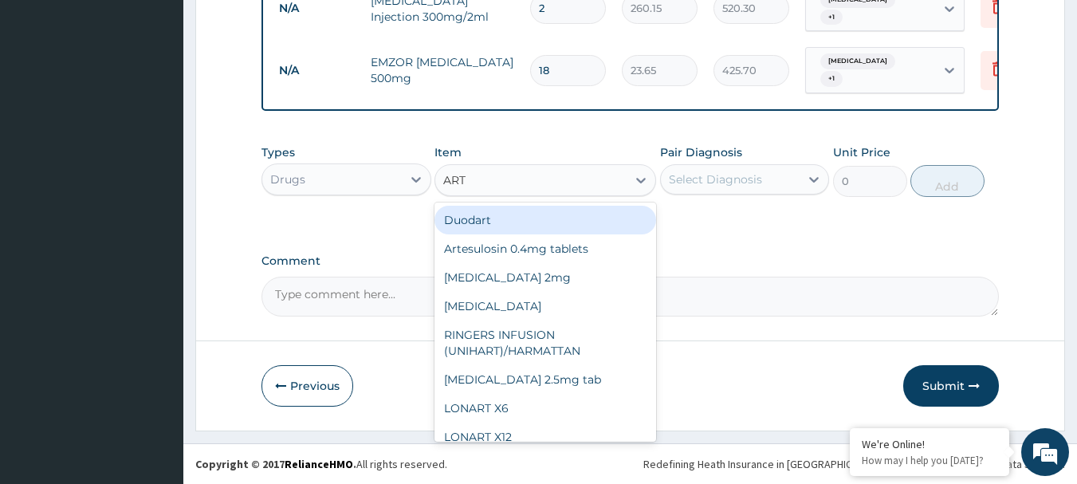
type input "ARTE"
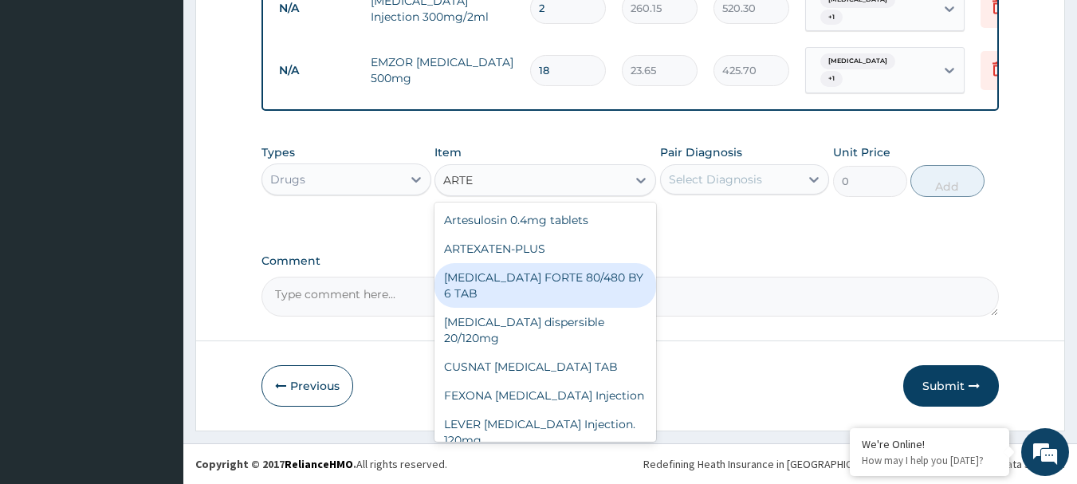
click at [608, 280] on div "COARTEM FORTE 80/480 BY 6 TAB" at bounding box center [545, 285] width 222 height 45
type input "449.35"
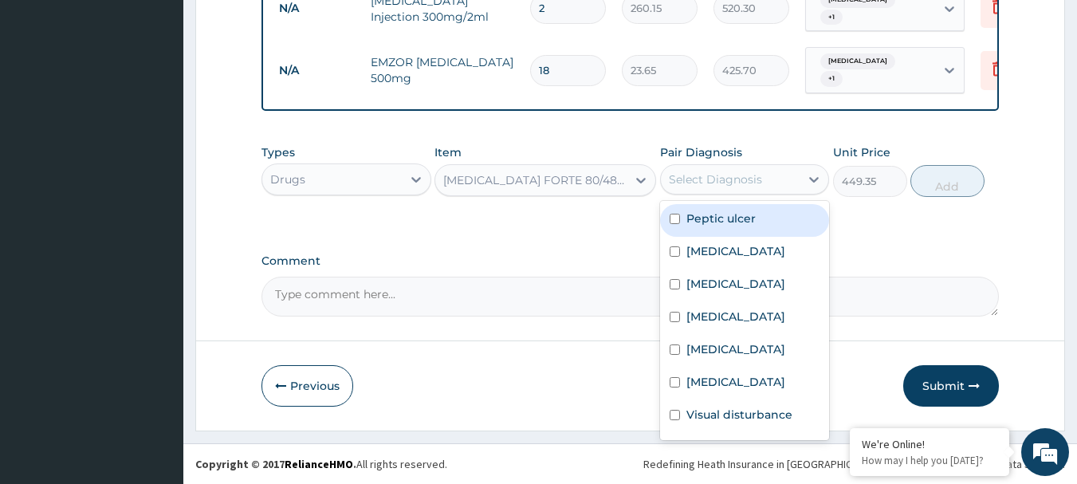
click at [737, 176] on div "Select Diagnosis" at bounding box center [715, 179] width 93 height 16
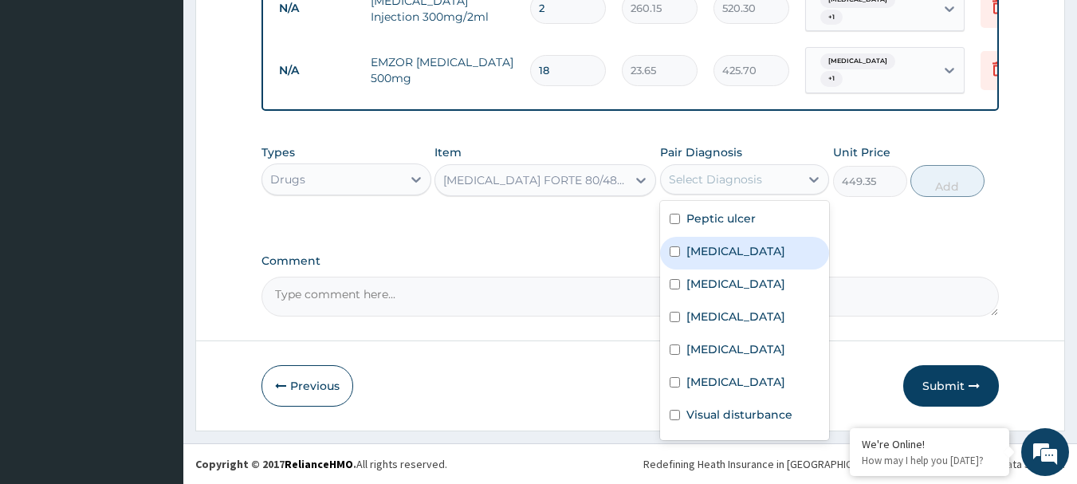
click at [745, 254] on label "Falciparum malaria" at bounding box center [735, 251] width 99 height 16
checkbox input "true"
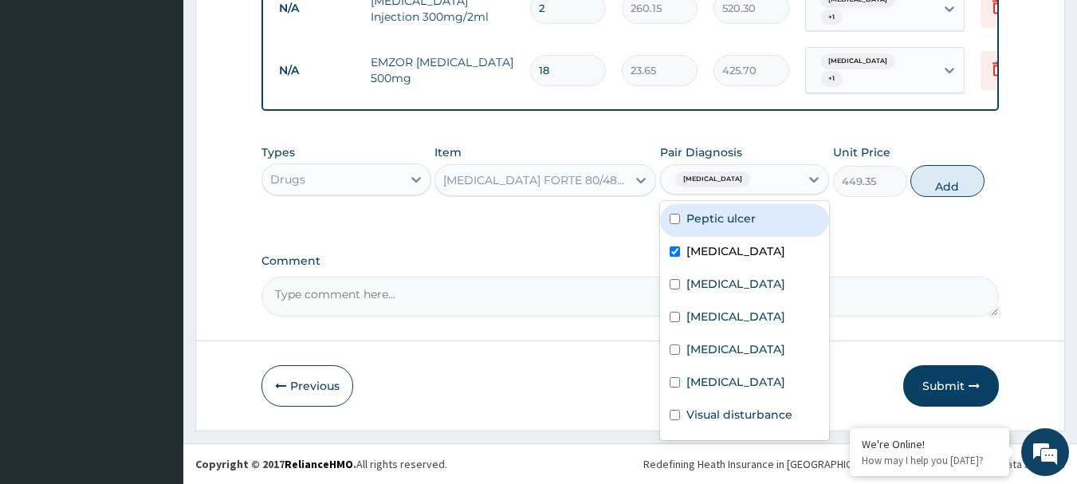
click at [947, 186] on button "Add" at bounding box center [947, 181] width 74 height 32
type input "0"
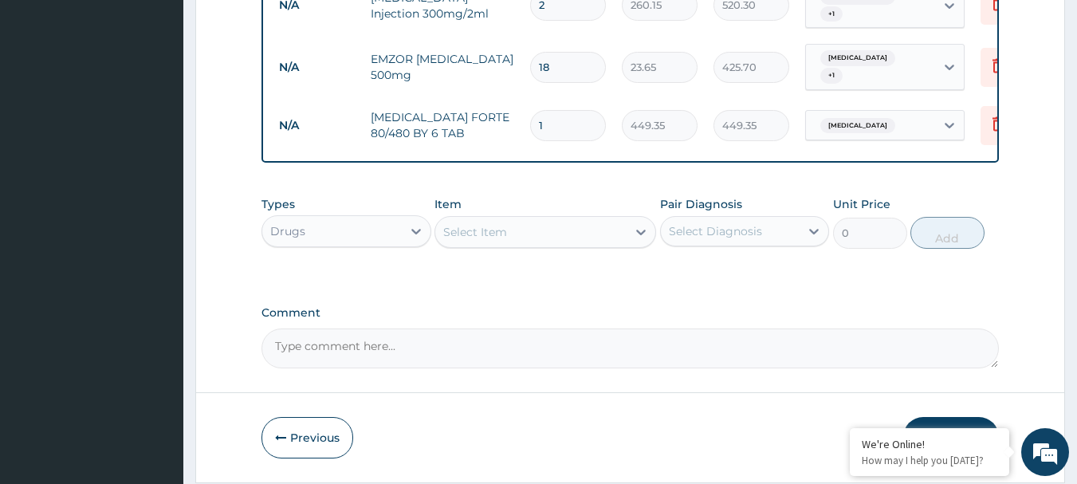
type input "0.00"
type input "6"
type input "2696.10"
type input "6"
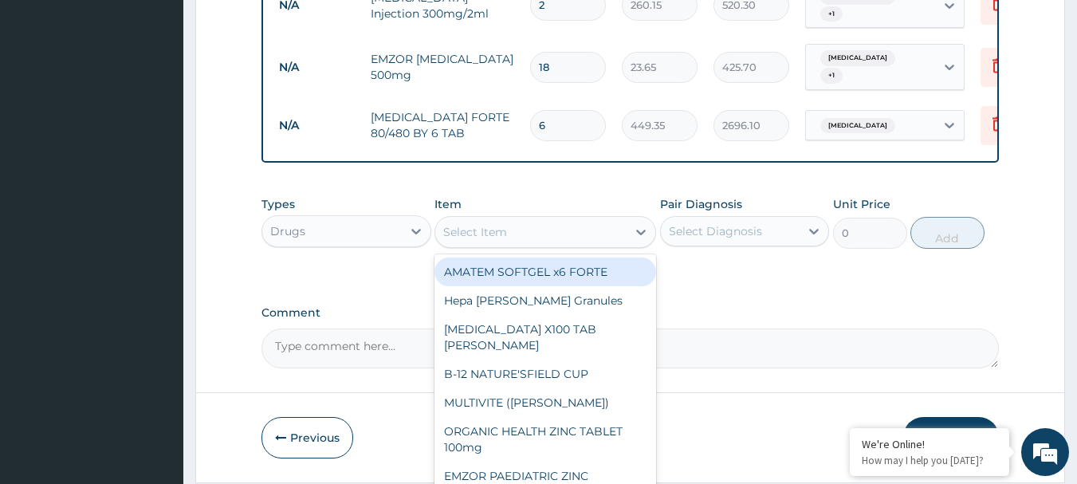
click at [602, 219] on div "Select Item" at bounding box center [545, 232] width 222 height 32
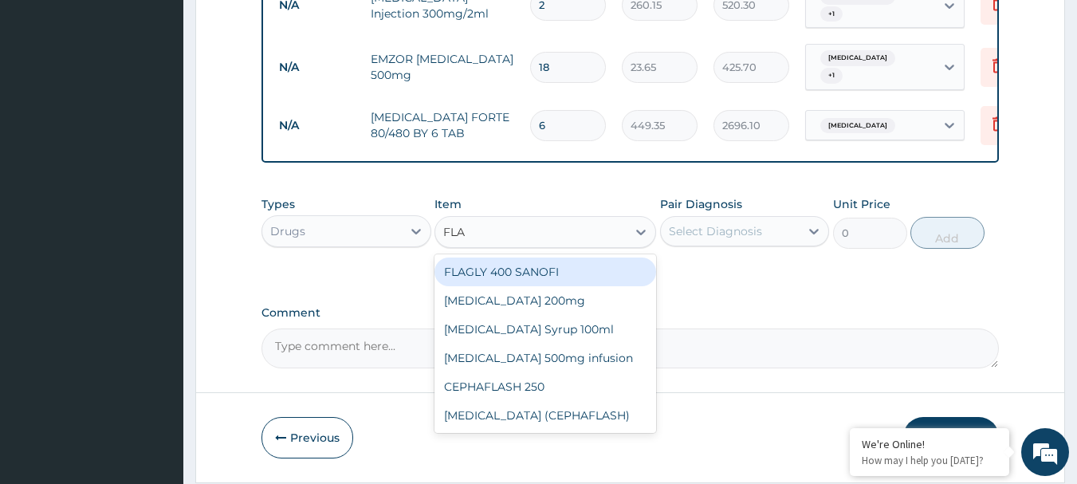
type input "FLAG"
click at [563, 277] on div "FLAGLY 400 SANOFI" at bounding box center [545, 271] width 222 height 29
type input "70.95"
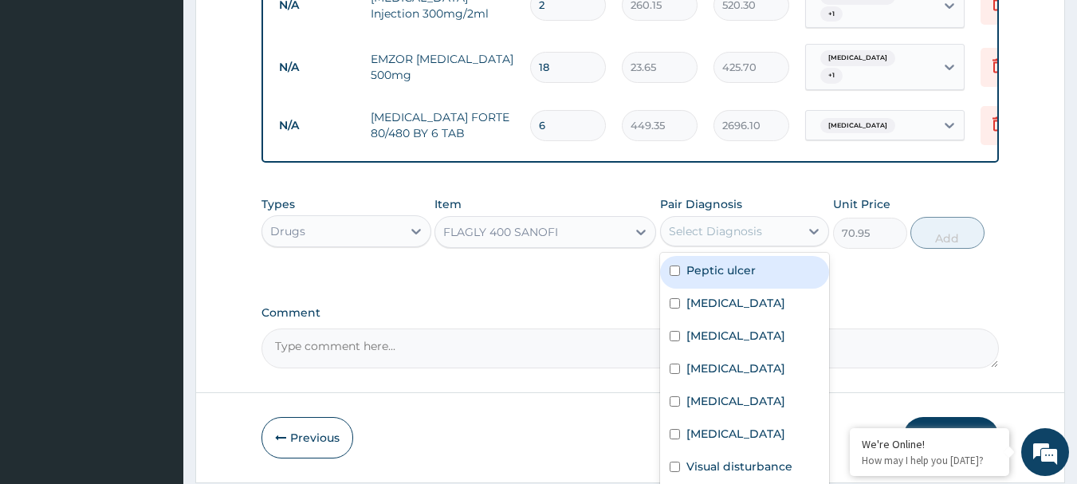
click at [696, 234] on div "Select Diagnosis" at bounding box center [715, 231] width 93 height 16
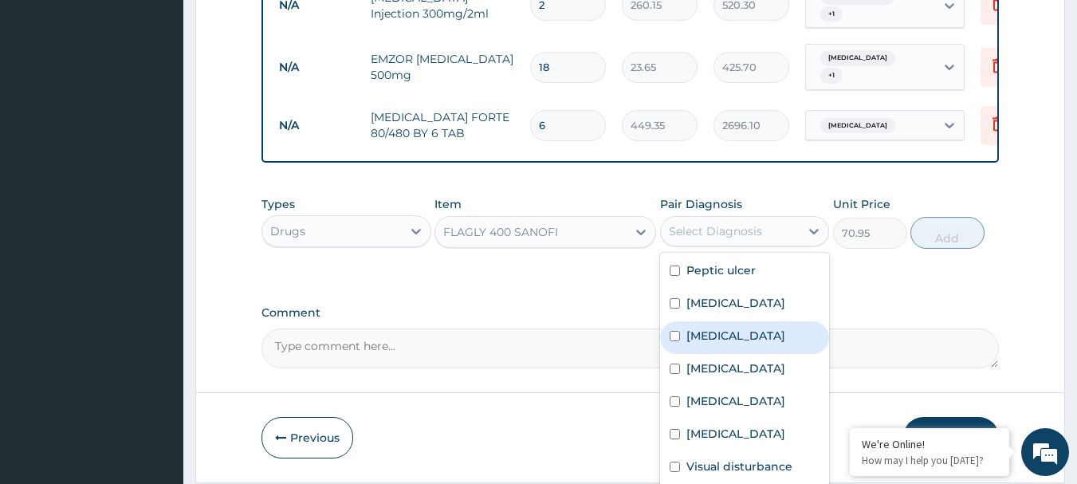
click at [721, 343] on label "Allergic rhinitis" at bounding box center [735, 336] width 99 height 16
checkbox input "true"
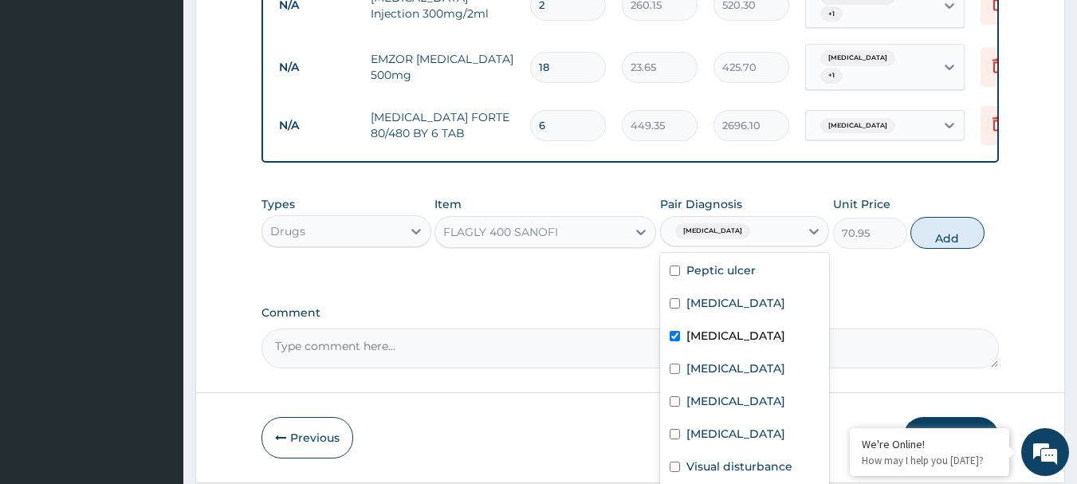
scroll to position [61, 0]
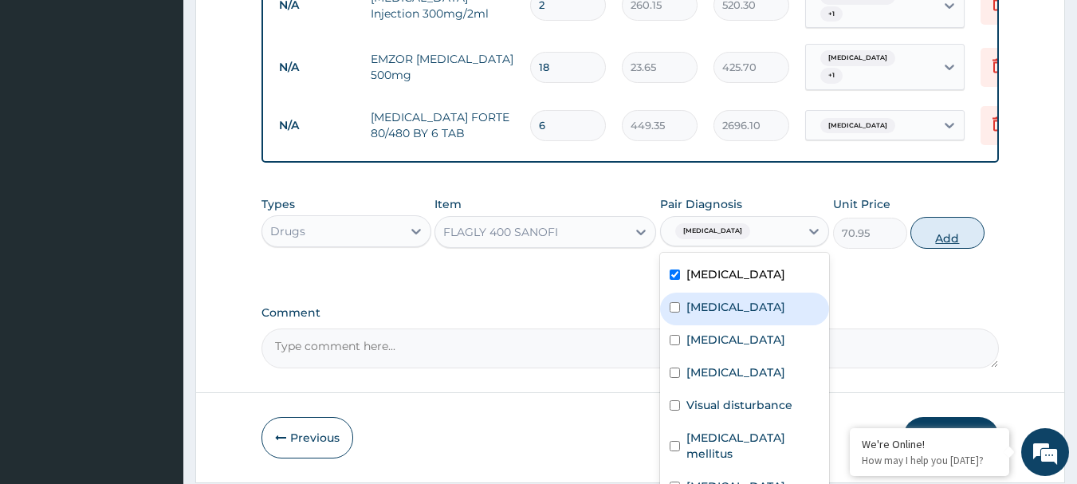
click at [963, 241] on button "Add" at bounding box center [947, 233] width 74 height 32
type input "0"
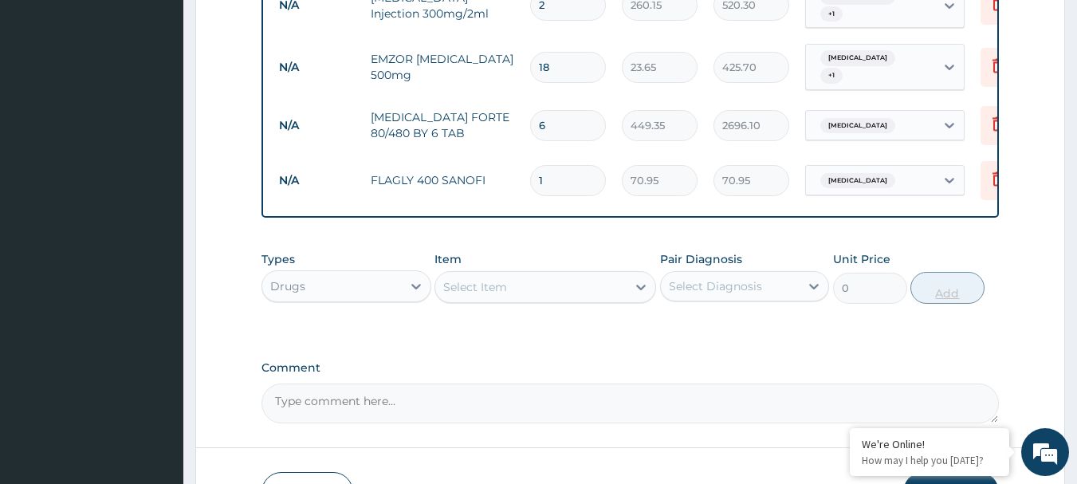
type input "0.00"
type input "3"
type input "212.85"
type input "30"
type input "2128.50"
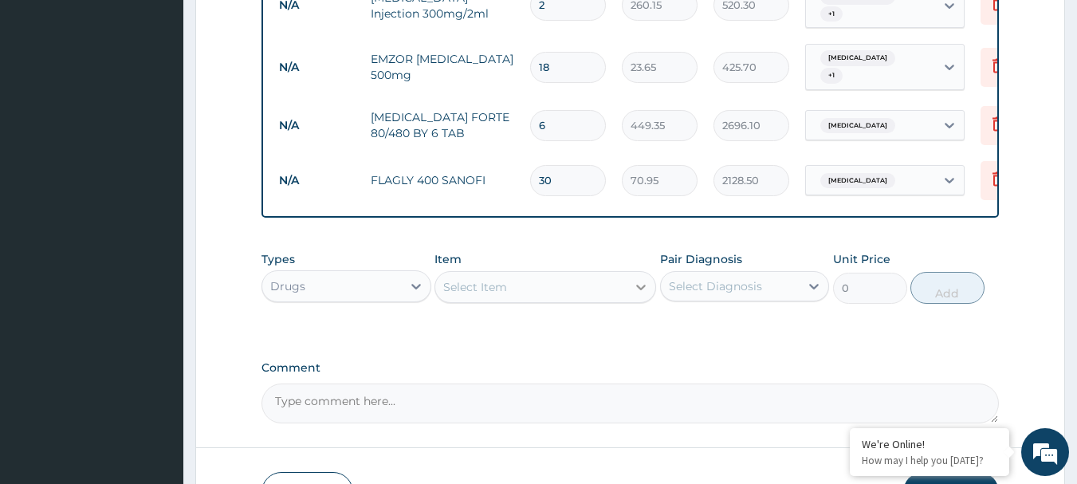
type input "30"
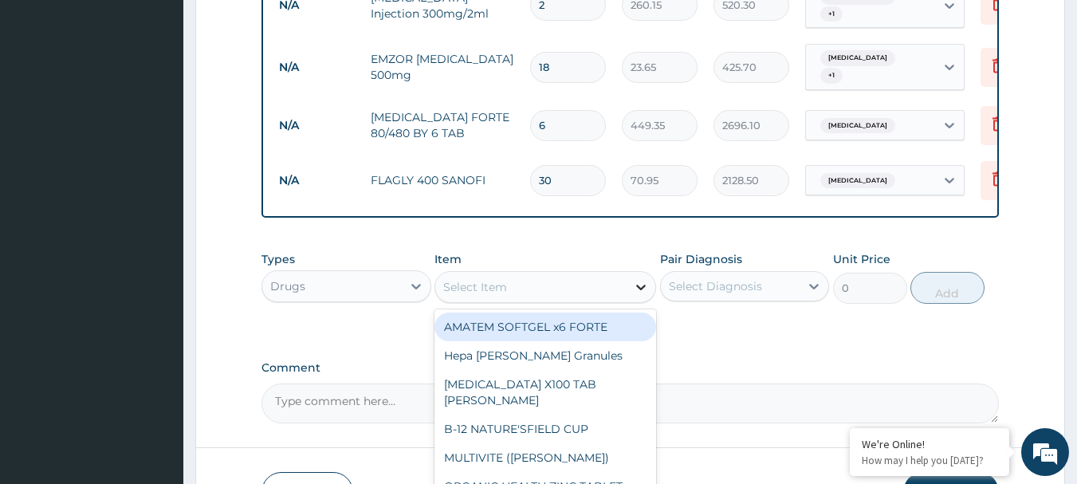
click at [640, 299] on div at bounding box center [640, 287] width 29 height 29
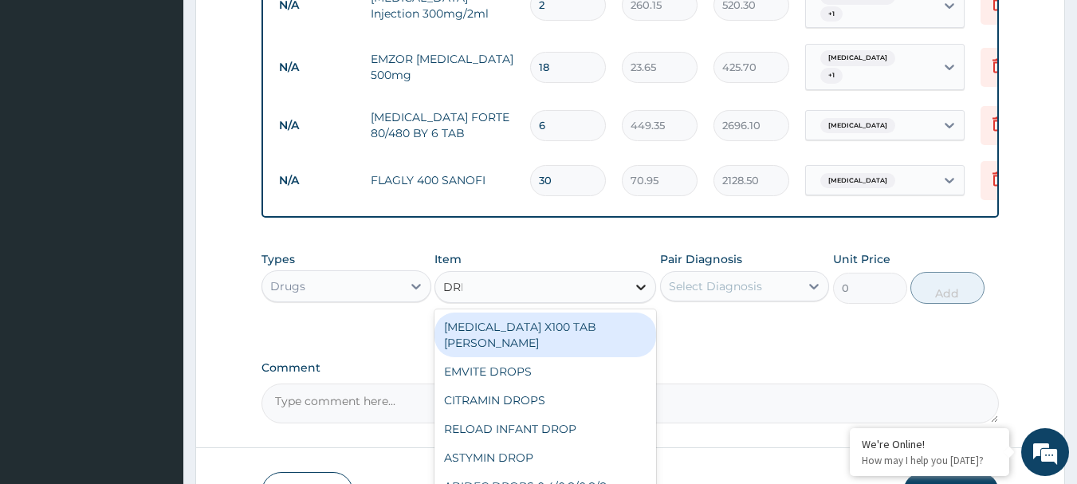
type input "DRIP"
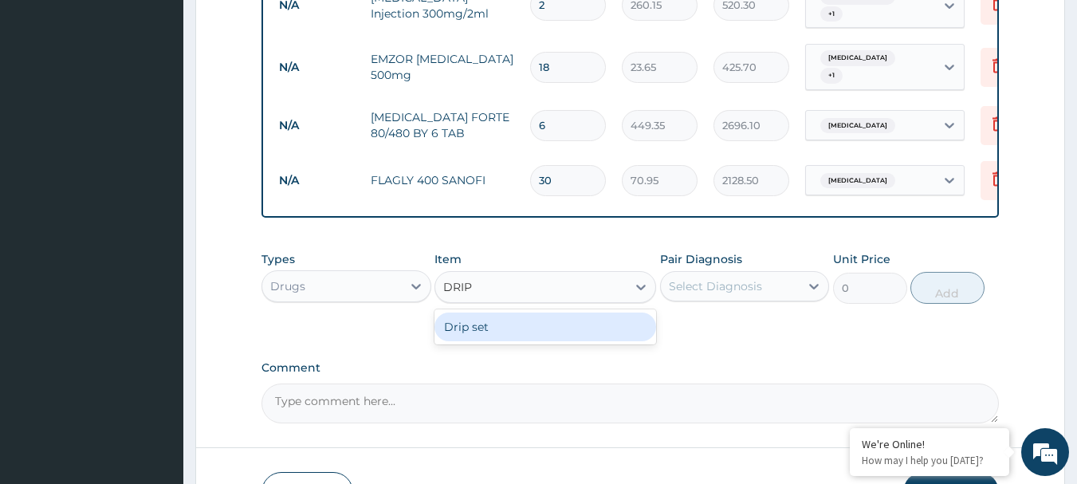
click at [520, 330] on div "Drip set" at bounding box center [545, 326] width 222 height 29
type input "236.5"
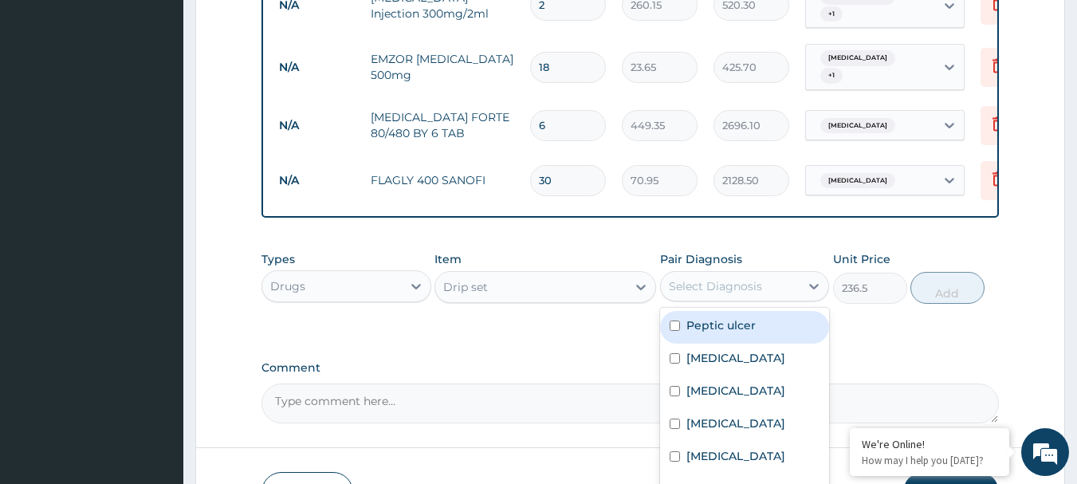
click at [775, 291] on div "Select Diagnosis" at bounding box center [730, 285] width 139 height 25
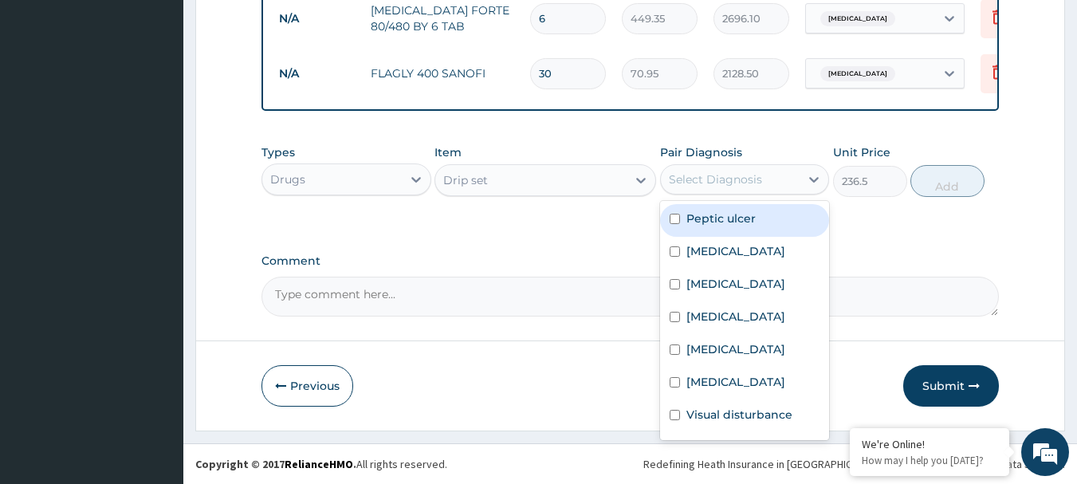
scroll to position [1430, 0]
click at [760, 218] on div "Peptic ulcer" at bounding box center [745, 220] width 170 height 33
checkbox input "true"
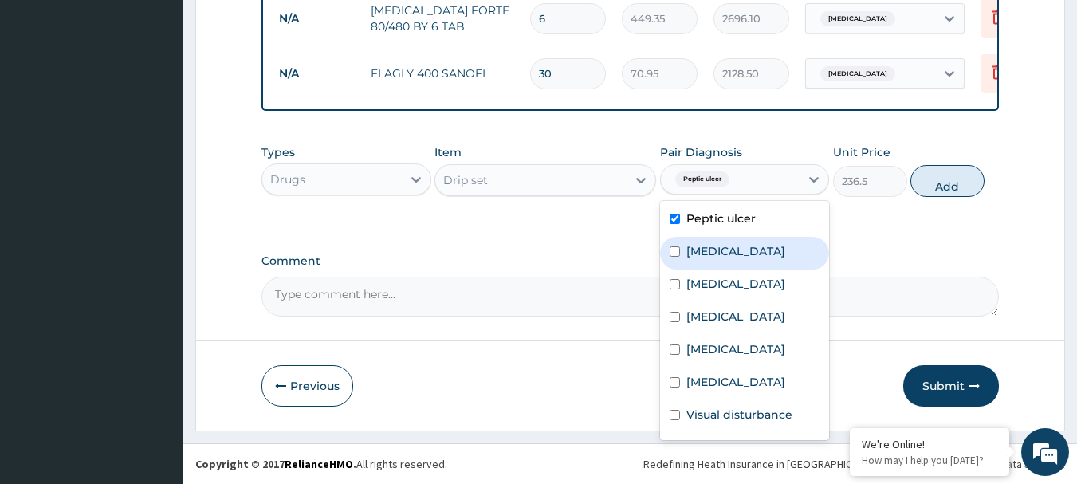
drag, startPoint x: 739, startPoint y: 243, endPoint x: 734, endPoint y: 266, distance: 23.8
click at [740, 248] on label "Falciparum malaria" at bounding box center [735, 251] width 99 height 16
checkbox input "true"
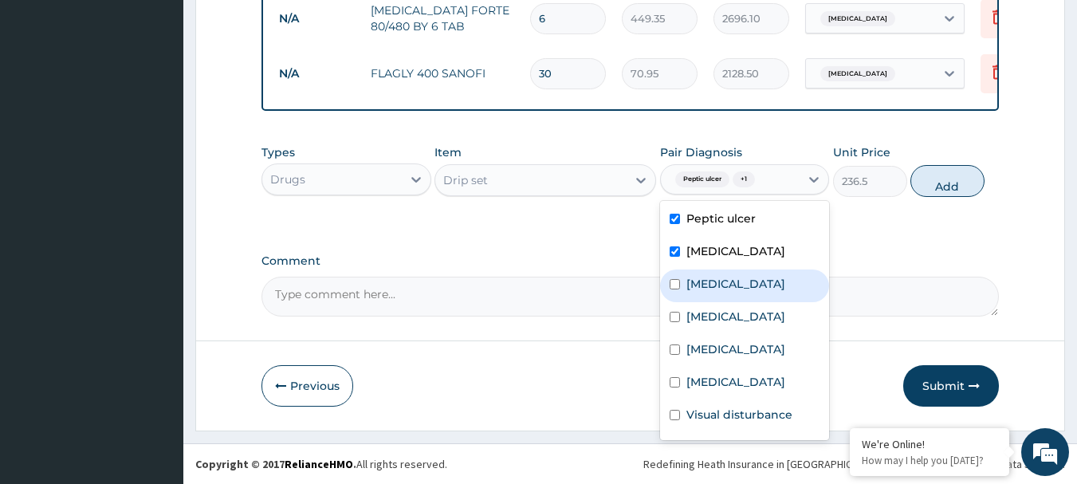
drag, startPoint x: 729, startPoint y: 277, endPoint x: 727, endPoint y: 288, distance: 11.4
click at [728, 284] on label "Allergic rhinitis" at bounding box center [735, 284] width 99 height 16
checkbox input "true"
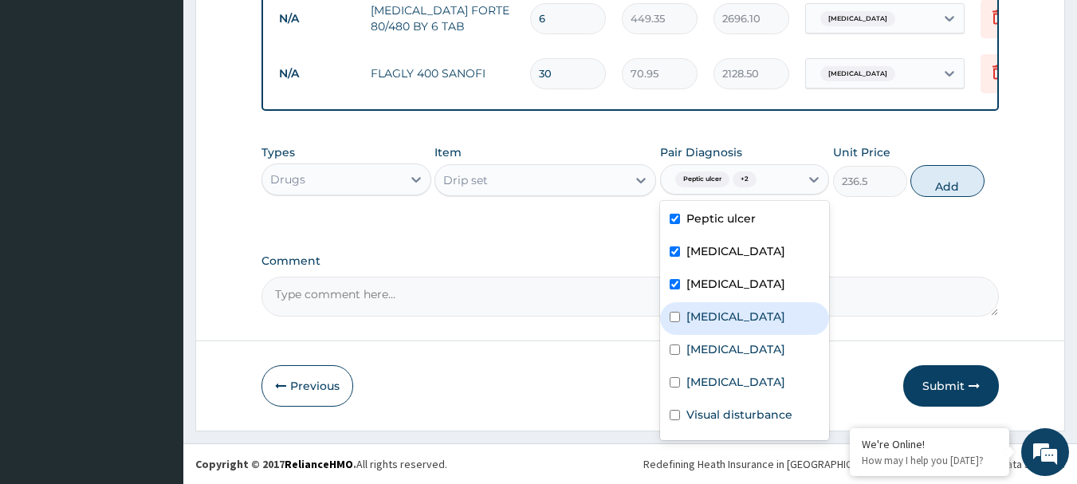
drag, startPoint x: 722, startPoint y: 302, endPoint x: 716, endPoint y: 336, distance: 34.7
click at [720, 310] on div "Severe diarrhoea" at bounding box center [745, 318] width 170 height 33
checkbox input "true"
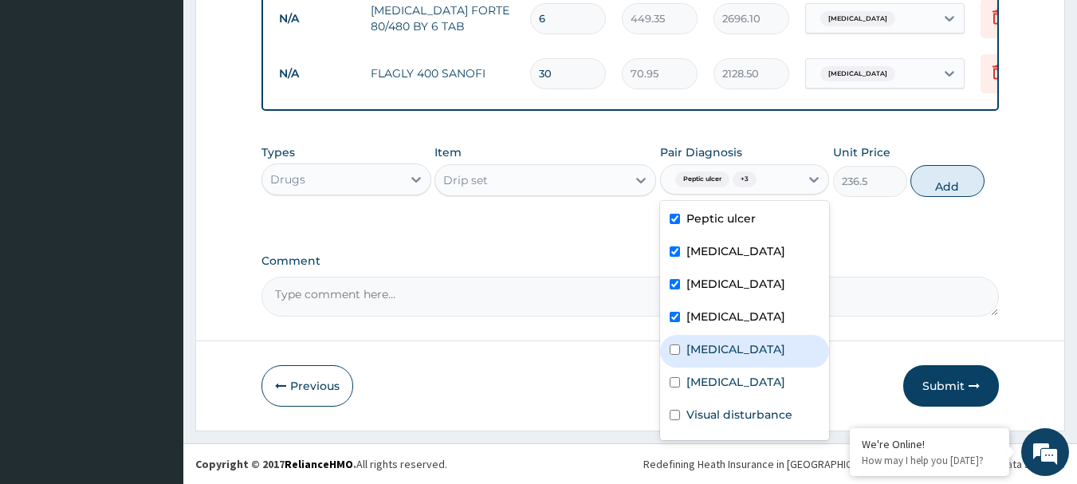
drag, startPoint x: 714, startPoint y: 340, endPoint x: 738, endPoint y: 409, distance: 72.6
click at [714, 343] on label "Chronic bronchitis" at bounding box center [735, 349] width 99 height 16
checkbox input "true"
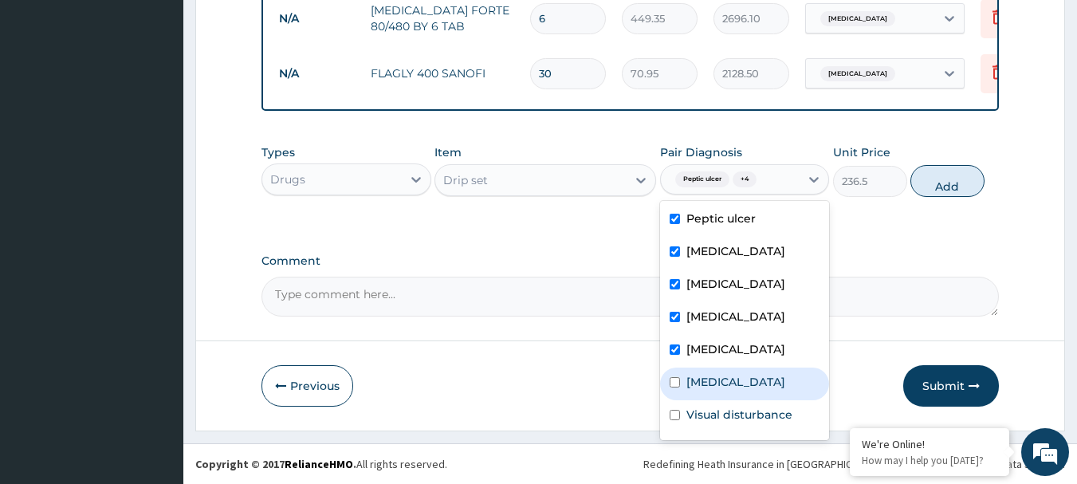
click at [741, 388] on label "Immunosuppression" at bounding box center [735, 382] width 99 height 16
checkbox input "true"
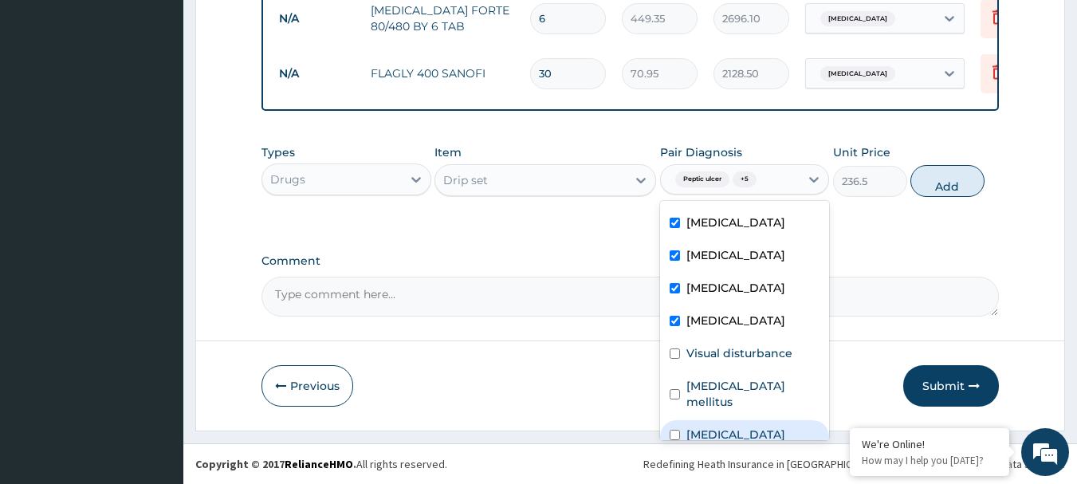
click at [724, 426] on label "Typhoid fever" at bounding box center [735, 434] width 99 height 16
checkbox input "true"
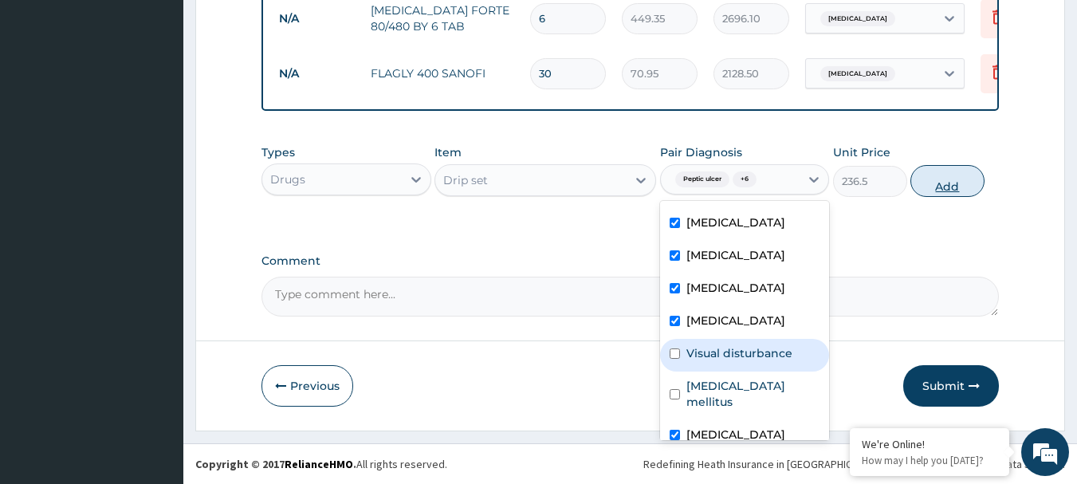
click at [952, 171] on button "Add" at bounding box center [947, 181] width 74 height 32
type input "0"
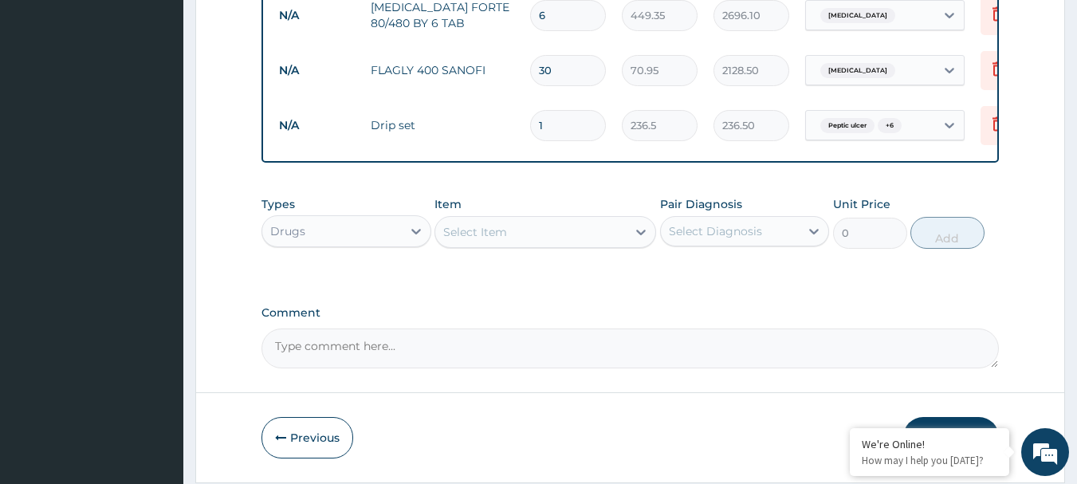
click at [516, 239] on div "Select Item" at bounding box center [530, 231] width 191 height 25
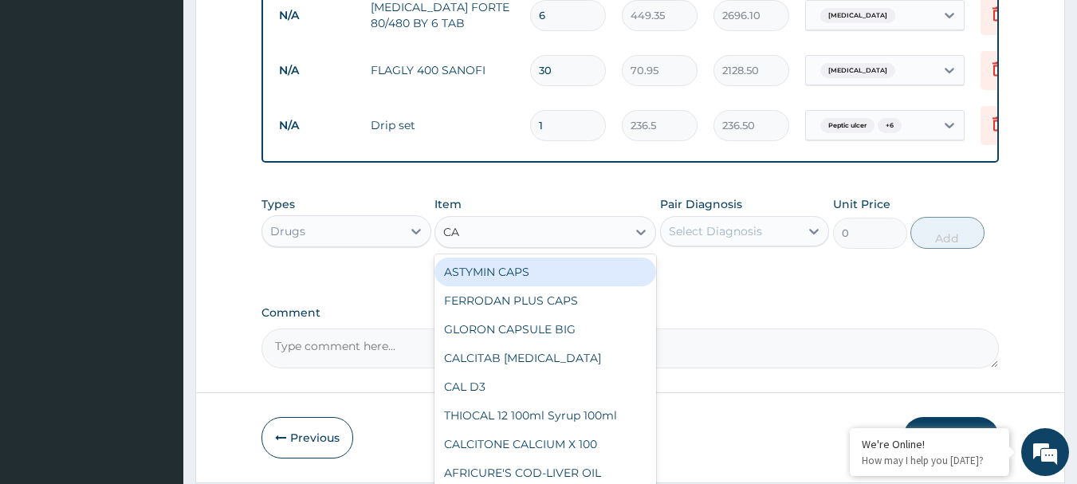
type input "CAN"
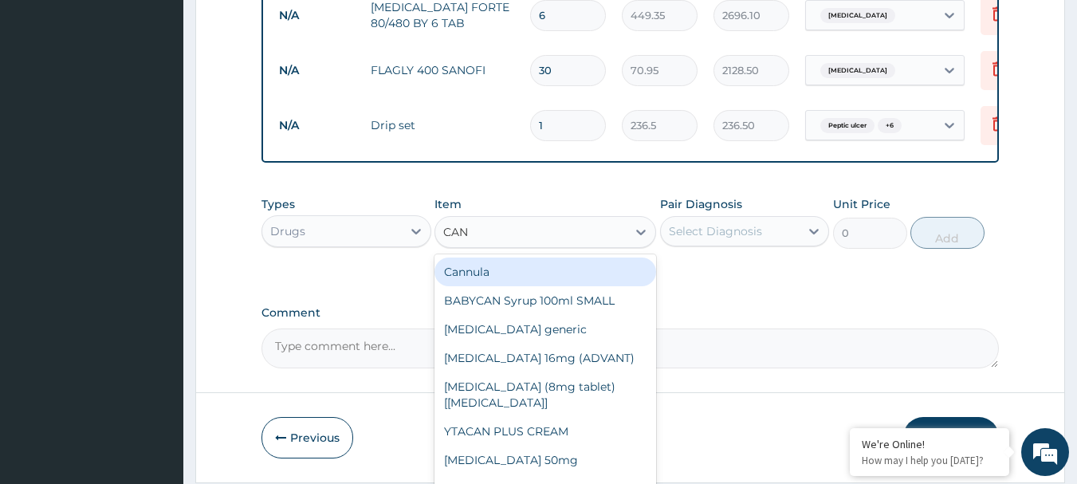
click at [473, 272] on div "Cannula" at bounding box center [545, 271] width 222 height 29
type input "236.5"
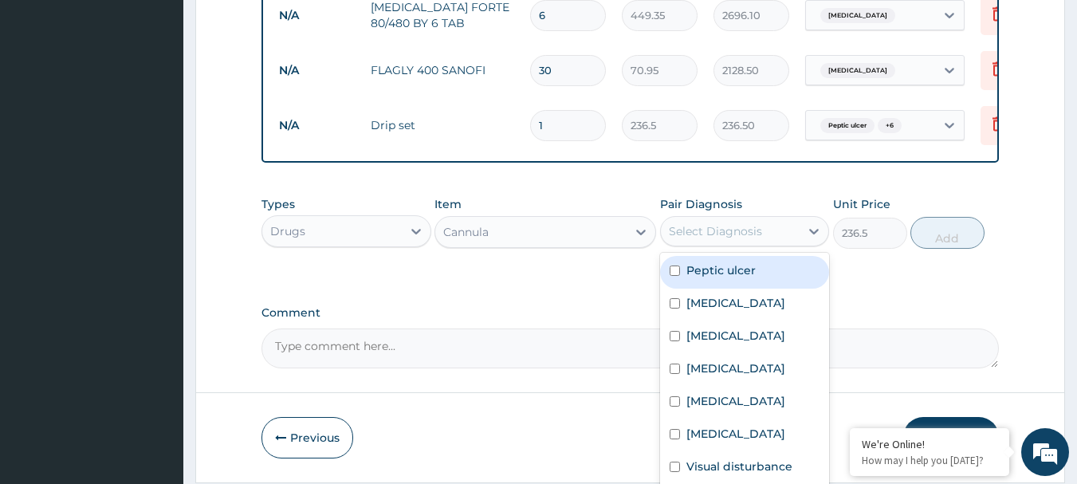
click at [761, 233] on div "Select Diagnosis" at bounding box center [730, 230] width 139 height 25
click at [713, 281] on div "Peptic ulcer" at bounding box center [745, 272] width 170 height 33
checkbox input "true"
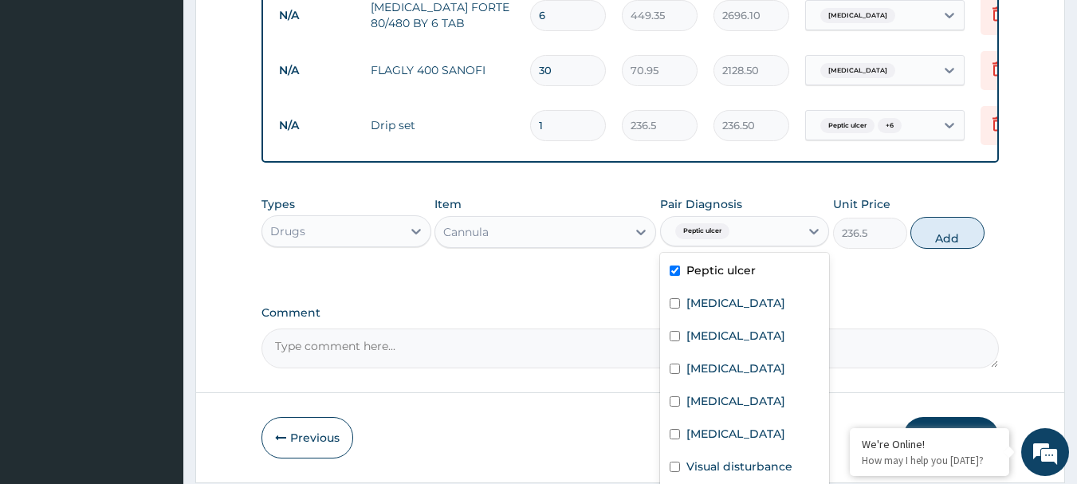
scroll to position [1485, 0]
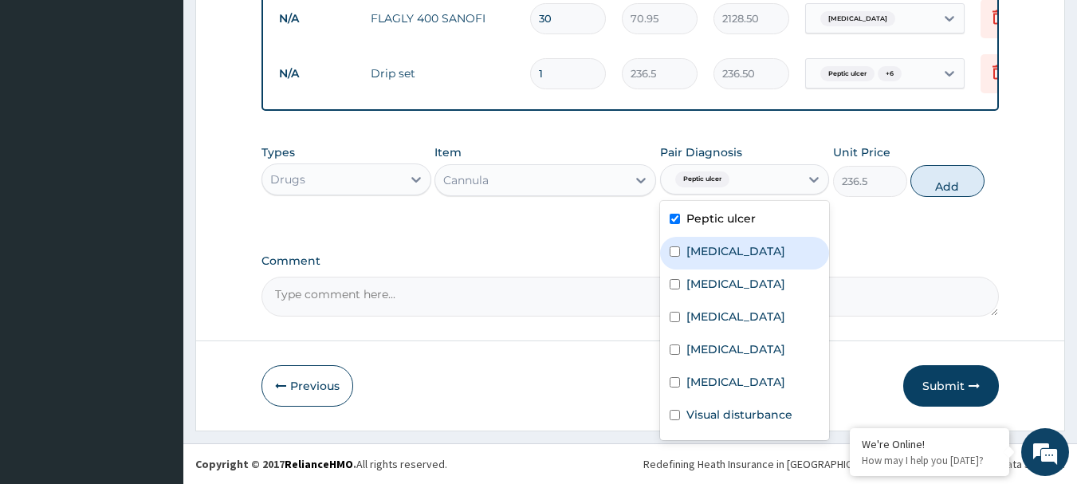
click at [728, 253] on label "[MEDICAL_DATA]" at bounding box center [735, 251] width 99 height 16
checkbox input "true"
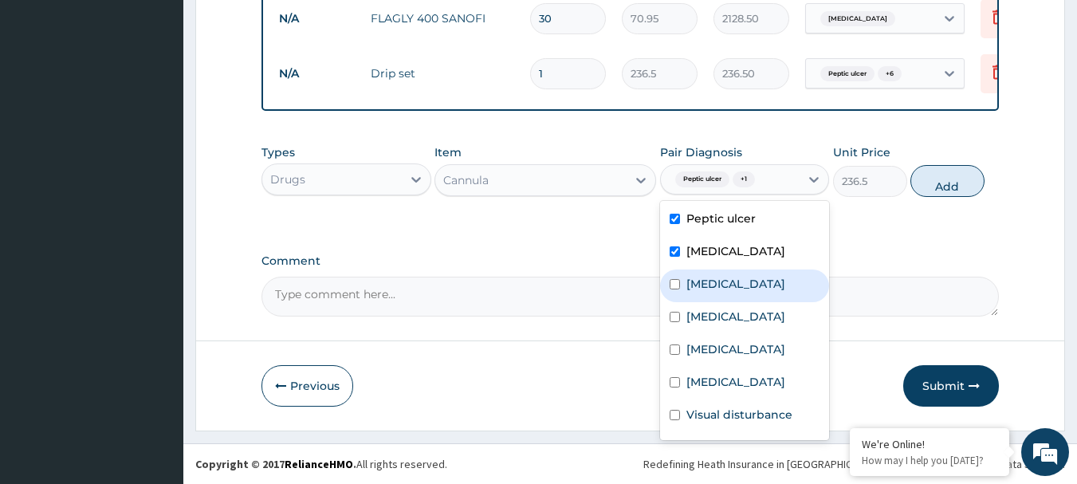
click at [711, 280] on label "Allergic rhinitis" at bounding box center [735, 284] width 99 height 16
checkbox input "true"
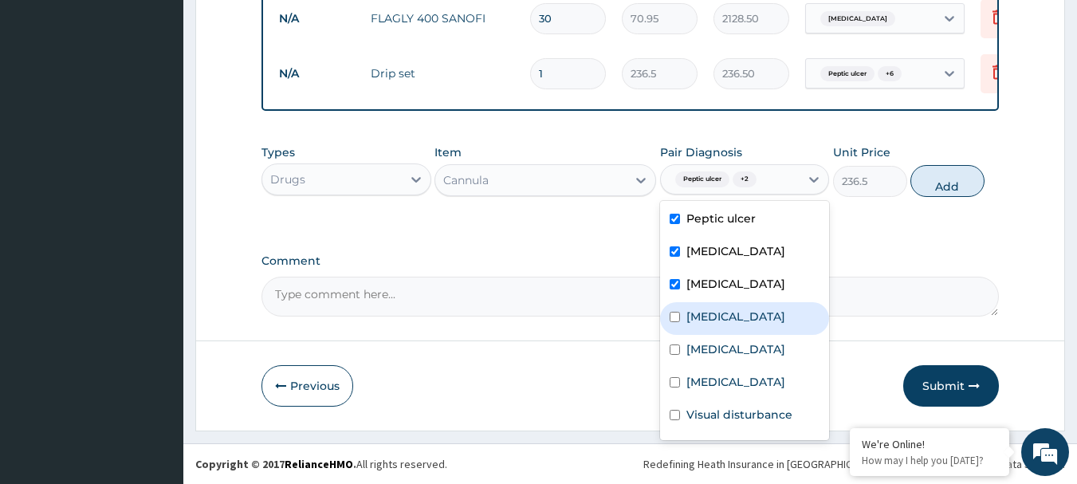
click at [707, 328] on div "Severe diarrhoea" at bounding box center [745, 318] width 170 height 33
checkbox input "true"
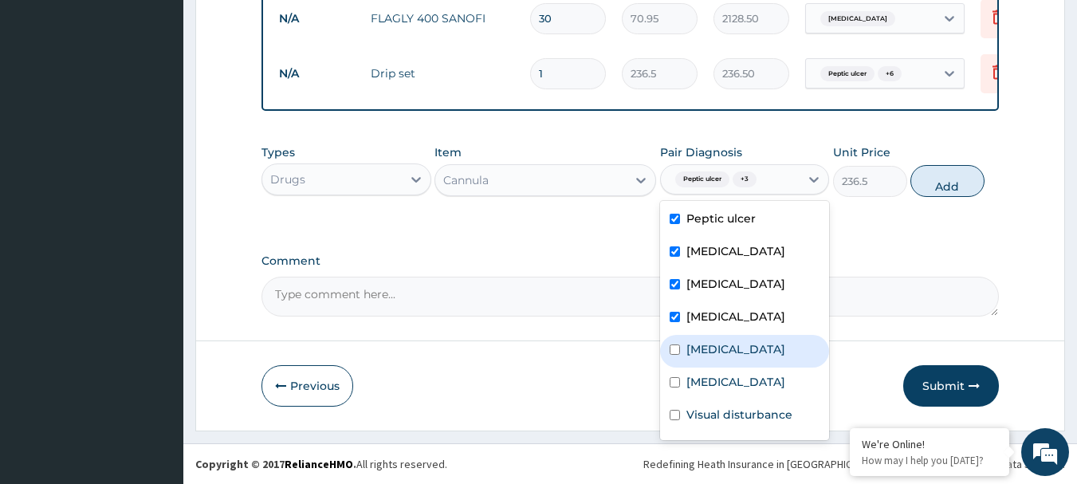
click at [713, 357] on div "Chronic bronchitis" at bounding box center [745, 351] width 170 height 33
checkbox input "true"
click at [955, 186] on button "Add" at bounding box center [947, 181] width 74 height 32
type input "0"
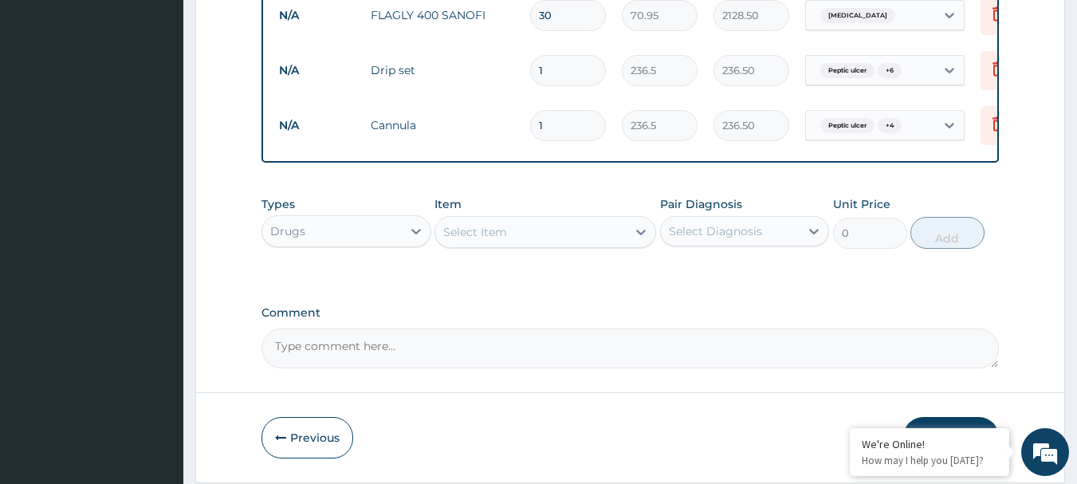
type input "0.00"
type input "2"
type input "473.00"
type input "2"
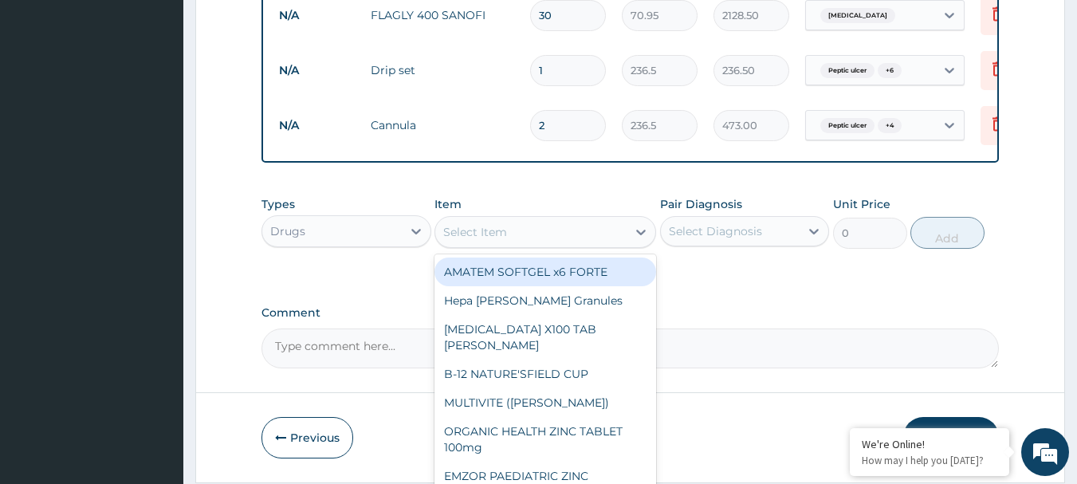
click at [605, 235] on div "Select Item" at bounding box center [530, 231] width 191 height 25
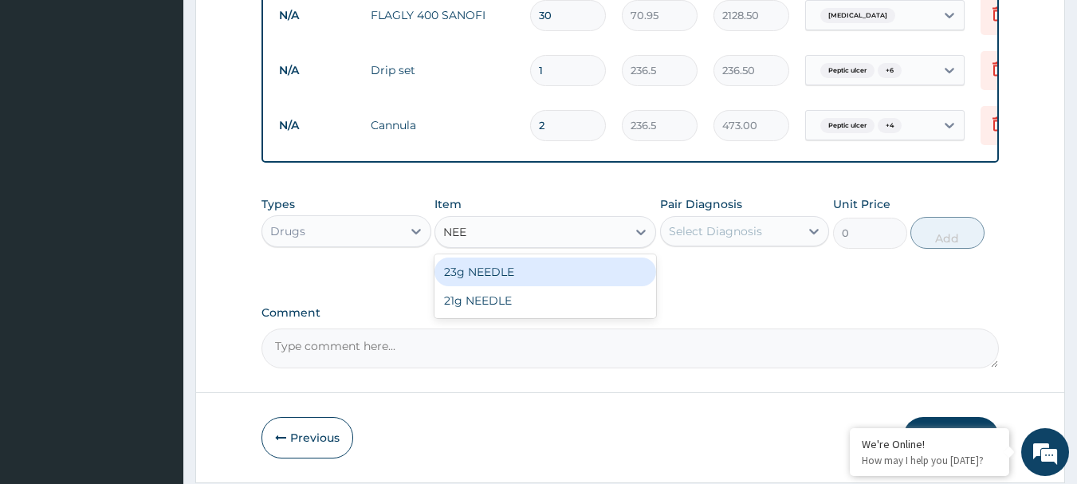
type input "NEED"
click at [598, 279] on div "23g NEEDLE" at bounding box center [545, 271] width 222 height 29
type input "59.125"
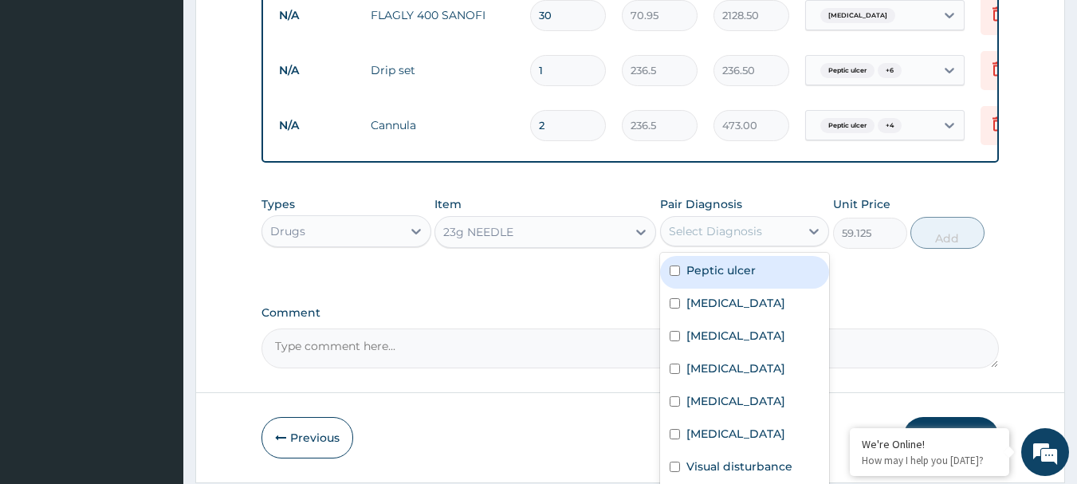
click at [699, 237] on div "Select Diagnosis" at bounding box center [715, 231] width 93 height 16
drag, startPoint x: 720, startPoint y: 282, endPoint x: 716, endPoint y: 319, distance: 37.0
click at [720, 288] on div "Peptic ulcer" at bounding box center [745, 272] width 170 height 33
checkbox input "true"
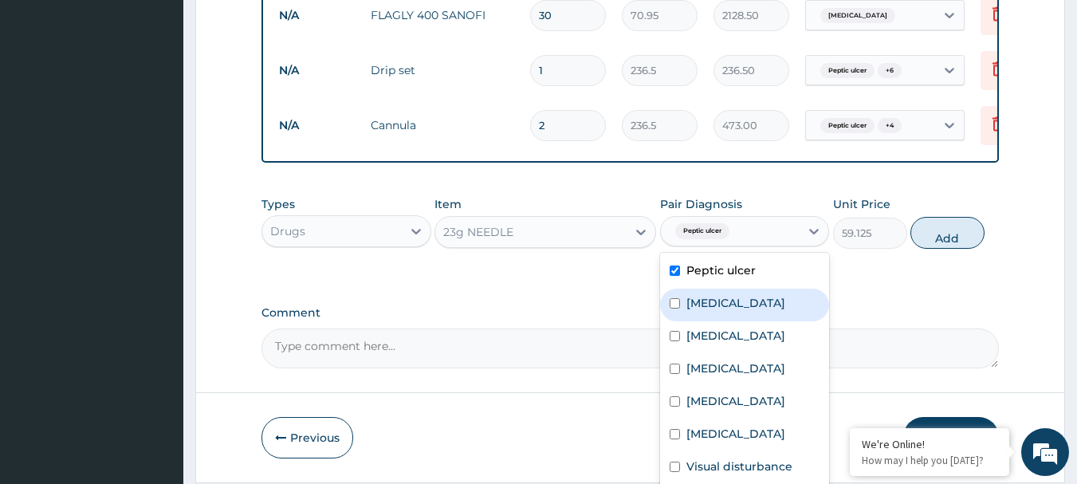
drag, startPoint x: 716, startPoint y: 319, endPoint x: 708, endPoint y: 355, distance: 36.7
click at [710, 338] on div "Peptic ulcer Falciparum malaria Allergic rhinitis Severe diarrhoea Chronic bron…" at bounding box center [745, 372] width 170 height 239
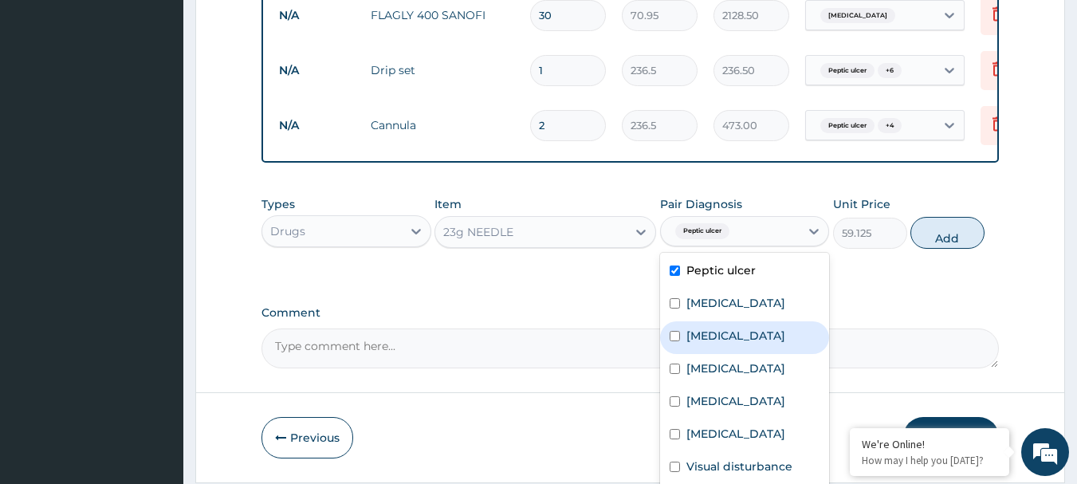
click at [712, 358] on div "Severe diarrhoea" at bounding box center [745, 370] width 170 height 33
checkbox input "true"
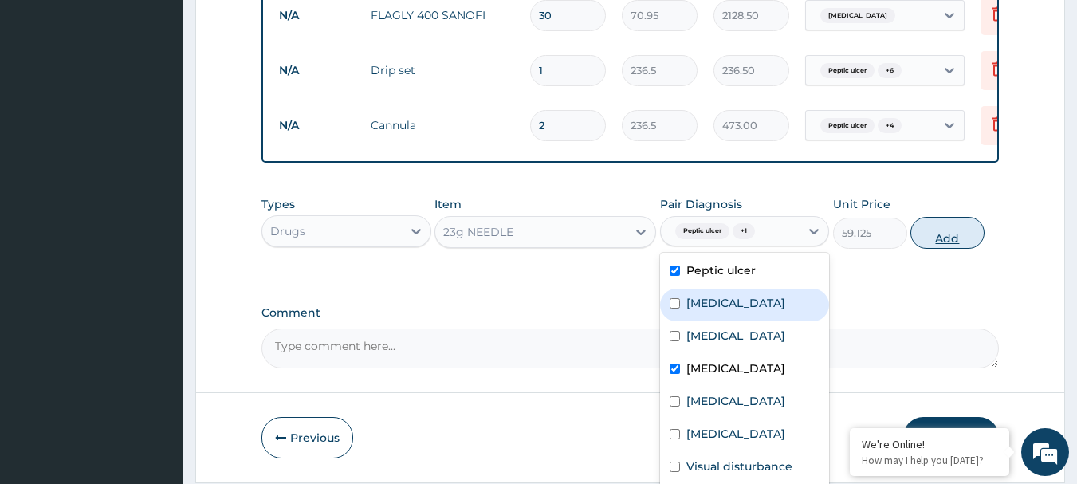
click at [961, 237] on button "Add" at bounding box center [947, 233] width 74 height 32
type input "0"
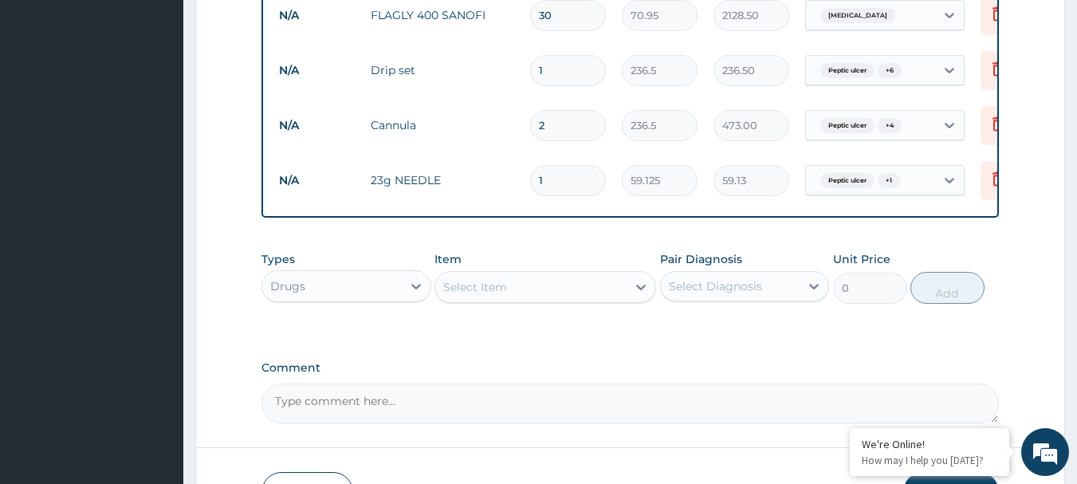
type input "0.00"
type input "3"
type input "177.38"
type input "0.00"
type input "2"
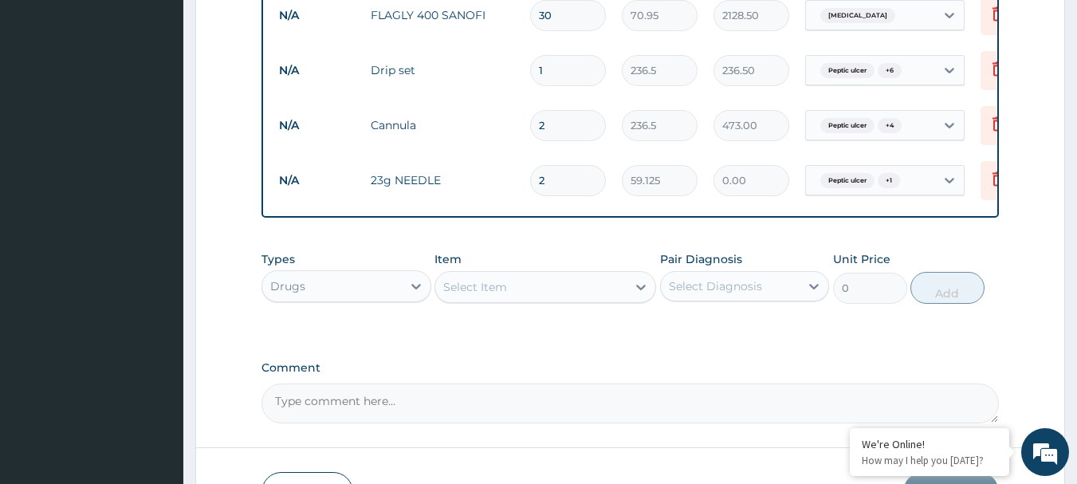
type input "118.25"
type input "2"
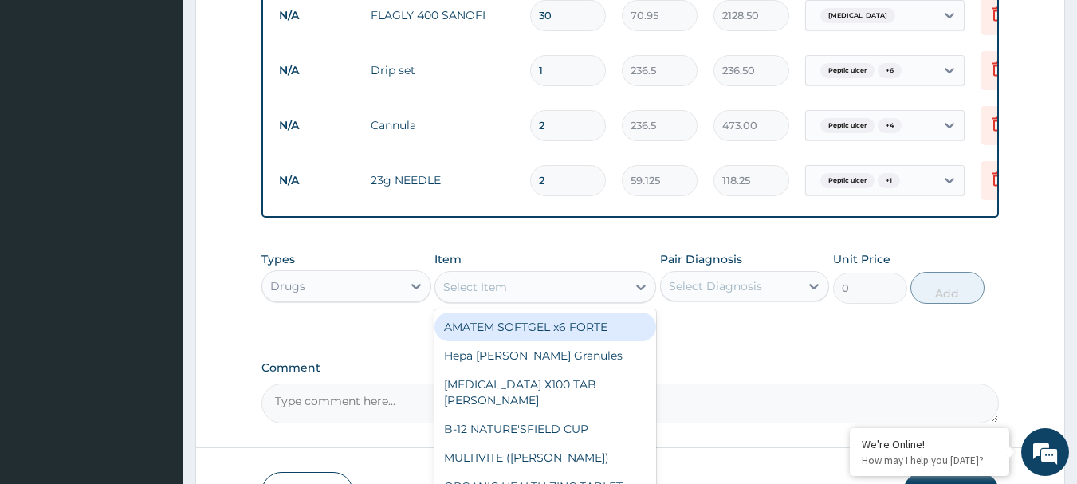
click at [592, 293] on div "Select Item" at bounding box center [530, 286] width 191 height 25
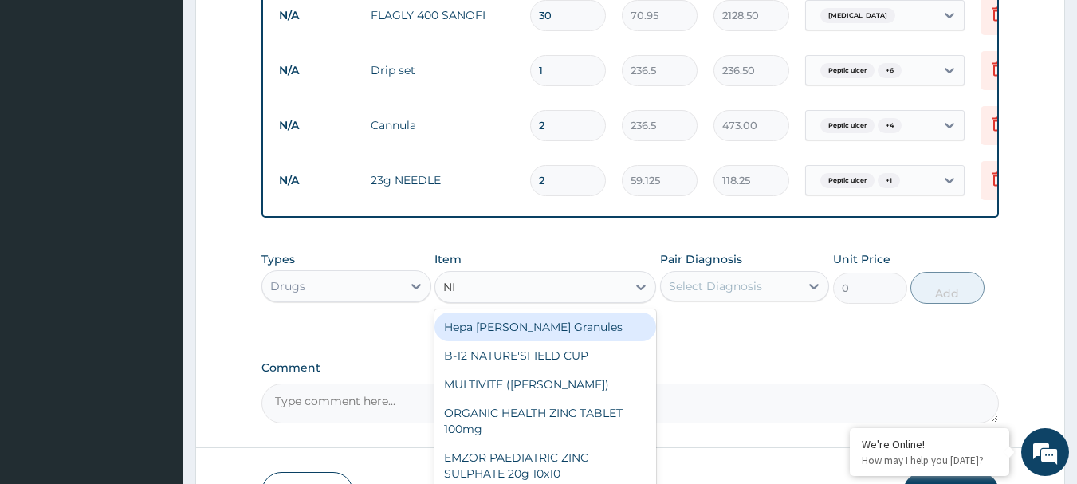
type input "NEE"
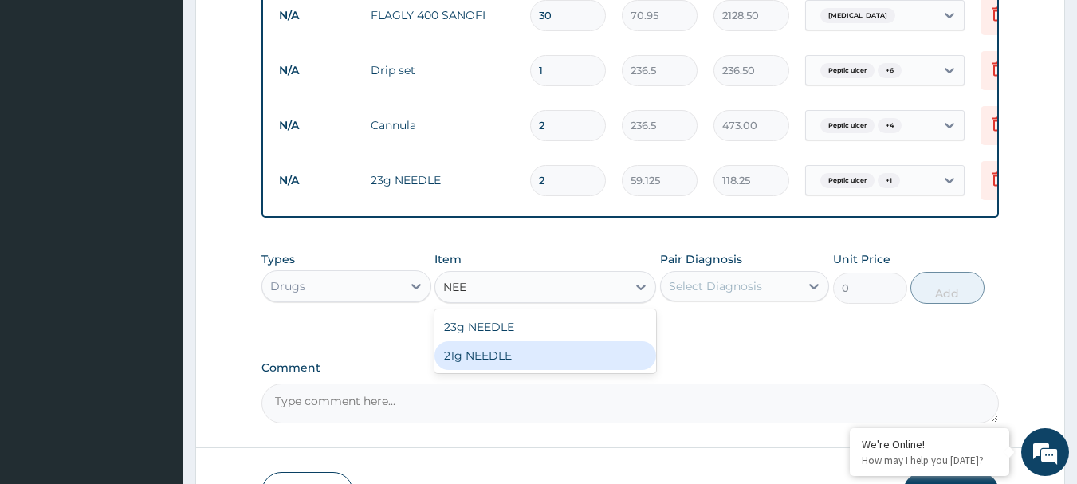
click at [596, 351] on div "21g NEEDLE" at bounding box center [545, 355] width 222 height 29
type input "59.125"
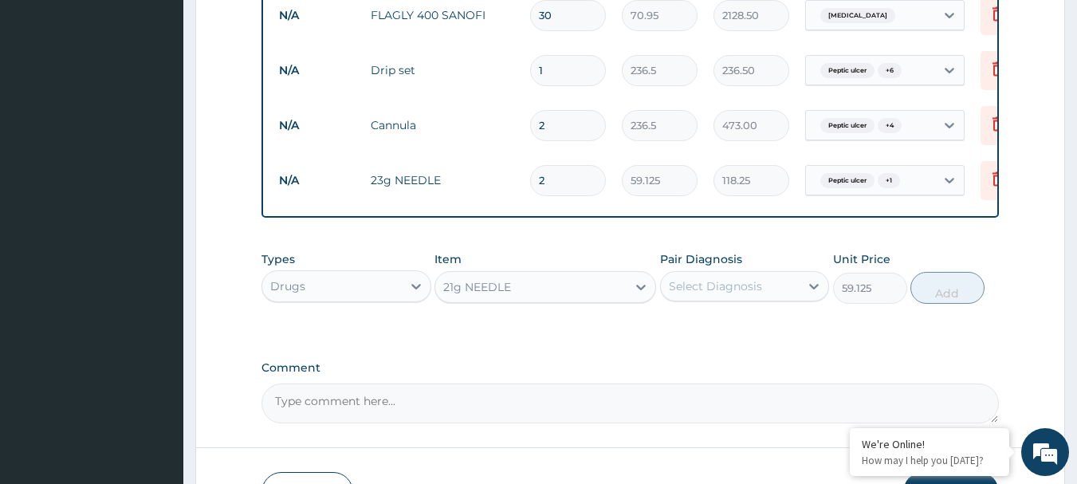
click at [704, 287] on div "Select Diagnosis" at bounding box center [715, 286] width 93 height 16
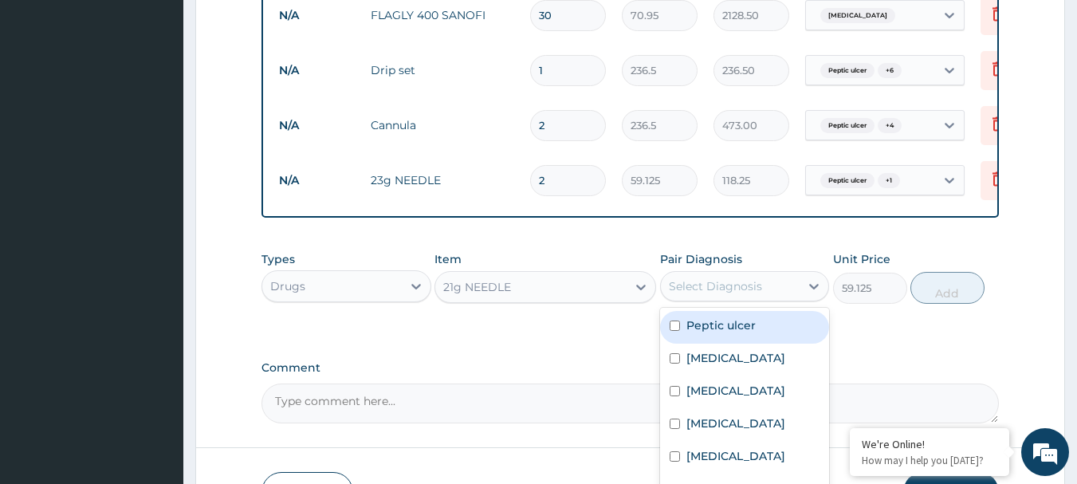
click at [718, 326] on label "Peptic ulcer" at bounding box center [720, 325] width 69 height 16
checkbox input "true"
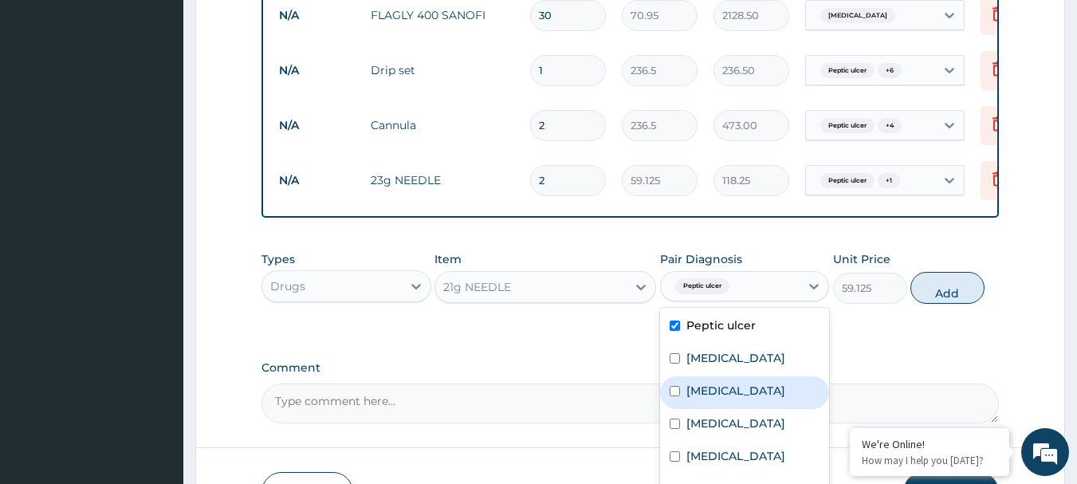
click at [720, 390] on label "Allergic rhinitis" at bounding box center [735, 390] width 99 height 16
checkbox input "true"
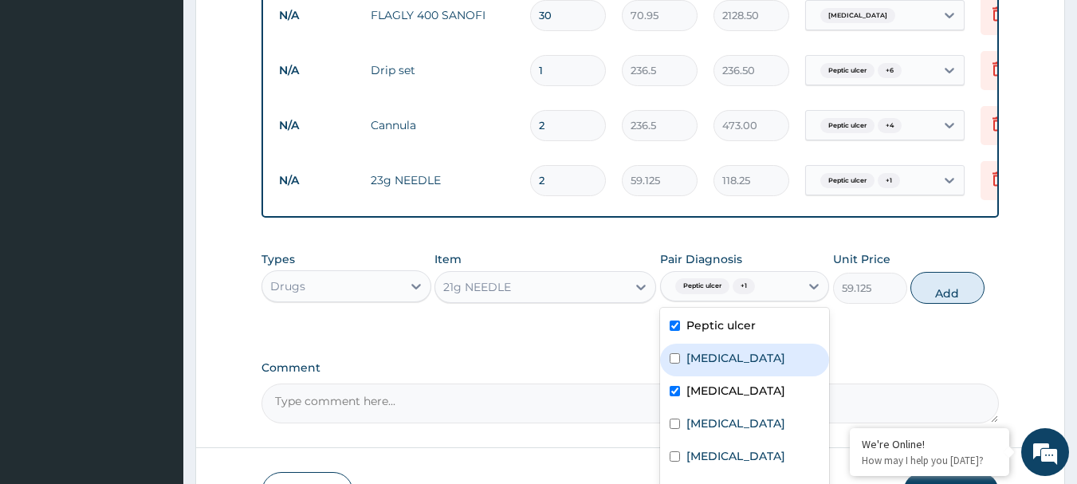
click at [724, 375] on div "[MEDICAL_DATA]" at bounding box center [745, 359] width 170 height 33
checkbox input "true"
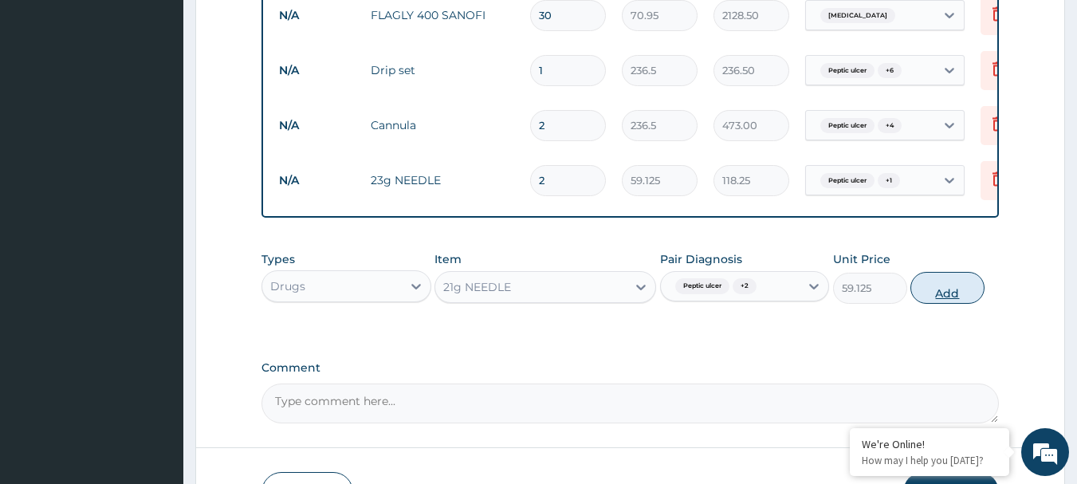
click at [946, 286] on button "Add" at bounding box center [947, 288] width 74 height 32
type input "0"
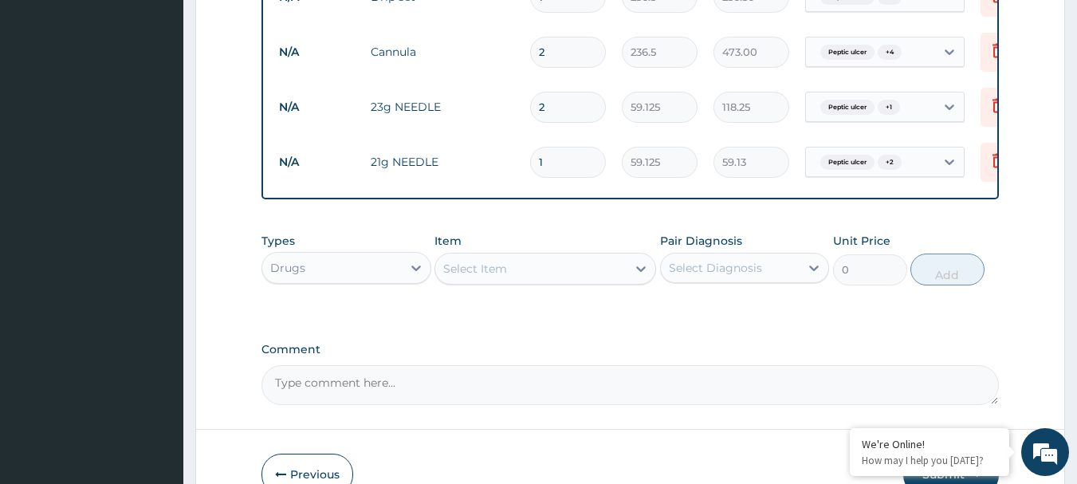
scroll to position [1650, 0]
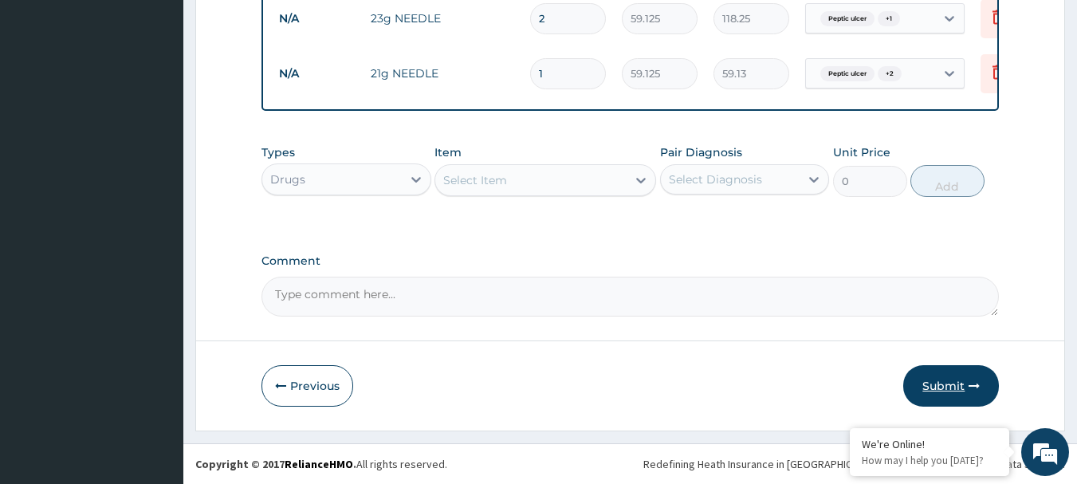
click at [927, 379] on button "Submit" at bounding box center [951, 385] width 96 height 41
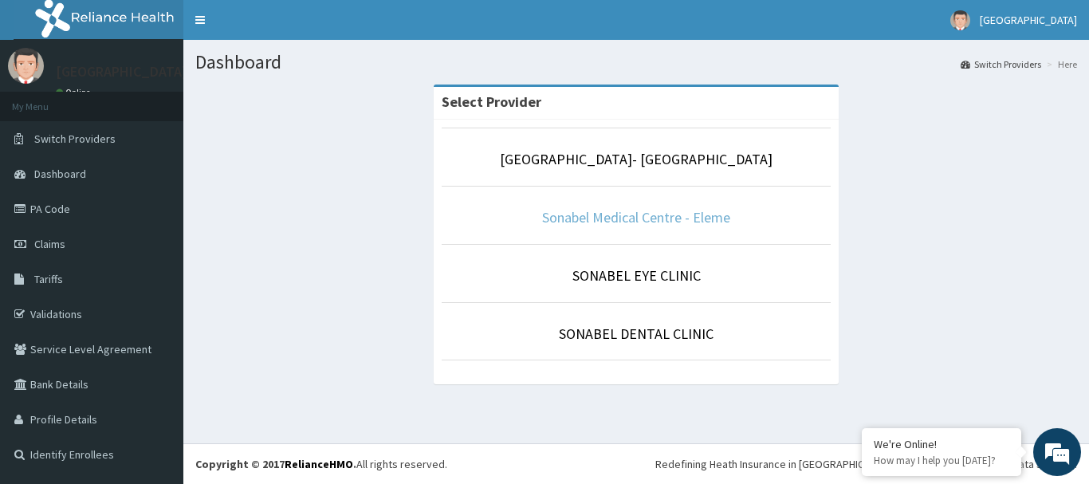
click at [645, 226] on link "Sonabel Medical Centre - Eleme" at bounding box center [636, 217] width 188 height 18
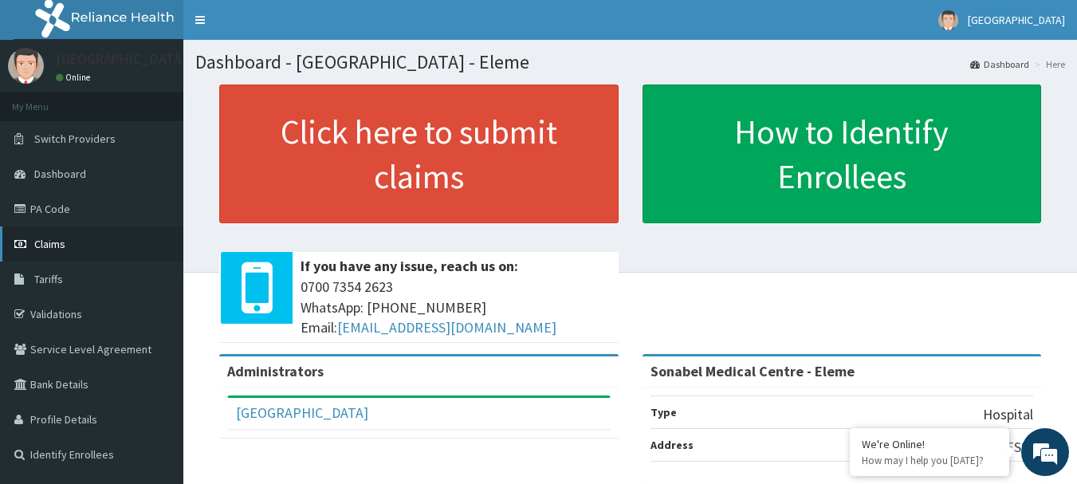
click at [104, 237] on link "Claims" at bounding box center [91, 243] width 183 height 35
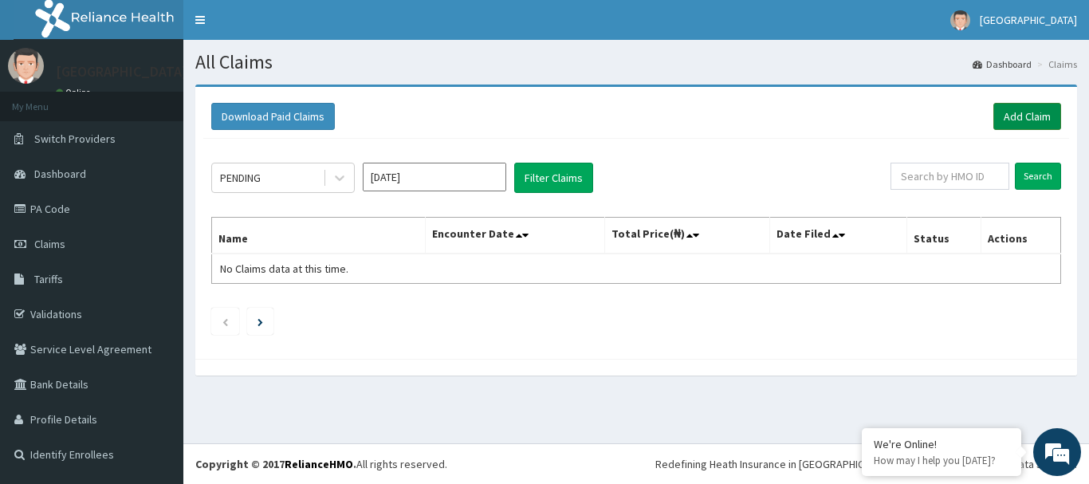
click at [1022, 113] on link "Add Claim" at bounding box center [1027, 116] width 68 height 27
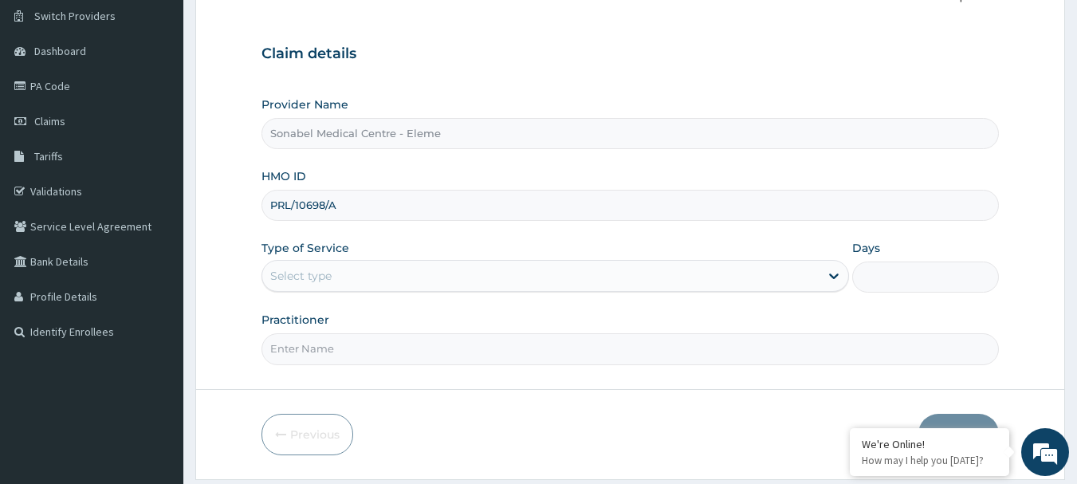
scroll to position [171, 0]
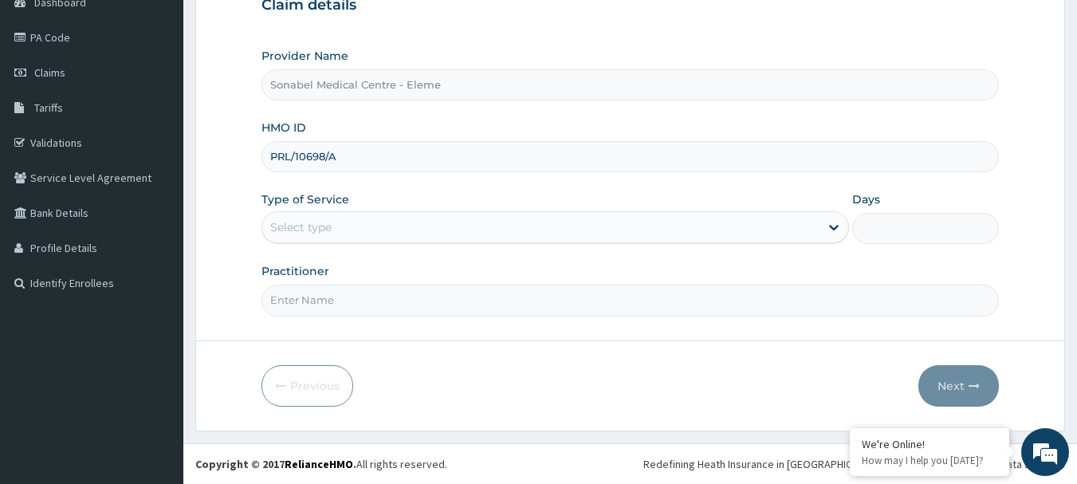
type input "PRL/10698/A"
click at [379, 226] on div "Select type" at bounding box center [540, 226] width 557 height 25
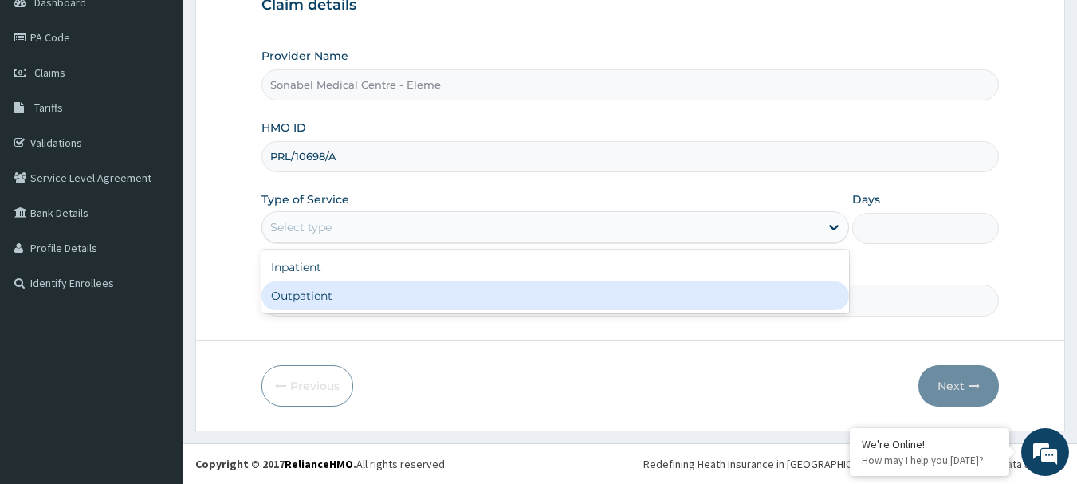
click at [369, 270] on div "Inpatient" at bounding box center [554, 267] width 587 height 29
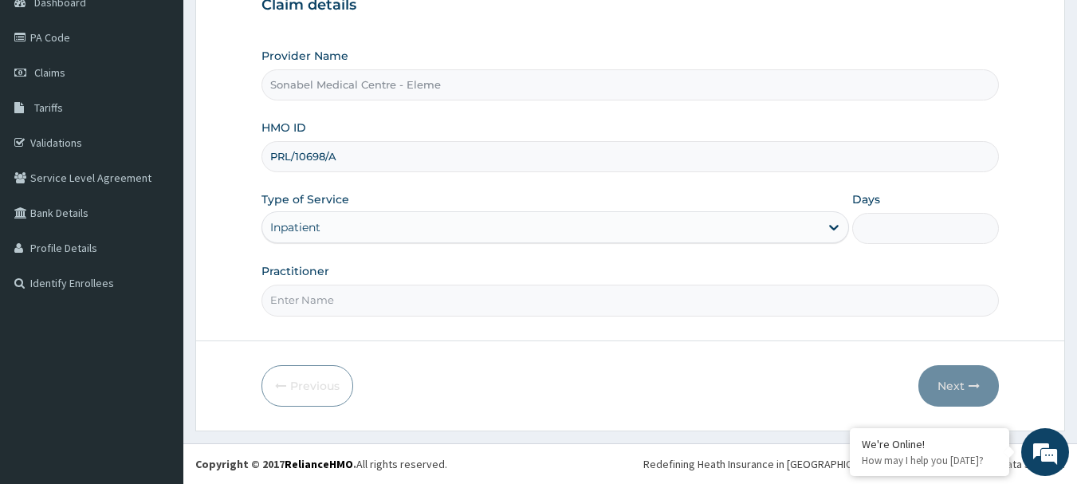
scroll to position [0, 0]
click at [876, 222] on input "Days" at bounding box center [925, 228] width 147 height 31
type input "3"
click at [637, 302] on input "Practitioner" at bounding box center [630, 299] width 738 height 31
type input "DR SMART"
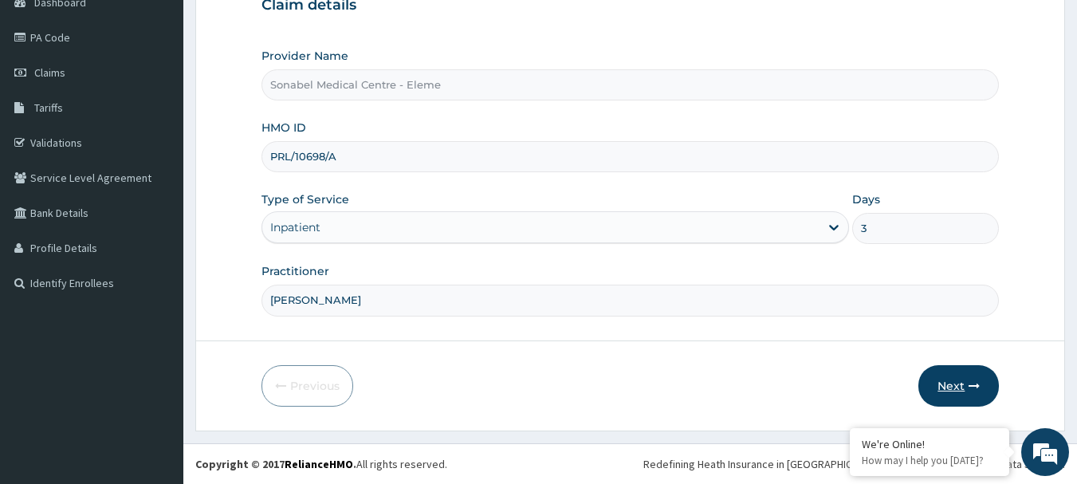
click at [970, 385] on icon "button" at bounding box center [973, 385] width 11 height 11
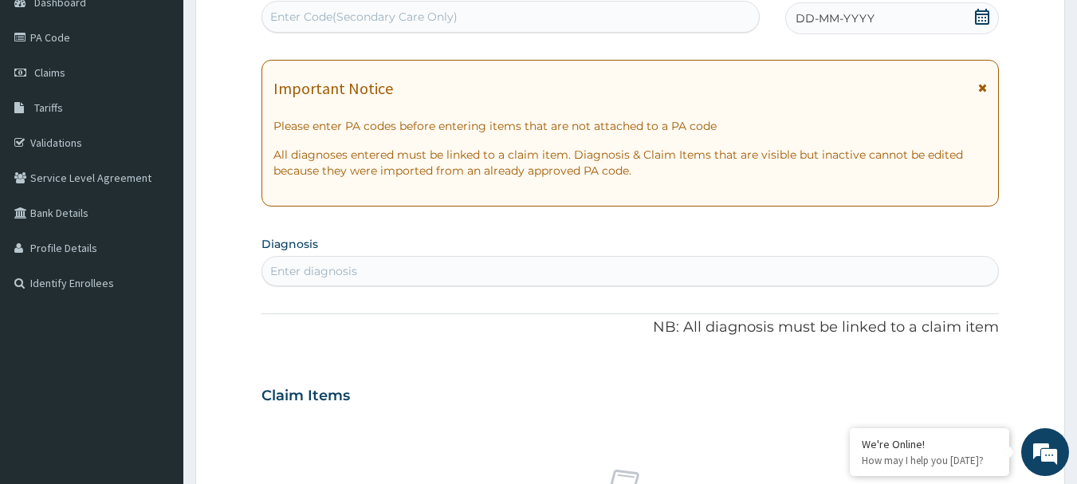
click at [696, 12] on div "Enter Code(Secondary Care Only)" at bounding box center [510, 16] width 497 height 25
paste input "PA/BD21FB"
type input "PA/BD21FB"
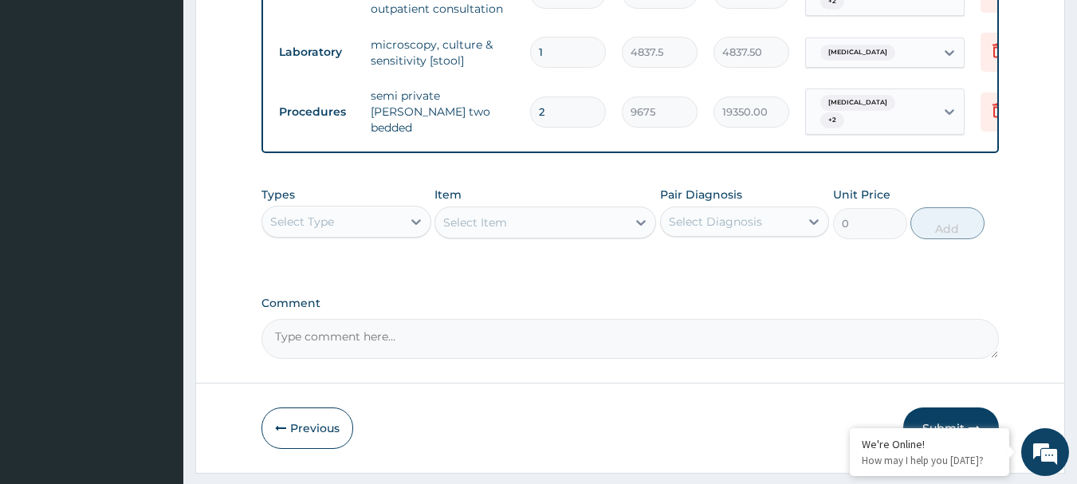
scroll to position [550, 0]
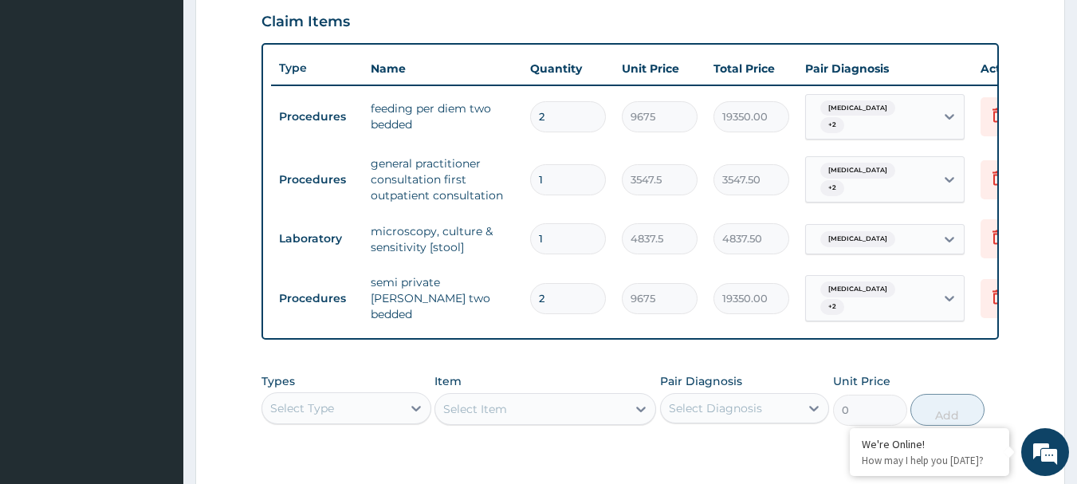
click at [572, 116] on input "2" at bounding box center [568, 116] width 76 height 31
type input "0.00"
type input "3"
type input "29025.00"
type input "3"
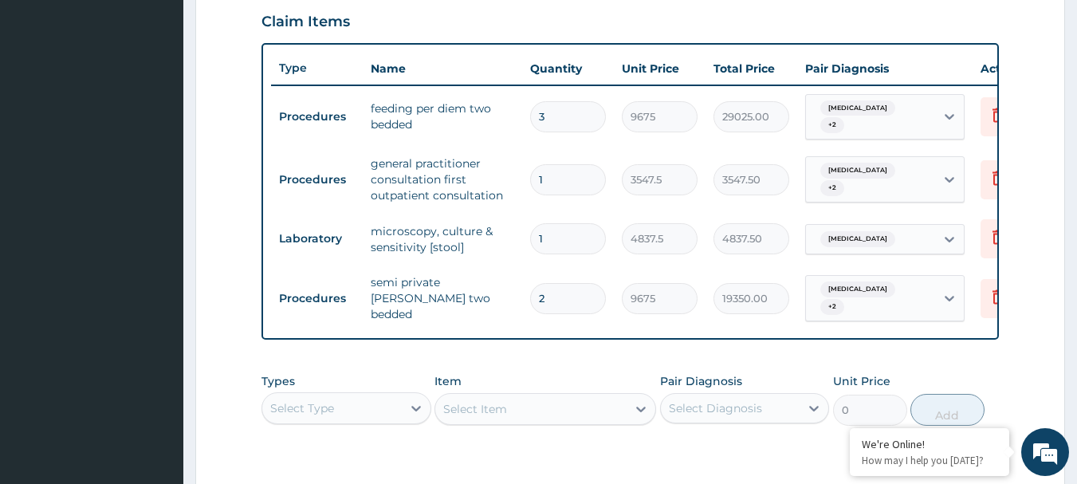
click at [553, 303] on input "2" at bounding box center [568, 298] width 76 height 31
type input "0.00"
type input "3"
type input "29025.00"
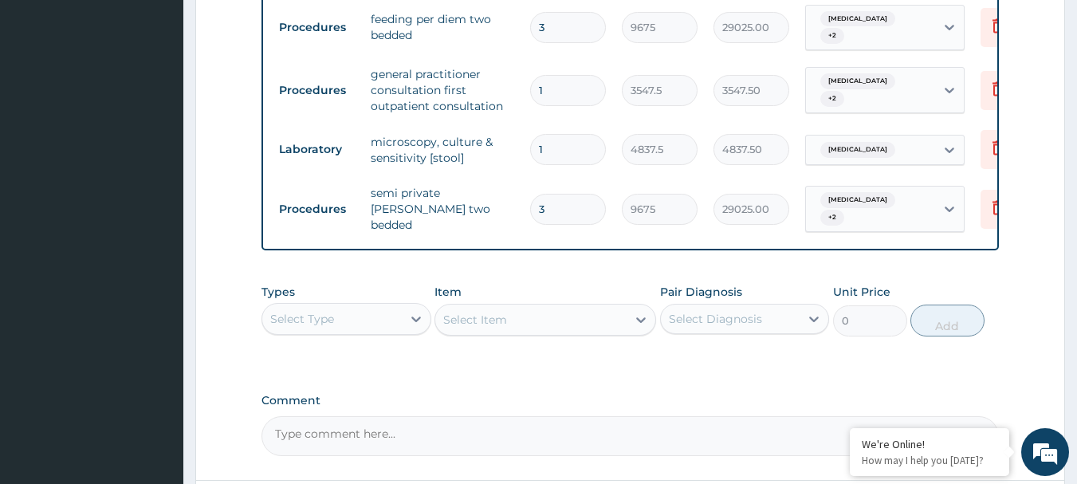
scroll to position [789, 0]
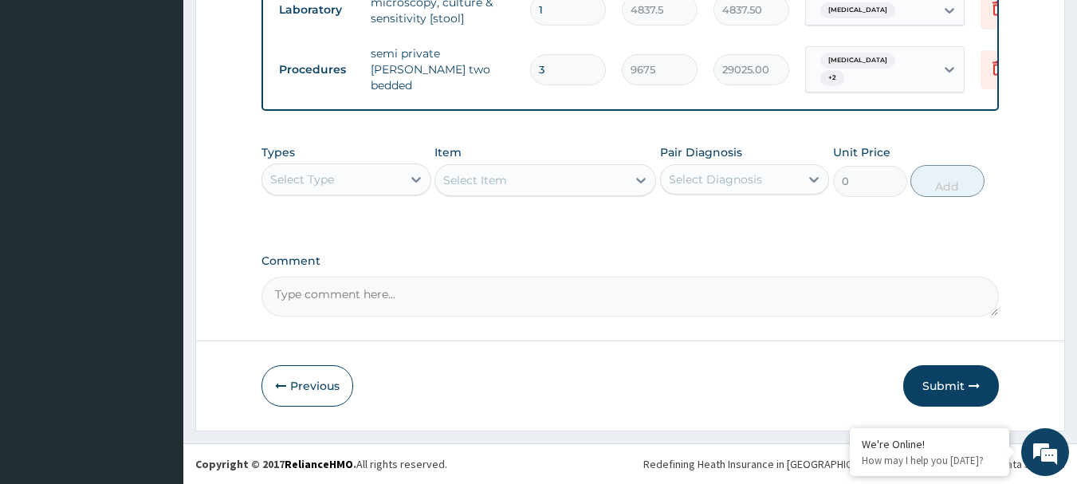
type input "3"
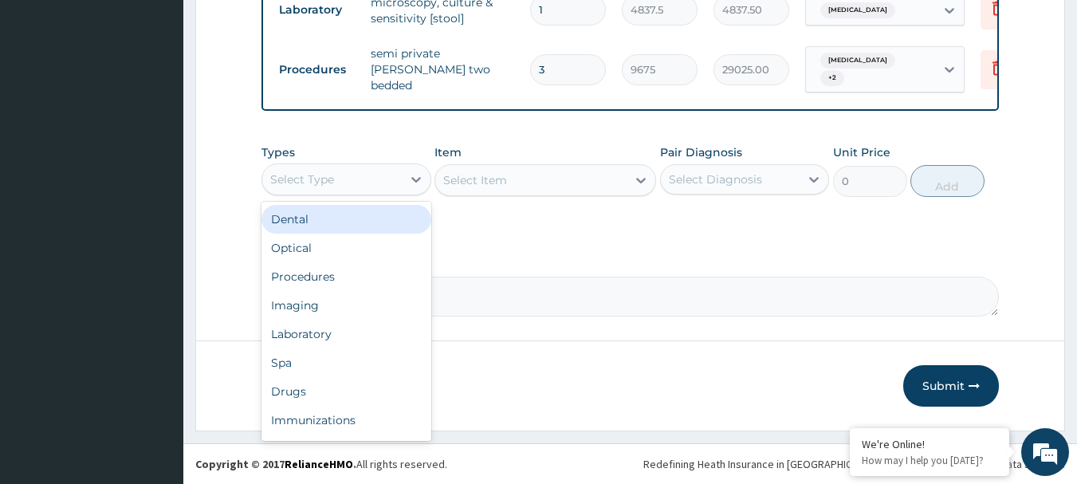
click at [328, 179] on div "Select Type" at bounding box center [302, 179] width 64 height 16
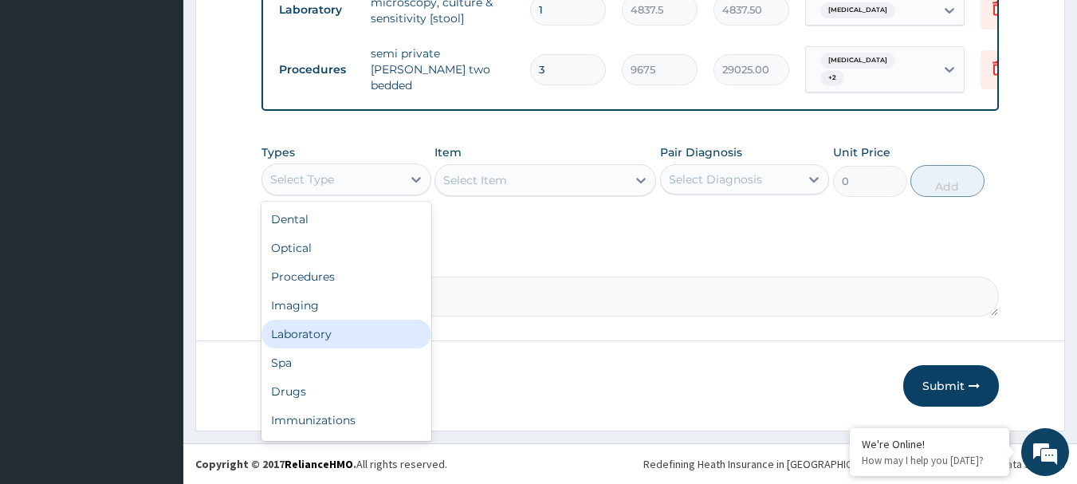
click at [346, 327] on div "Laboratory" at bounding box center [346, 334] width 170 height 29
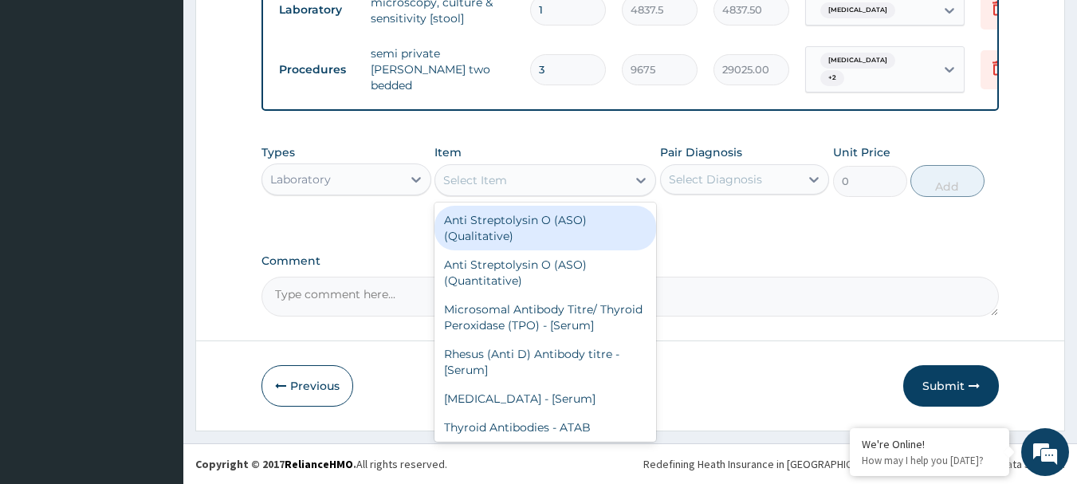
click at [491, 178] on div "Select Item" at bounding box center [475, 180] width 64 height 16
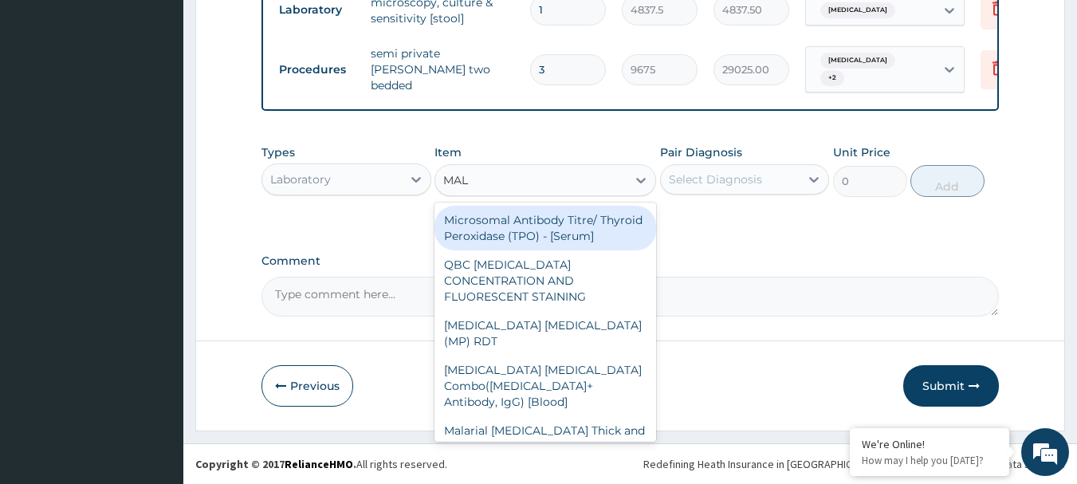
type input "MALA"
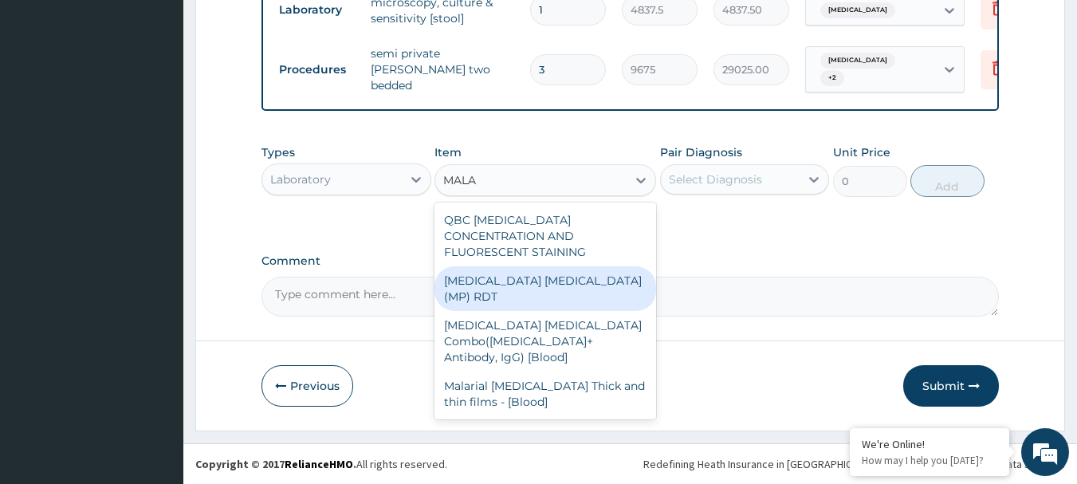
click at [539, 266] on div "[MEDICAL_DATA] [MEDICAL_DATA] (MP) RDT" at bounding box center [545, 288] width 222 height 45
type input "1612.5"
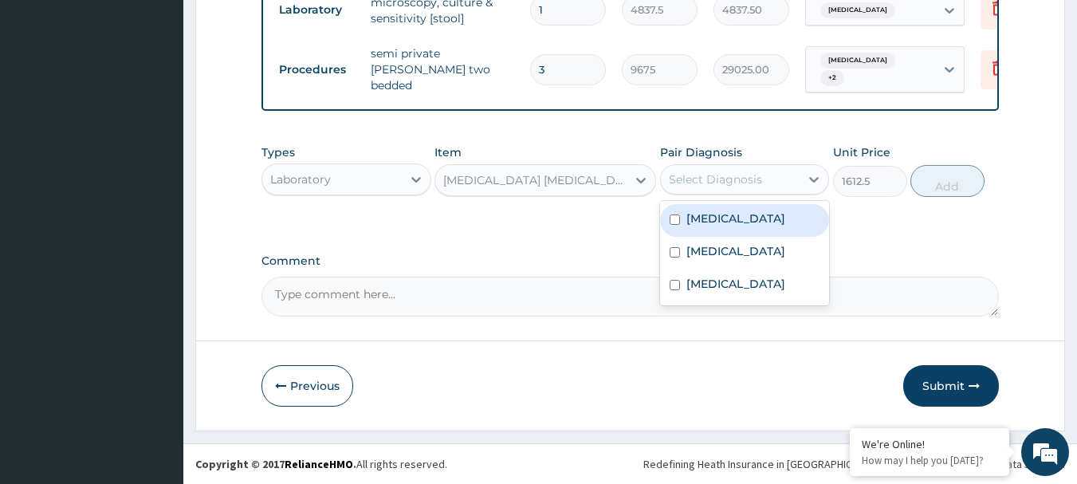
click at [790, 186] on div "Select Diagnosis" at bounding box center [730, 179] width 139 height 25
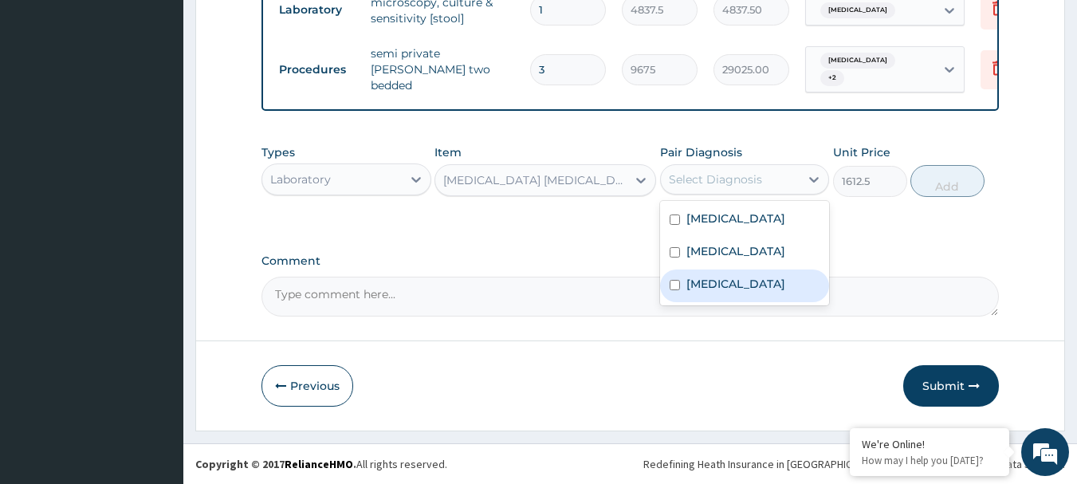
click at [785, 279] on label "[MEDICAL_DATA]" at bounding box center [735, 284] width 99 height 16
checkbox input "true"
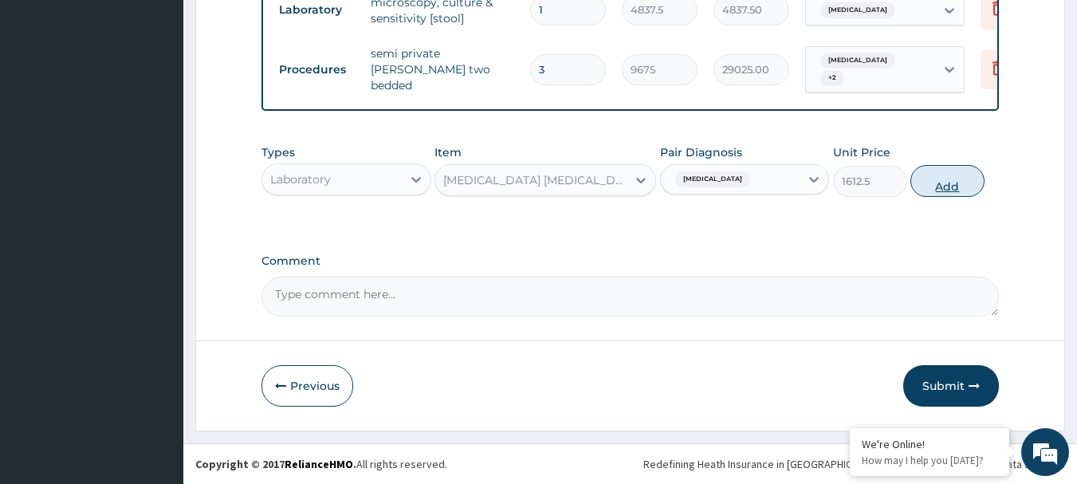
click at [933, 182] on button "Add" at bounding box center [947, 181] width 74 height 32
type input "0"
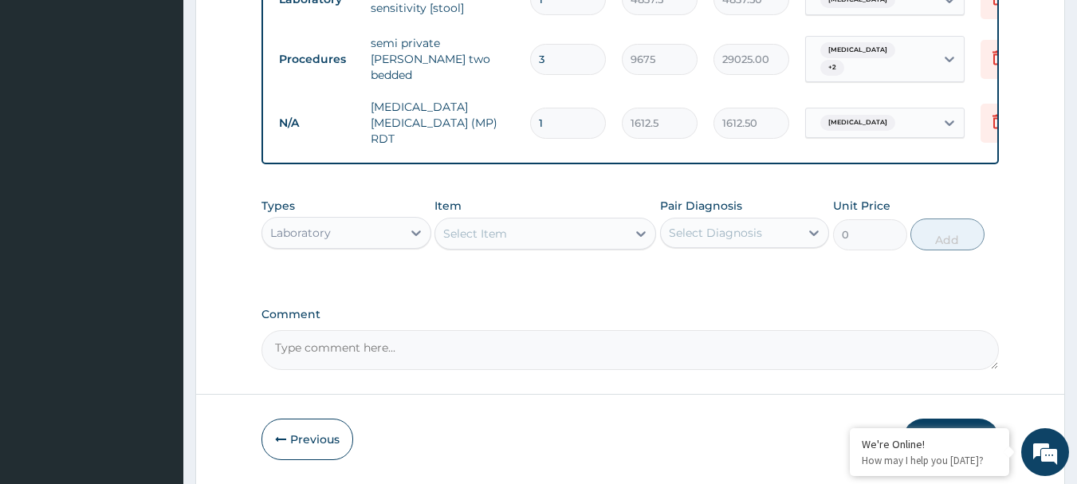
click at [626, 235] on div "Select Item" at bounding box center [530, 233] width 191 height 25
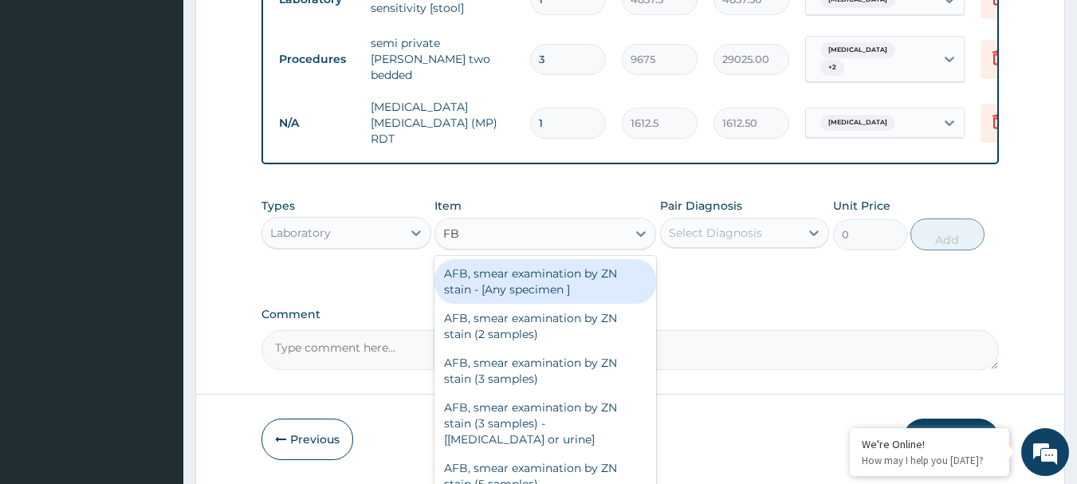
type input "FBC"
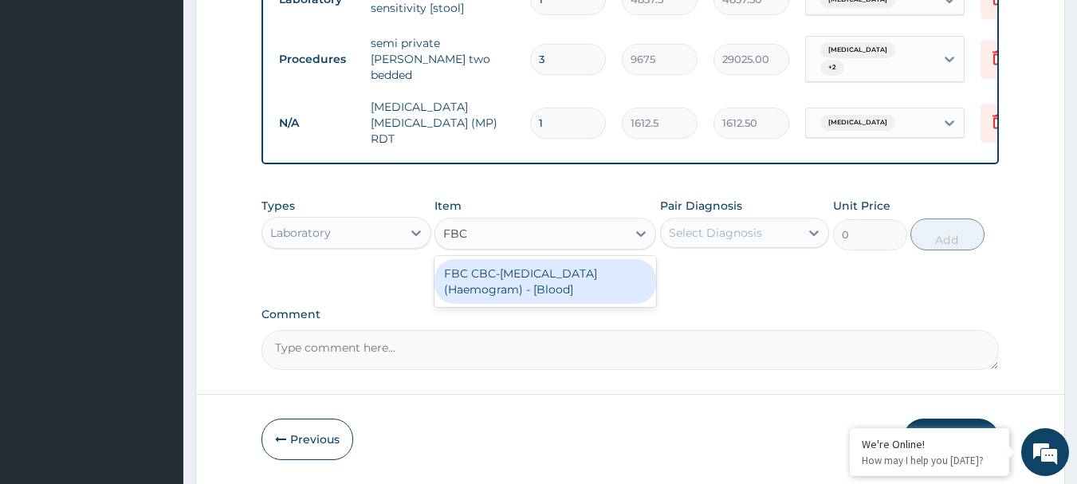
click at [615, 271] on div "FBC CBC-[MEDICAL_DATA] (Haemogram) - [Blood]" at bounding box center [545, 281] width 222 height 45
type input "4300"
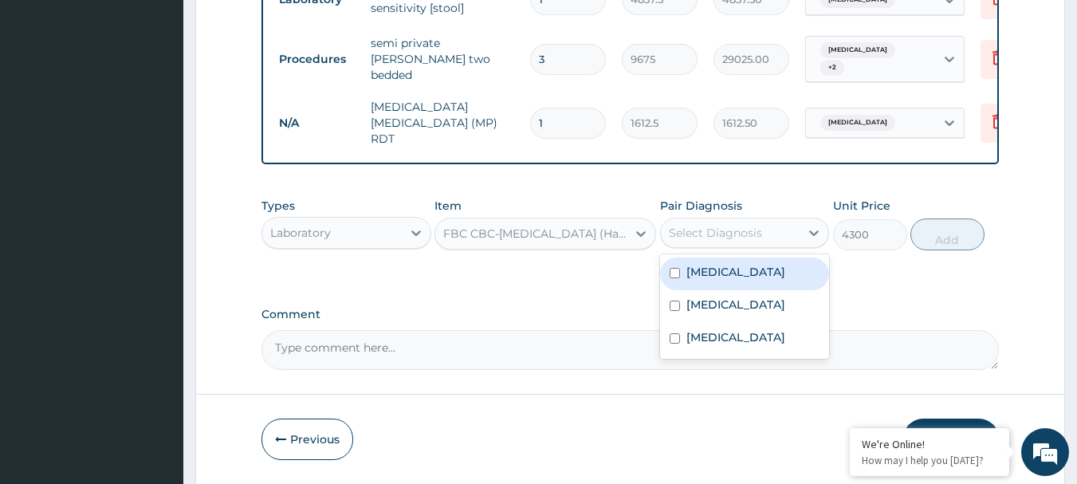
click at [700, 229] on div "Select Diagnosis" at bounding box center [715, 233] width 93 height 16
click at [720, 273] on label "Chronic bronchitis" at bounding box center [735, 272] width 99 height 16
checkbox input "true"
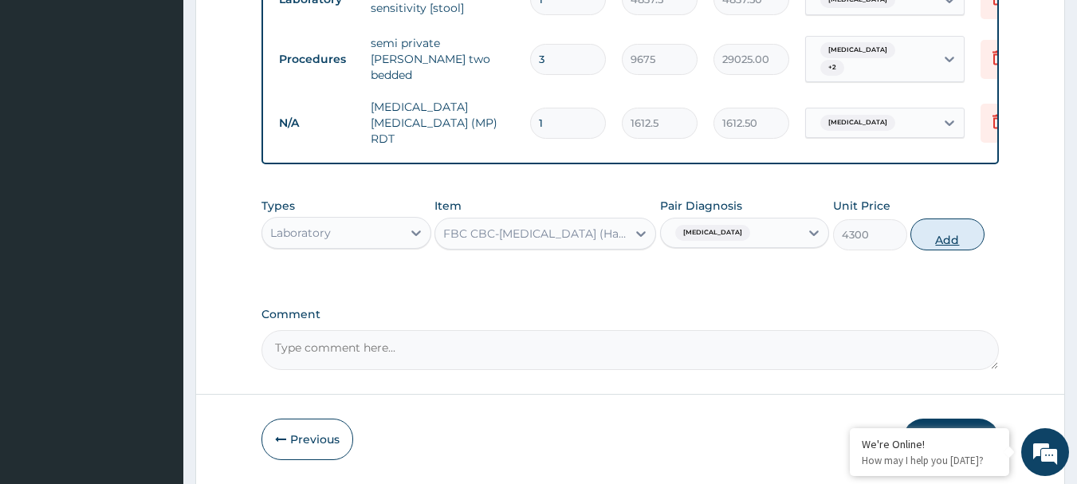
click at [972, 237] on button "Add" at bounding box center [947, 234] width 74 height 32
type input "0"
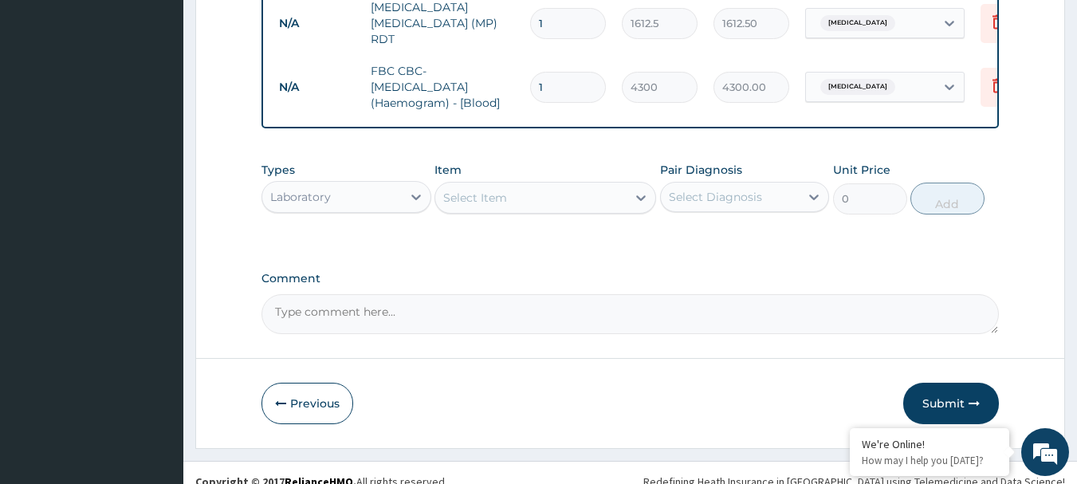
scroll to position [908, 0]
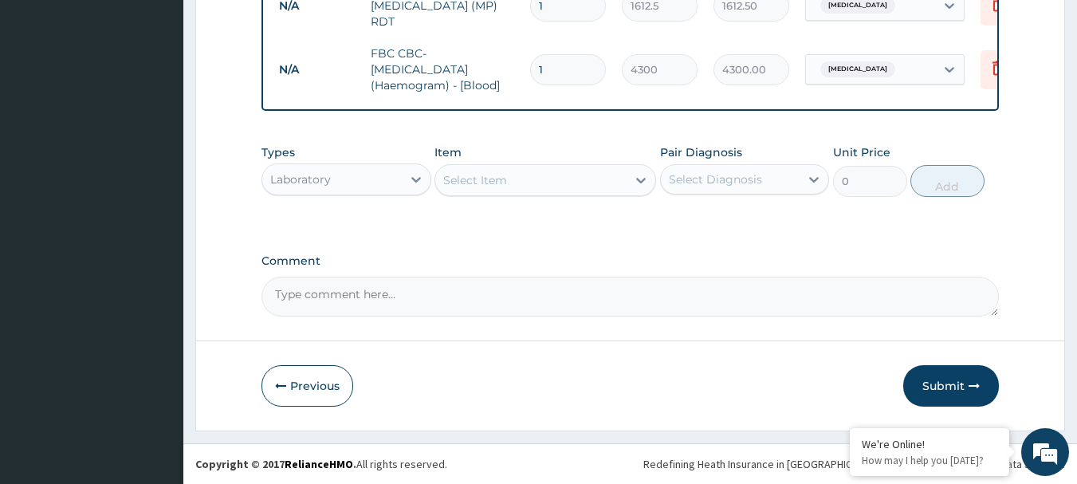
click at [508, 183] on div "Select Item" at bounding box center [530, 179] width 191 height 25
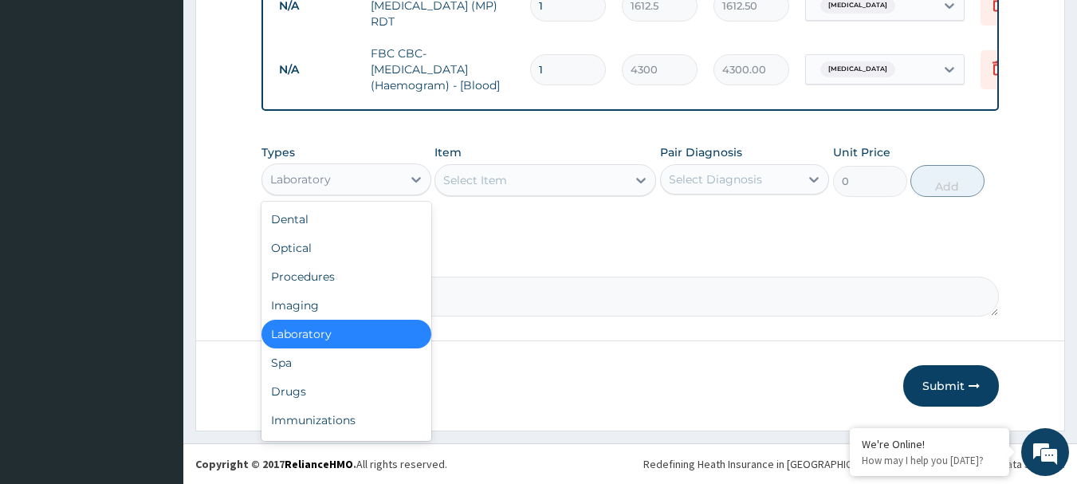
click at [374, 175] on div "Laboratory" at bounding box center [331, 179] width 139 height 25
click at [351, 386] on div "Drugs" at bounding box center [346, 391] width 170 height 29
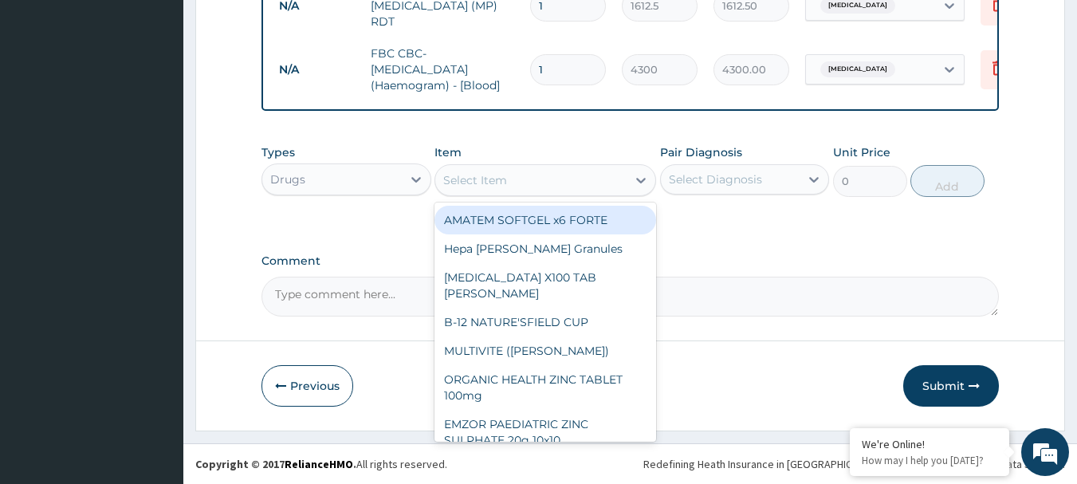
click at [567, 178] on div "Select Item" at bounding box center [530, 179] width 191 height 25
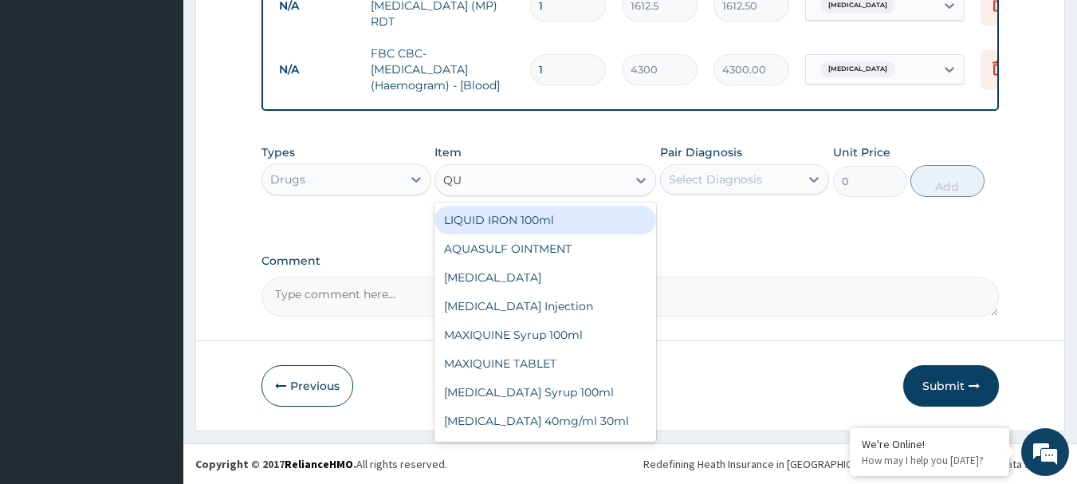
type input "QUI"
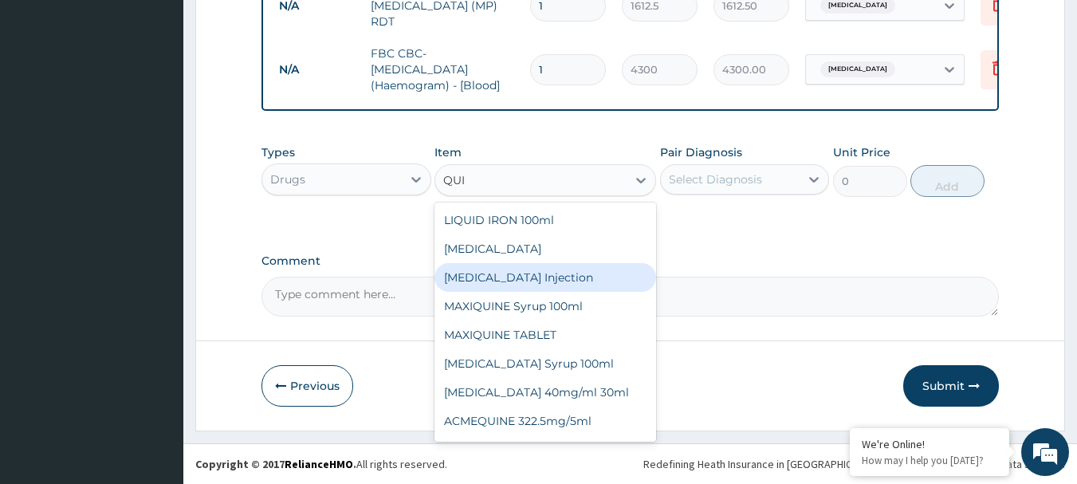
click at [546, 269] on div "[MEDICAL_DATA] Injection" at bounding box center [545, 277] width 222 height 29
type input "591.25"
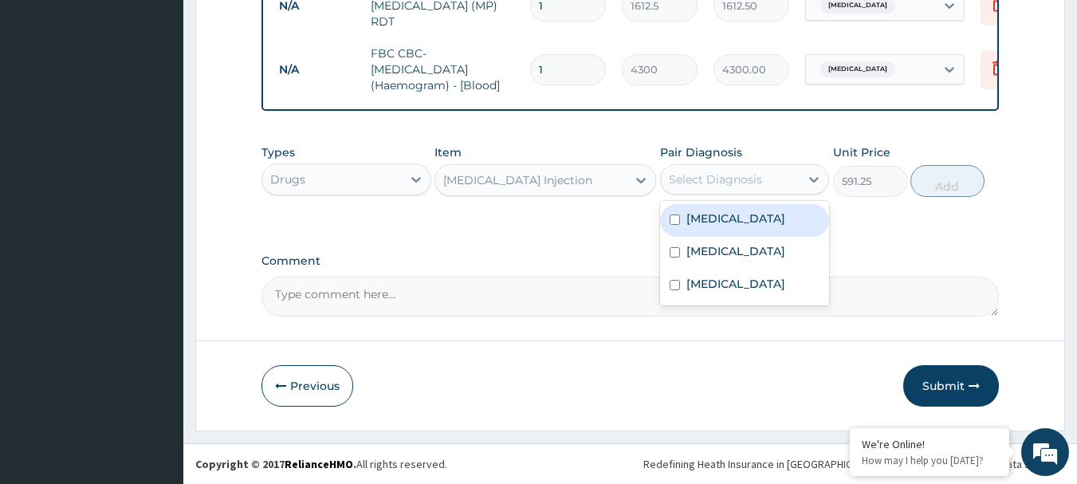
click at [724, 182] on div "Select Diagnosis" at bounding box center [715, 179] width 93 height 16
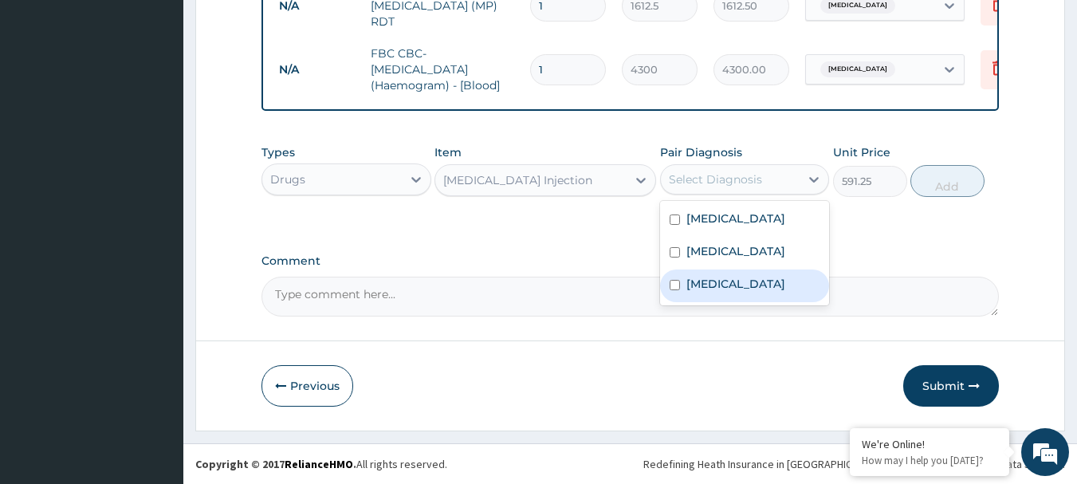
click at [737, 283] on label "[MEDICAL_DATA]" at bounding box center [735, 284] width 99 height 16
checkbox input "true"
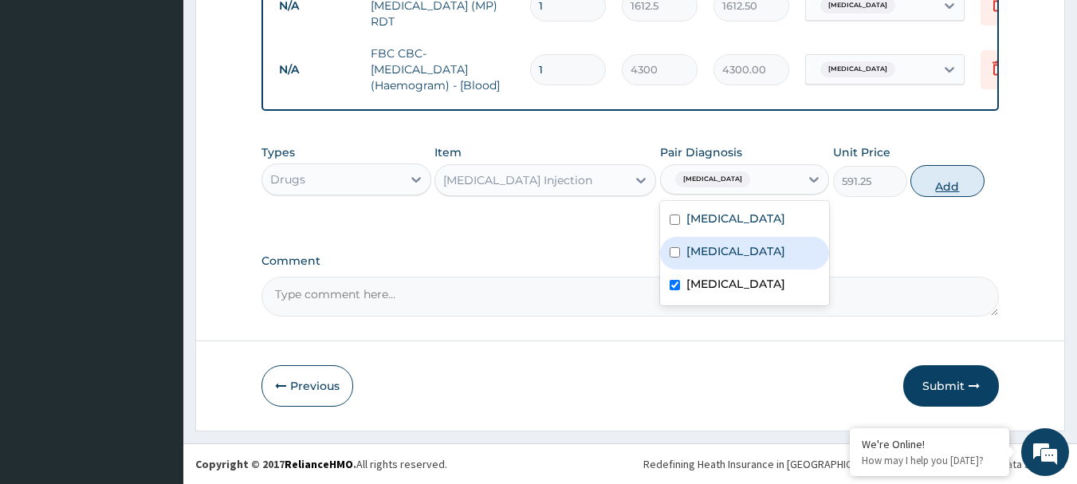
click at [955, 182] on button "Add" at bounding box center [947, 181] width 74 height 32
type input "0"
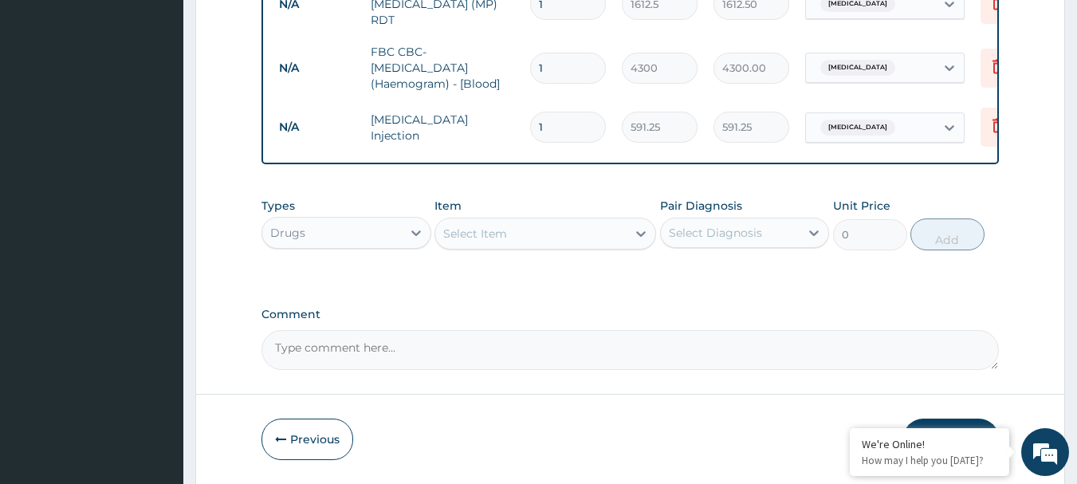
type input "0.00"
type input "3"
type input "1773.75"
type input "3"
click at [479, 237] on div "Select Item" at bounding box center [475, 234] width 64 height 16
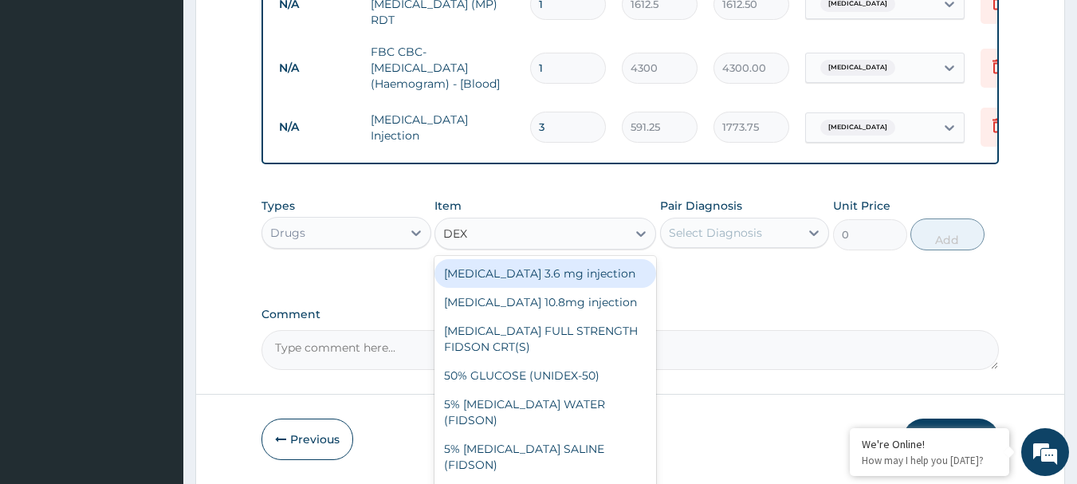
type input "DEXT"
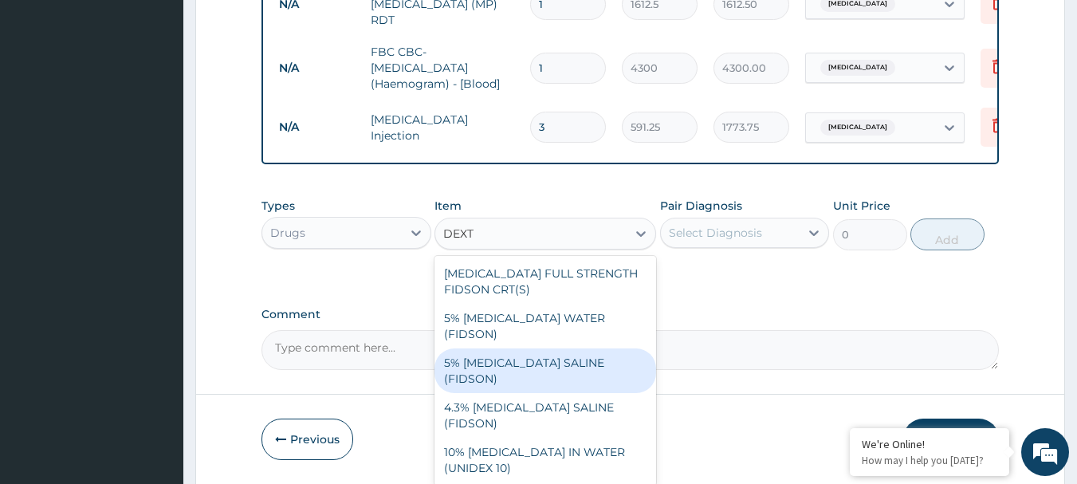
click at [484, 355] on div "5% [MEDICAL_DATA] SALINE (FIDSON)" at bounding box center [545, 370] width 222 height 45
type input "1773.75"
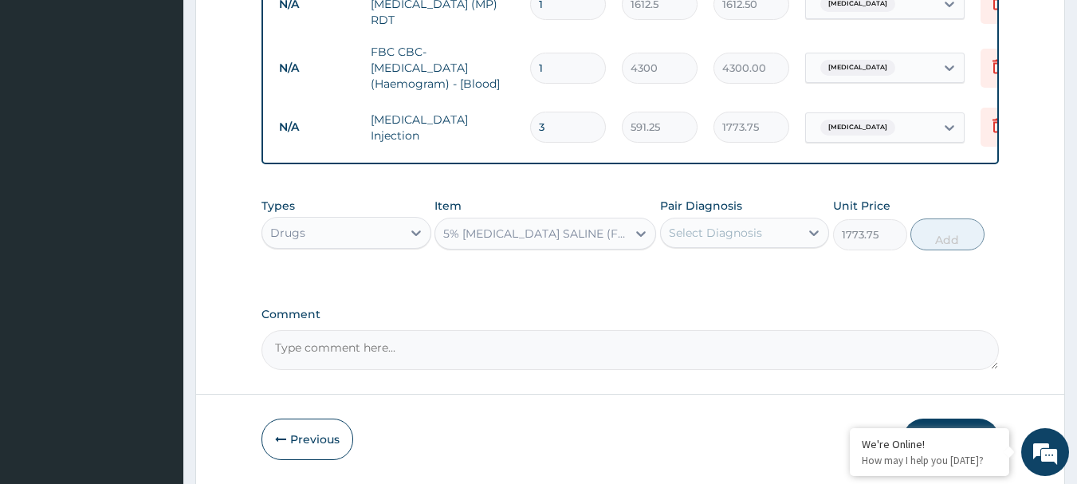
click at [714, 229] on div "Select Diagnosis" at bounding box center [715, 233] width 93 height 16
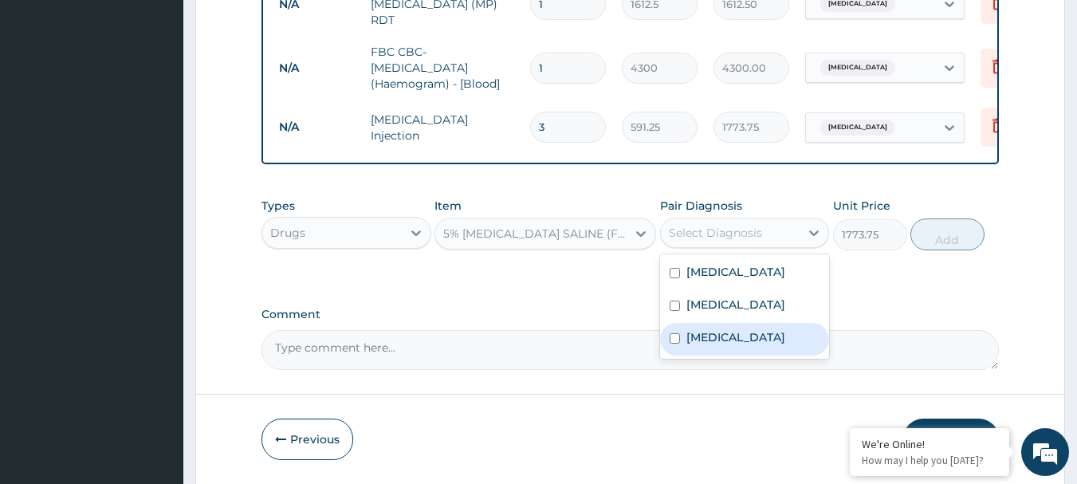
click at [724, 328] on div "[MEDICAL_DATA]" at bounding box center [745, 339] width 170 height 33
checkbox input "true"
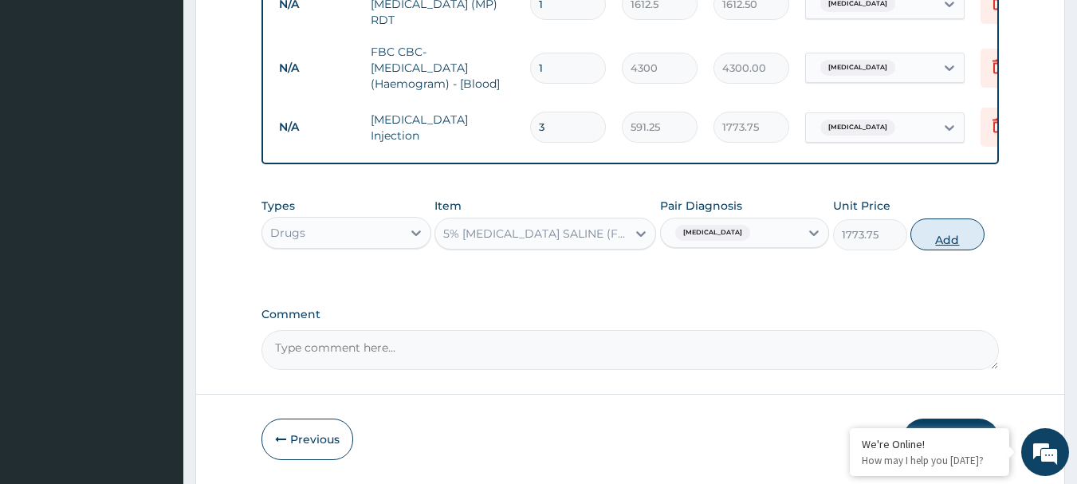
click at [955, 243] on button "Add" at bounding box center [947, 234] width 74 height 32
type input "0"
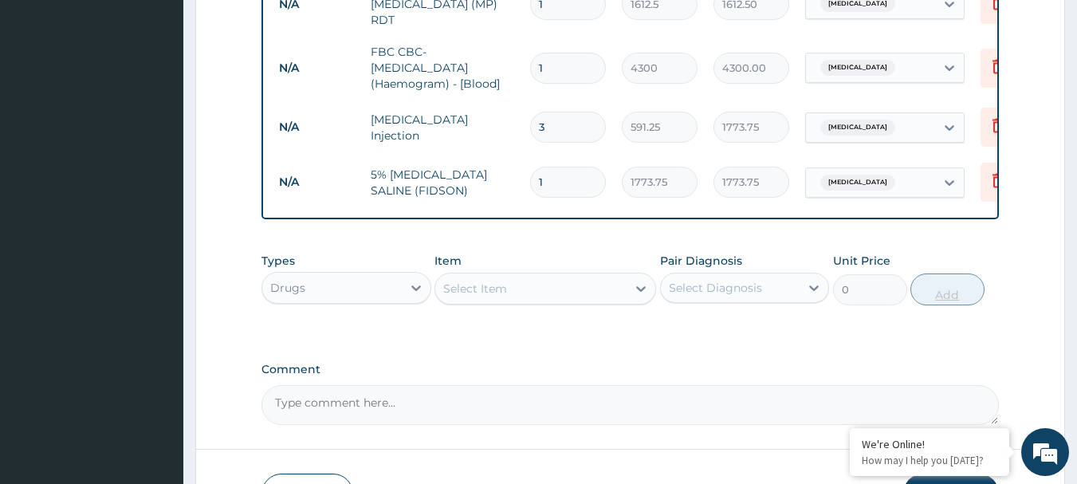
type input "0.00"
type input "3"
type input "5321.25"
type input "3"
click at [604, 299] on div "Select Item" at bounding box center [530, 288] width 191 height 25
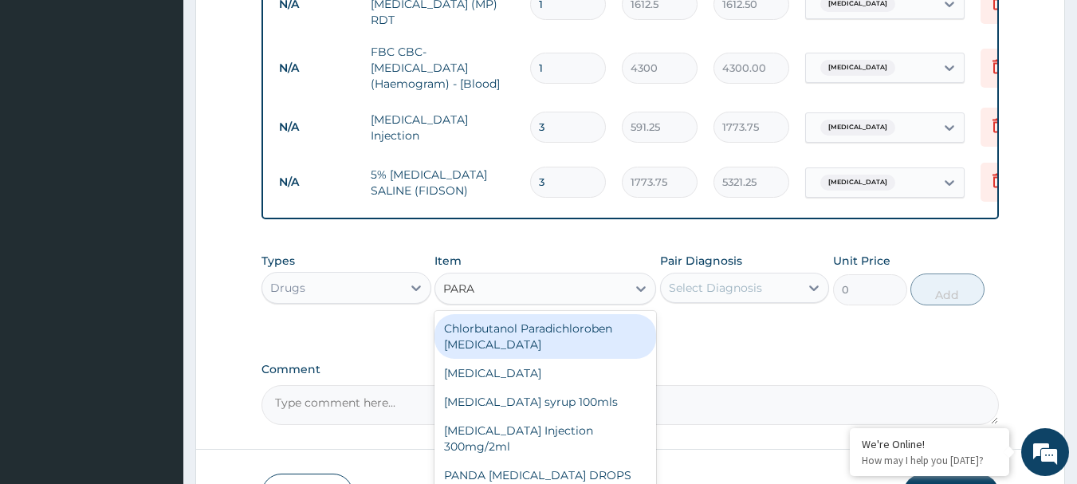
type input "PARAC"
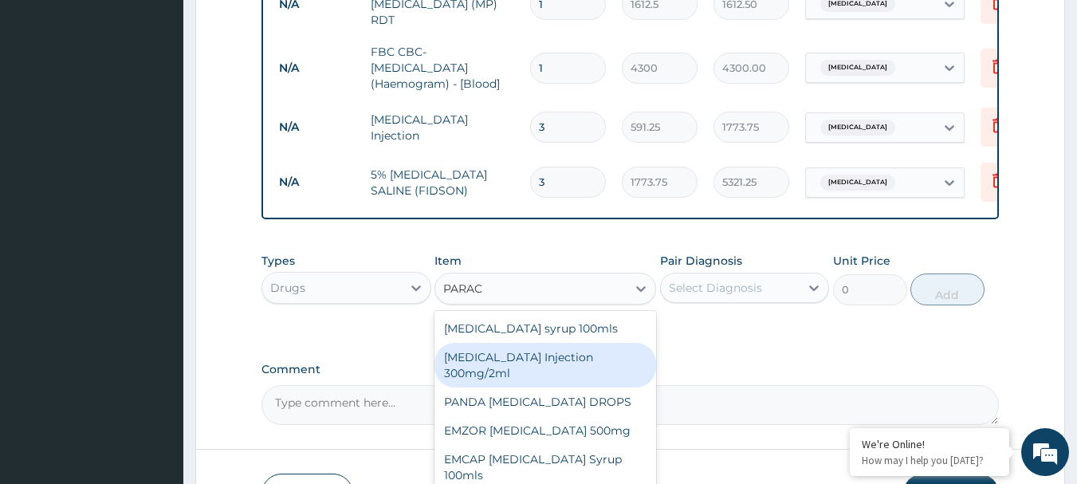
click at [562, 355] on div "PARACETAMOL Injection 300mg/2ml" at bounding box center [545, 365] width 222 height 45
type input "260.15"
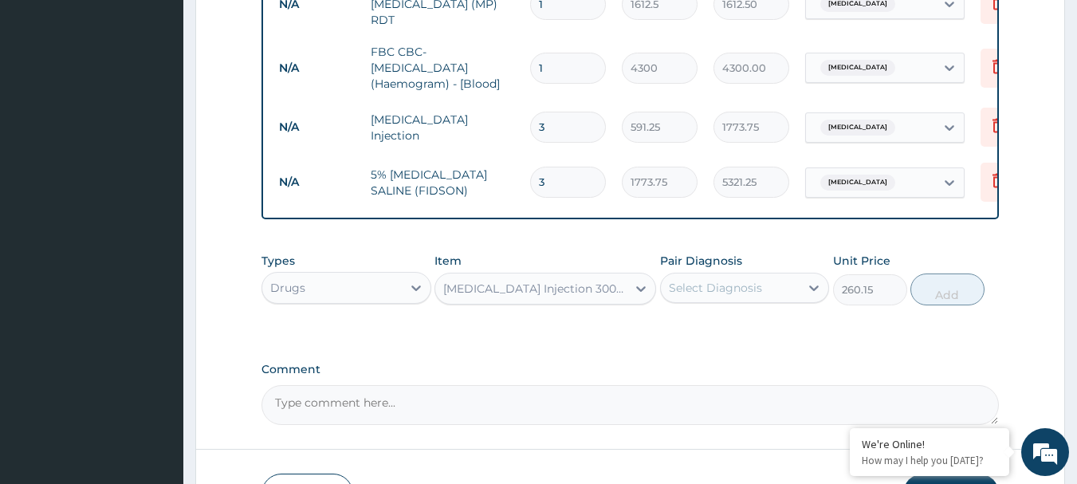
click at [769, 284] on div "Select Diagnosis" at bounding box center [730, 287] width 139 height 25
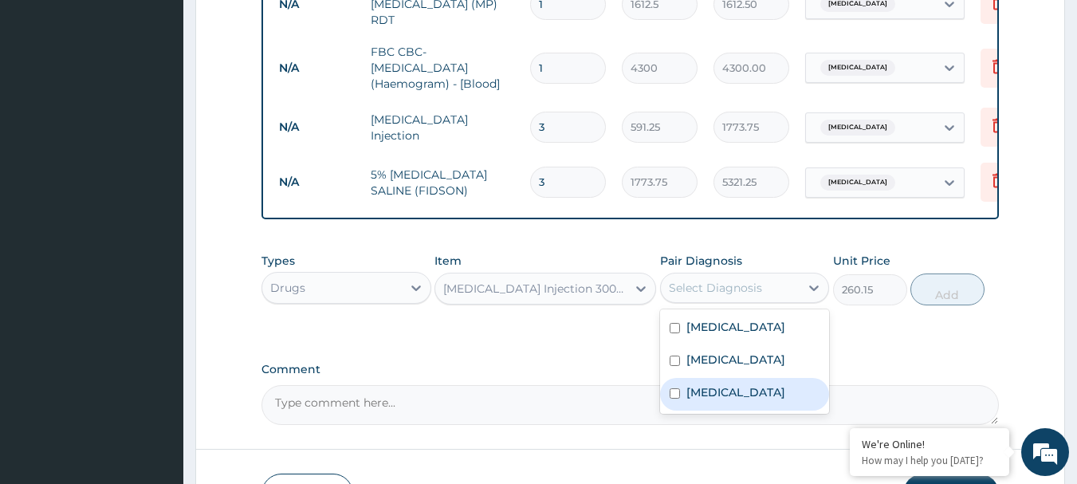
drag, startPoint x: 739, startPoint y: 384, endPoint x: 751, endPoint y: 386, distance: 13.0
click at [732, 389] on div "Falciparum malaria" at bounding box center [745, 394] width 170 height 33
checkbox input "true"
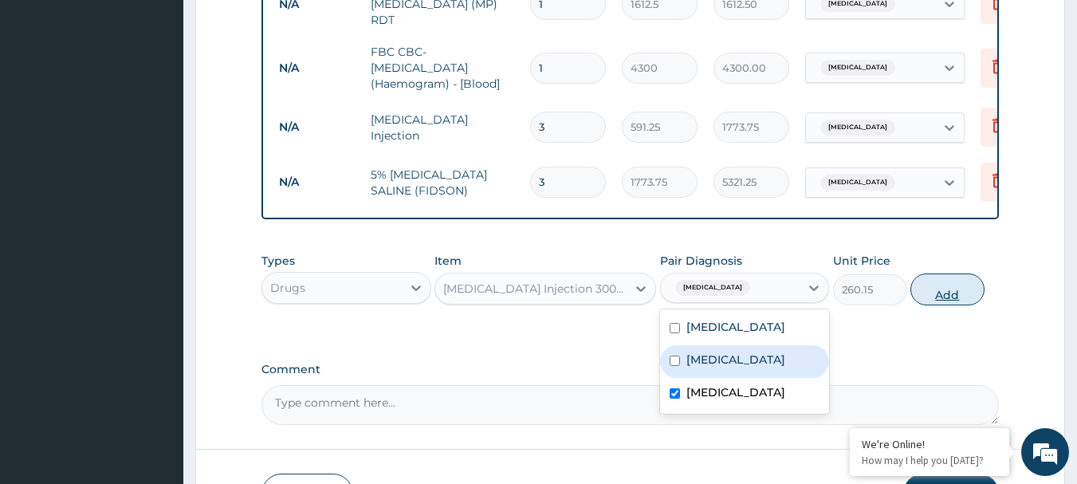
click at [939, 297] on button "Add" at bounding box center [947, 289] width 74 height 32
type input "0"
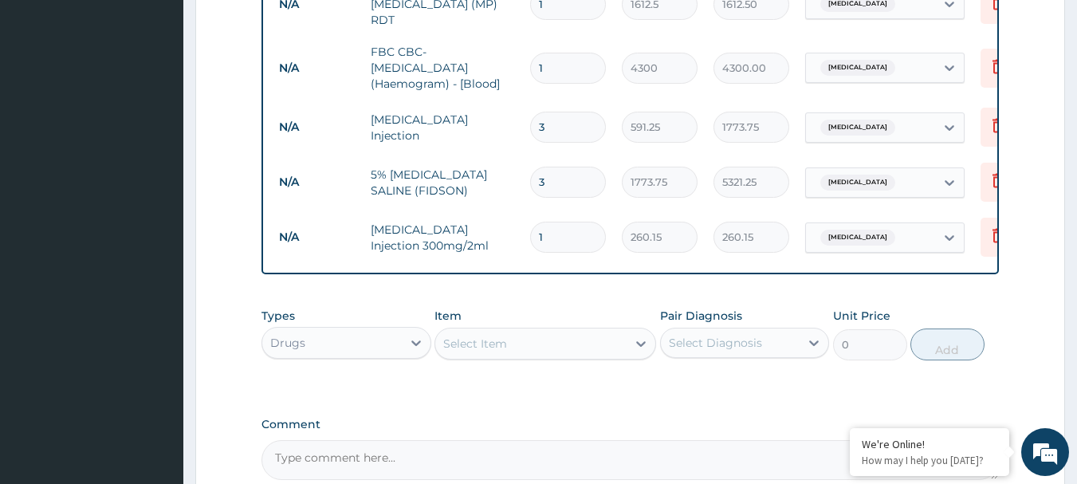
type input "12"
type input "3121.80"
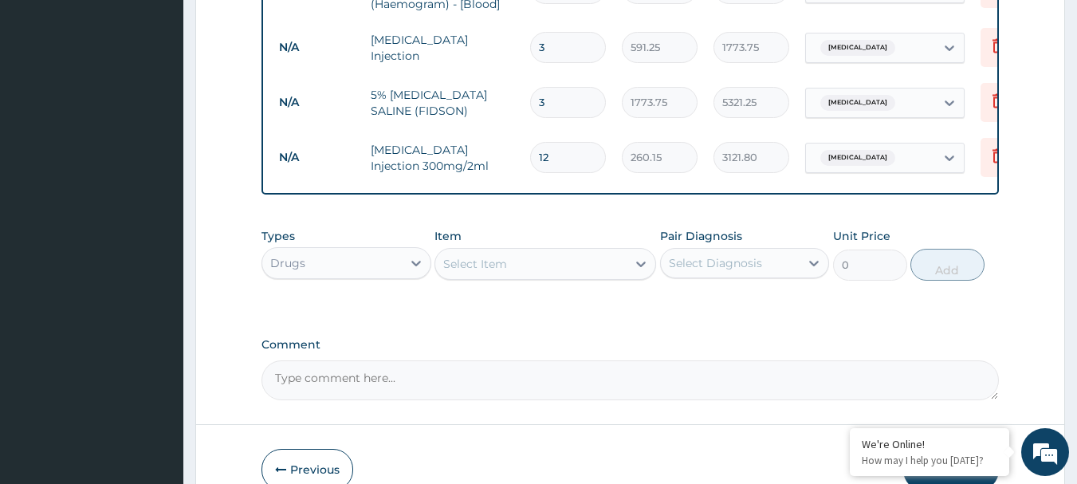
type input "12"
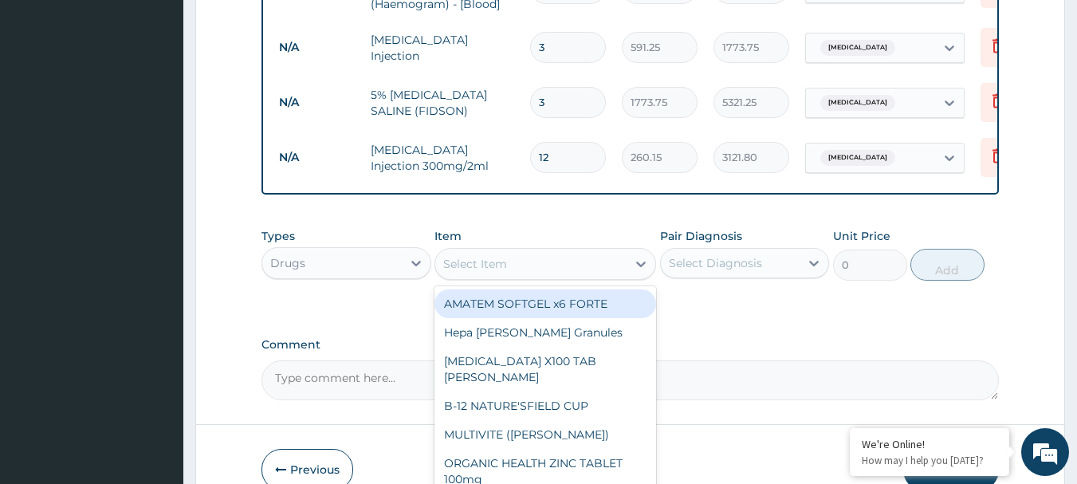
click at [501, 263] on div "Select Item" at bounding box center [475, 264] width 64 height 16
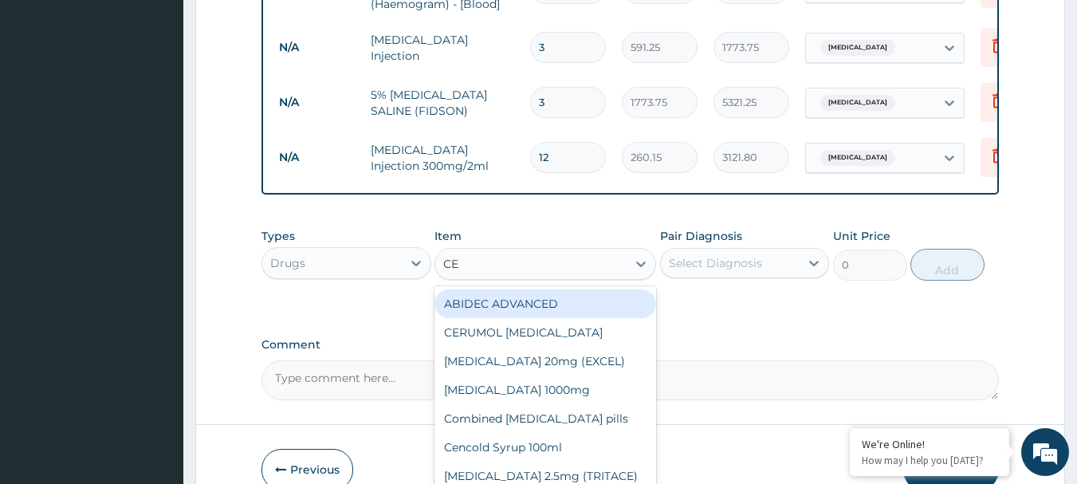
type input "CEF"
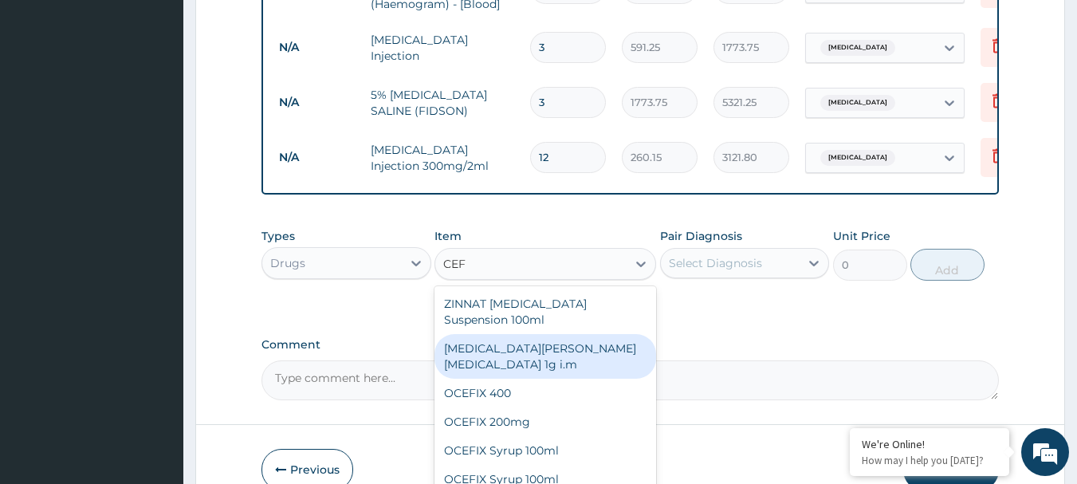
click at [513, 345] on div "ROCEPHIN CEFTRIAXONE 1g i.m" at bounding box center [545, 356] width 222 height 45
type input "8277.5"
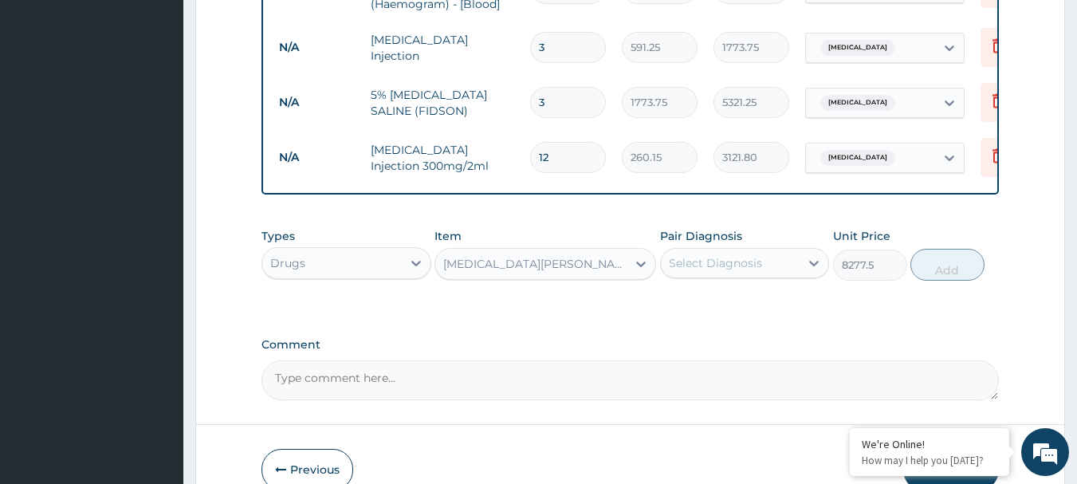
click at [743, 268] on div "Select Diagnosis" at bounding box center [715, 263] width 93 height 16
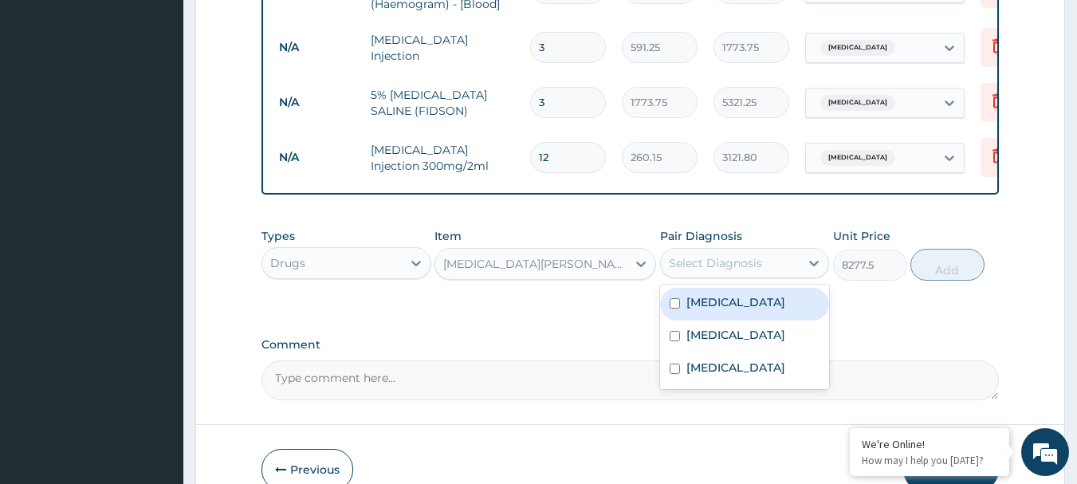
click at [743, 313] on div "Chronic bronchitis" at bounding box center [745, 304] width 170 height 33
checkbox input "true"
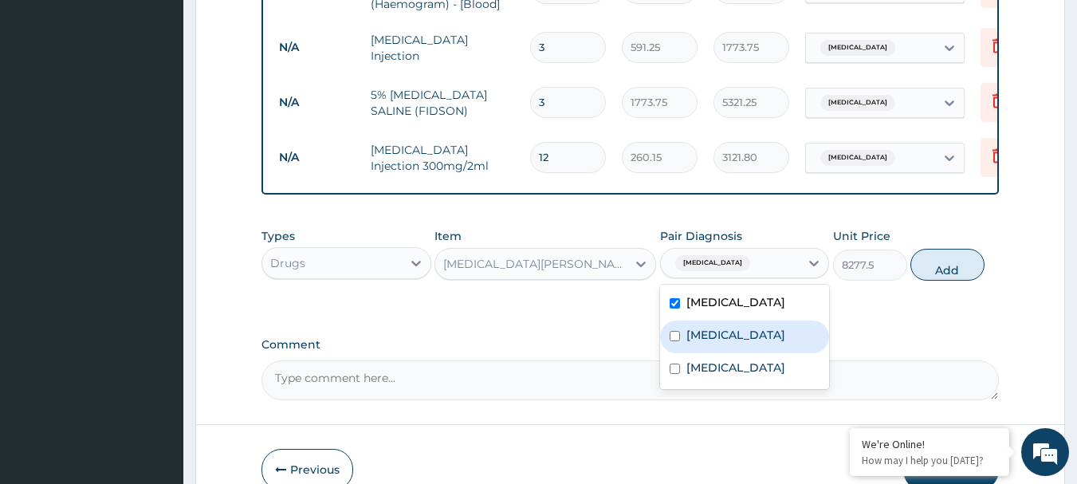
drag, startPoint x: 739, startPoint y: 339, endPoint x: 740, endPoint y: 354, distance: 15.2
click at [739, 339] on label "Typhoid fever" at bounding box center [735, 335] width 99 height 16
checkbox input "true"
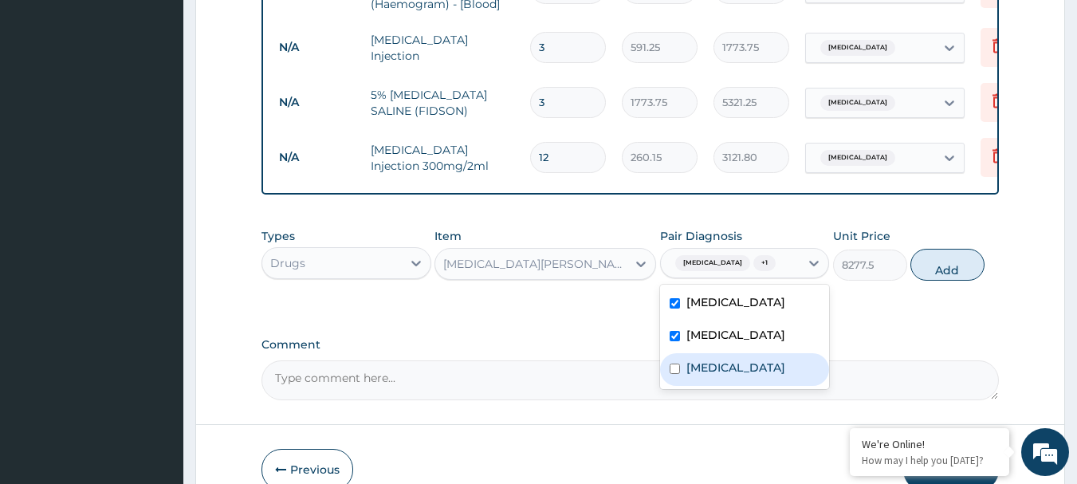
click at [740, 363] on label "Falciparum malaria" at bounding box center [735, 367] width 99 height 16
checkbox input "true"
click at [947, 275] on button "Add" at bounding box center [947, 265] width 74 height 32
type input "0"
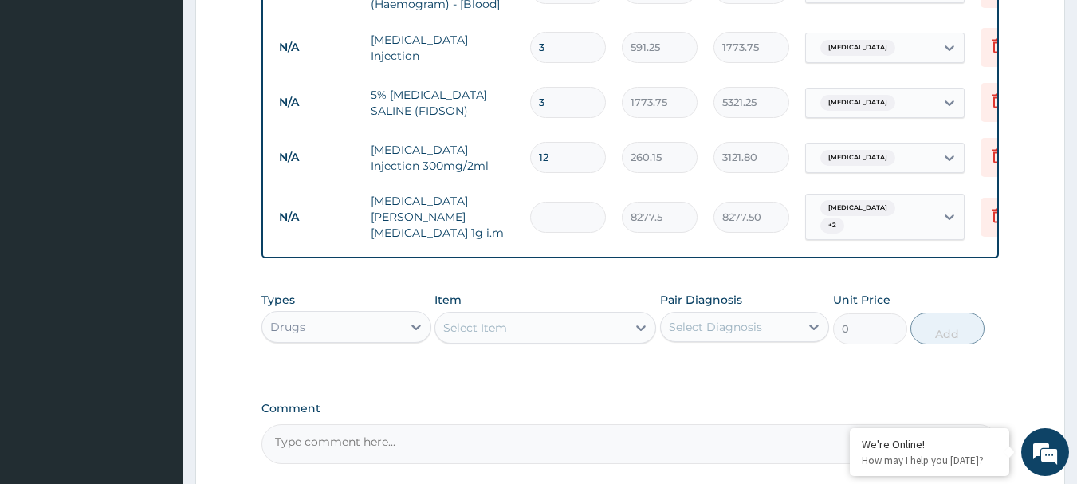
type input "0.00"
type input "2"
type input "16555.00"
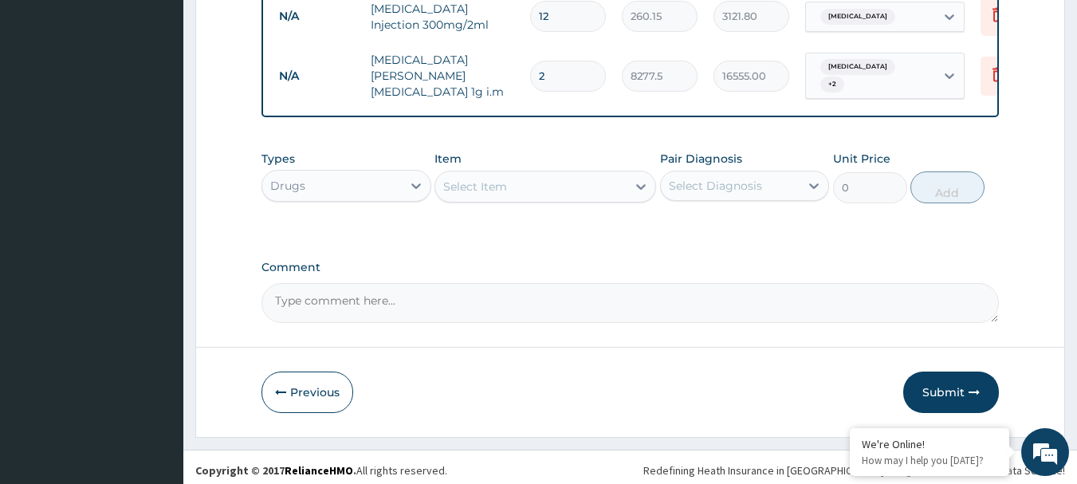
scroll to position [1134, 0]
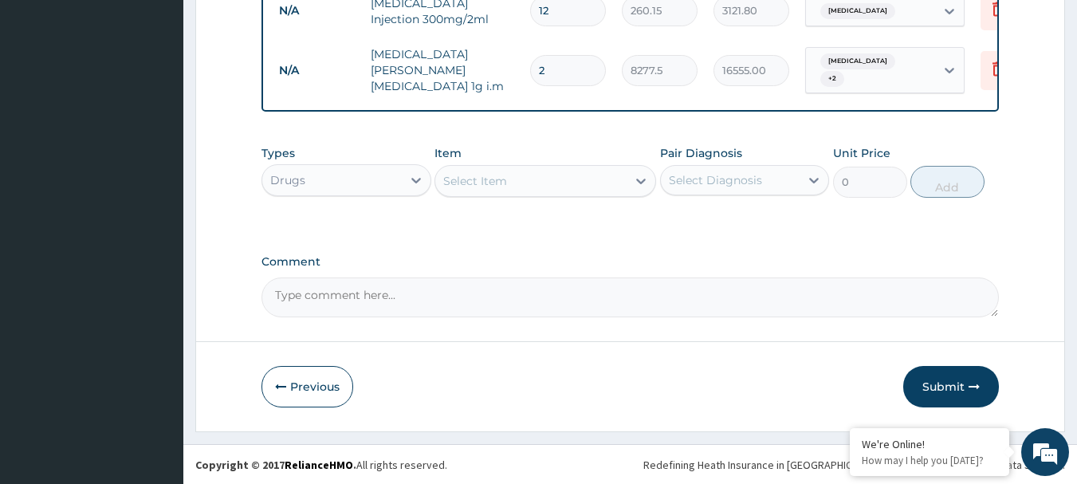
type input "2"
click at [533, 170] on div "Select Item" at bounding box center [530, 180] width 191 height 25
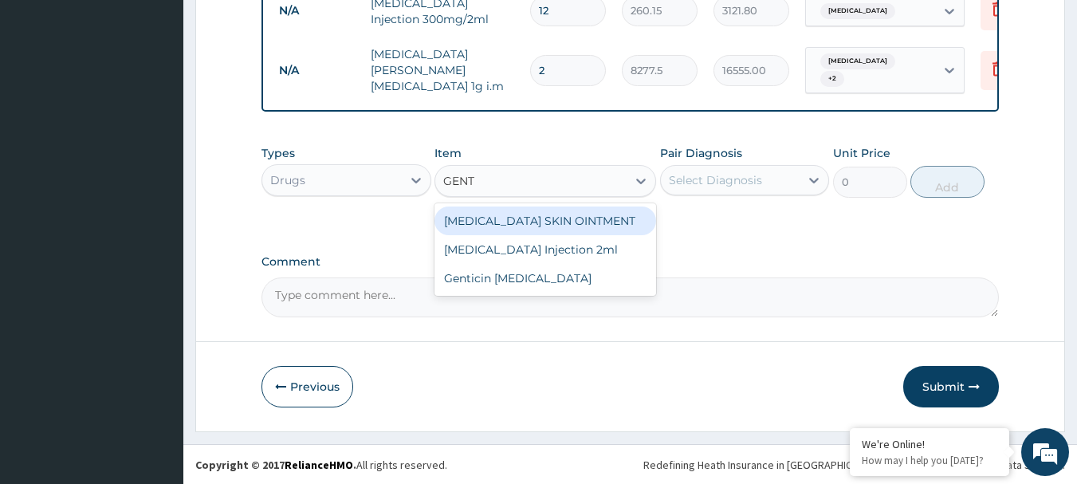
type input "GENTA"
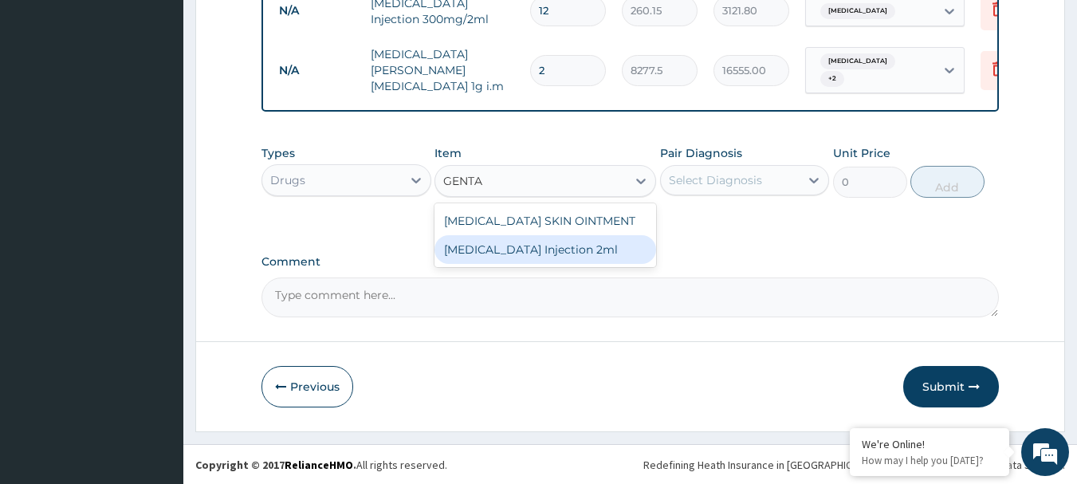
click at [540, 242] on div "GENTAMICIN Injection 2ml" at bounding box center [545, 249] width 222 height 29
type input "331.1"
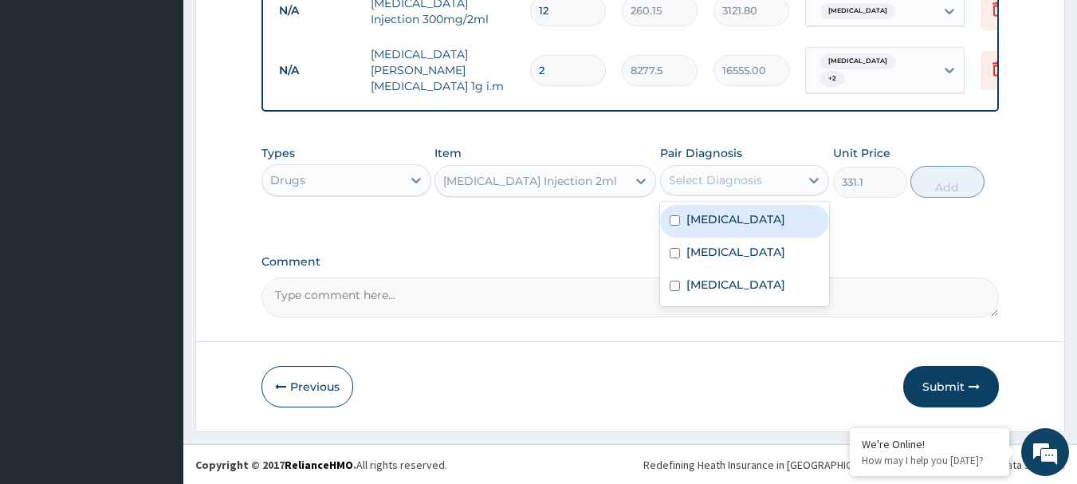
click at [732, 177] on div "Select Diagnosis" at bounding box center [715, 180] width 93 height 16
drag, startPoint x: 708, startPoint y: 220, endPoint x: 711, endPoint y: 251, distance: 31.2
click at [708, 233] on div "Chronic bronchitis" at bounding box center [745, 221] width 170 height 33
checkbox input "true"
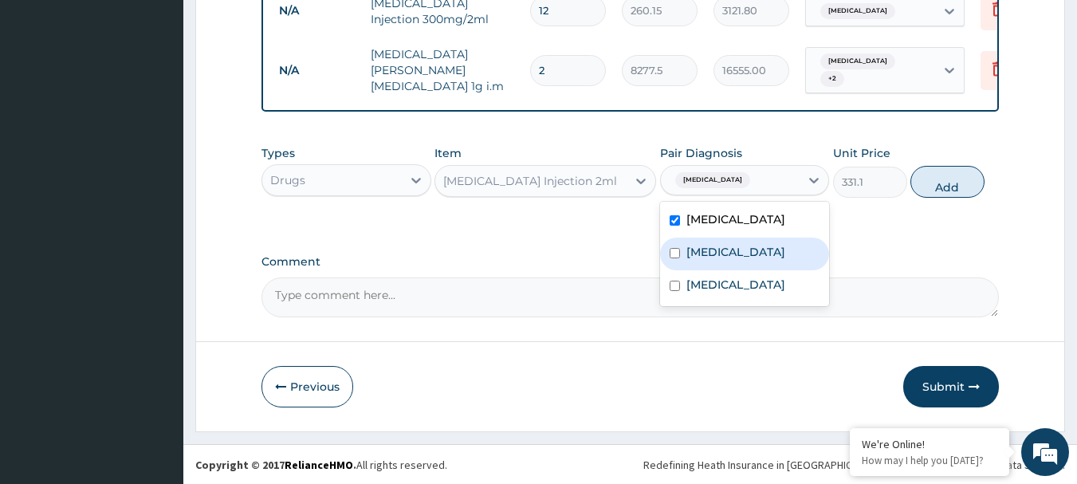
click at [709, 252] on label "Typhoid fever" at bounding box center [735, 252] width 99 height 16
checkbox input "true"
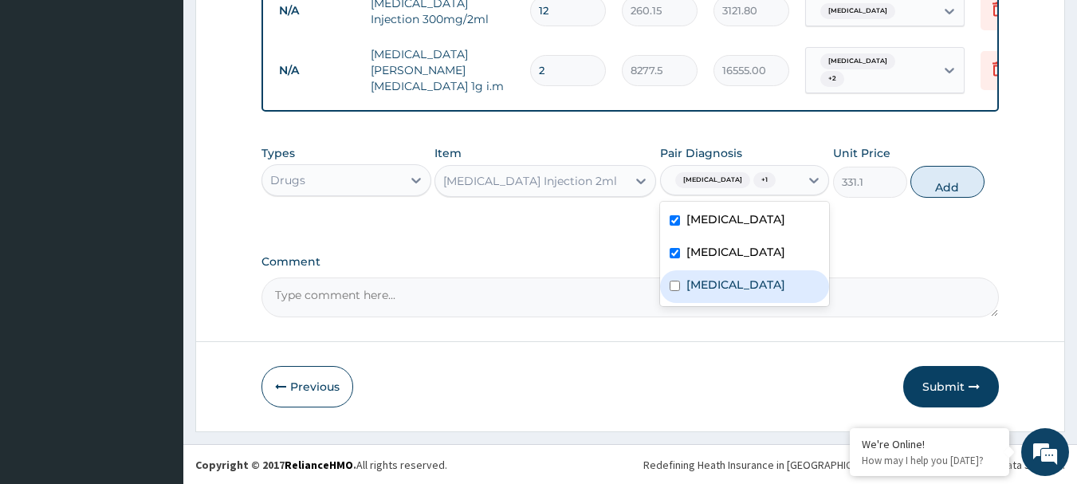
click at [700, 274] on div "Falciparum malaria" at bounding box center [745, 286] width 170 height 33
checkbox input "true"
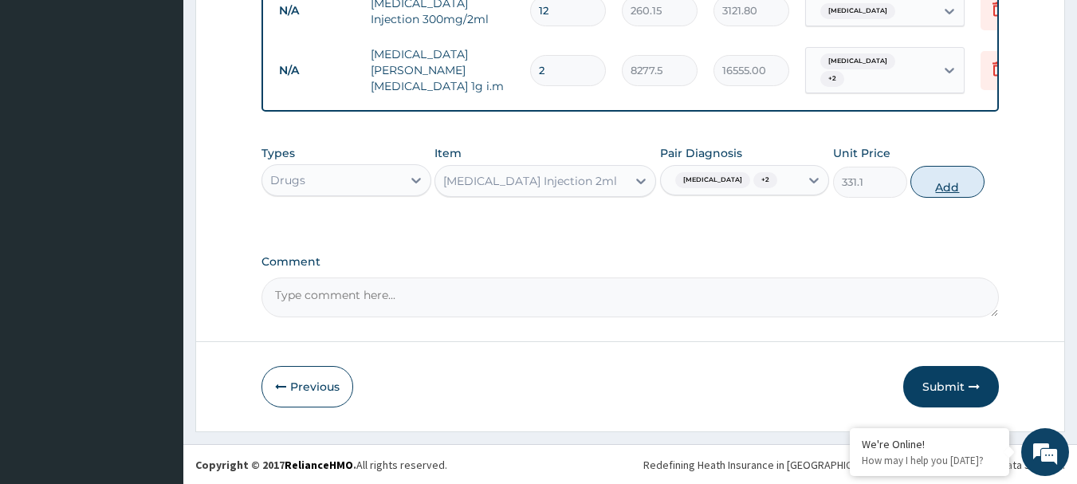
click at [940, 191] on button "Add" at bounding box center [947, 182] width 74 height 32
type input "0"
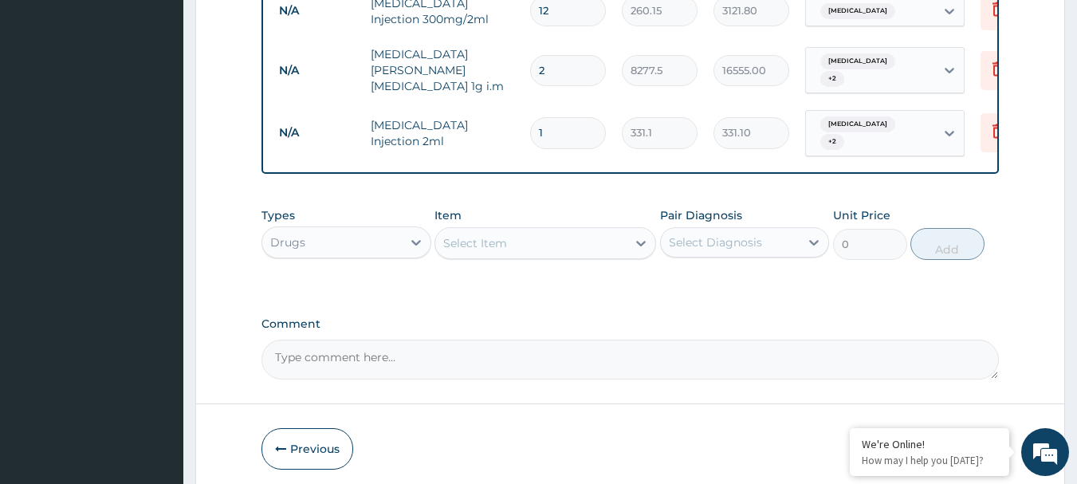
type input "0.00"
type input "6"
type input "1986.60"
type input "6"
click at [548, 244] on div "Select Item" at bounding box center [530, 242] width 191 height 25
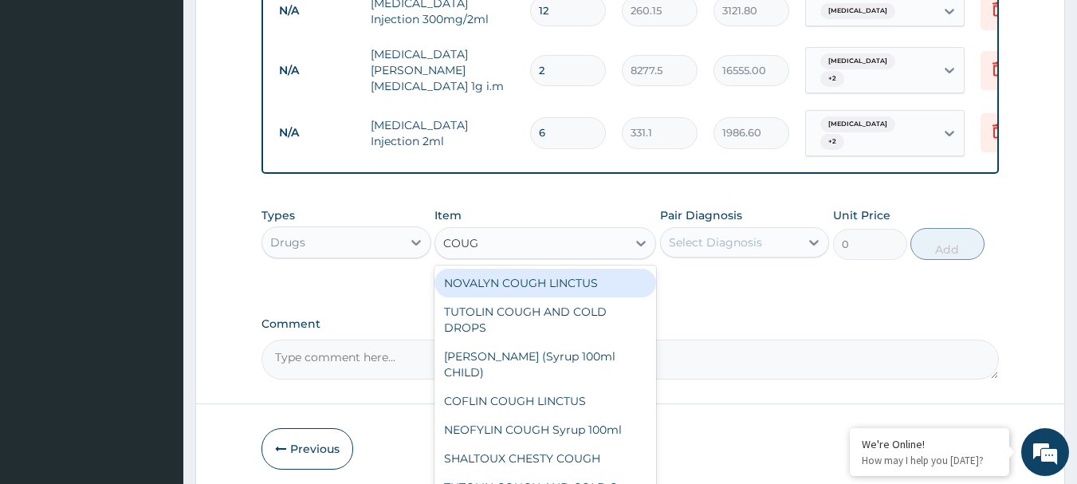
type input "COUGH"
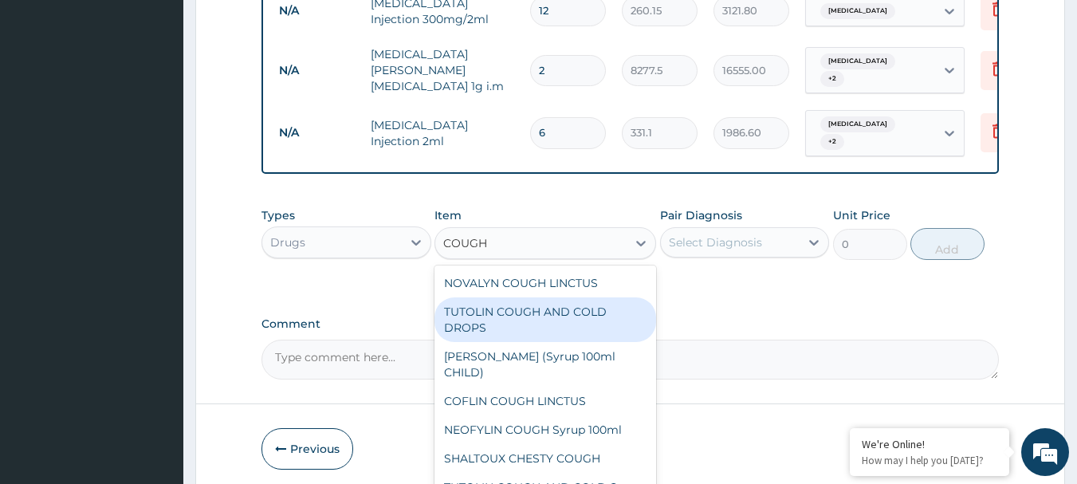
scroll to position [80, 0]
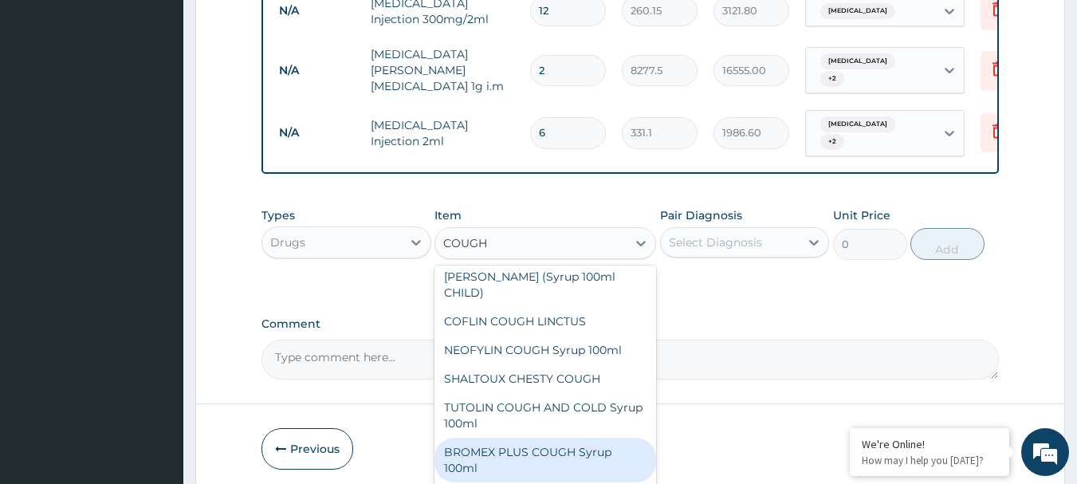
click at [490, 441] on div "BROMEX PLUS COUGH Syrup 100ml" at bounding box center [545, 459] width 222 height 45
type input "1773.75"
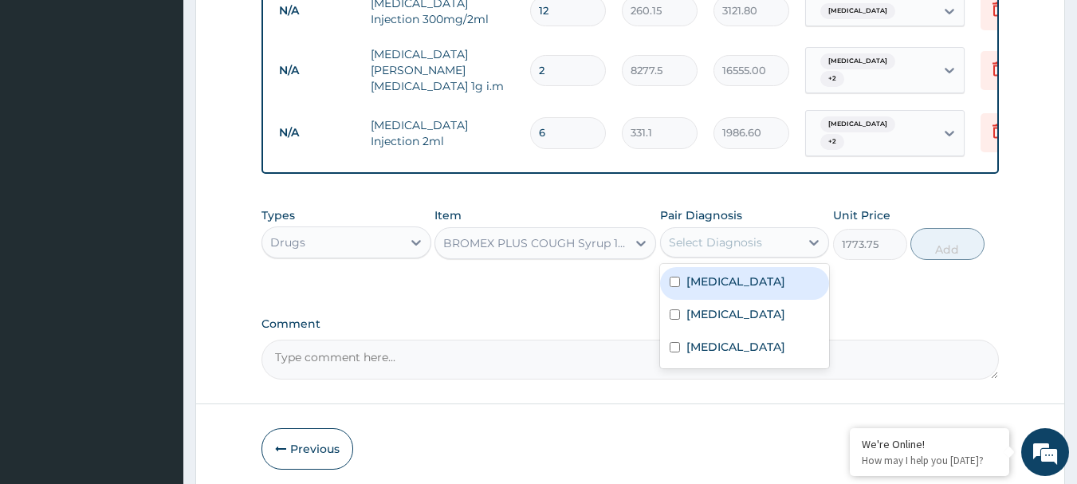
click at [704, 227] on div "Select Diagnosis" at bounding box center [745, 242] width 170 height 30
drag, startPoint x: 686, startPoint y: 277, endPoint x: 685, endPoint y: 306, distance: 29.5
click at [686, 280] on label "Chronic bronchitis" at bounding box center [735, 281] width 99 height 16
checkbox input "true"
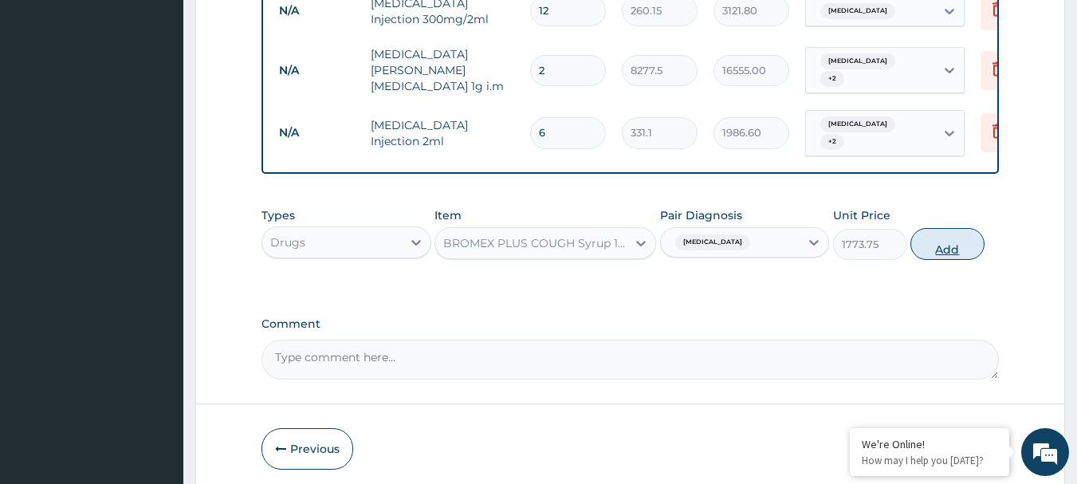
click at [930, 245] on button "Add" at bounding box center [947, 244] width 74 height 32
type input "0"
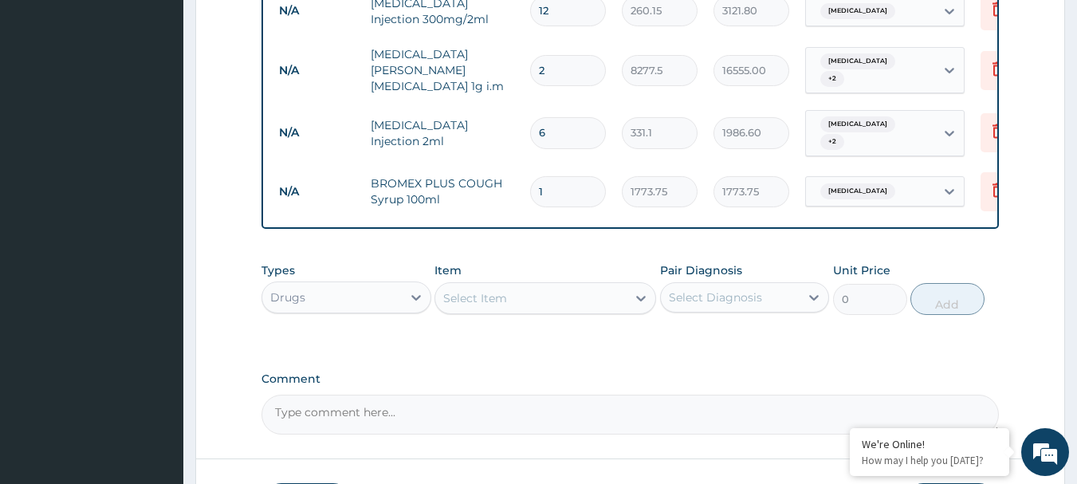
click at [578, 299] on div "Select Item" at bounding box center [530, 297] width 191 height 25
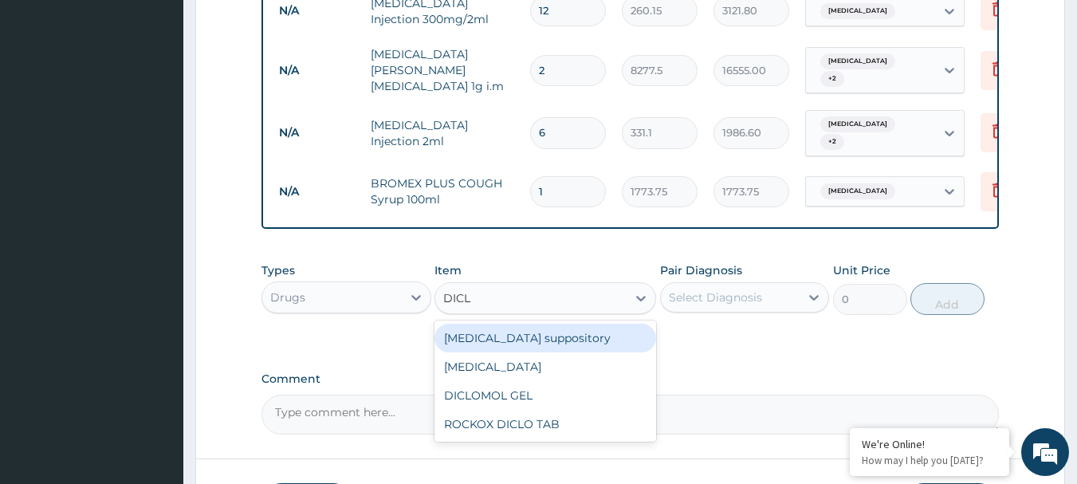
type input "DICLO"
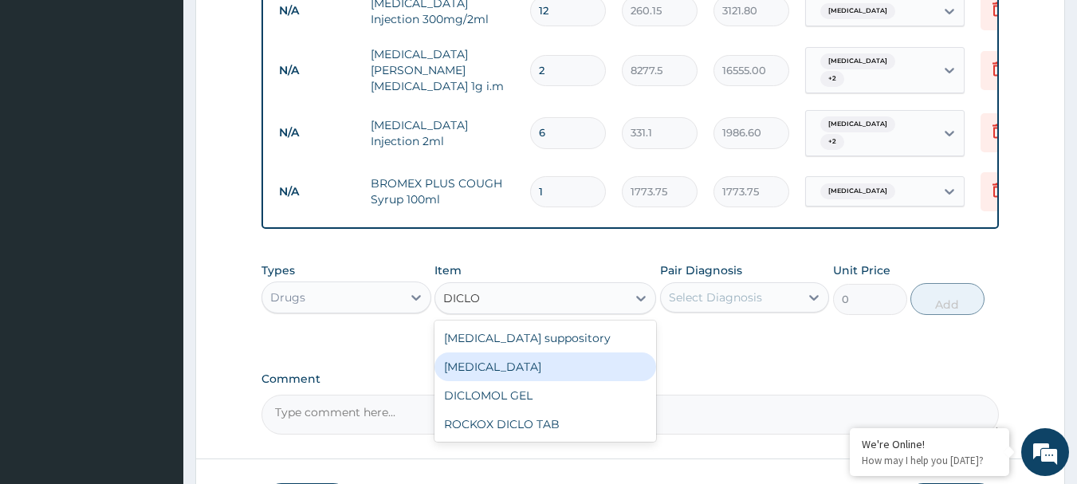
click at [507, 363] on div "Diclofenac" at bounding box center [545, 366] width 222 height 29
type input "591.25"
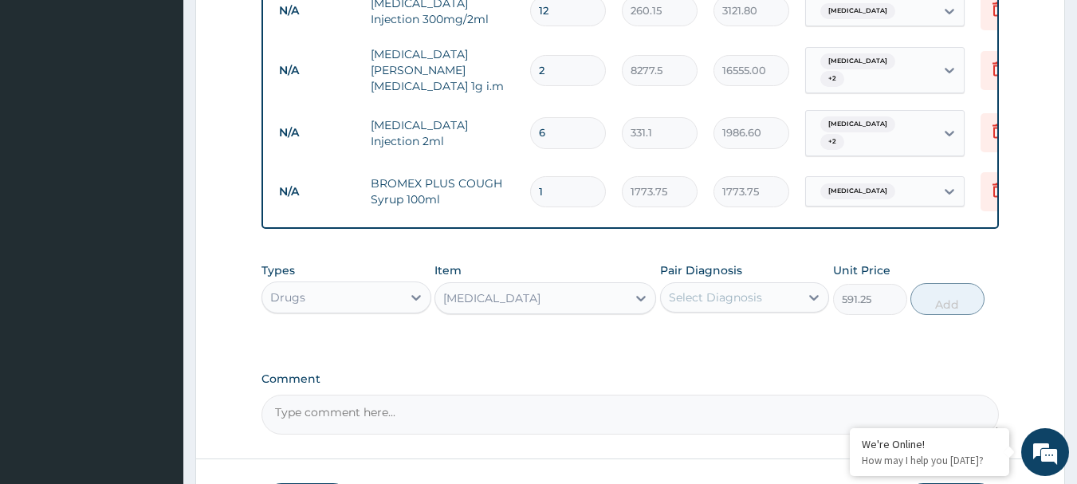
click at [781, 287] on div "Select Diagnosis" at bounding box center [730, 296] width 139 height 25
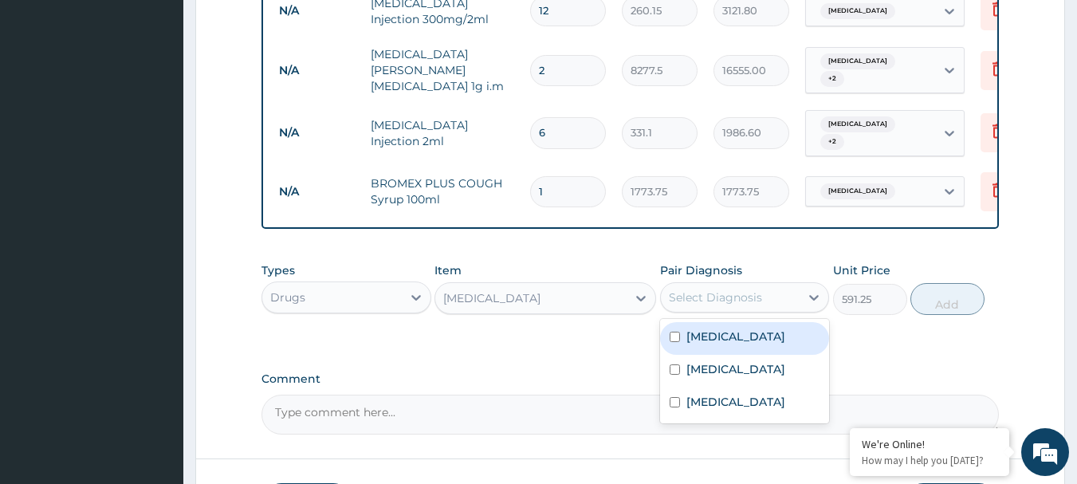
drag, startPoint x: 770, startPoint y: 335, endPoint x: 756, endPoint y: 351, distance: 21.5
click at [769, 335] on label "Chronic bronchitis" at bounding box center [735, 336] width 99 height 16
checkbox input "true"
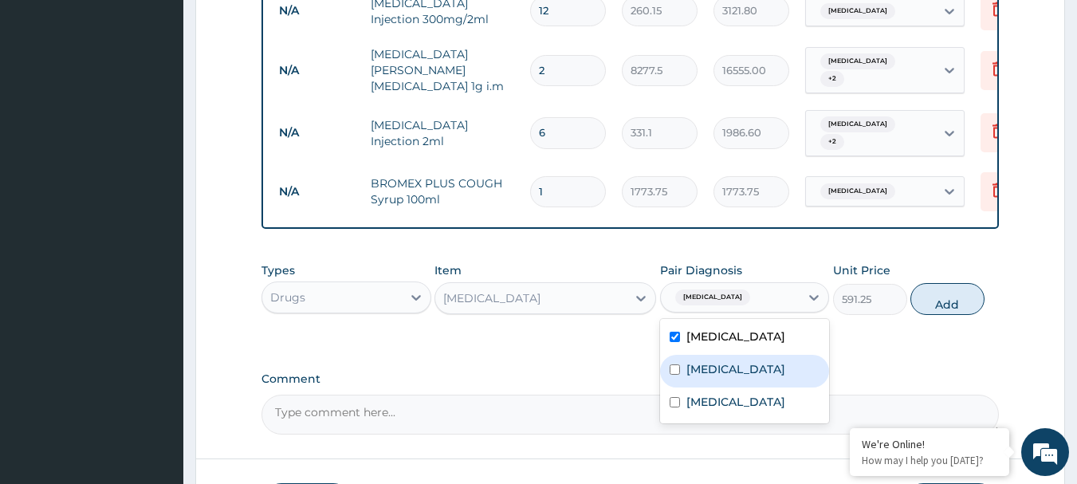
drag, startPoint x: 753, startPoint y: 359, endPoint x: 739, endPoint y: 394, distance: 37.9
click at [752, 362] on label "Typhoid fever" at bounding box center [735, 369] width 99 height 16
checkbox input "true"
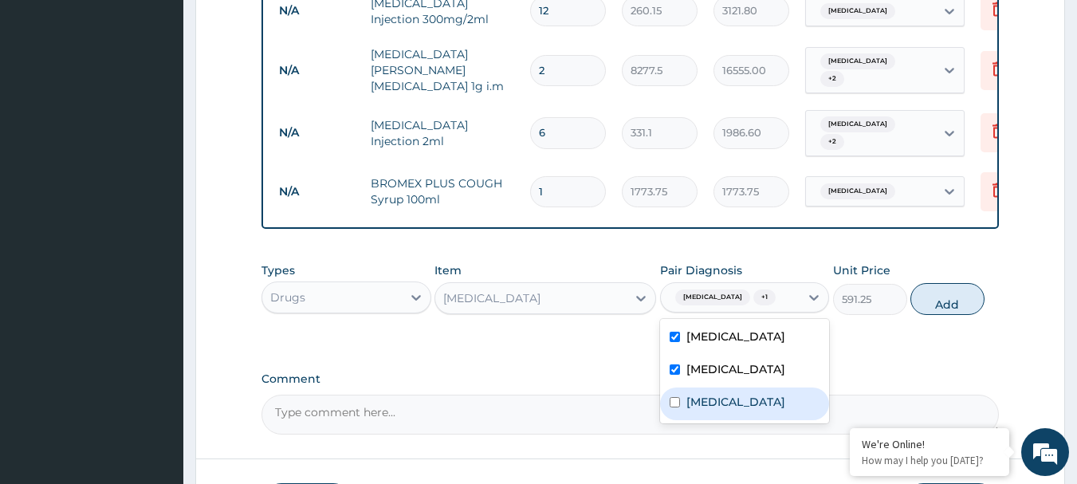
click at [727, 407] on label "Falciparum malaria" at bounding box center [735, 402] width 99 height 16
checkbox input "true"
click at [919, 304] on button "Add" at bounding box center [947, 299] width 74 height 32
type input "0"
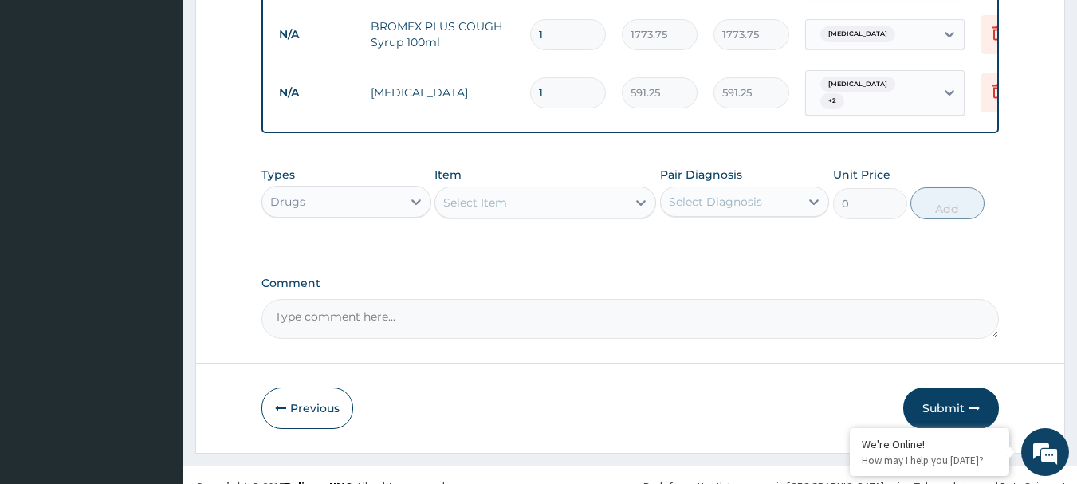
scroll to position [1293, 0]
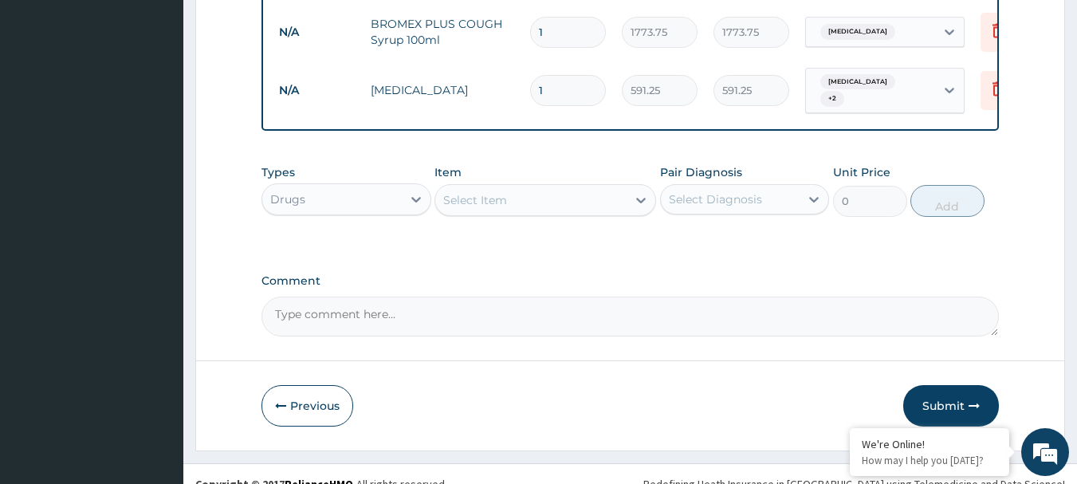
click at [605, 198] on div "Select Item" at bounding box center [530, 199] width 191 height 25
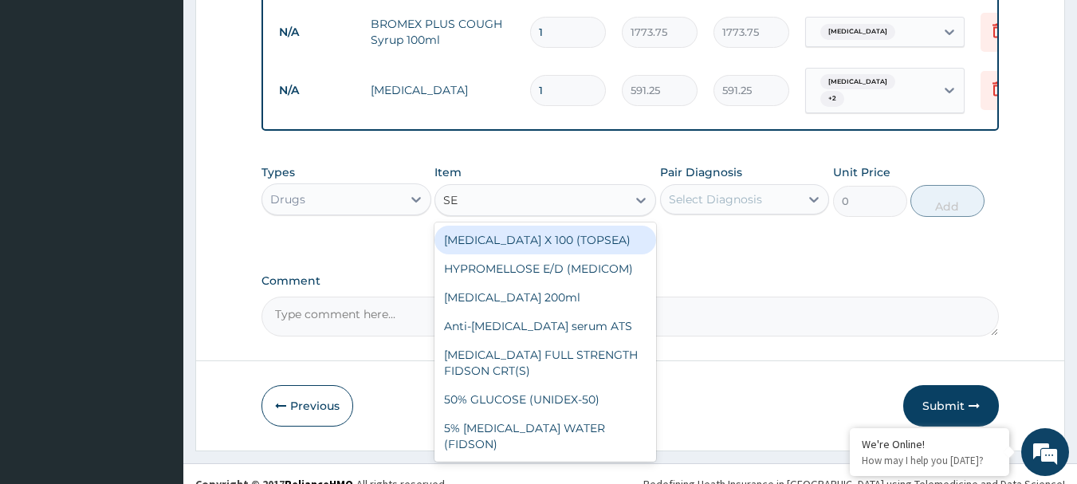
type input "SEP"
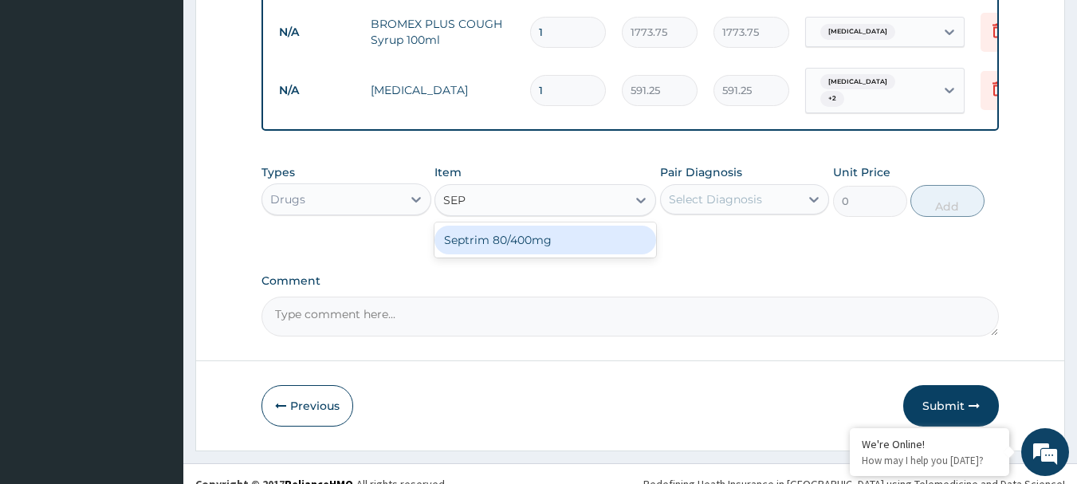
drag, startPoint x: 555, startPoint y: 235, endPoint x: 598, endPoint y: 223, distance: 45.4
click at [555, 236] on div "Septrim 80/400mg" at bounding box center [545, 240] width 222 height 29
type input "94.6"
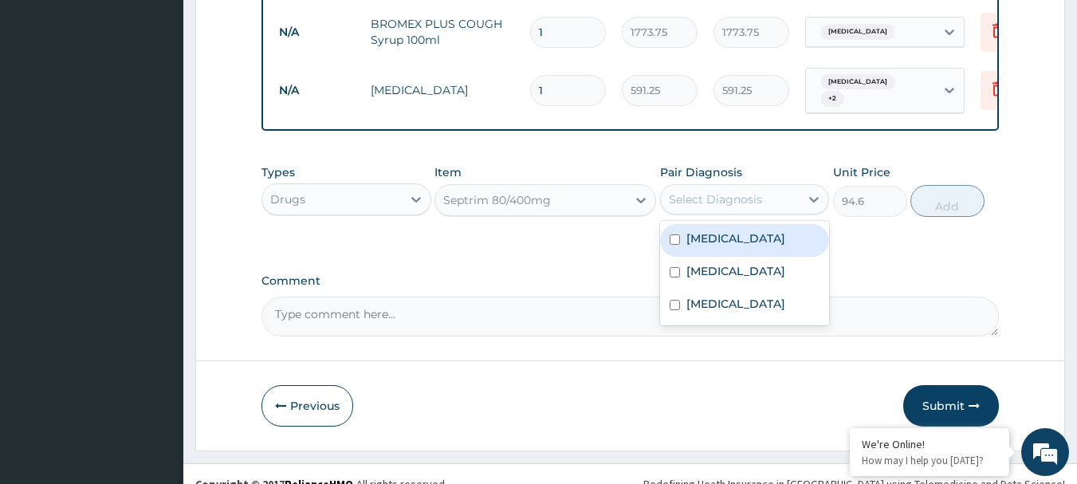
click at [721, 200] on div "Select Diagnosis" at bounding box center [715, 199] width 93 height 16
drag, startPoint x: 708, startPoint y: 226, endPoint x: 710, endPoint y: 255, distance: 29.6
click at [710, 236] on div "Chronic bronchitis" at bounding box center [745, 240] width 170 height 33
checkbox input "true"
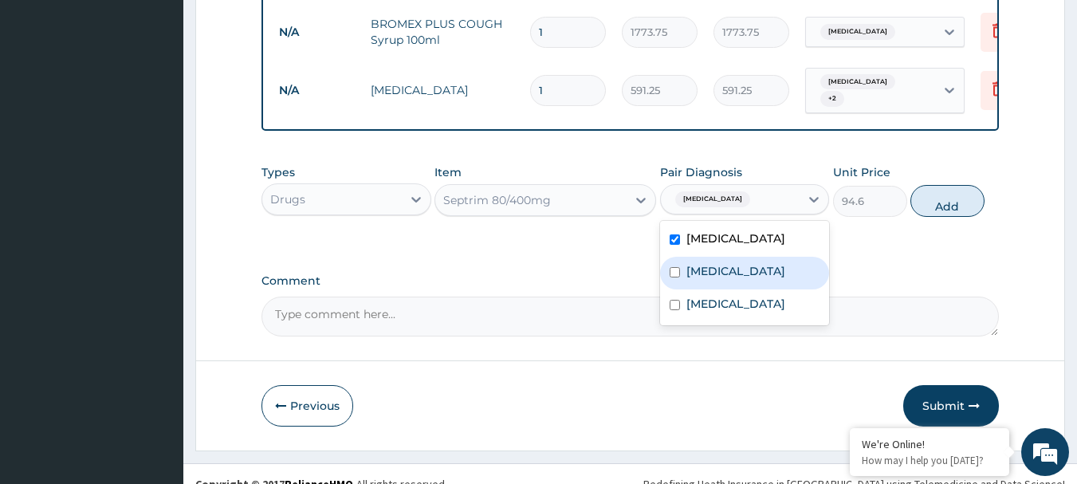
click at [711, 278] on label "Typhoid fever" at bounding box center [735, 271] width 99 height 16
checkbox input "true"
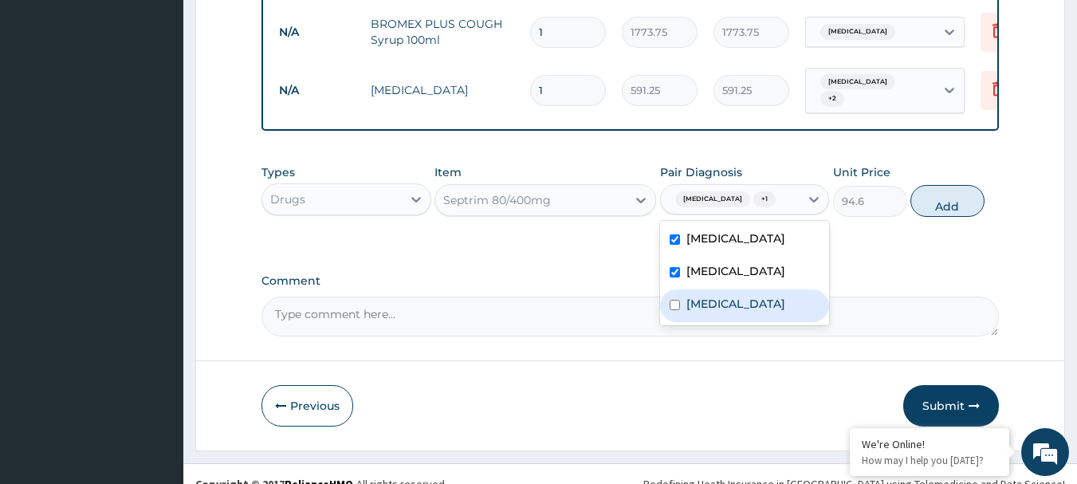
click at [708, 298] on label "Falciparum malaria" at bounding box center [735, 304] width 99 height 16
checkbox input "true"
click at [957, 202] on button "Add" at bounding box center [947, 201] width 74 height 32
type input "0"
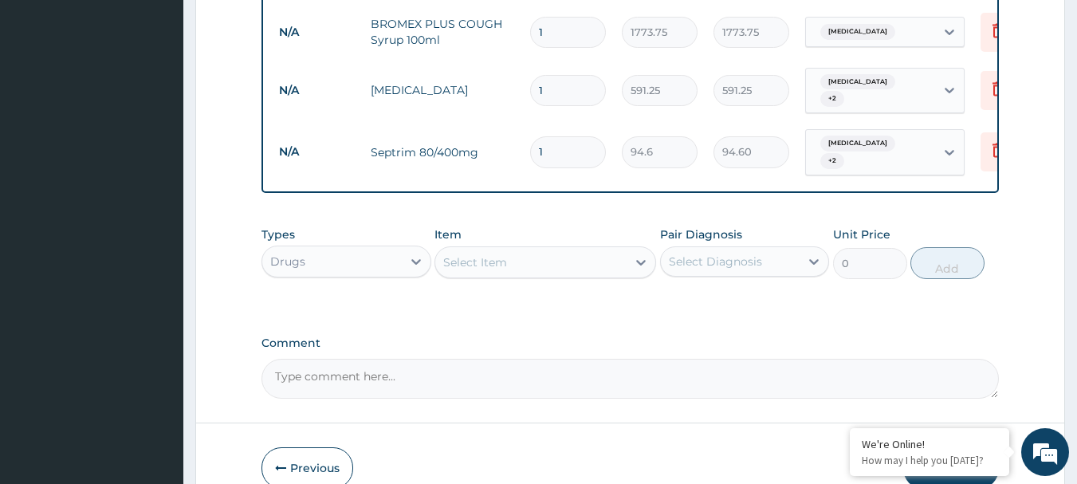
type input "10"
type input "946.00"
type input "10"
click at [577, 264] on div "Select Item" at bounding box center [530, 261] width 191 height 25
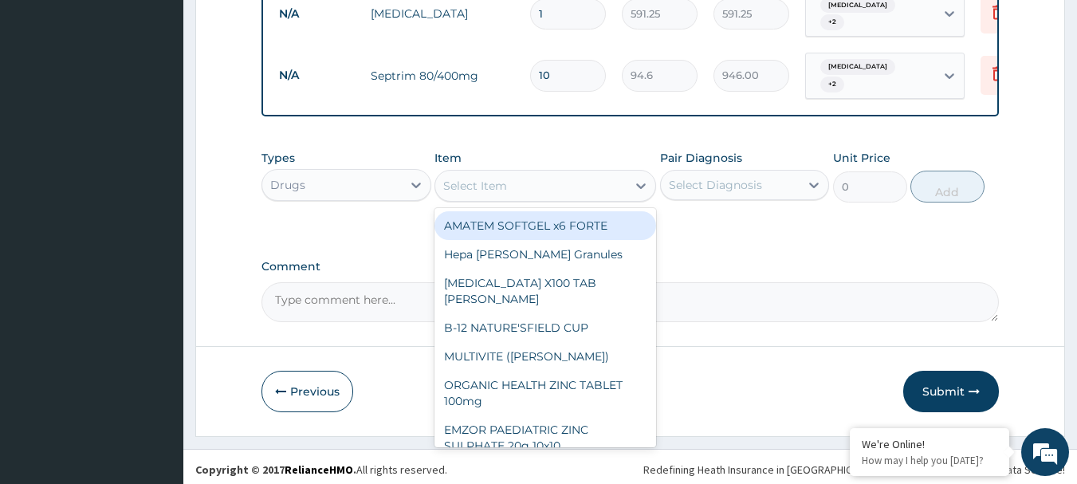
scroll to position [1375, 0]
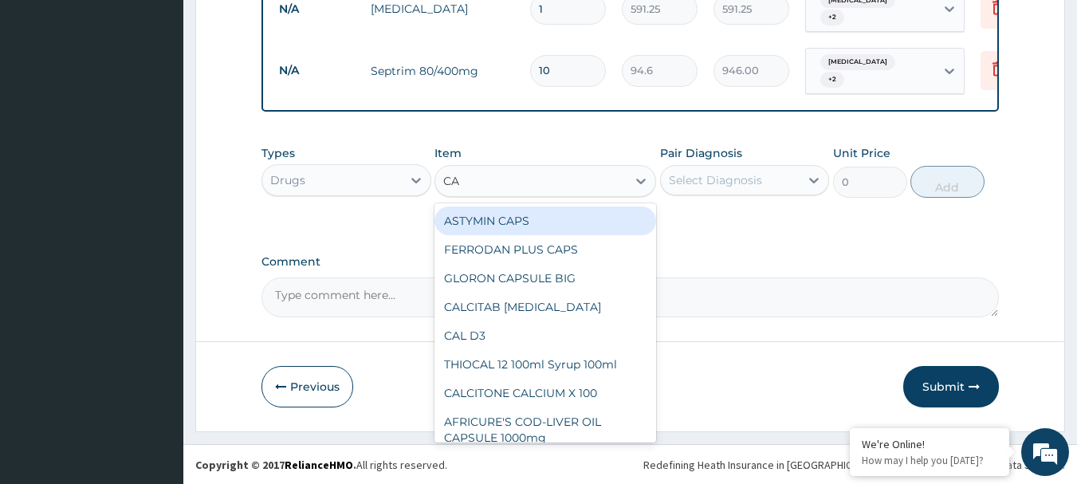
type input "CAN"
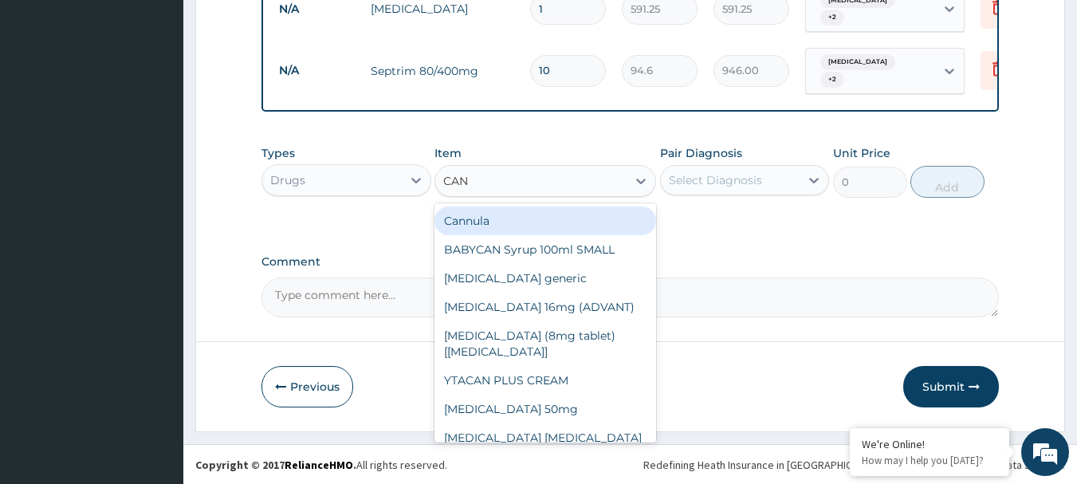
click at [580, 219] on div "Cannula" at bounding box center [545, 220] width 222 height 29
type input "236.5"
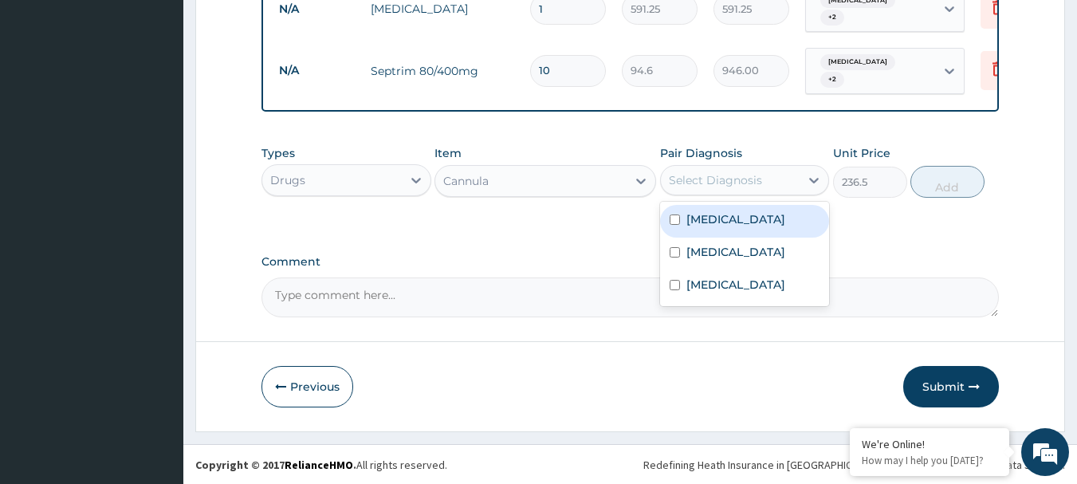
click at [747, 174] on div "Select Diagnosis" at bounding box center [715, 180] width 93 height 16
click at [763, 219] on label "Chronic bronchitis" at bounding box center [735, 219] width 99 height 16
checkbox input "true"
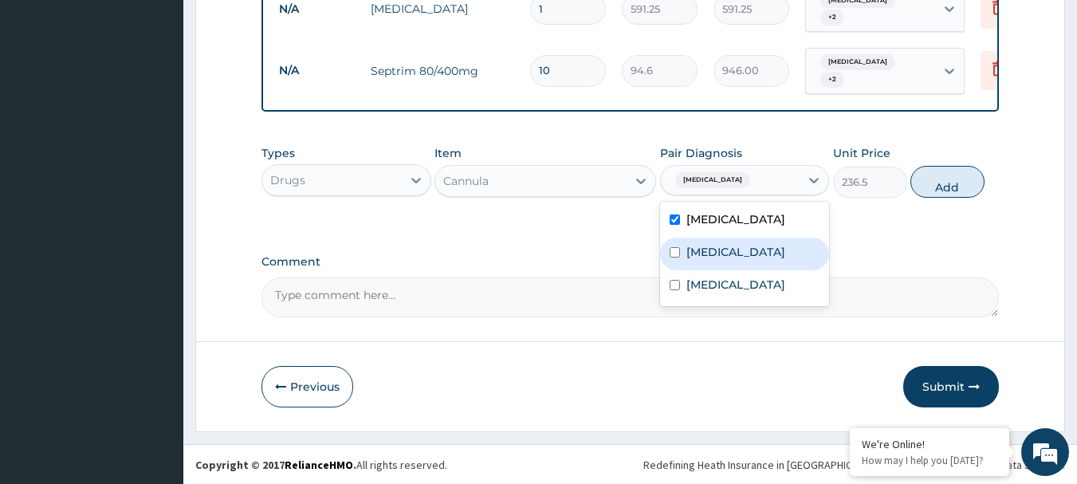
drag, startPoint x: 765, startPoint y: 248, endPoint x: 751, endPoint y: 316, distance: 69.9
click at [755, 270] on div "Chronic bronchitis Typhoid fever Falciparum malaria" at bounding box center [745, 254] width 170 height 104
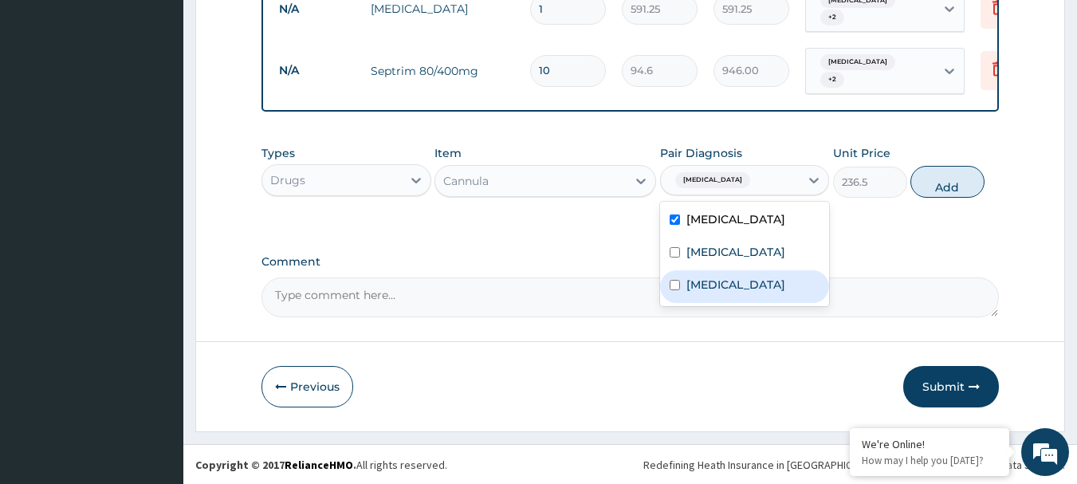
click at [747, 289] on label "Falciparum malaria" at bounding box center [735, 285] width 99 height 16
checkbox input "true"
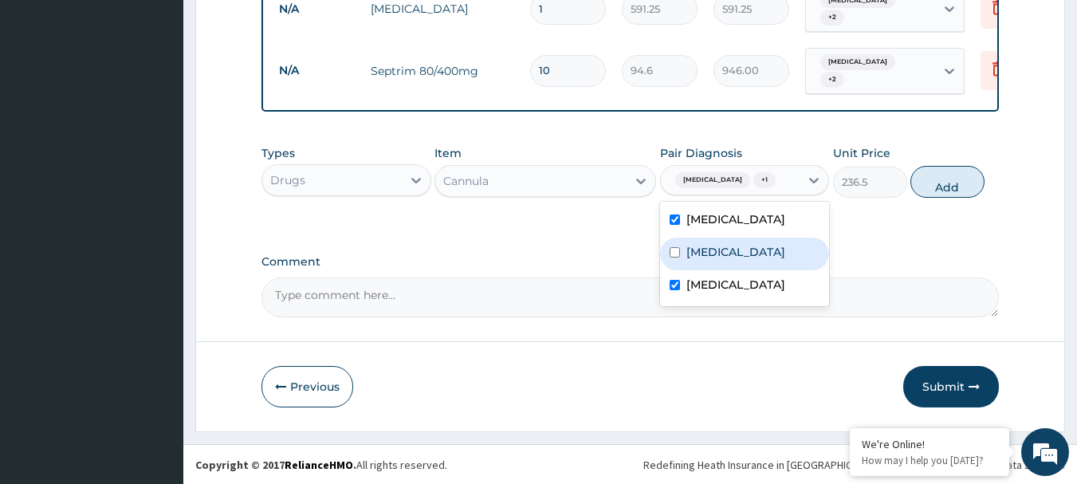
click at [746, 250] on label "Typhoid fever" at bounding box center [735, 252] width 99 height 16
checkbox input "true"
click at [950, 192] on button "Add" at bounding box center [947, 182] width 74 height 32
type input "0"
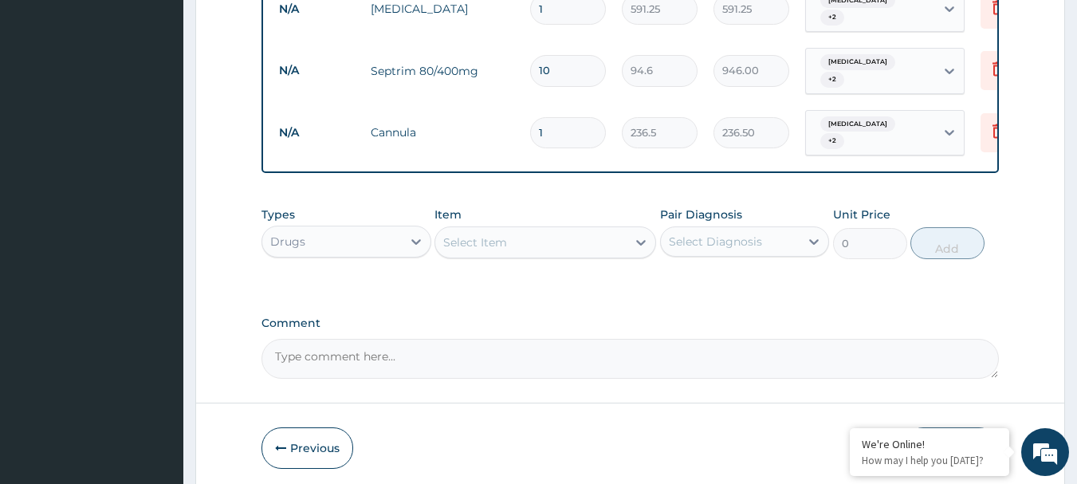
type input "0.00"
type input "2"
type input "473.00"
type input "2"
click at [562, 240] on div "Select Item" at bounding box center [530, 241] width 191 height 25
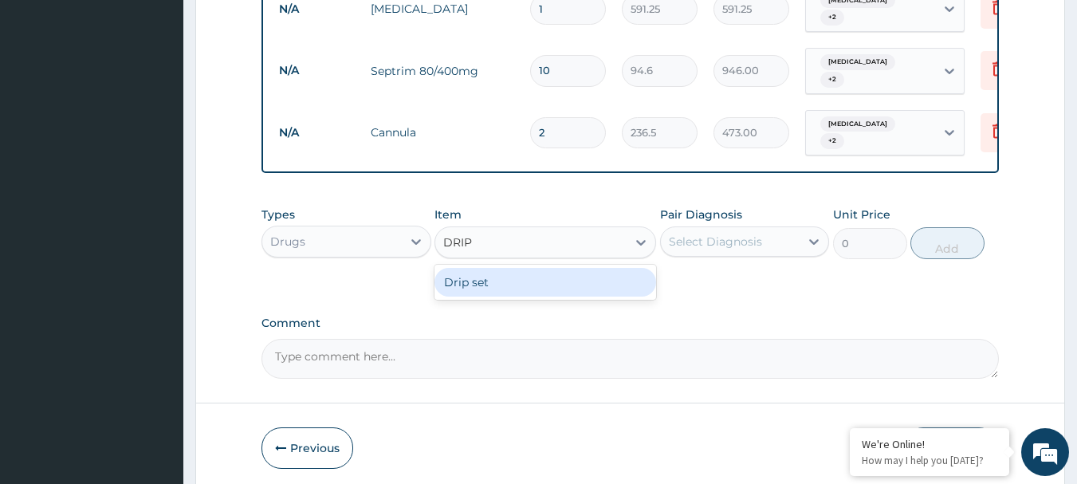
type input "DRIP"
click at [579, 282] on div "Drip set" at bounding box center [545, 282] width 222 height 29
type input "236.5"
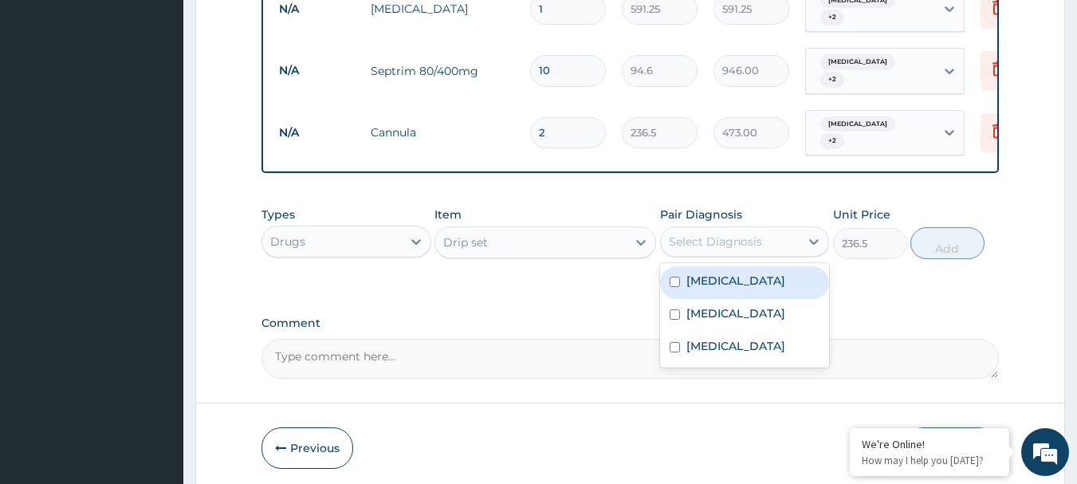
drag, startPoint x: 802, startPoint y: 241, endPoint x: 795, endPoint y: 309, distance: 68.9
click at [802, 241] on div at bounding box center [813, 241] width 29 height 29
click at [791, 287] on div "Chronic bronchitis" at bounding box center [745, 282] width 170 height 33
checkbox input "true"
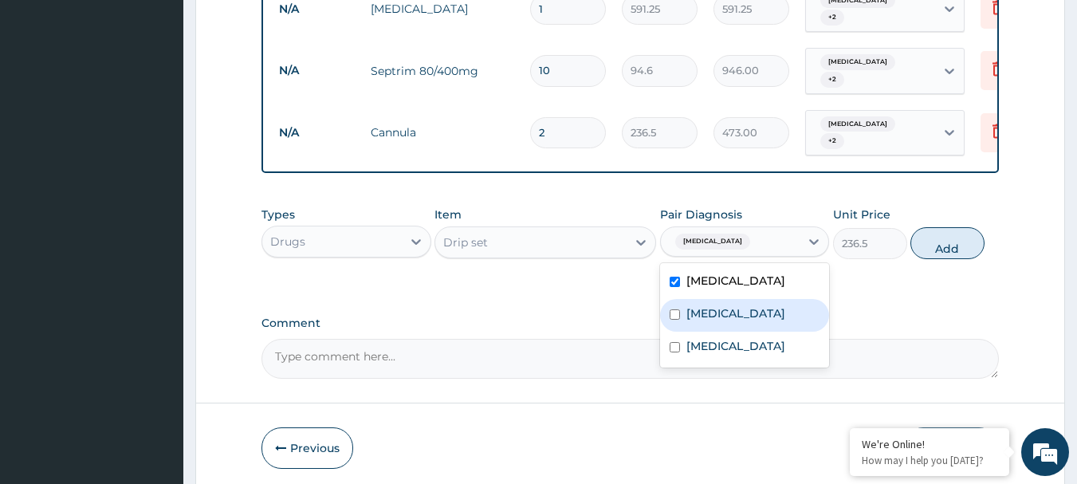
drag, startPoint x: 766, startPoint y: 313, endPoint x: 755, endPoint y: 357, distance: 45.0
click at [765, 313] on div "Typhoid fever" at bounding box center [745, 315] width 170 height 33
checkbox input "true"
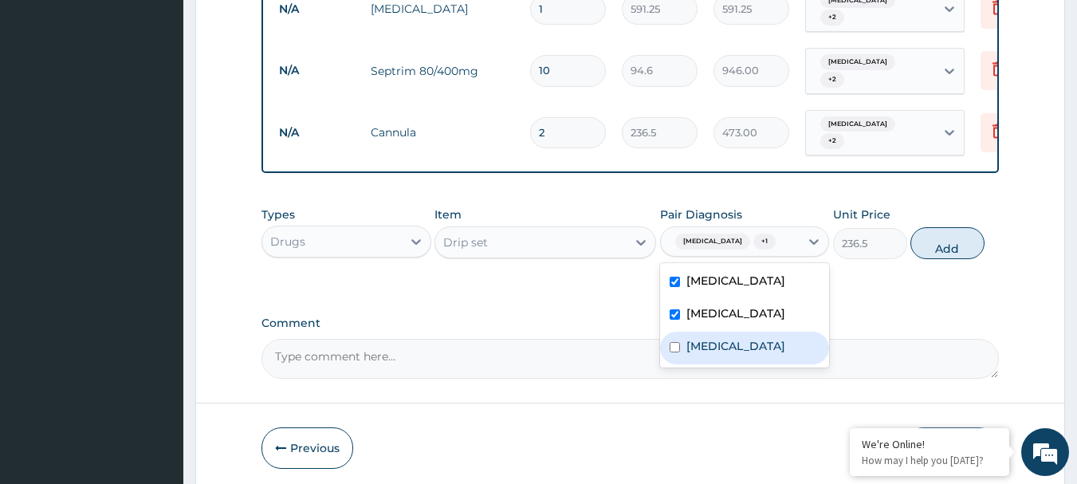
click at [759, 340] on label "Falciparum malaria" at bounding box center [735, 346] width 99 height 16
checkbox input "true"
click at [924, 246] on button "Add" at bounding box center [947, 243] width 74 height 32
type input "0"
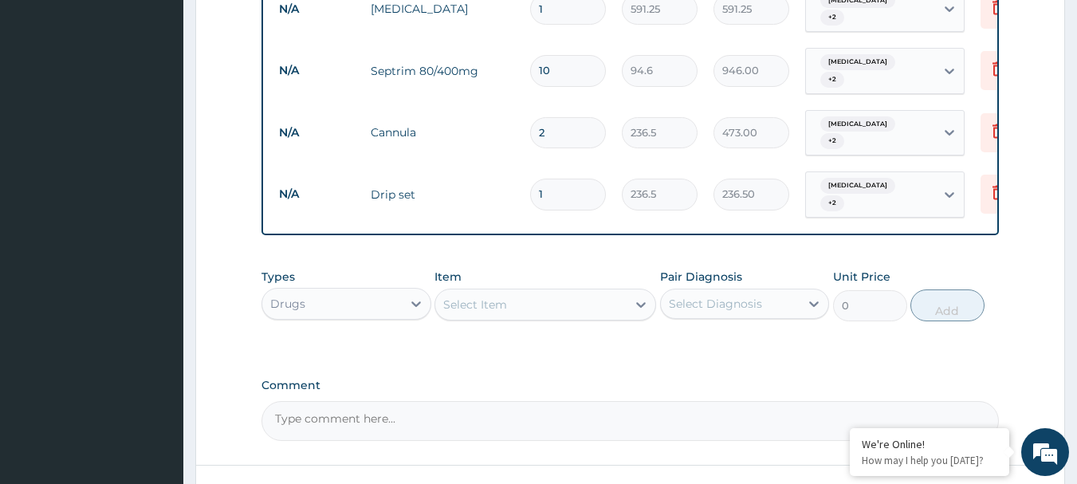
click at [544, 302] on div "Select Item" at bounding box center [530, 304] width 191 height 25
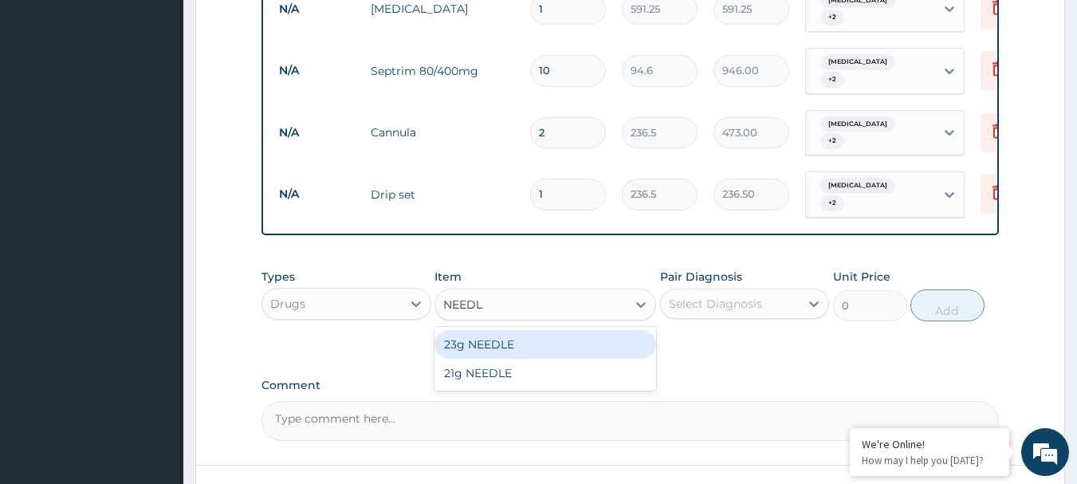
type input "NEEDLE"
click at [550, 349] on div "23g NEEDLE" at bounding box center [545, 344] width 222 height 29
type input "59.125"
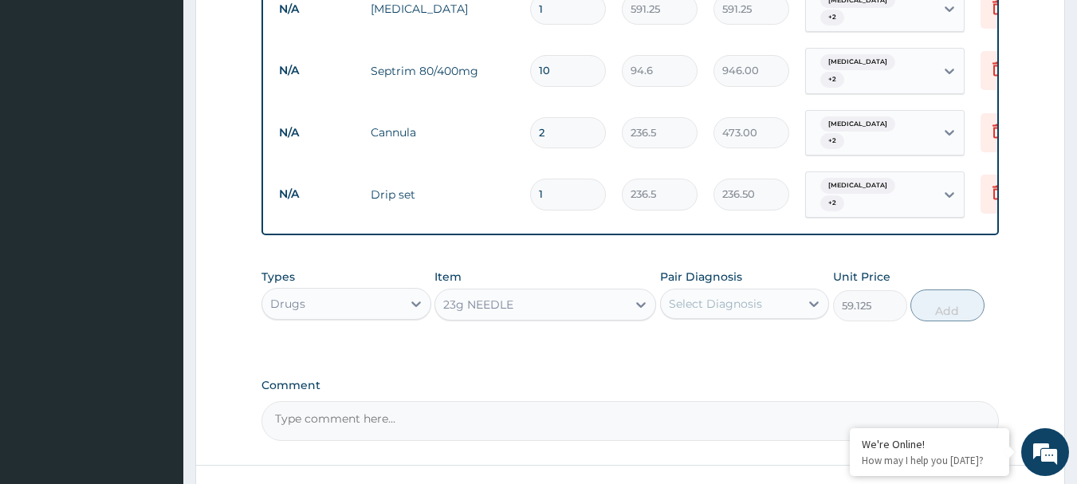
click at [792, 300] on div "Select Diagnosis" at bounding box center [730, 303] width 139 height 25
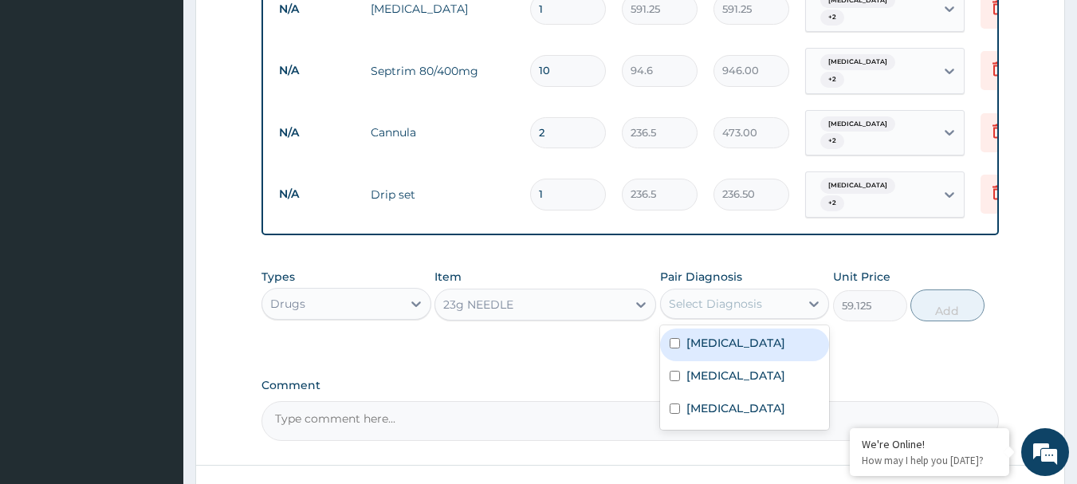
click at [771, 345] on label "Chronic bronchitis" at bounding box center [735, 343] width 99 height 16
checkbox input "true"
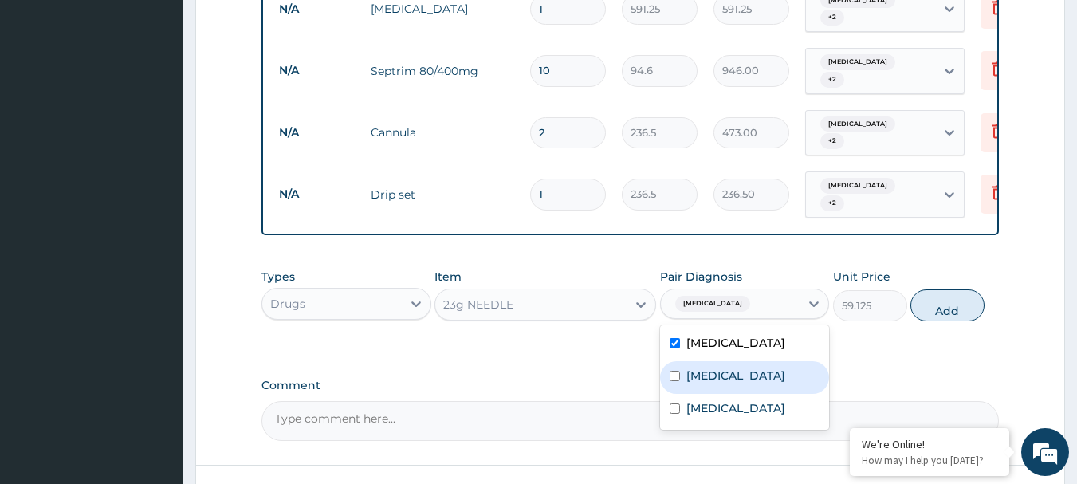
click at [760, 383] on div "Typhoid fever" at bounding box center [745, 377] width 170 height 33
checkbox input "true"
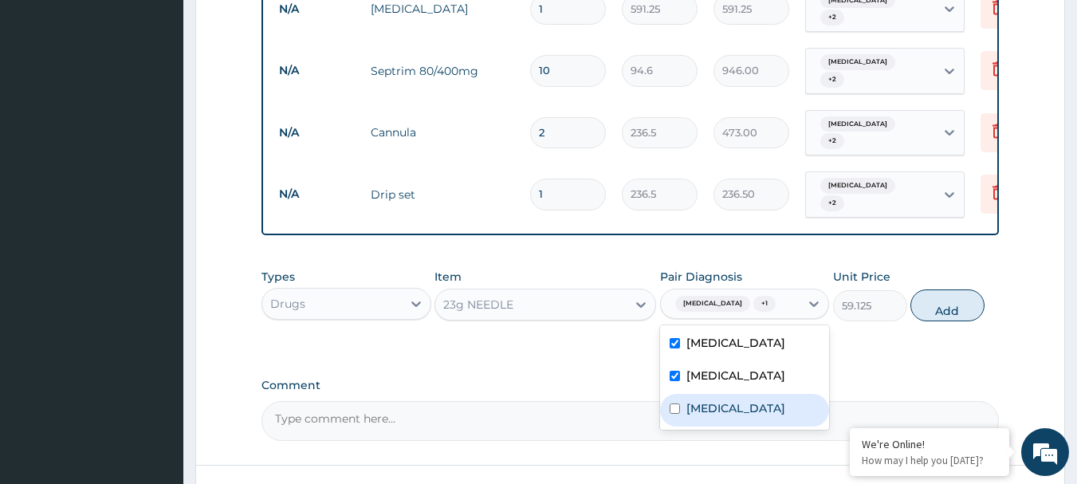
click at [757, 408] on label "Falciparum malaria" at bounding box center [735, 408] width 99 height 16
checkbox input "true"
click at [924, 306] on button "Add" at bounding box center [947, 305] width 74 height 32
type input "0"
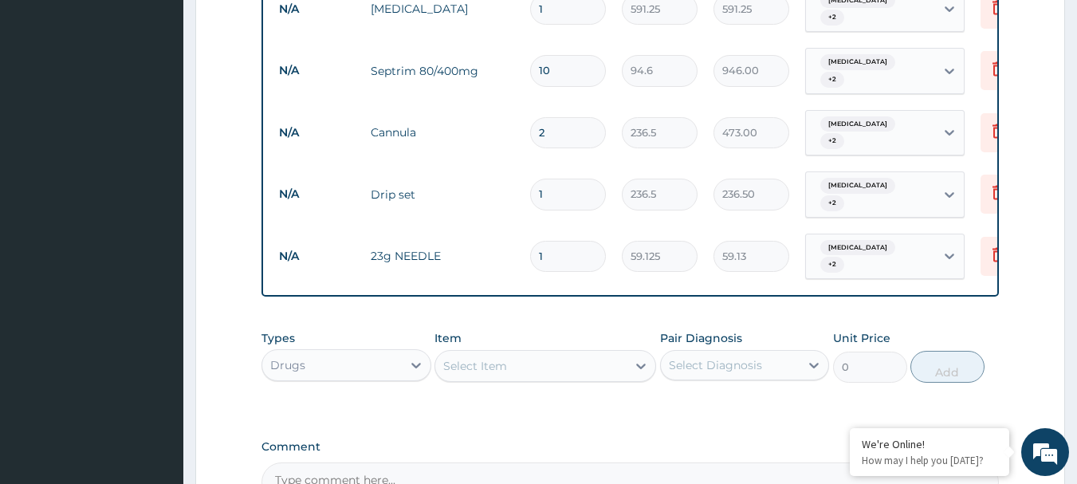
type input "12"
type input "709.50"
type input "12"
click at [581, 373] on div "Select Item" at bounding box center [530, 365] width 191 height 25
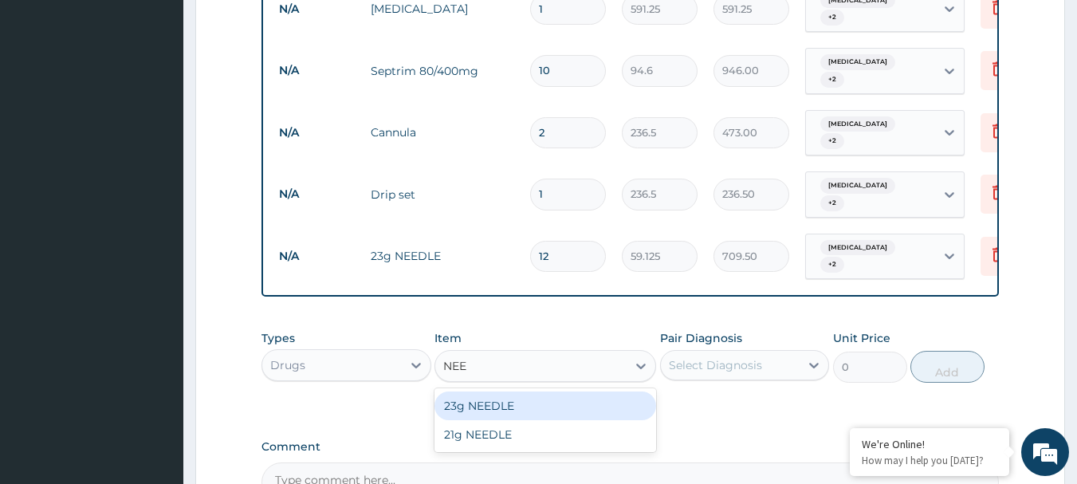
type input "NEED"
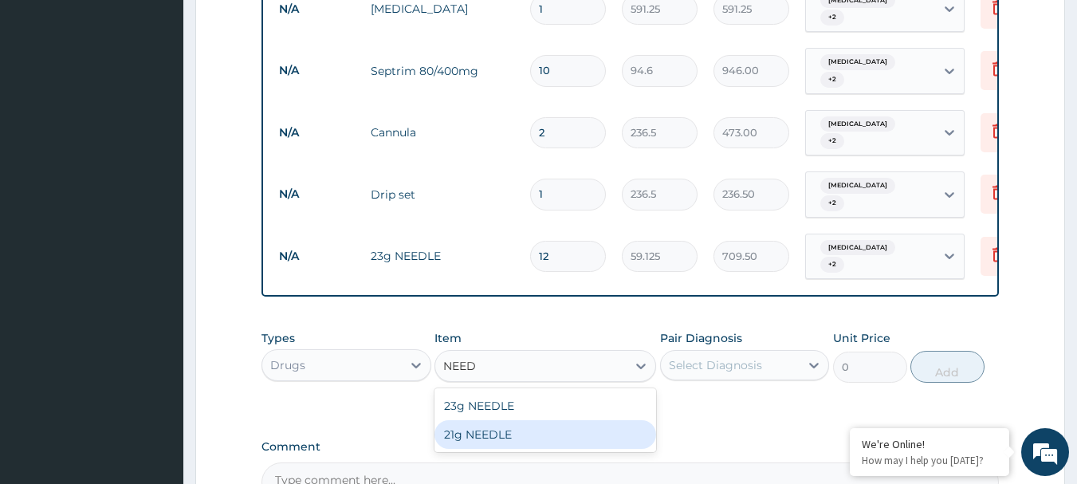
click at [595, 431] on div "21g NEEDLE" at bounding box center [545, 434] width 222 height 29
type input "59.125"
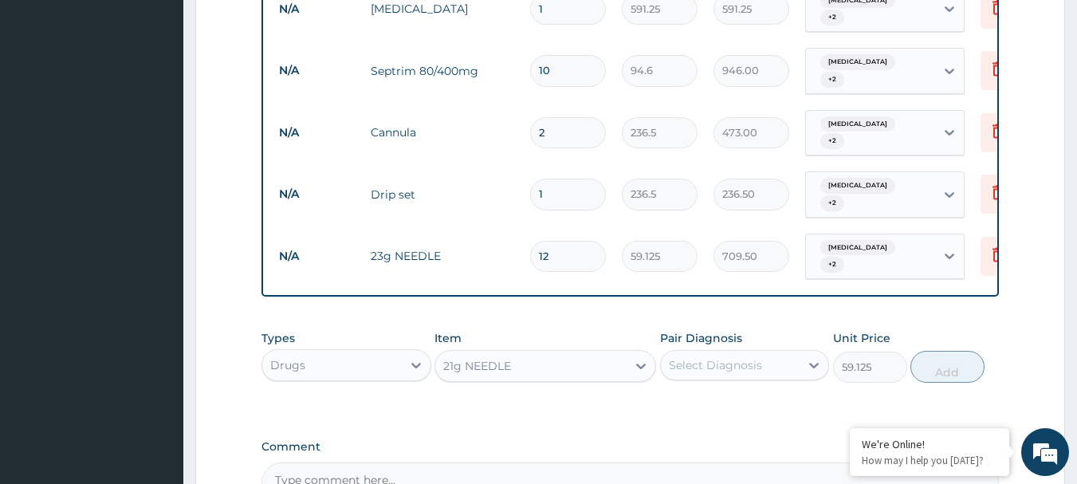
click at [736, 351] on div "Select Diagnosis" at bounding box center [745, 365] width 170 height 30
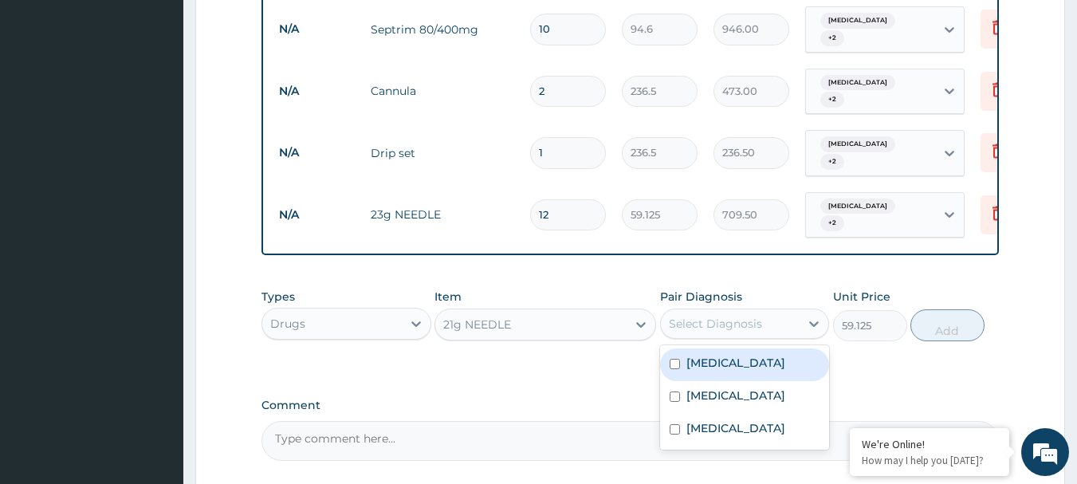
scroll to position [1454, 0]
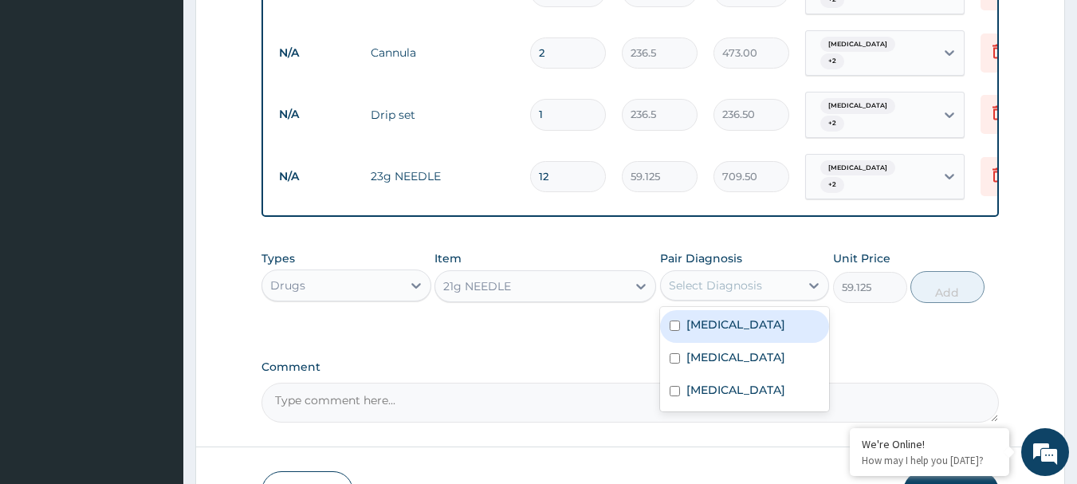
drag, startPoint x: 741, startPoint y: 332, endPoint x: 739, endPoint y: 351, distance: 19.3
click at [742, 339] on div "Chronic bronchitis" at bounding box center [745, 326] width 170 height 33
checkbox input "true"
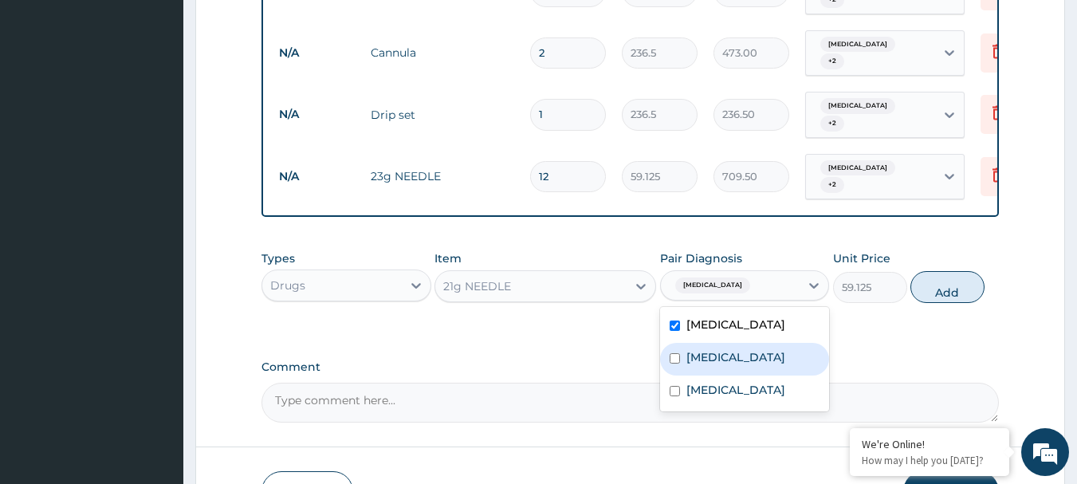
click at [741, 359] on label "Typhoid fever" at bounding box center [735, 357] width 99 height 16
checkbox input "true"
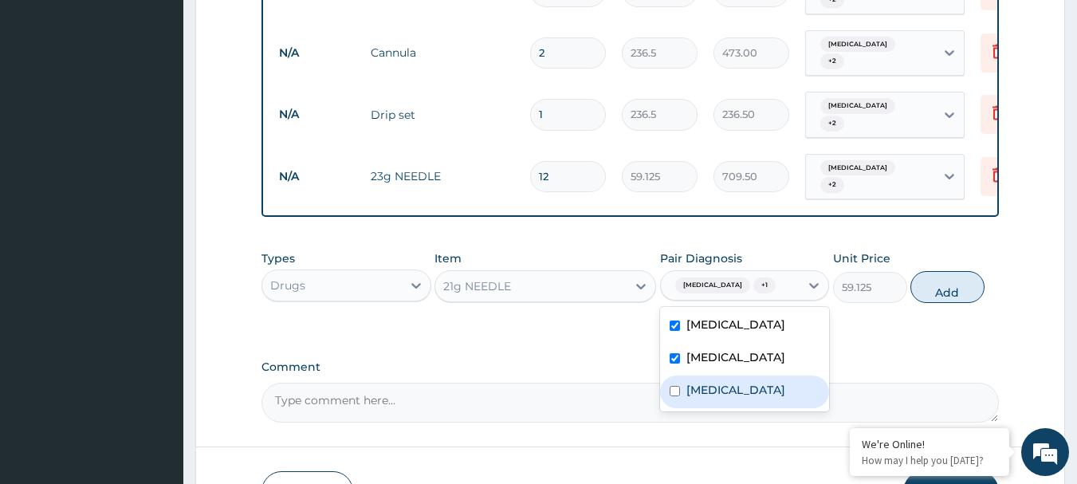
click at [744, 384] on label "Falciparum malaria" at bounding box center [735, 390] width 99 height 16
checkbox input "true"
click at [937, 280] on button "Add" at bounding box center [947, 287] width 74 height 32
type input "0"
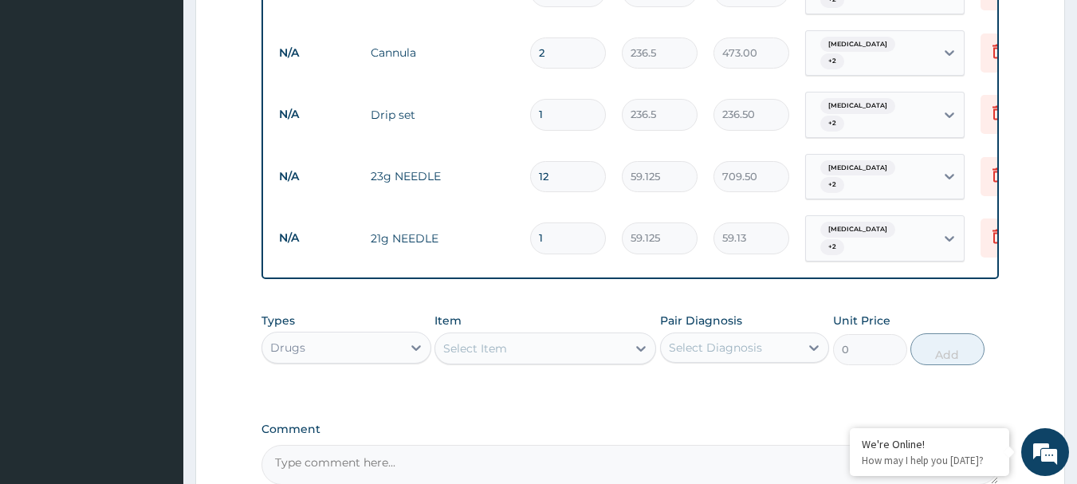
type input "0.00"
type input "3"
type input "177.38"
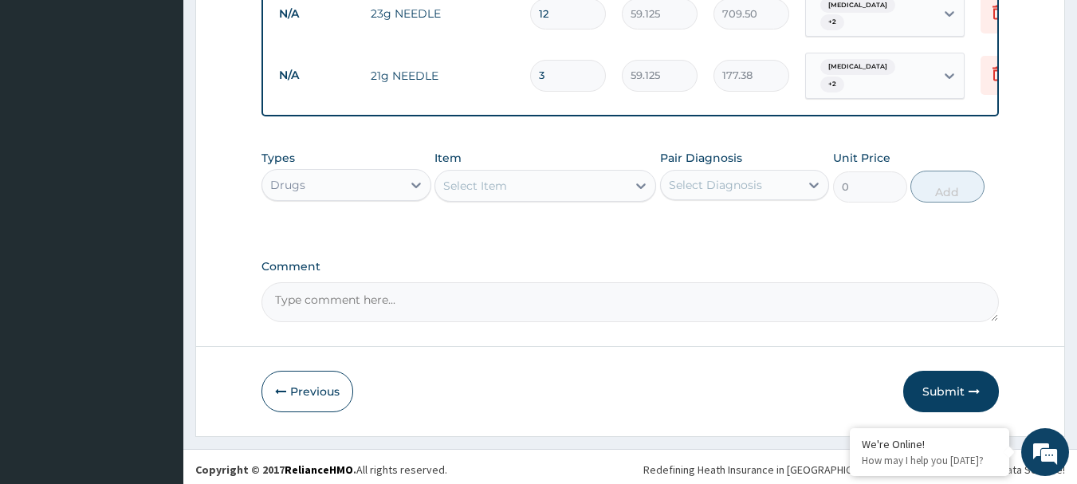
scroll to position [1622, 0]
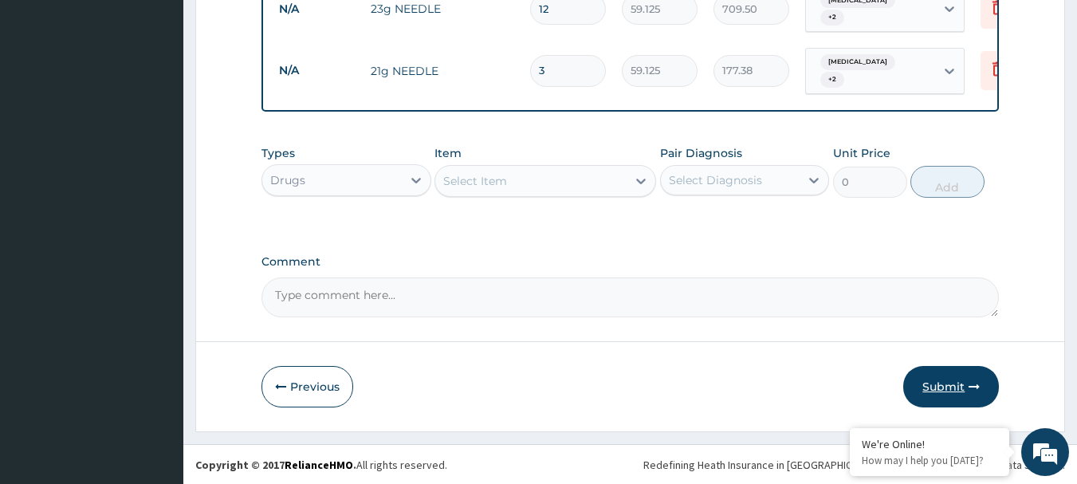
type input "3"
click at [942, 380] on button "Submit" at bounding box center [951, 386] width 96 height 41
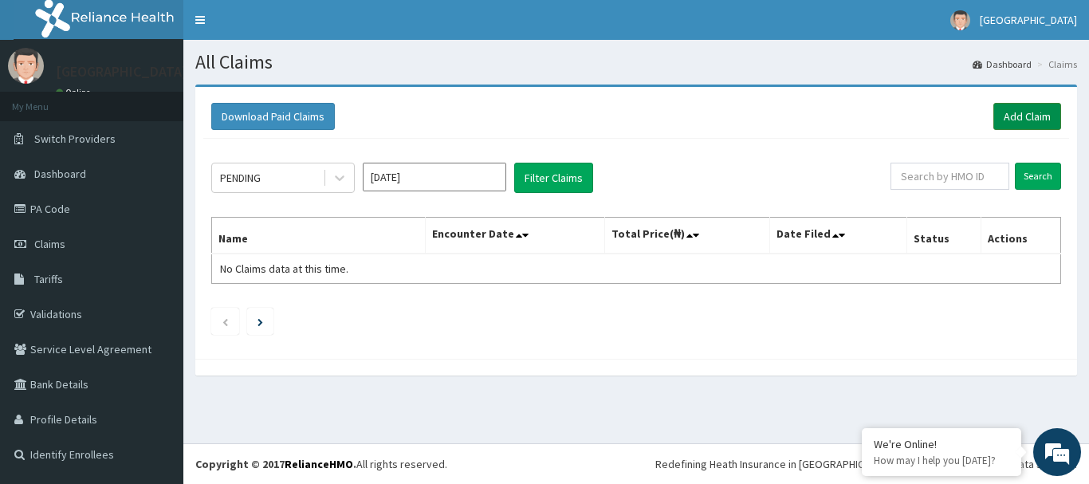
click at [1034, 117] on link "Add Claim" at bounding box center [1027, 116] width 68 height 27
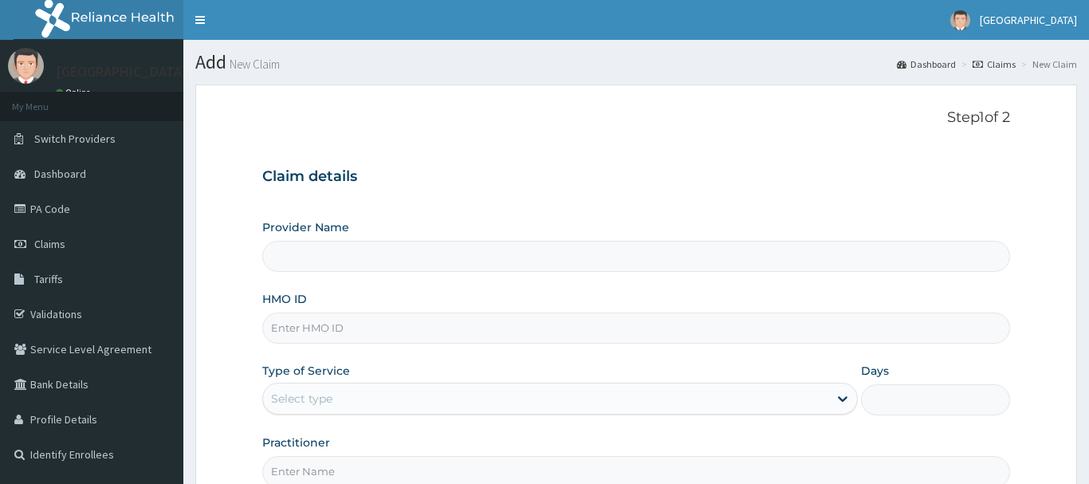
type input "Sonabel Medical Centre - Eleme"
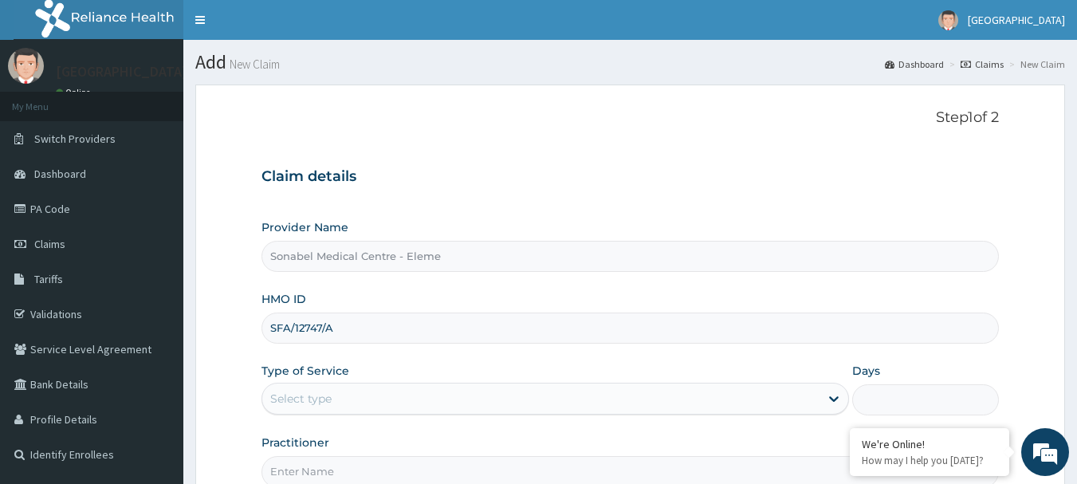
type input "SFA/12747/A"
click at [661, 404] on div "Select type" at bounding box center [540, 398] width 557 height 25
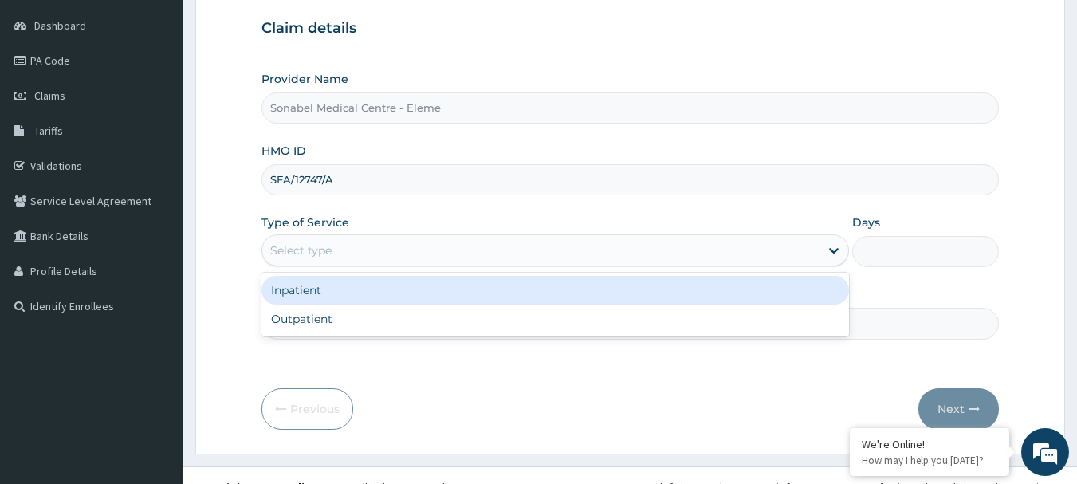
scroll to position [159, 0]
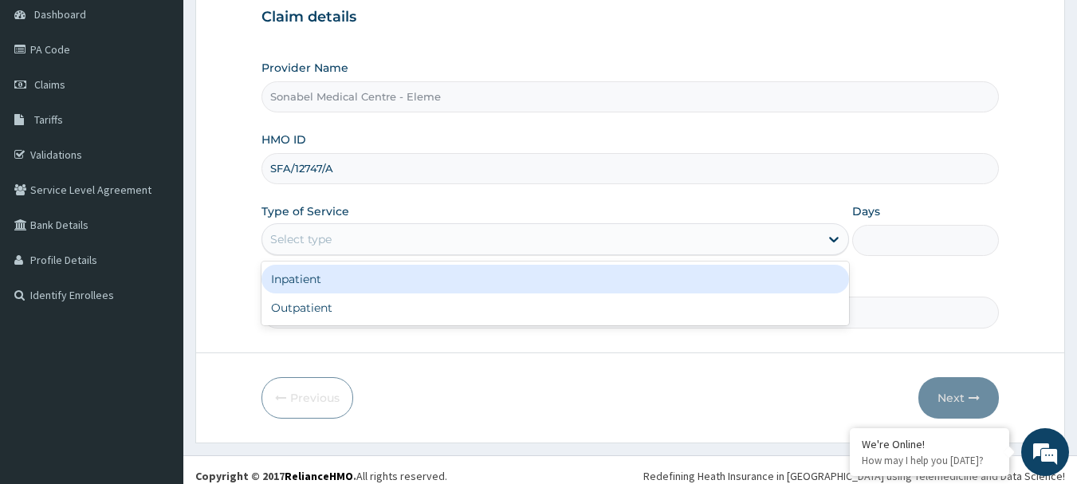
click at [578, 278] on div "Inpatient" at bounding box center [554, 279] width 587 height 29
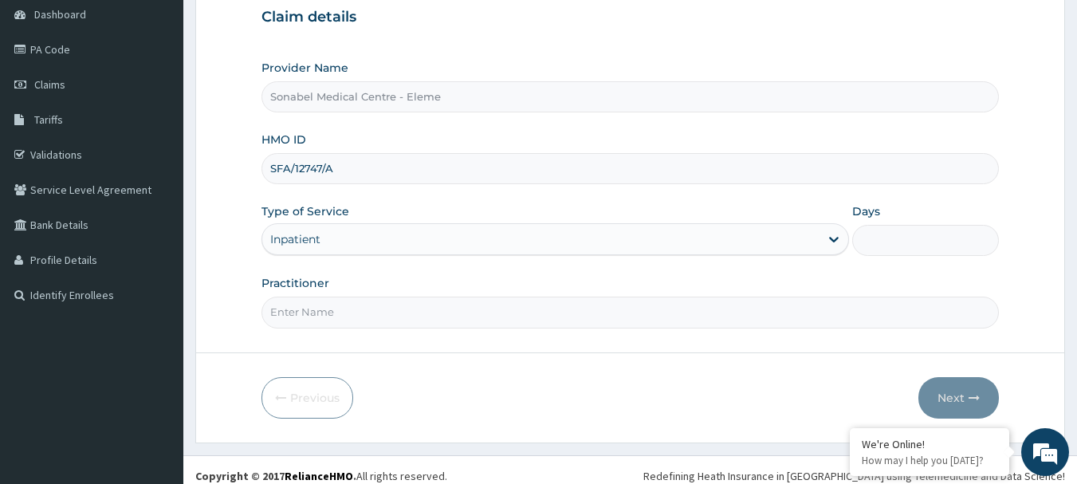
click at [873, 243] on input "Days" at bounding box center [925, 240] width 147 height 31
type input "2"
click at [661, 318] on input "Practitioner" at bounding box center [630, 311] width 738 height 31
type input "DR NTIA"
click at [941, 389] on button "Next" at bounding box center [958, 397] width 80 height 41
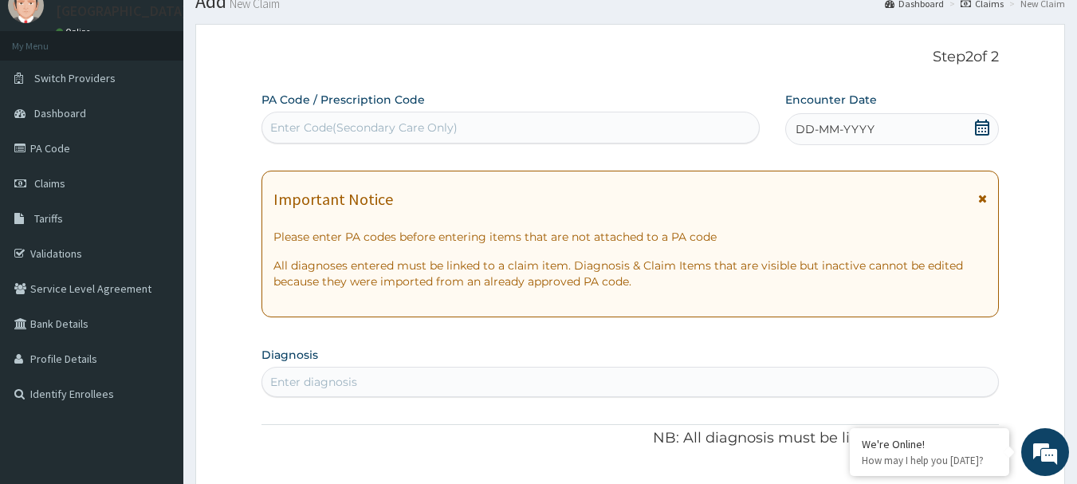
scroll to position [0, 0]
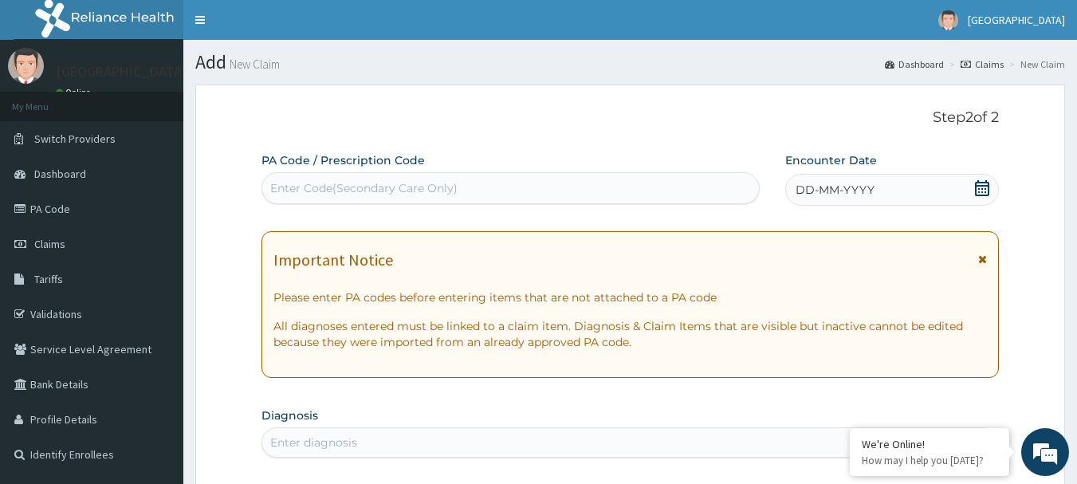
click at [477, 179] on div "Enter Code(Secondary Care Only)" at bounding box center [510, 187] width 497 height 25
paste input "PA/0E0937"
type input "PA/0E0937"
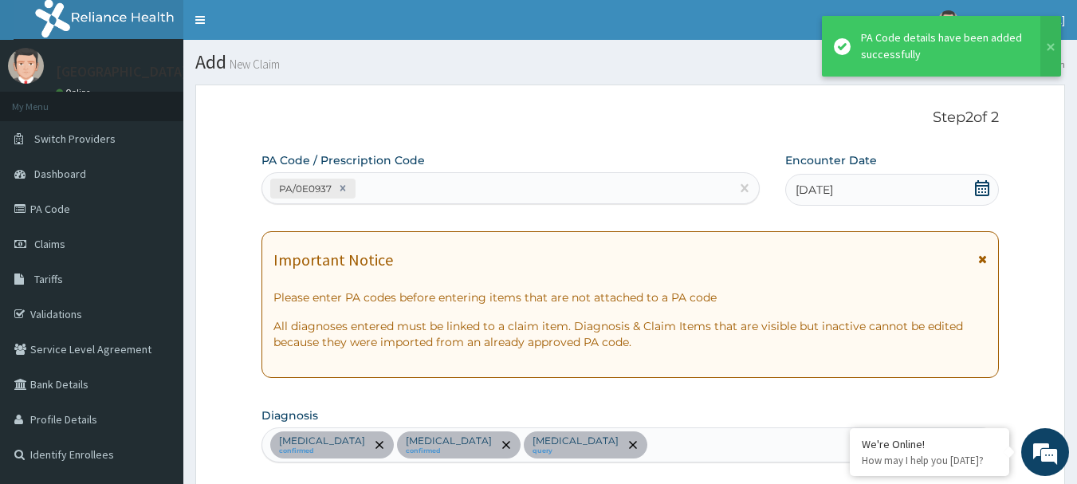
scroll to position [602, 0]
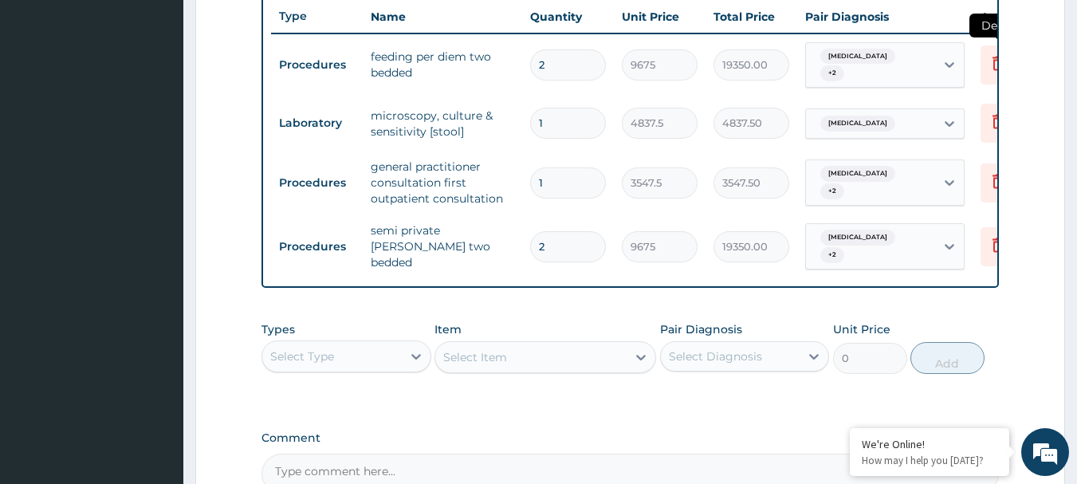
click at [989, 72] on icon at bounding box center [997, 62] width 19 height 19
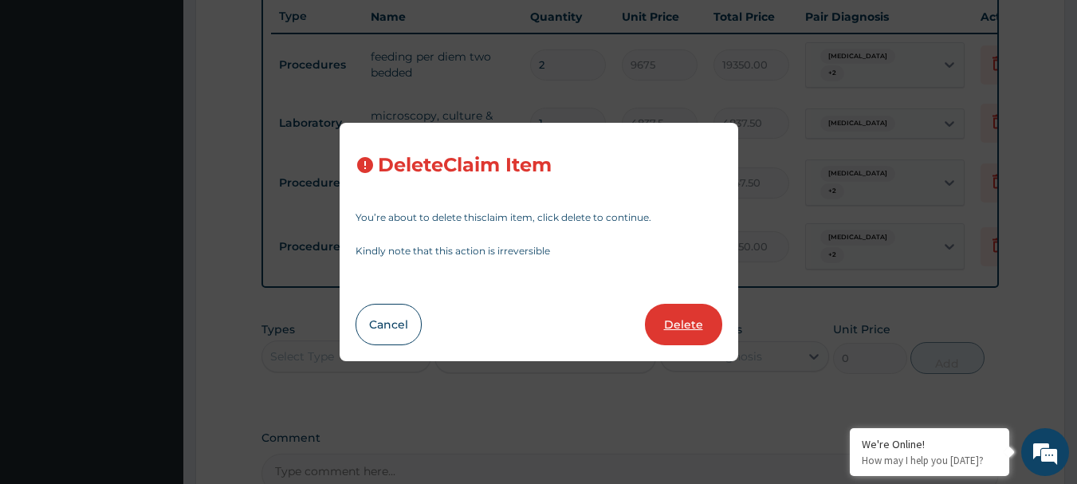
click at [669, 322] on button "Delete" at bounding box center [683, 324] width 77 height 41
type input "1"
type input "4837.5"
type input "4837.50"
type input "3547.5"
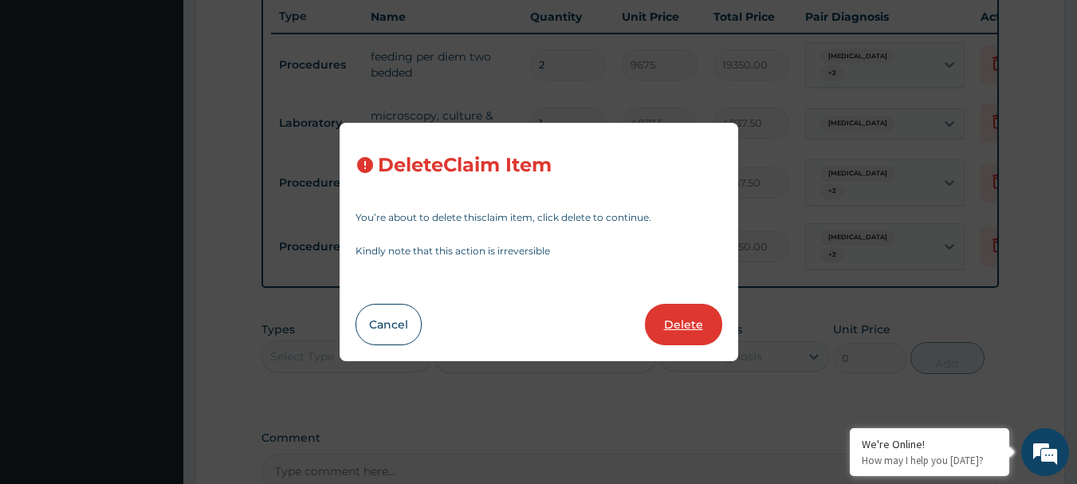
type input "3547.50"
type input "2"
type input "9675"
type input "19350.00"
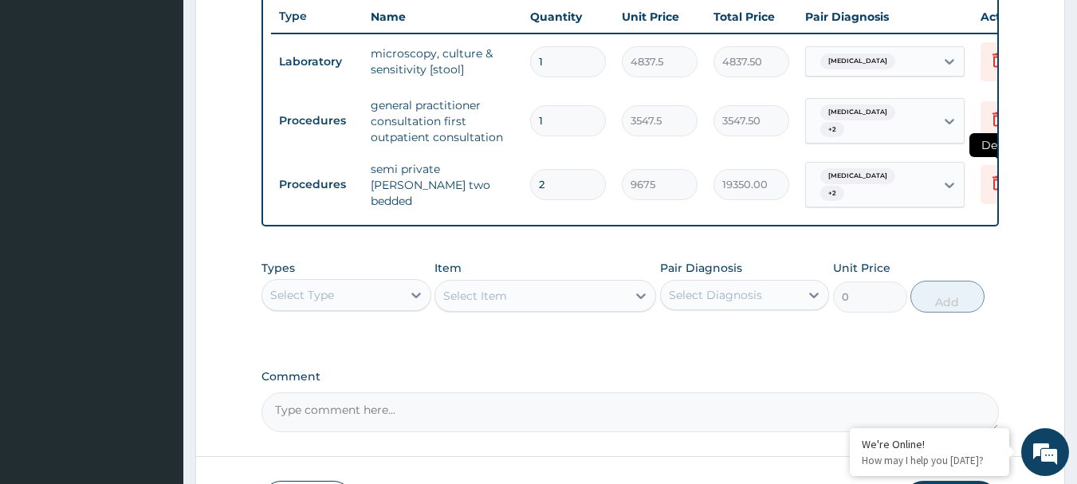
click at [982, 183] on icon at bounding box center [997, 184] width 35 height 39
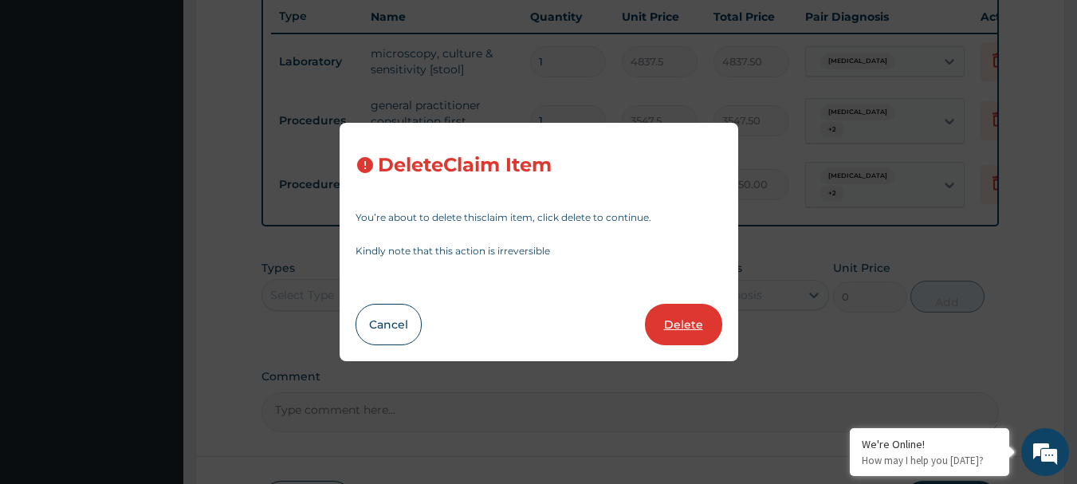
click at [683, 316] on button "Delete" at bounding box center [683, 324] width 77 height 41
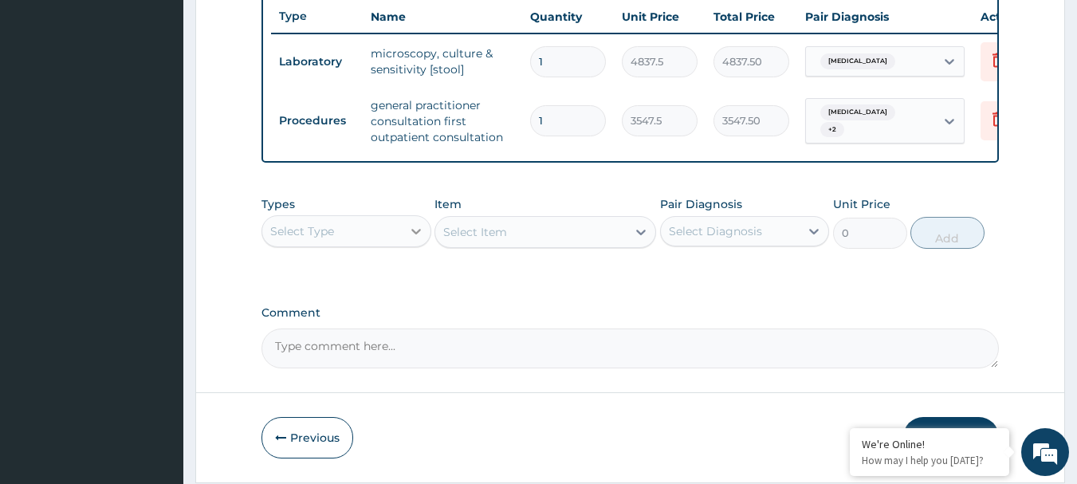
click at [418, 239] on icon at bounding box center [416, 231] width 16 height 16
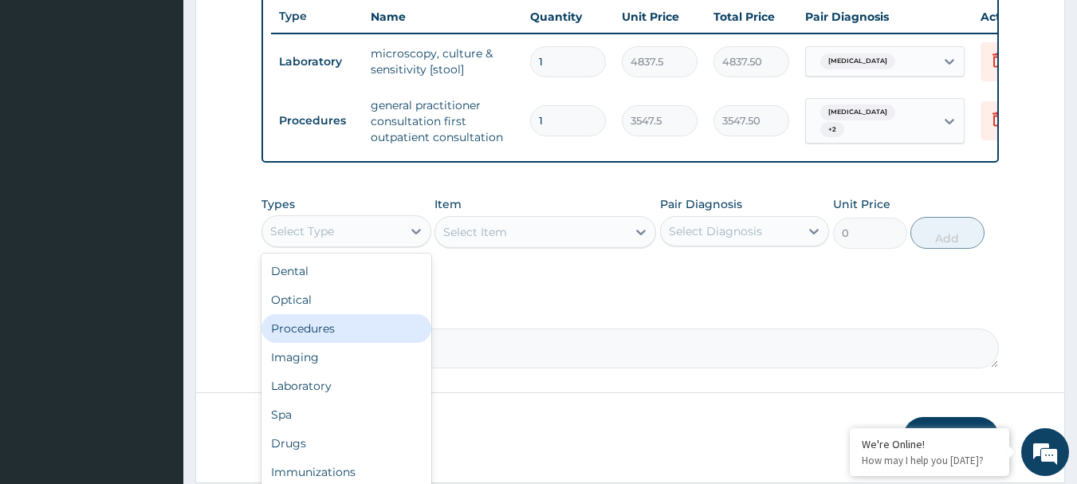
scroll to position [54, 0]
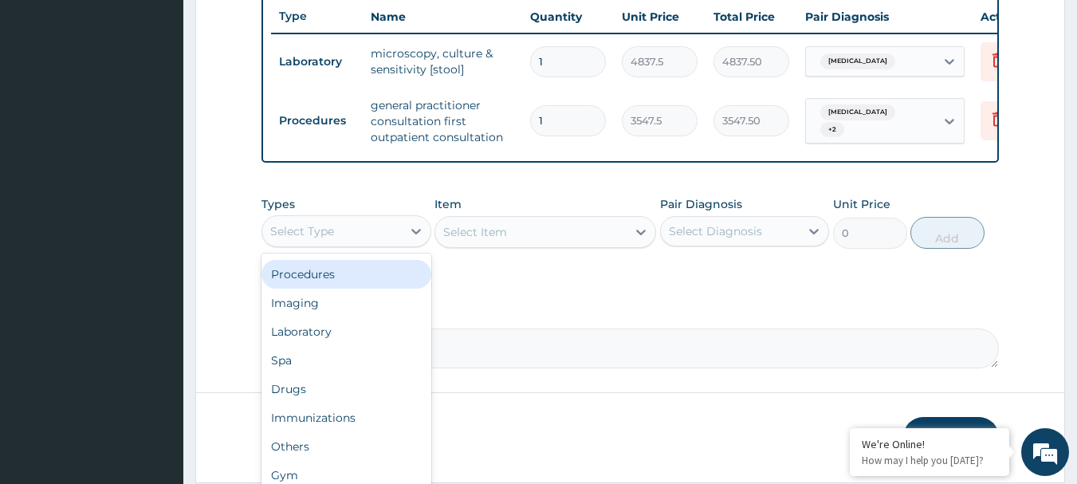
click at [355, 281] on div "Procedures" at bounding box center [346, 274] width 170 height 29
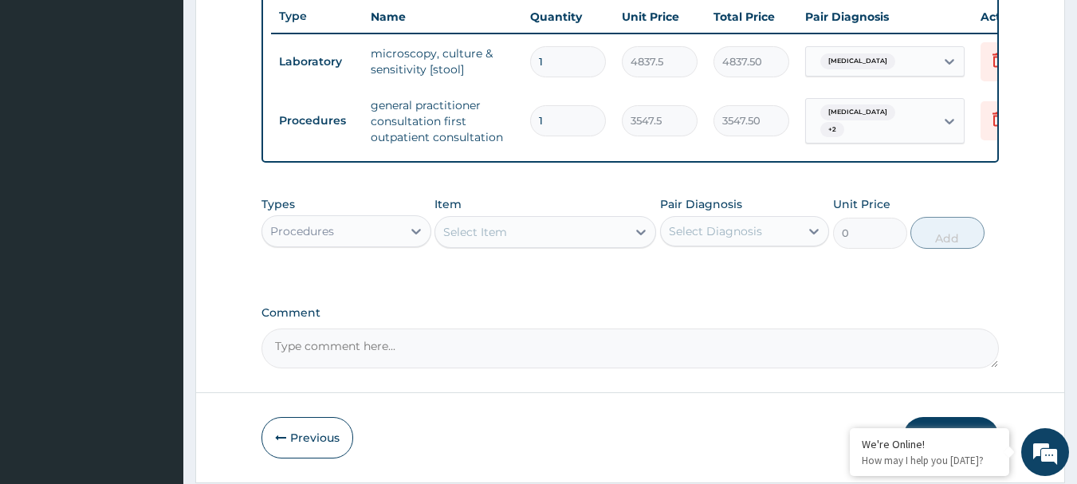
click at [524, 243] on div "Select Item" at bounding box center [530, 231] width 191 height 25
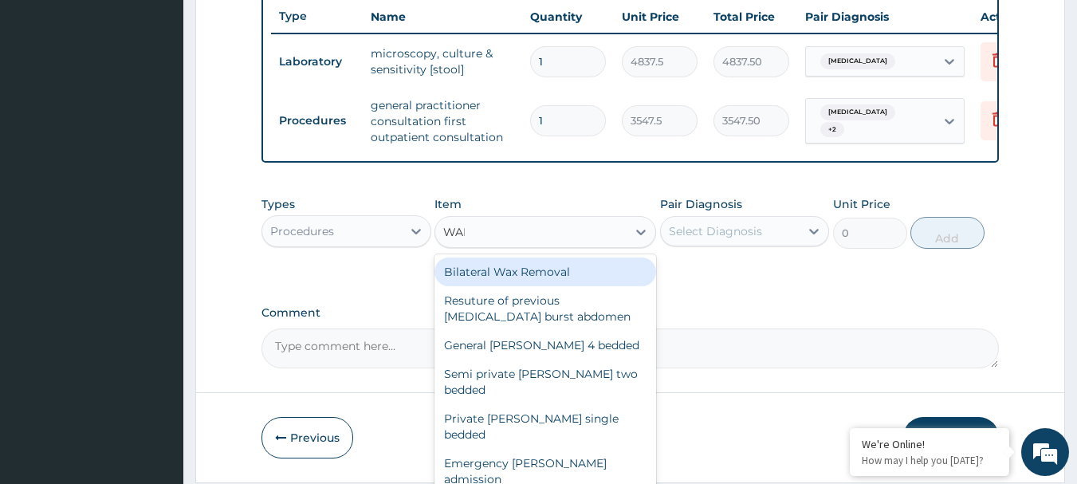
type input "[PERSON_NAME]"
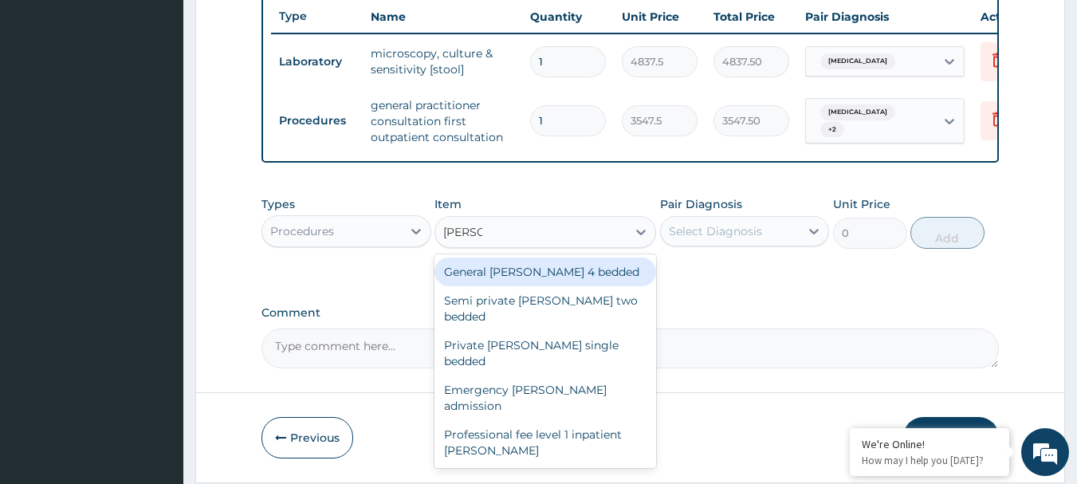
click at [619, 286] on div "General [PERSON_NAME] 4 bedded" at bounding box center [545, 271] width 222 height 29
type input "6987.5"
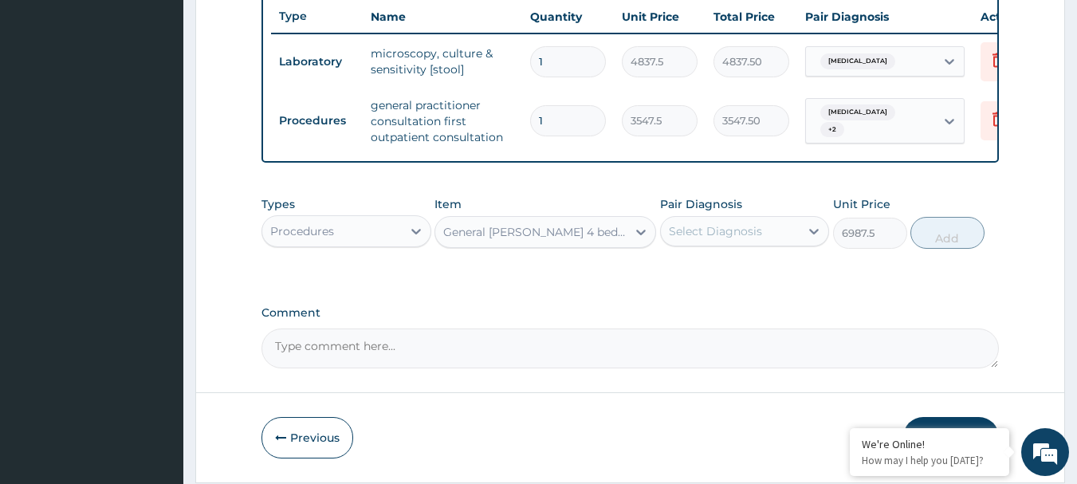
click at [731, 237] on div "Select Diagnosis" at bounding box center [715, 231] width 93 height 16
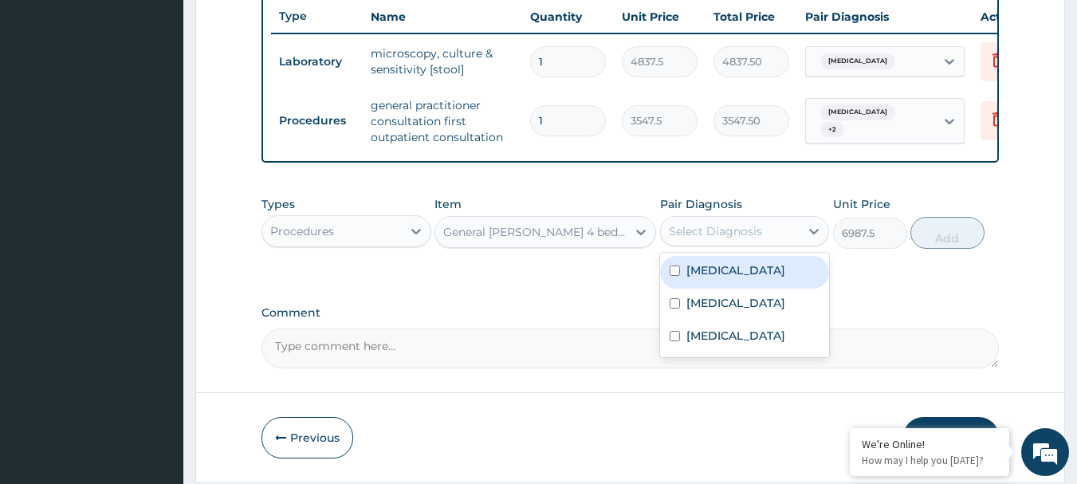
click at [736, 278] on label "[MEDICAL_DATA]" at bounding box center [735, 270] width 99 height 16
checkbox input "true"
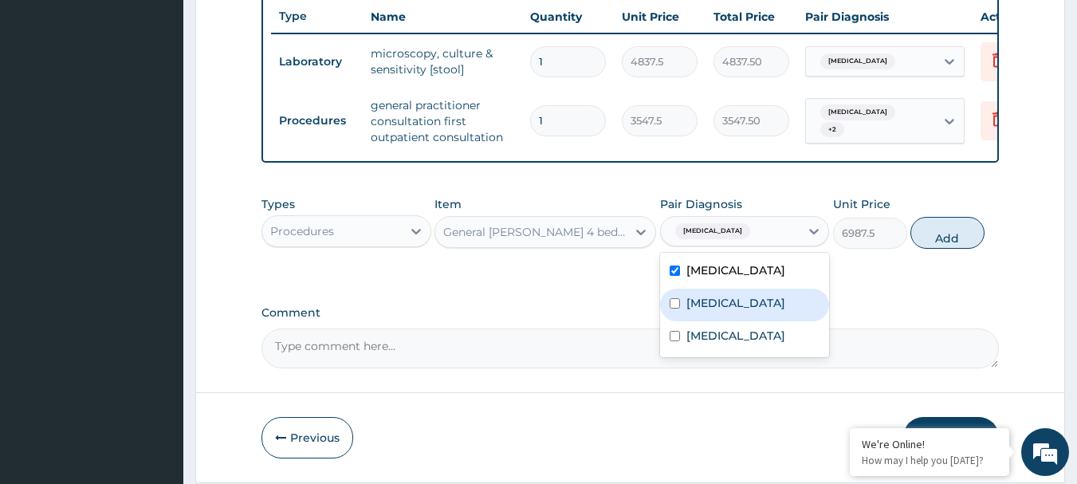
drag, startPoint x: 728, startPoint y: 309, endPoint x: 731, endPoint y: 357, distance: 47.9
click at [728, 321] on div "[MEDICAL_DATA]" at bounding box center [745, 304] width 170 height 33
checkbox input "true"
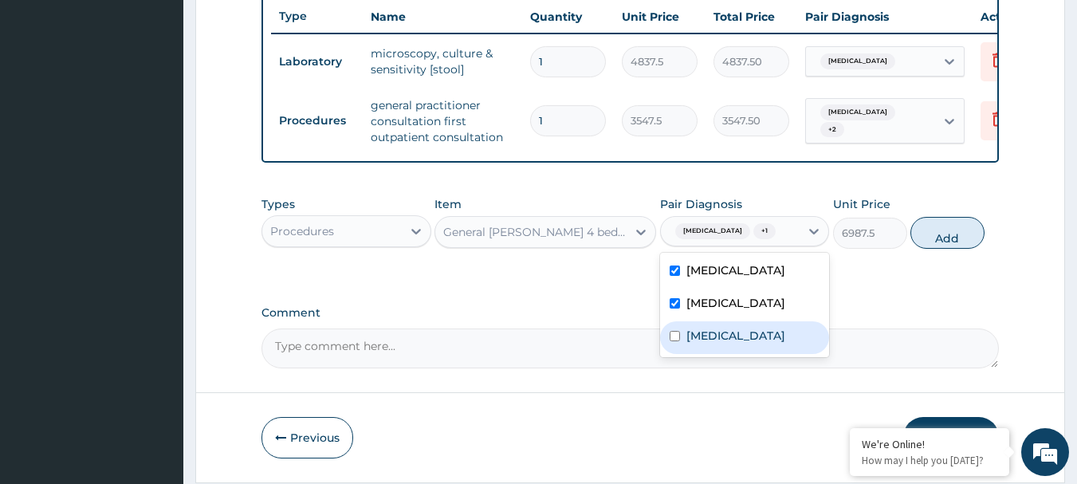
click at [731, 354] on div "[MEDICAL_DATA]" at bounding box center [745, 337] width 170 height 33
checkbox input "true"
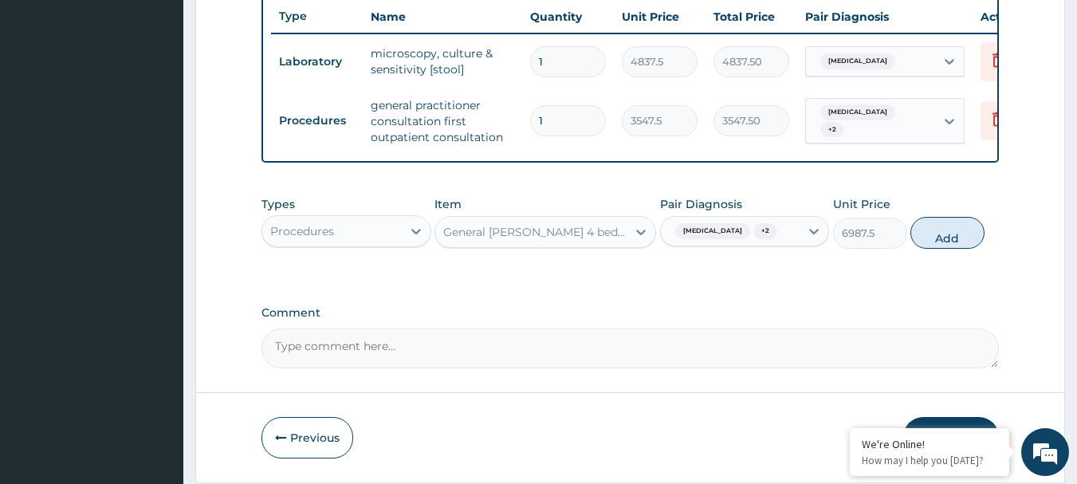
click at [911, 257] on div "Types Procedures Item General [PERSON_NAME] 4 bedded Pair Diagnosis [MEDICAL_DA…" at bounding box center [630, 222] width 738 height 69
click at [932, 249] on button "Add" at bounding box center [947, 233] width 74 height 32
type input "0"
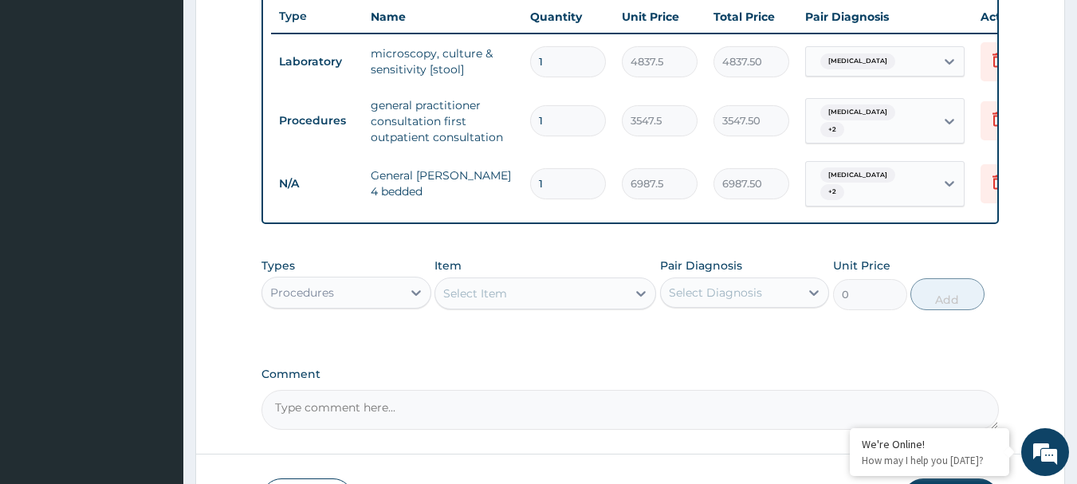
type input "0.00"
type input "2"
type input "13975.00"
type input "2"
click at [575, 306] on div "Select Item" at bounding box center [530, 292] width 191 height 25
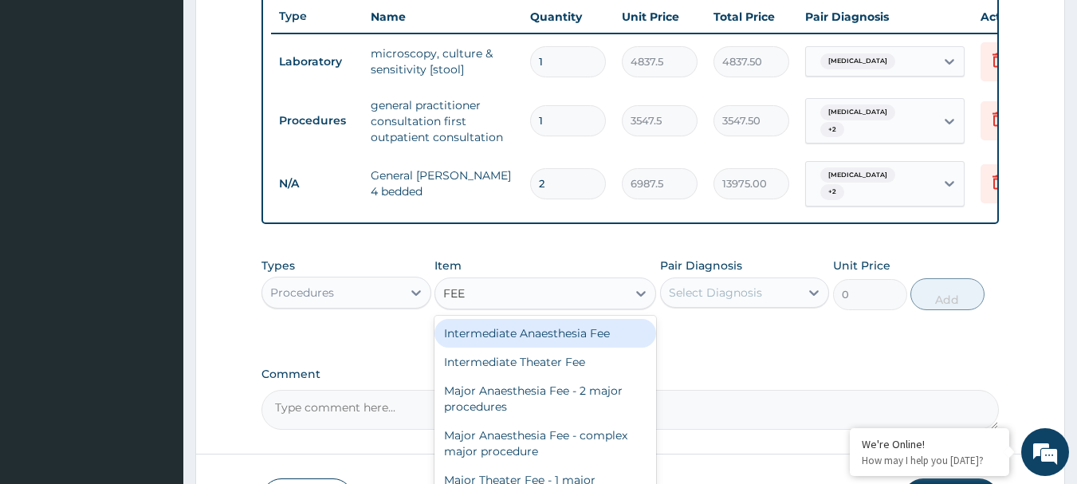
type input "FEED"
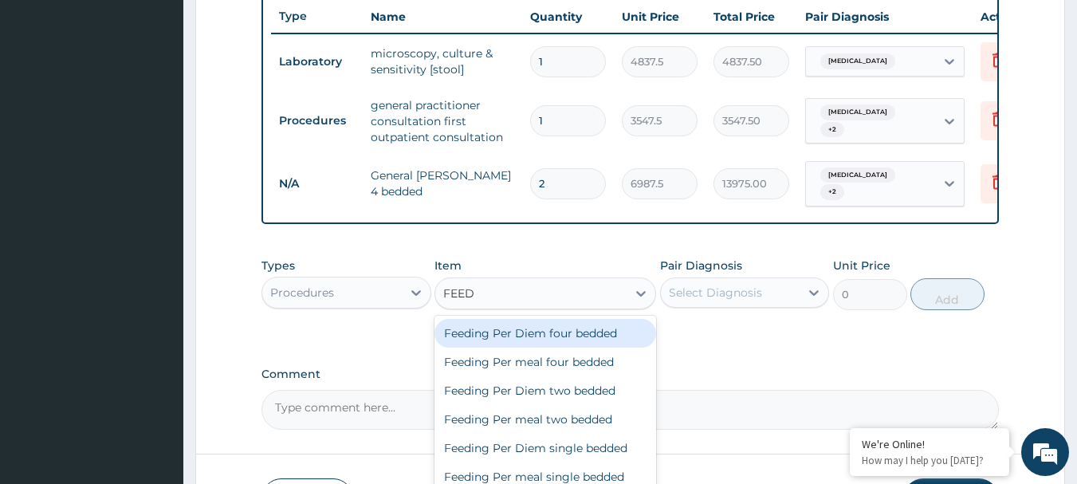
click at [575, 337] on div "Feeding Per Diem four bedded" at bounding box center [545, 333] width 222 height 29
type input "8062.5"
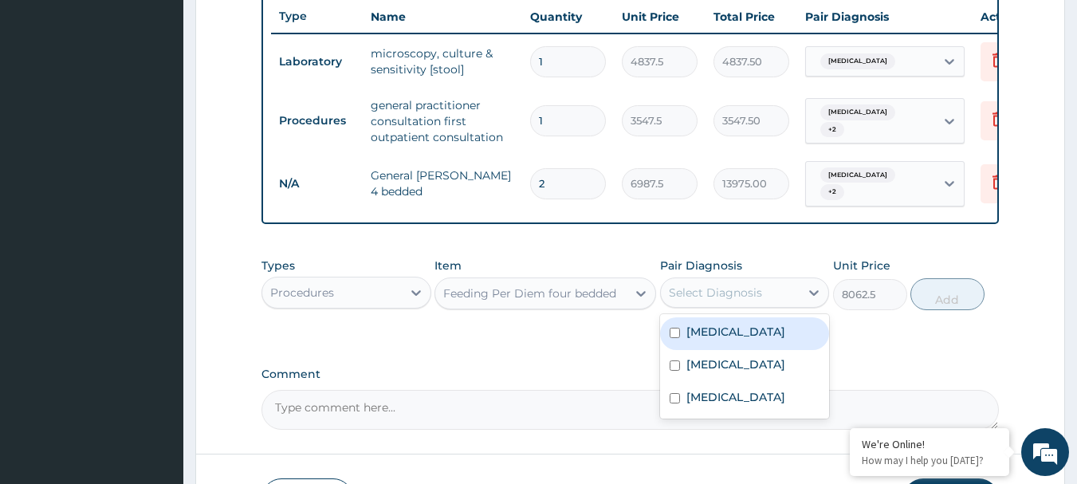
click at [712, 300] on div "Select Diagnosis" at bounding box center [715, 292] width 93 height 16
click at [712, 338] on label "Falciparum malaria" at bounding box center [735, 332] width 99 height 16
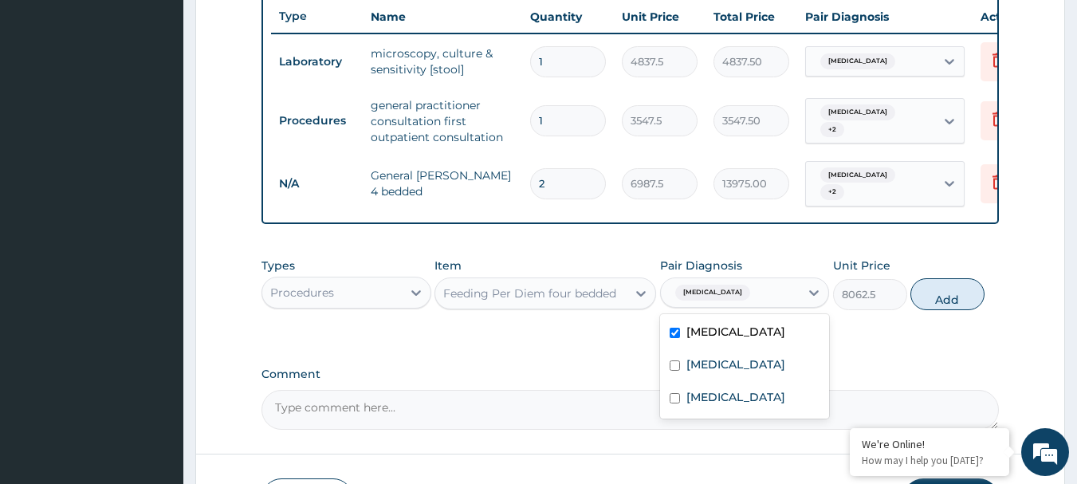
click at [716, 350] on div "Falciparum malaria" at bounding box center [745, 333] width 170 height 33
checkbox input "false"
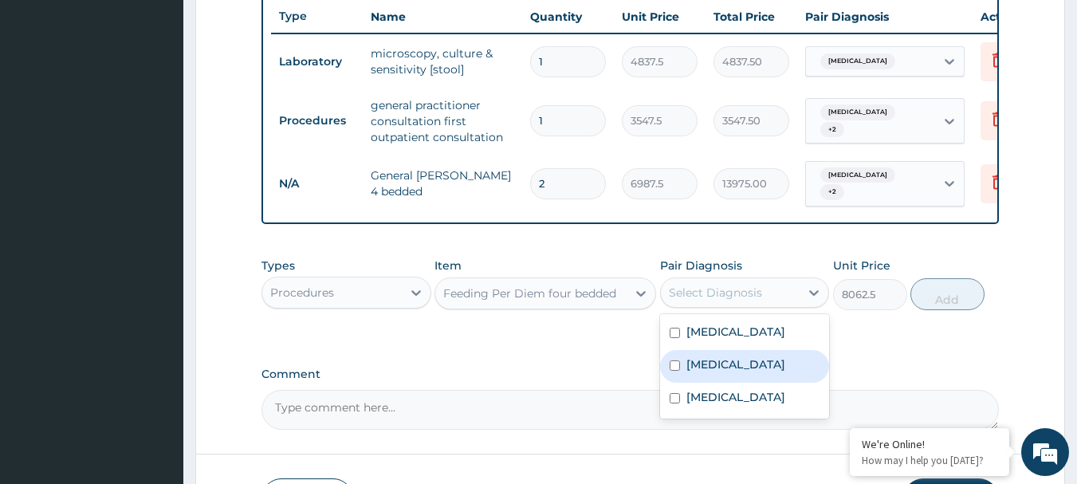
click at [712, 372] on label "Anemia" at bounding box center [735, 364] width 99 height 16
checkbox input "true"
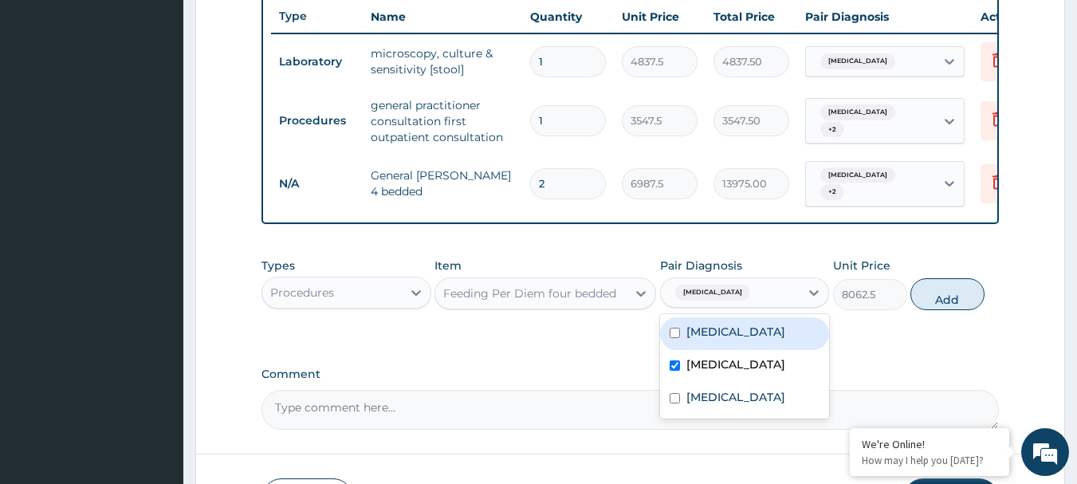
drag, startPoint x: 714, startPoint y: 355, endPoint x: 705, endPoint y: 378, distance: 24.0
click at [715, 350] on div "Falciparum malaria" at bounding box center [745, 333] width 170 height 33
checkbox input "true"
click at [706, 382] on div "Anemia" at bounding box center [745, 366] width 170 height 33
checkbox input "false"
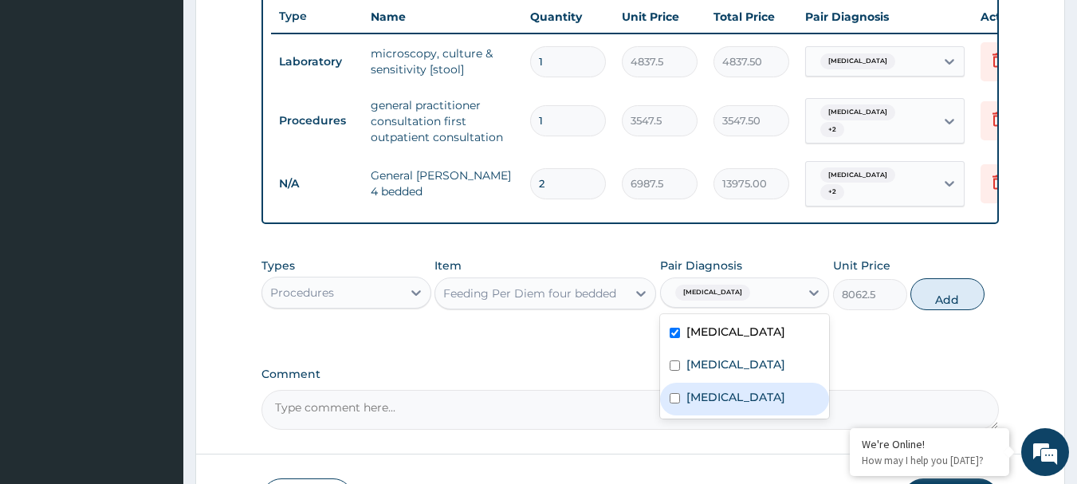
click at [708, 405] on label "Typhoid fever" at bounding box center [735, 397] width 99 height 16
checkbox input "true"
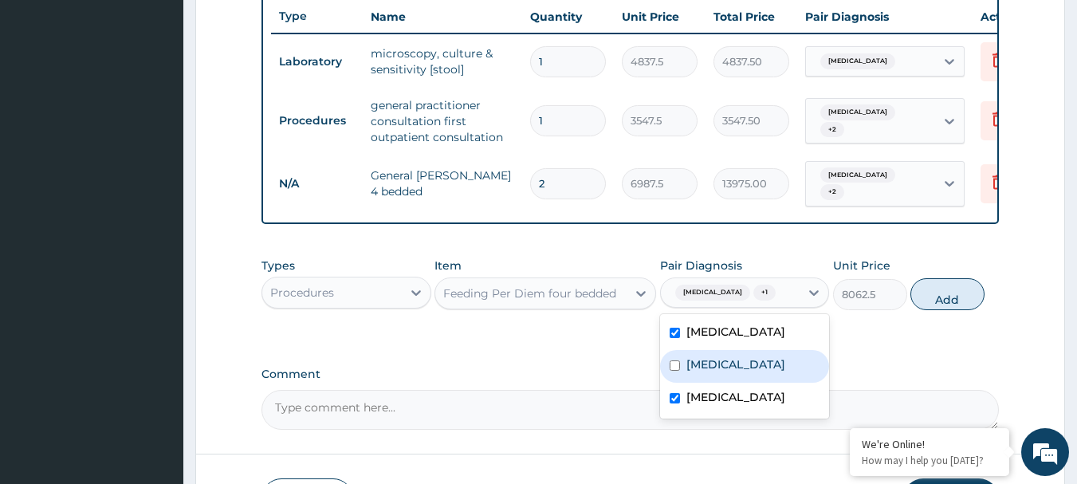
click at [725, 382] on div "Anemia" at bounding box center [745, 366] width 170 height 33
checkbox input "true"
click at [973, 310] on button "Add" at bounding box center [947, 294] width 74 height 32
type input "0"
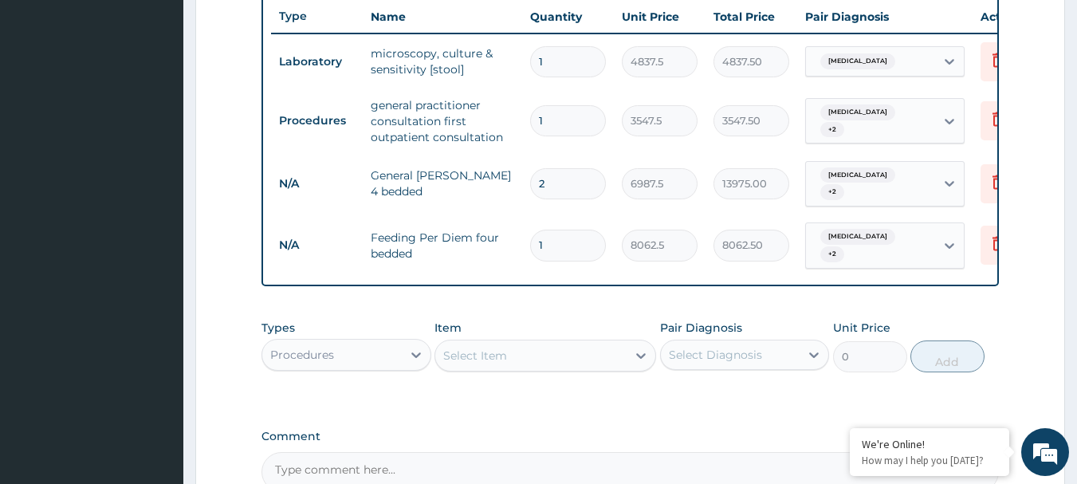
type input "0.00"
type input "2"
type input "16125.00"
type input "2"
click at [568, 368] on div "Select Item" at bounding box center [530, 355] width 191 height 25
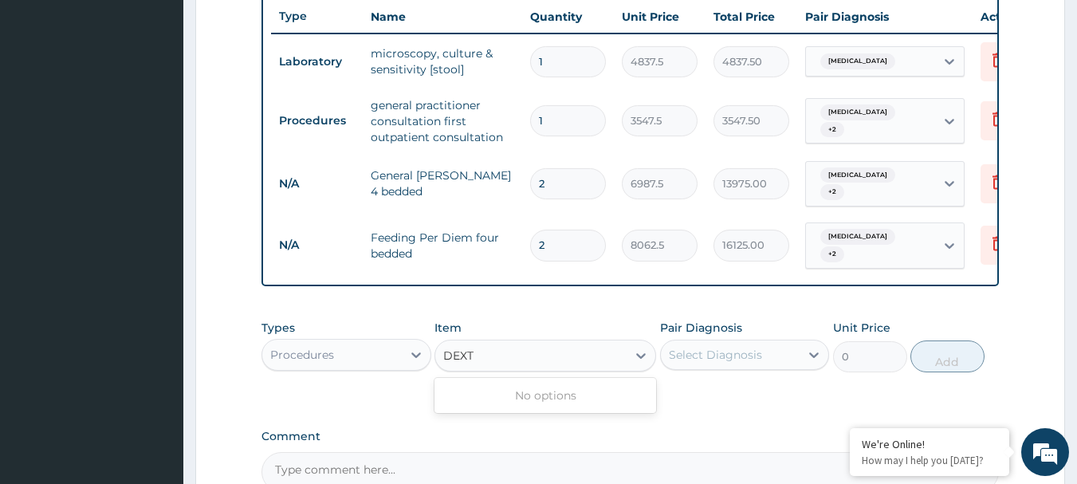
type input "DEXT"
click at [317, 363] on div "Procedures" at bounding box center [302, 355] width 64 height 16
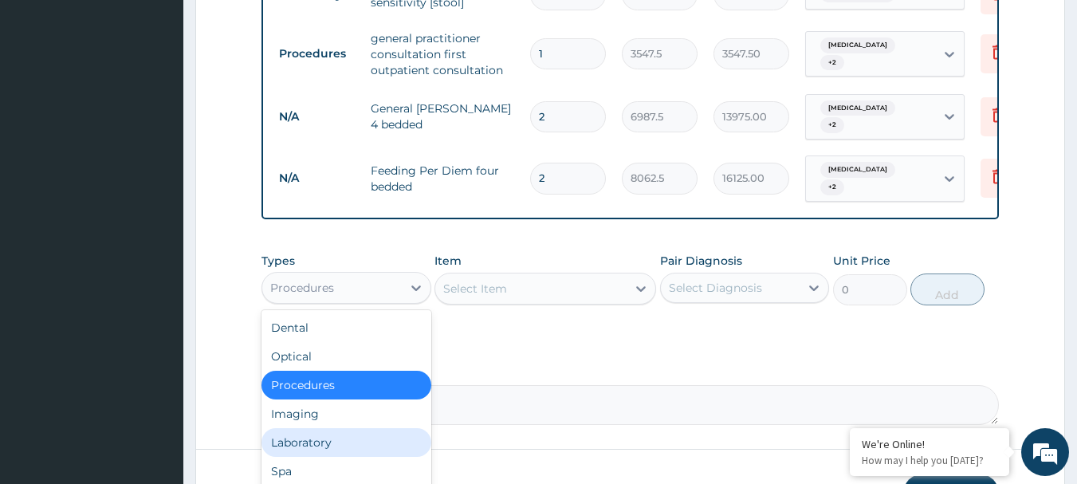
scroll to position [761, 0]
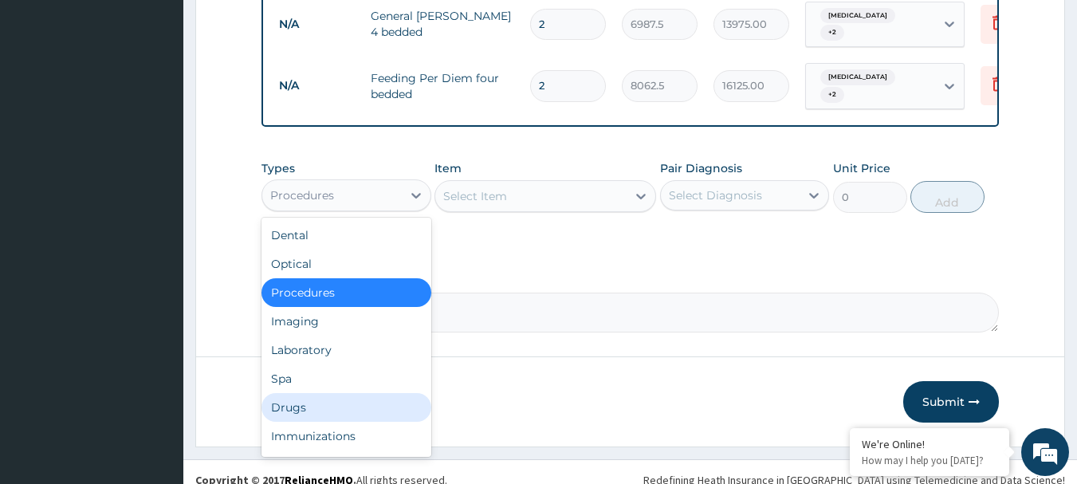
click at [305, 414] on div "Drugs" at bounding box center [346, 407] width 170 height 29
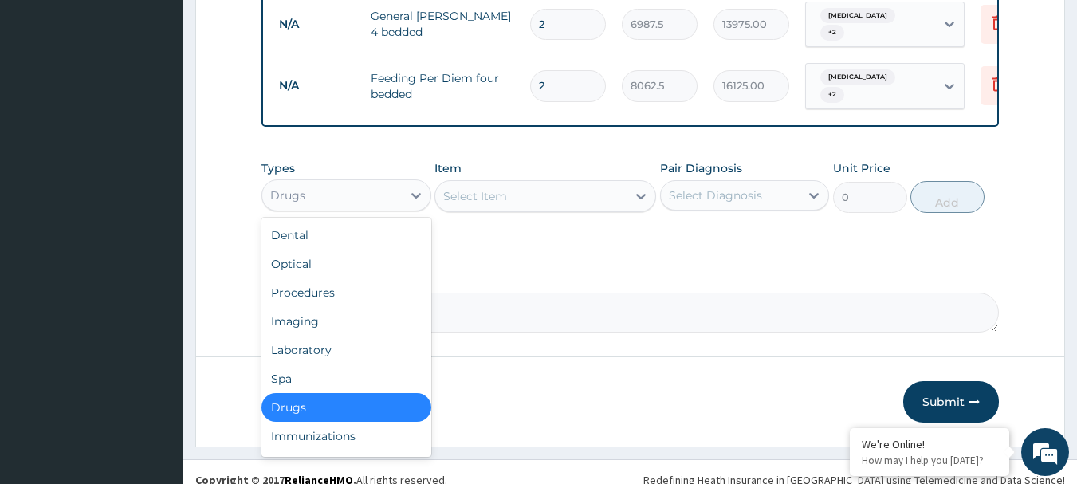
click at [353, 208] on div "Drugs" at bounding box center [331, 194] width 139 height 25
click at [341, 354] on div "Laboratory" at bounding box center [346, 349] width 170 height 29
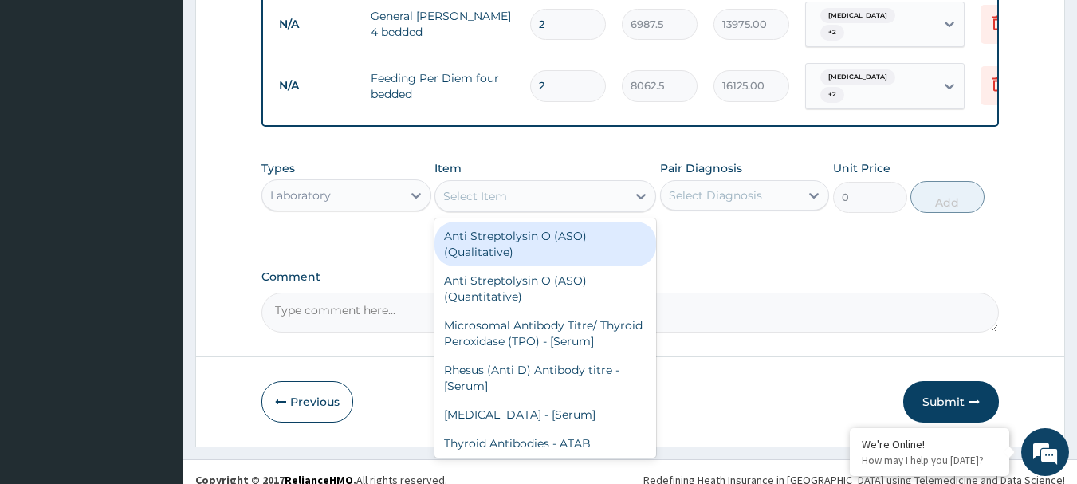
click at [465, 204] on div "Select Item" at bounding box center [475, 196] width 64 height 16
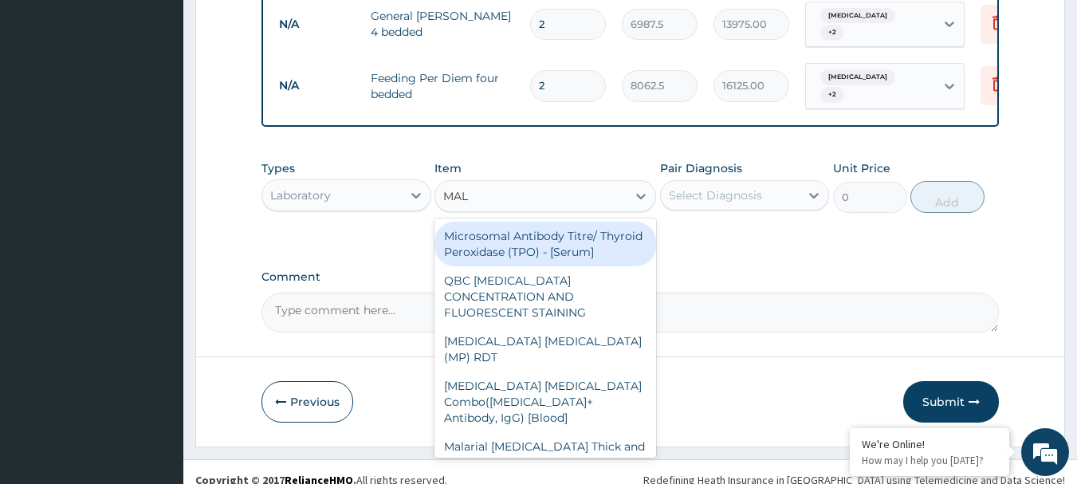
type input "MALA"
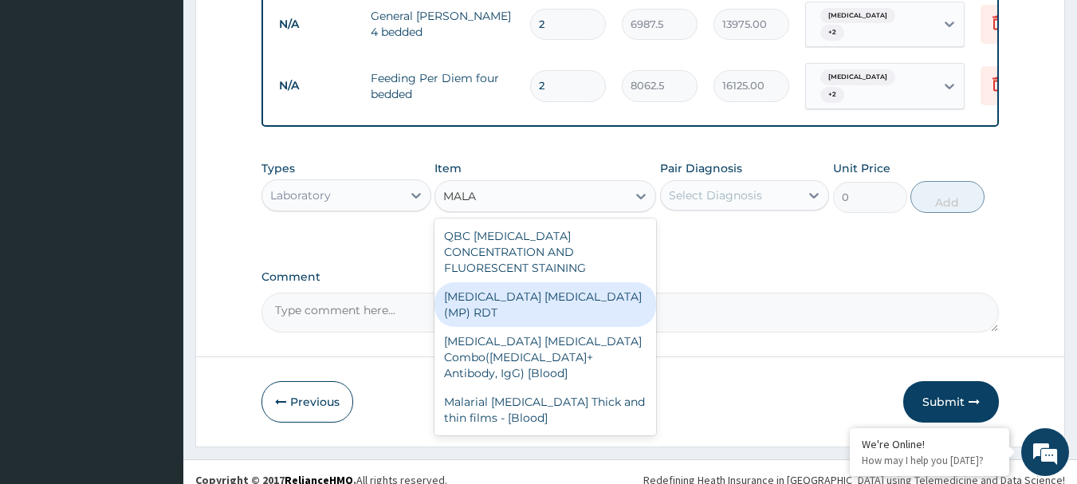
click at [482, 292] on div "MALARIA PARASITE (MP) RDT" at bounding box center [545, 304] width 222 height 45
type input "1612.5"
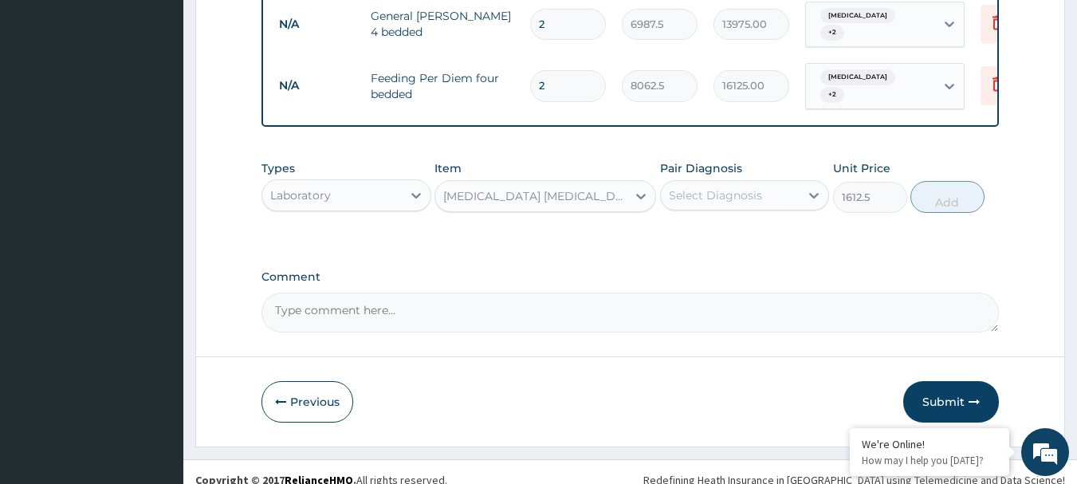
click at [763, 208] on div "Select Diagnosis" at bounding box center [730, 194] width 139 height 25
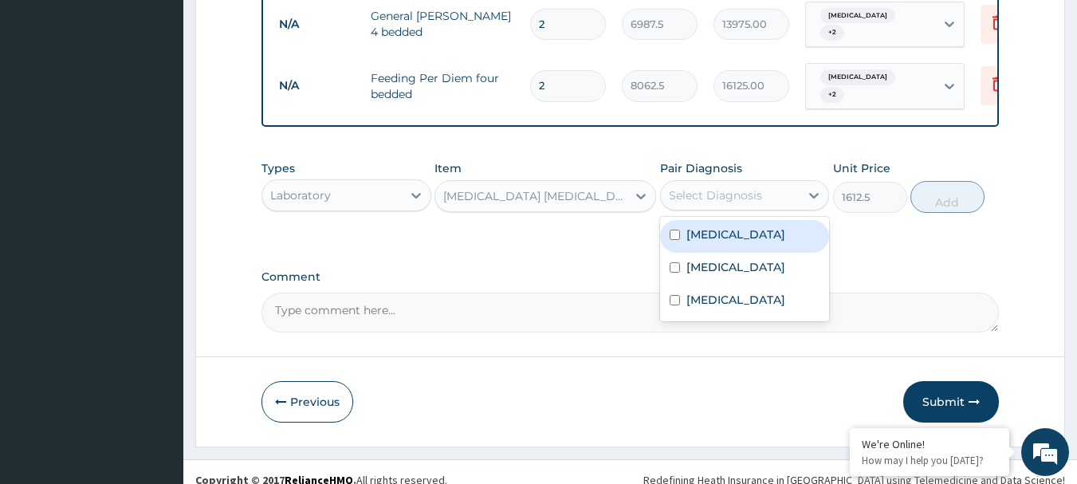
click at [735, 242] on label "Falciparum malaria" at bounding box center [735, 234] width 99 height 16
checkbox input "true"
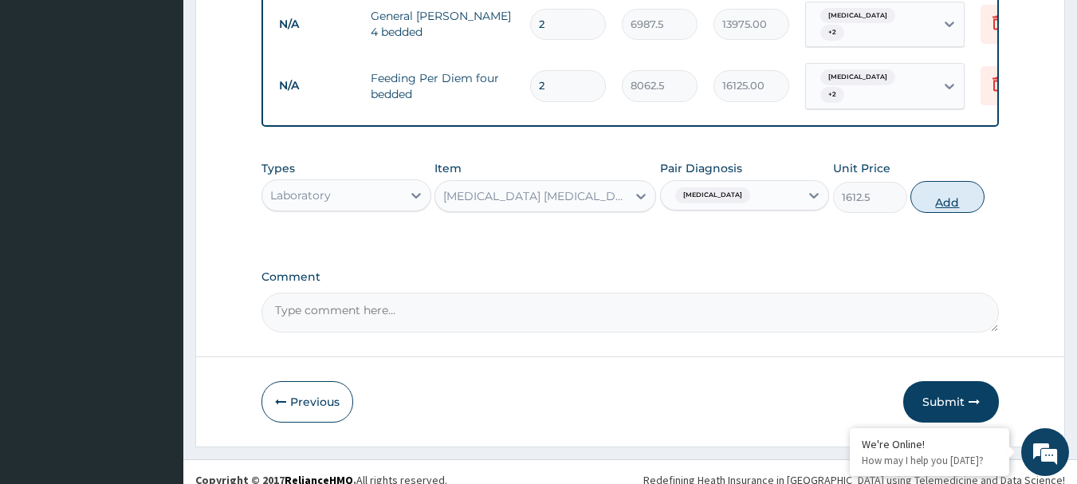
click at [934, 209] on button "Add" at bounding box center [947, 197] width 74 height 32
type input "0"
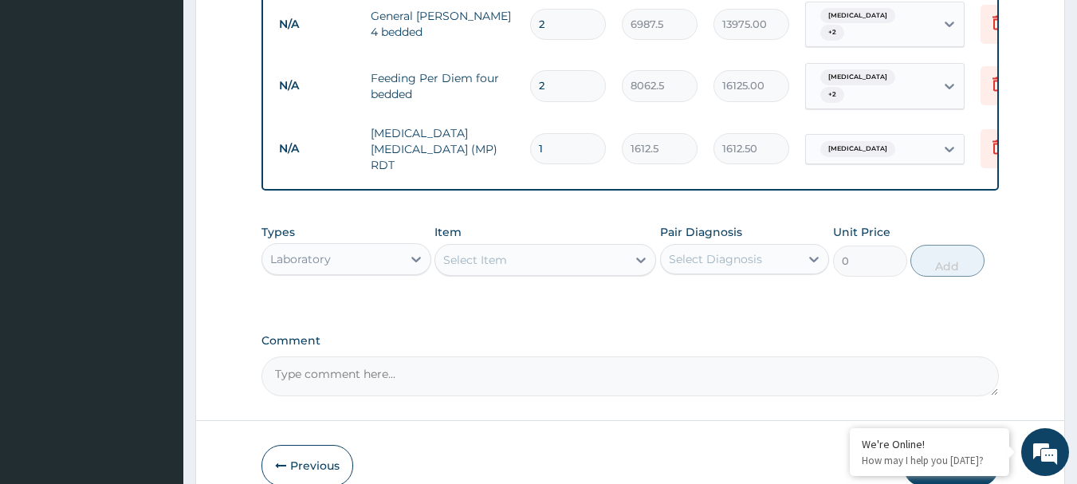
click at [587, 264] on div "Select Item" at bounding box center [530, 259] width 191 height 25
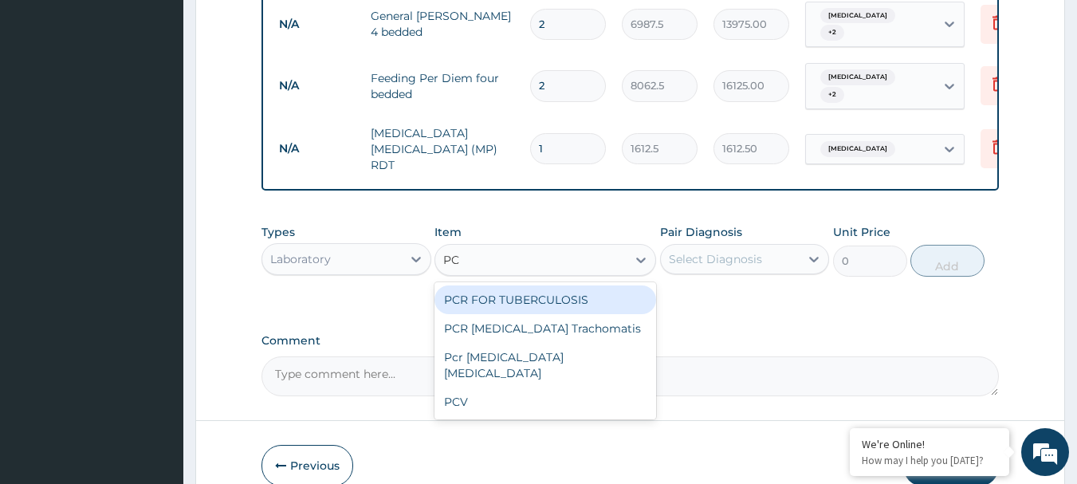
type input "PCV"
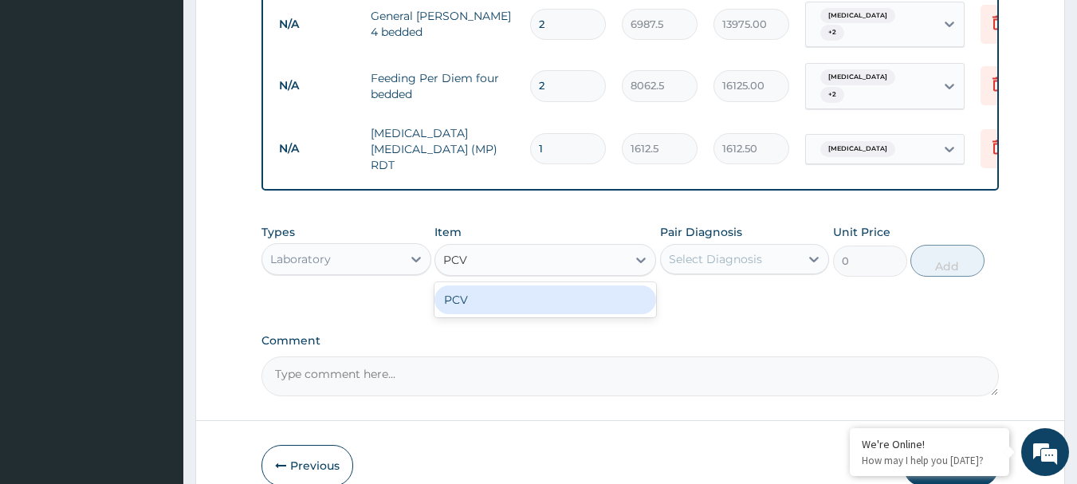
click at [606, 301] on div "PCV" at bounding box center [545, 299] width 222 height 29
type input "2150"
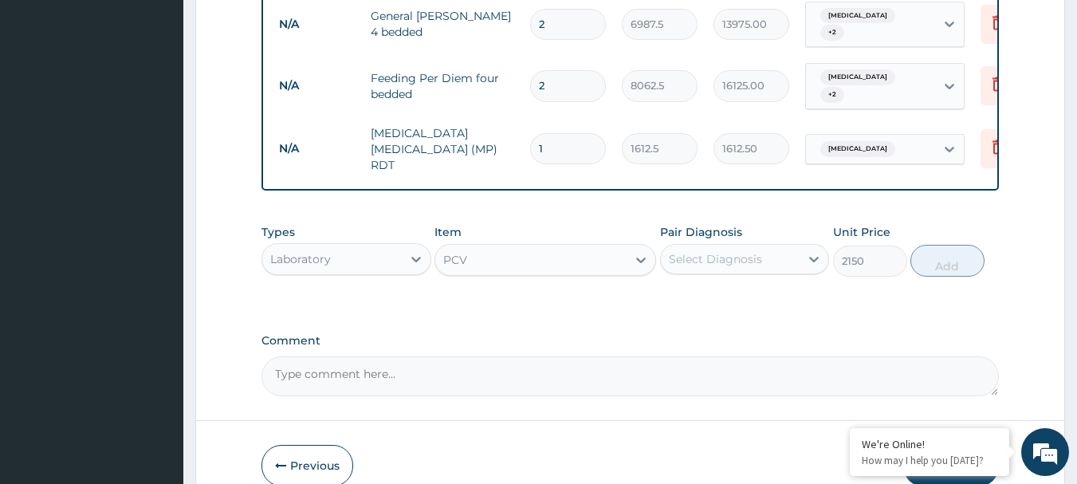
click at [792, 261] on div "Select Diagnosis" at bounding box center [730, 258] width 139 height 25
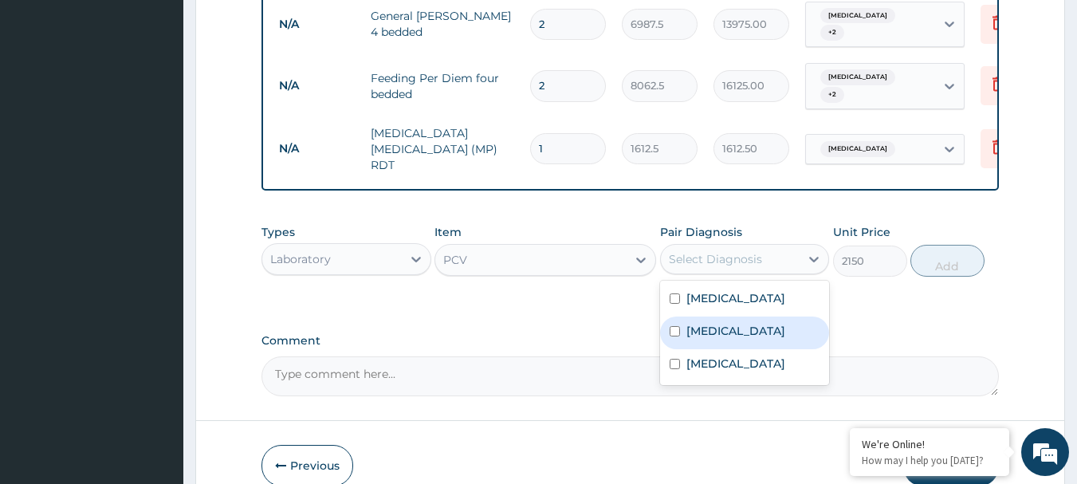
click at [756, 340] on div "Anemia" at bounding box center [745, 332] width 170 height 33
checkbox input "true"
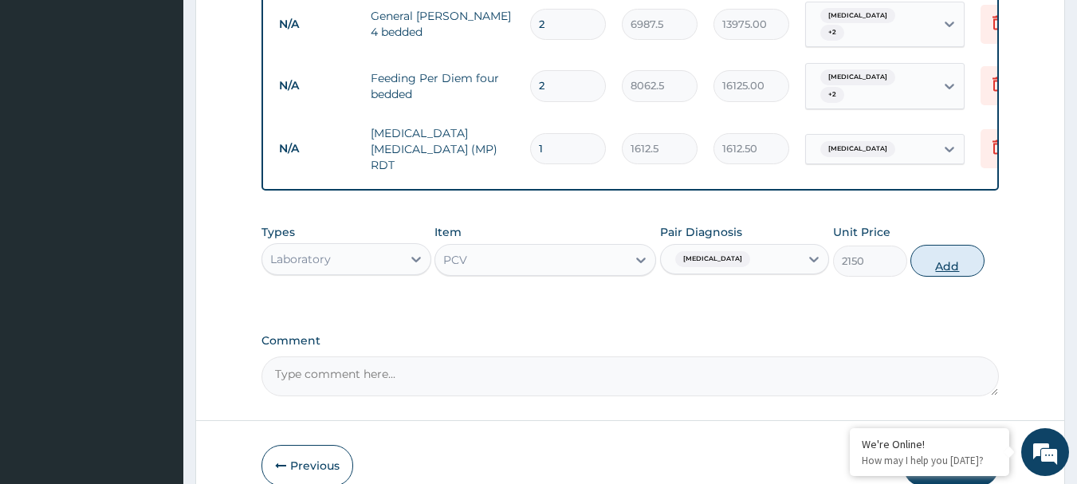
click at [931, 275] on button "Add" at bounding box center [947, 261] width 74 height 32
type input "0"
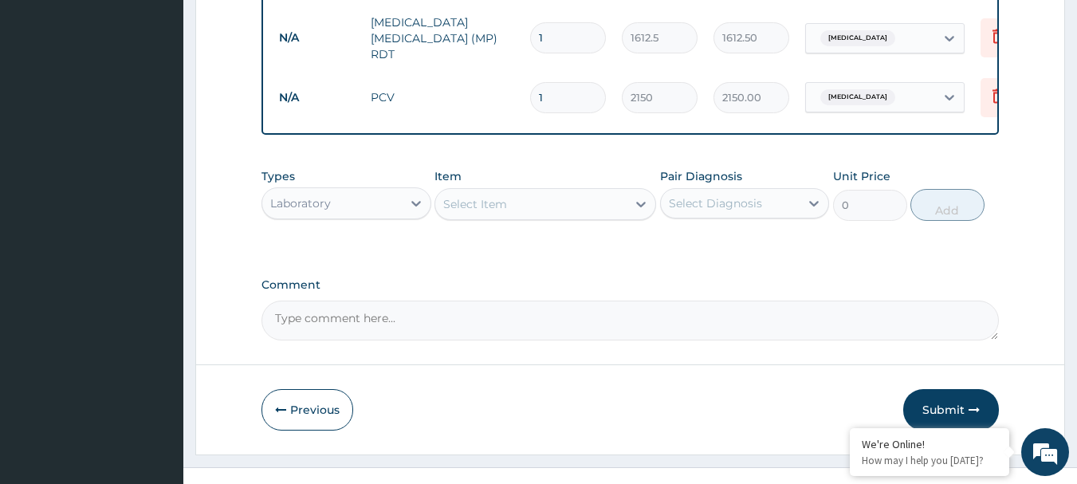
scroll to position [899, 0]
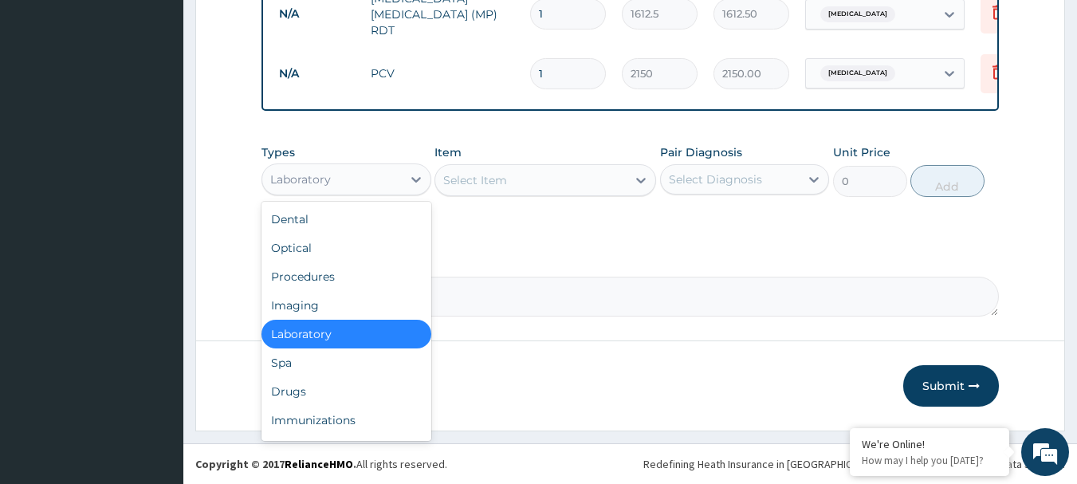
click at [391, 172] on div "Laboratory" at bounding box center [331, 179] width 139 height 25
click at [341, 388] on div "Drugs" at bounding box center [346, 391] width 170 height 29
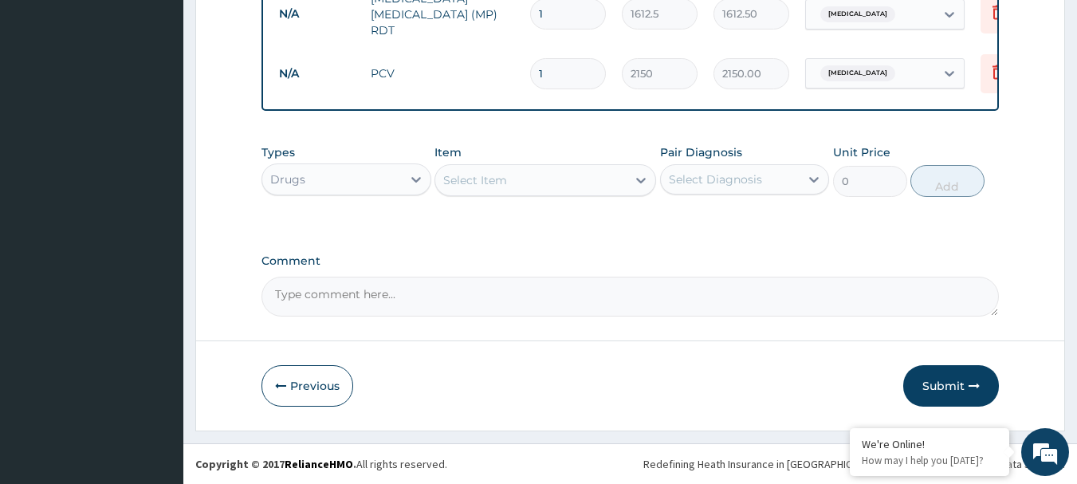
click at [532, 188] on div "Select Item" at bounding box center [530, 179] width 191 height 25
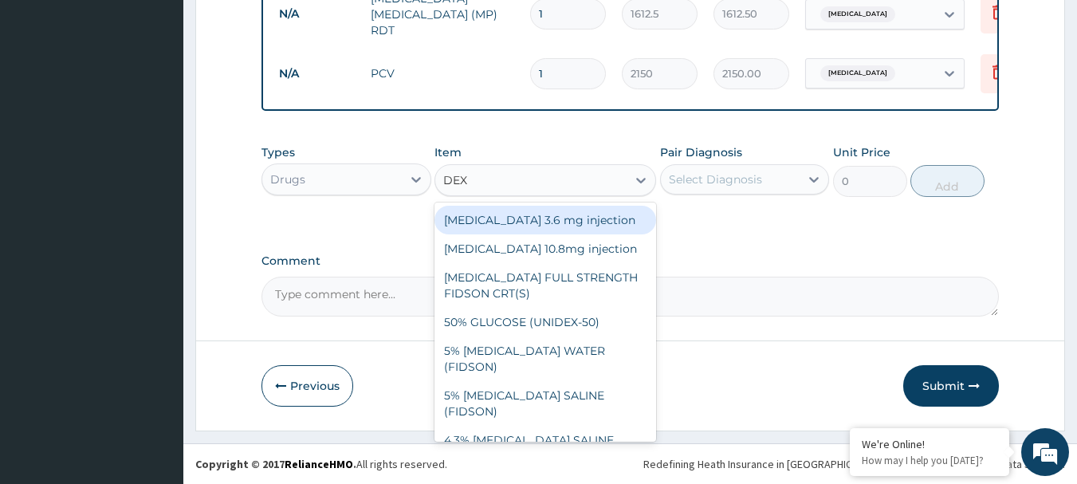
type input "DEXT"
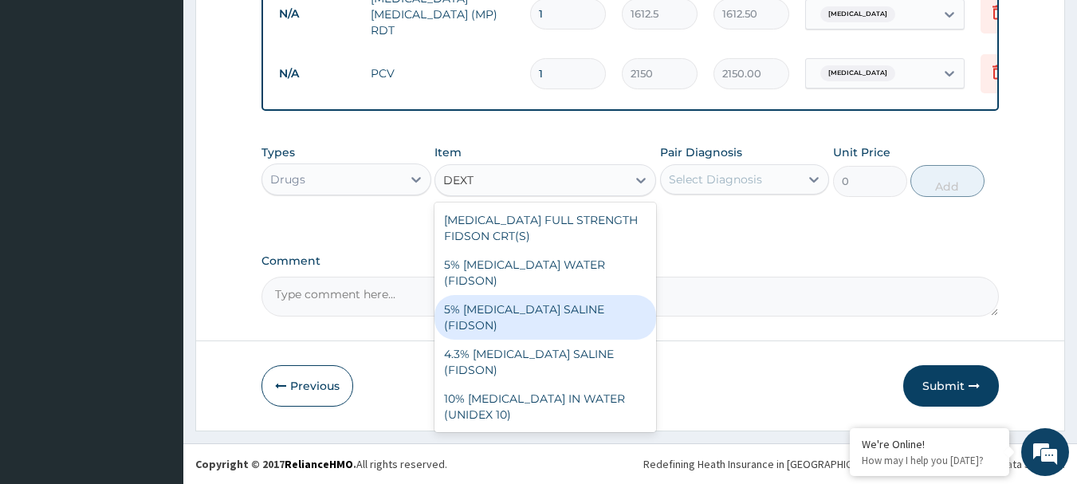
click at [563, 295] on div "5% DEXTROSE SALINE (FIDSON)" at bounding box center [545, 317] width 222 height 45
type input "1773.75"
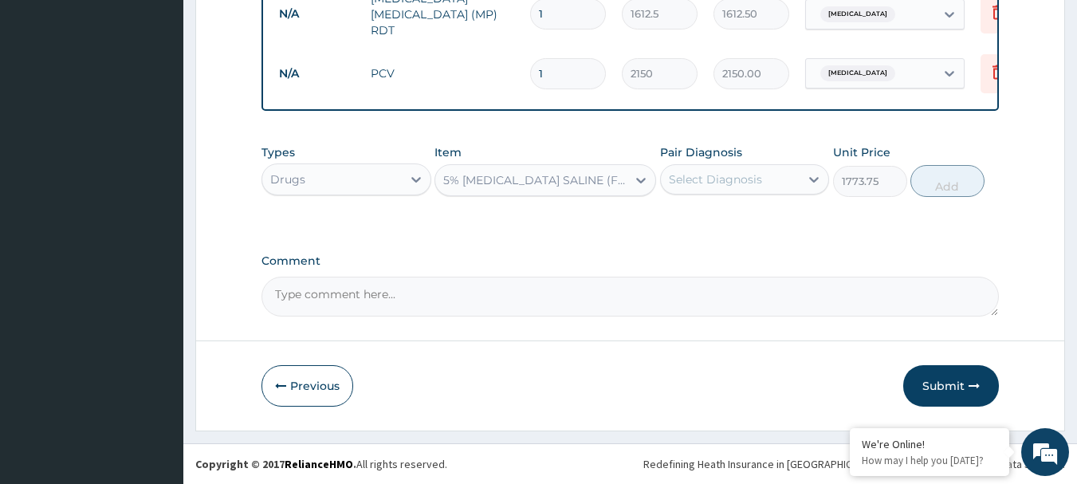
click at [730, 178] on div "Select Diagnosis" at bounding box center [715, 179] width 93 height 16
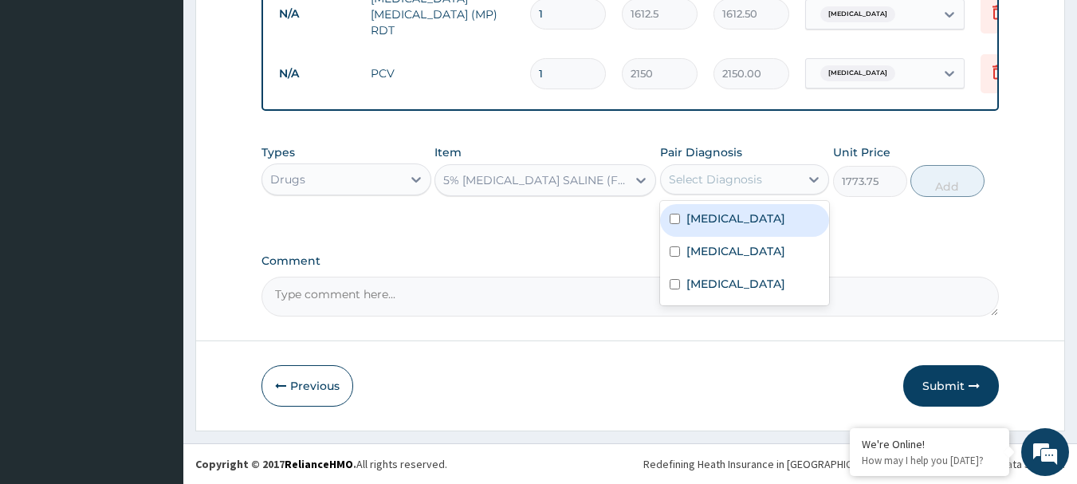
drag, startPoint x: 725, startPoint y: 211, endPoint x: 724, endPoint y: 250, distance: 39.1
click at [724, 213] on label "Falciparum malaria" at bounding box center [735, 218] width 99 height 16
checkbox input "true"
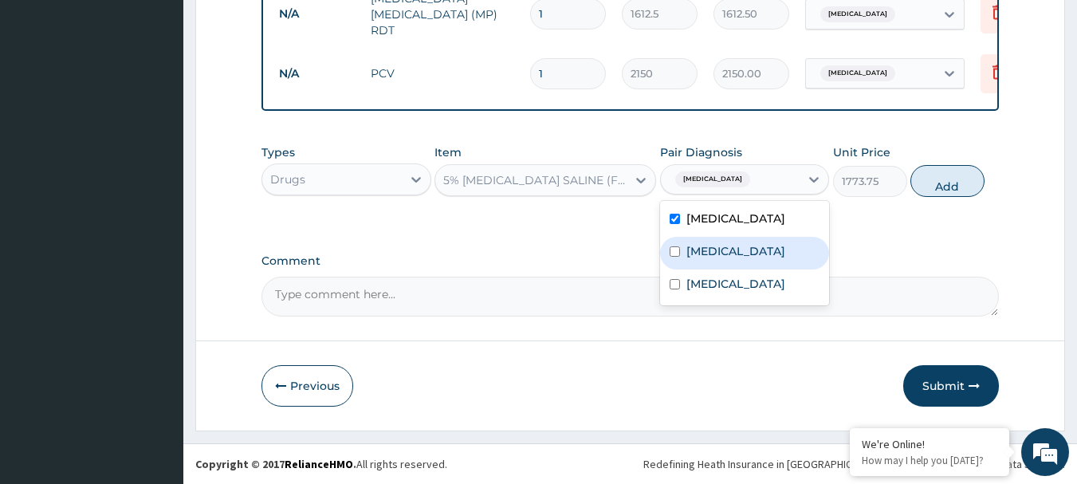
click at [721, 250] on label "Anemia" at bounding box center [735, 251] width 99 height 16
checkbox input "true"
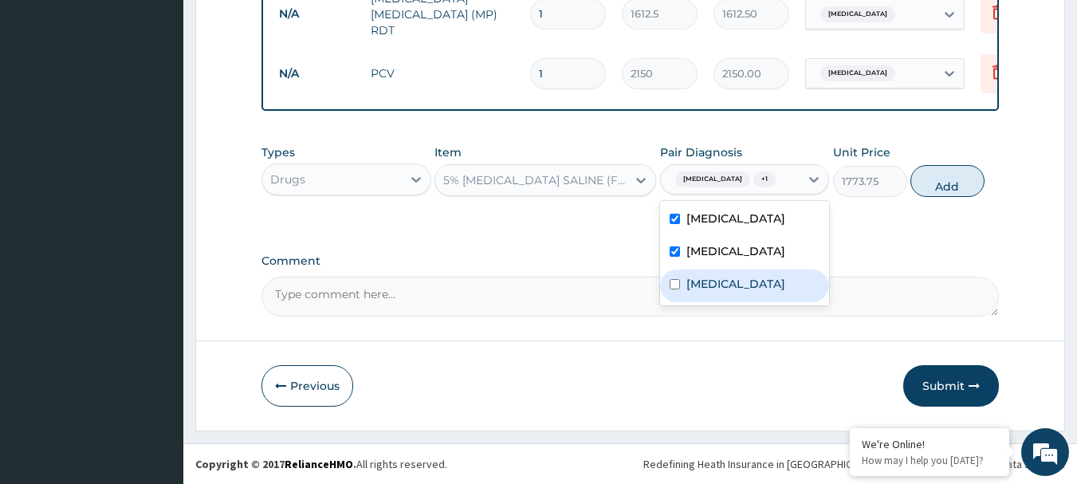
click at [716, 292] on div "Typhoid fever" at bounding box center [745, 285] width 170 height 33
checkbox input "true"
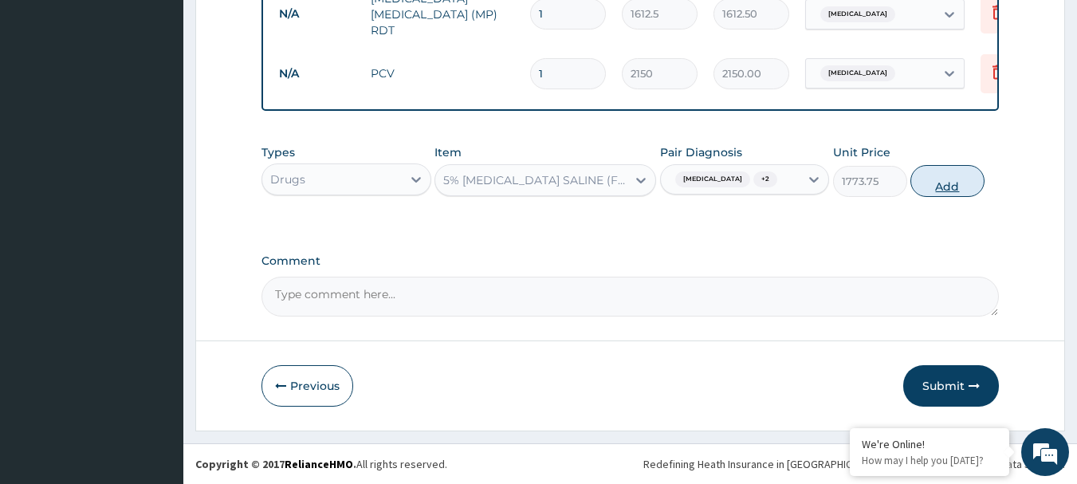
click at [921, 186] on button "Add" at bounding box center [947, 181] width 74 height 32
type input "0"
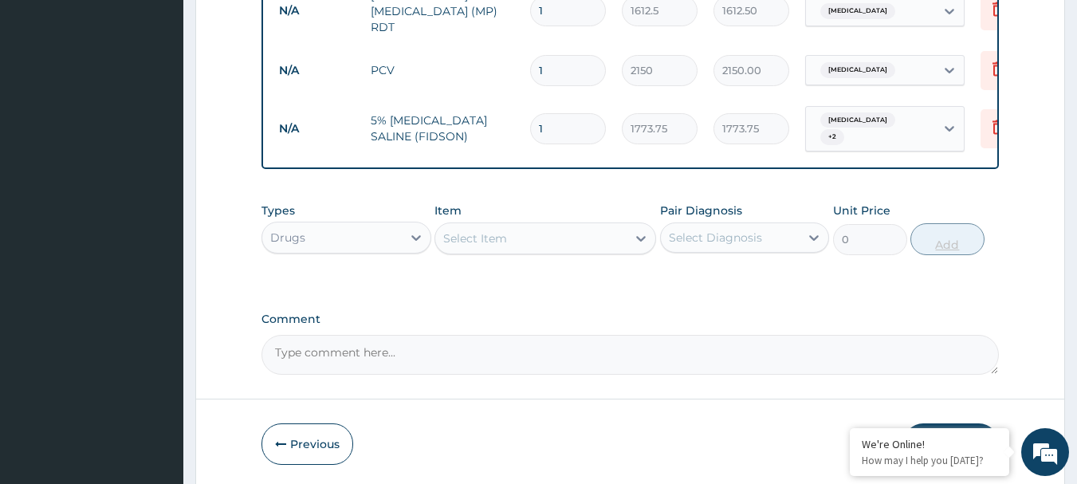
type input "0.00"
type input "3"
type input "5321.25"
type input "3"
click at [518, 233] on div "Select Item" at bounding box center [530, 238] width 191 height 25
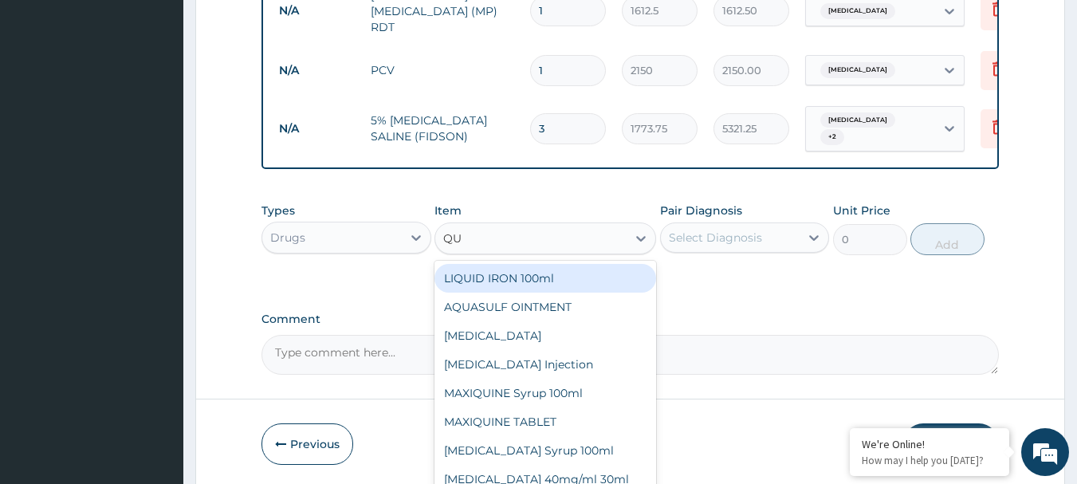
type input "QUI"
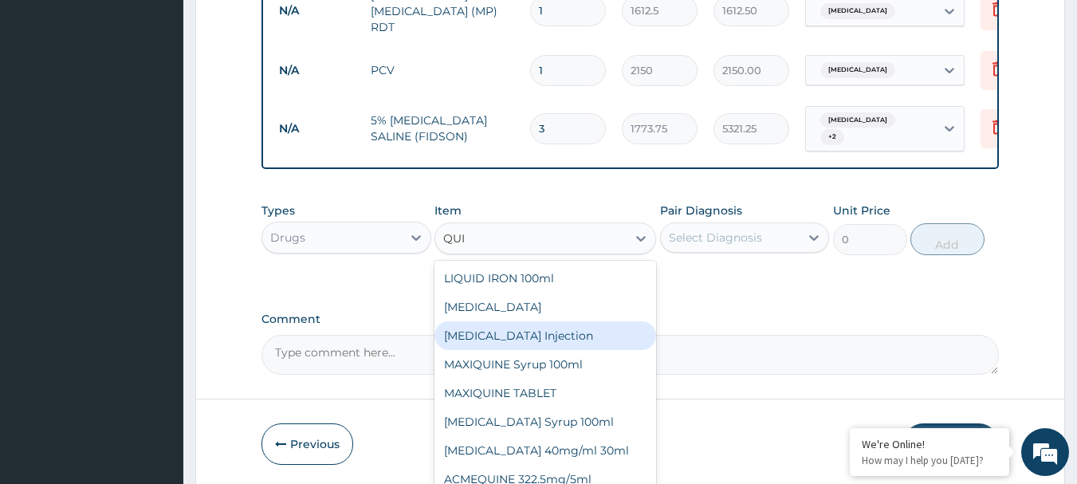
click at [477, 338] on div "QUININE Injection" at bounding box center [545, 335] width 222 height 29
type input "591.25"
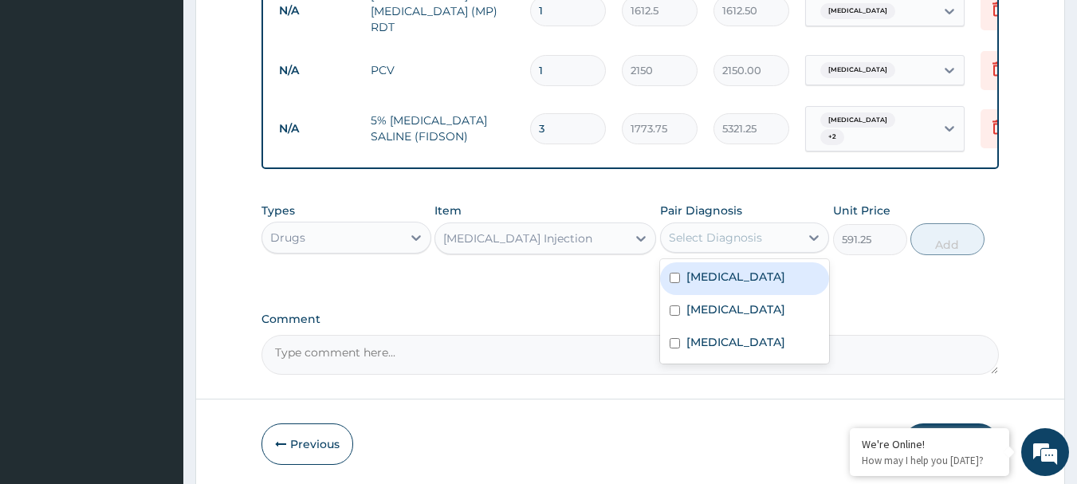
click at [755, 228] on div "Select Diagnosis" at bounding box center [730, 237] width 139 height 25
click at [757, 262] on div "Falciparum malaria Anemia Typhoid fever" at bounding box center [745, 311] width 170 height 104
click at [749, 292] on div "Falciparum malaria" at bounding box center [745, 278] width 170 height 33
checkbox input "true"
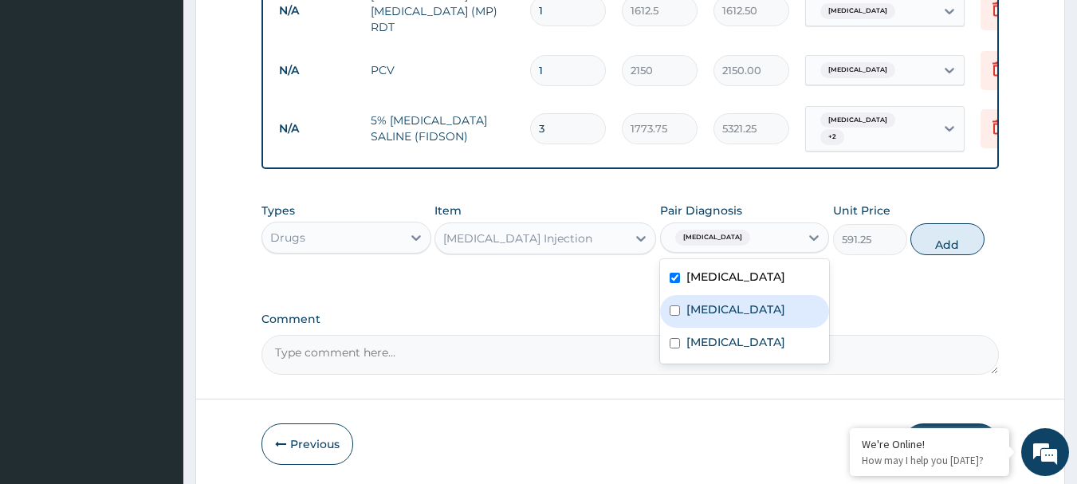
click at [737, 318] on div "Anemia" at bounding box center [745, 311] width 170 height 33
checkbox input "true"
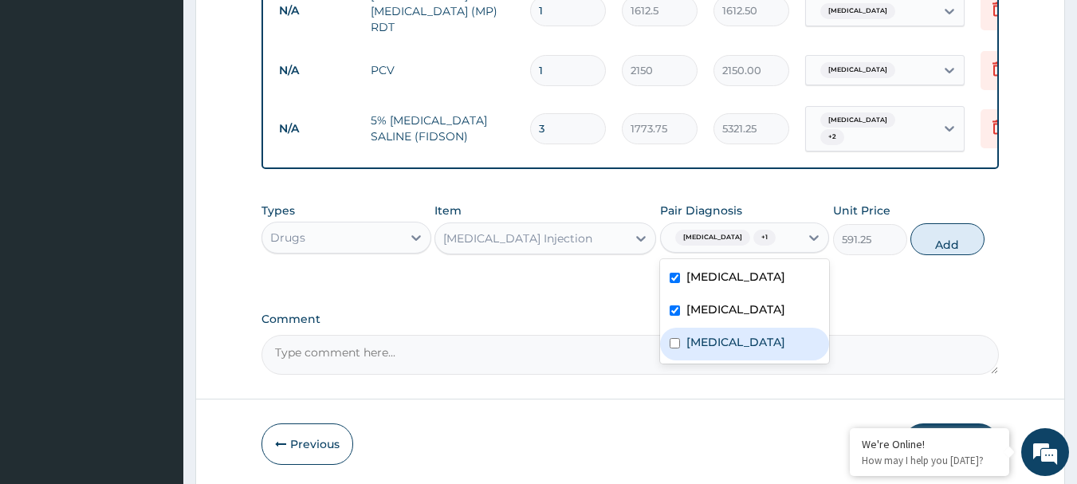
click at [732, 341] on label "Typhoid fever" at bounding box center [735, 342] width 99 height 16
checkbox input "true"
click at [951, 231] on button "Add" at bounding box center [947, 239] width 74 height 32
type input "0"
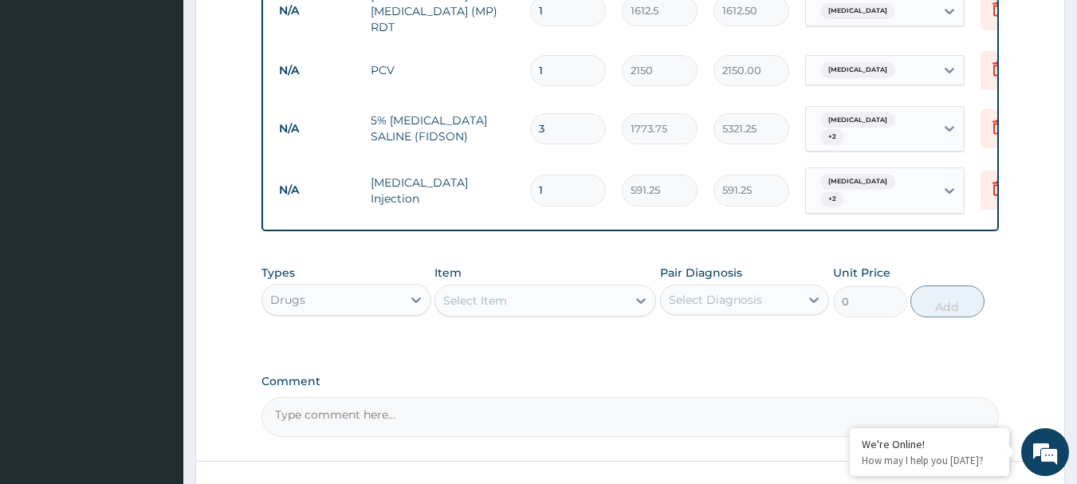
type input "0.00"
type input "3"
type input "1773.75"
type input "3"
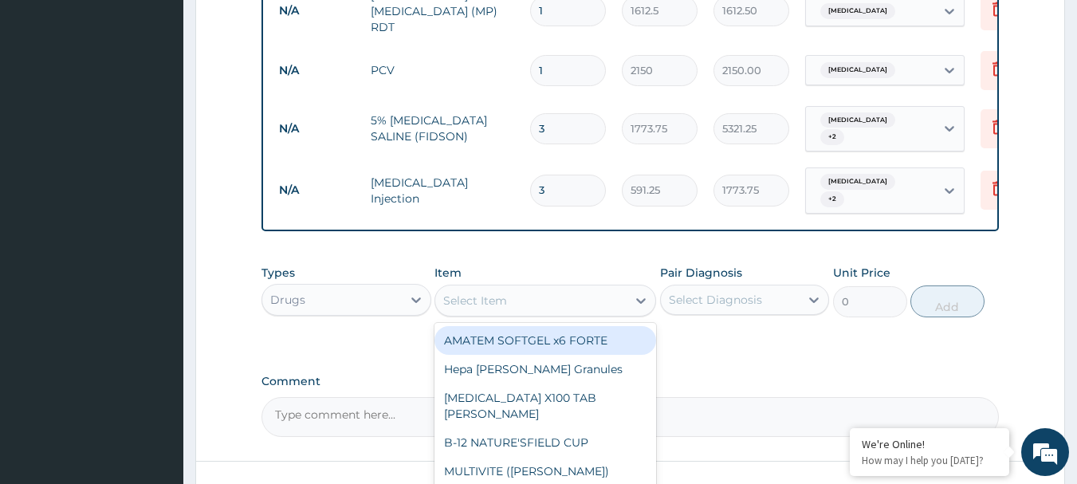
click at [494, 296] on div "Select Item" at bounding box center [475, 300] width 64 height 16
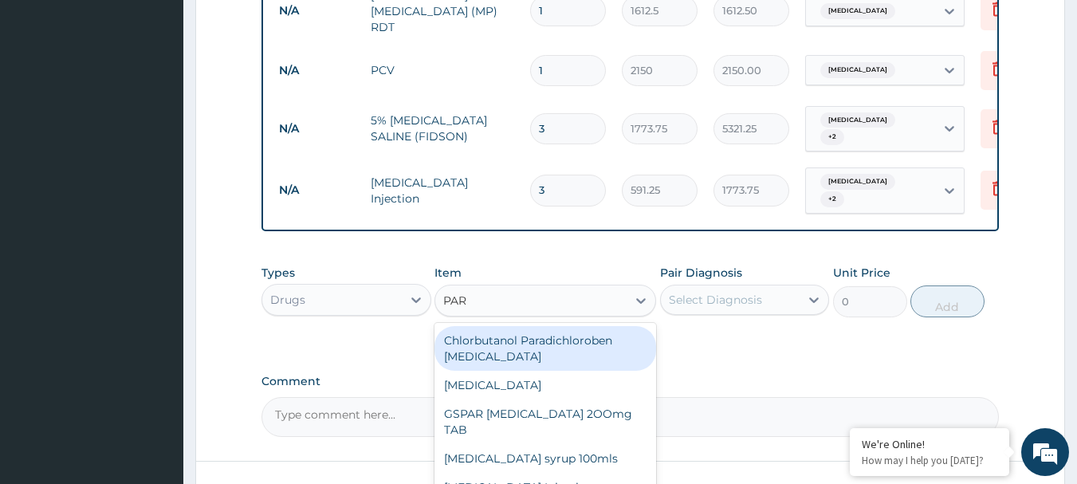
type input "PARA"
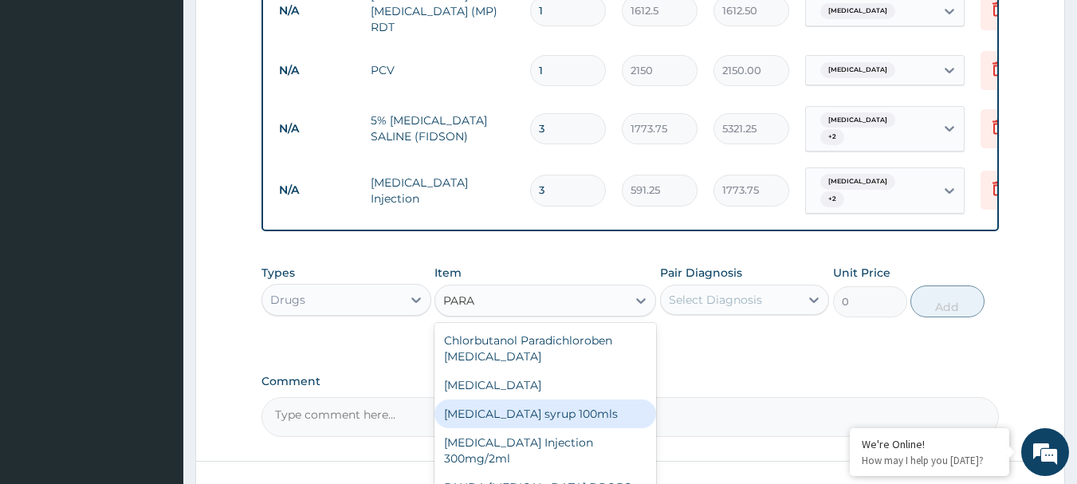
click at [526, 405] on div "Paracetamol syrup 100mls" at bounding box center [545, 413] width 222 height 29
type input "709.5"
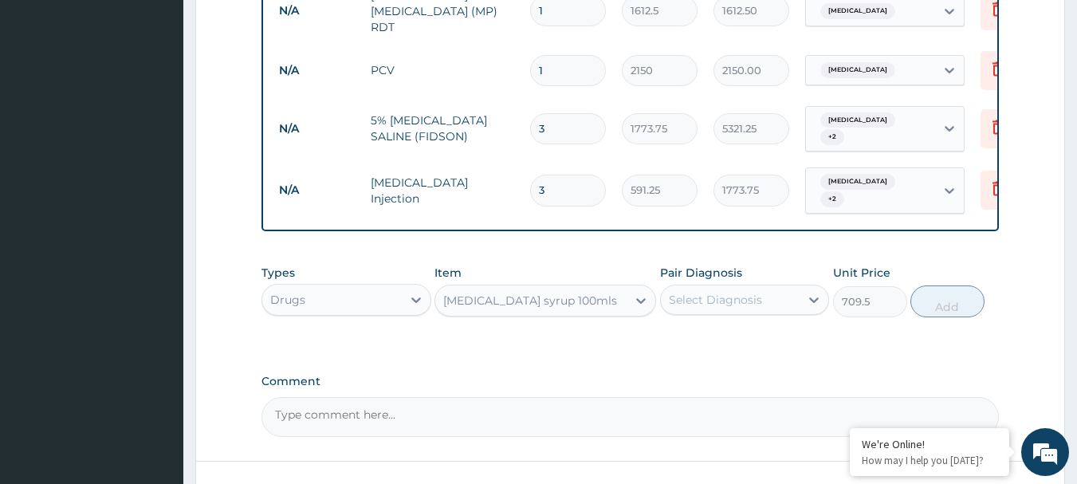
click at [711, 286] on div "Pair Diagnosis Select Diagnosis" at bounding box center [745, 291] width 170 height 53
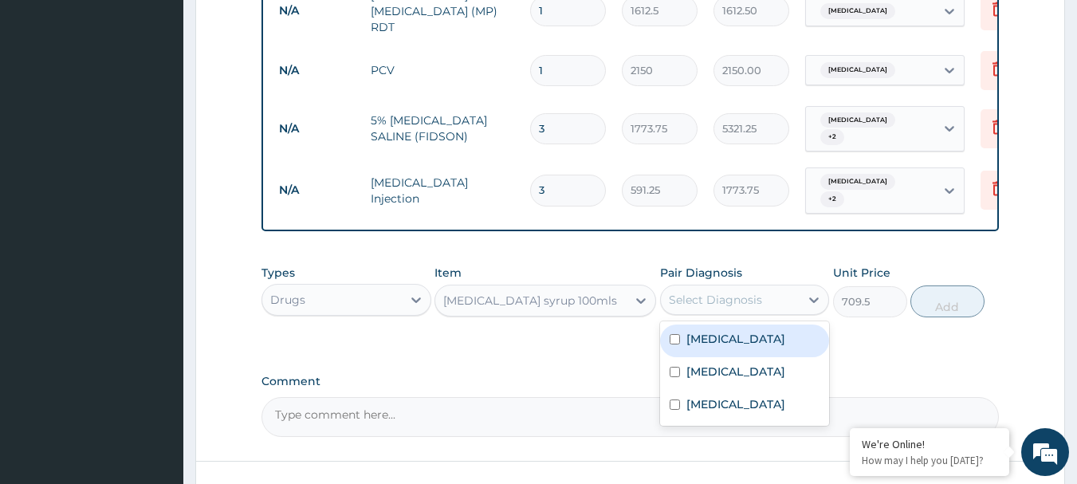
click at [544, 301] on div "Paracetamol syrup 100mls" at bounding box center [530, 300] width 174 height 16
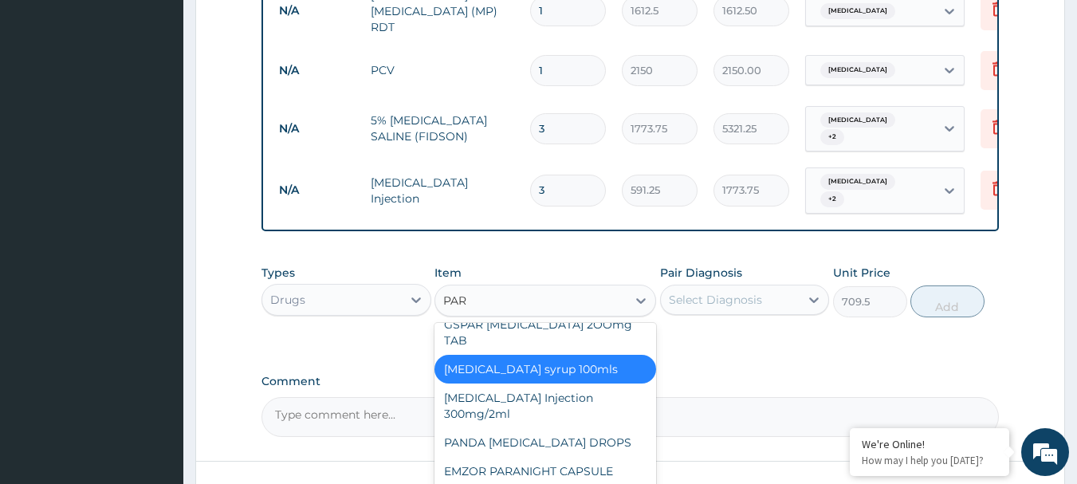
scroll to position [0, 0]
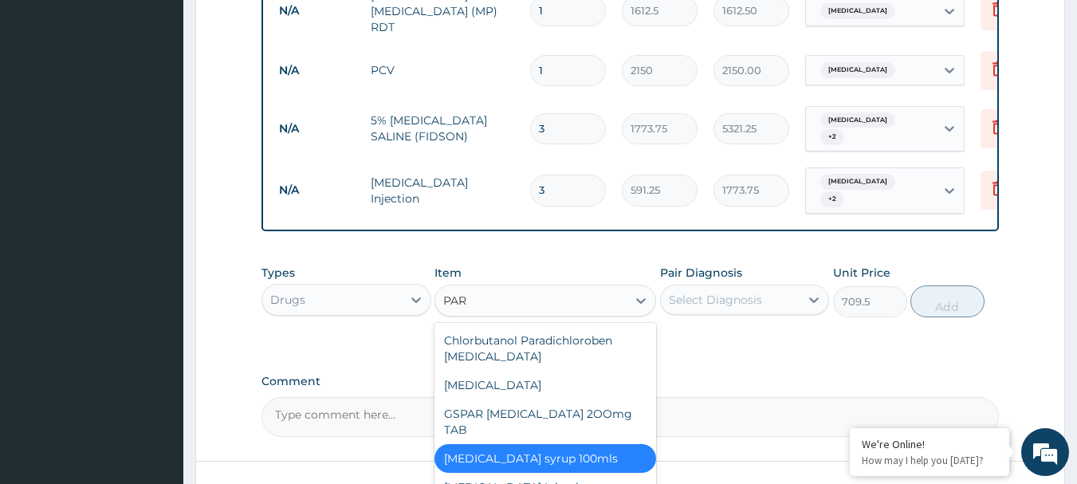
type input "PARA"
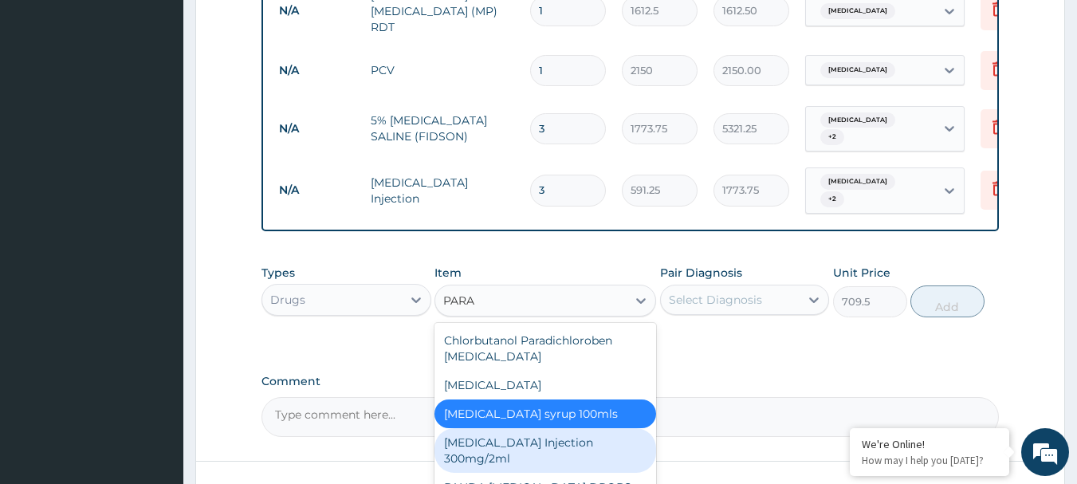
click at [526, 448] on div "PARACETAMOL Injection 300mg/2ml" at bounding box center [545, 450] width 222 height 45
type input "260.15"
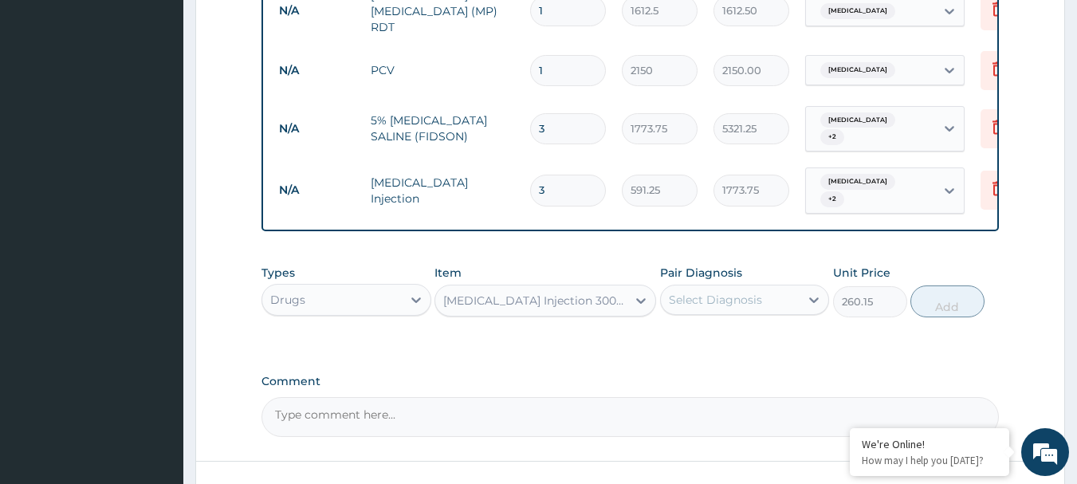
click at [794, 307] on div "Select Diagnosis" at bounding box center [730, 299] width 139 height 25
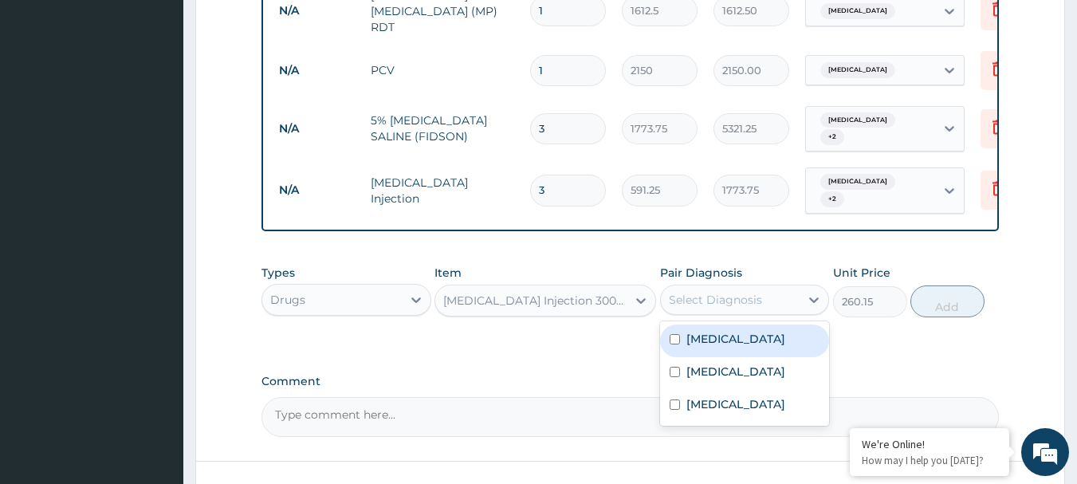
click at [776, 343] on label "Falciparum malaria" at bounding box center [735, 339] width 99 height 16
checkbox input "true"
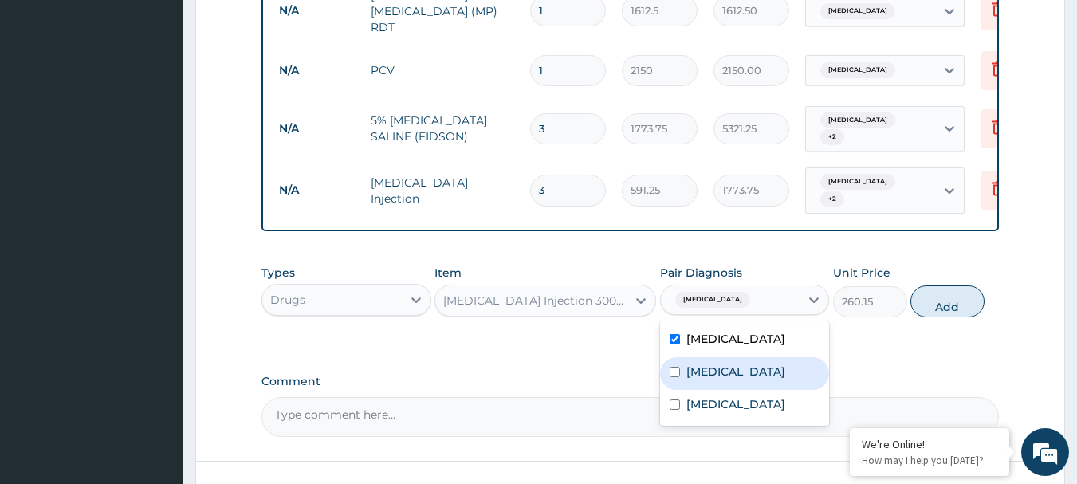
click at [762, 375] on div "Anemia" at bounding box center [745, 373] width 170 height 33
checkbox input "true"
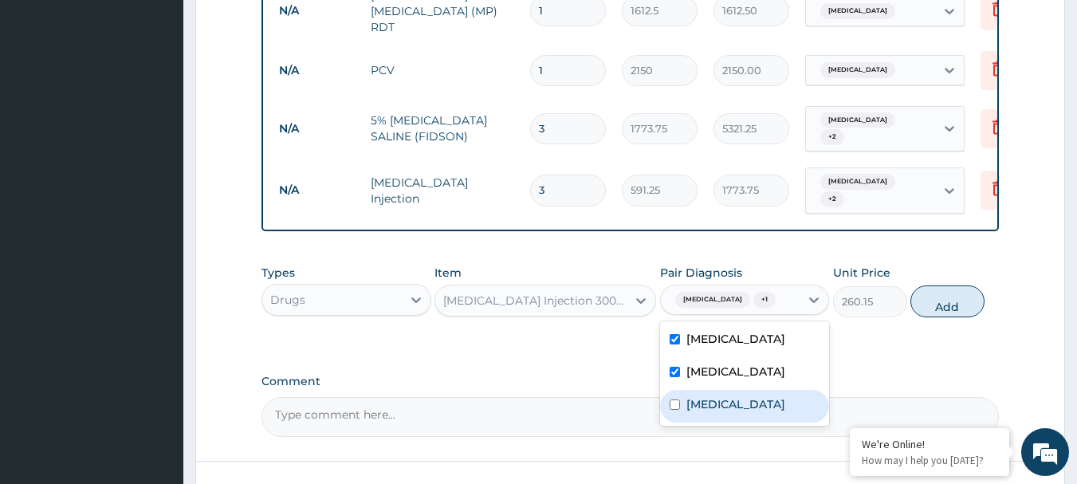
click at [755, 403] on label "Typhoid fever" at bounding box center [735, 404] width 99 height 16
checkbox input "true"
click at [923, 304] on button "Add" at bounding box center [947, 301] width 74 height 32
type input "0"
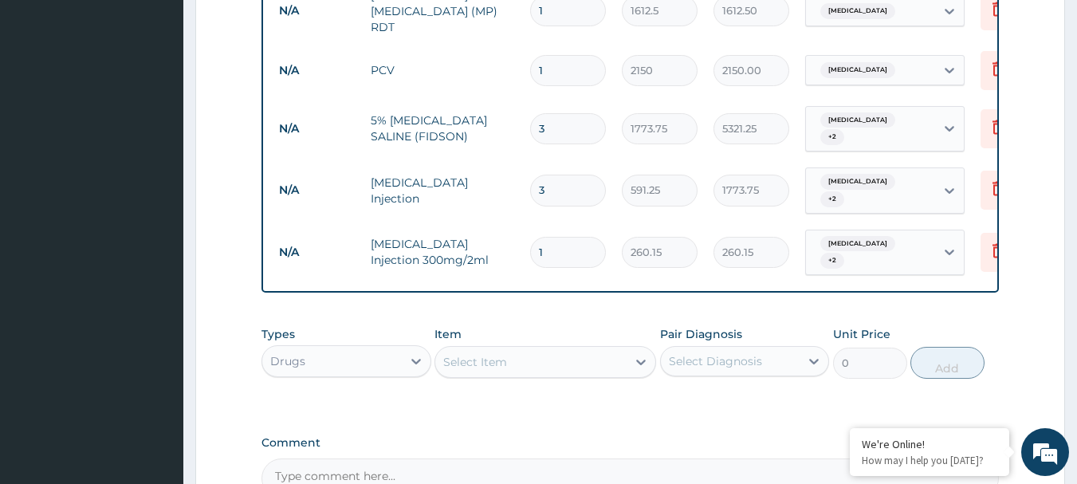
type input "12"
type input "3121.80"
type input "12"
click at [620, 370] on div "Select Item" at bounding box center [530, 361] width 191 height 25
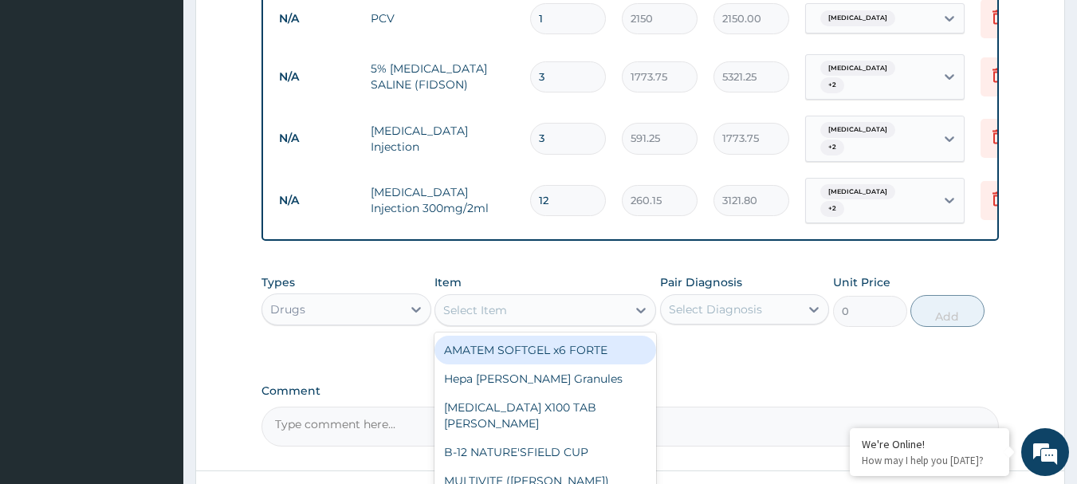
scroll to position [979, 0]
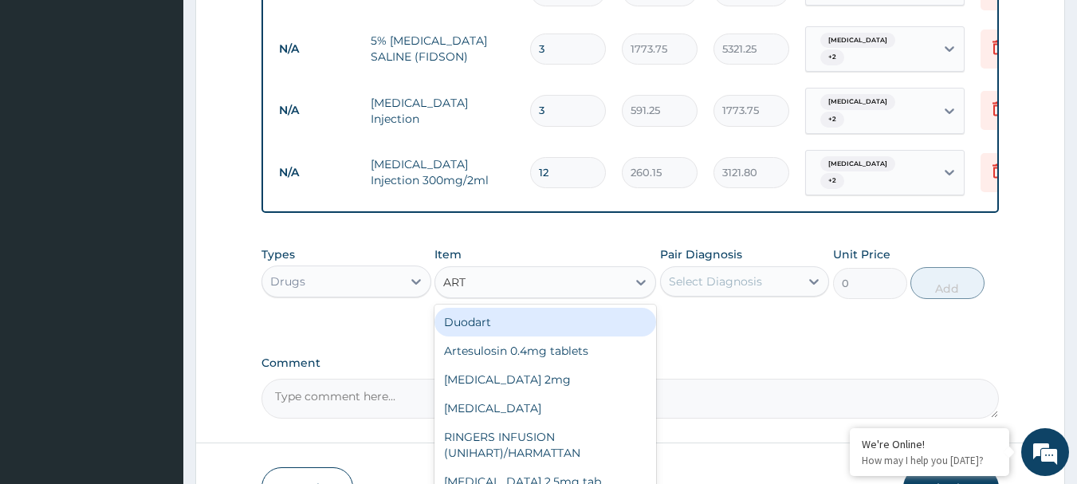
type input "ARTE"
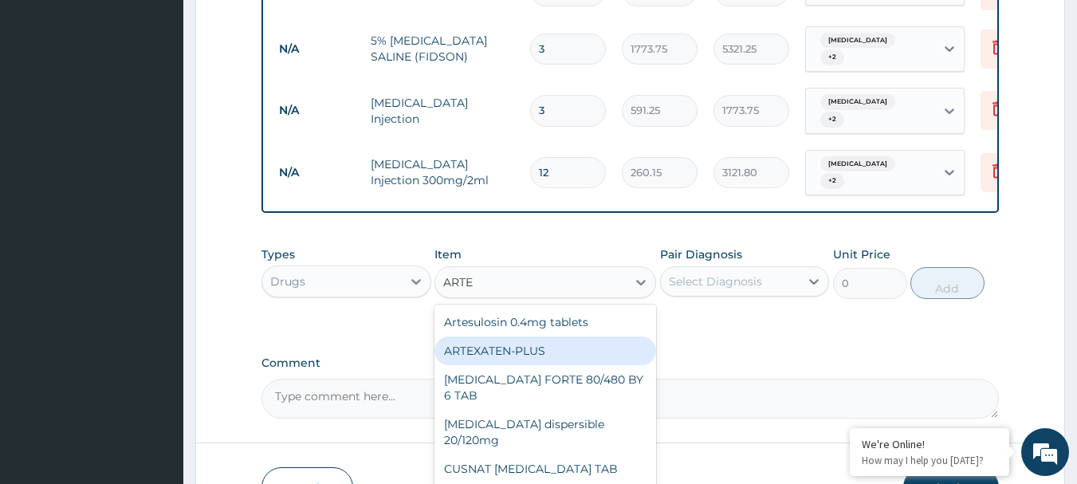
click at [575, 363] on div "ARTEXATEN-PLUS" at bounding box center [545, 350] width 222 height 29
type input "413.875"
click at [575, 363] on label "Comment" at bounding box center [630, 363] width 738 height 14
click at [575, 379] on textarea "Comment" at bounding box center [630, 399] width 738 height 40
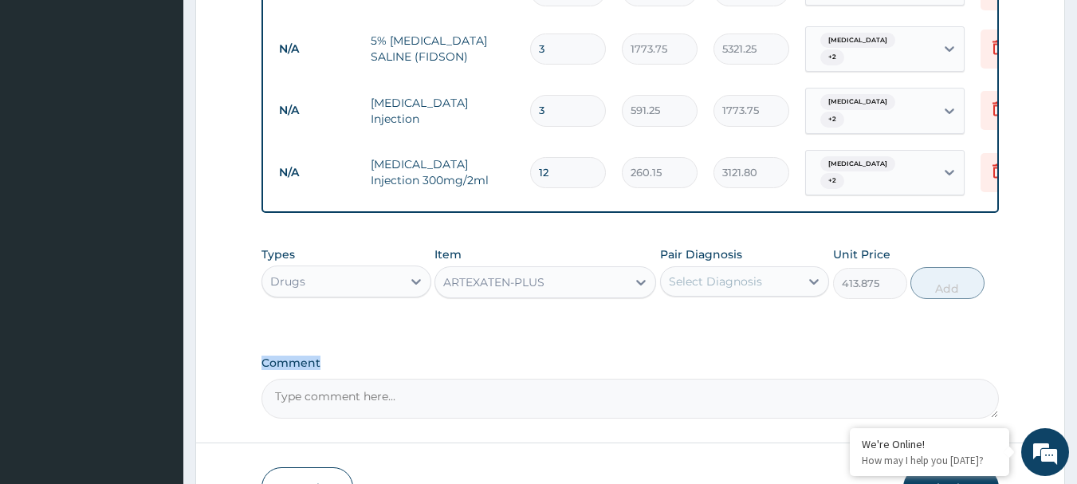
click at [559, 281] on div "ARTEXATEN-PLUS" at bounding box center [530, 281] width 191 height 25
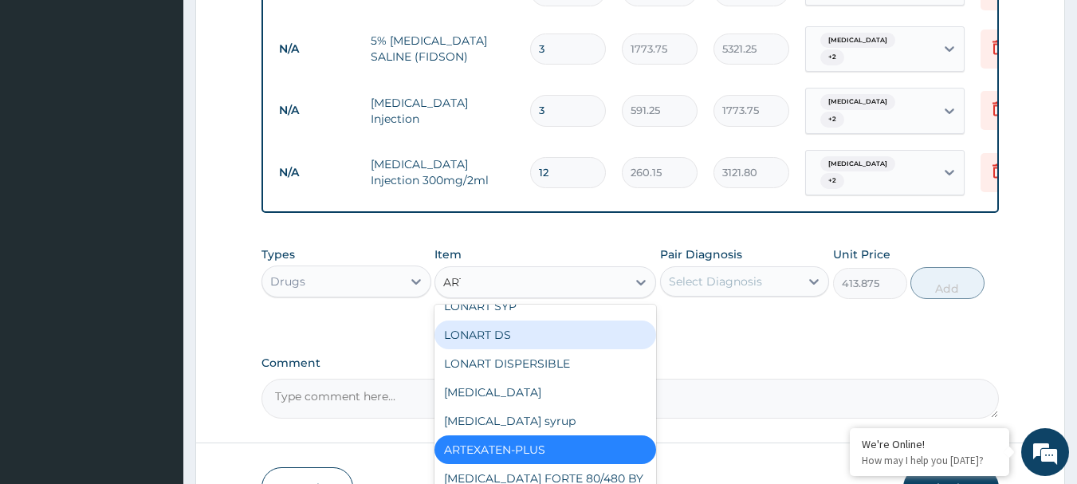
scroll to position [277, 0]
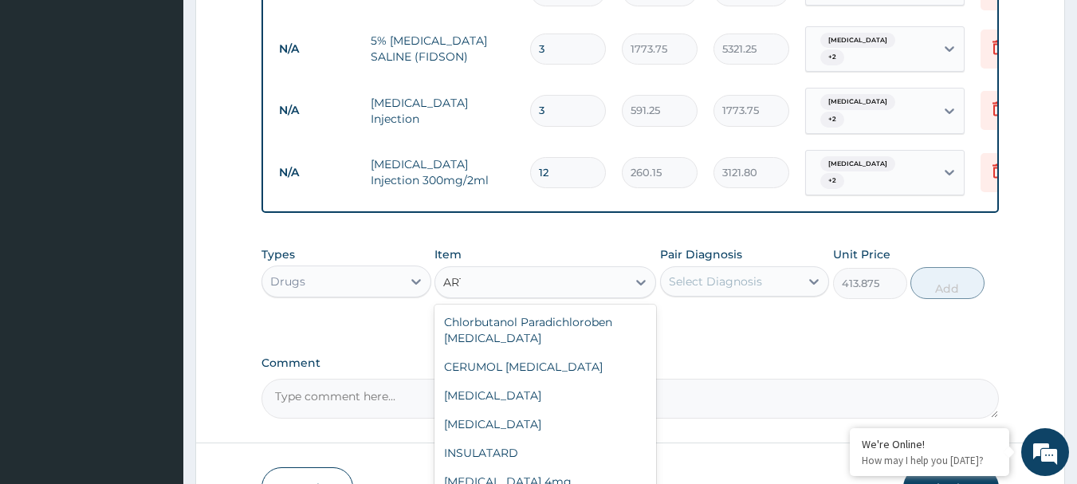
type input "ARTE"
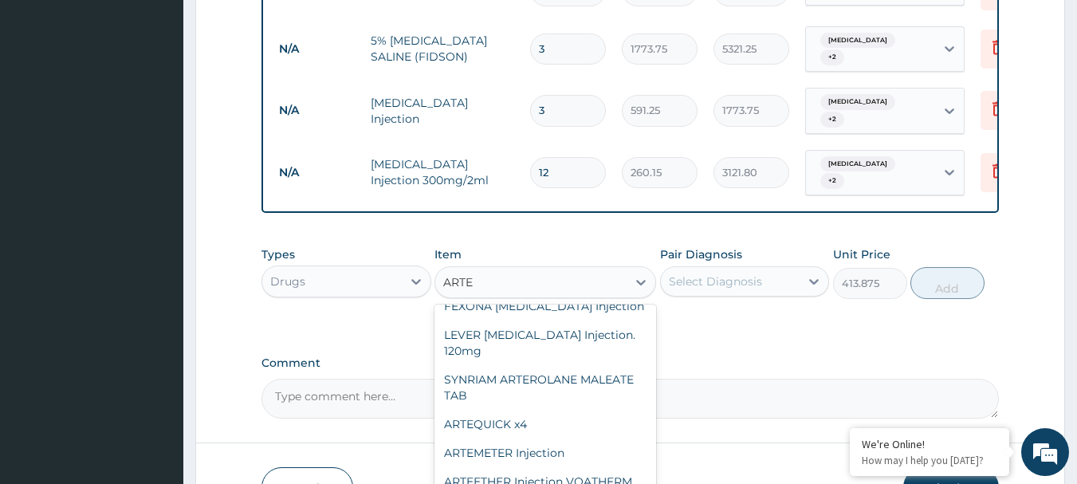
scroll to position [0, 0]
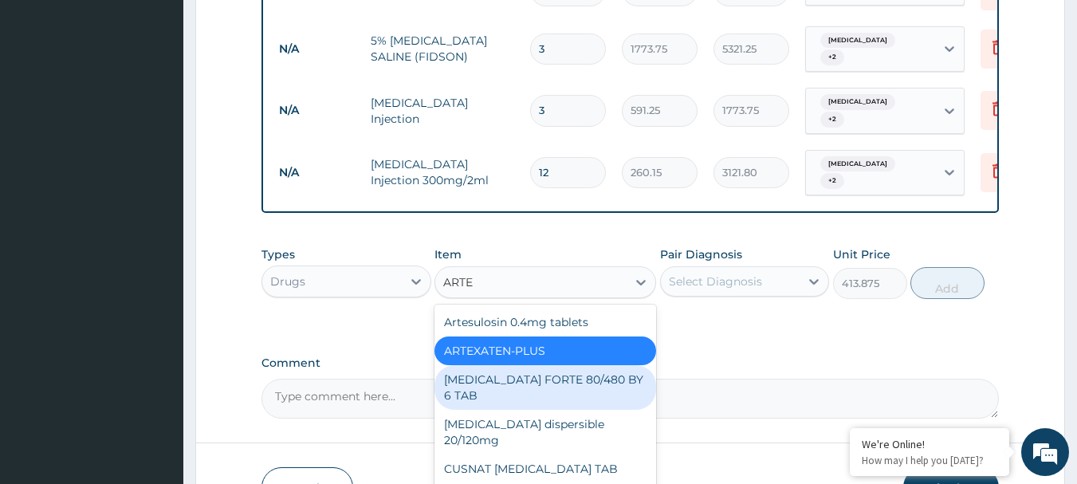
click at [574, 371] on div "COARTEM FORTE 80/480 BY 6 TAB" at bounding box center [545, 387] width 222 height 45
type input "449.35"
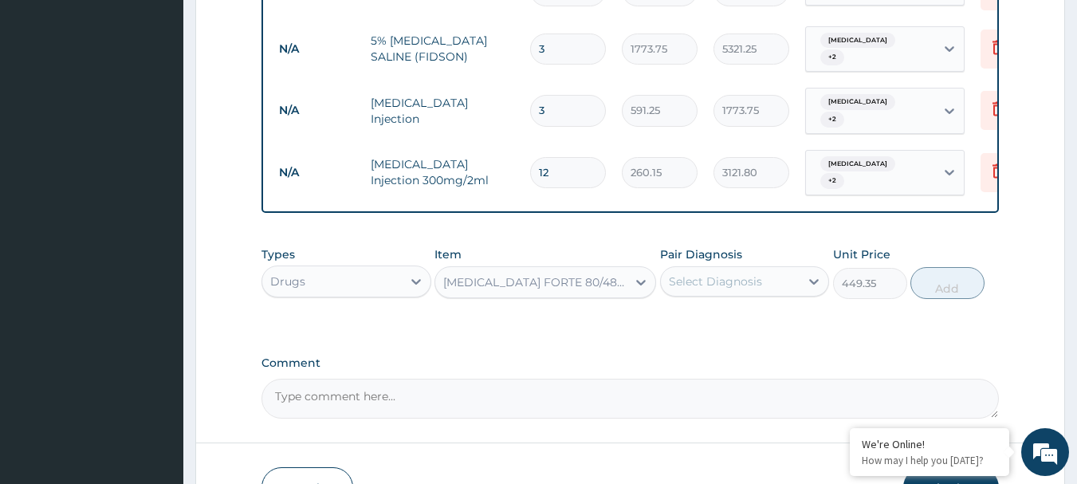
click at [696, 279] on div "Select Diagnosis" at bounding box center [715, 281] width 93 height 16
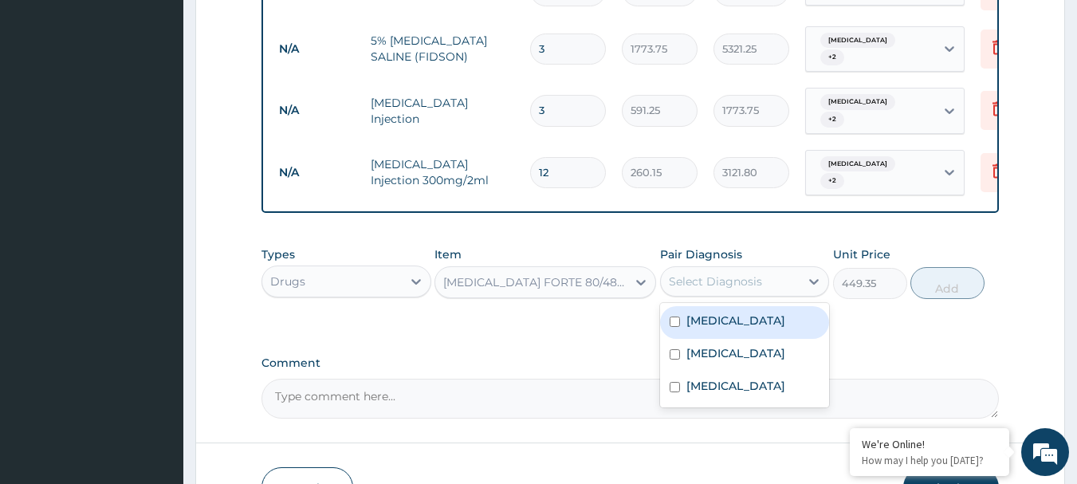
click at [697, 323] on label "Falciparum malaria" at bounding box center [735, 320] width 99 height 16
checkbox input "true"
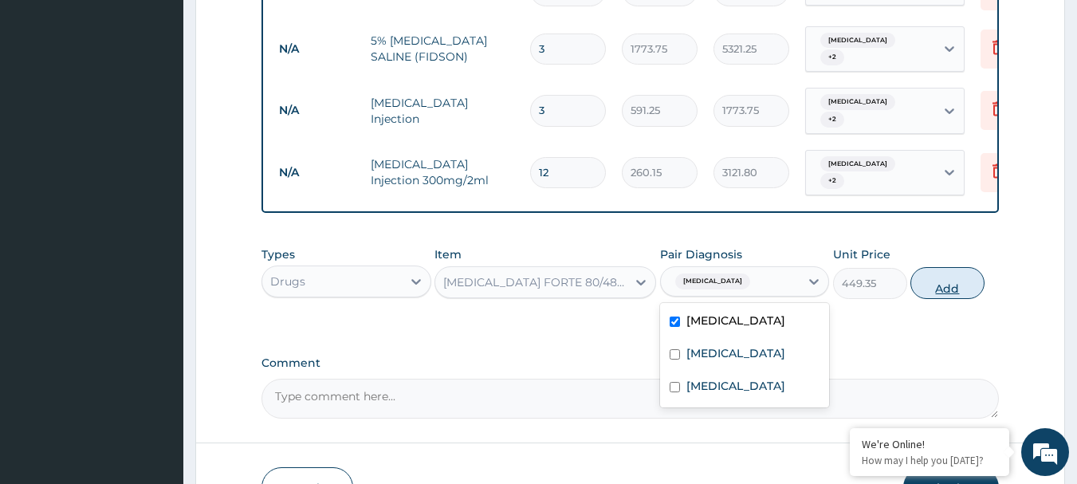
click at [959, 284] on button "Add" at bounding box center [947, 283] width 74 height 32
type input "0"
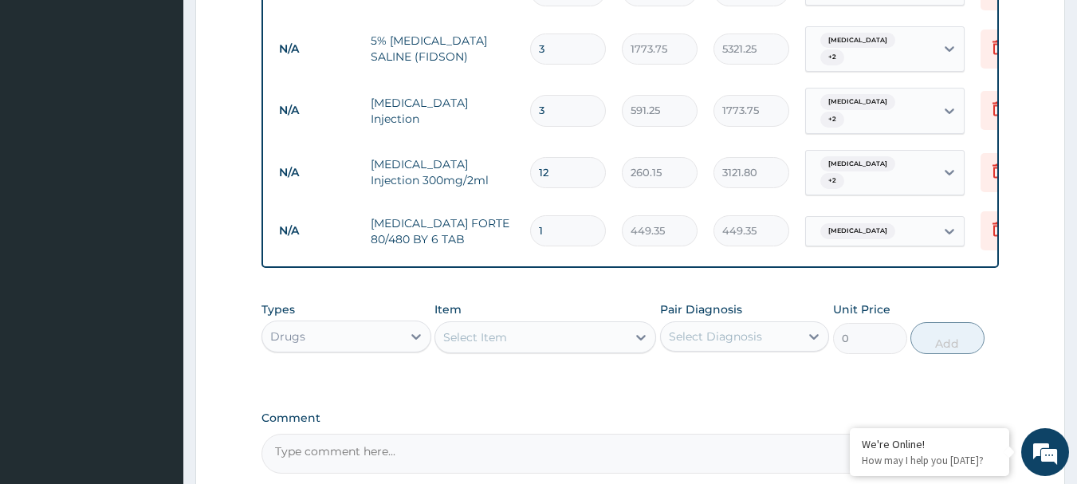
type input "0.00"
type input "6"
type input "2696.10"
type input "6"
click at [620, 344] on div "Select Item" at bounding box center [530, 336] width 191 height 25
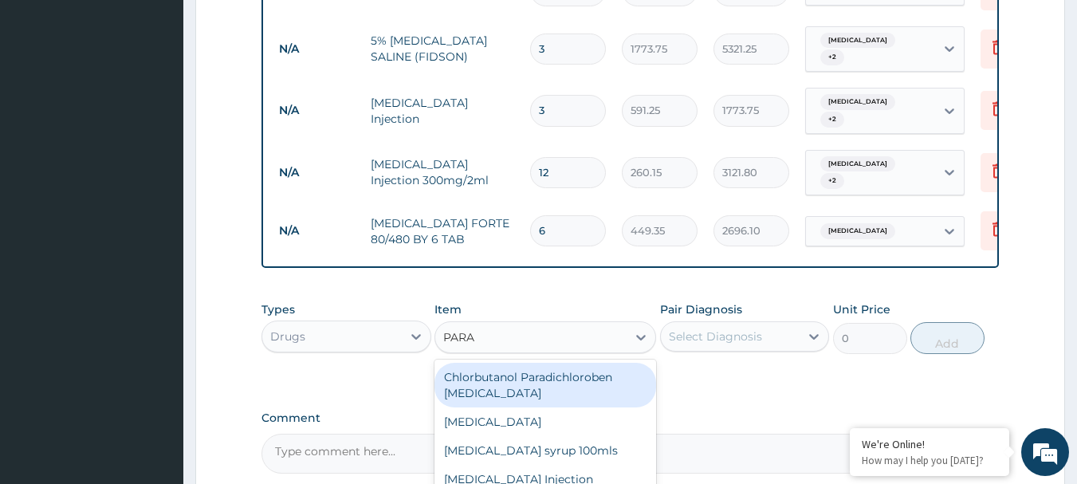
type input "PARAC"
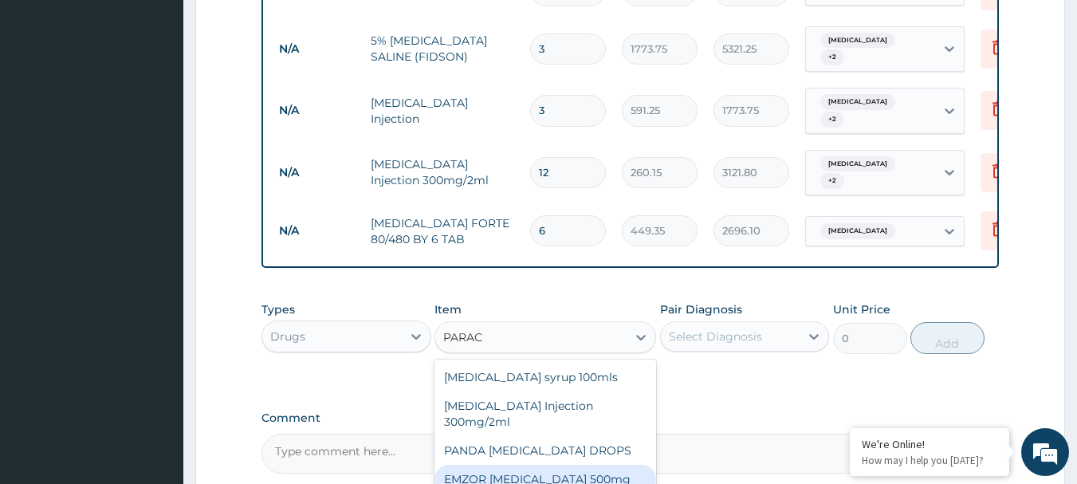
click at [561, 473] on div "EMZOR PARACETAMOL 500mg" at bounding box center [545, 479] width 222 height 29
type input "23.65"
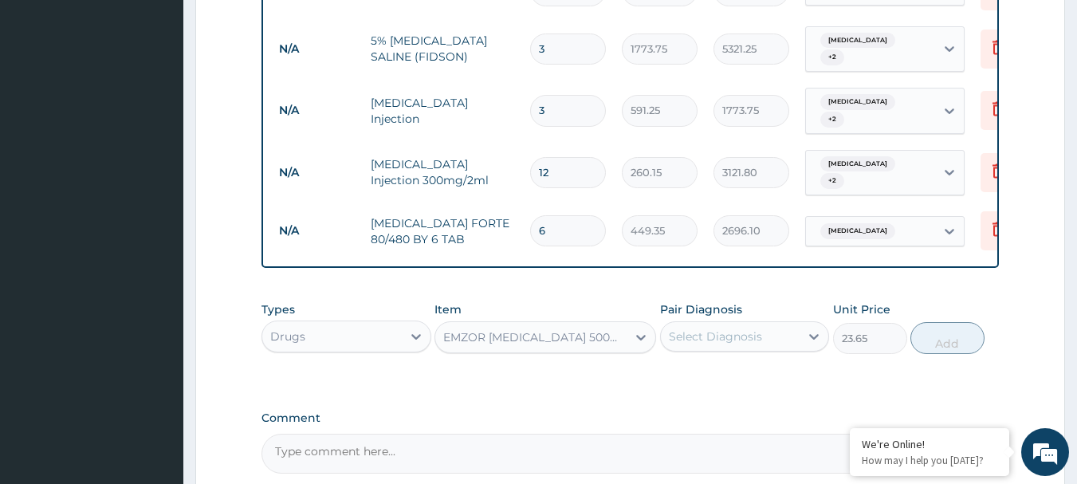
click at [736, 344] on div "Select Diagnosis" at bounding box center [715, 336] width 93 height 16
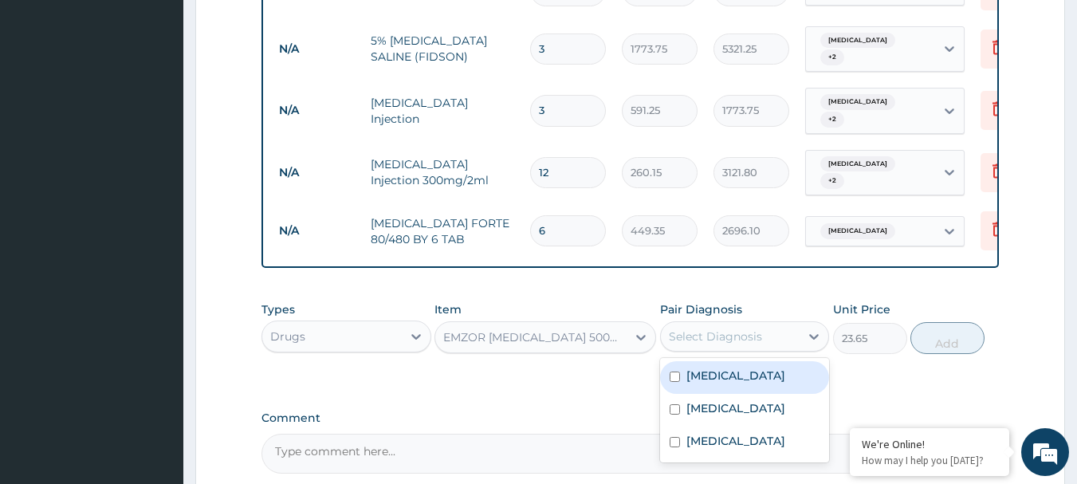
click at [732, 381] on label "Falciparum malaria" at bounding box center [735, 375] width 99 height 16
checkbox input "true"
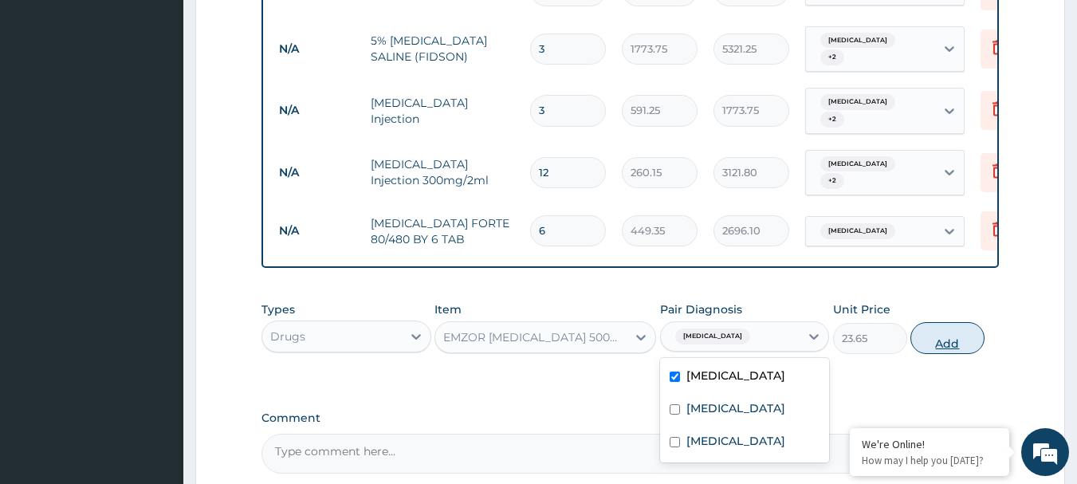
click at [933, 345] on button "Add" at bounding box center [947, 338] width 74 height 32
type input "0"
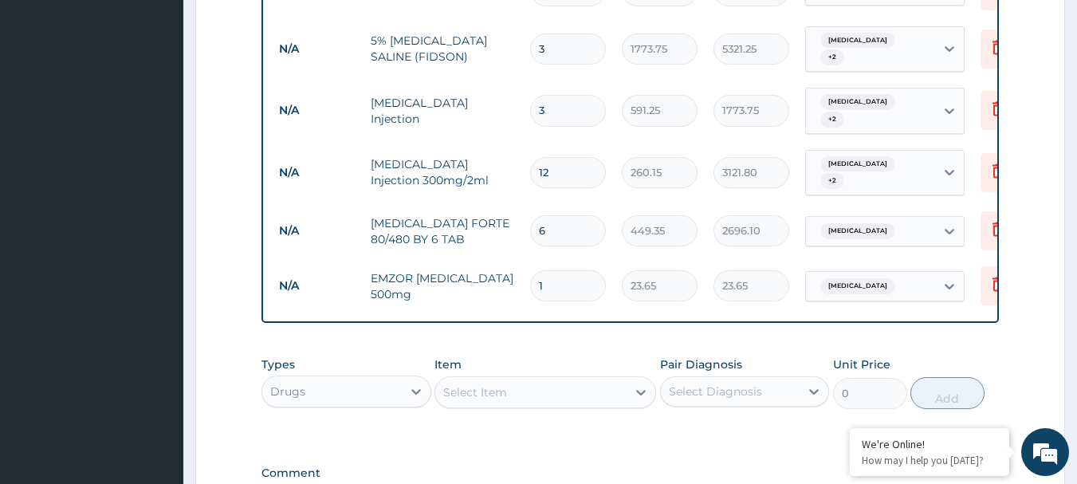
type input "18"
type input "425.70"
type input "18"
click at [607, 394] on div "Select Item" at bounding box center [530, 391] width 191 height 25
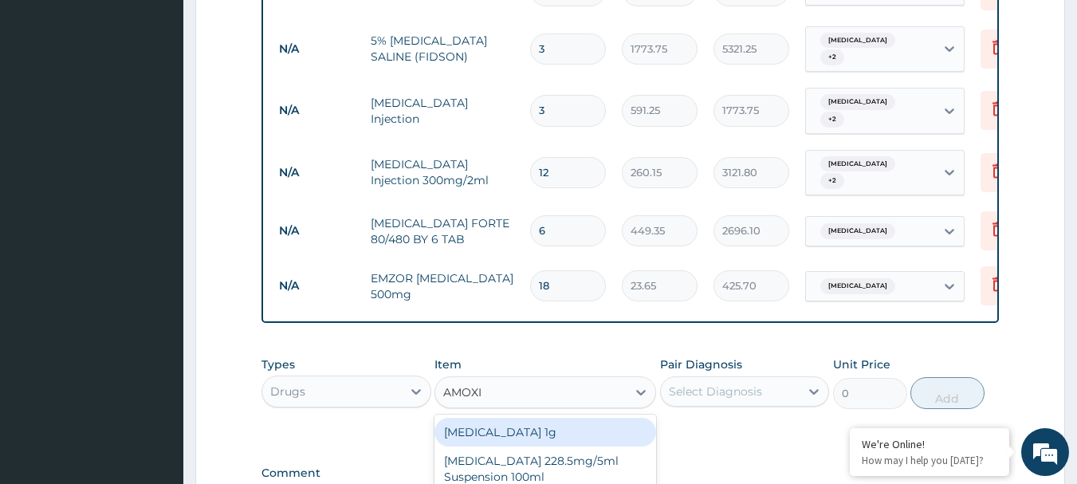
type input "AMOXIL"
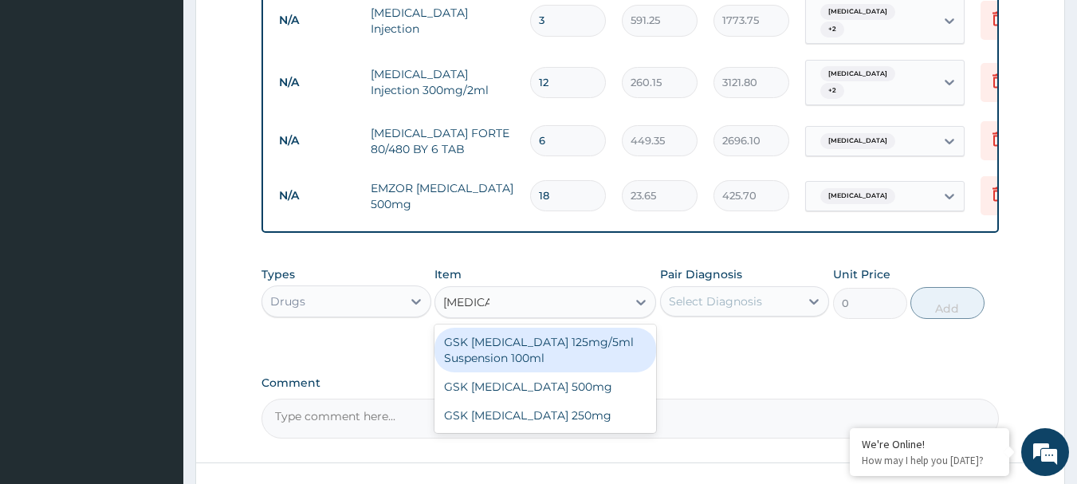
scroll to position [1138, 0]
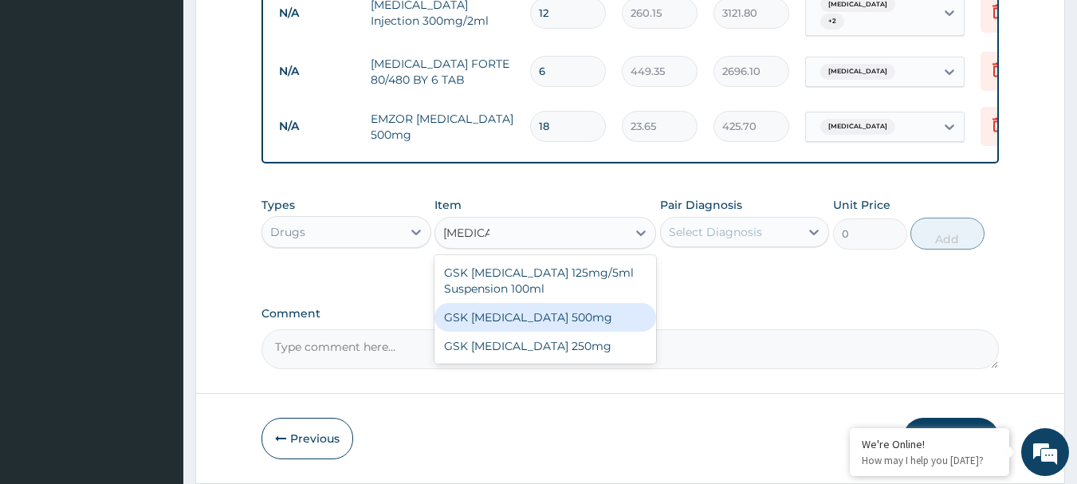
click at [480, 317] on div "GSK AMOXIL 500mg" at bounding box center [545, 317] width 222 height 29
type input "59.125"
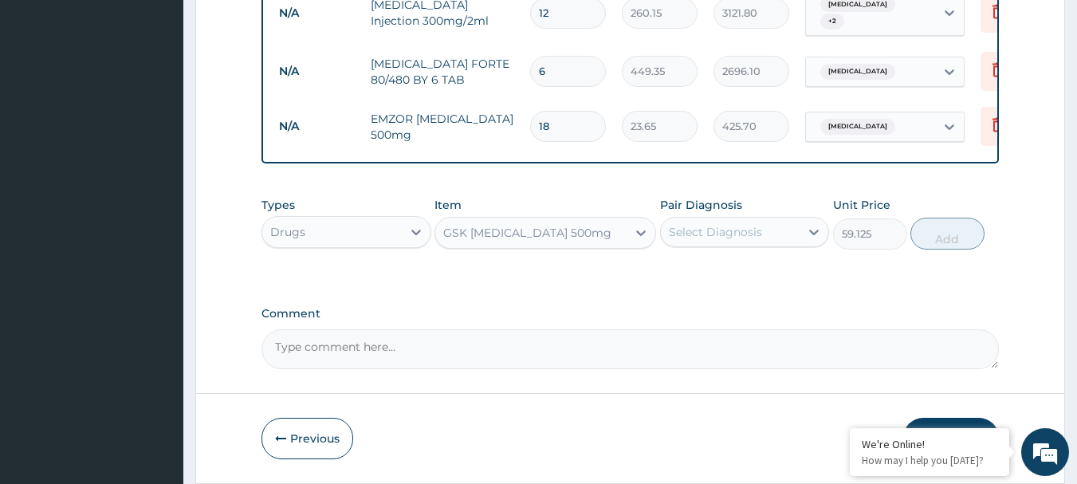
click at [748, 228] on div "Select Diagnosis" at bounding box center [715, 232] width 93 height 16
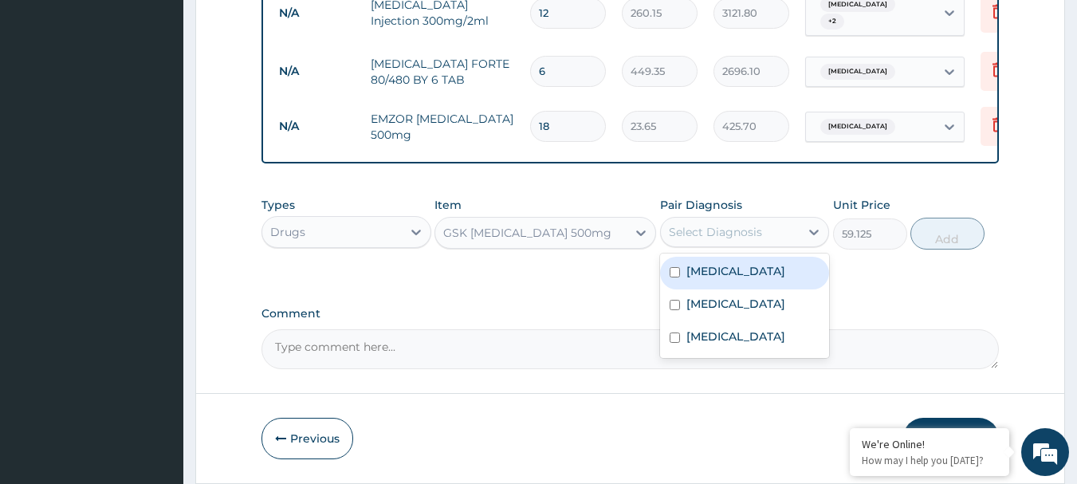
click at [745, 284] on div "Falciparum malaria" at bounding box center [745, 273] width 170 height 33
checkbox input "true"
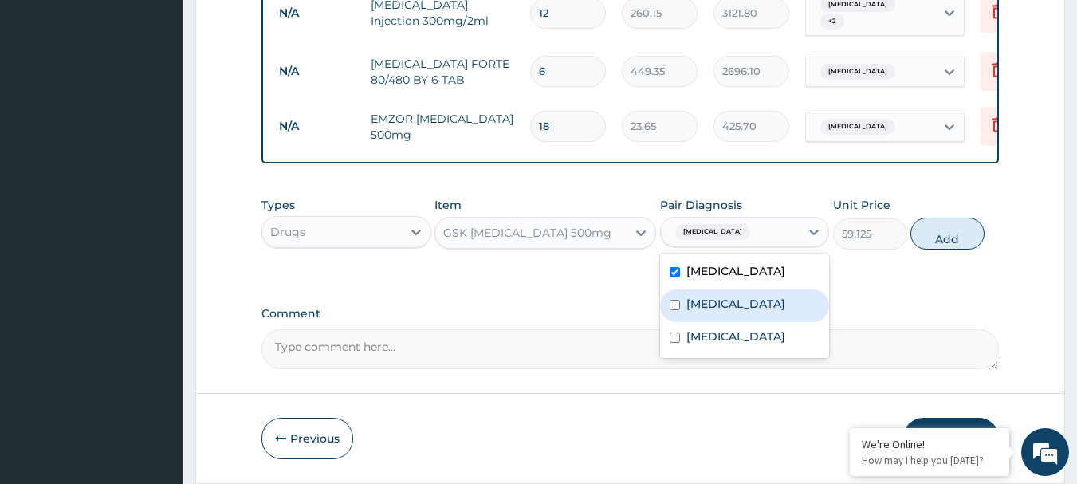
click at [738, 302] on div "Anemia" at bounding box center [745, 305] width 170 height 33
checkbox input "true"
click at [769, 272] on label "Falciparum malaria" at bounding box center [735, 271] width 99 height 16
checkbox input "false"
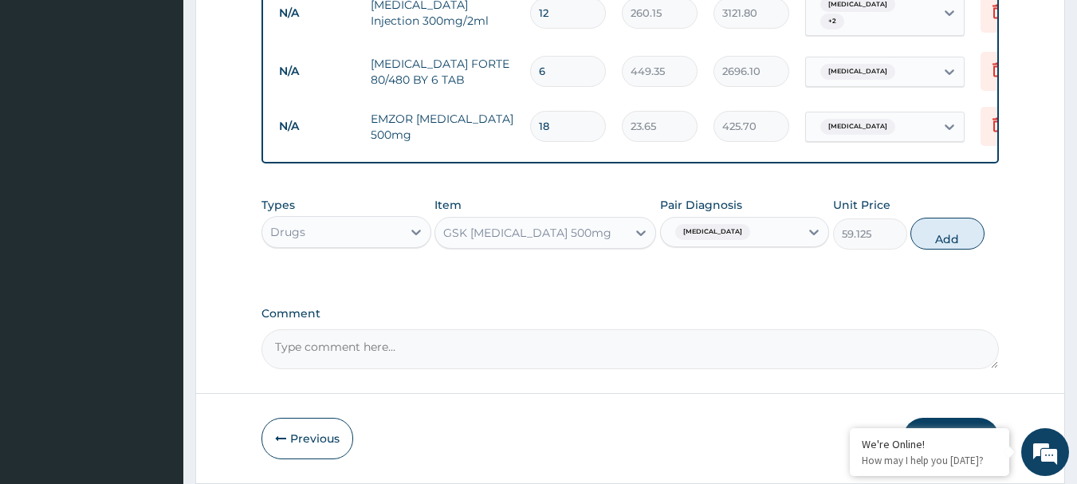
click at [938, 236] on button "Add" at bounding box center [947, 234] width 74 height 32
type input "0"
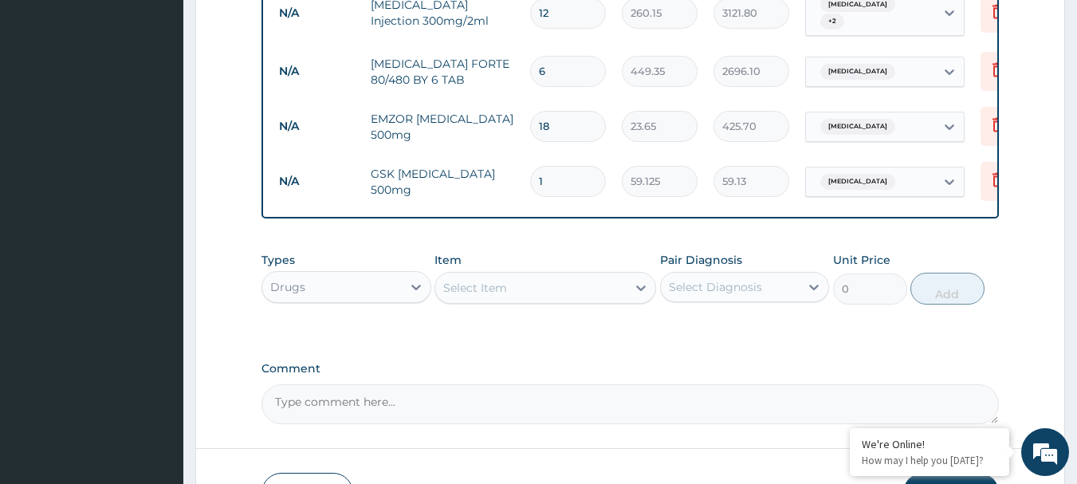
type input "15"
type input "886.88"
type input "15"
click at [509, 292] on div "Select Item" at bounding box center [530, 287] width 191 height 25
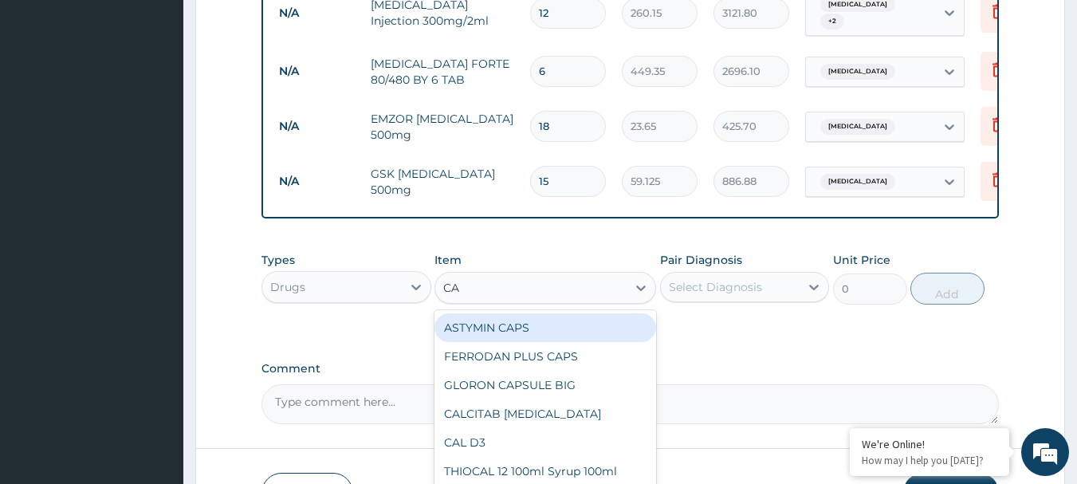
type input "CAN"
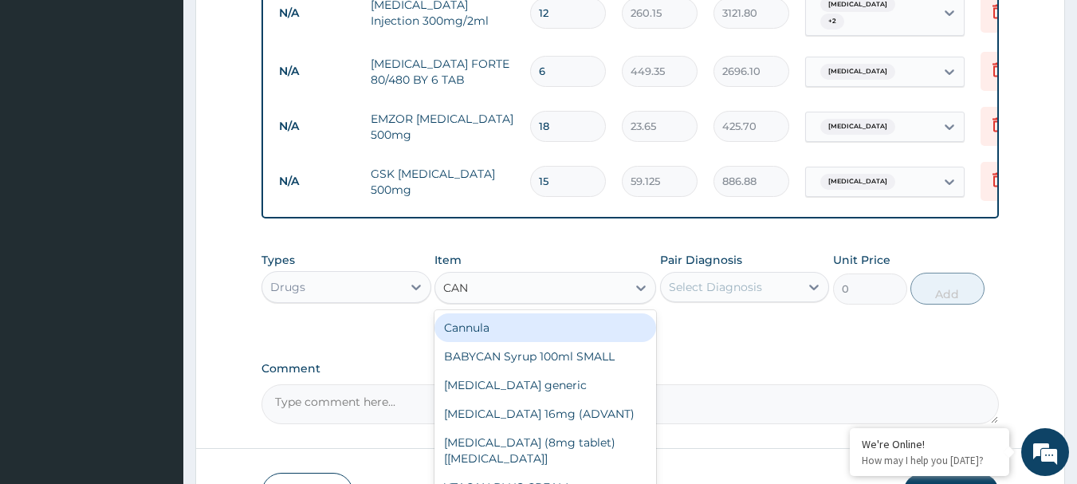
click at [505, 337] on div "Cannula" at bounding box center [545, 327] width 222 height 29
type input "236.5"
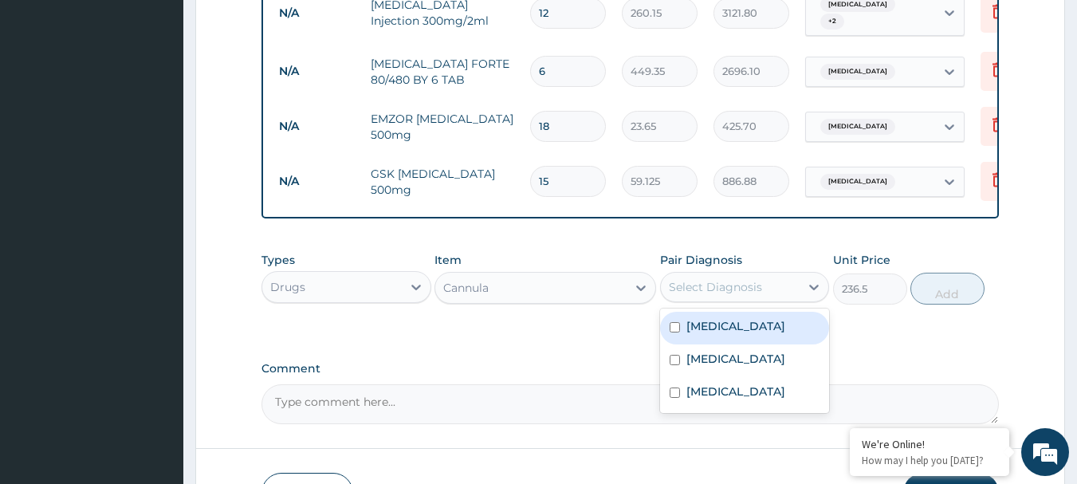
click at [750, 292] on div "Select Diagnosis" at bounding box center [715, 287] width 93 height 16
click at [750, 324] on label "Falciparum malaria" at bounding box center [735, 326] width 99 height 16
checkbox input "true"
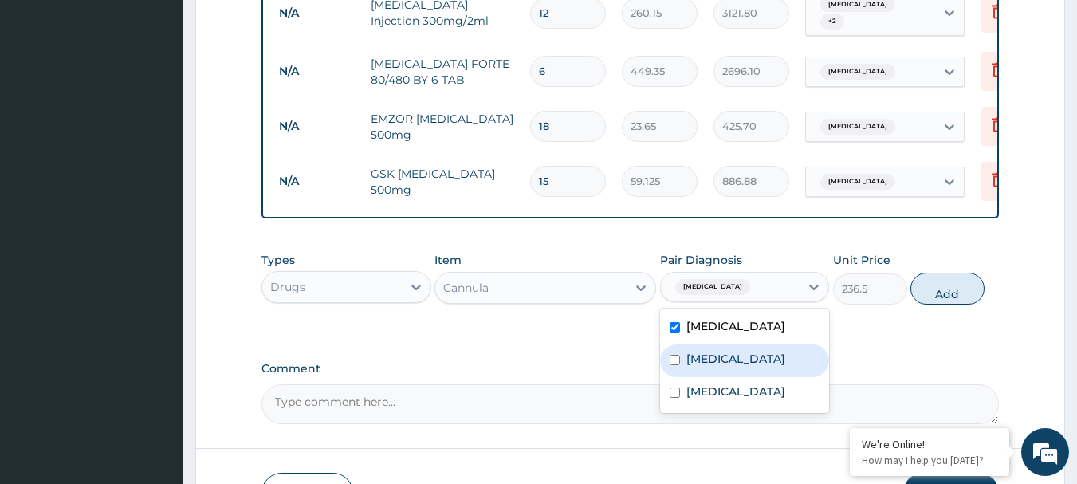
click at [746, 362] on div "Anemia" at bounding box center [745, 360] width 170 height 33
checkbox input "true"
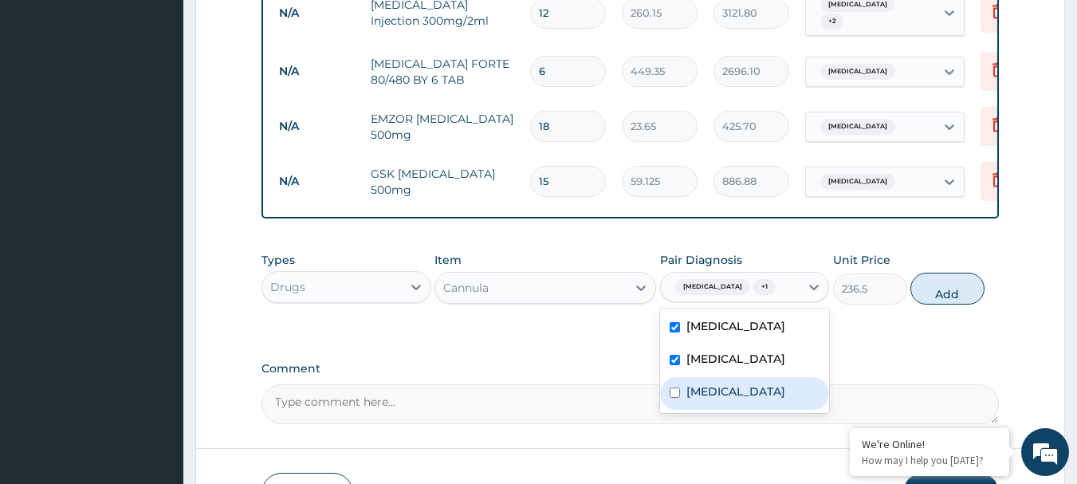
click at [736, 390] on label "Typhoid fever" at bounding box center [735, 391] width 99 height 16
checkbox input "true"
click at [952, 288] on button "Add" at bounding box center [947, 289] width 74 height 32
type input "0"
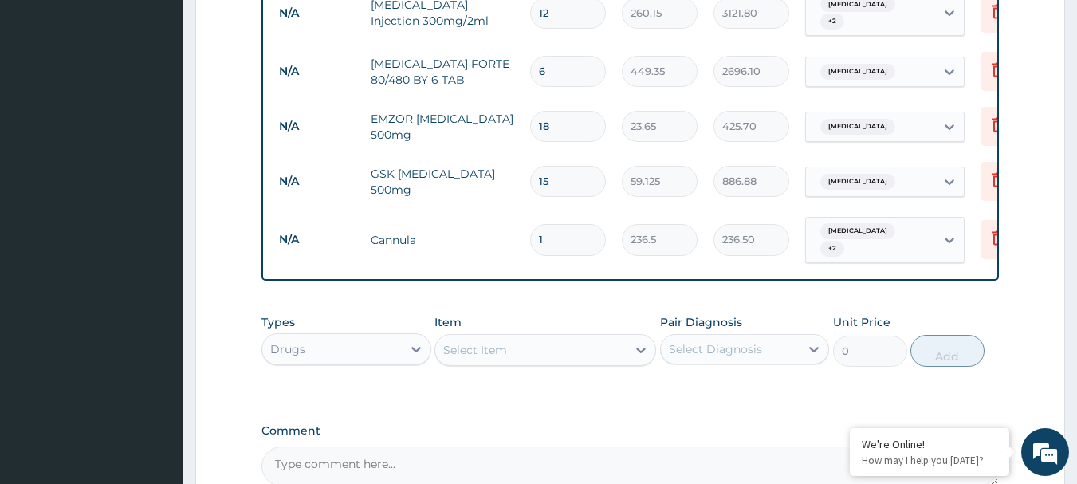
type input "0.00"
type input "2"
type input "473.00"
type input "2"
click at [565, 360] on div "Select Item" at bounding box center [530, 349] width 191 height 25
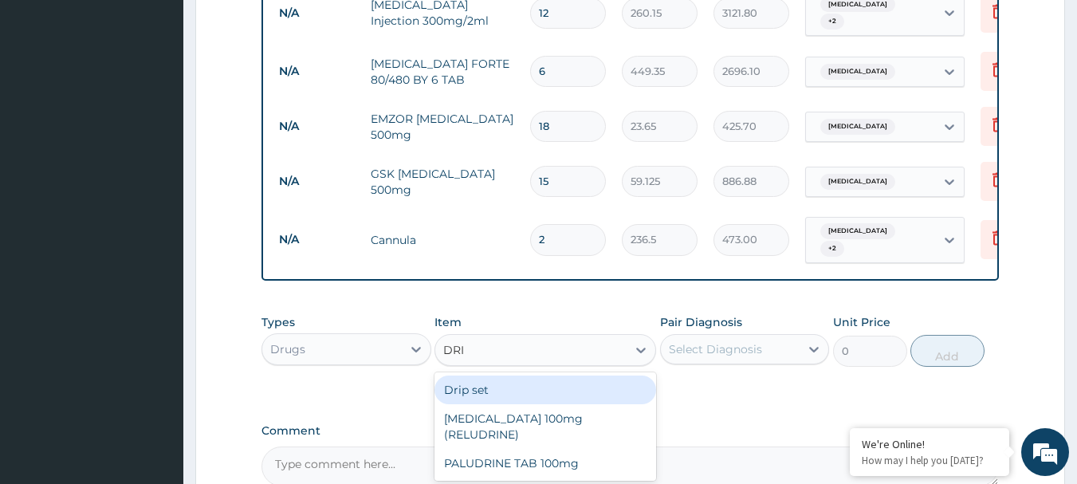
type input "DRIP"
click at [560, 384] on div "Drip set" at bounding box center [545, 389] width 222 height 29
type input "236.5"
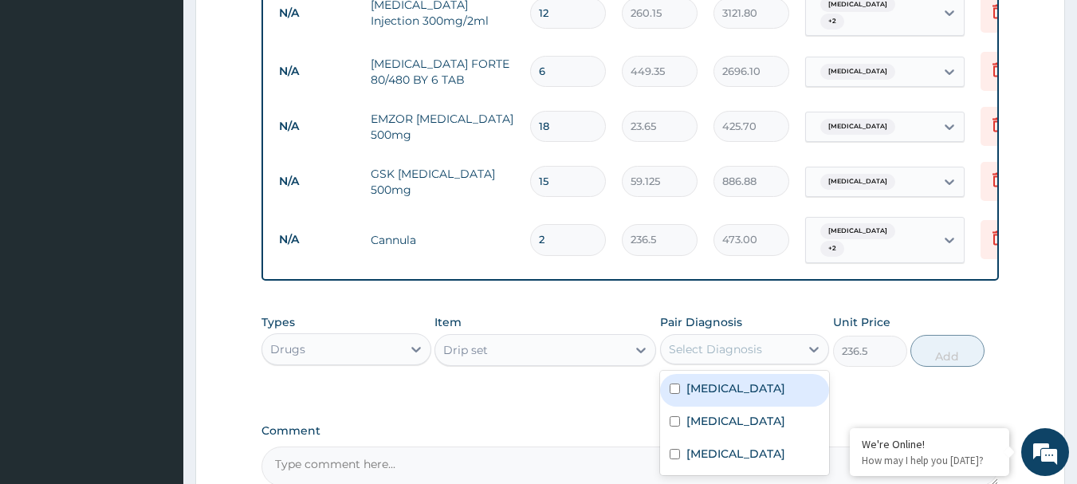
click at [718, 347] on div "Select Diagnosis" at bounding box center [715, 349] width 93 height 16
drag, startPoint x: 715, startPoint y: 393, endPoint x: 710, endPoint y: 422, distance: 29.9
click at [714, 393] on label "Falciparum malaria" at bounding box center [735, 388] width 99 height 16
checkbox input "true"
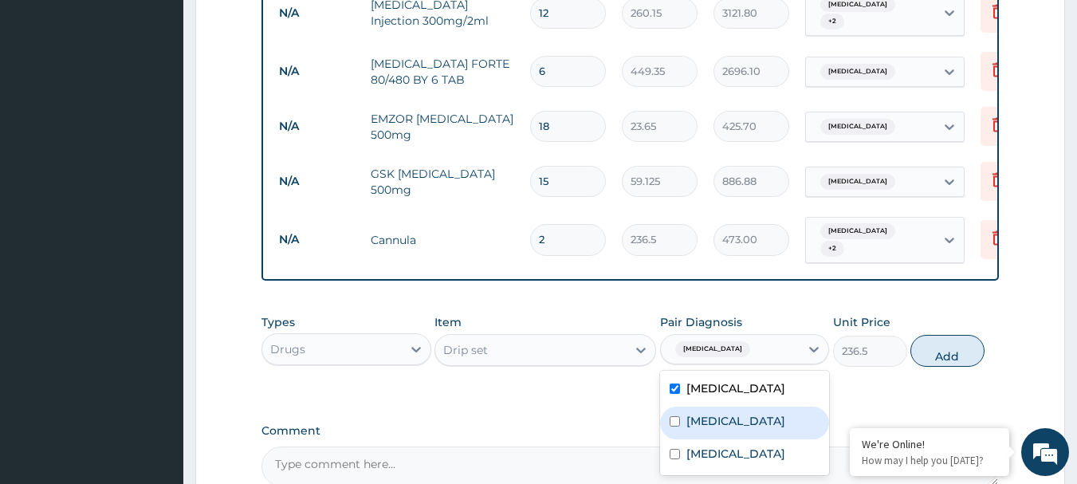
drag, startPoint x: 710, startPoint y: 422, endPoint x: 708, endPoint y: 432, distance: 9.7
click at [709, 422] on label "Anemia" at bounding box center [735, 421] width 99 height 16
checkbox input "true"
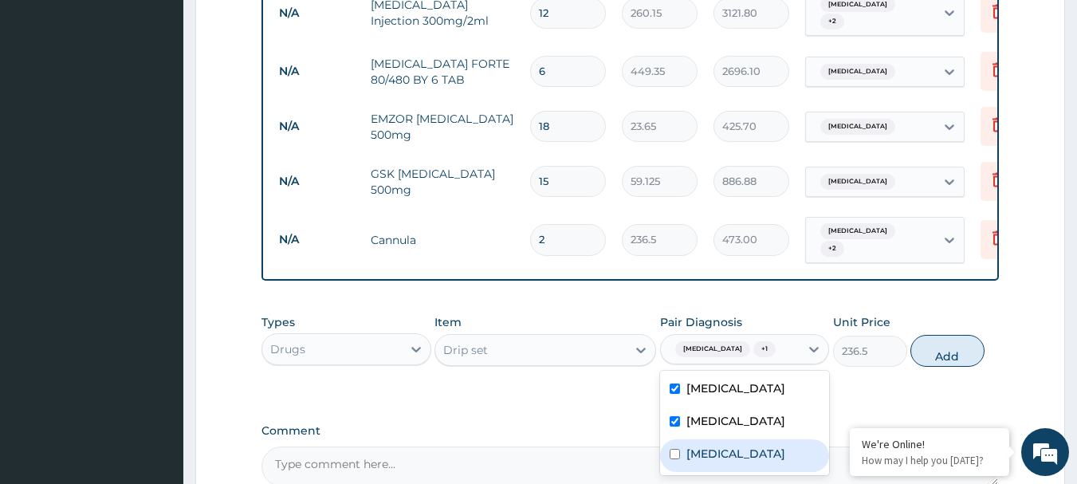
click at [708, 453] on label "Typhoid fever" at bounding box center [735, 453] width 99 height 16
checkbox input "true"
drag, startPoint x: 967, startPoint y: 343, endPoint x: 979, endPoint y: 335, distance: 14.8
click at [970, 340] on button "Add" at bounding box center [947, 351] width 74 height 32
type input "0"
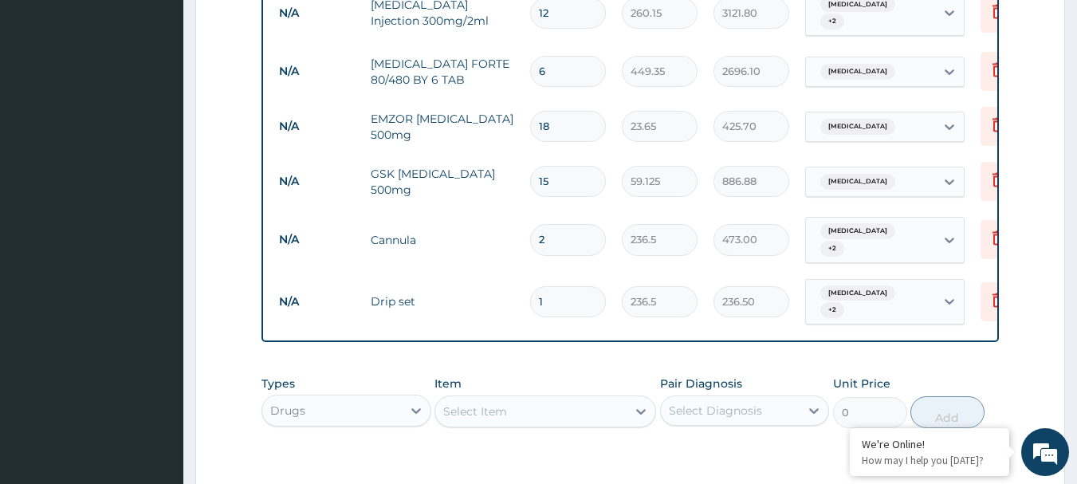
click at [597, 419] on div "Select Item" at bounding box center [530, 410] width 191 height 25
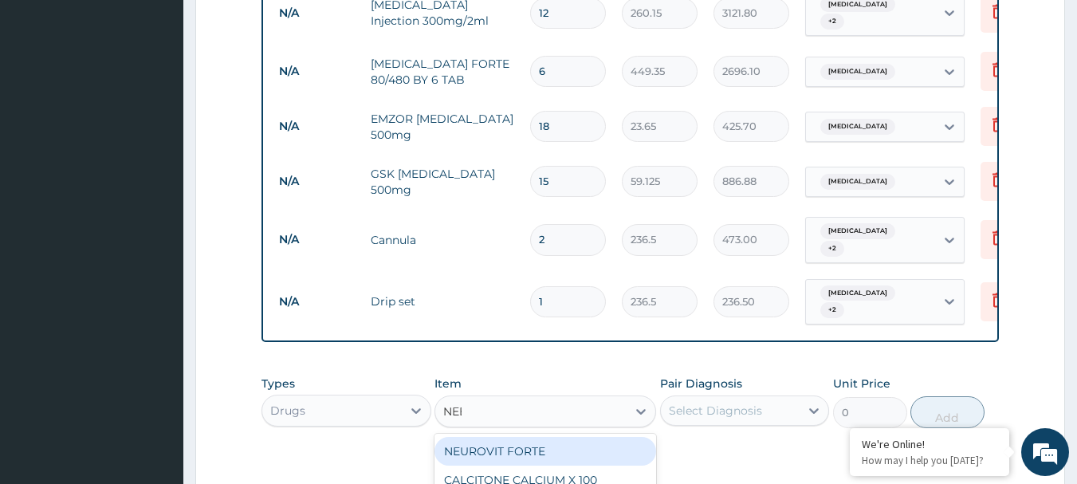
type input "NEED"
click at [562, 449] on div "23g NEEDLE" at bounding box center [545, 451] width 222 height 29
type input "59.125"
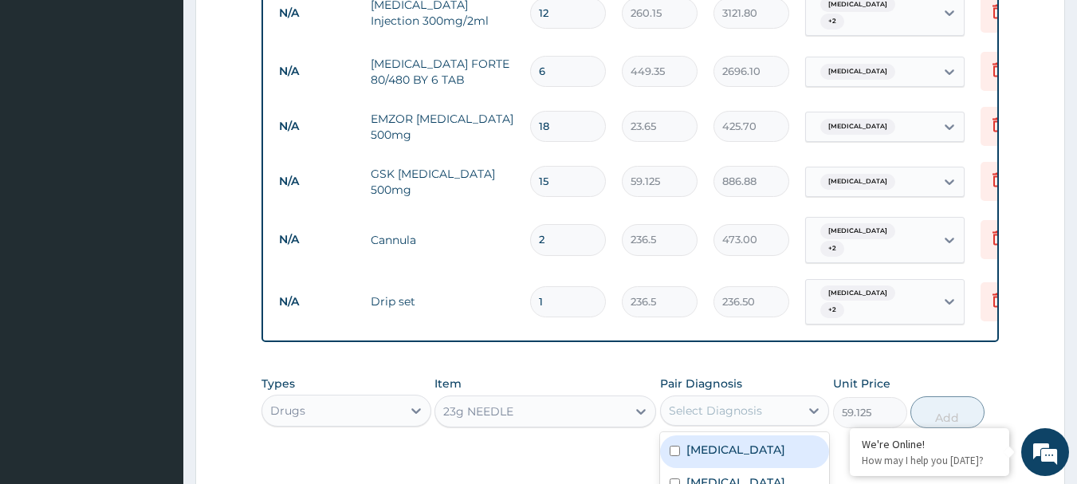
click at [677, 414] on div "Select Diagnosis" at bounding box center [715, 410] width 93 height 16
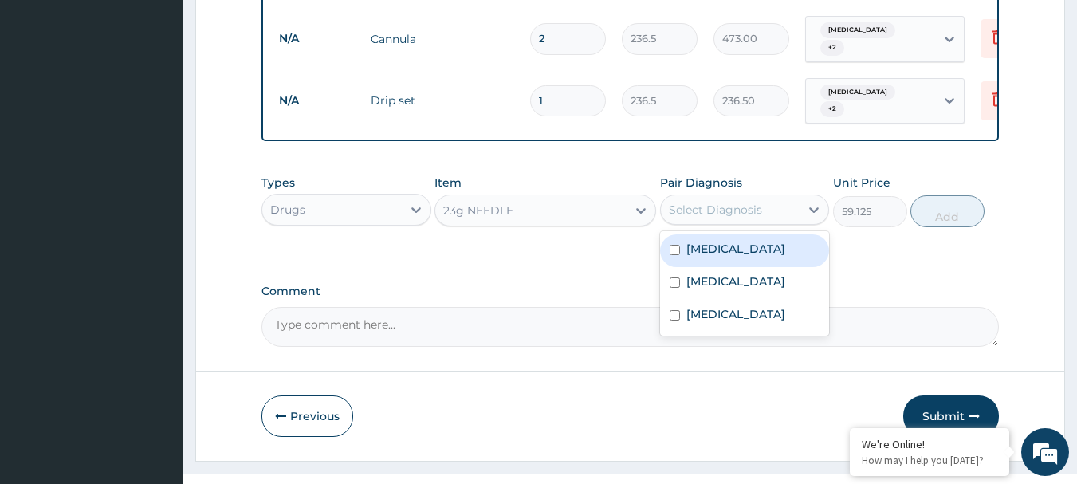
scroll to position [1372, 0]
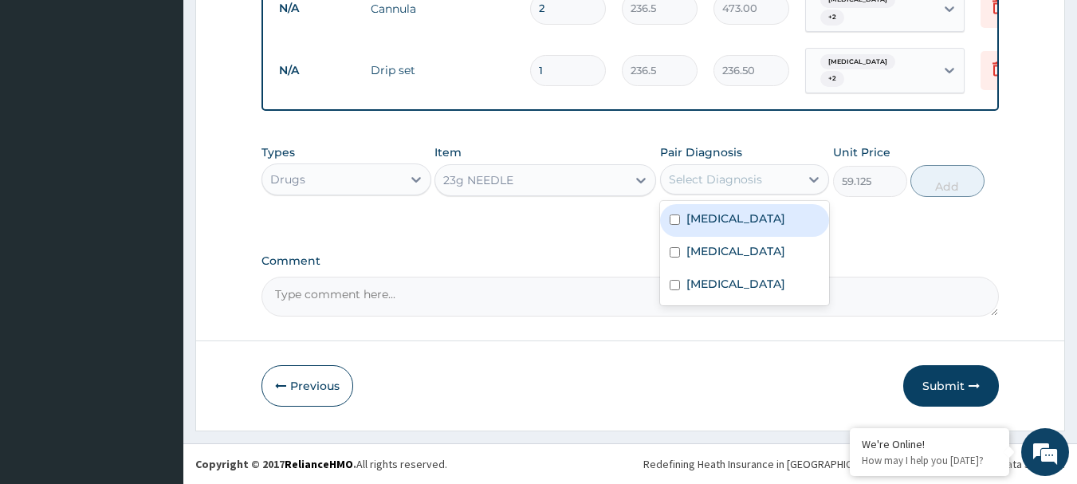
drag, startPoint x: 771, startPoint y: 209, endPoint x: 769, endPoint y: 226, distance: 16.8
click at [771, 212] on div "Falciparum malaria" at bounding box center [745, 220] width 170 height 33
checkbox input "true"
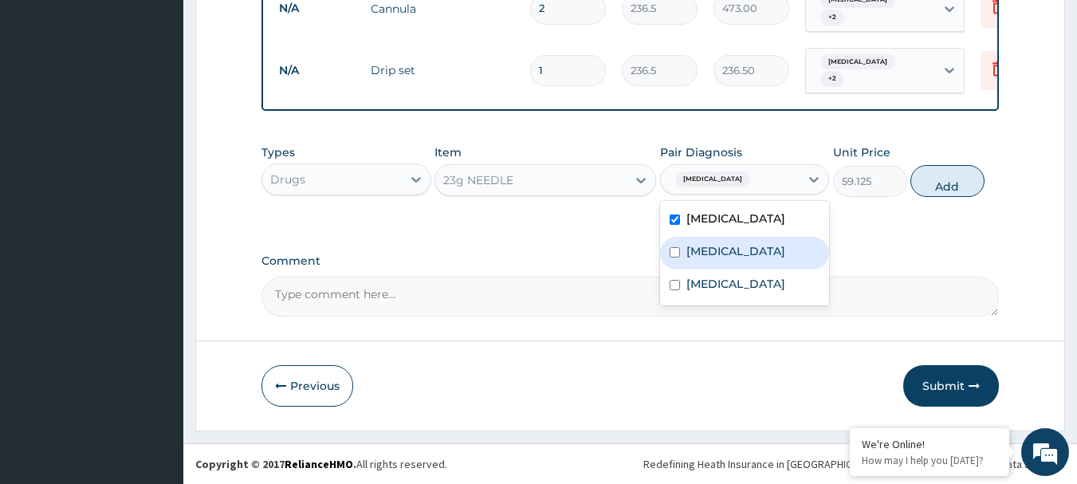
click at [763, 248] on div "Anemia" at bounding box center [745, 253] width 170 height 33
checkbox input "true"
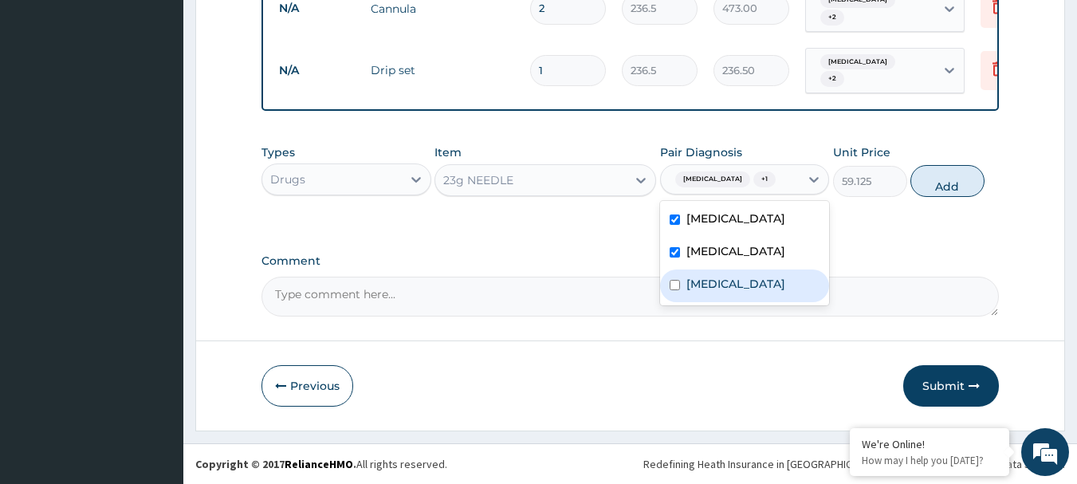
click at [744, 278] on label "Typhoid fever" at bounding box center [735, 284] width 99 height 16
checkbox input "true"
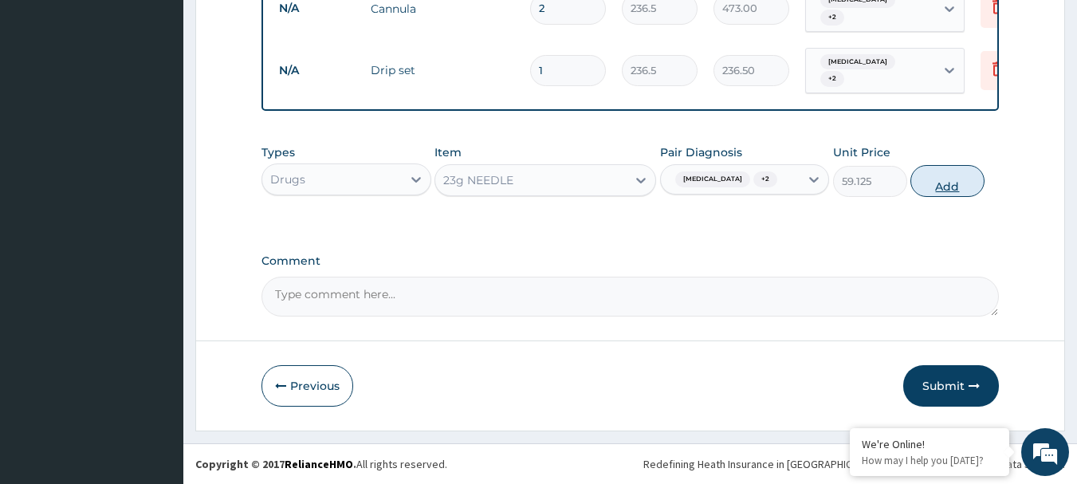
click at [958, 182] on button "Add" at bounding box center [947, 181] width 74 height 32
type input "0"
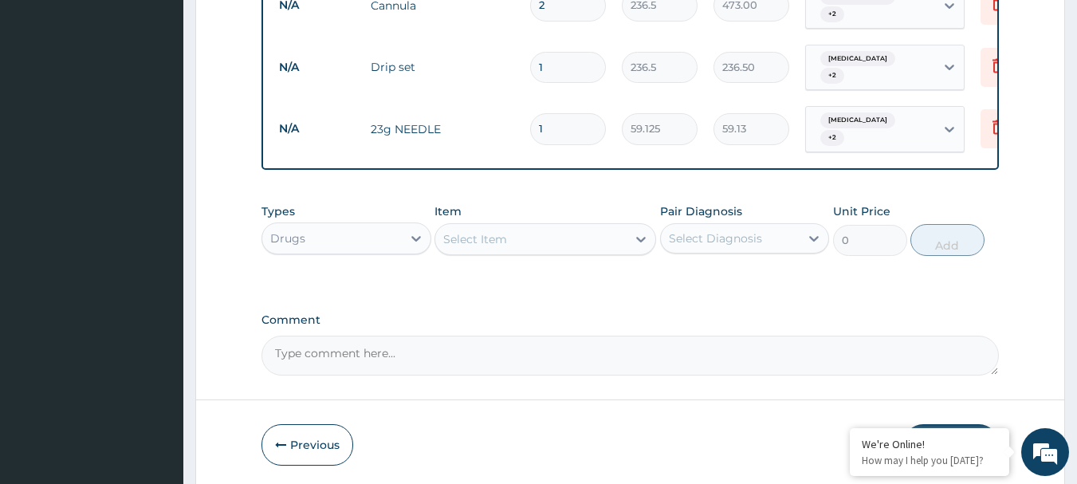
type input "0.00"
type input "3"
type input "177.38"
type input "3"
click at [504, 246] on div "Select Item" at bounding box center [475, 239] width 64 height 16
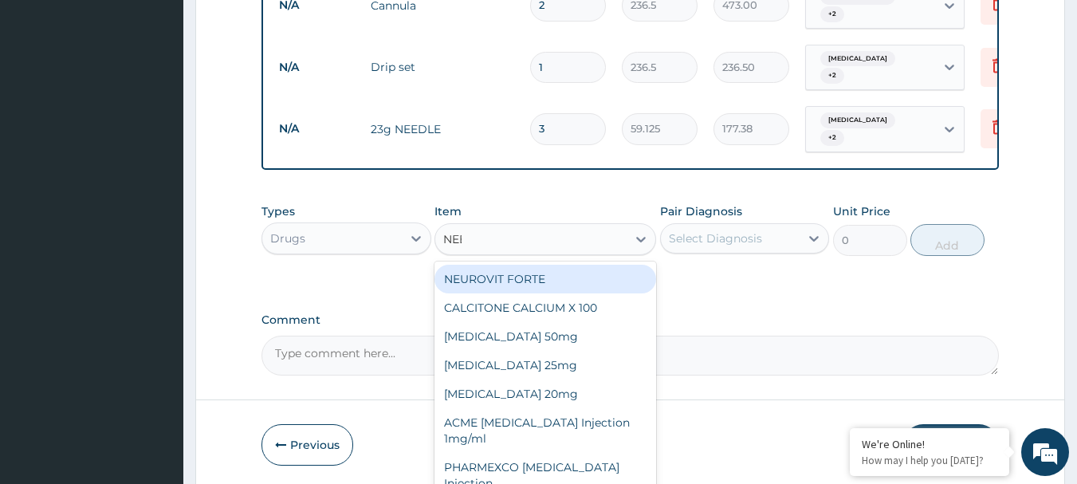
type input "NEED"
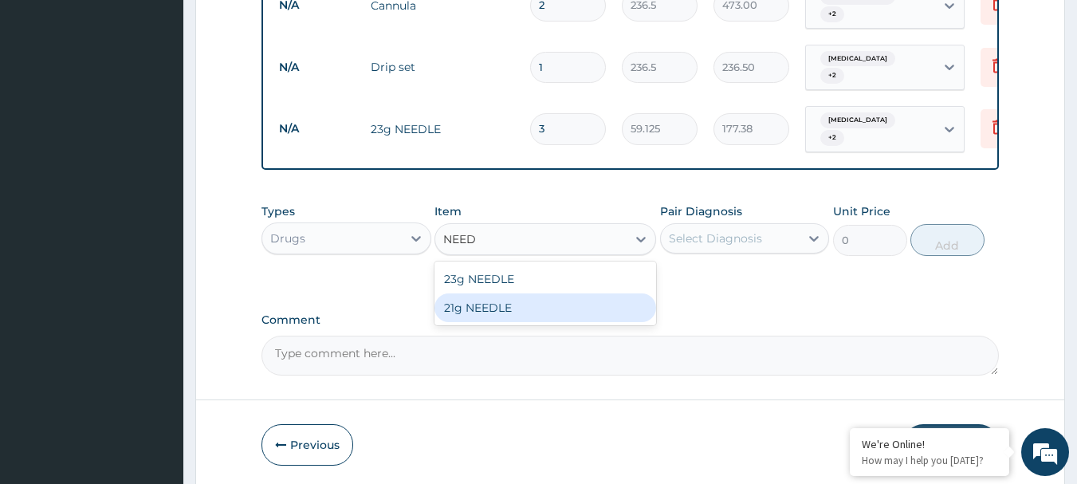
click at [508, 315] on div "21g NEEDLE" at bounding box center [545, 307] width 222 height 29
type input "59.125"
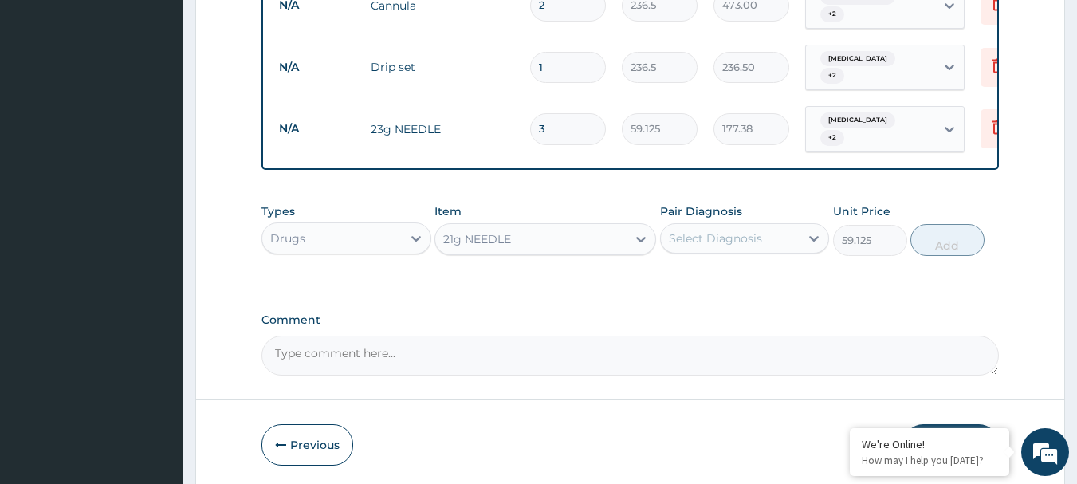
click at [700, 241] on div "Select Diagnosis" at bounding box center [715, 238] width 93 height 16
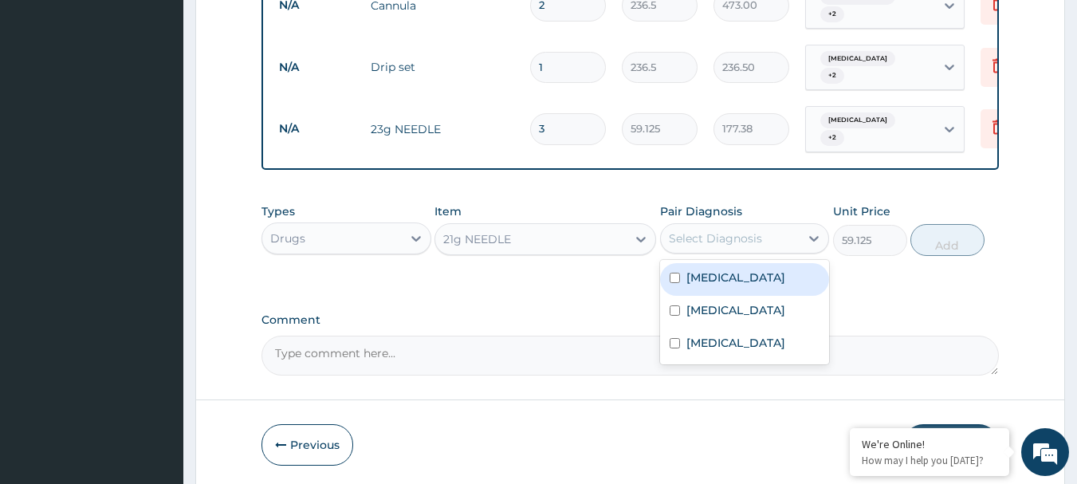
drag, startPoint x: 700, startPoint y: 278, endPoint x: 701, endPoint y: 308, distance: 29.5
click at [700, 280] on label "Falciparum malaria" at bounding box center [735, 277] width 99 height 16
checkbox input "true"
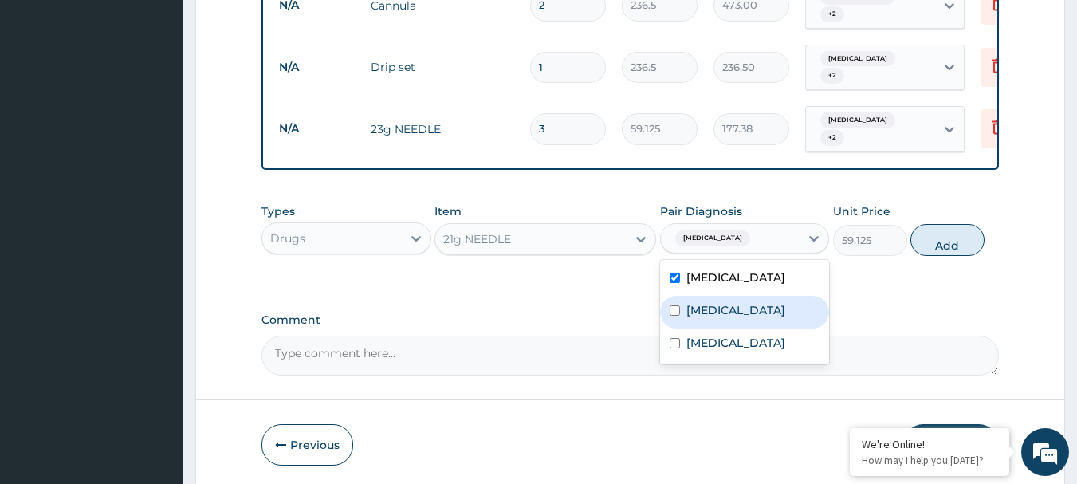
click at [701, 308] on label "Anemia" at bounding box center [735, 310] width 99 height 16
checkbox input "true"
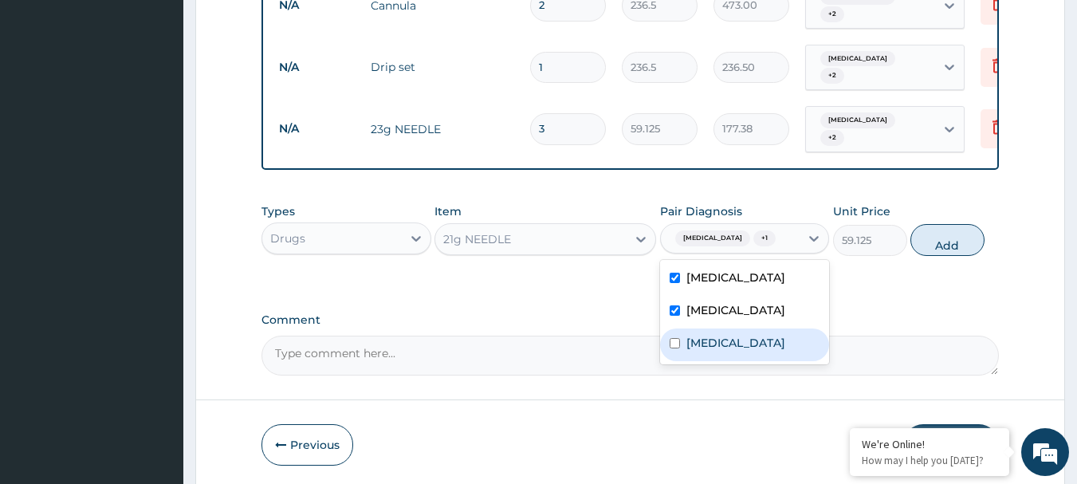
click at [702, 333] on div "Typhoid fever" at bounding box center [745, 344] width 170 height 33
checkbox input "true"
click at [935, 247] on button "Add" at bounding box center [947, 240] width 74 height 32
type input "0"
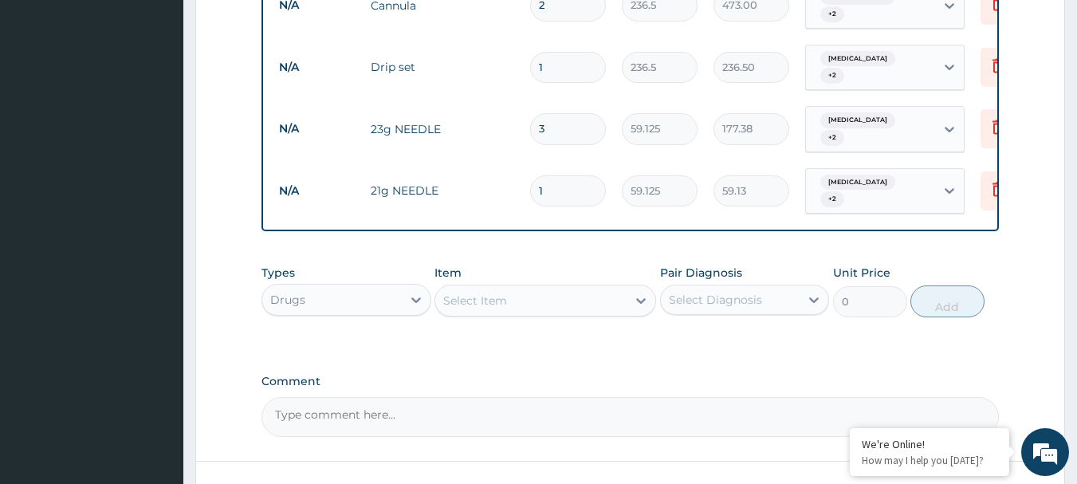
type input "0.00"
type input "3"
type input "177.38"
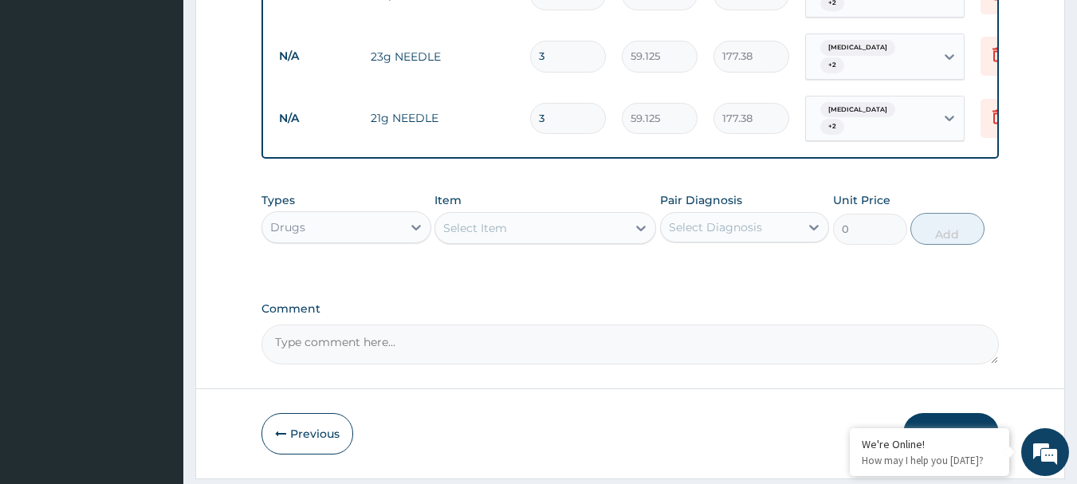
scroll to position [1496, 0]
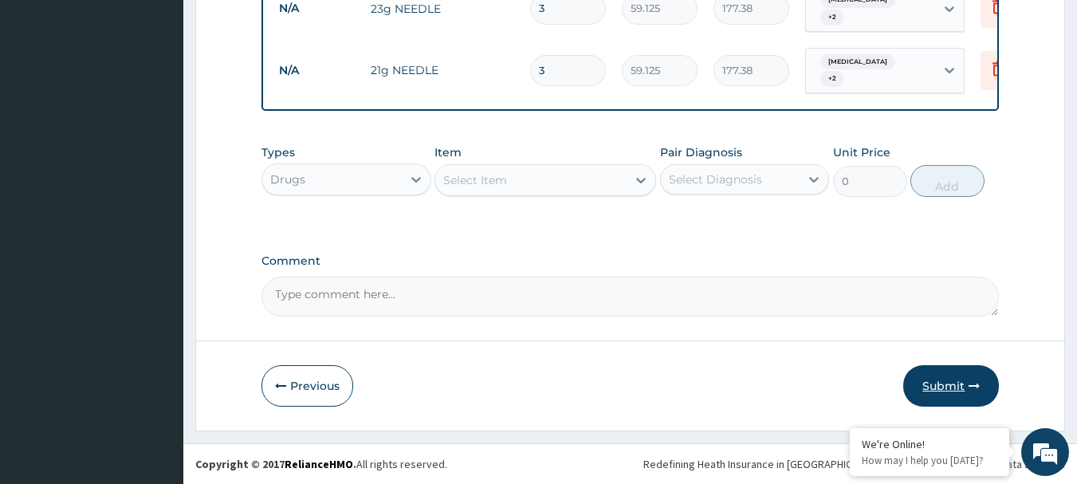
type input "3"
click at [960, 378] on button "Submit" at bounding box center [951, 385] width 96 height 41
